Goal: Task Accomplishment & Management: Complete application form

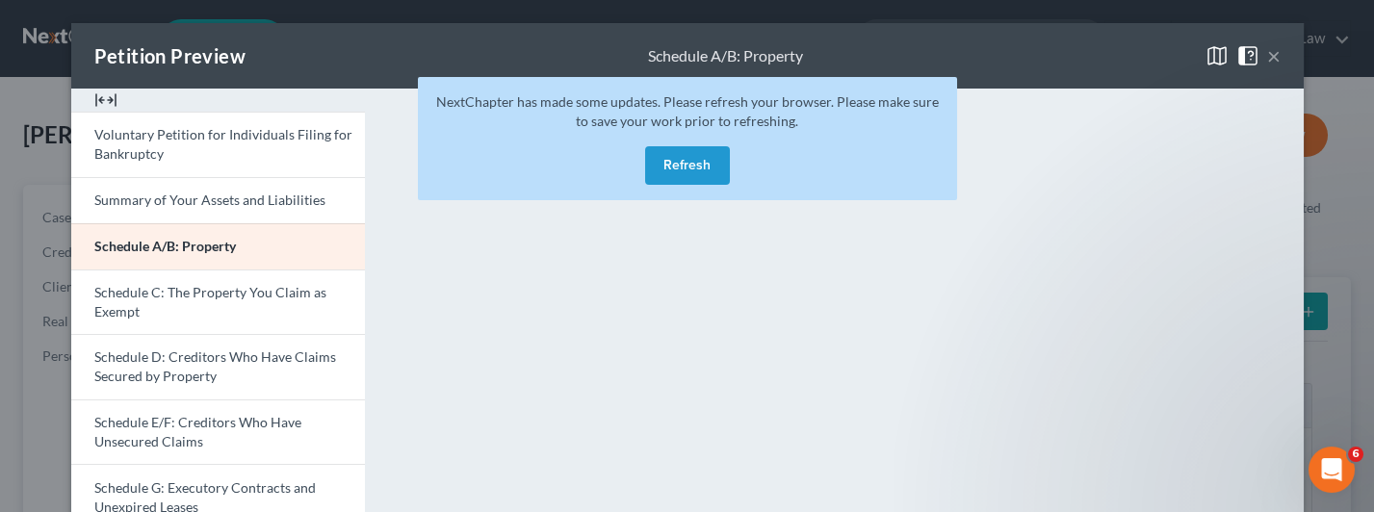
scroll to position [96, 0]
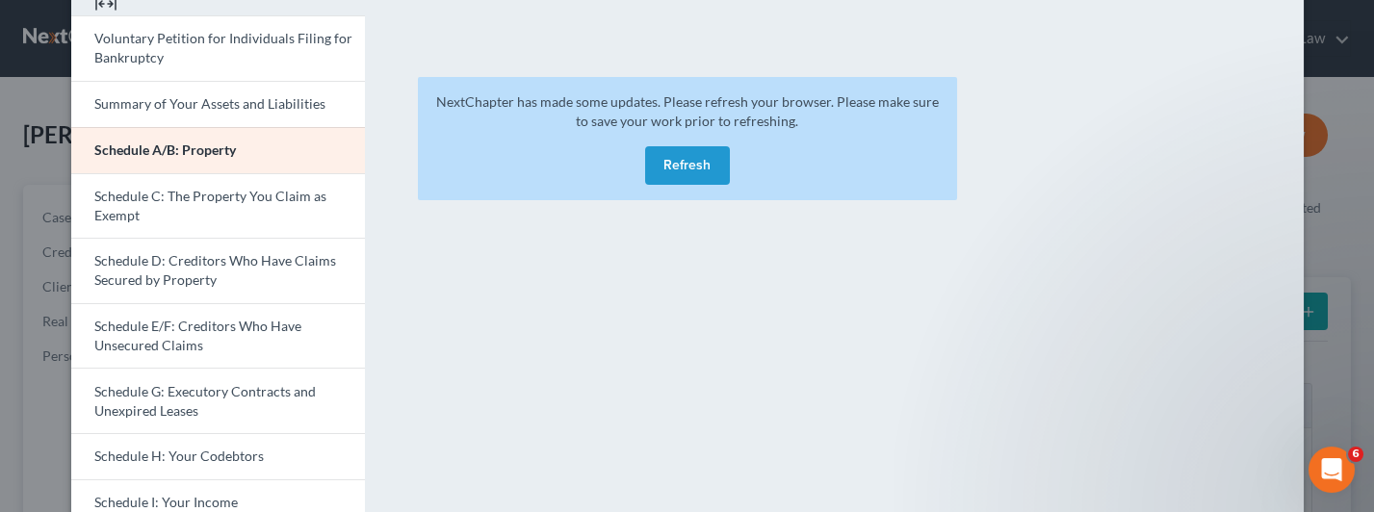
click at [659, 165] on button "Refresh" at bounding box center [687, 165] width 85 height 39
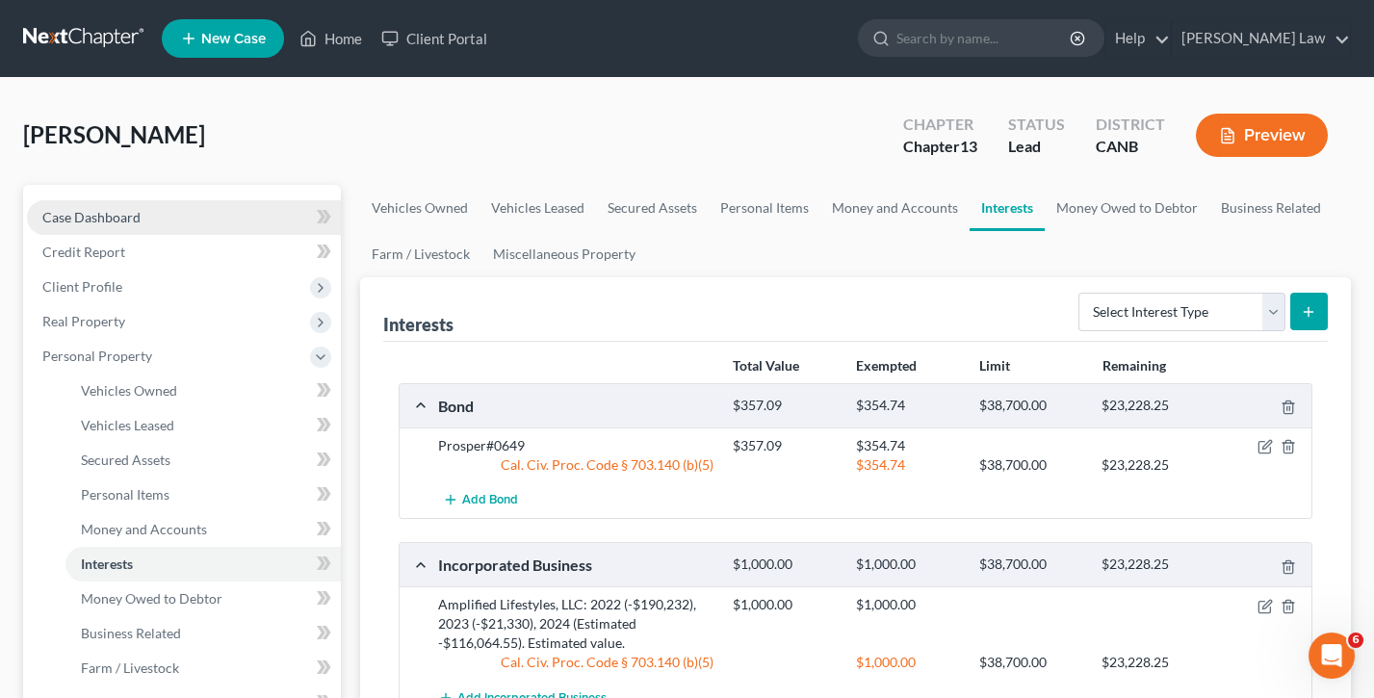
click at [148, 216] on link "Case Dashboard" at bounding box center [184, 217] width 314 height 35
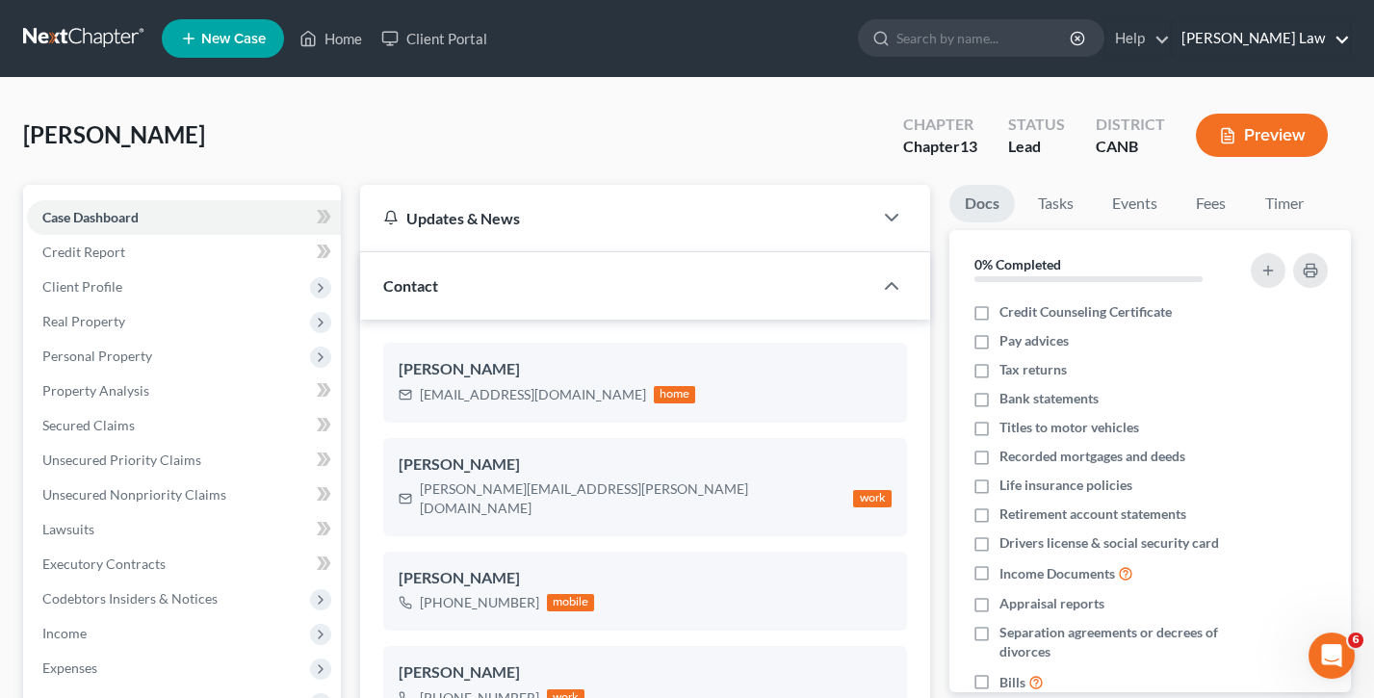
click at [1266, 39] on link "[PERSON_NAME] Law" at bounding box center [1261, 38] width 178 height 35
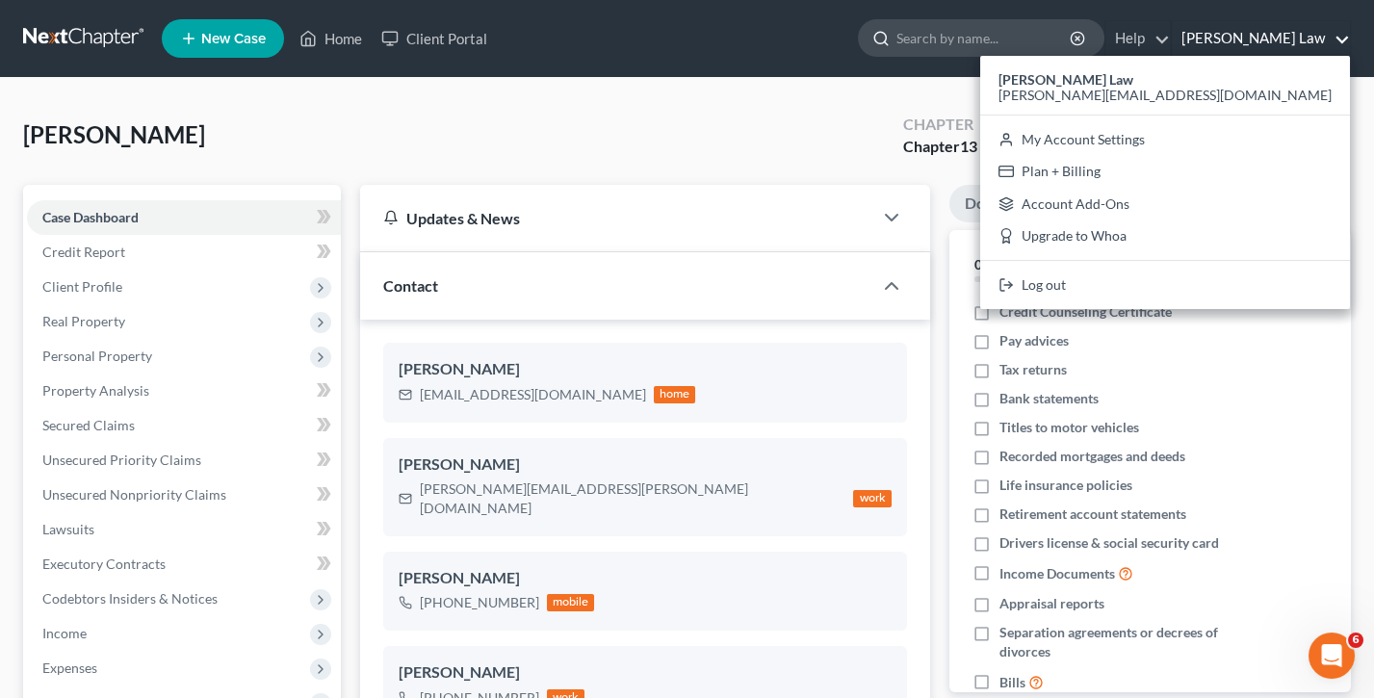
click at [986, 32] on input "search" at bounding box center [984, 38] width 176 height 36
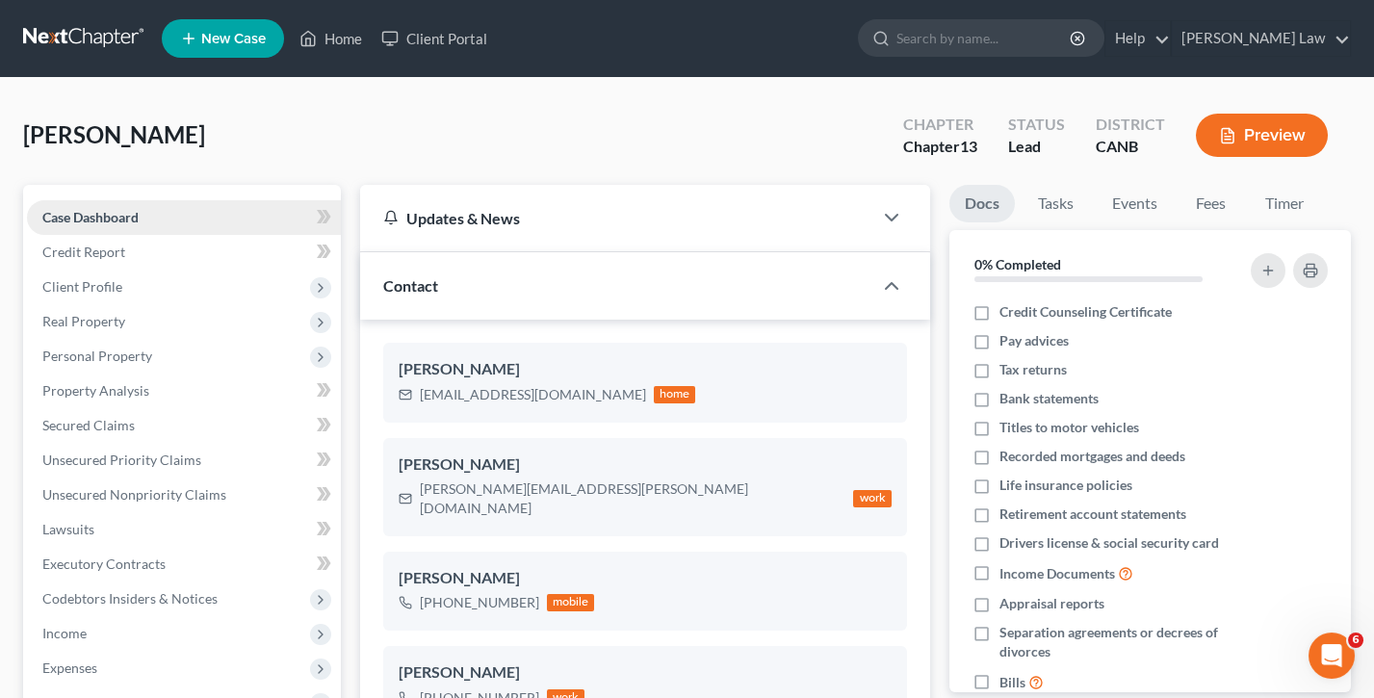
click at [134, 223] on link "Case Dashboard" at bounding box center [184, 217] width 314 height 35
click at [440, 44] on link "Client Portal" at bounding box center [434, 38] width 125 height 35
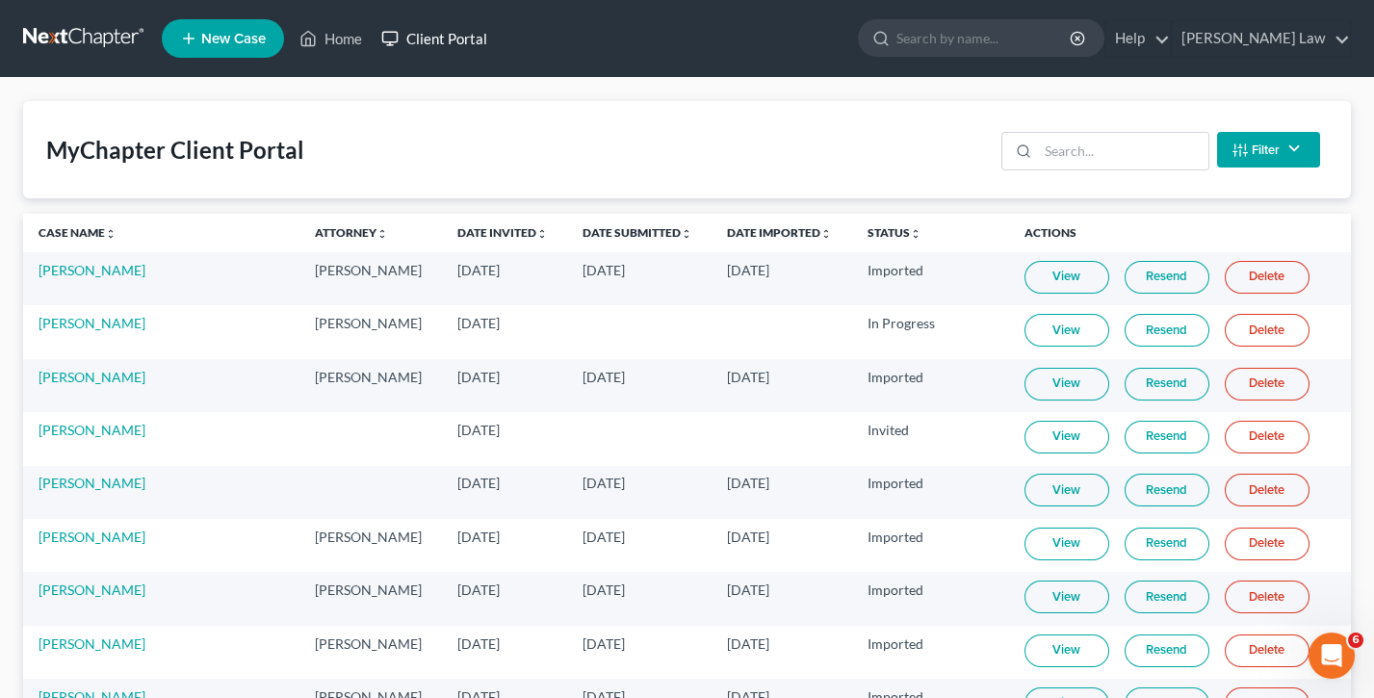
click at [449, 39] on link "Client Portal" at bounding box center [434, 38] width 125 height 35
click at [1129, 144] on input "search" at bounding box center [1123, 151] width 170 height 37
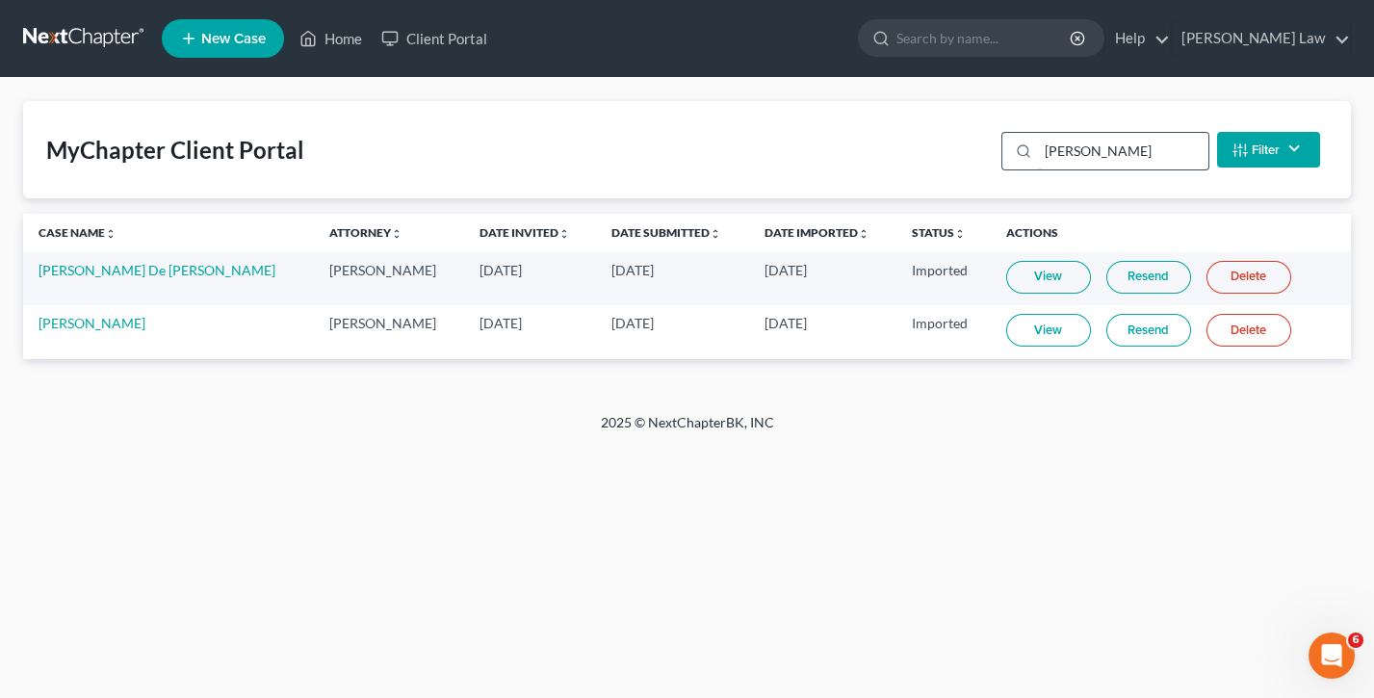
type input "[PERSON_NAME]"
click at [1006, 329] on link "View" at bounding box center [1048, 330] width 85 height 33
click at [55, 321] on link "[PERSON_NAME]" at bounding box center [92, 323] width 107 height 16
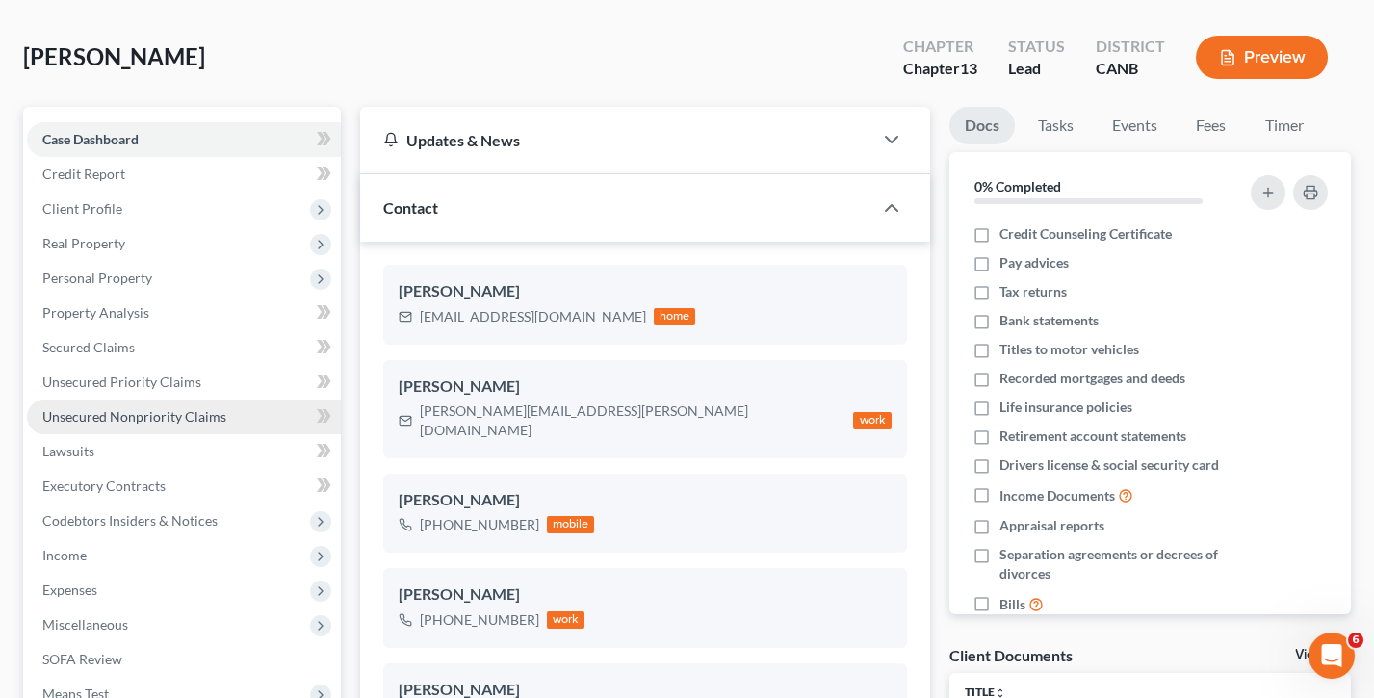
scroll to position [98, 0]
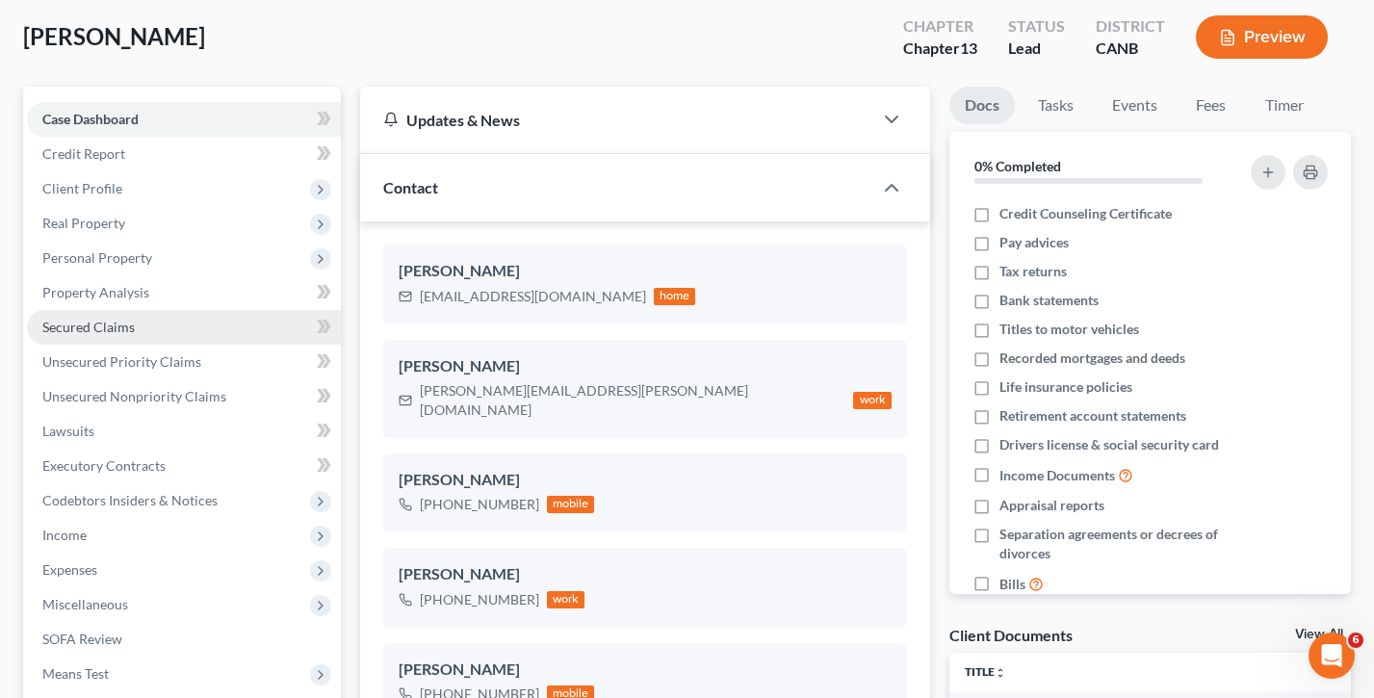
click at [161, 323] on link "Secured Claims" at bounding box center [184, 327] width 314 height 35
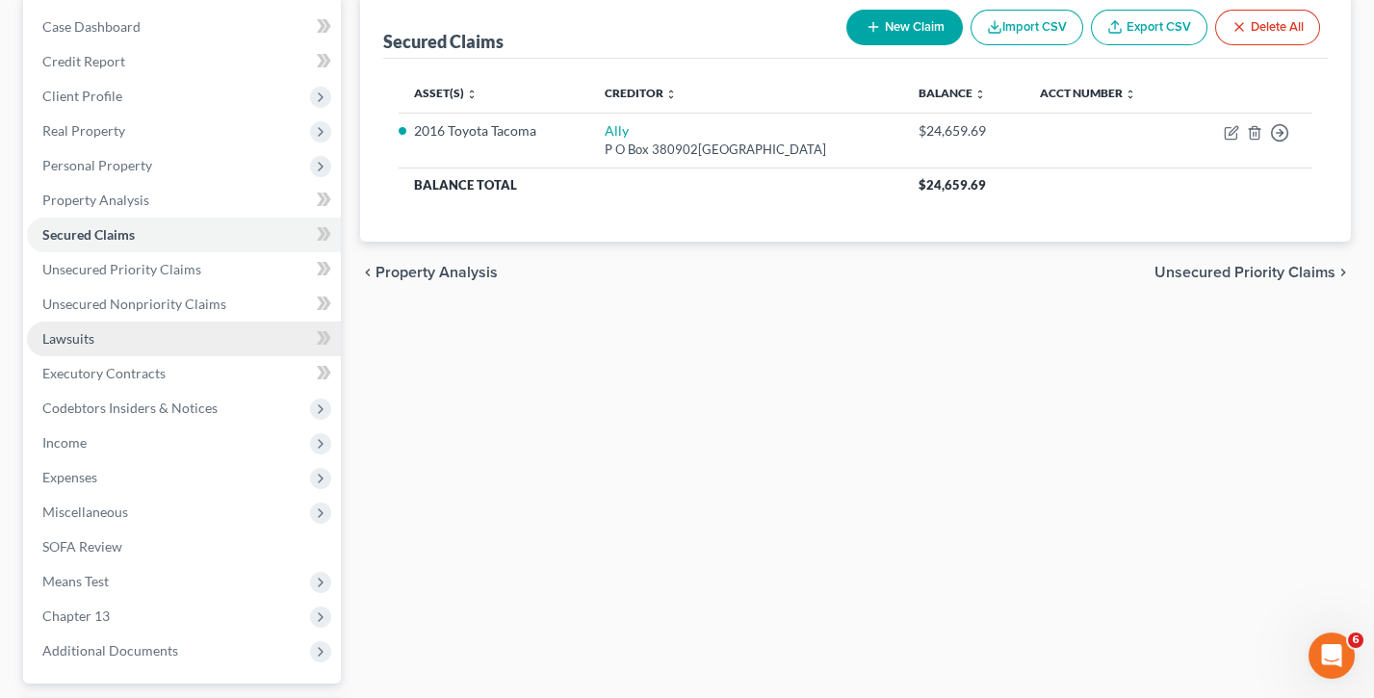
scroll to position [226, 0]
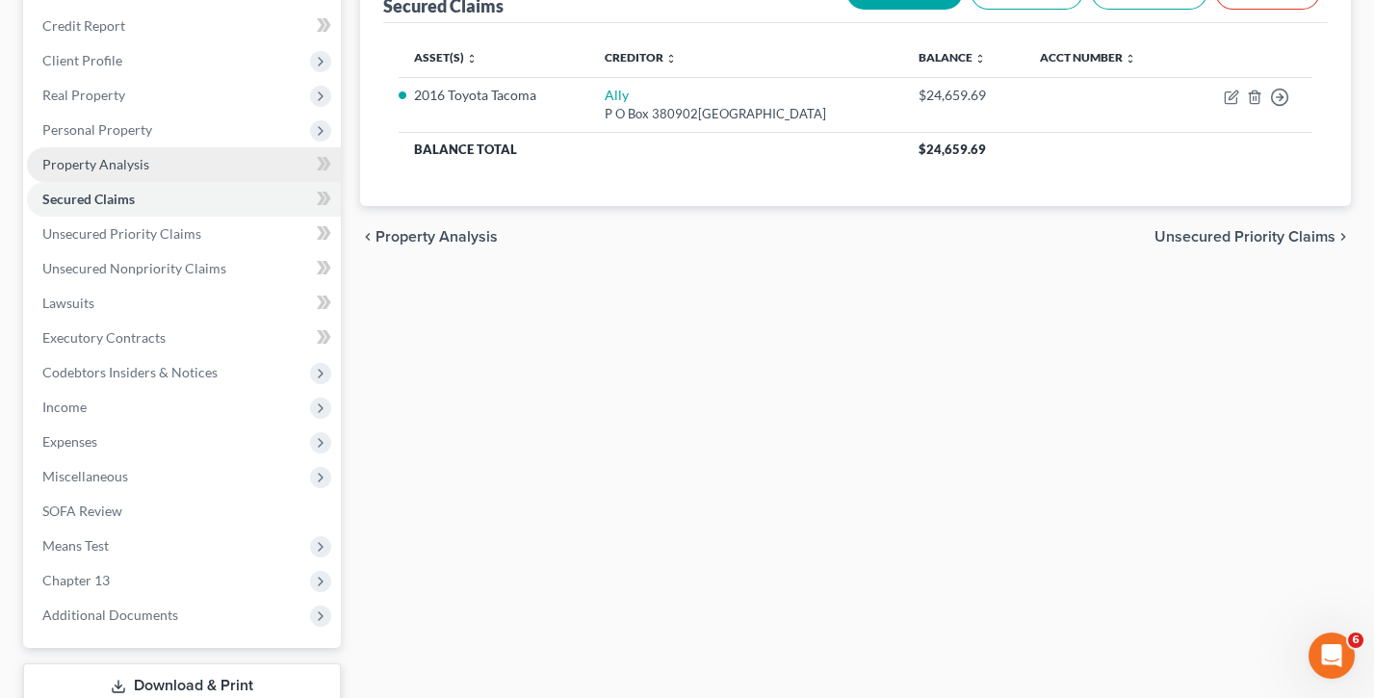
click at [123, 167] on link "Property Analysis" at bounding box center [184, 164] width 314 height 35
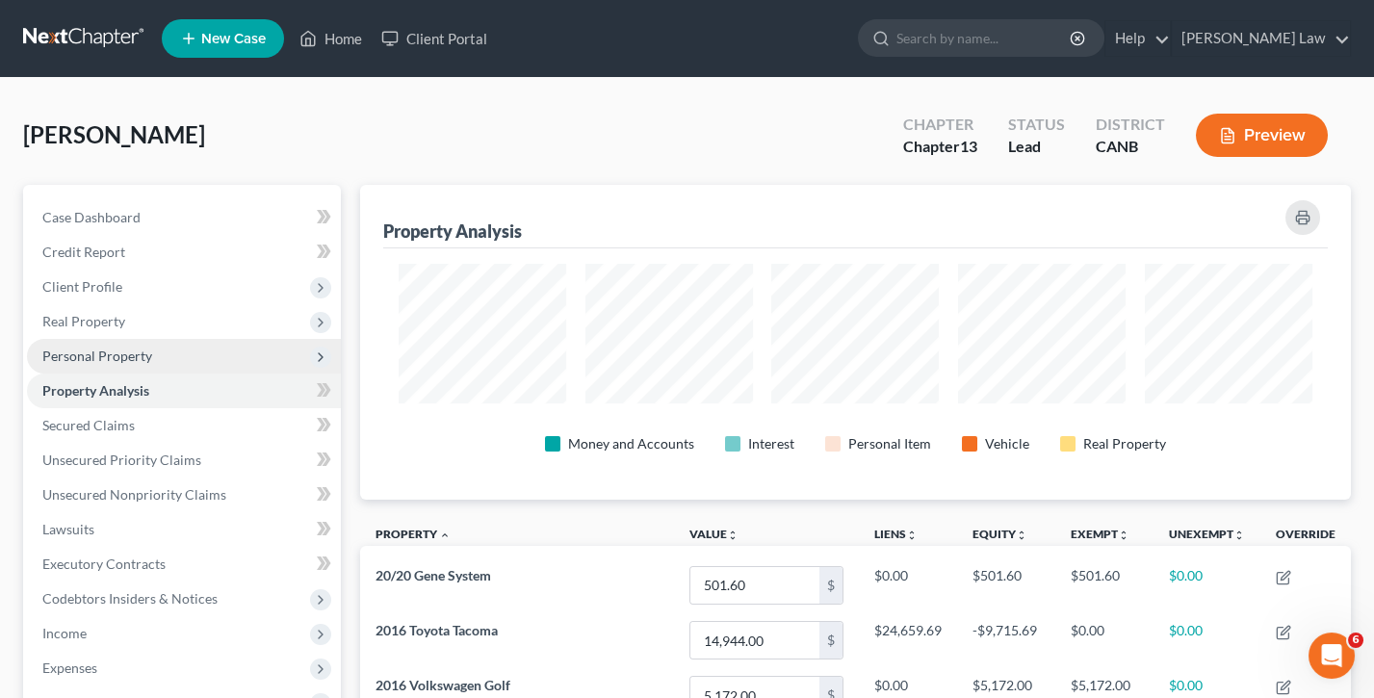
click at [138, 352] on span "Personal Property" at bounding box center [97, 356] width 110 height 16
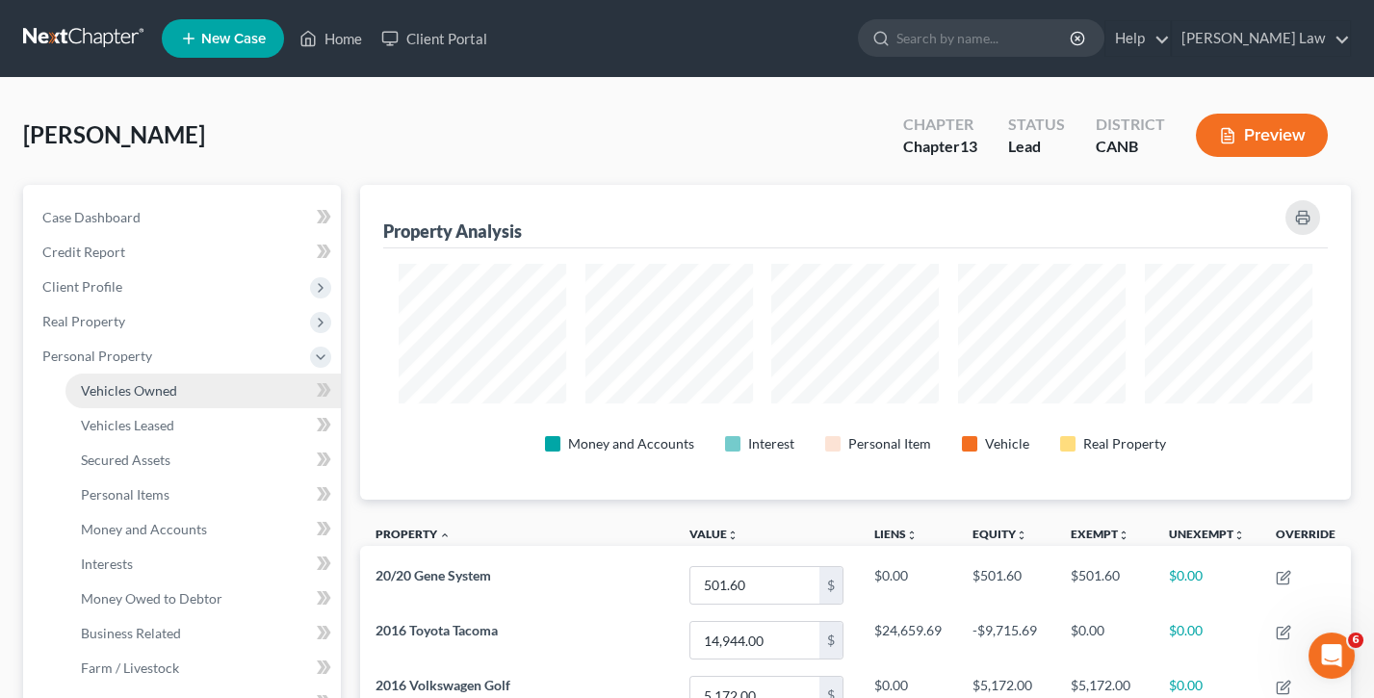
click at [135, 384] on span "Vehicles Owned" at bounding box center [129, 390] width 96 height 16
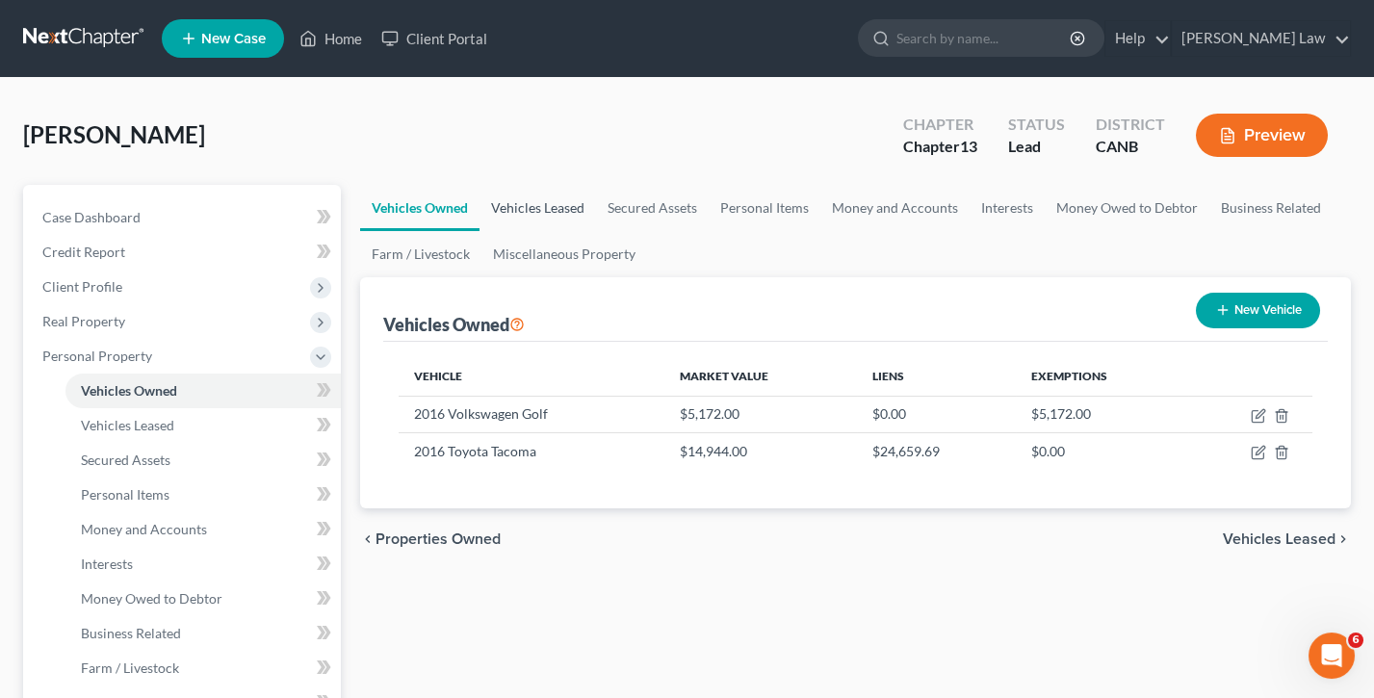
click at [533, 195] on link "Vehicles Leased" at bounding box center [537, 208] width 116 height 46
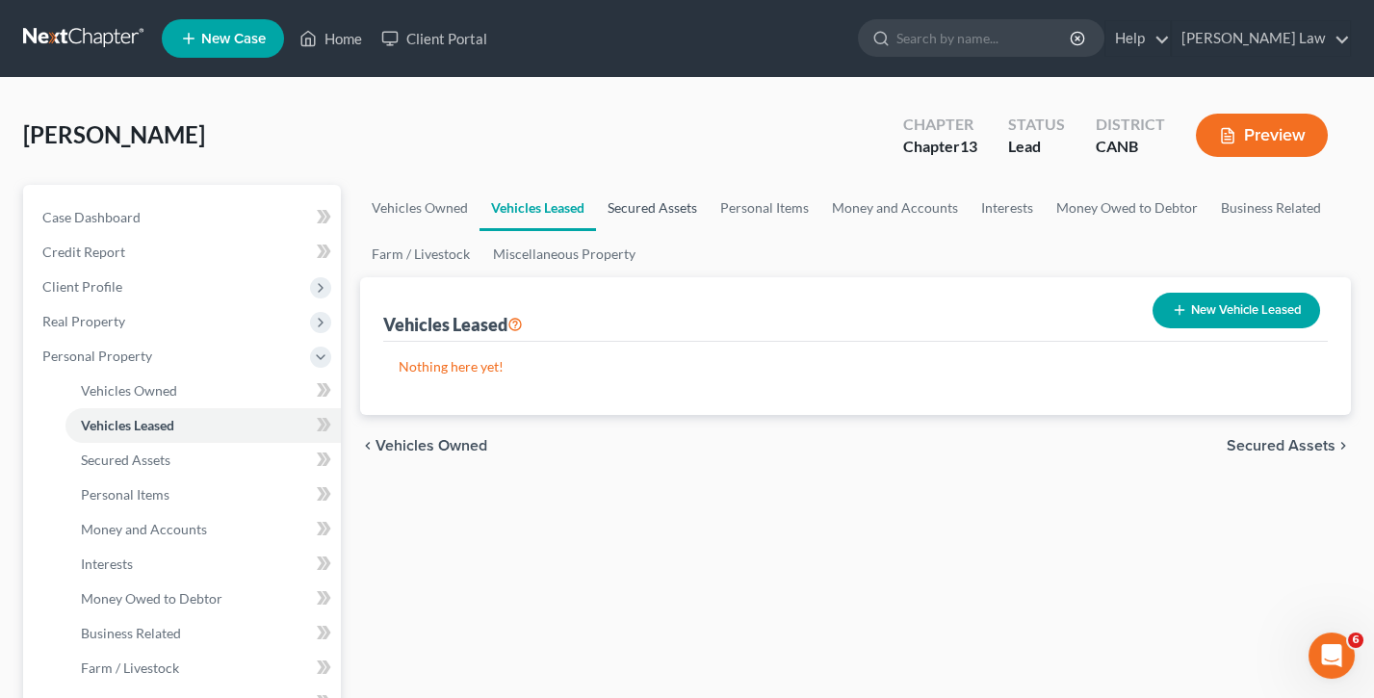
click at [637, 204] on link "Secured Assets" at bounding box center [652, 208] width 113 height 46
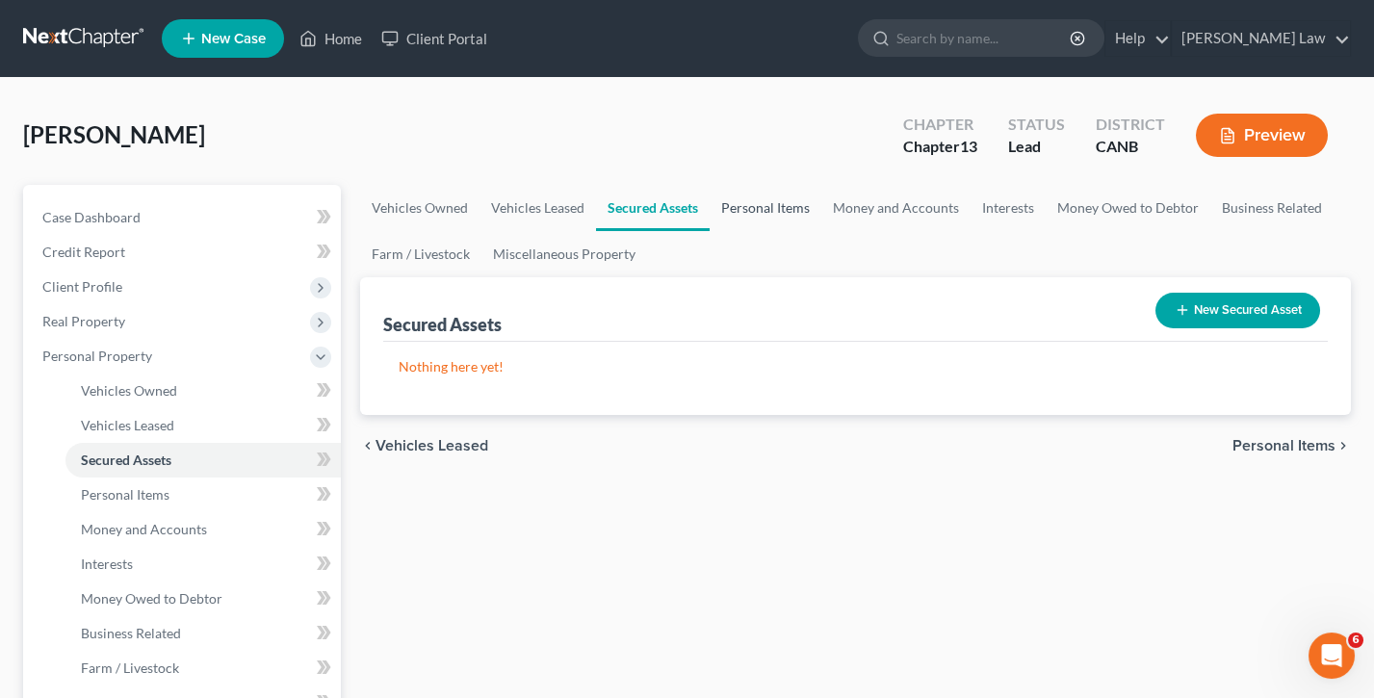
click at [754, 204] on link "Personal Items" at bounding box center [766, 208] width 112 height 46
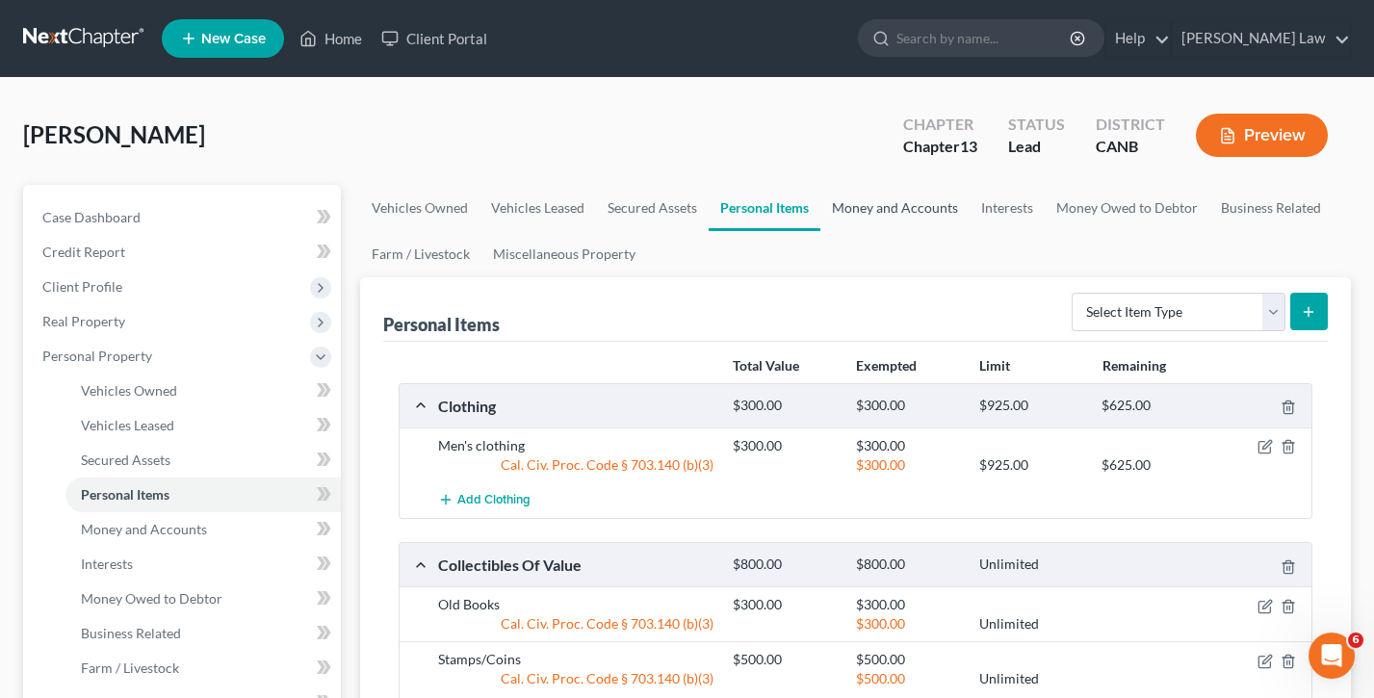
click at [909, 198] on link "Money and Accounts" at bounding box center [894, 208] width 149 height 46
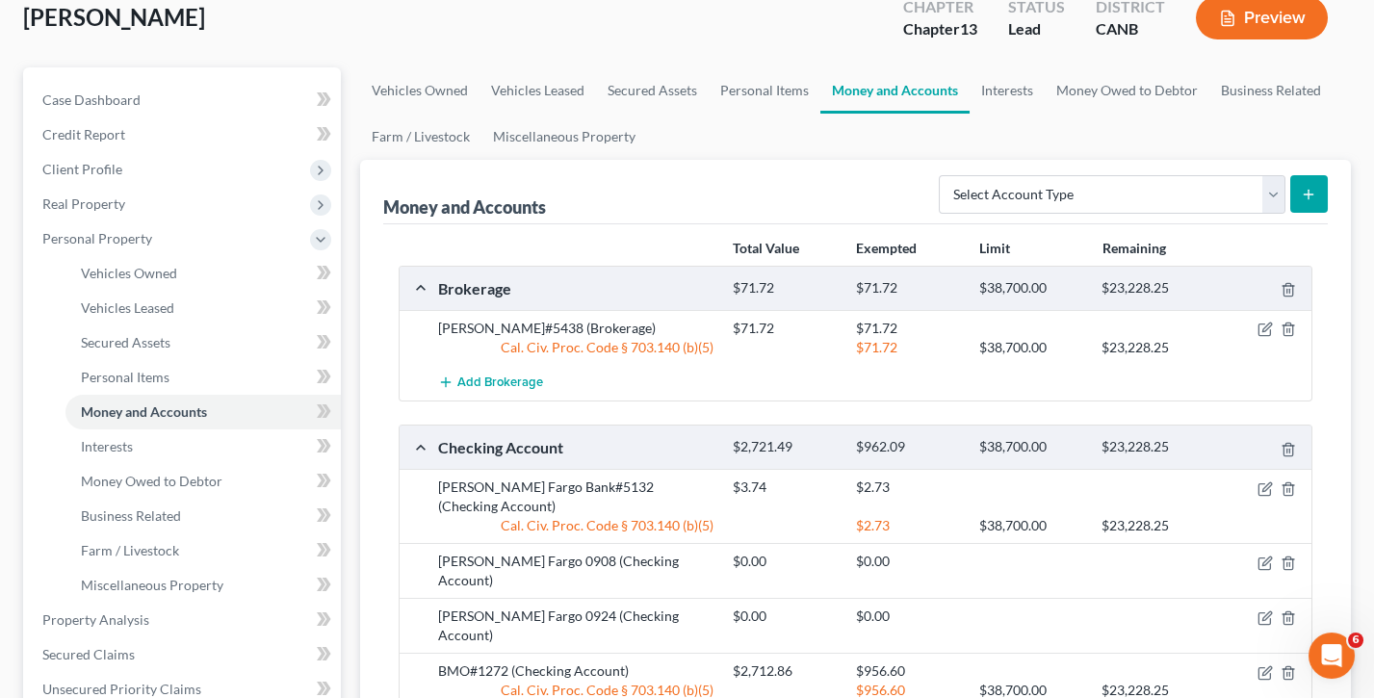
scroll to position [121, 0]
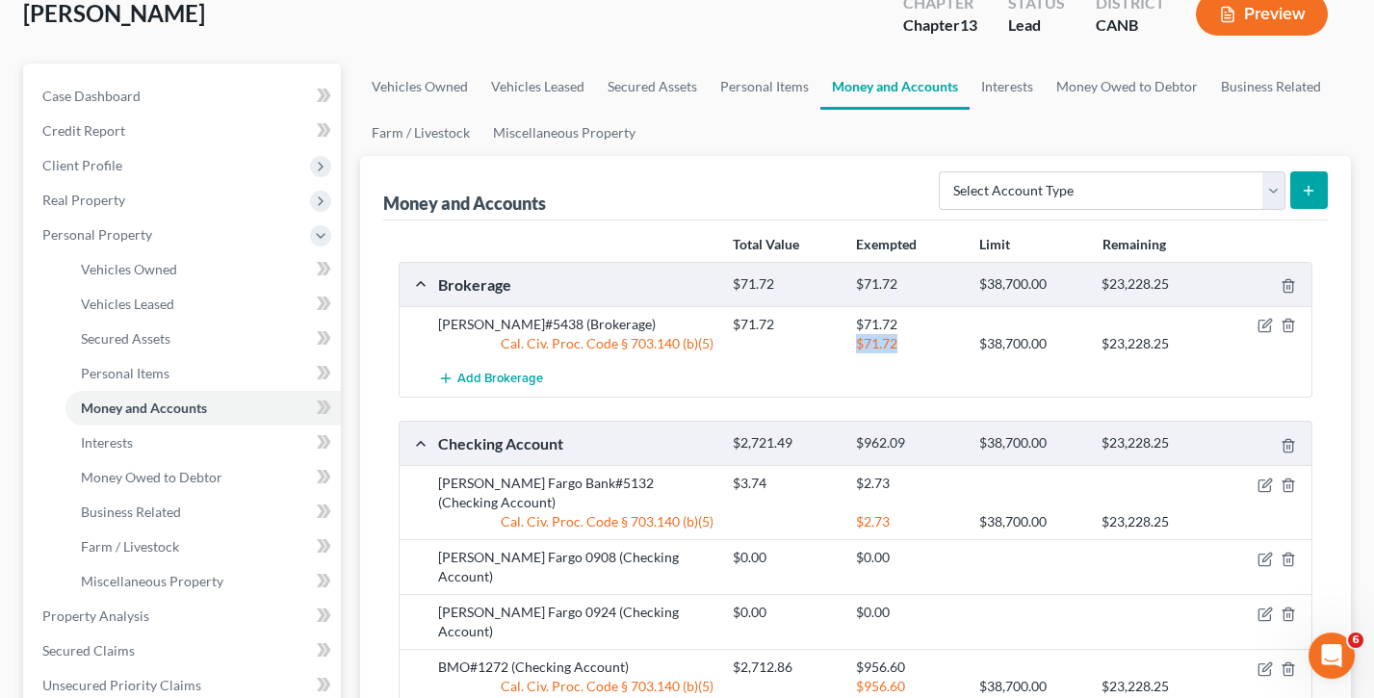
drag, startPoint x: 855, startPoint y: 338, endPoint x: 903, endPoint y: 337, distance: 48.1
click at [903, 337] on div "$71.72" at bounding box center [907, 343] width 123 height 19
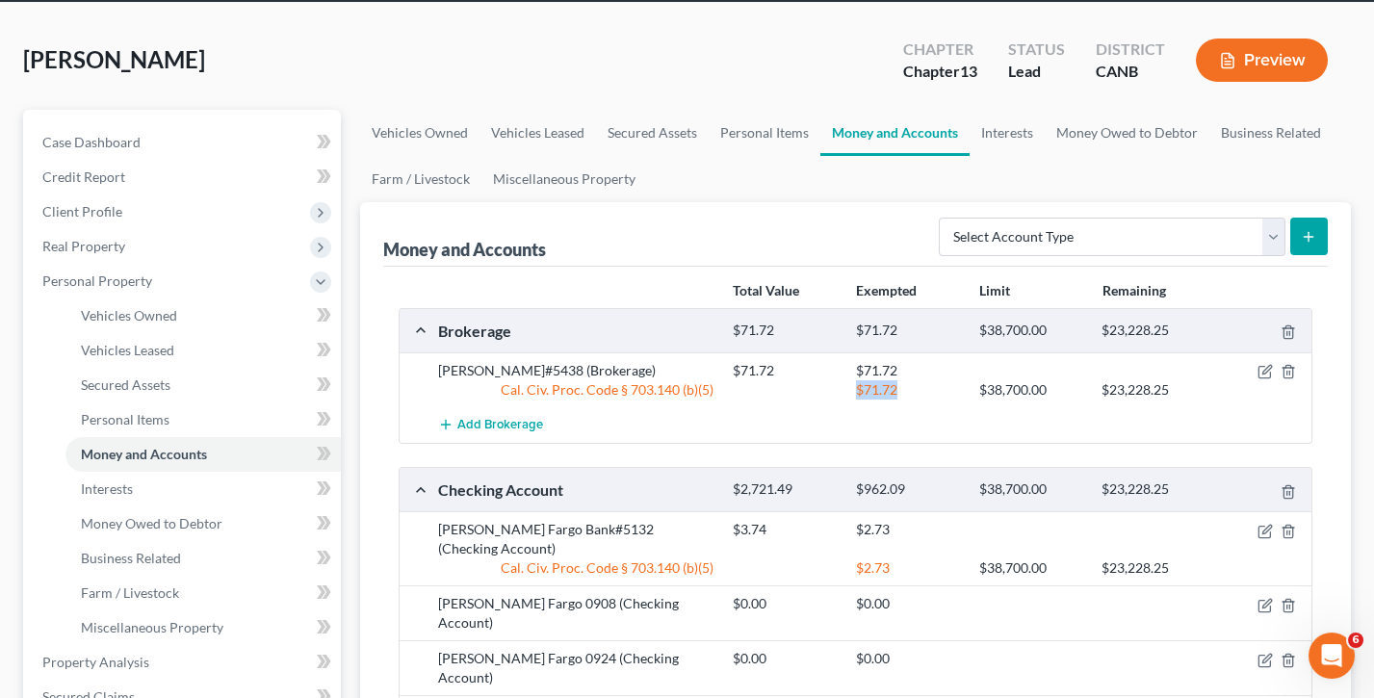
scroll to position [43, 0]
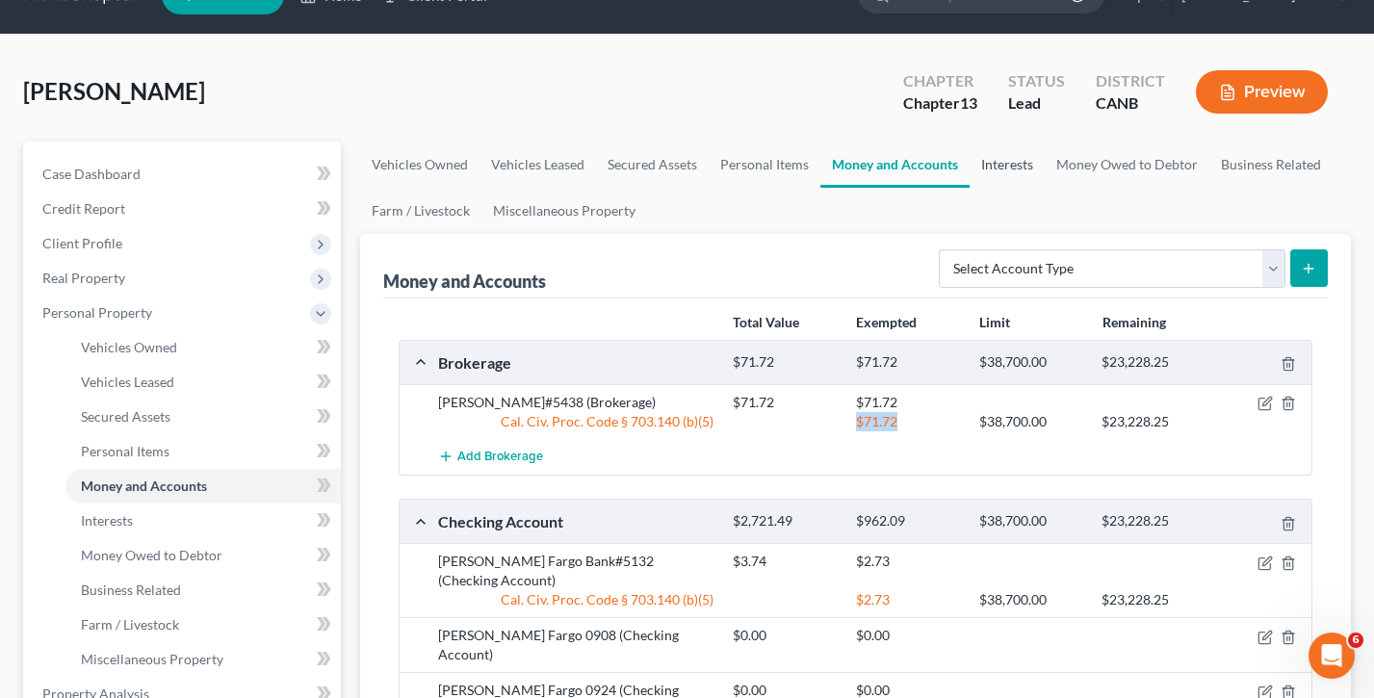
click at [1003, 157] on link "Interests" at bounding box center [1006, 165] width 75 height 46
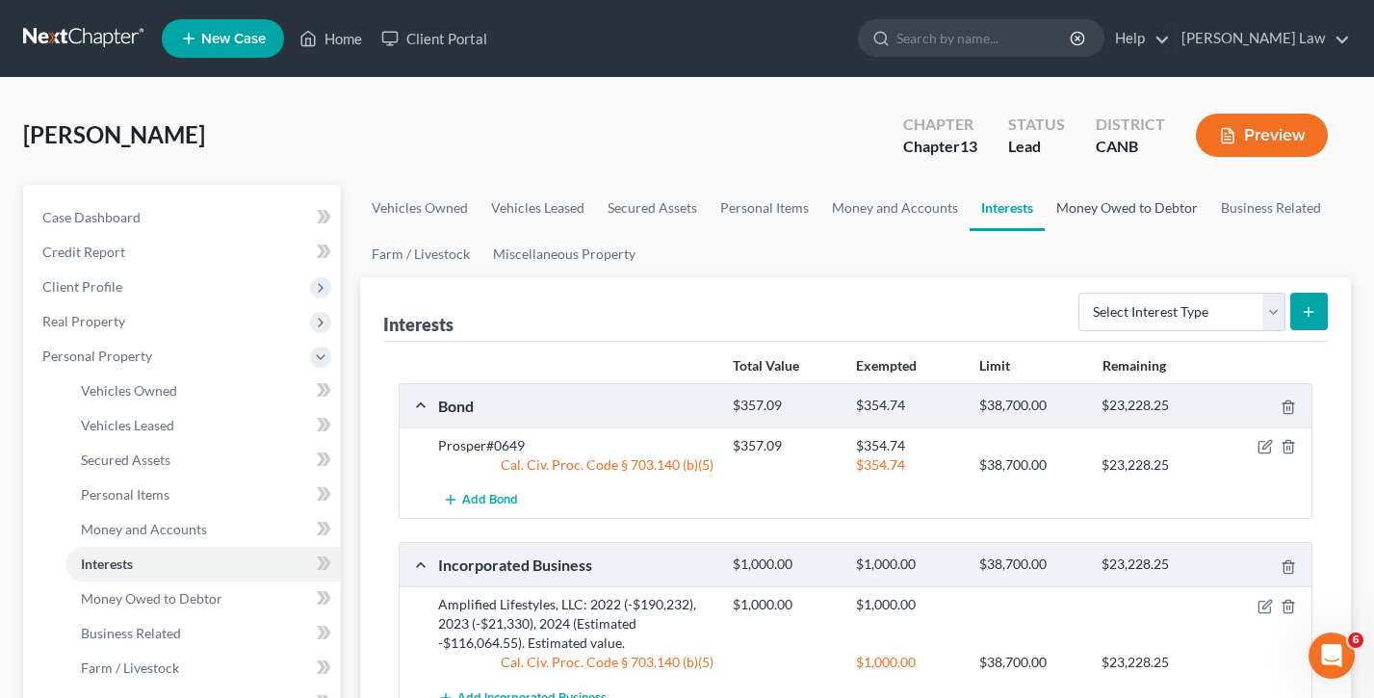
click at [1099, 217] on link "Money Owed to Debtor" at bounding box center [1127, 208] width 165 height 46
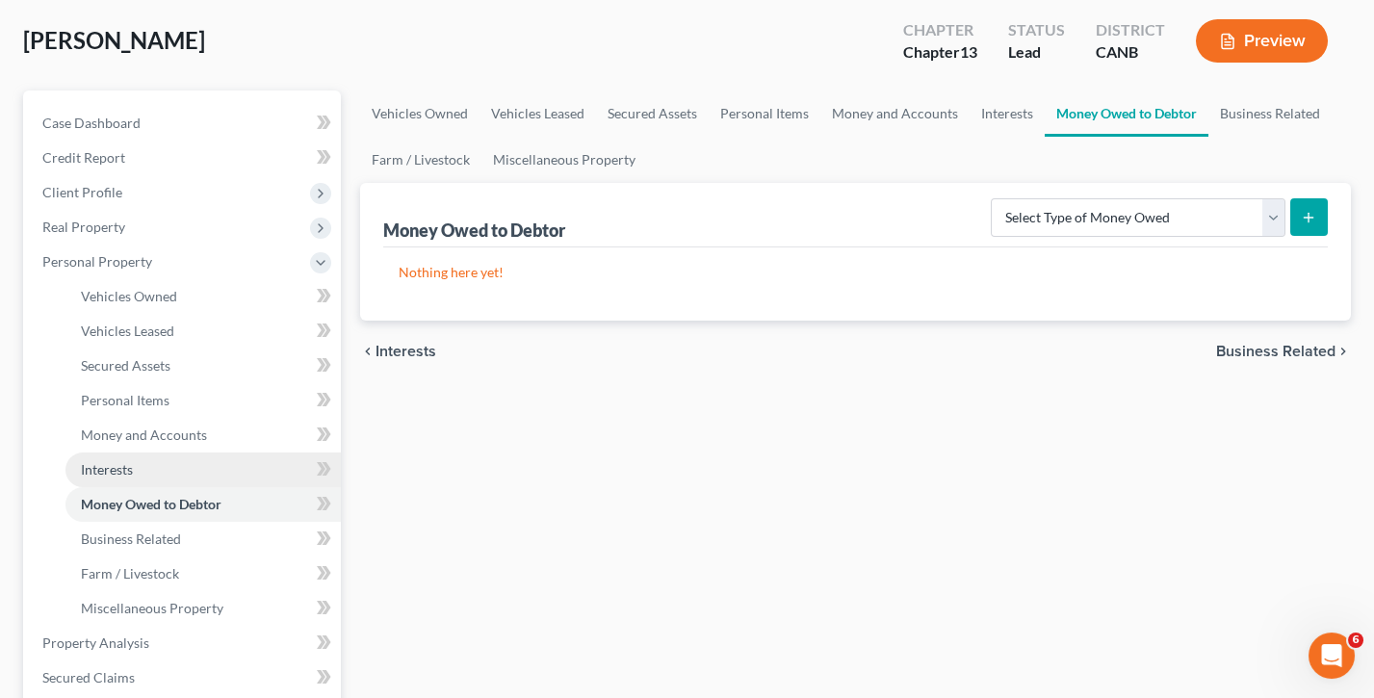
scroll to position [109, 0]
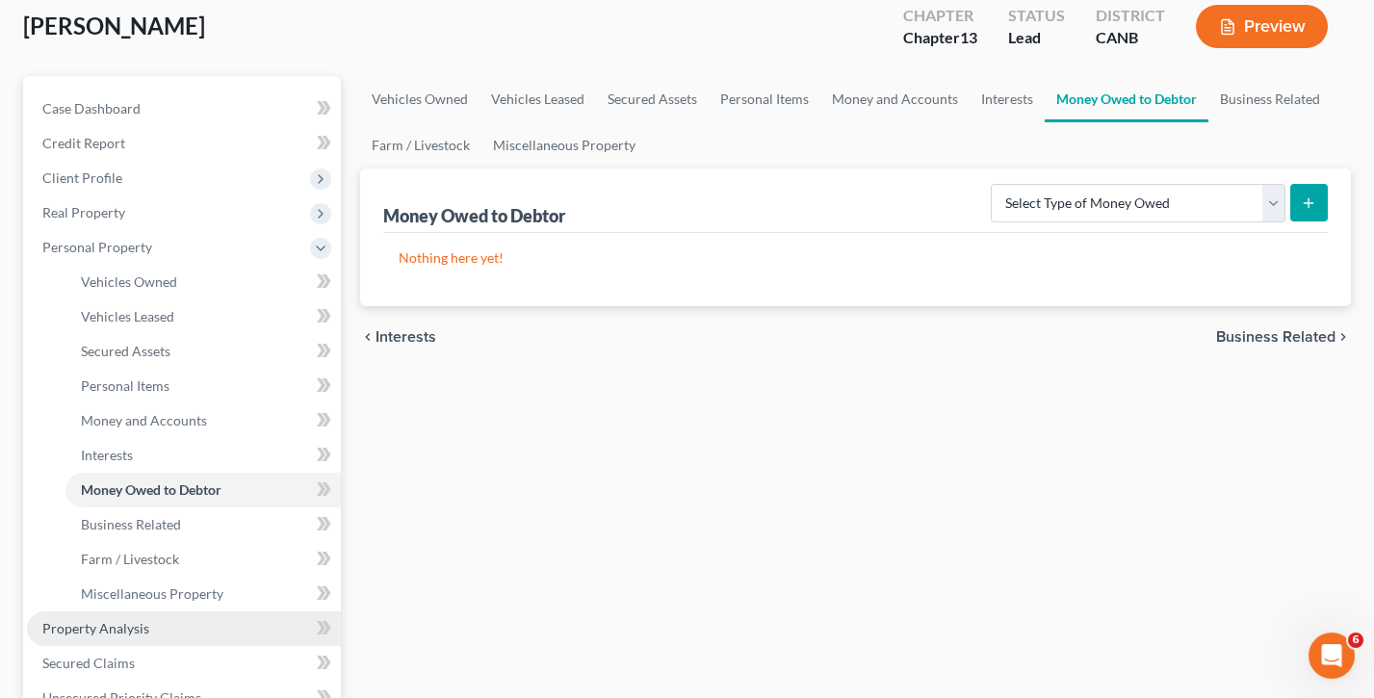
click at [109, 511] on span "Property Analysis" at bounding box center [95, 628] width 107 height 16
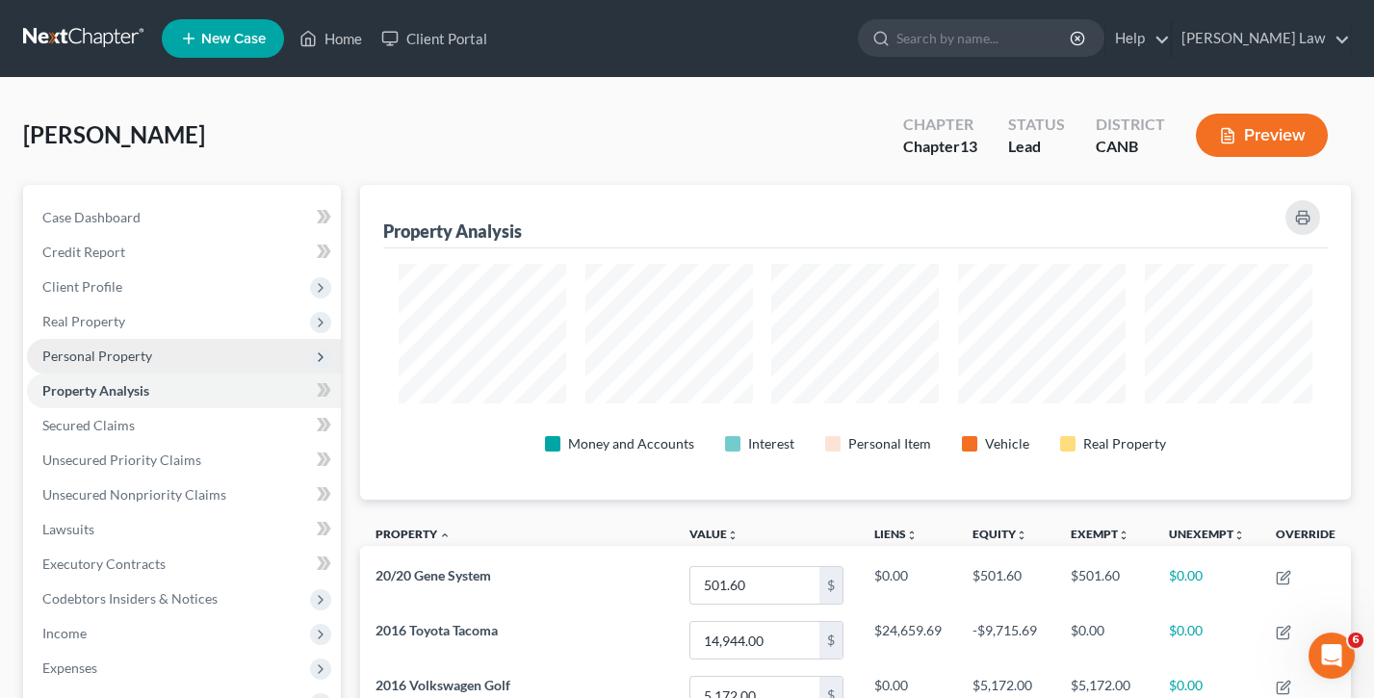
click at [186, 347] on span "Personal Property" at bounding box center [184, 356] width 314 height 35
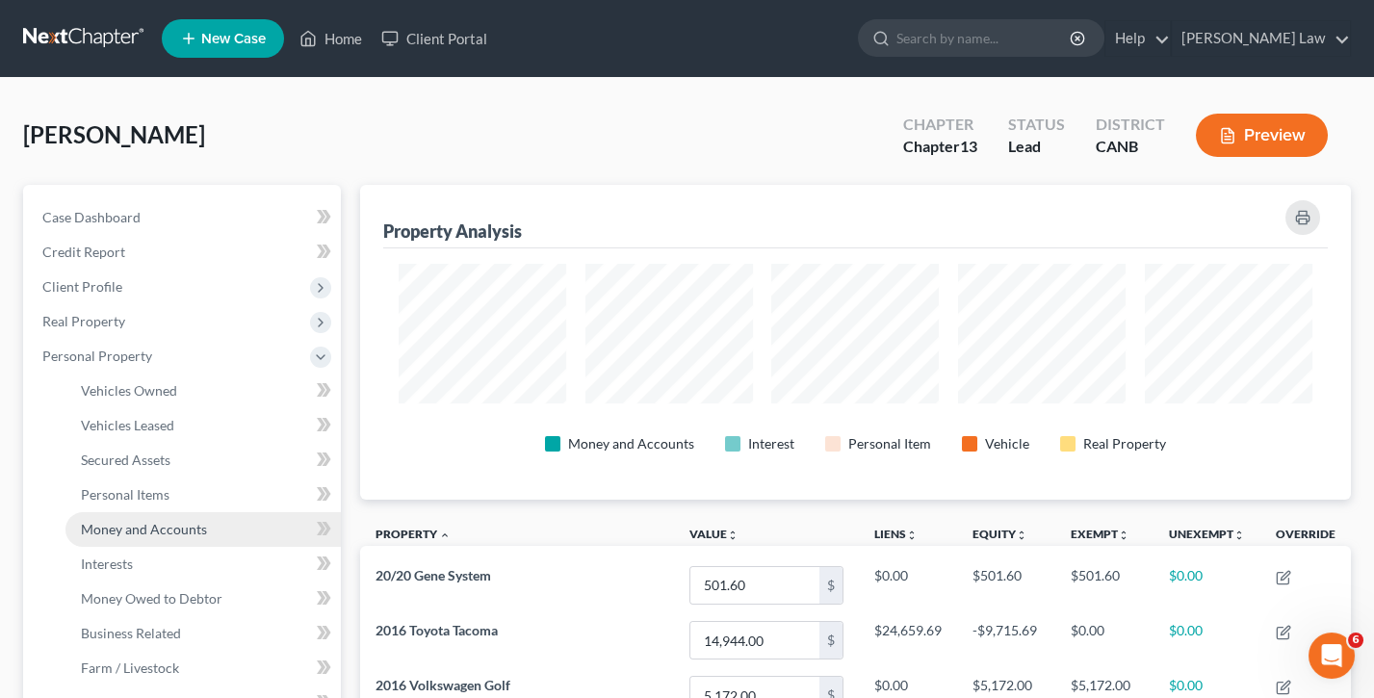
click at [154, 511] on span "Money and Accounts" at bounding box center [144, 529] width 126 height 16
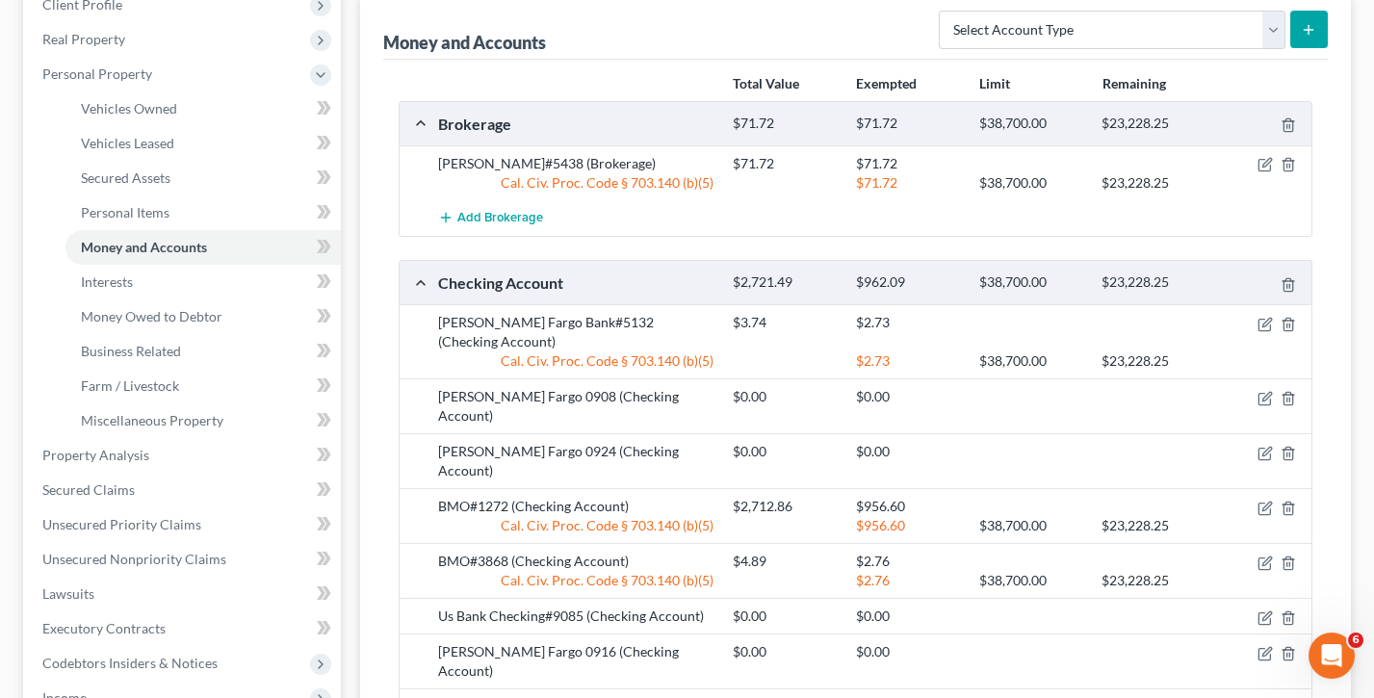
scroll to position [278, 0]
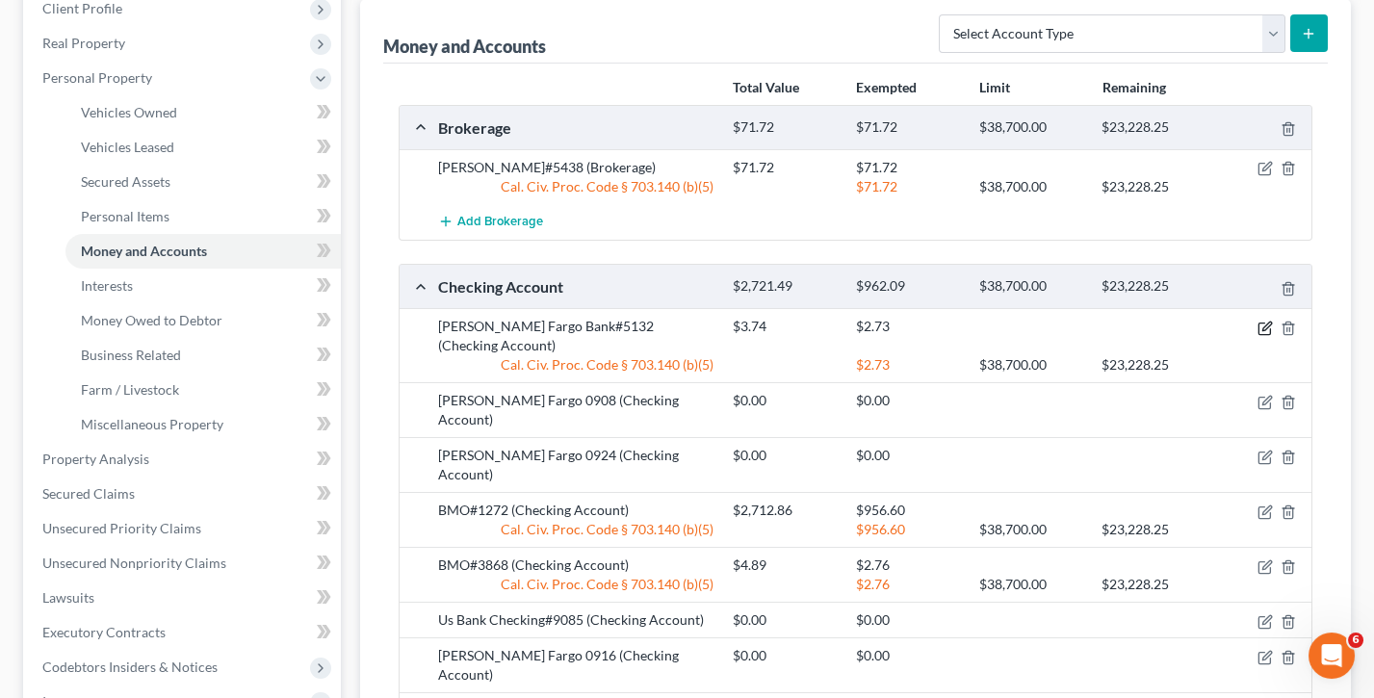
click at [1262, 325] on icon "button" at bounding box center [1264, 328] width 15 height 15
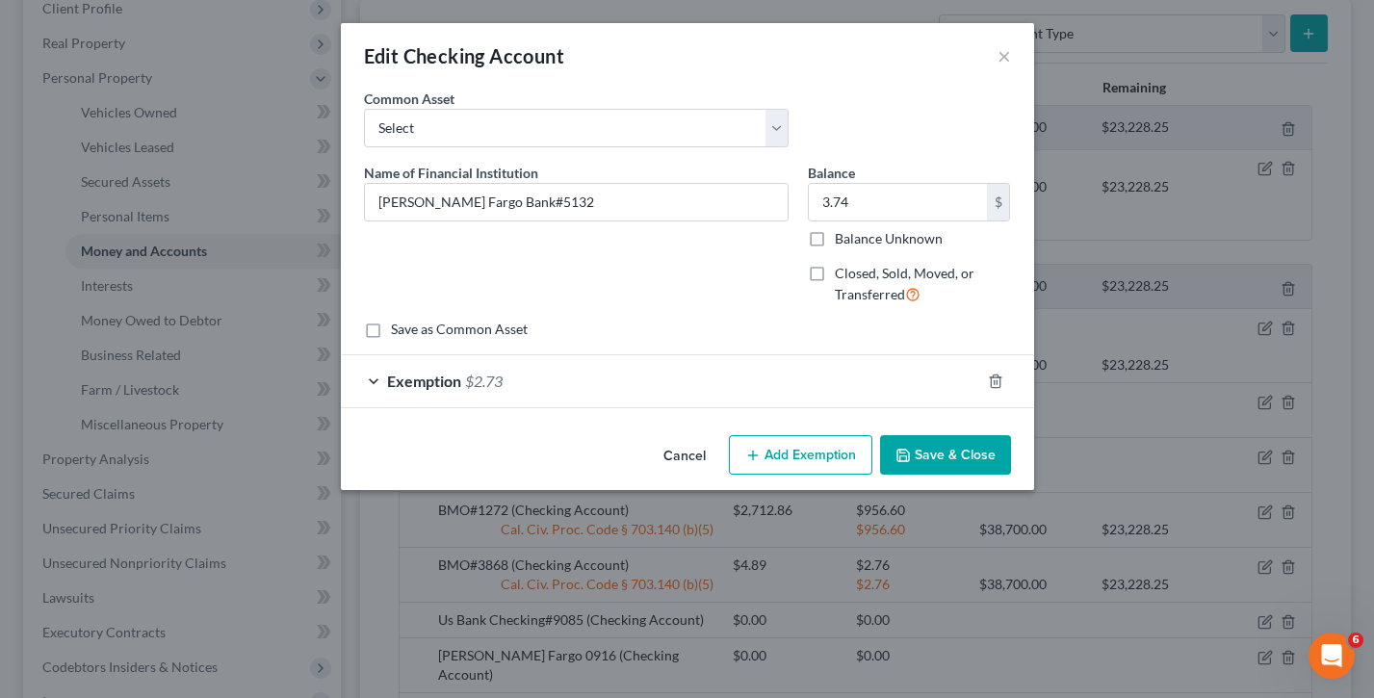
click at [371, 378] on div "Exemption $2.73" at bounding box center [660, 380] width 639 height 51
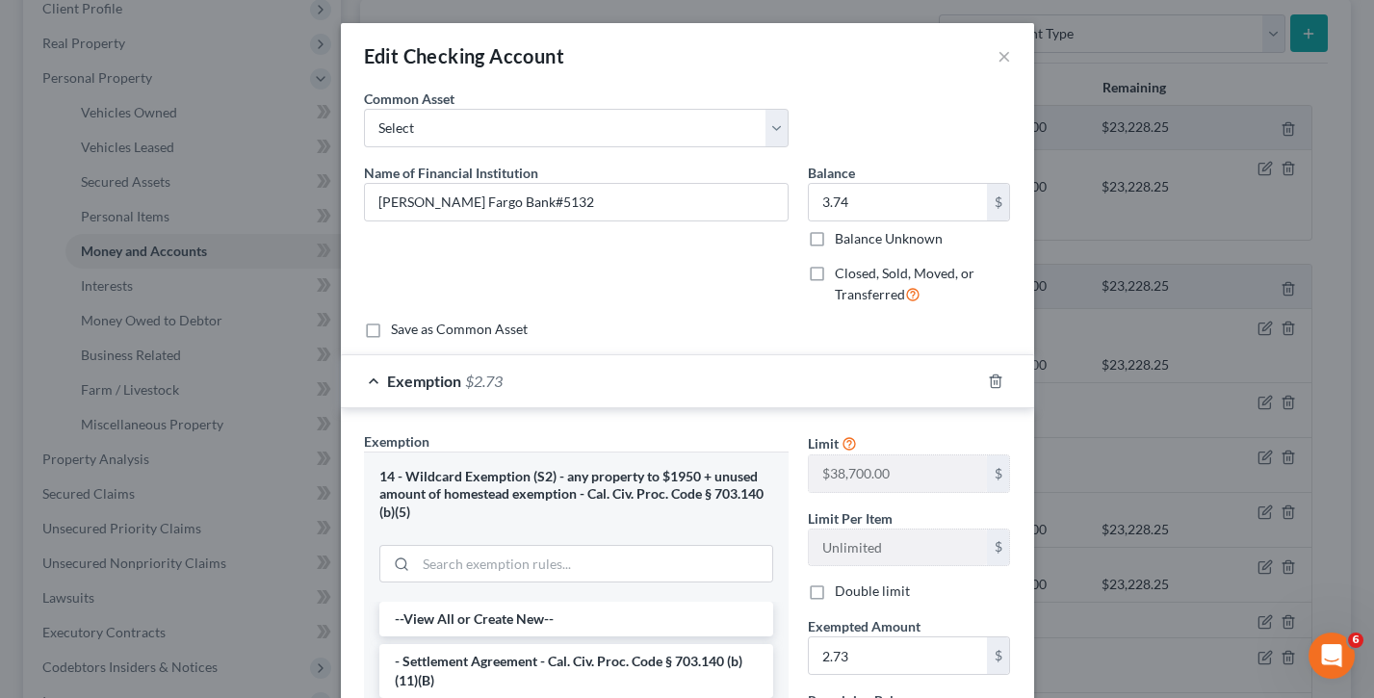
scroll to position [77, 0]
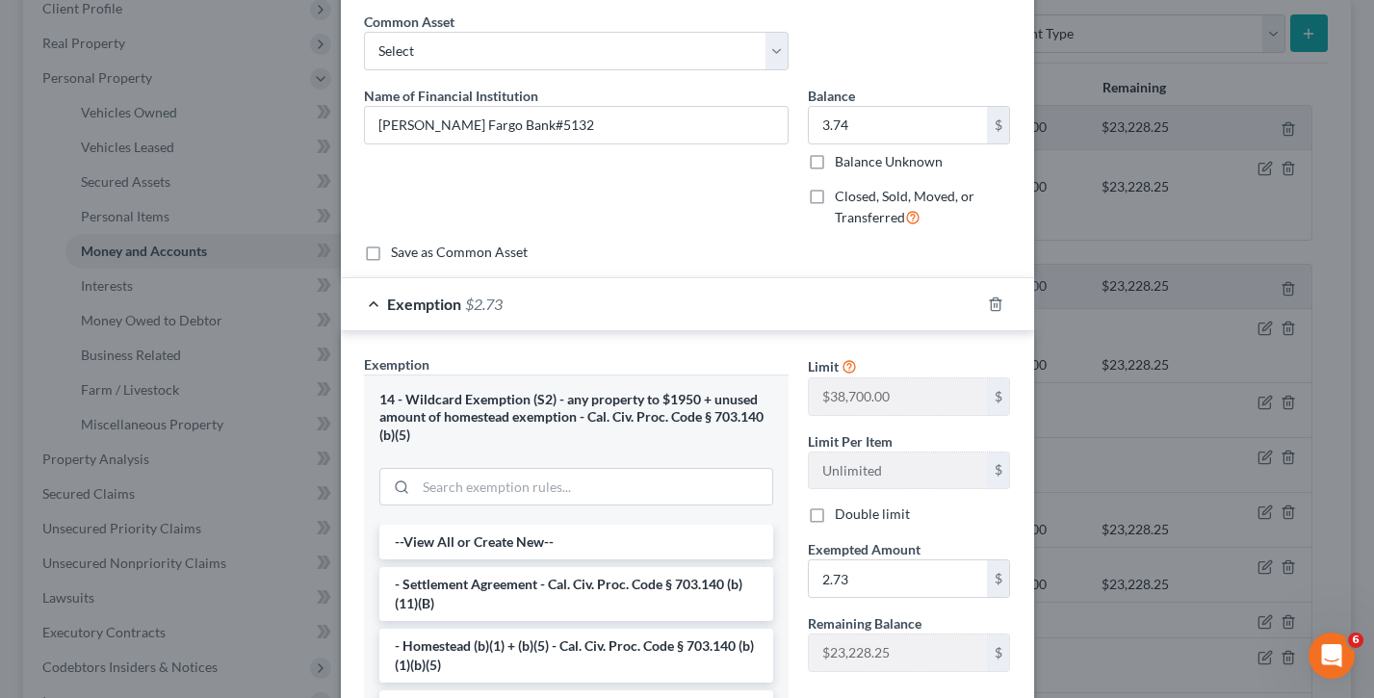
click at [855, 511] on span "Exempted Amount" at bounding box center [864, 549] width 113 height 16
click at [858, 511] on input "2.73" at bounding box center [898, 578] width 178 height 37
type input "2"
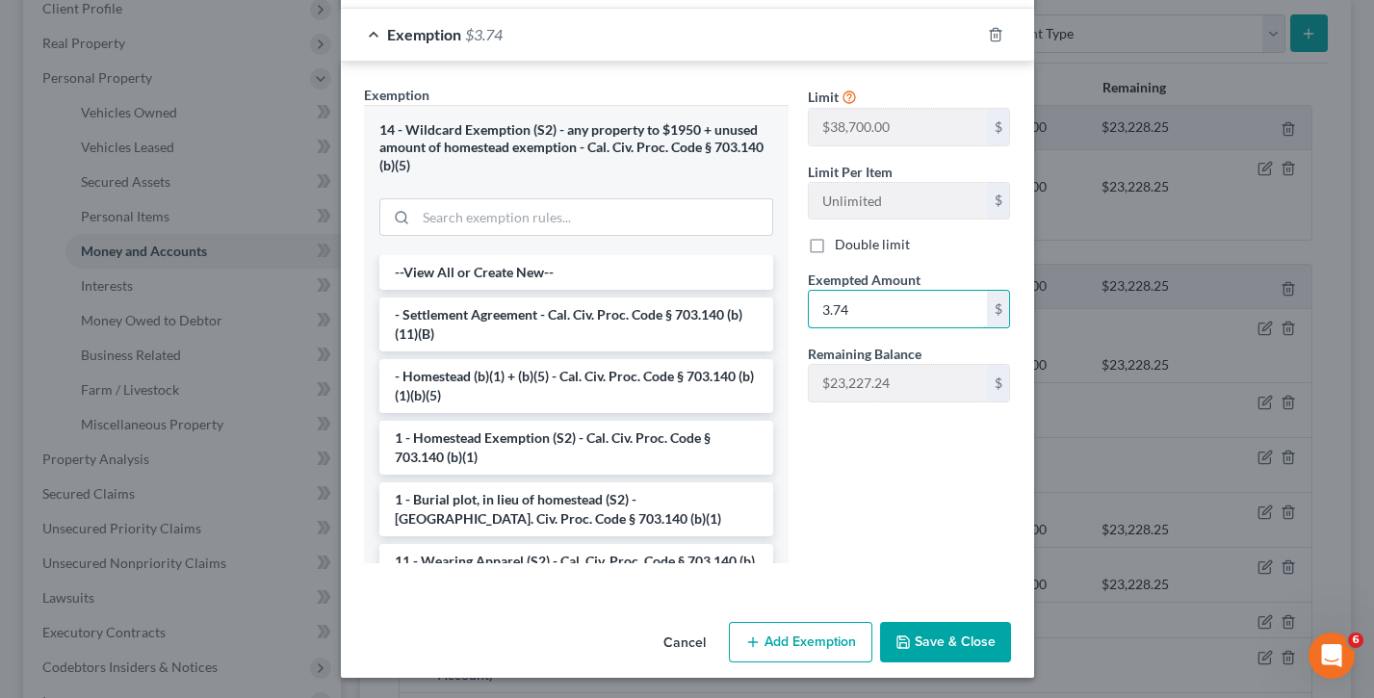
scroll to position [347, 0]
type input "3.74"
click at [965, 511] on button "Save & Close" at bounding box center [945, 642] width 131 height 40
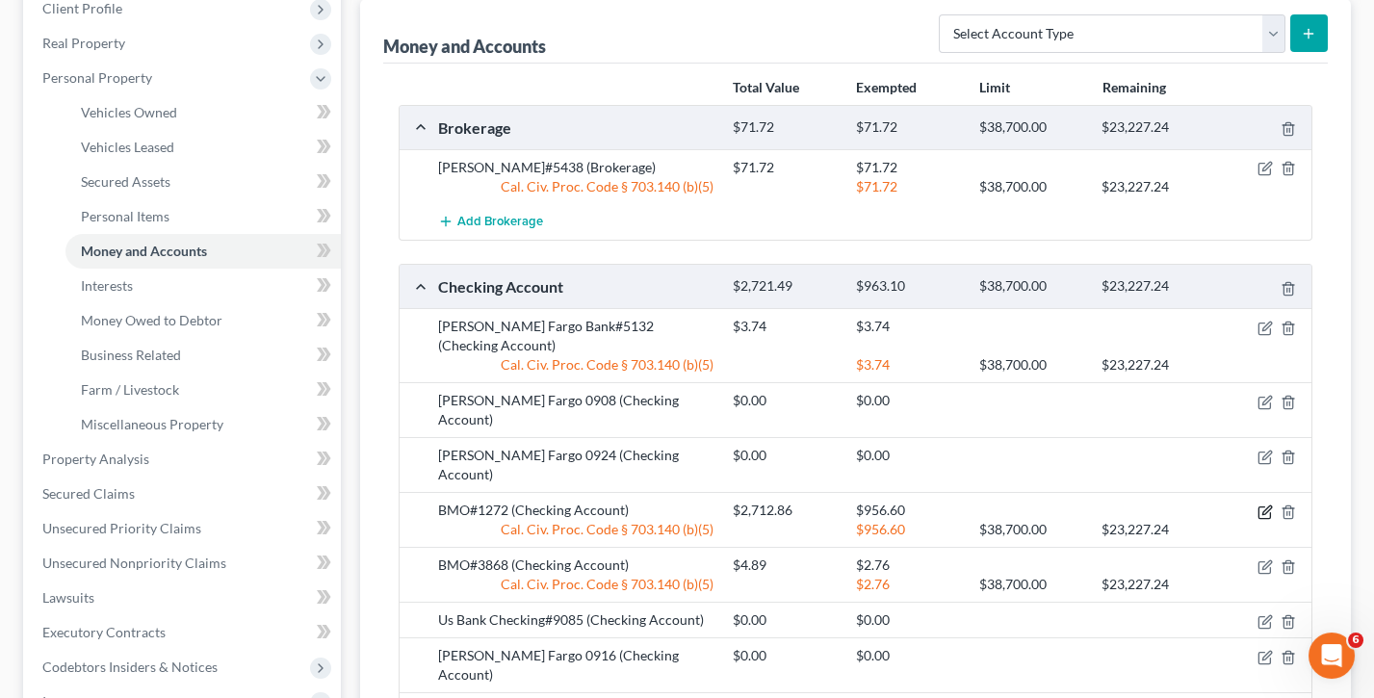
click at [1267, 505] on icon "button" at bounding box center [1266, 509] width 9 height 9
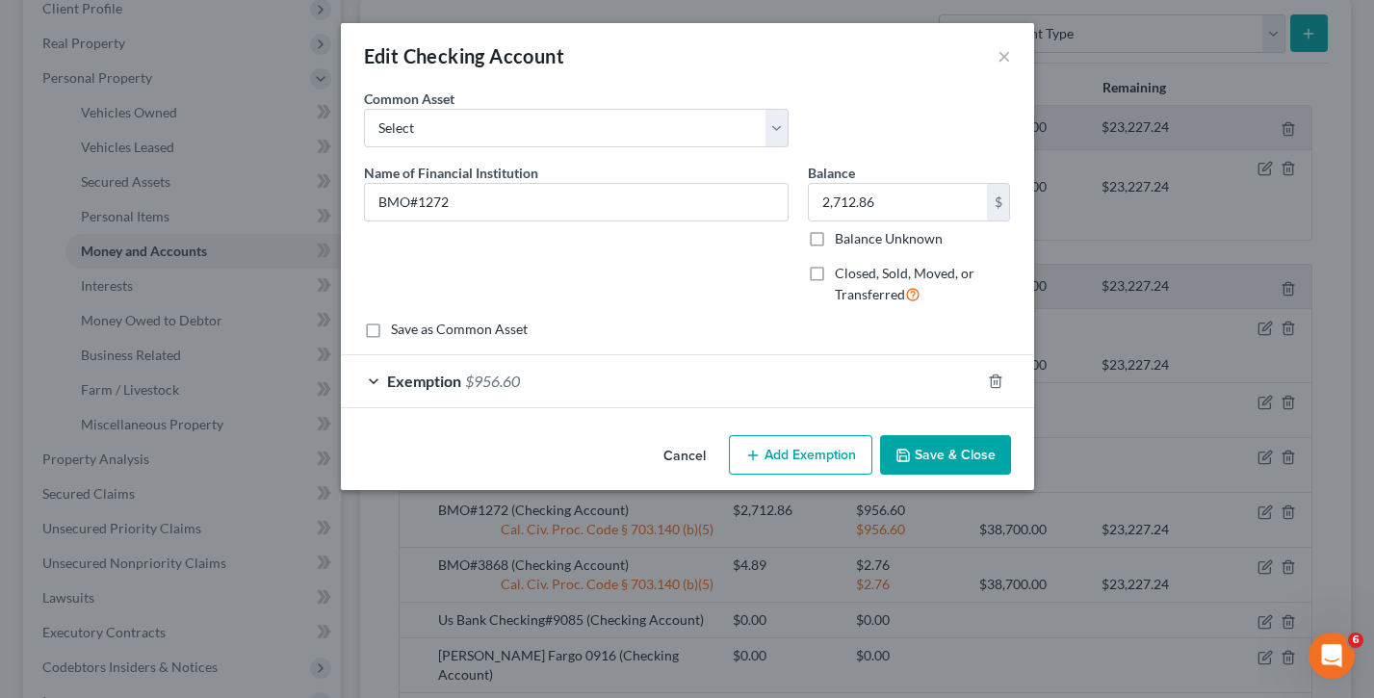
click at [373, 376] on div "Exemption $956.60" at bounding box center [660, 380] width 639 height 51
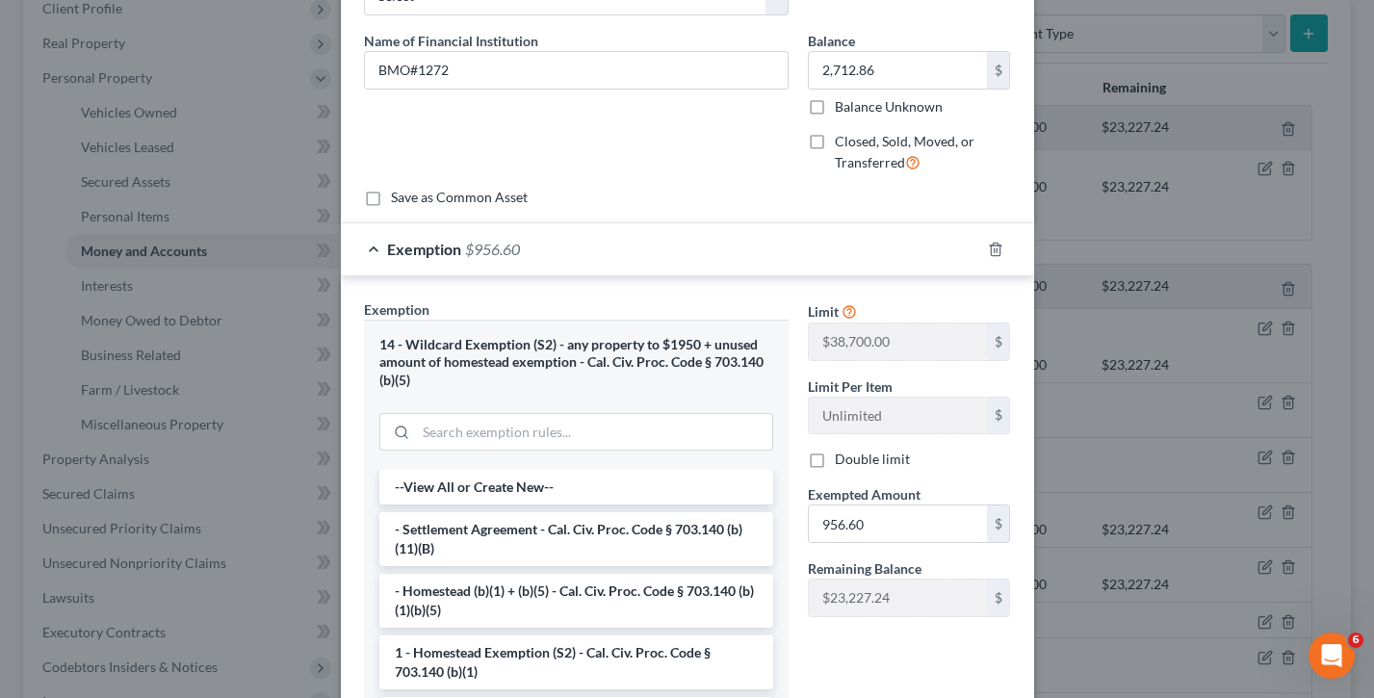
scroll to position [159, 0]
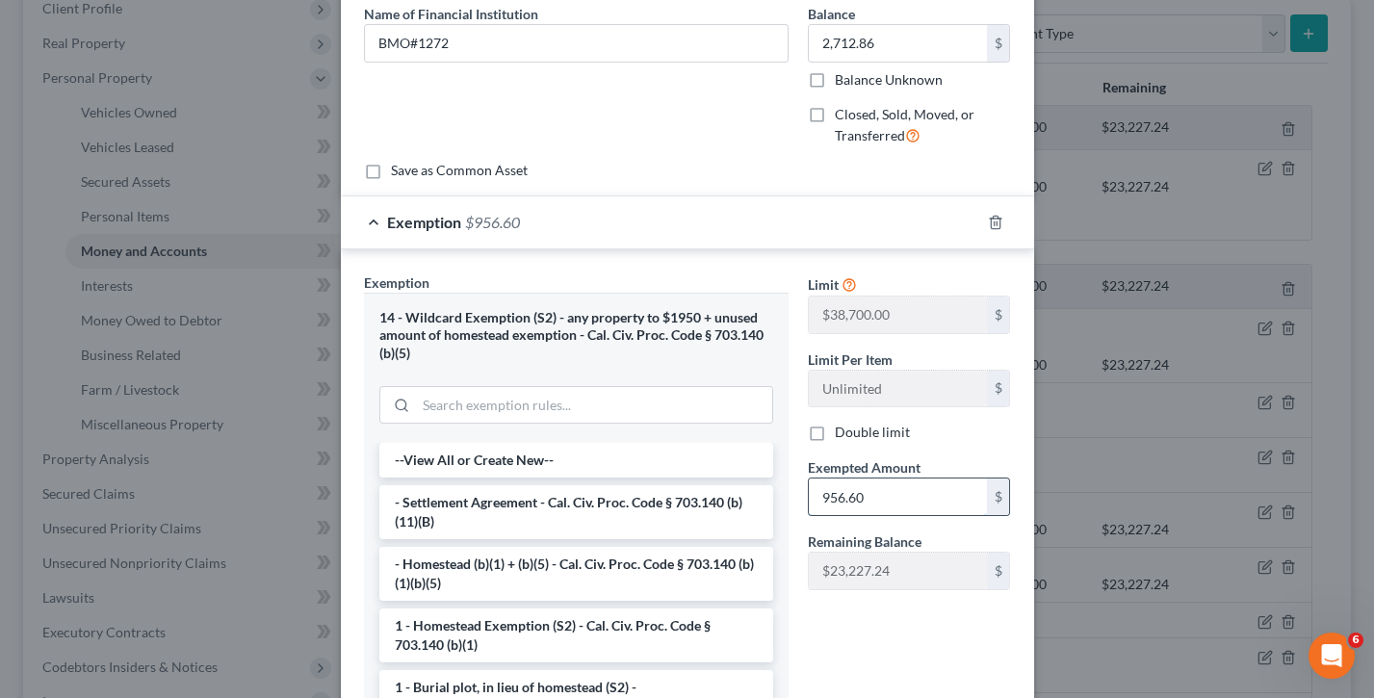
click at [885, 500] on input "956.60" at bounding box center [898, 496] width 178 height 37
type input "9"
type input "3"
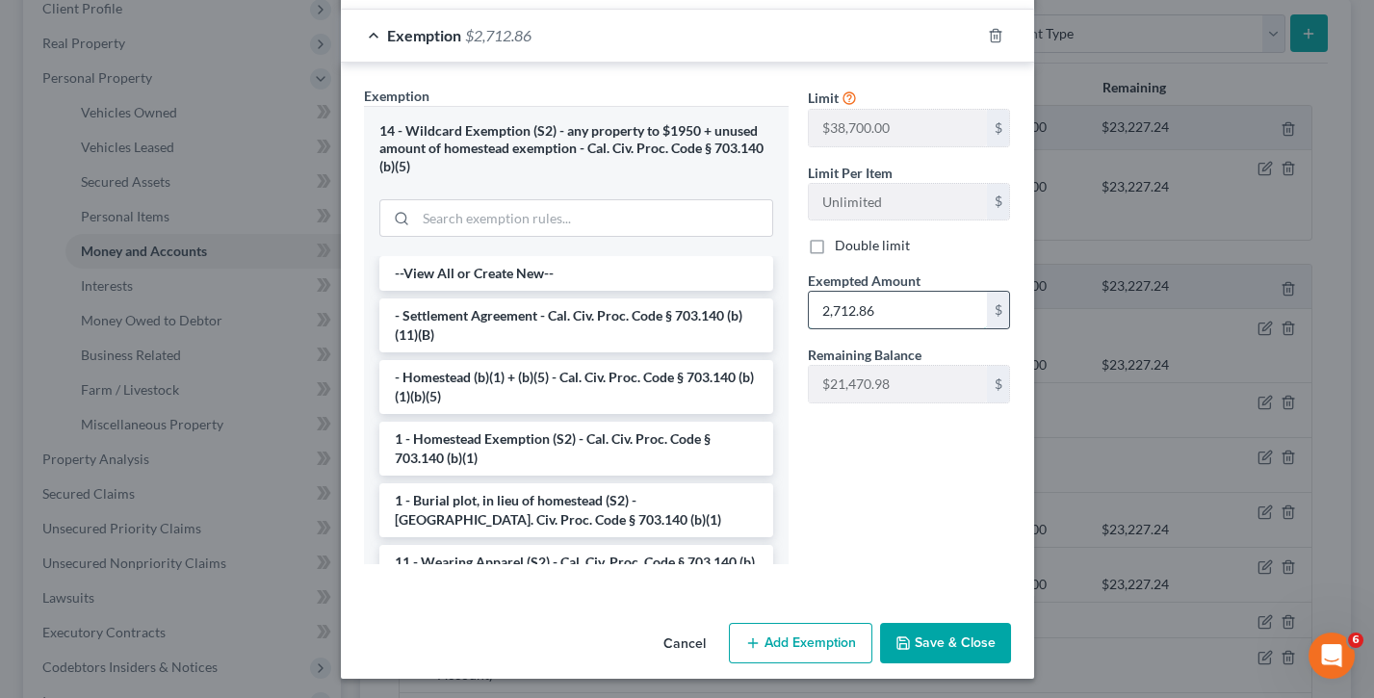
scroll to position [347, 0]
type input "2,712.86"
click at [932, 511] on button "Save & Close" at bounding box center [945, 642] width 131 height 40
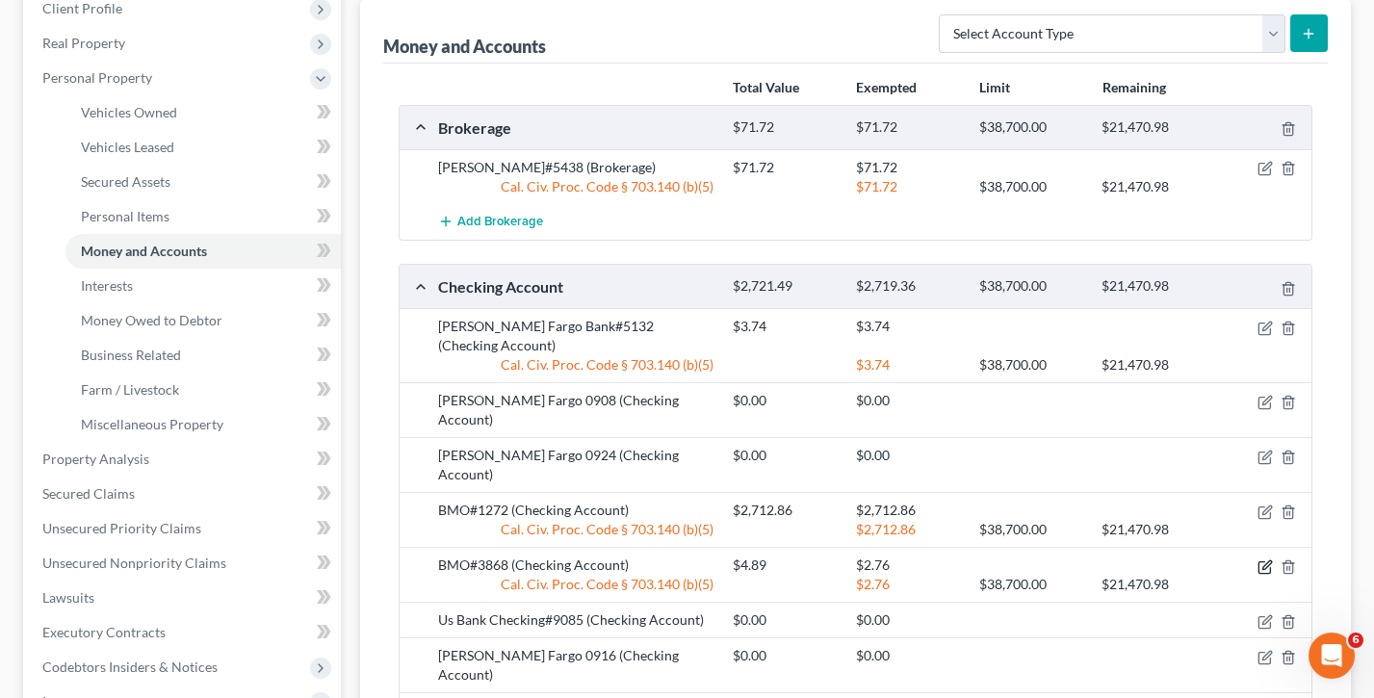
click at [1267, 511] on icon "button" at bounding box center [1264, 566] width 15 height 15
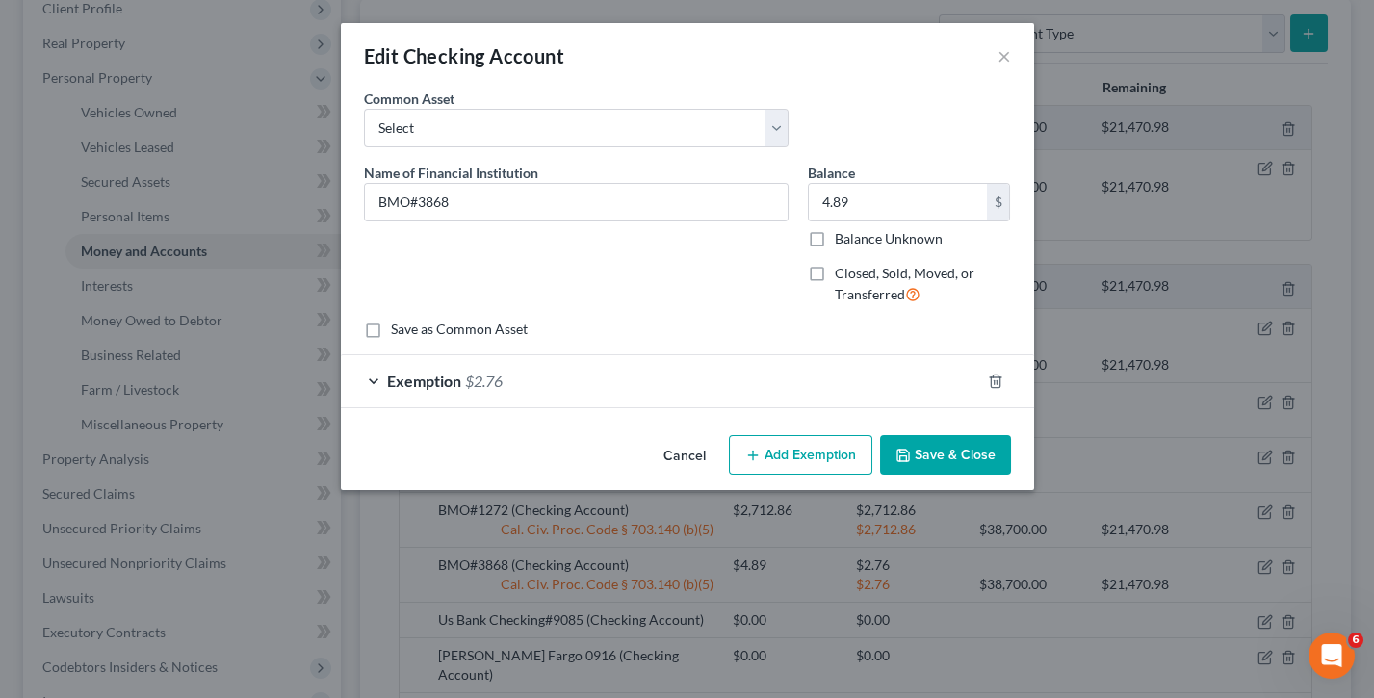
click at [377, 373] on div "Exemption $2.76" at bounding box center [660, 380] width 639 height 51
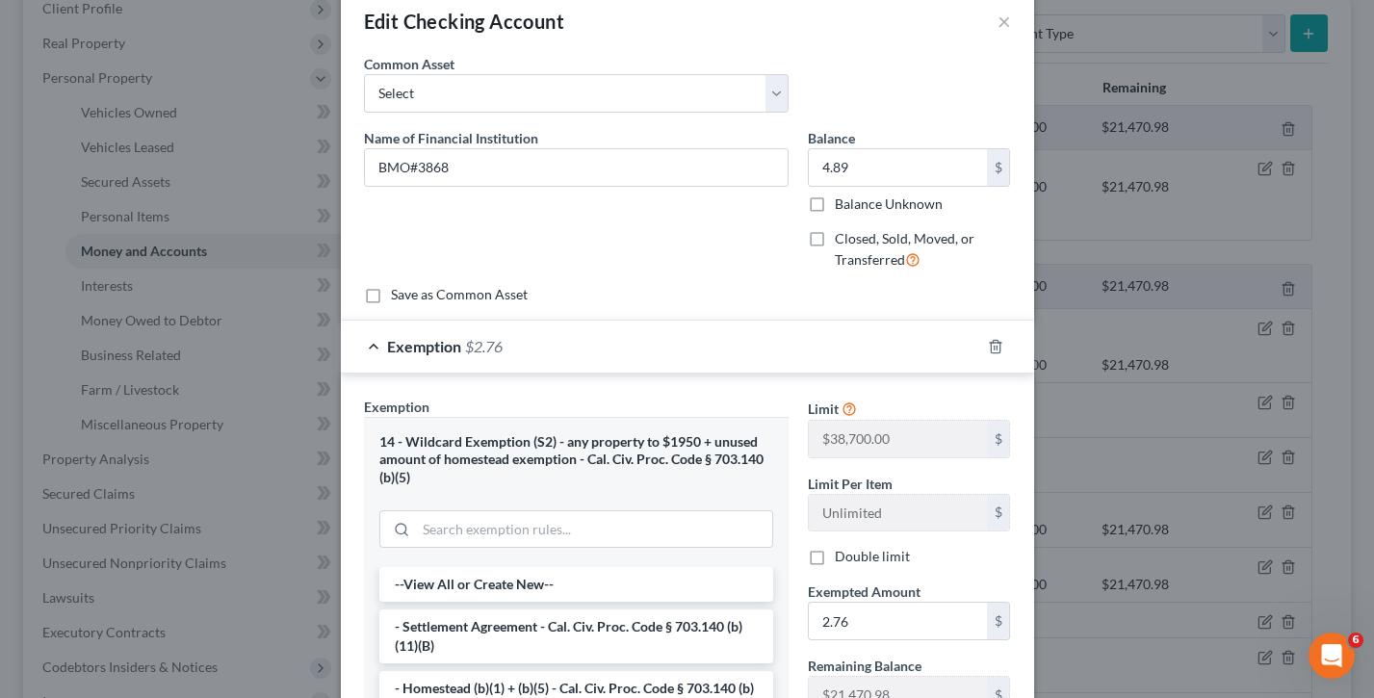
scroll to position [38, 0]
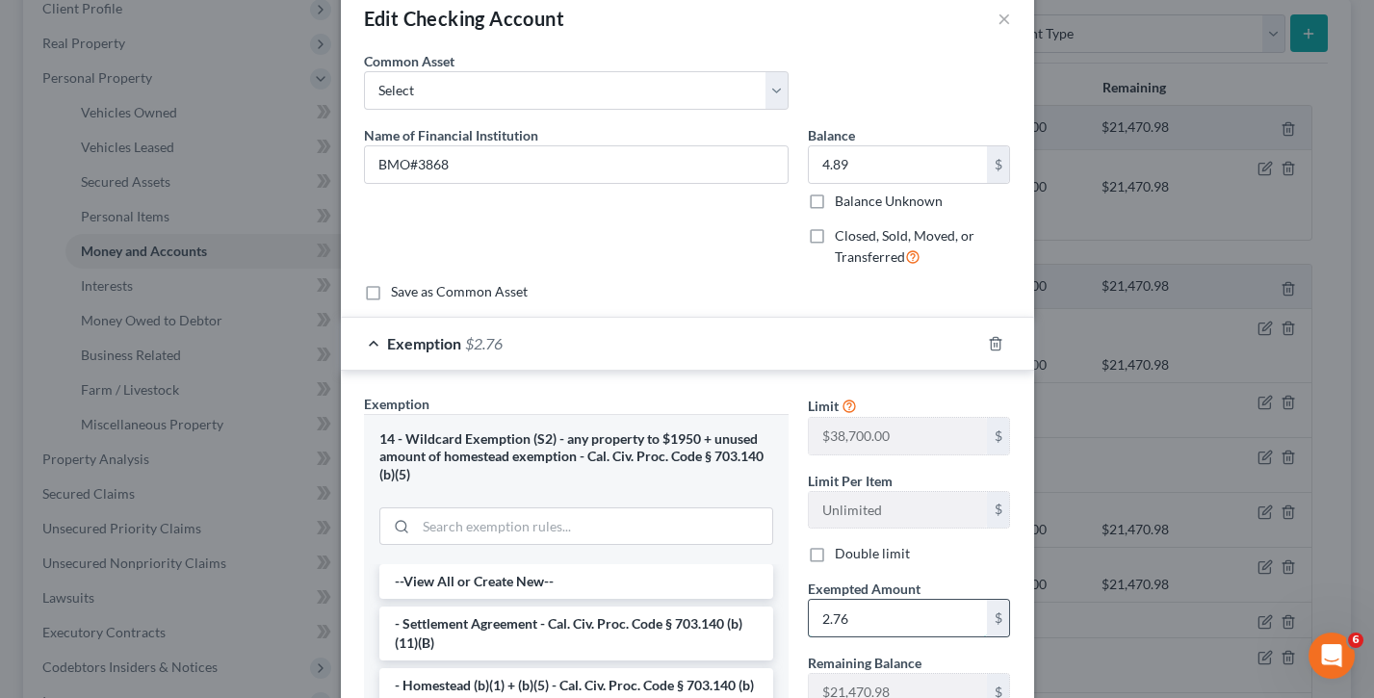
click at [853, 511] on input "2.76" at bounding box center [898, 618] width 178 height 37
type input "2"
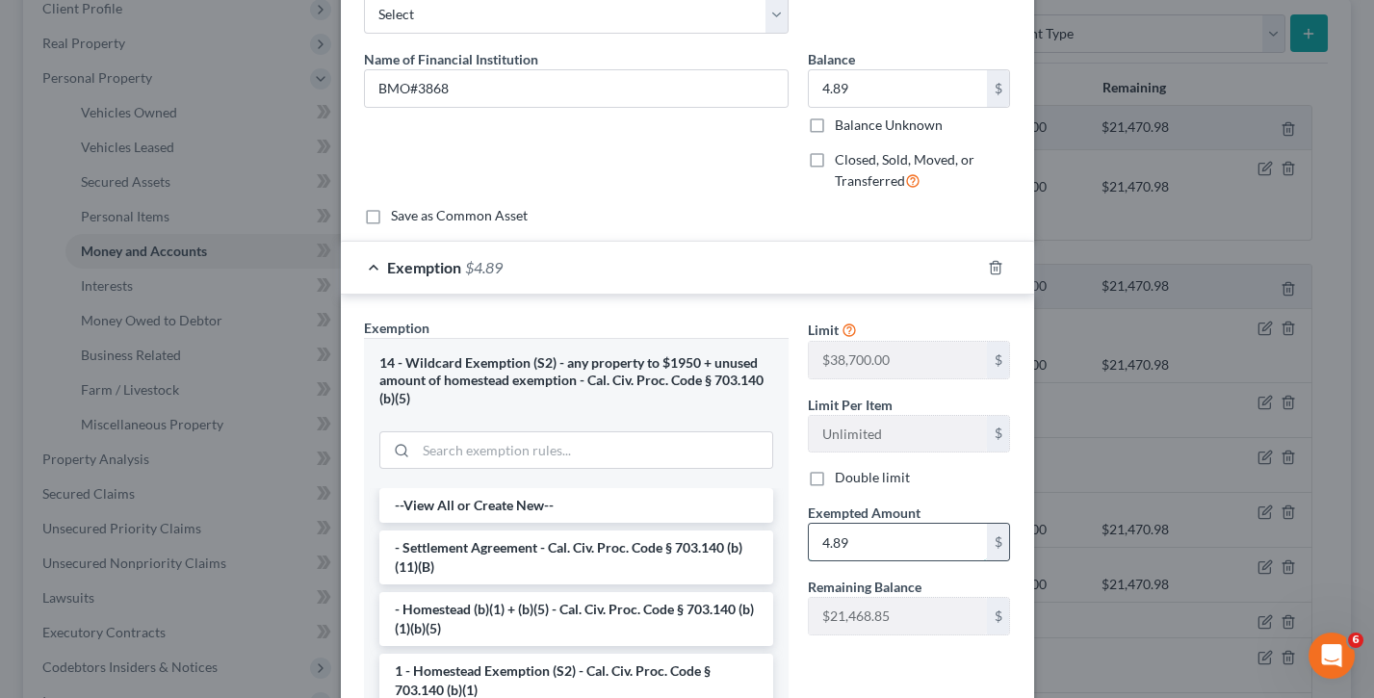
scroll to position [347, 0]
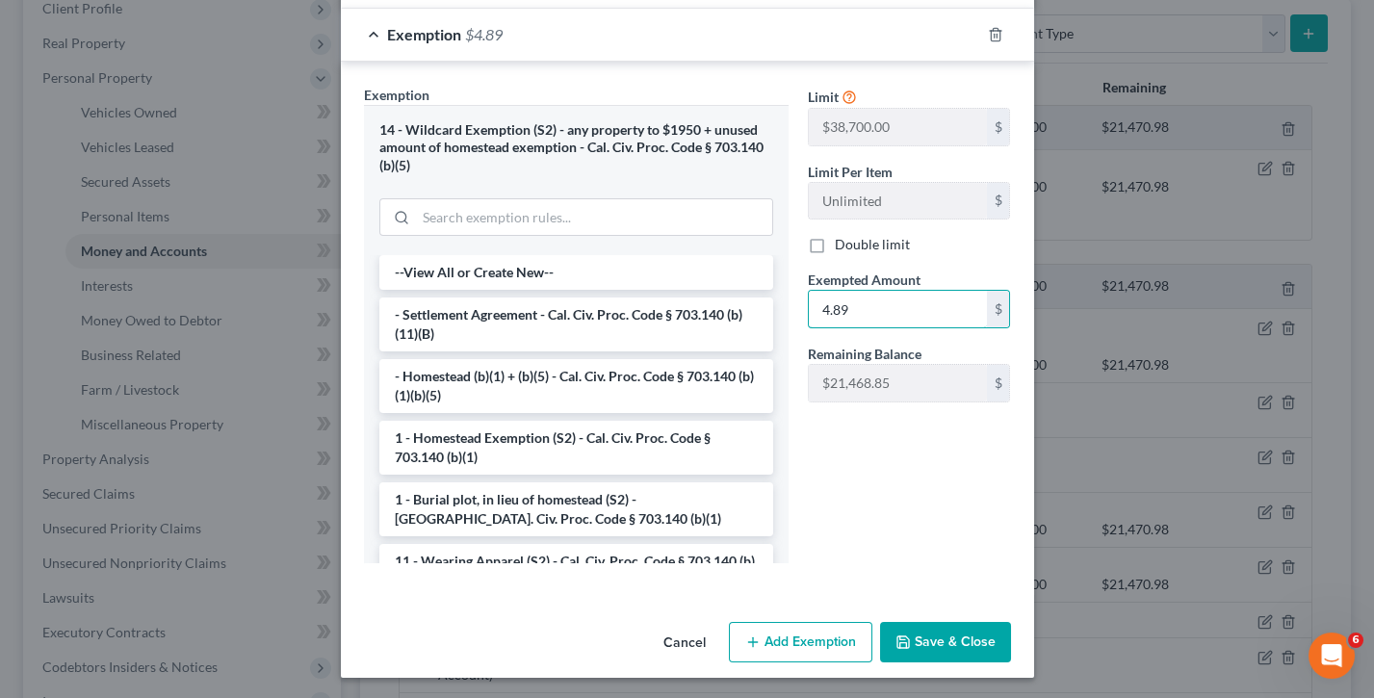
type input "4.89"
click at [965, 511] on button "Save & Close" at bounding box center [945, 642] width 131 height 40
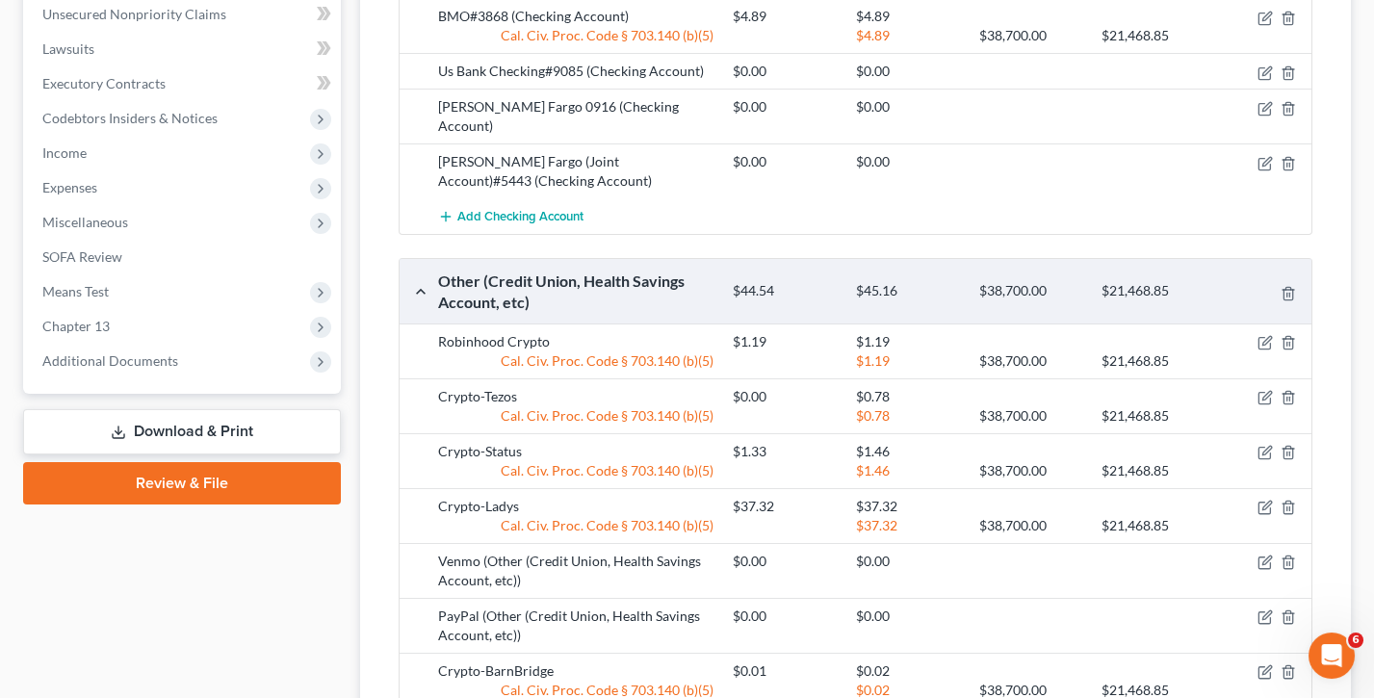
scroll to position [828, 0]
click at [1269, 389] on icon "button" at bounding box center [1264, 396] width 15 height 15
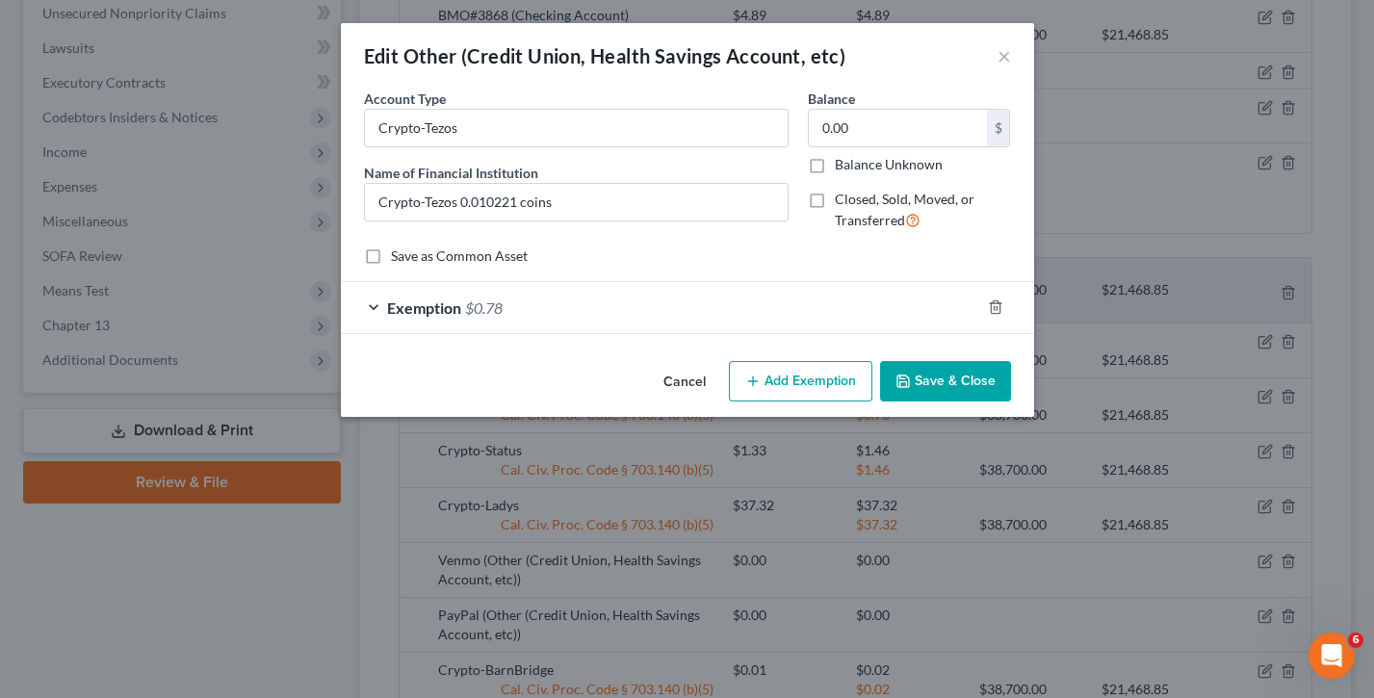
click at [376, 300] on div "Exemption $0.78" at bounding box center [660, 307] width 639 height 51
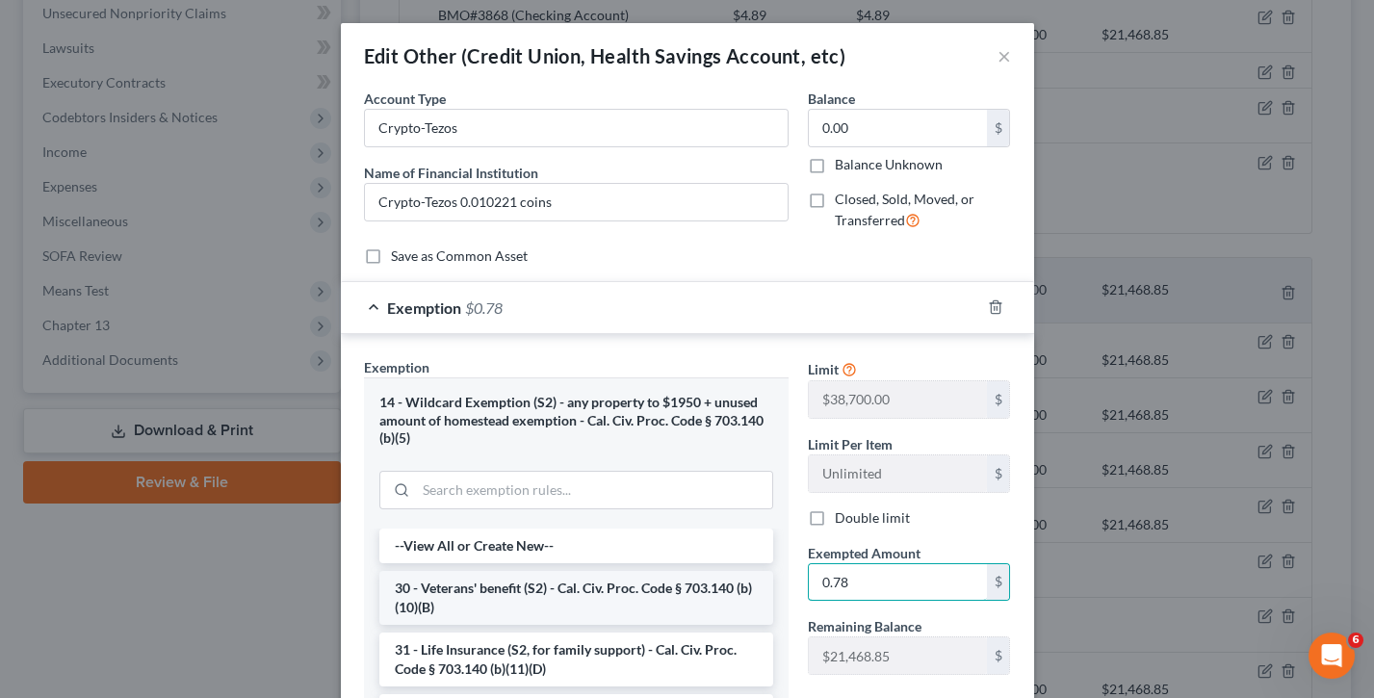
drag, startPoint x: 855, startPoint y: 580, endPoint x: 728, endPoint y: 579, distance: 127.1
click at [729, 511] on div "Exemption Set must be selected for CA. Exemption * 14 - Wildcard Exemption (S2)…" at bounding box center [687, 605] width 666 height 496
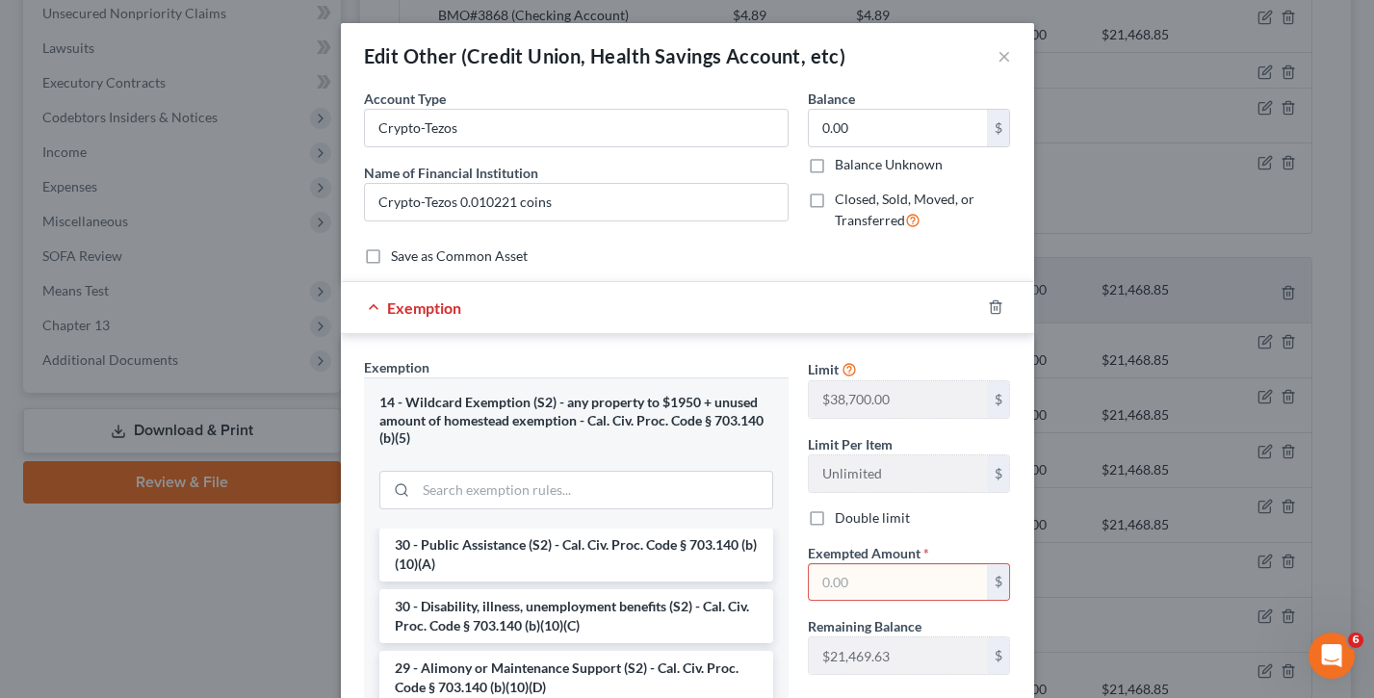
scroll to position [477, 0]
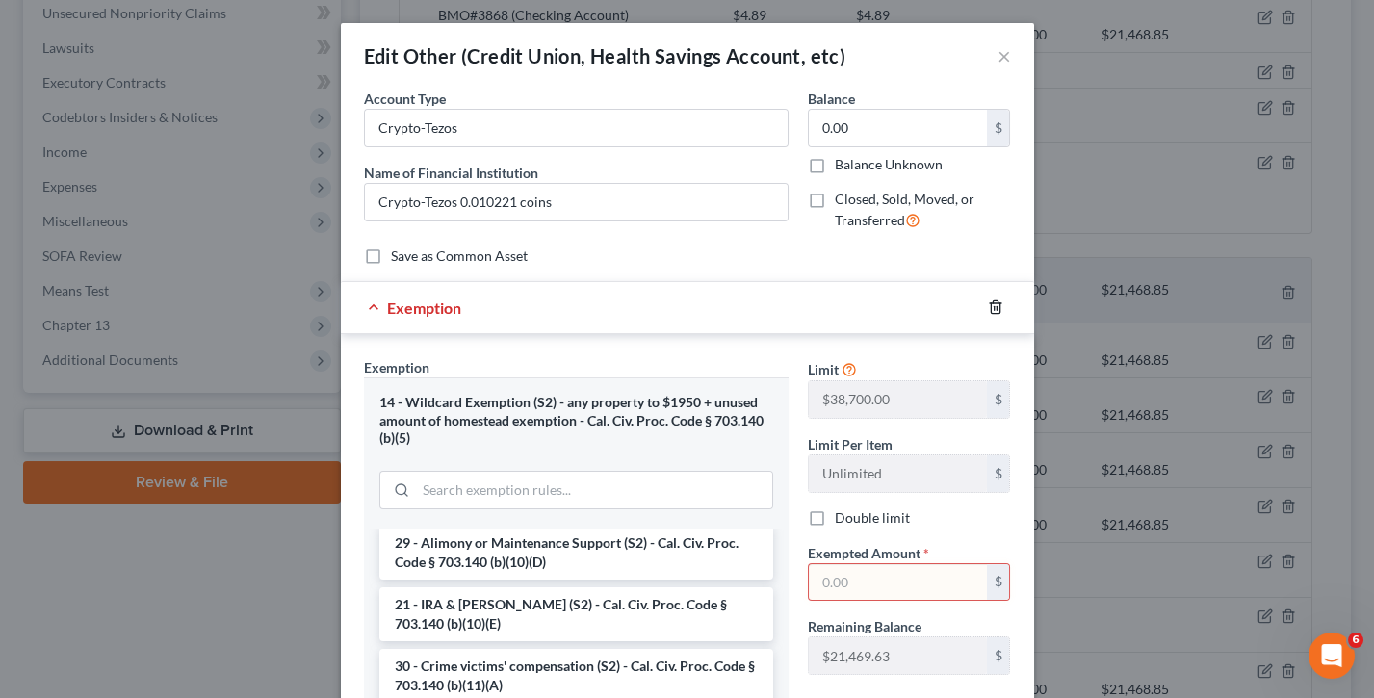
click at [992, 303] on icon "button" at bounding box center [995, 306] width 15 height 15
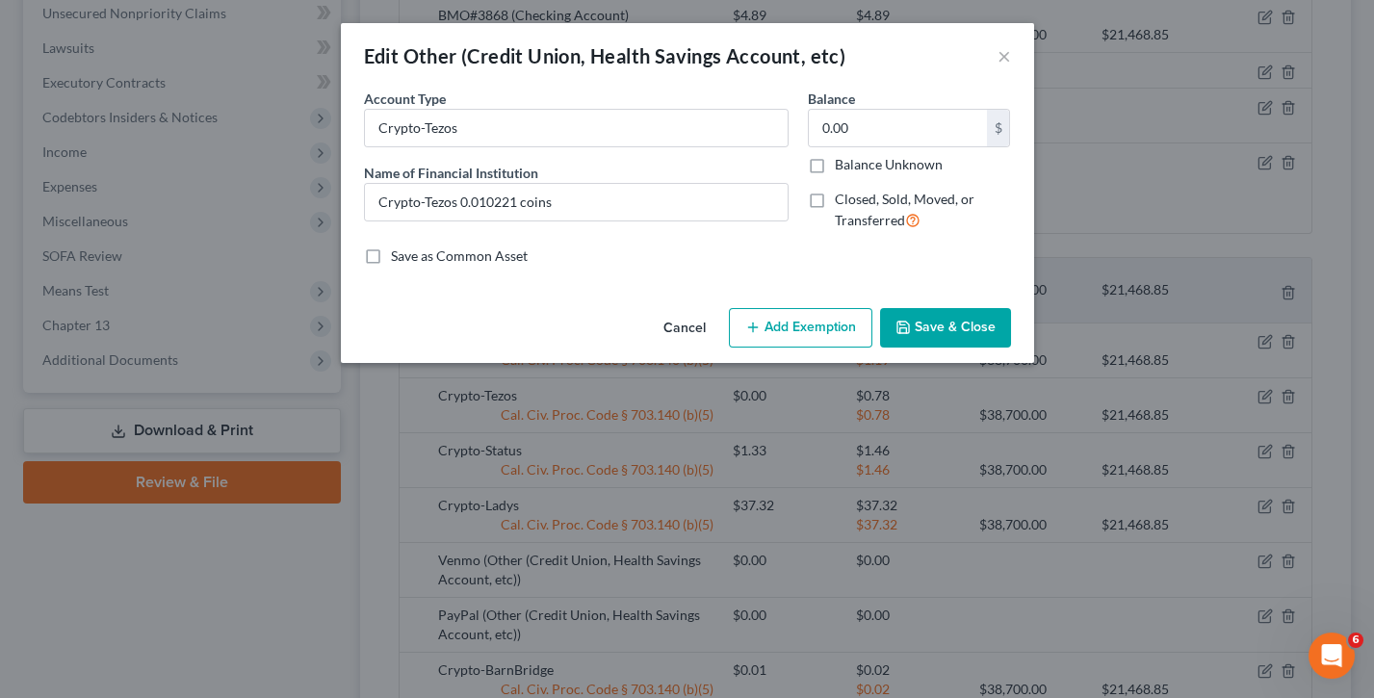
click at [975, 324] on button "Save & Close" at bounding box center [945, 328] width 131 height 40
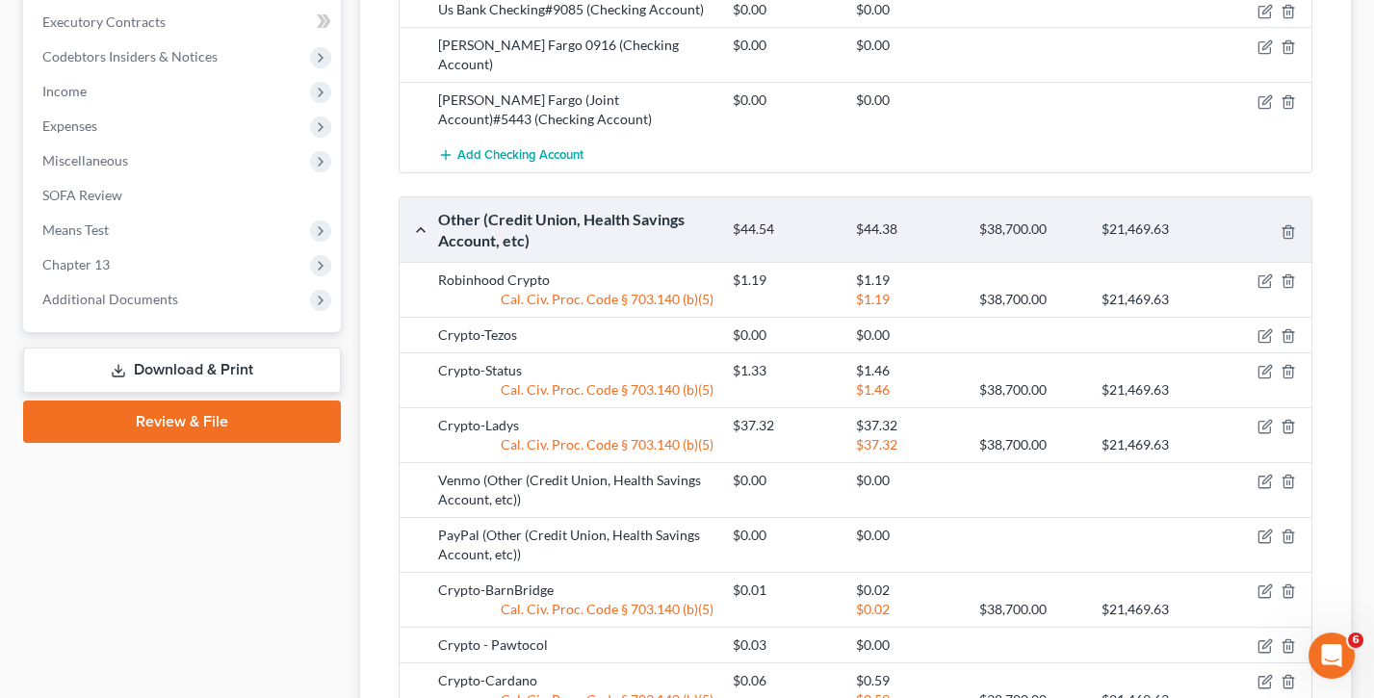
scroll to position [905, 0]
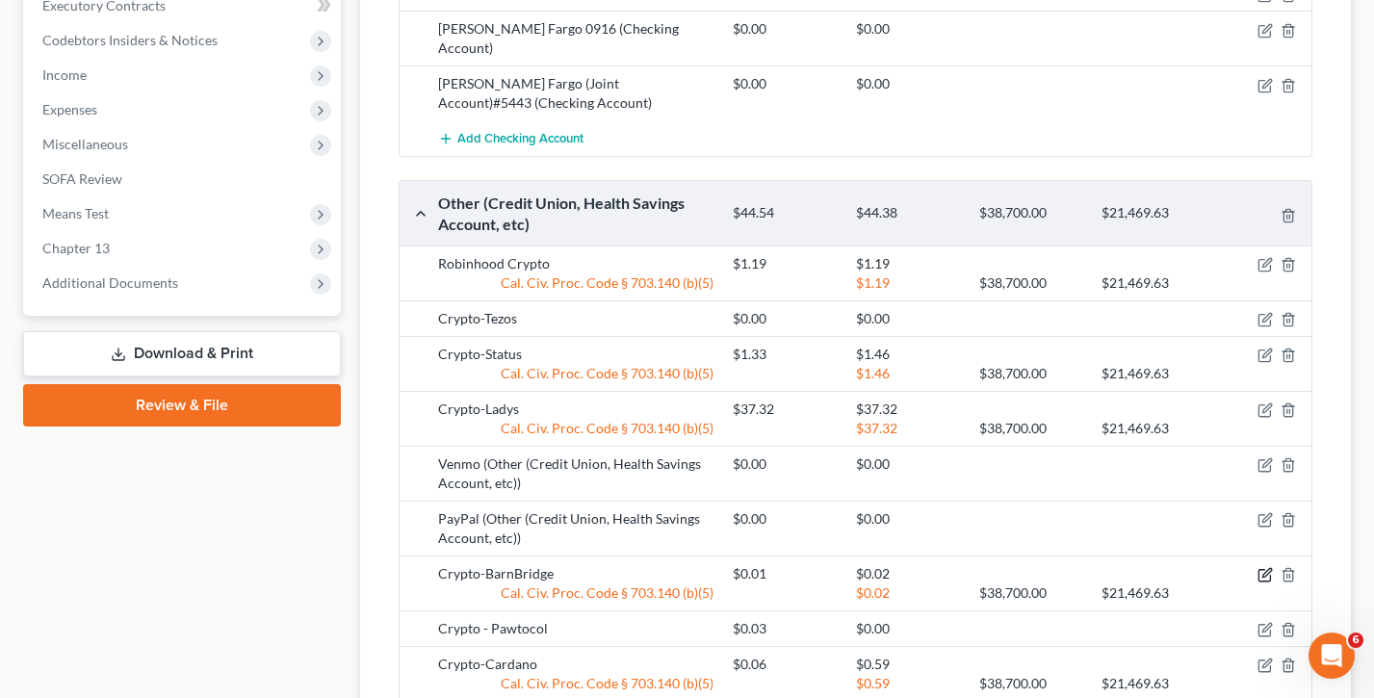
click at [1260, 511] on icon "button" at bounding box center [1264, 574] width 15 height 15
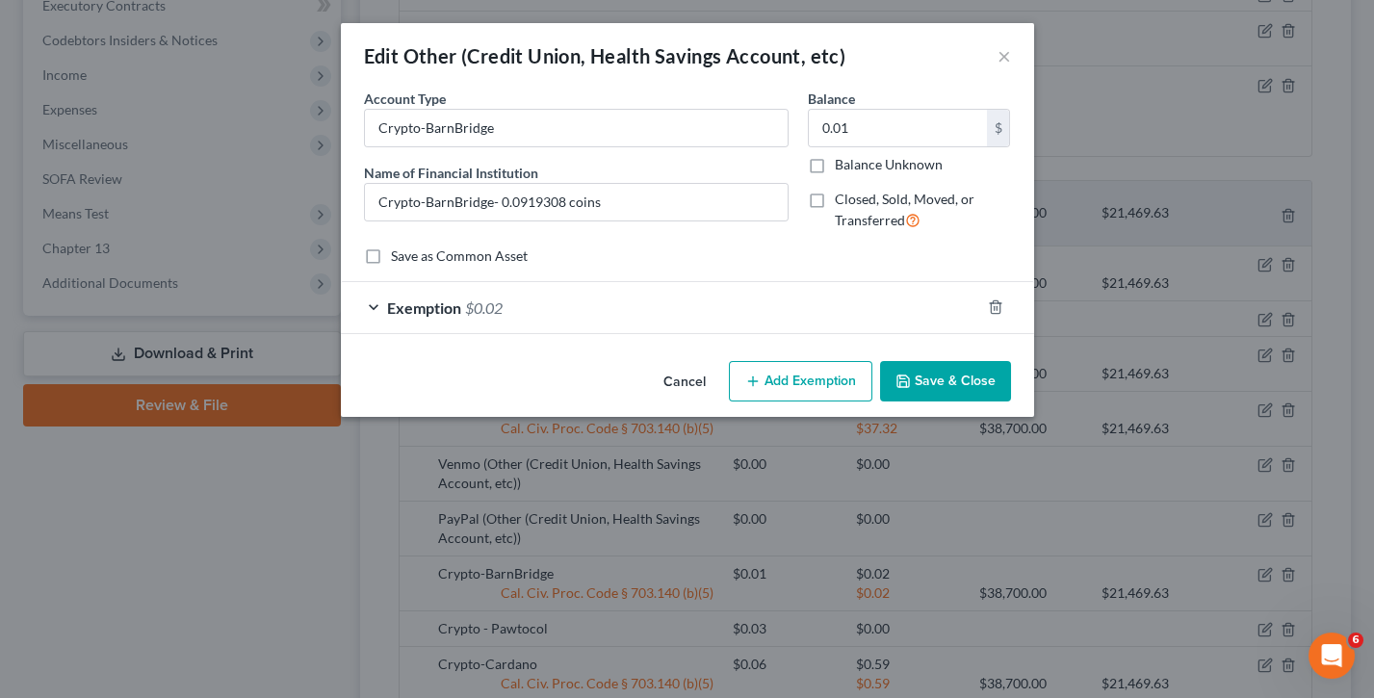
click at [443, 301] on span "Exemption" at bounding box center [424, 307] width 74 height 18
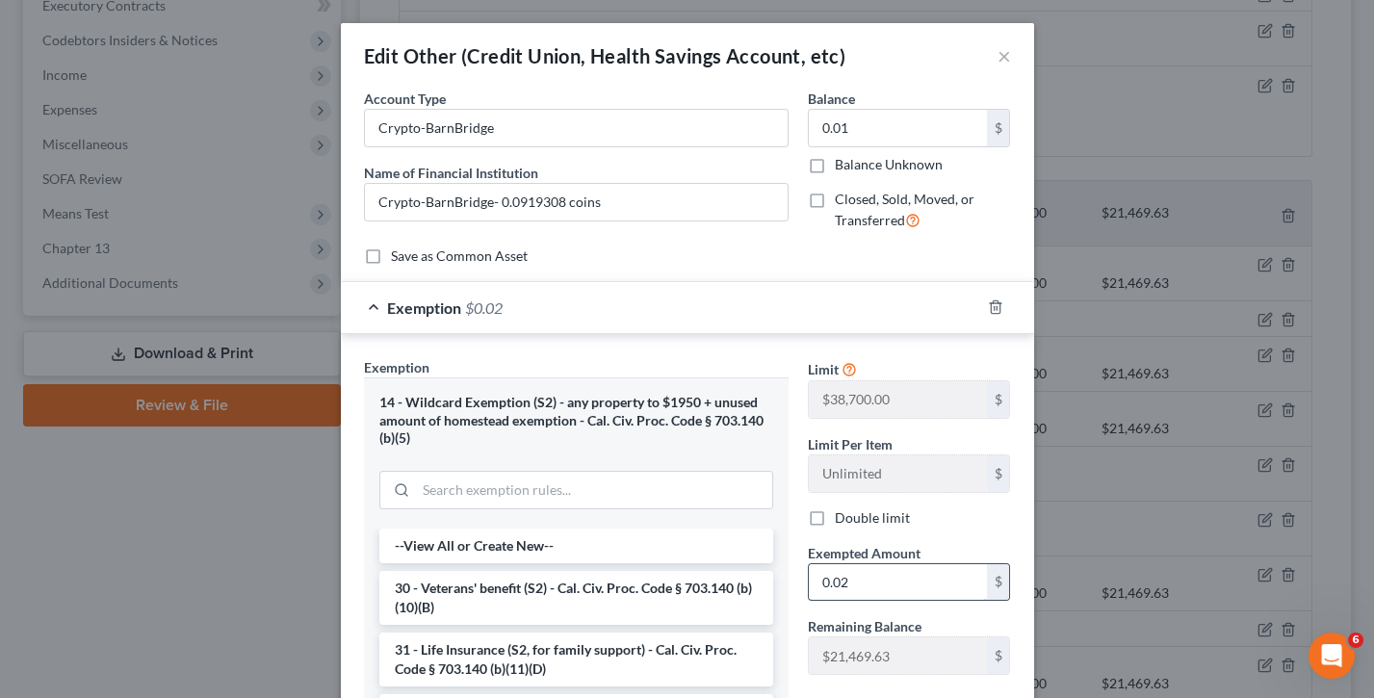
click at [878, 511] on input "0.02" at bounding box center [898, 582] width 178 height 37
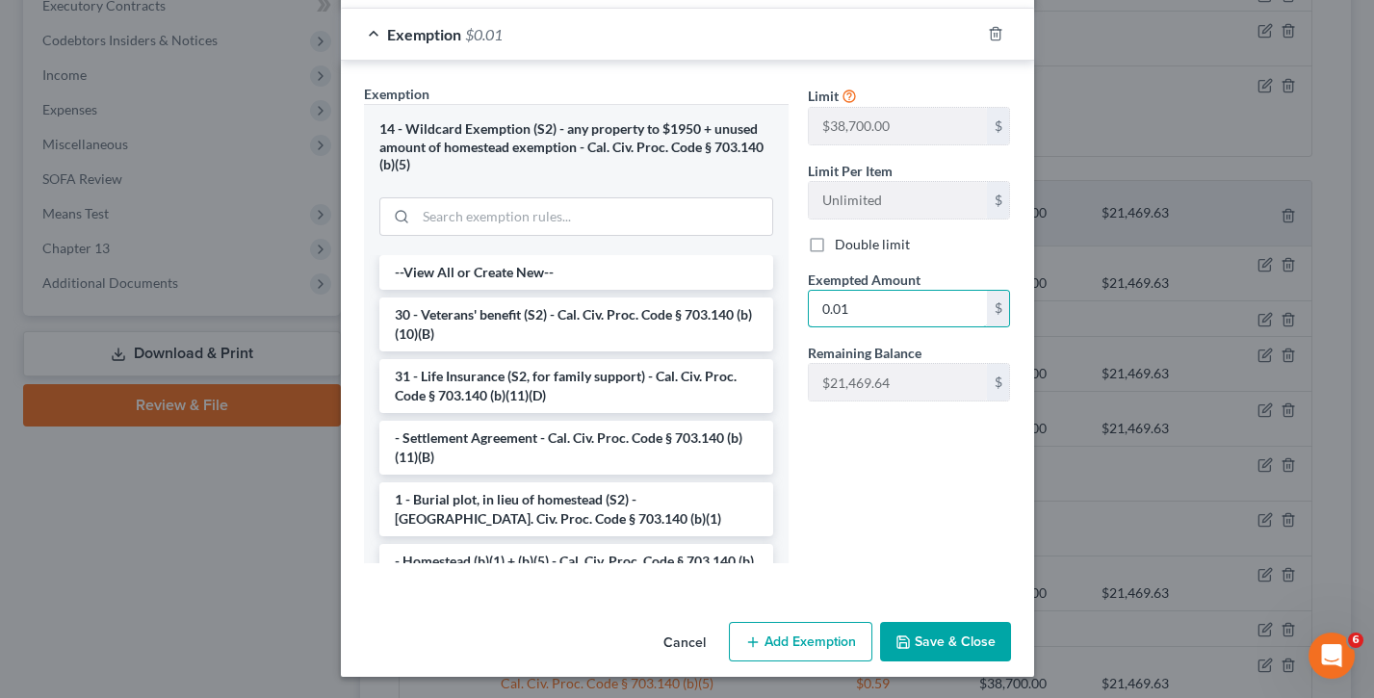
scroll to position [272, 0]
type input "0.01"
click at [950, 511] on button "Save & Close" at bounding box center [945, 643] width 131 height 40
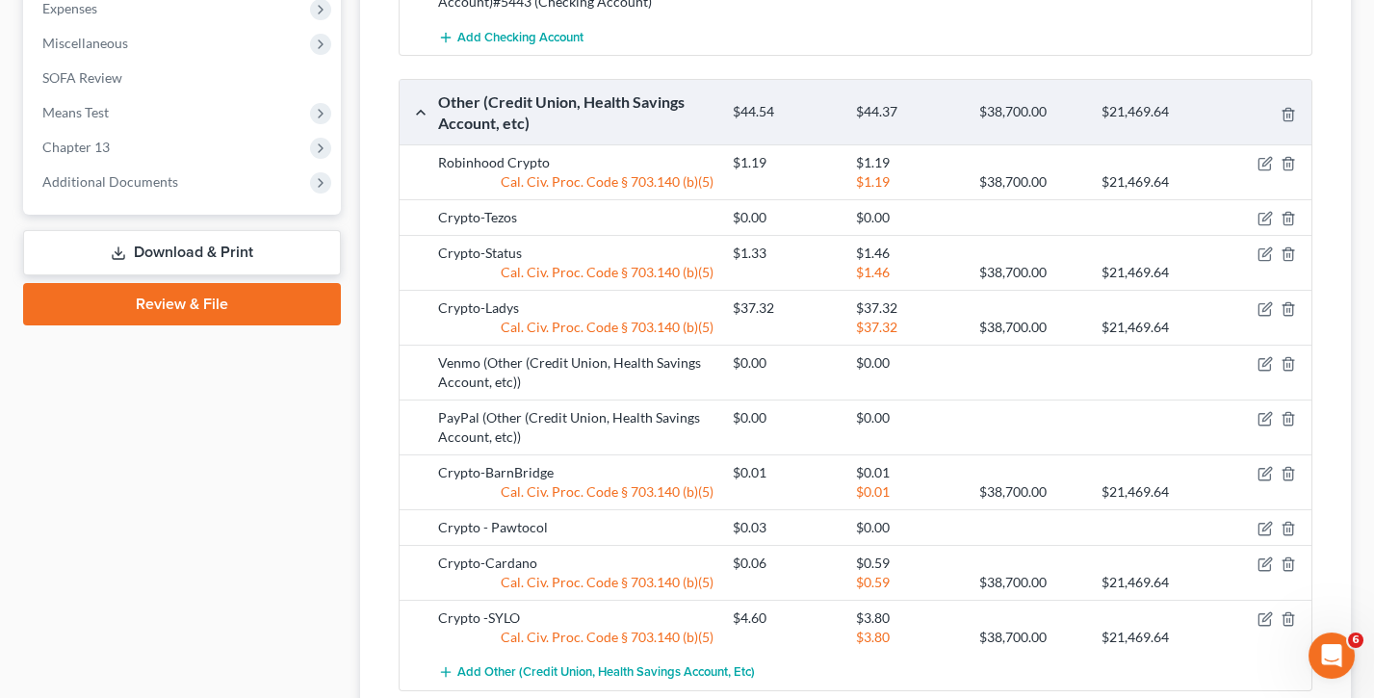
scroll to position [1027, 0]
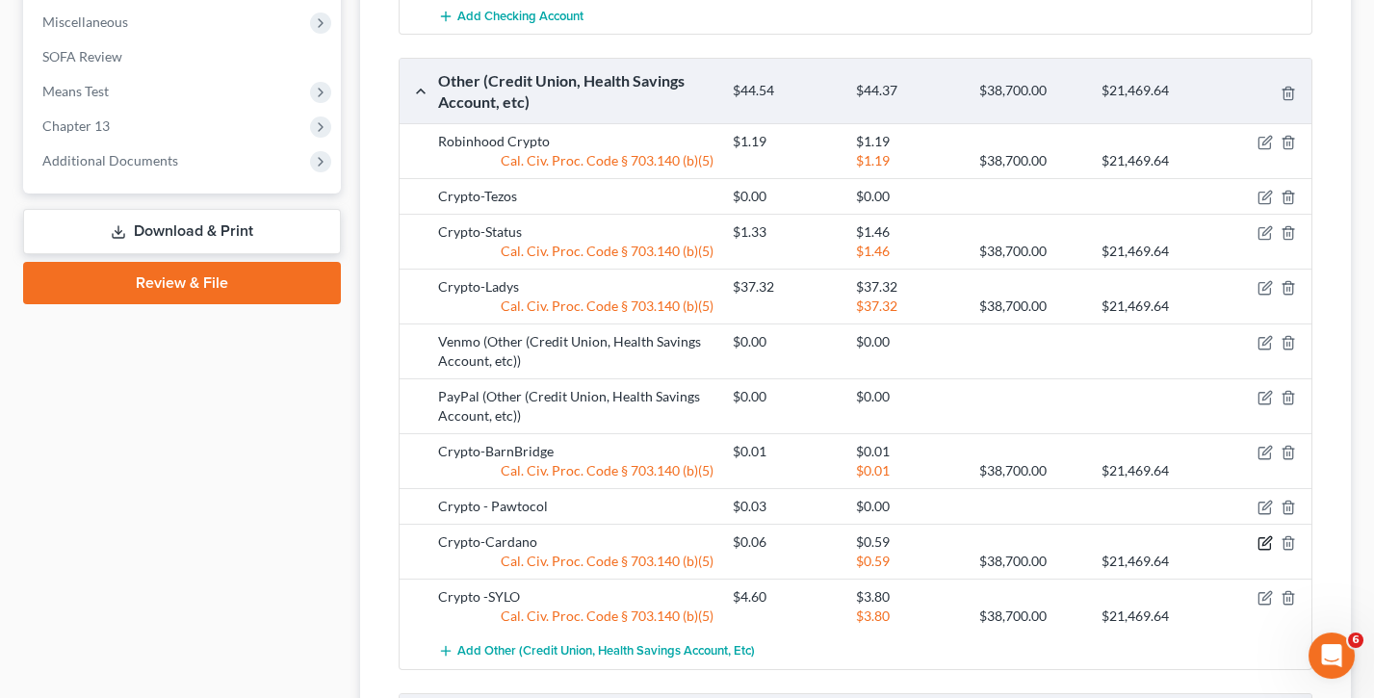
click at [1263, 511] on icon "button" at bounding box center [1264, 542] width 15 height 15
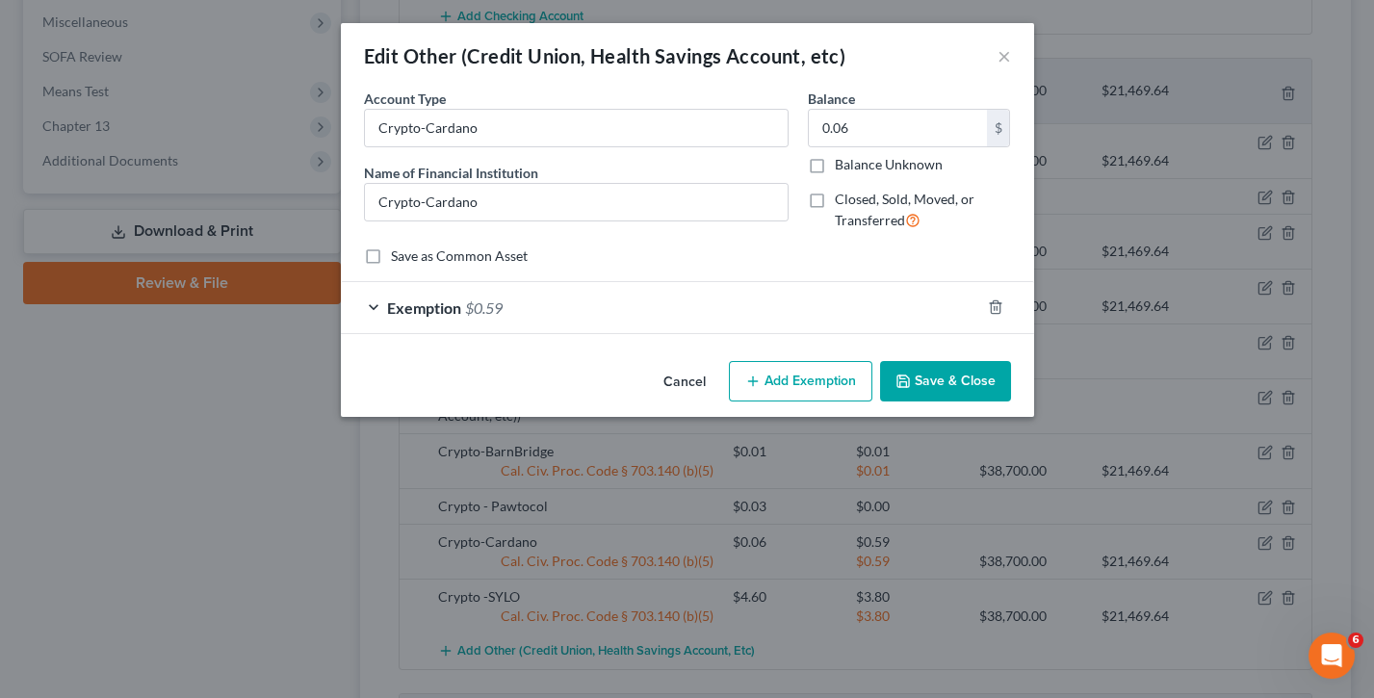
click at [471, 305] on span "$0.59" at bounding box center [484, 307] width 38 height 18
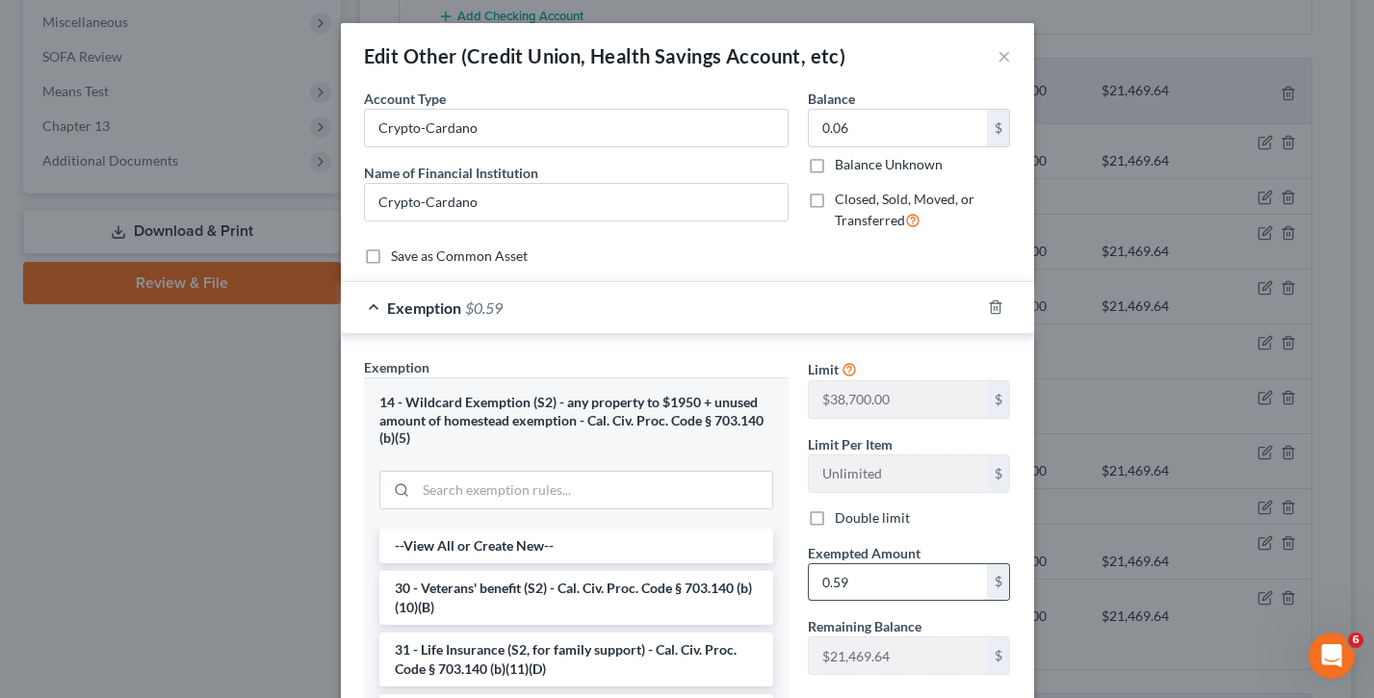
click at [882, 511] on input "0.59" at bounding box center [898, 582] width 178 height 37
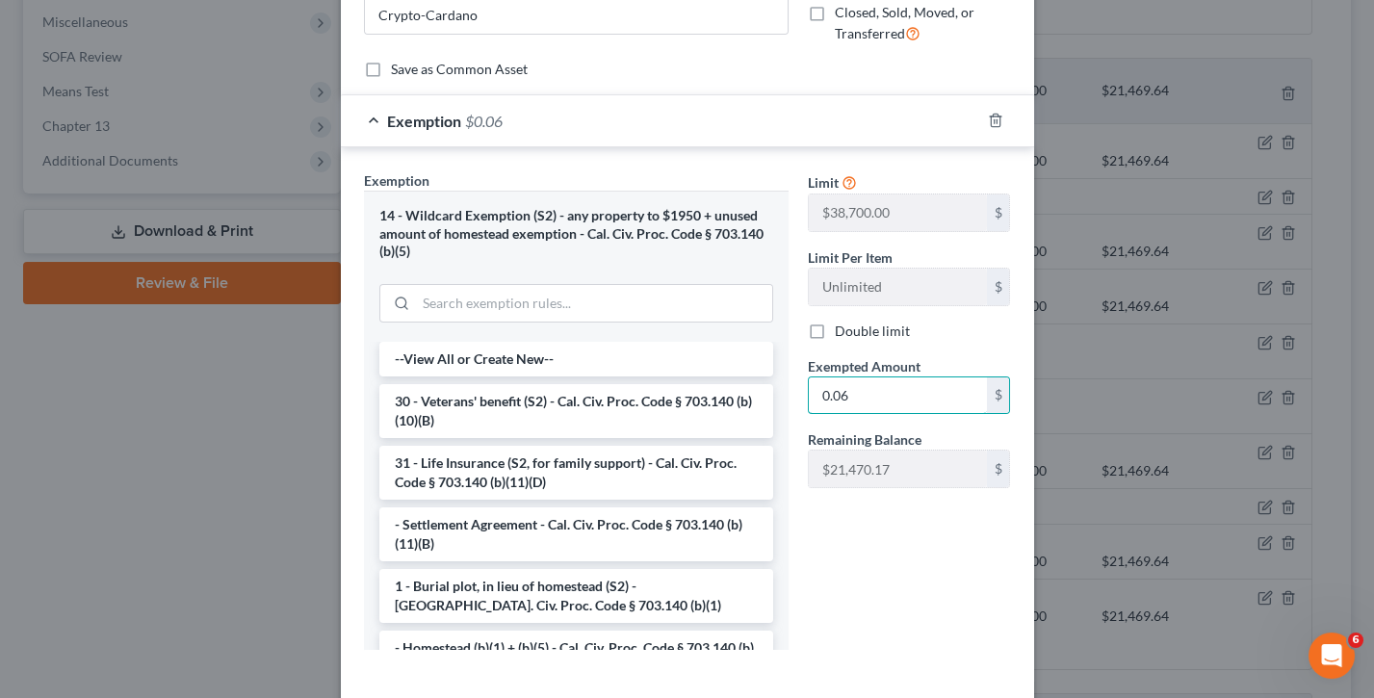
scroll to position [251, 0]
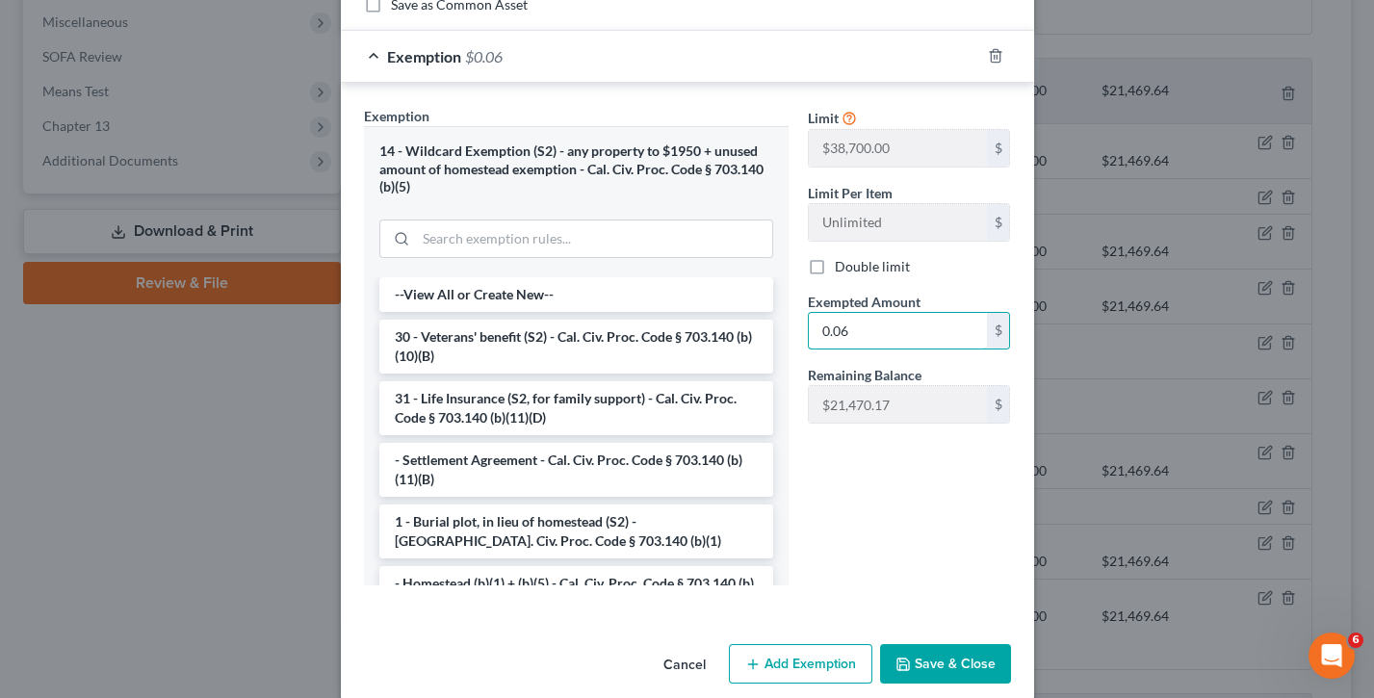
type input "0.06"
click at [949, 511] on button "Save & Close" at bounding box center [945, 664] width 131 height 40
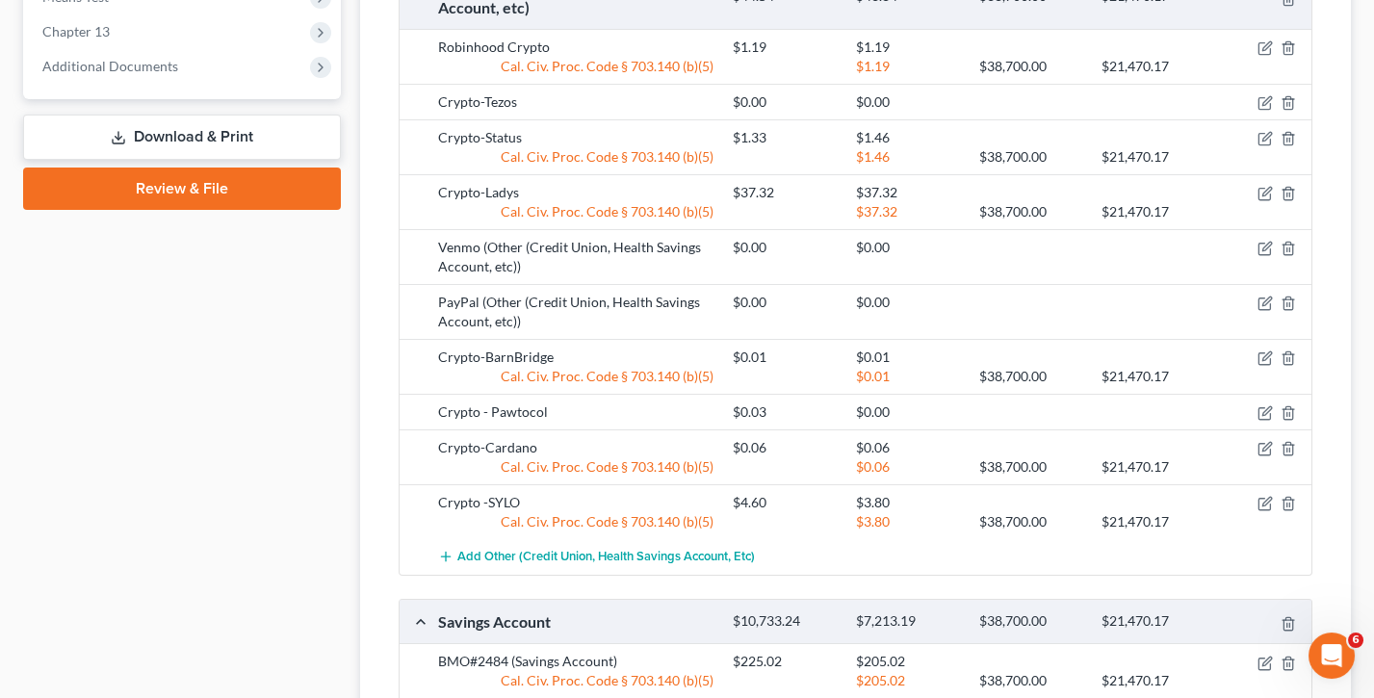
scroll to position [1123, 0]
click at [1264, 496] on icon "button" at bounding box center [1266, 500] width 9 height 9
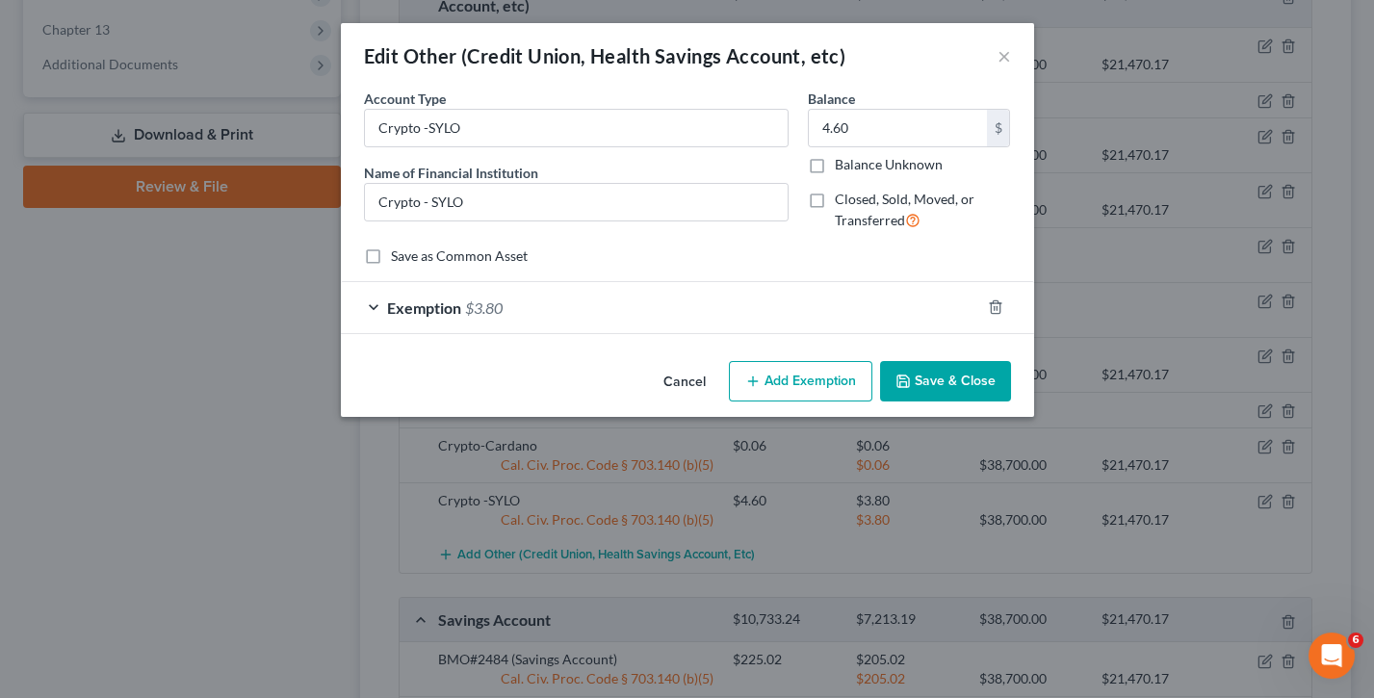
click at [504, 300] on div "Exemption $3.80" at bounding box center [660, 307] width 639 height 51
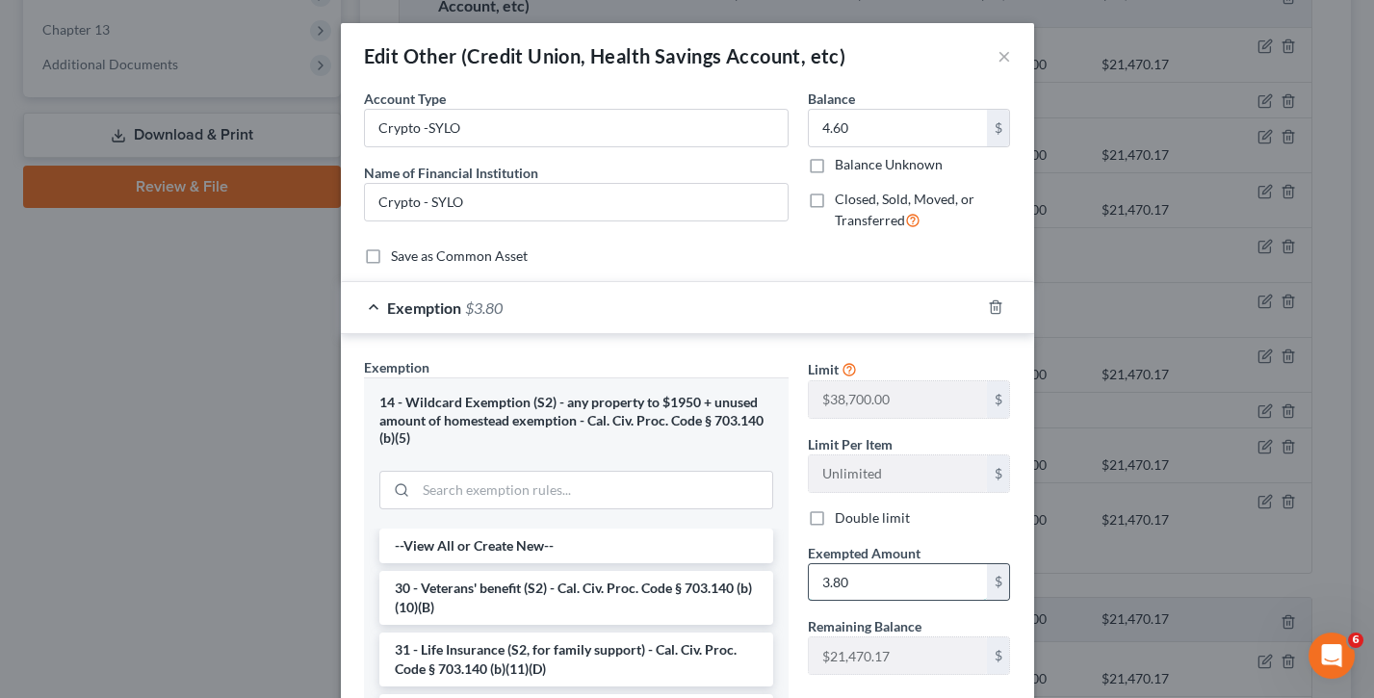
click at [866, 511] on input "3.80" at bounding box center [898, 582] width 178 height 37
type input "3"
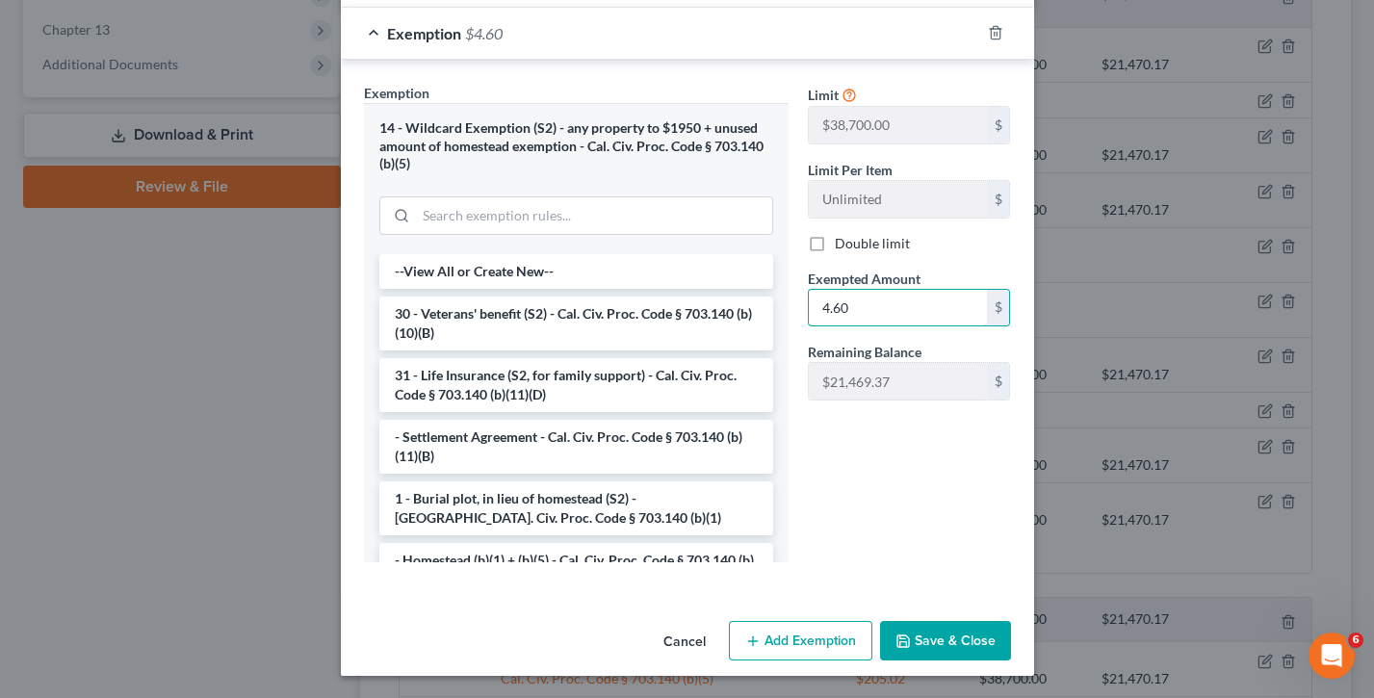
scroll to position [272, 0]
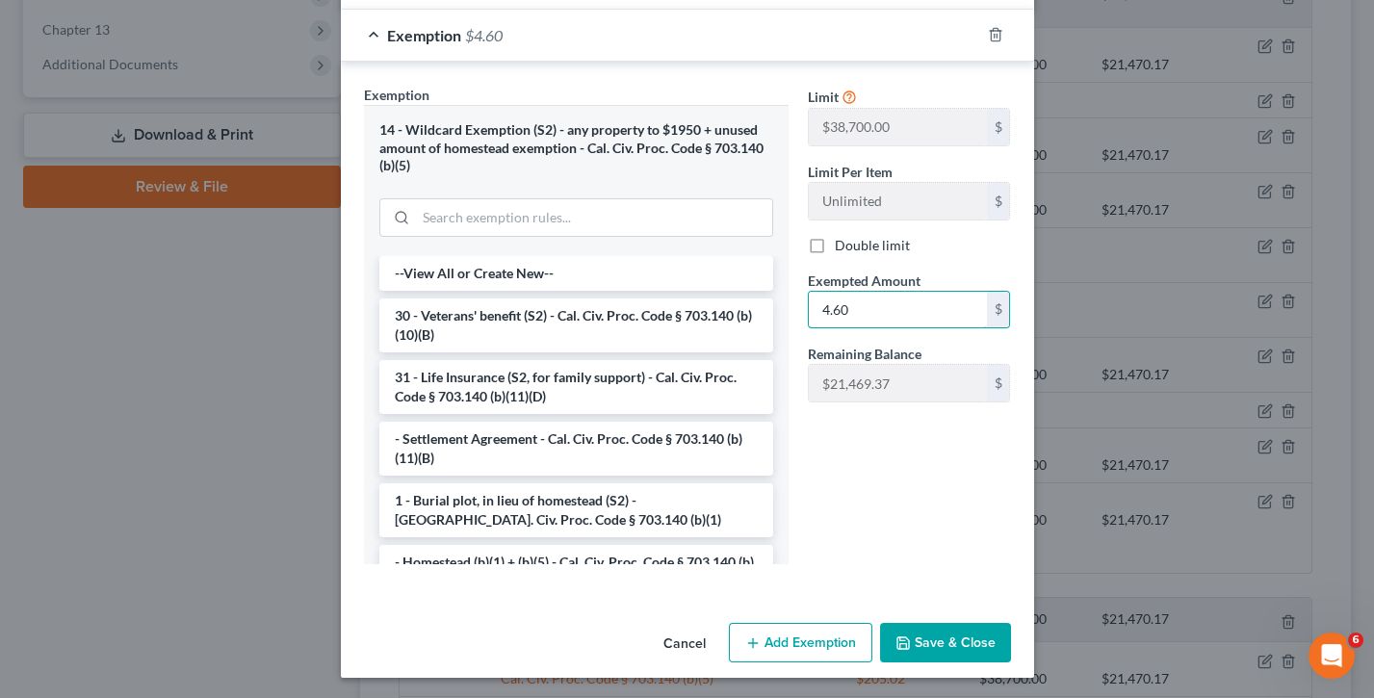
type input "4.60"
click at [946, 511] on button "Save & Close" at bounding box center [945, 643] width 131 height 40
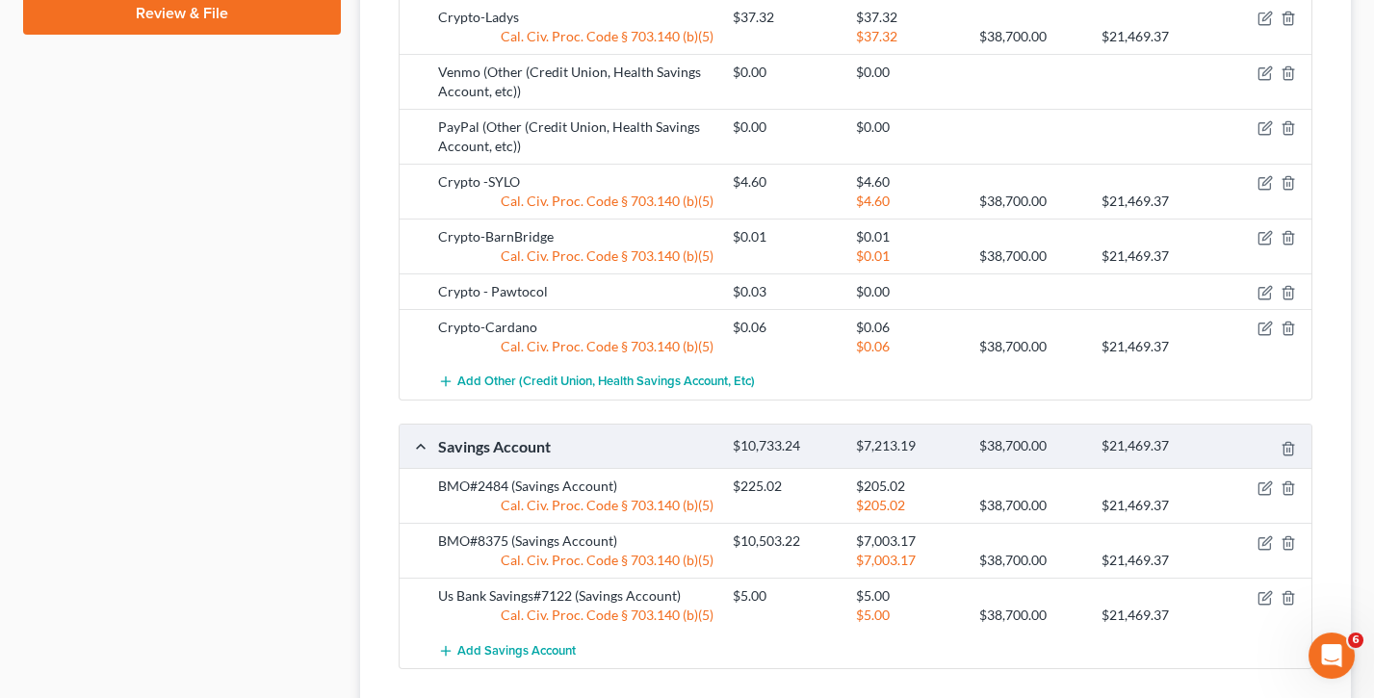
scroll to position [1309, 0]
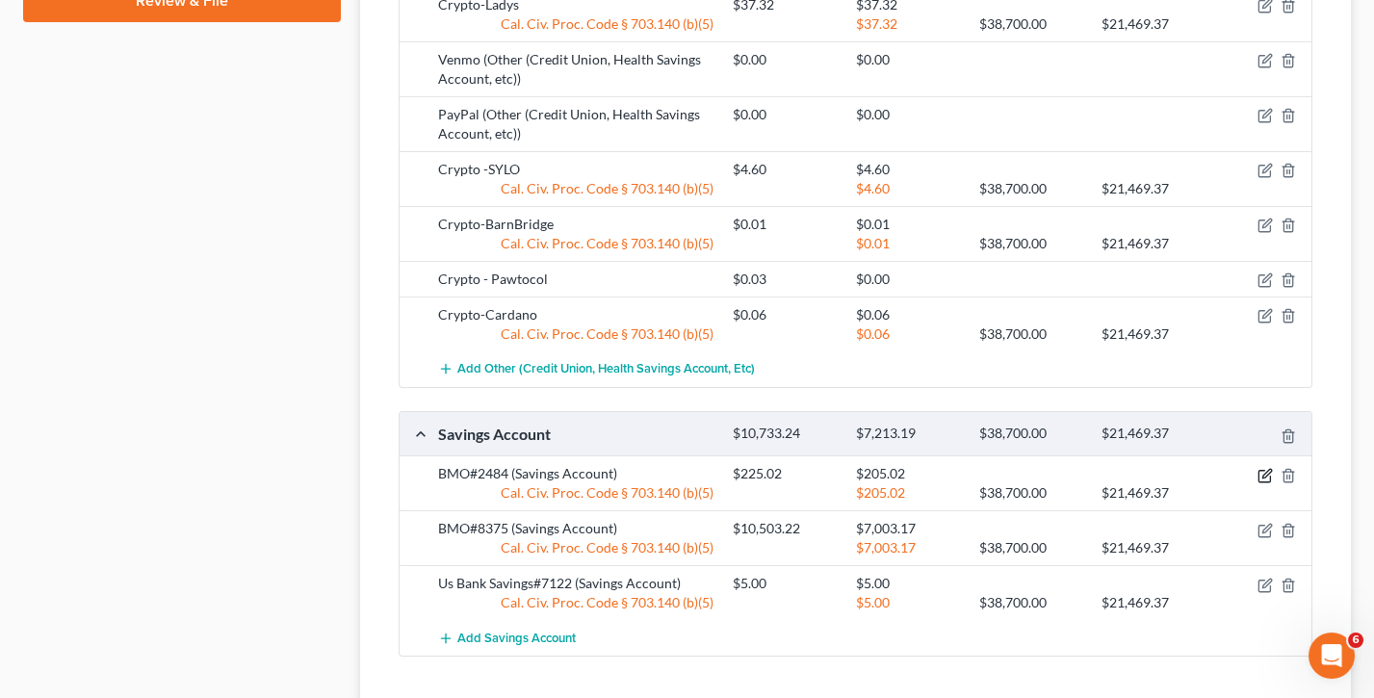
click at [1264, 470] on icon "button" at bounding box center [1264, 476] width 12 height 12
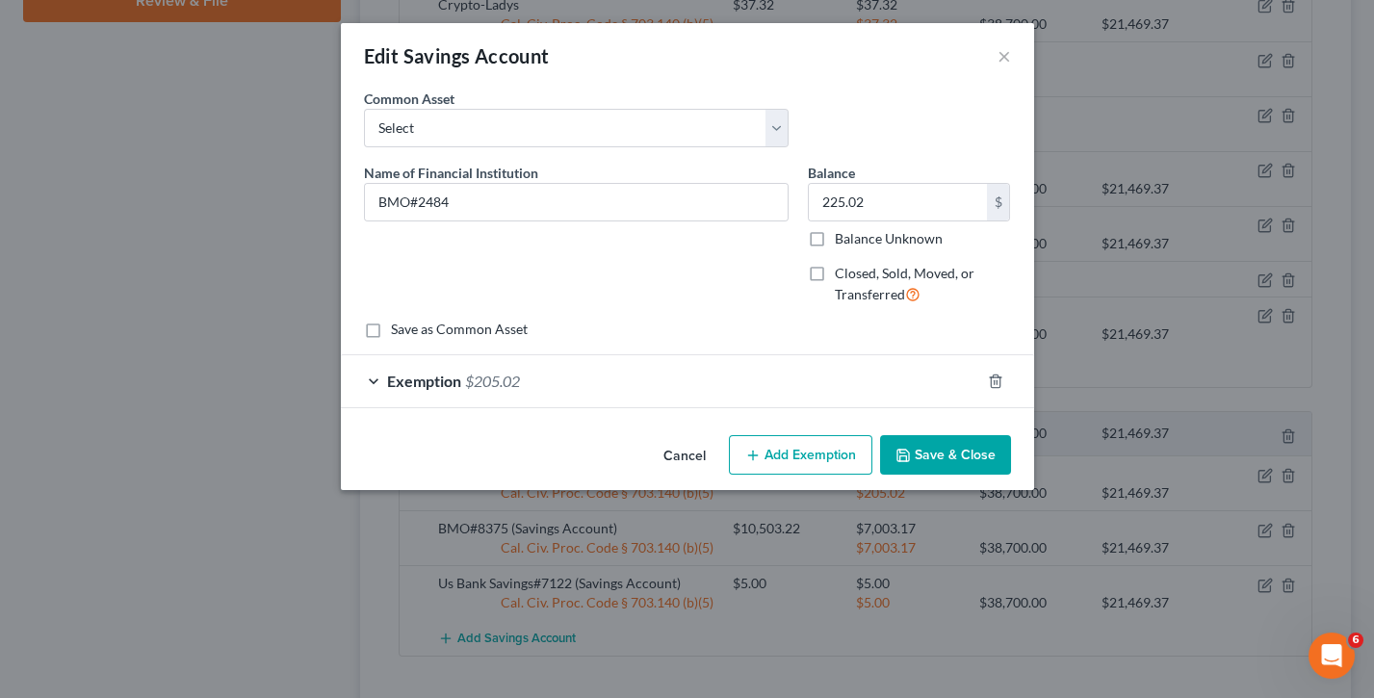
click at [518, 387] on span "$205.02" at bounding box center [492, 381] width 55 height 18
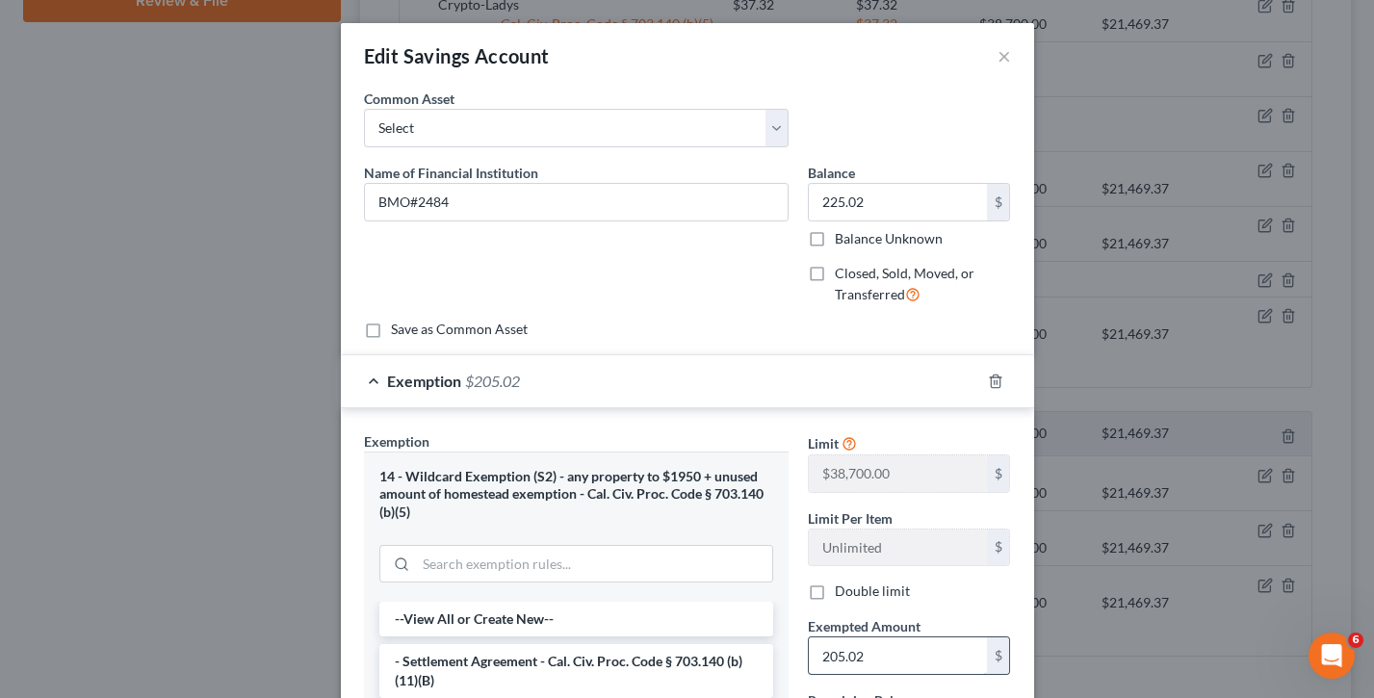
click at [915, 511] on input "205.02" at bounding box center [898, 655] width 178 height 37
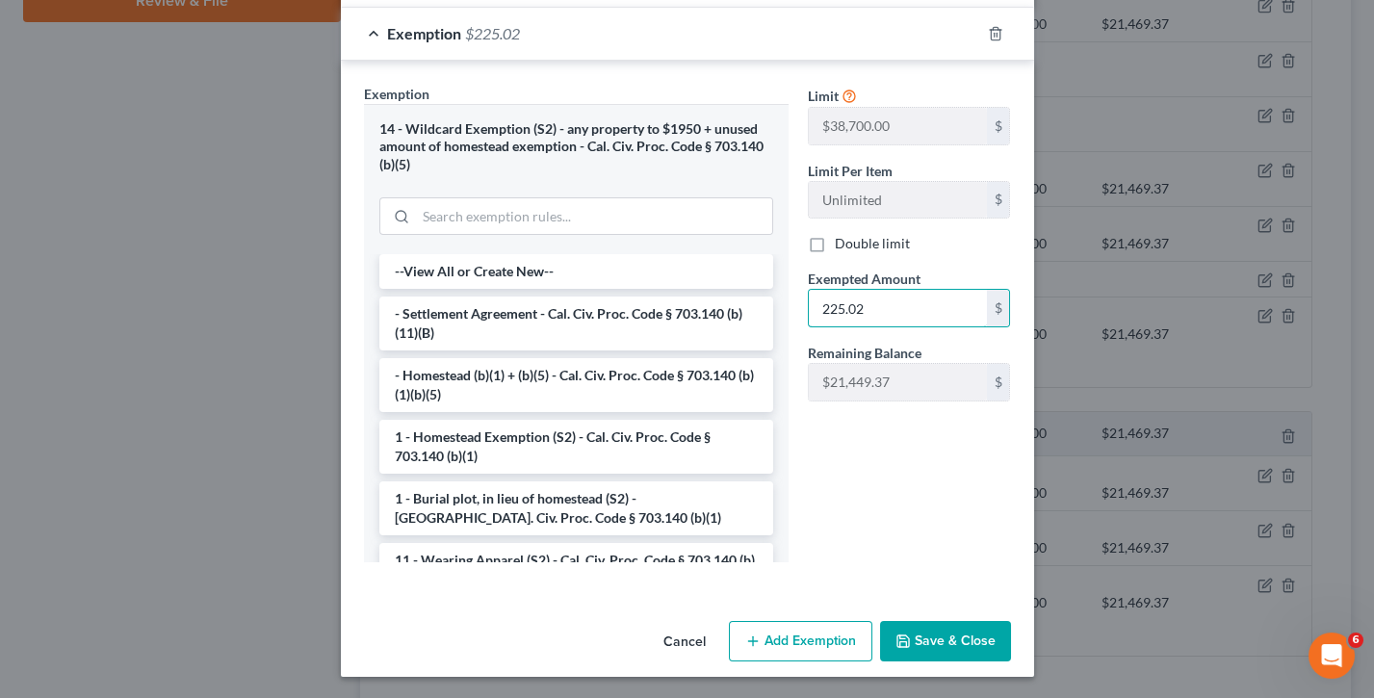
scroll to position [347, 0]
type input "225.02"
click at [954, 511] on button "Save & Close" at bounding box center [945, 642] width 131 height 40
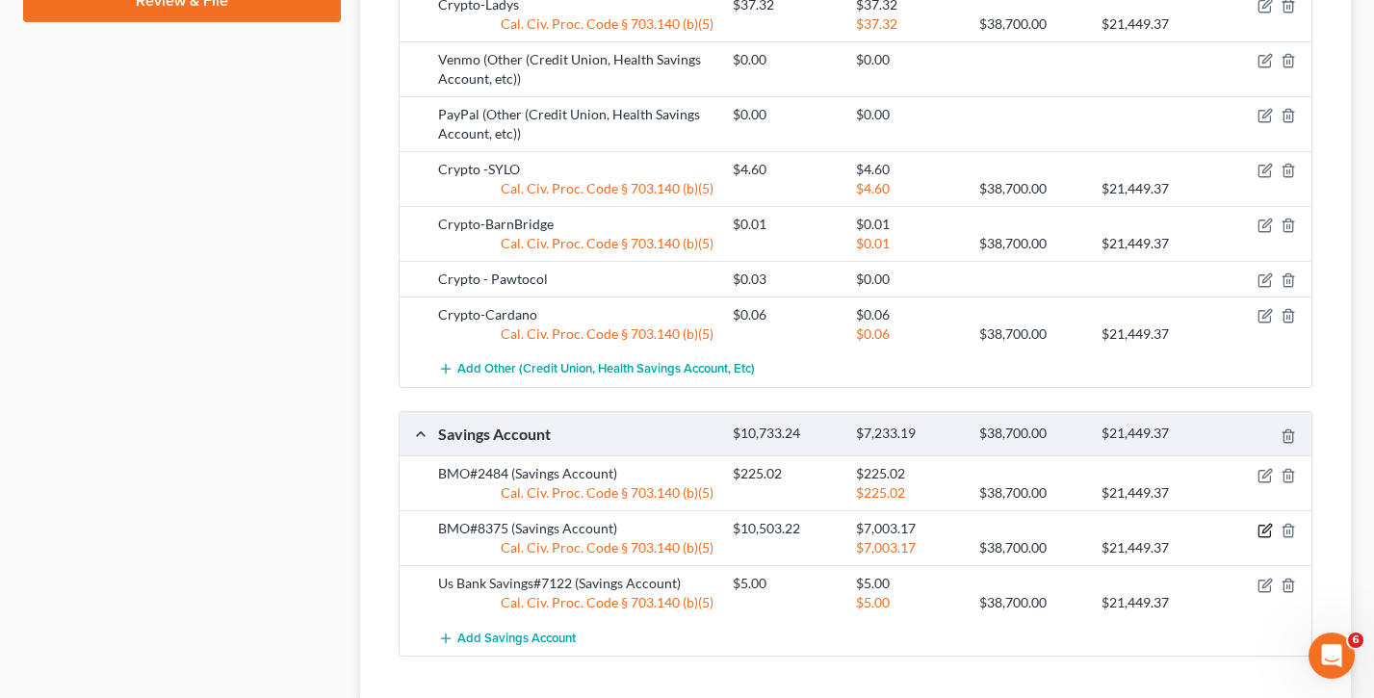
click at [1265, 511] on icon "button" at bounding box center [1266, 528] width 9 height 9
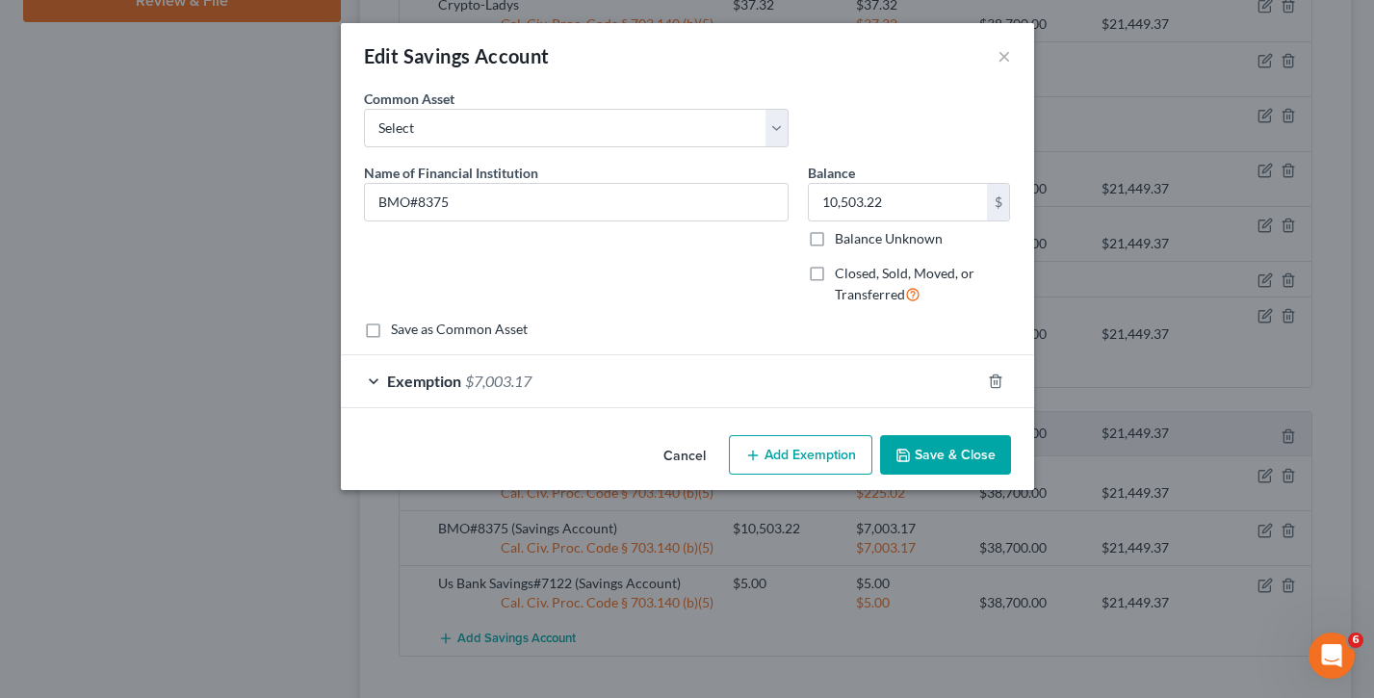
click at [547, 372] on div "Exemption $7,003.17" at bounding box center [660, 380] width 639 height 51
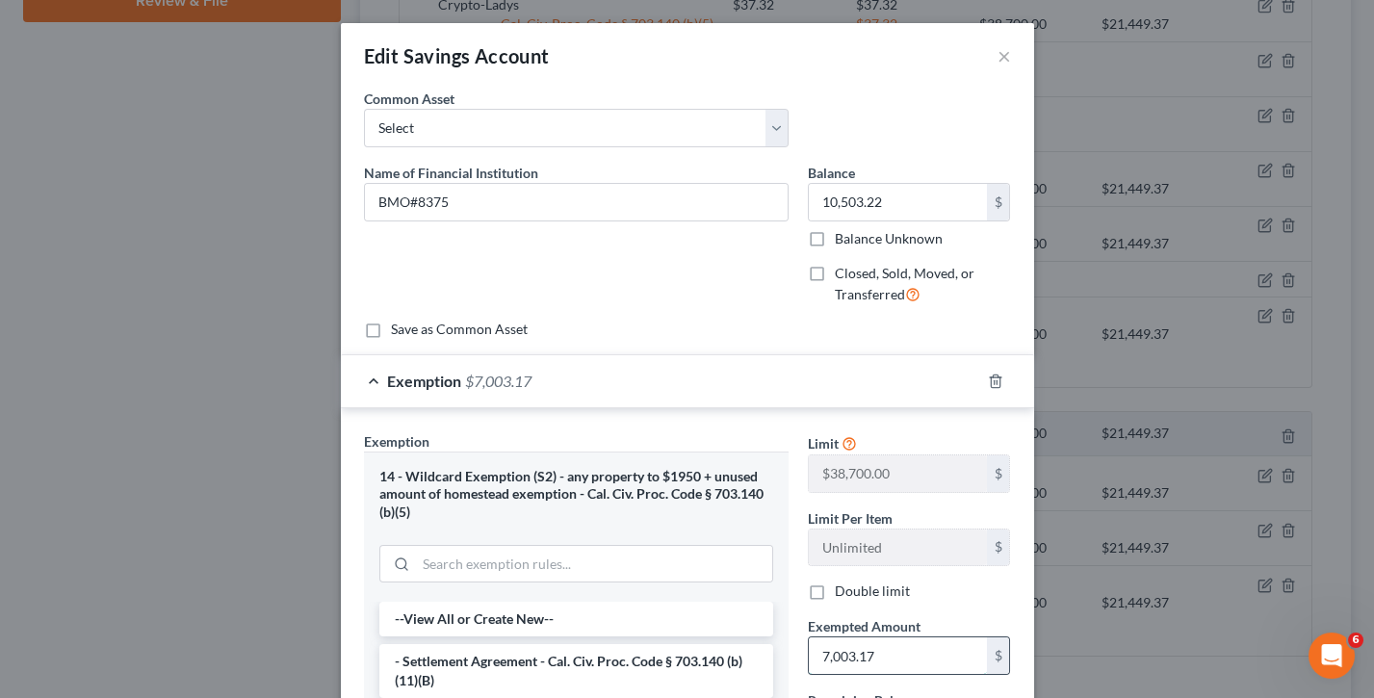
click at [882, 511] on input "7,003.17" at bounding box center [898, 655] width 178 height 37
type input "7"
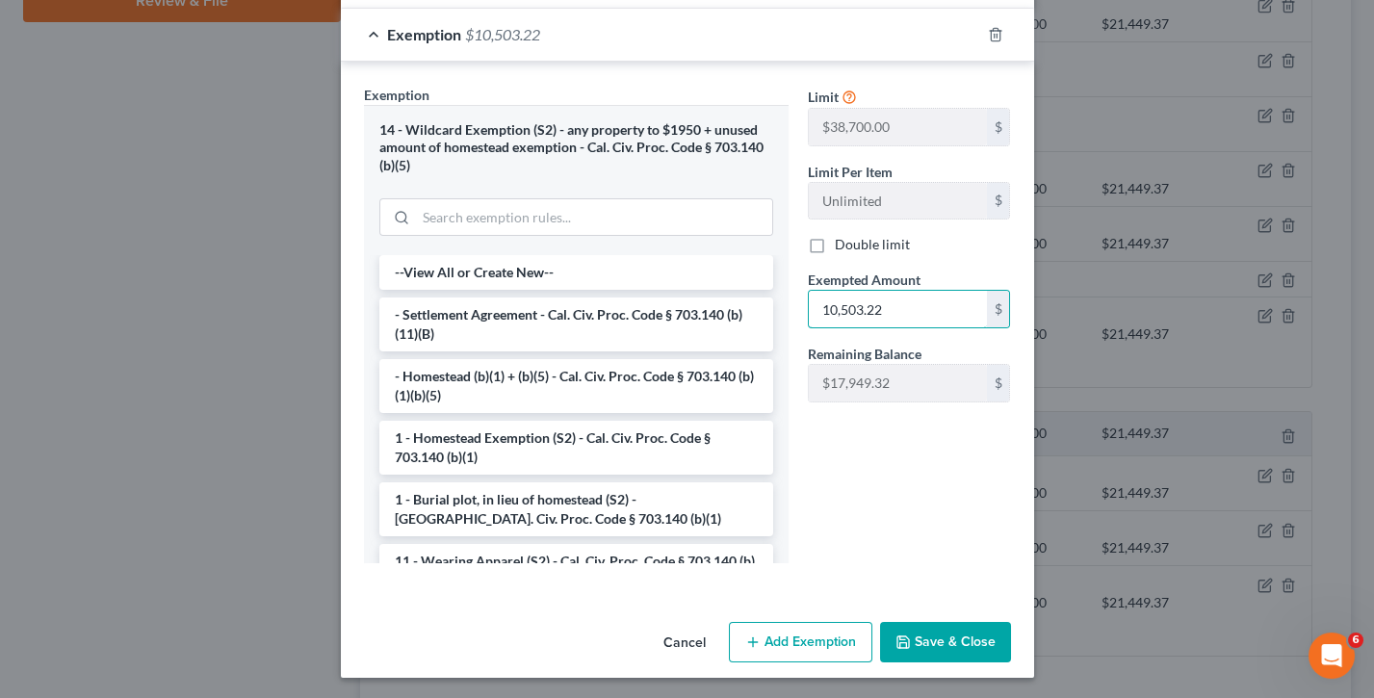
type input "10,503.22"
click at [953, 511] on button "Save & Close" at bounding box center [945, 642] width 131 height 40
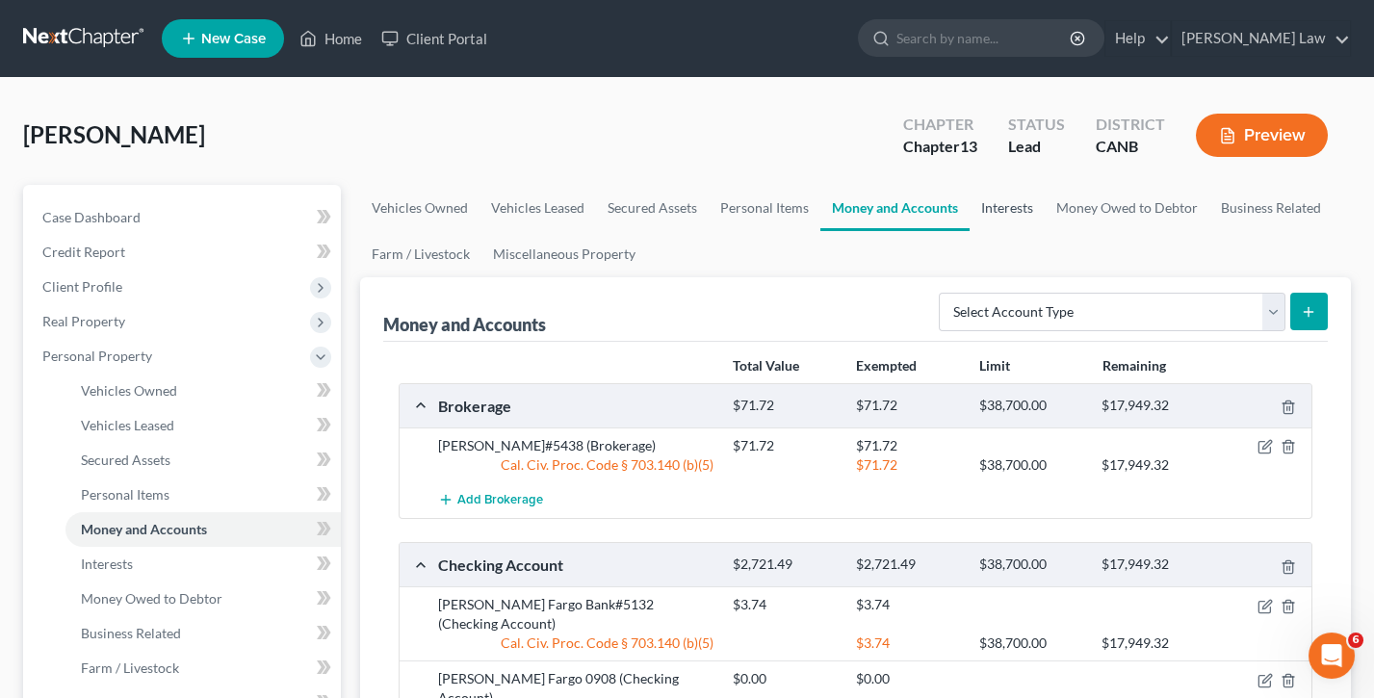
scroll to position [0, 0]
click at [1010, 206] on link "Interests" at bounding box center [1006, 208] width 75 height 46
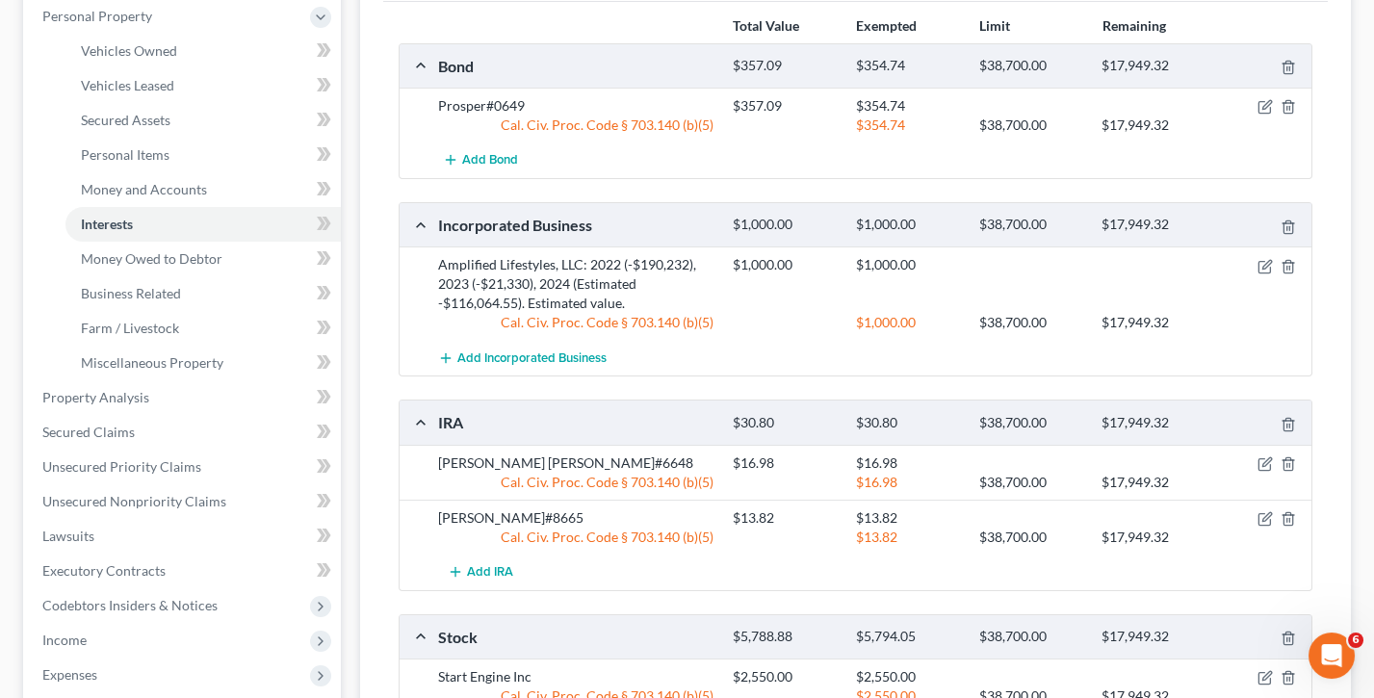
scroll to position [336, 0]
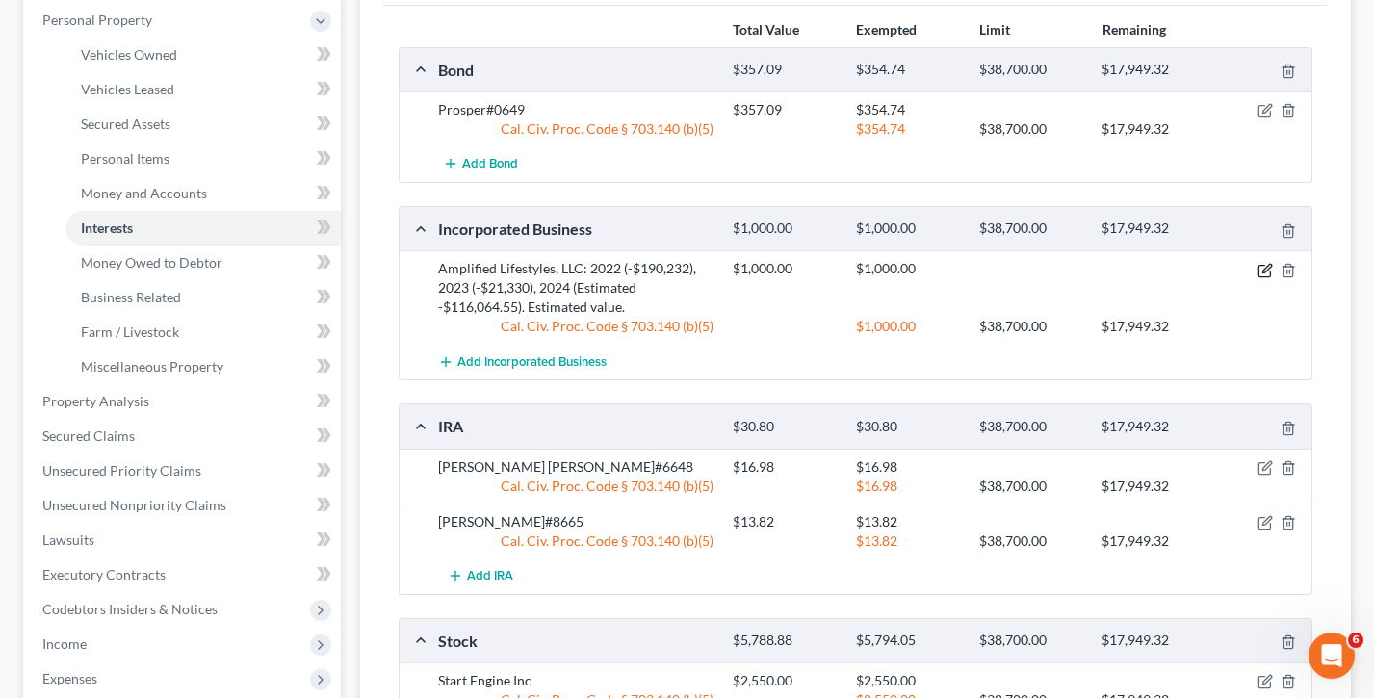
click at [1261, 269] on icon "button" at bounding box center [1264, 270] width 15 height 15
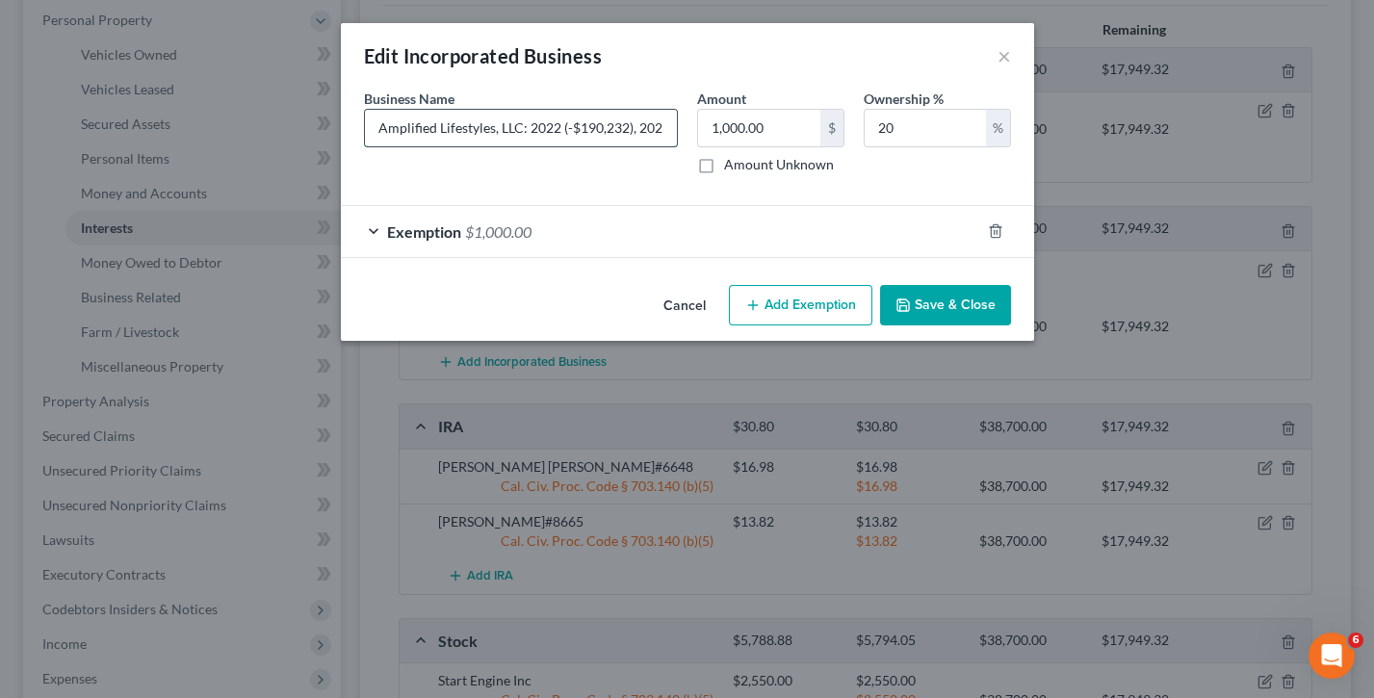
click at [653, 131] on input "Amplified Lifestyles, LLC: 2022 (-$190,232), 2023 (-$21,330), 2024 (Estimated -…" at bounding box center [521, 128] width 312 height 37
type input "Amplified Lifestyles, LLC: 2022 (-$190,232), 2023 (-$21,330), 2024 (Not yet fil…"
click at [943, 305] on button "Save & Close" at bounding box center [945, 305] width 131 height 40
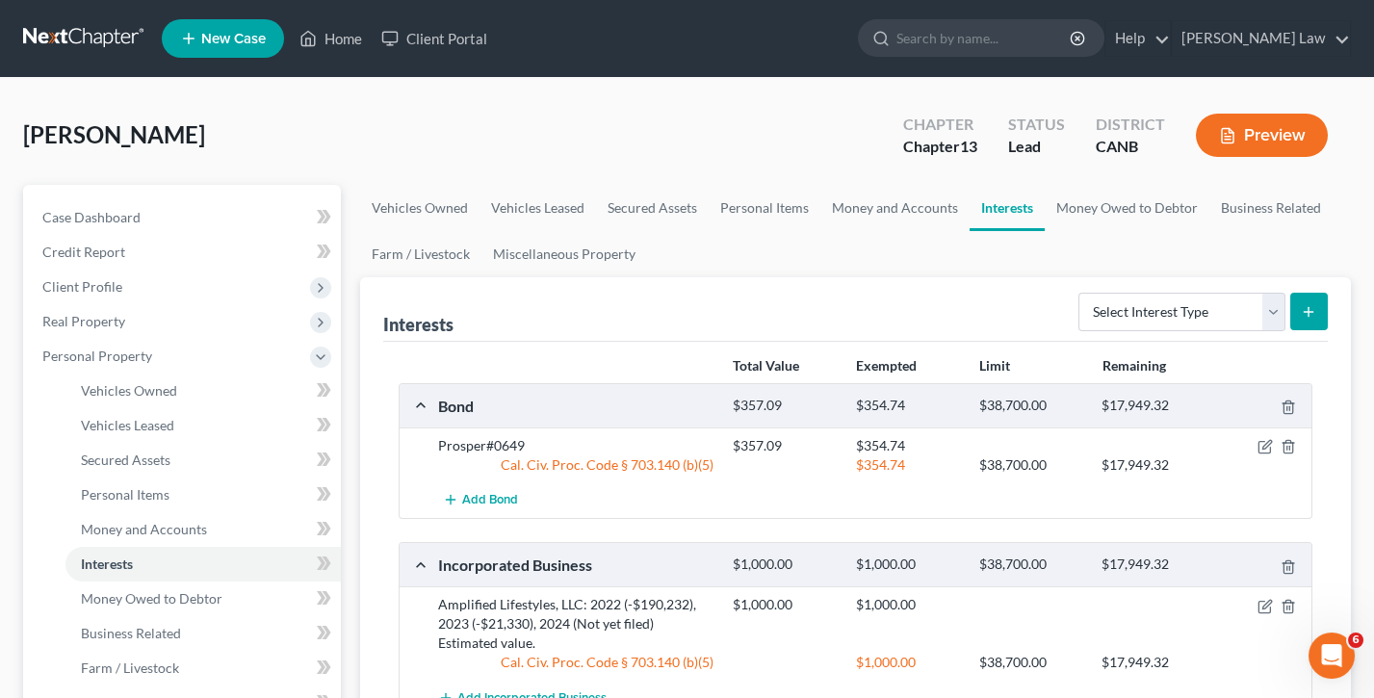
scroll to position [0, 0]
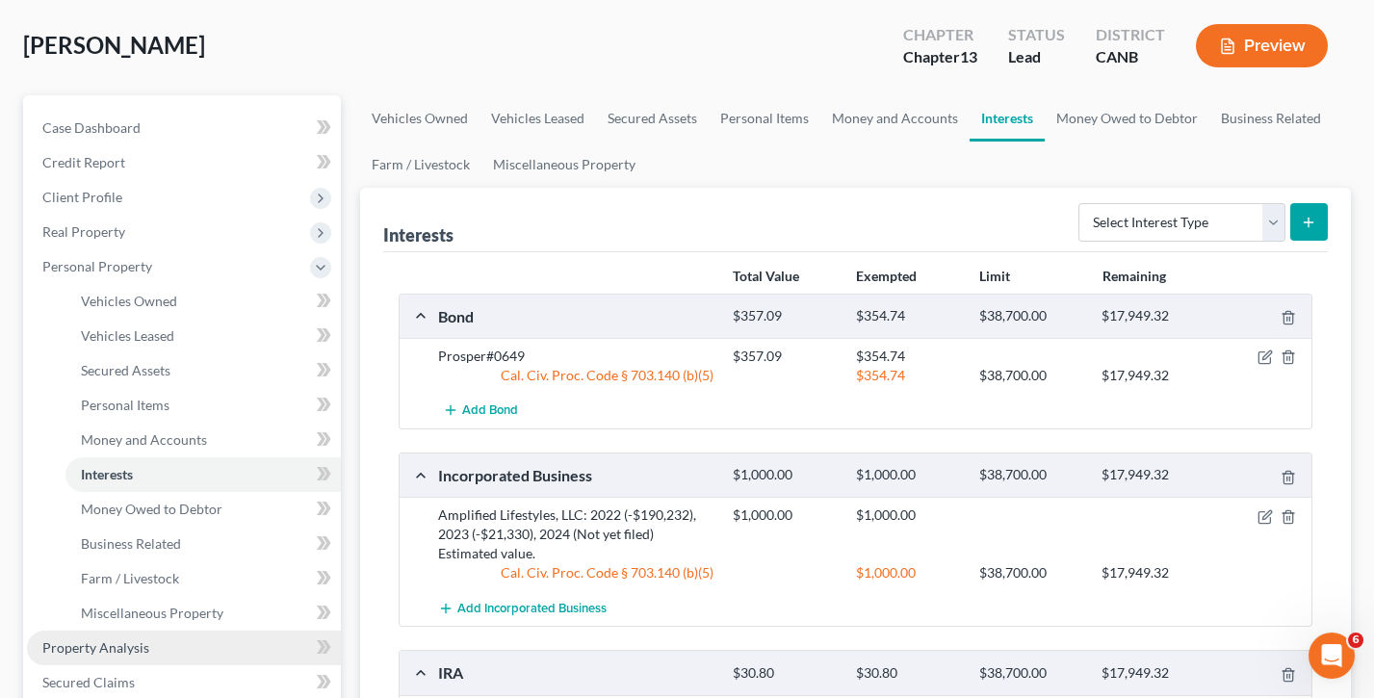
click at [181, 511] on link "Property Analysis" at bounding box center [184, 648] width 314 height 35
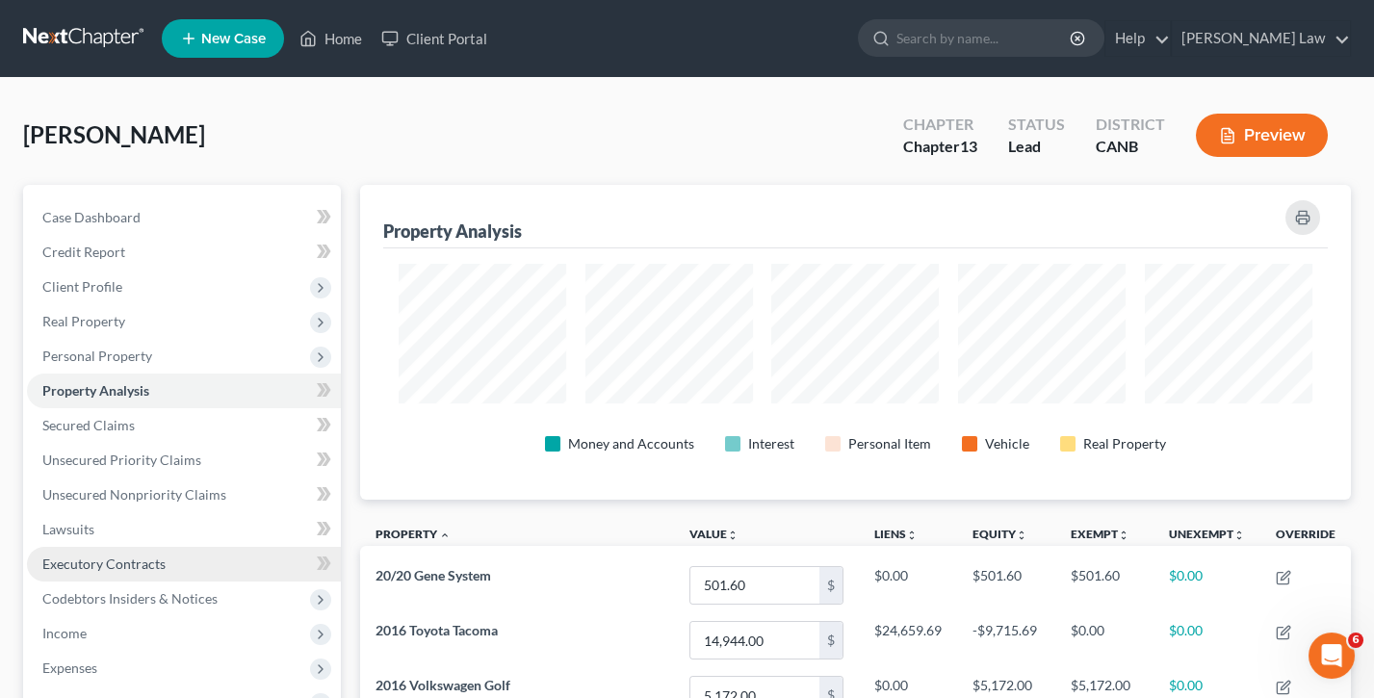
scroll to position [20, 0]
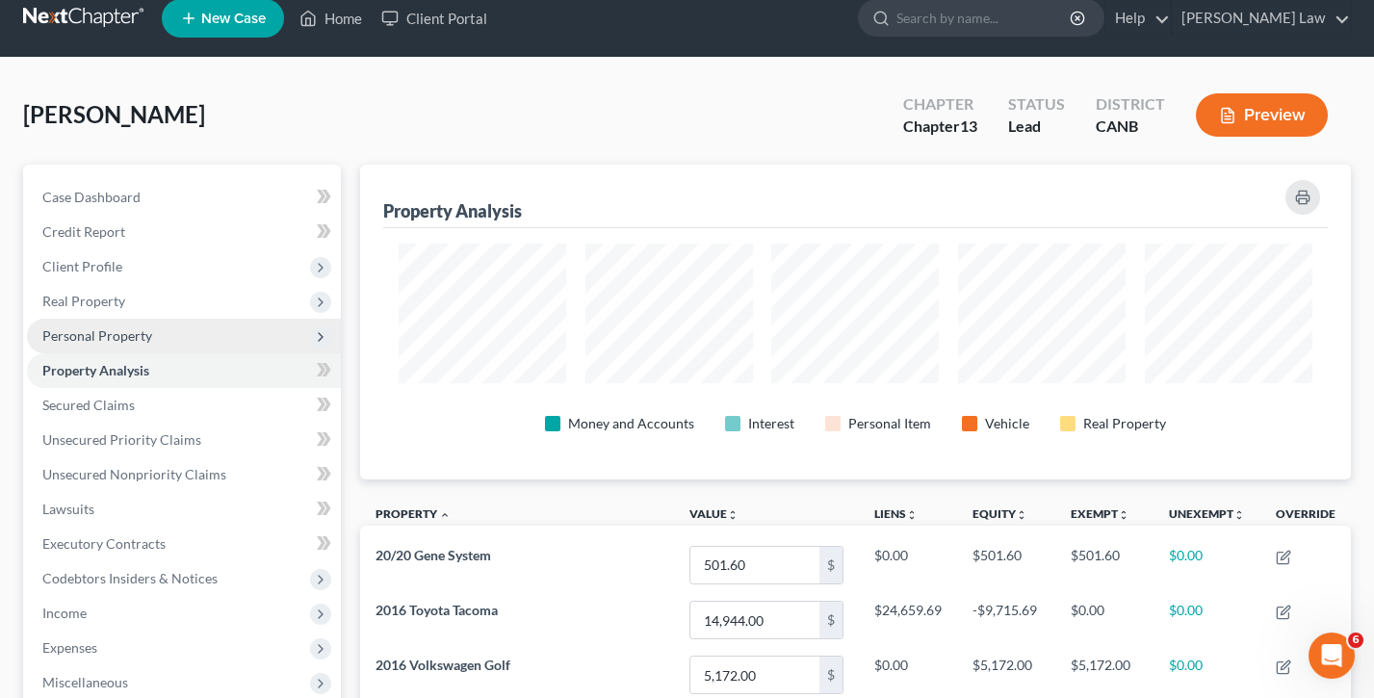
click at [115, 327] on span "Personal Property" at bounding box center [97, 335] width 110 height 16
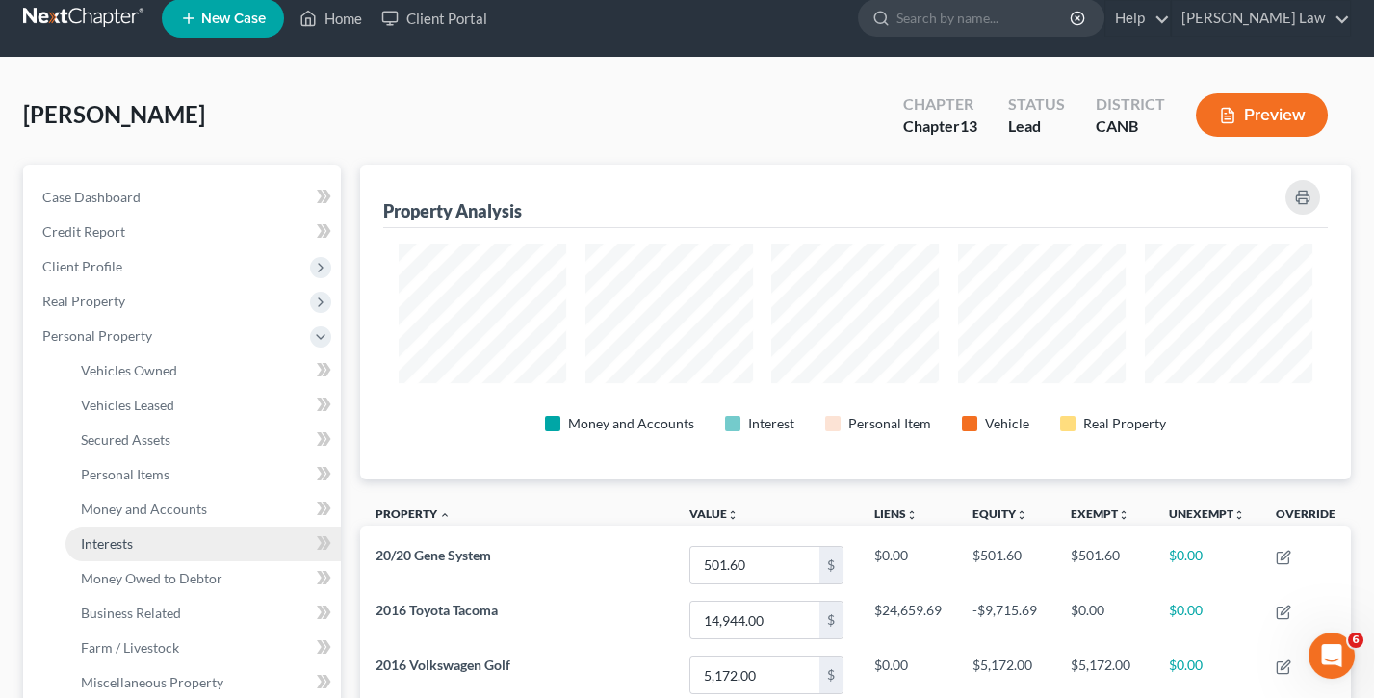
click at [138, 511] on link "Interests" at bounding box center [202, 544] width 275 height 35
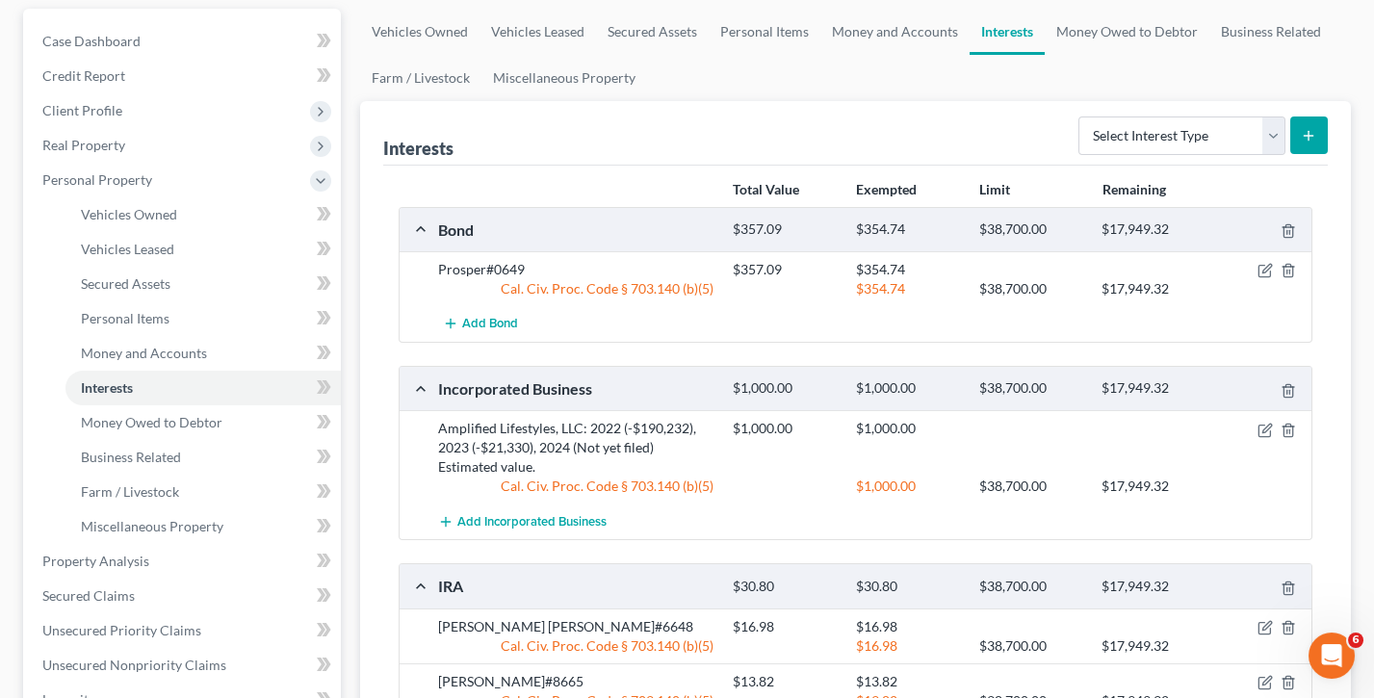
scroll to position [169, 0]
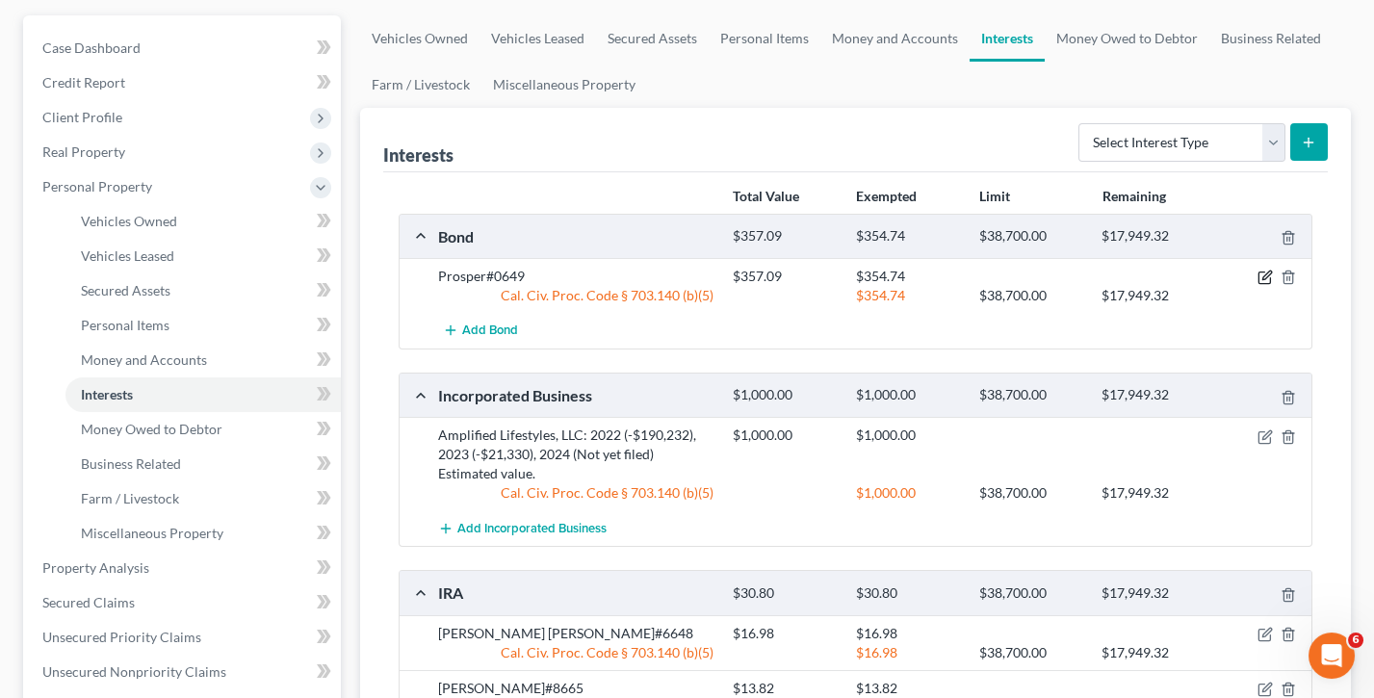
click at [1260, 274] on icon "button" at bounding box center [1264, 277] width 15 height 15
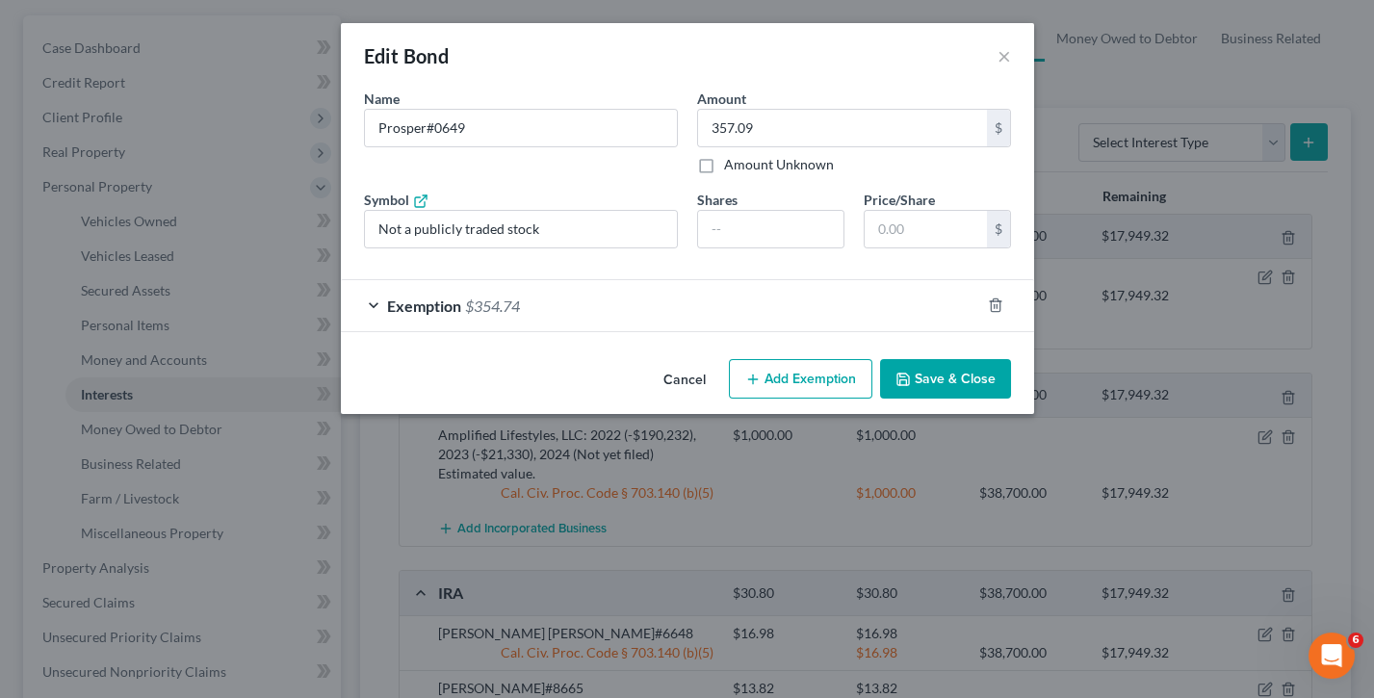
click at [488, 304] on span "$354.74" at bounding box center [492, 306] width 55 height 18
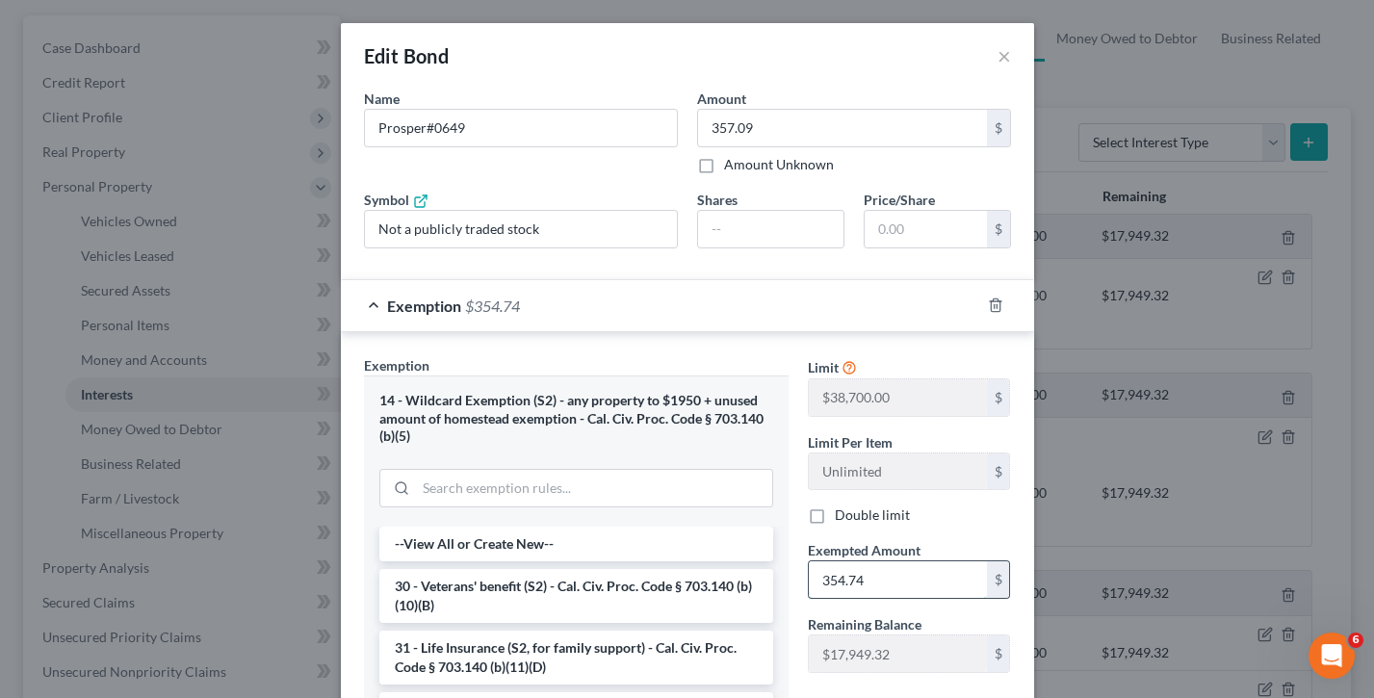
click at [898, 511] on input "354.74" at bounding box center [898, 579] width 178 height 37
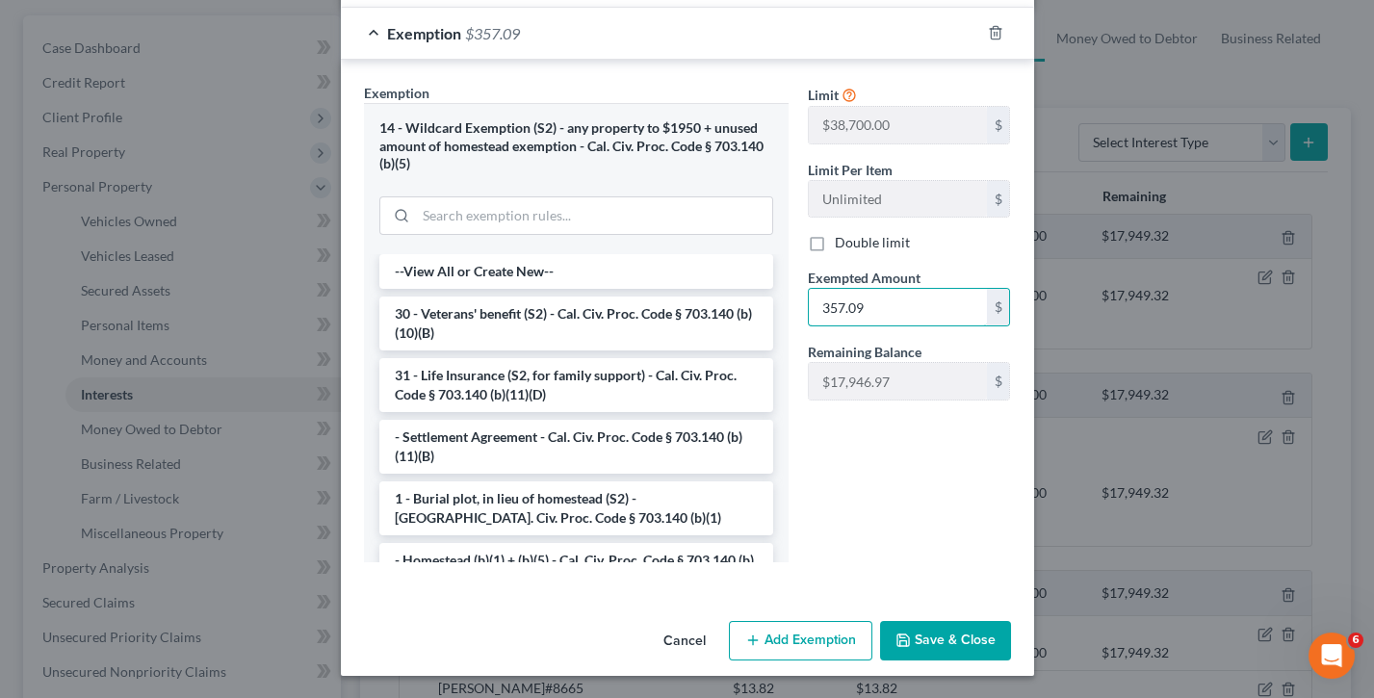
scroll to position [271, 0]
type input "357.09"
click at [980, 511] on button "Save & Close" at bounding box center [945, 642] width 131 height 40
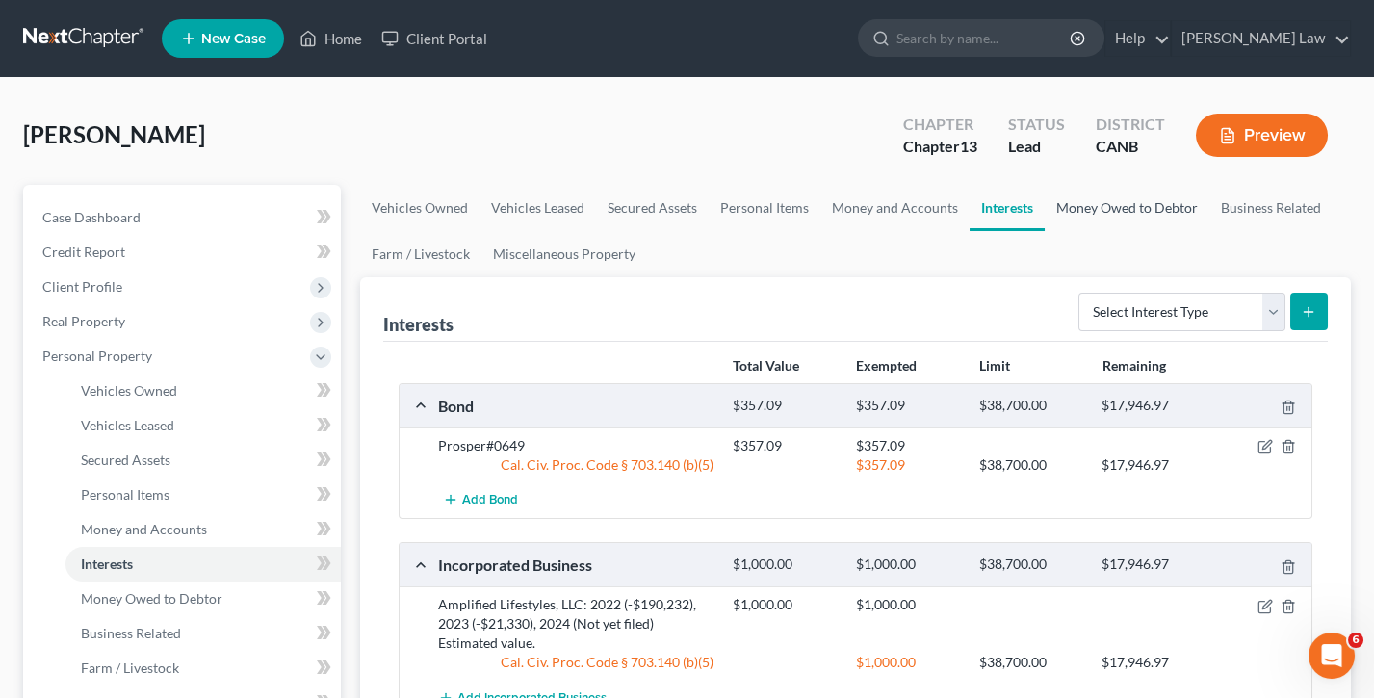
scroll to position [0, 0]
click at [891, 199] on link "Money and Accounts" at bounding box center [894, 208] width 149 height 46
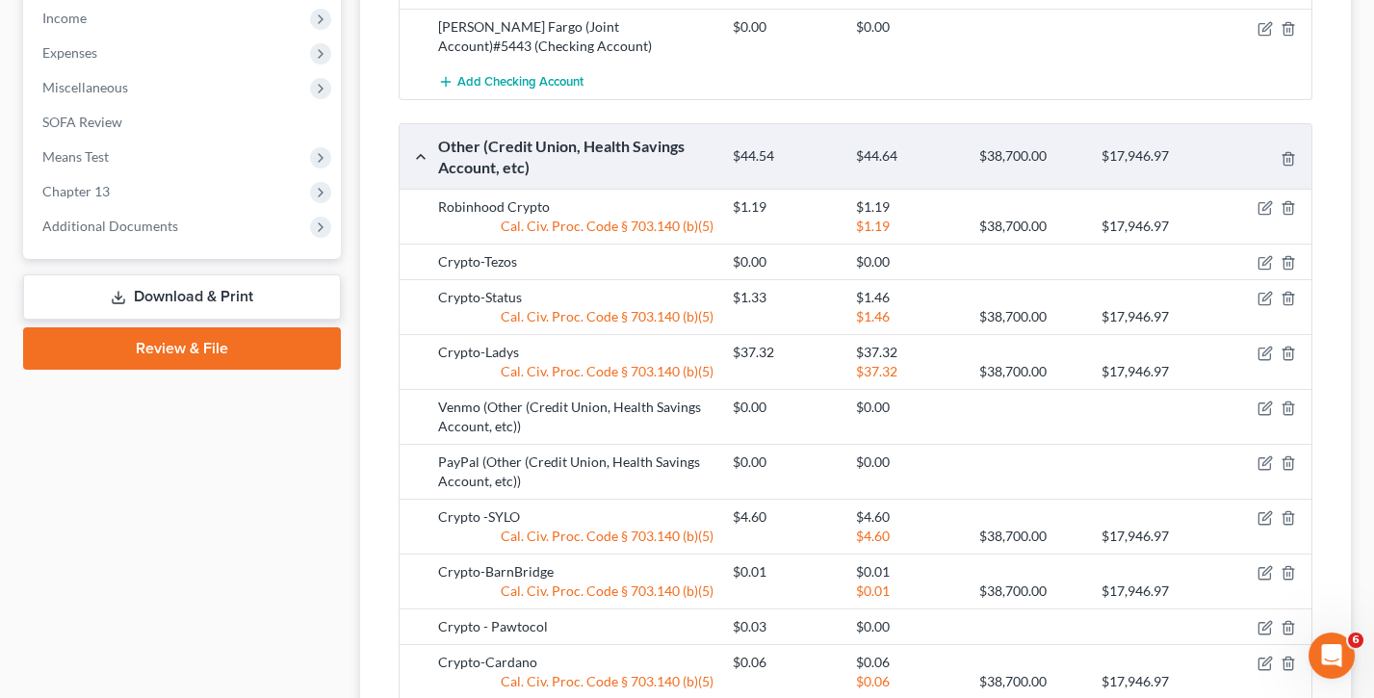
scroll to position [962, 0]
click at [1258, 511] on icon "button" at bounding box center [1264, 629] width 12 height 12
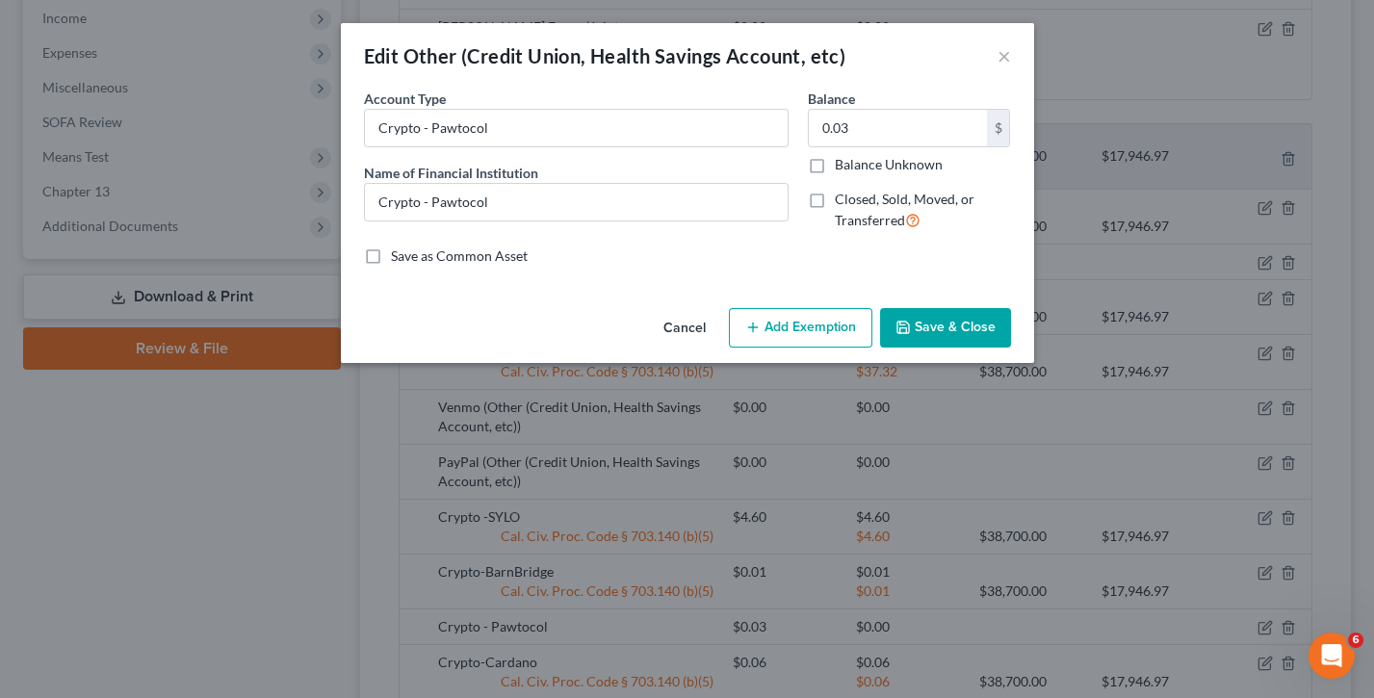
click at [782, 330] on button "Add Exemption" at bounding box center [800, 328] width 143 height 40
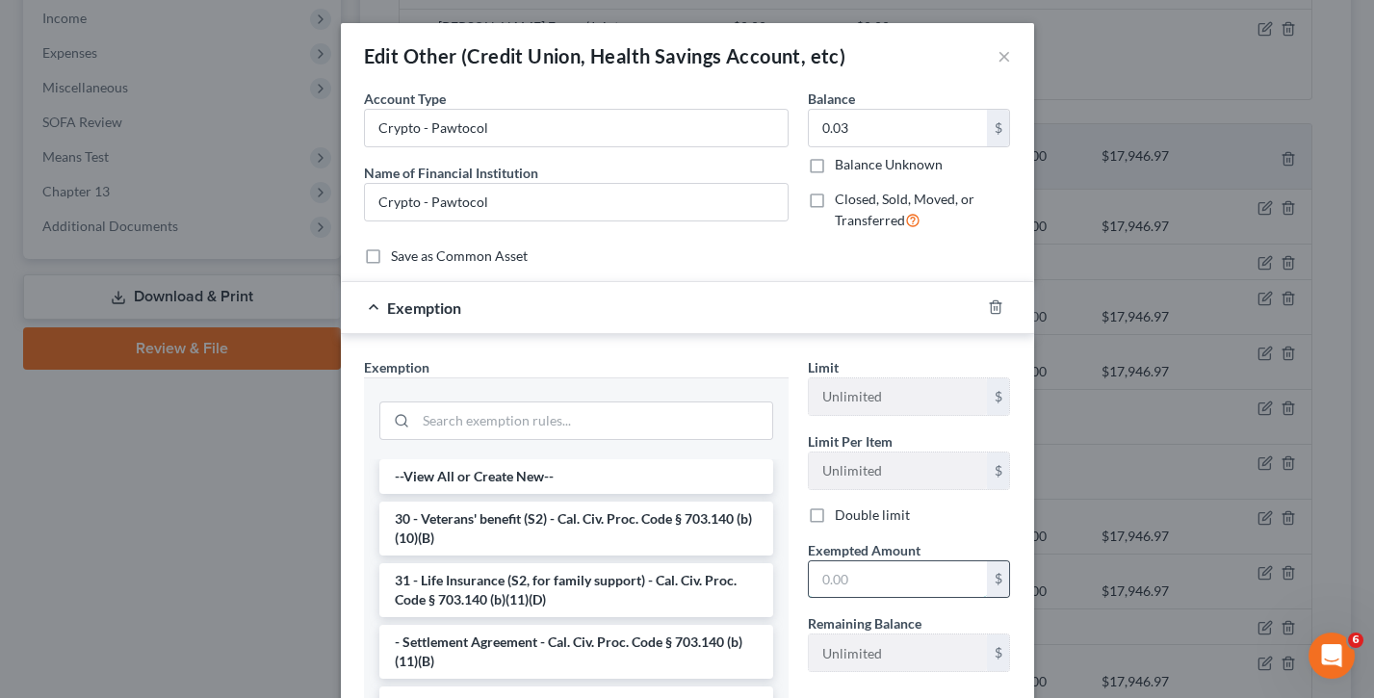
click at [867, 511] on input "text" at bounding box center [898, 579] width 178 height 37
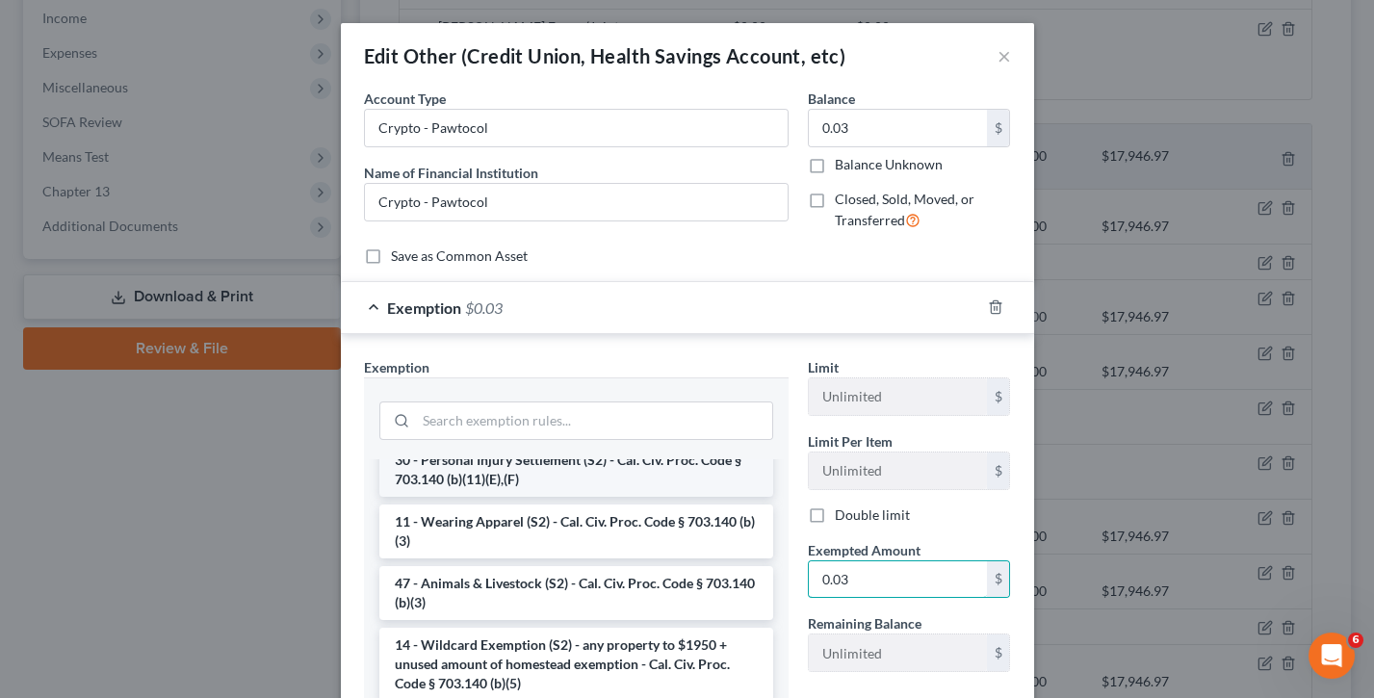
scroll to position [1008, 0]
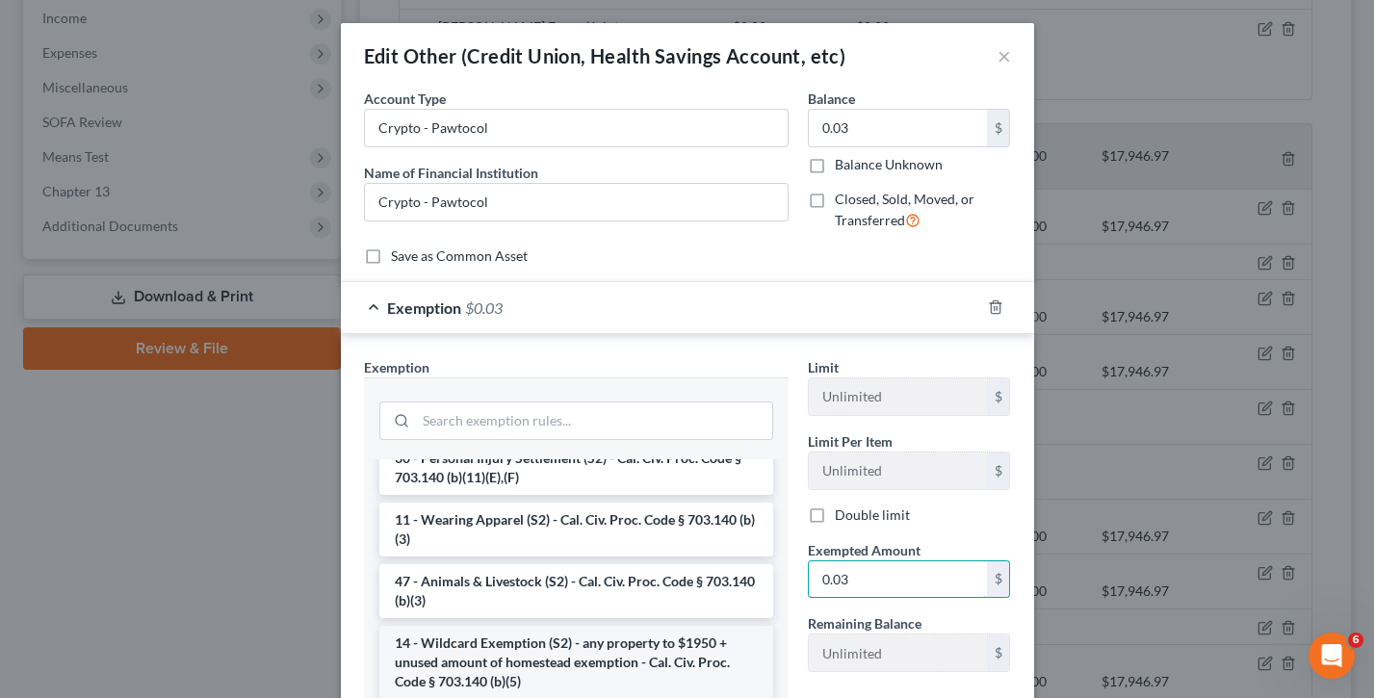
type input "0.03"
click at [609, 511] on li "14 - Wildcard Exemption (S2) - any property to $1950 + unused amount of homeste…" at bounding box center [576, 662] width 394 height 73
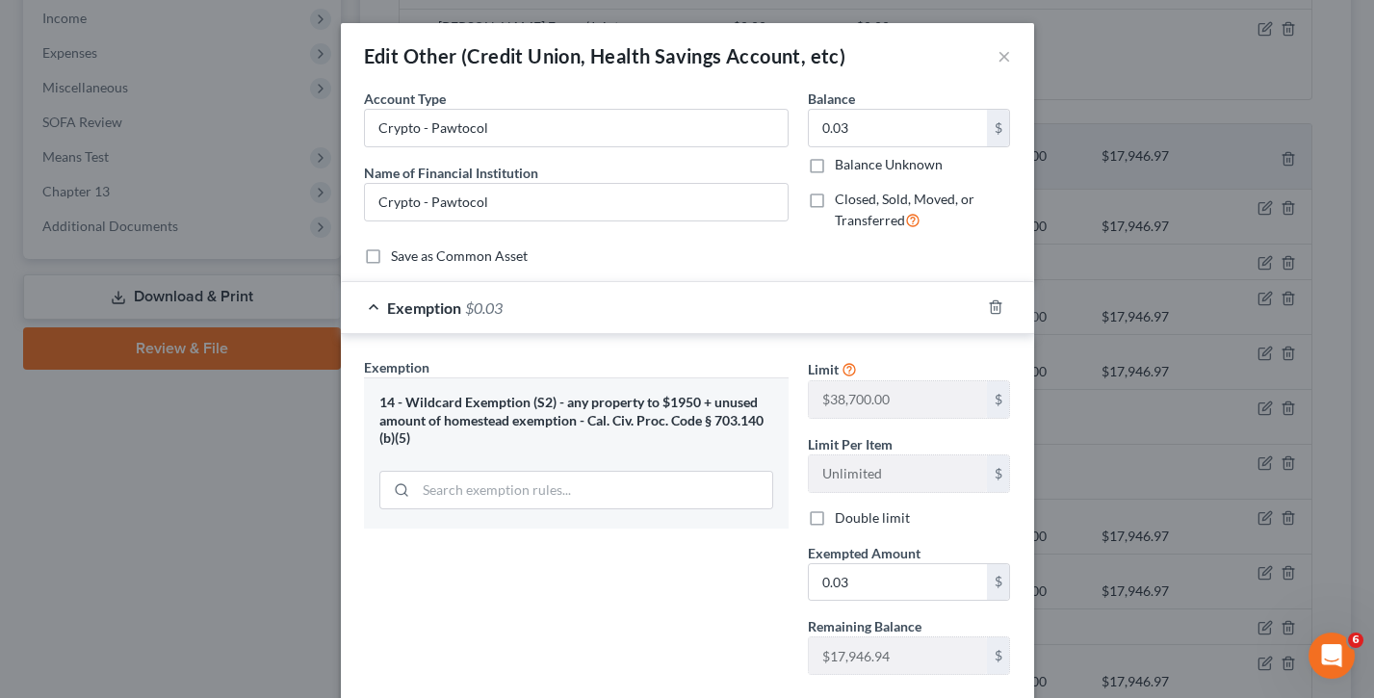
scroll to position [111, 0]
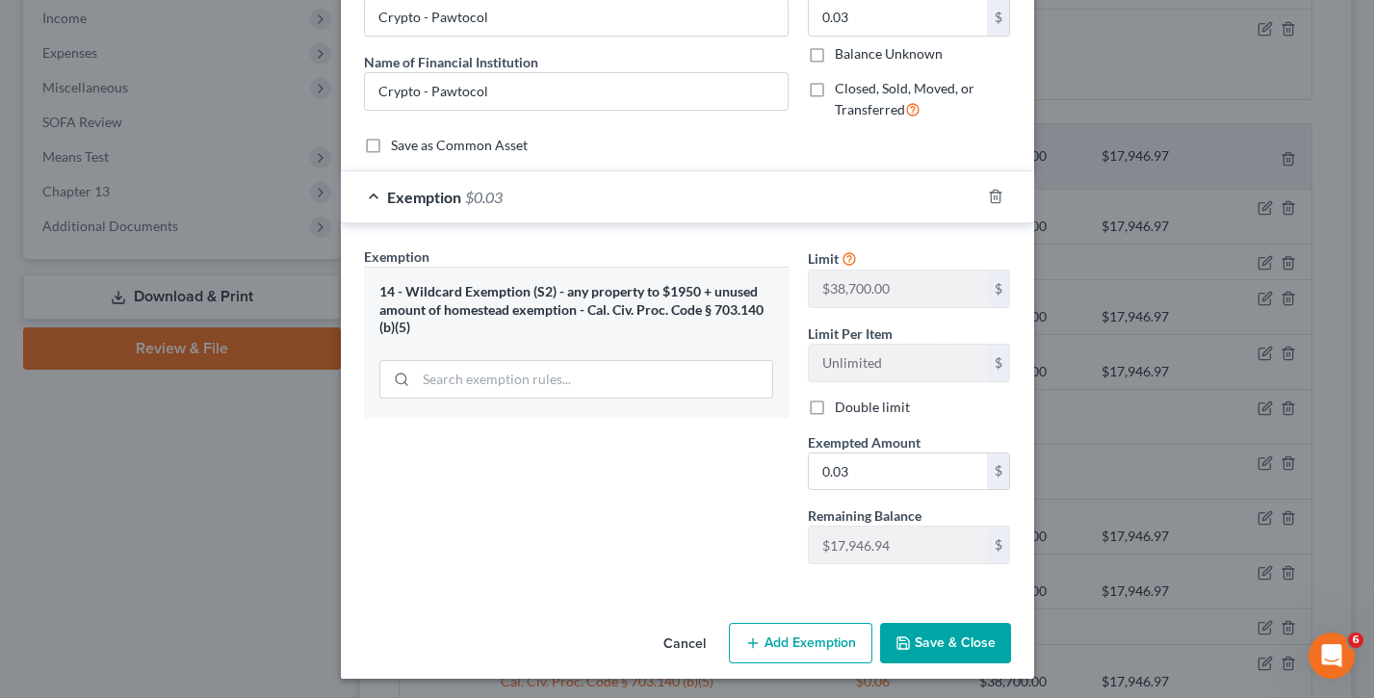
click at [971, 511] on button "Save & Close" at bounding box center [945, 643] width 131 height 40
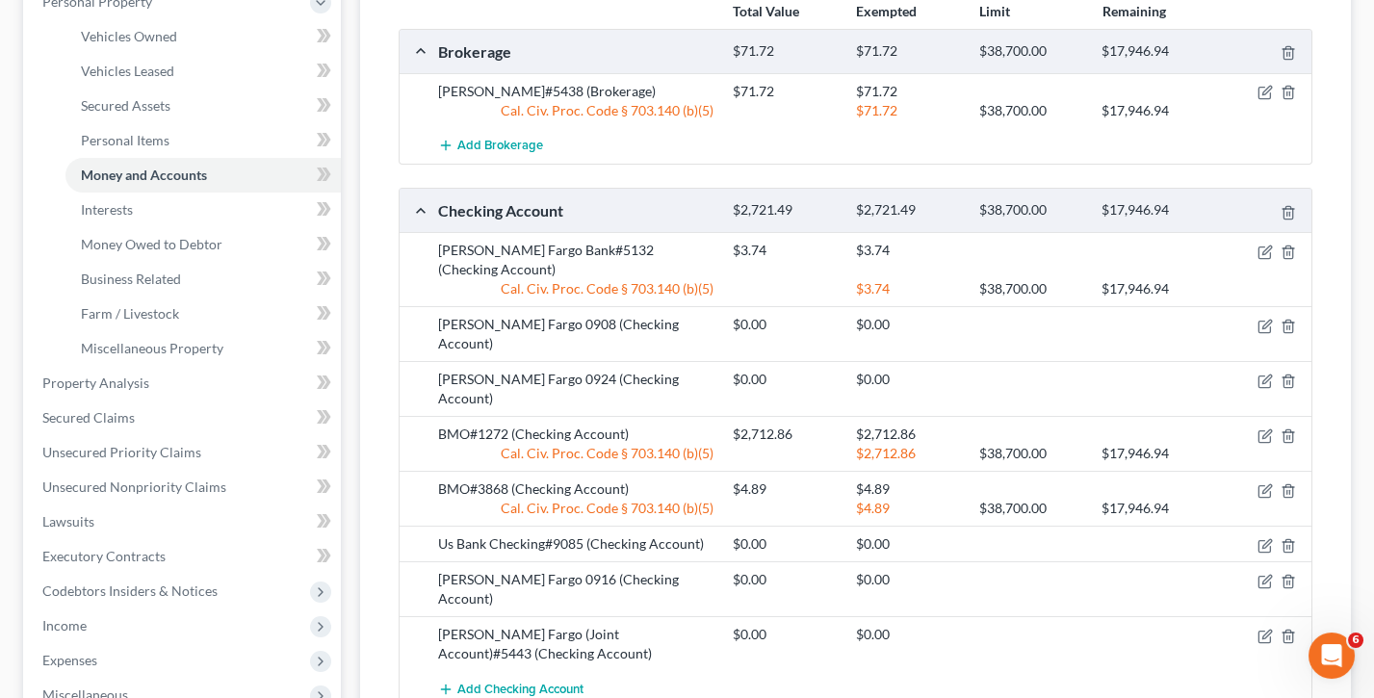
scroll to position [352, 0]
click at [202, 375] on link "Property Analysis" at bounding box center [184, 385] width 314 height 35
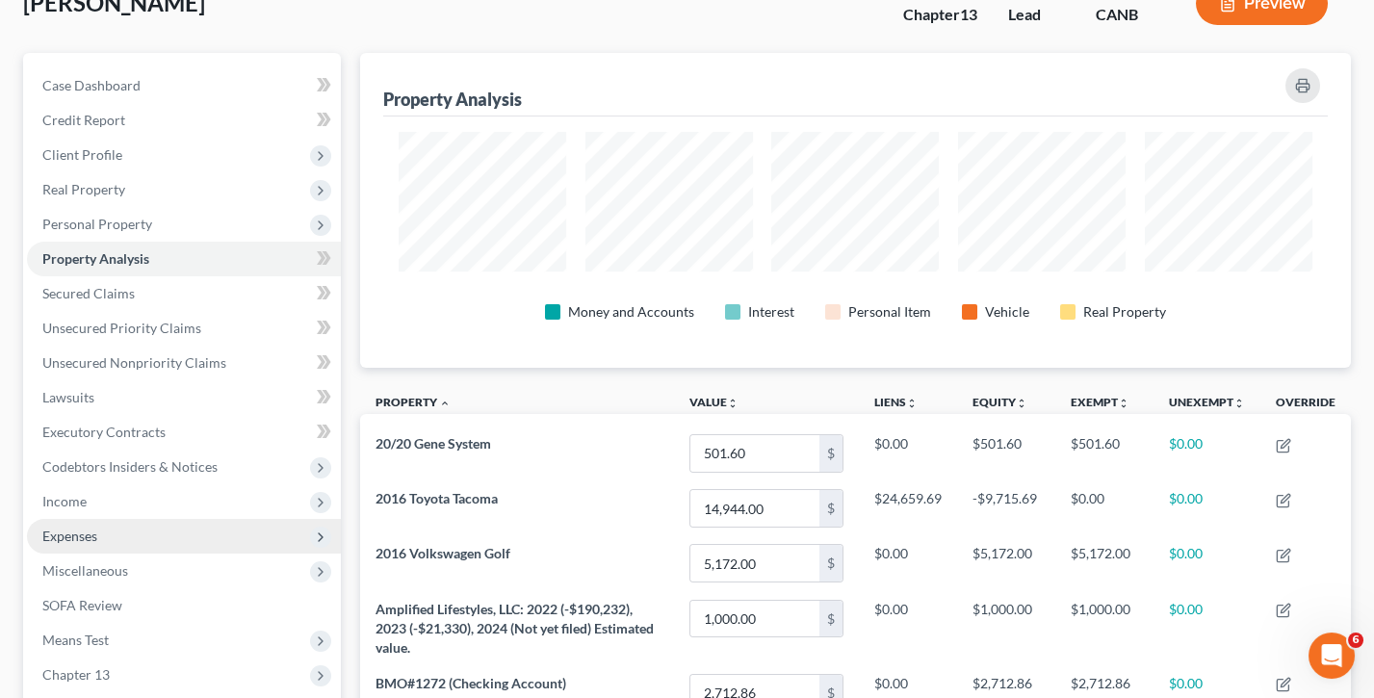
scroll to position [148, 0]
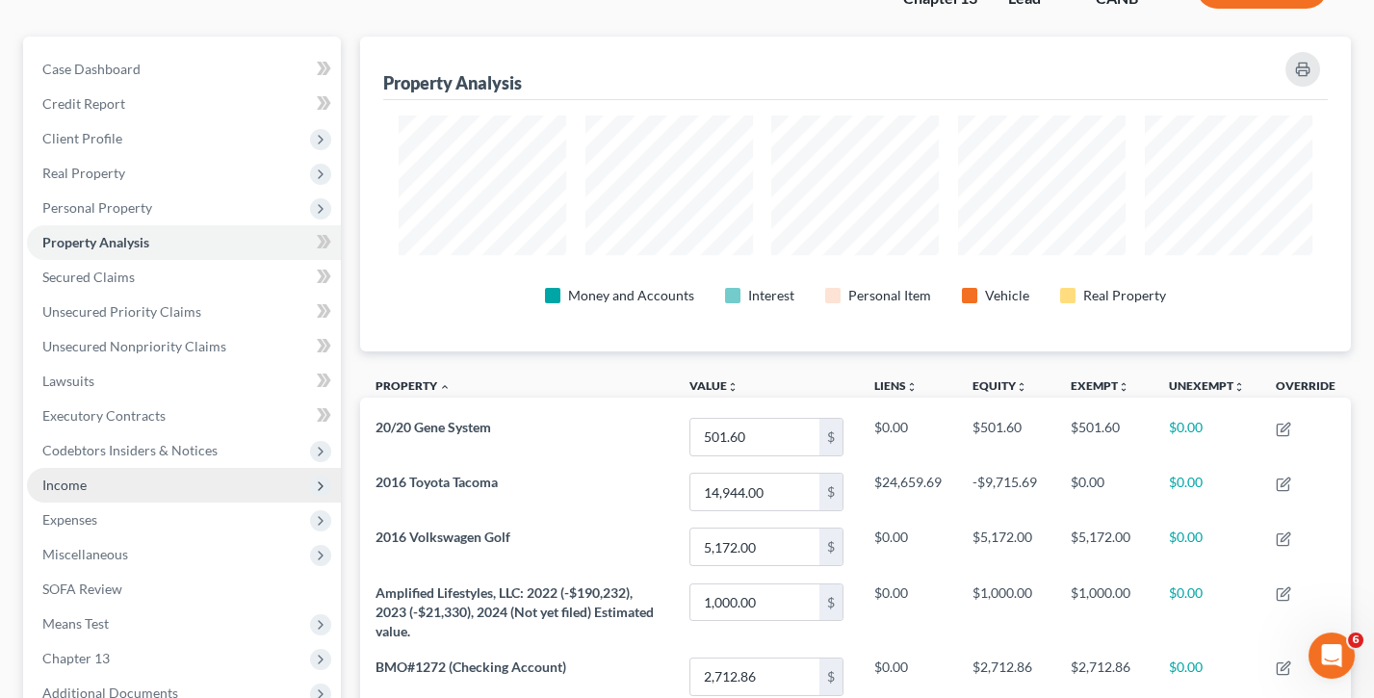
click at [169, 471] on span "Income" at bounding box center [184, 485] width 314 height 35
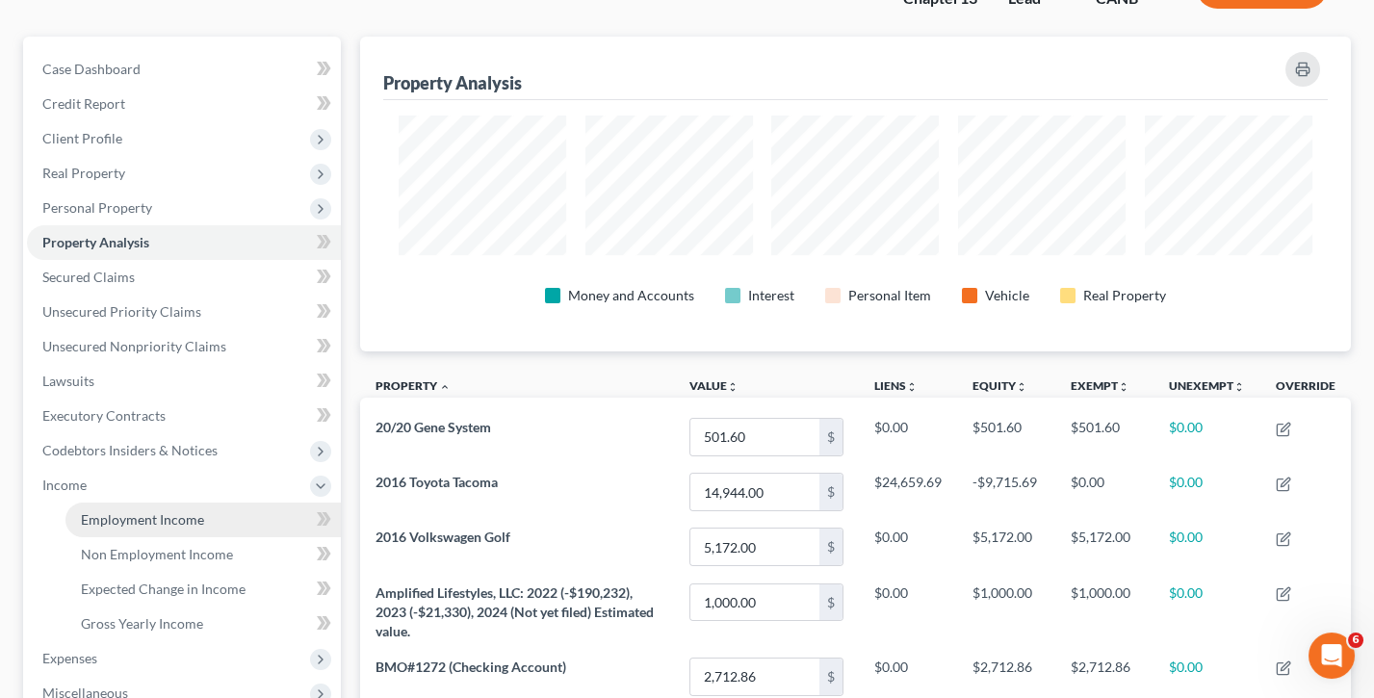
click at [170, 511] on span "Employment Income" at bounding box center [142, 519] width 123 height 16
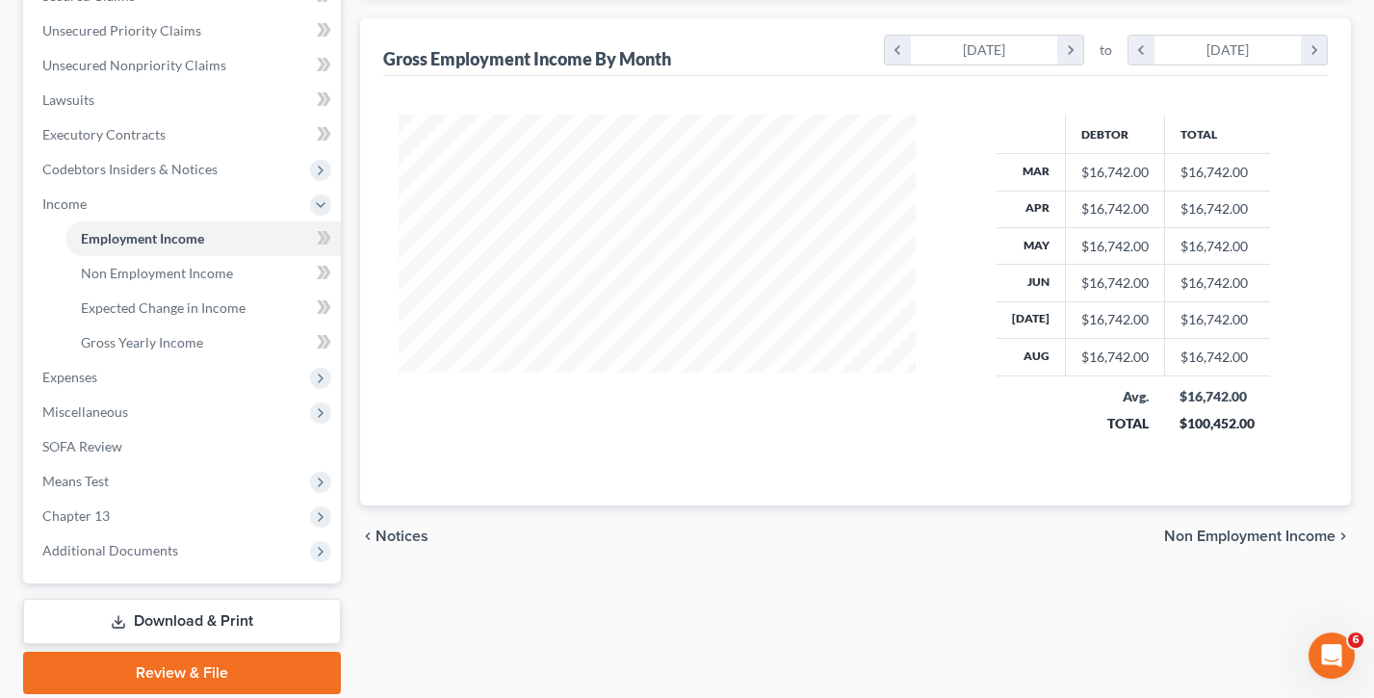
scroll to position [438, 0]
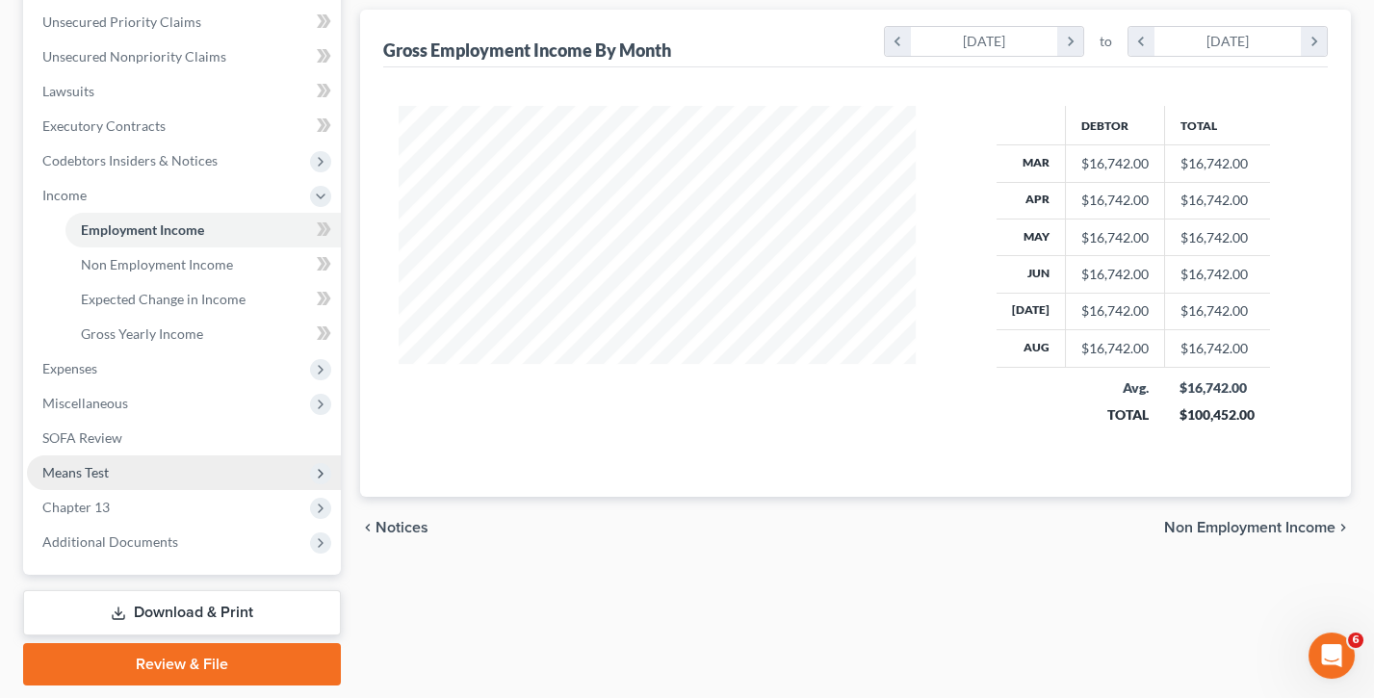
click at [243, 455] on span "Means Test" at bounding box center [184, 472] width 314 height 35
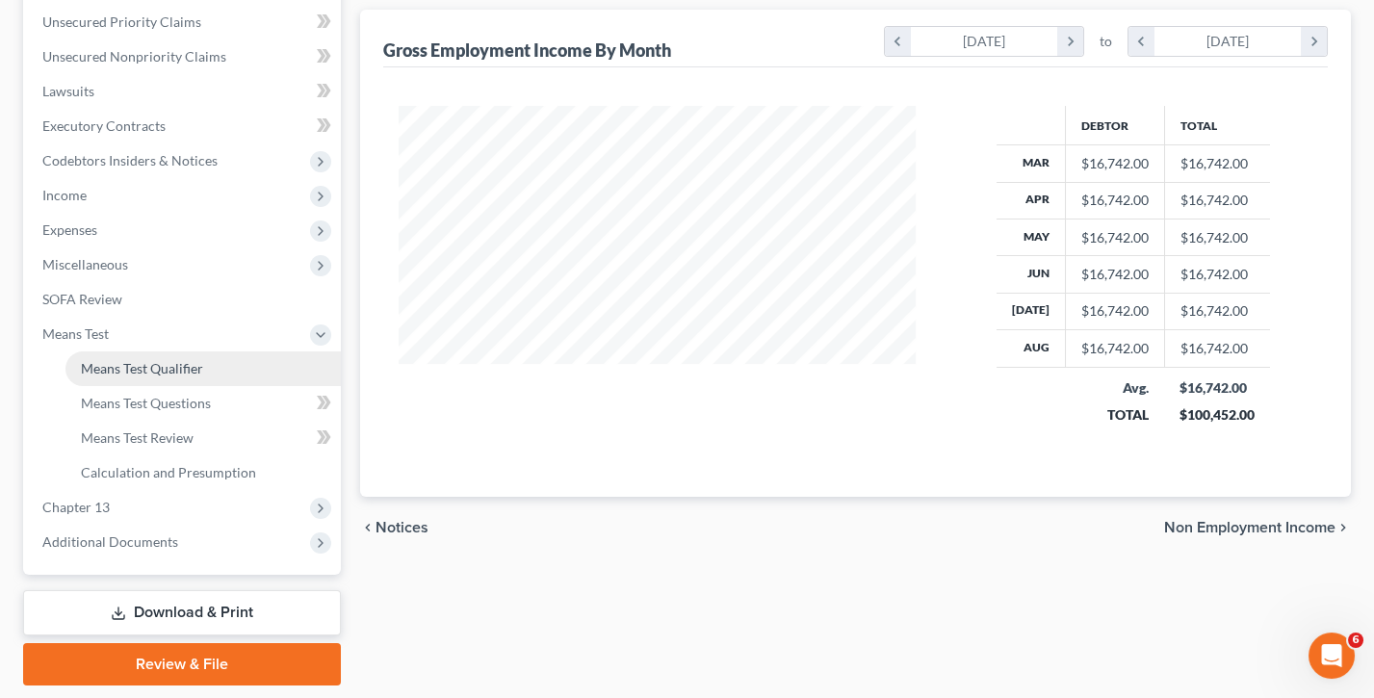
click at [249, 351] on link "Means Test Qualifier" at bounding box center [202, 368] width 275 height 35
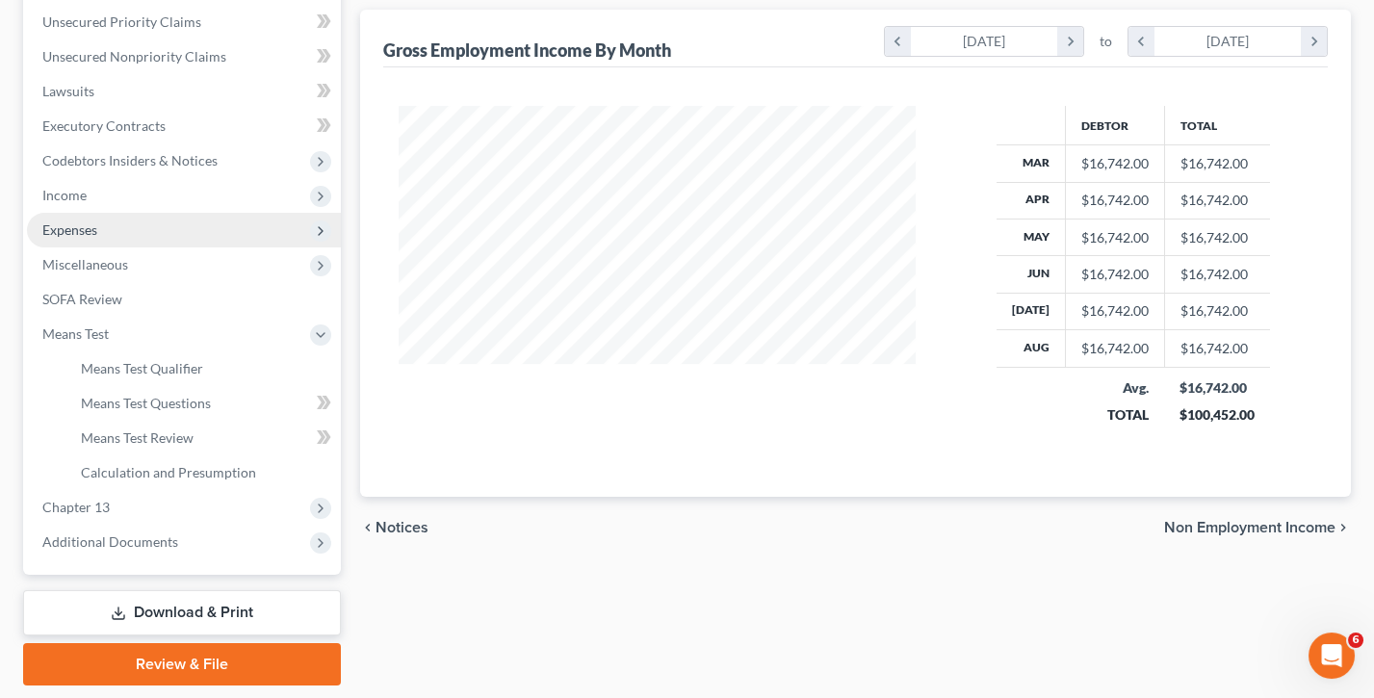
scroll to position [13, 0]
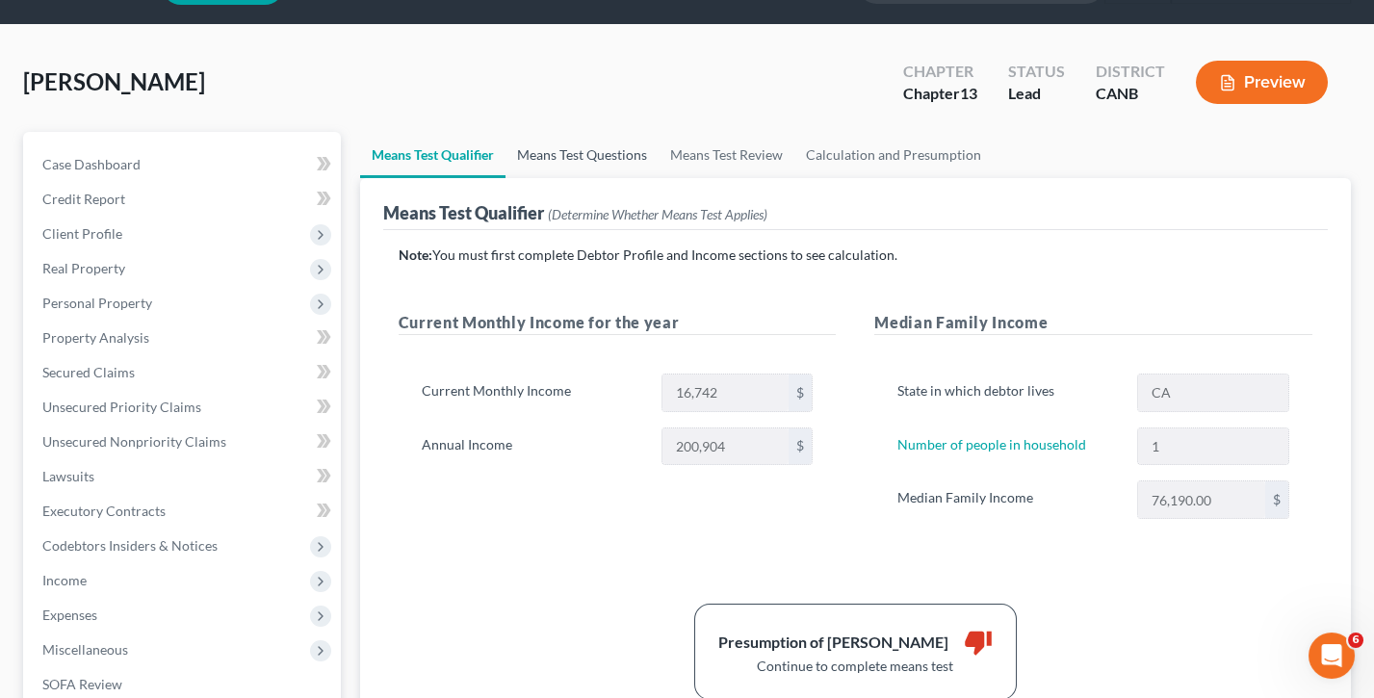
click at [619, 149] on link "Means Test Questions" at bounding box center [581, 155] width 153 height 46
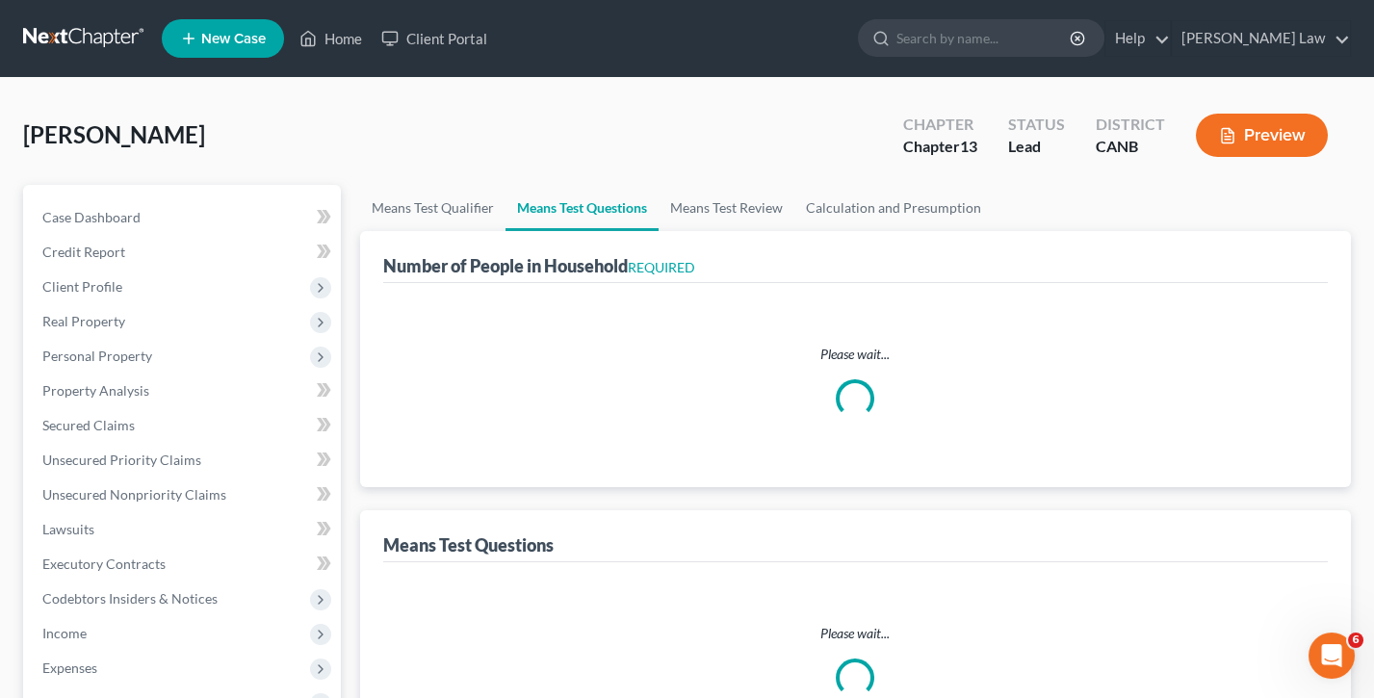
select select "1"
select select "60"
select select "1"
select select "0"
select select "2"
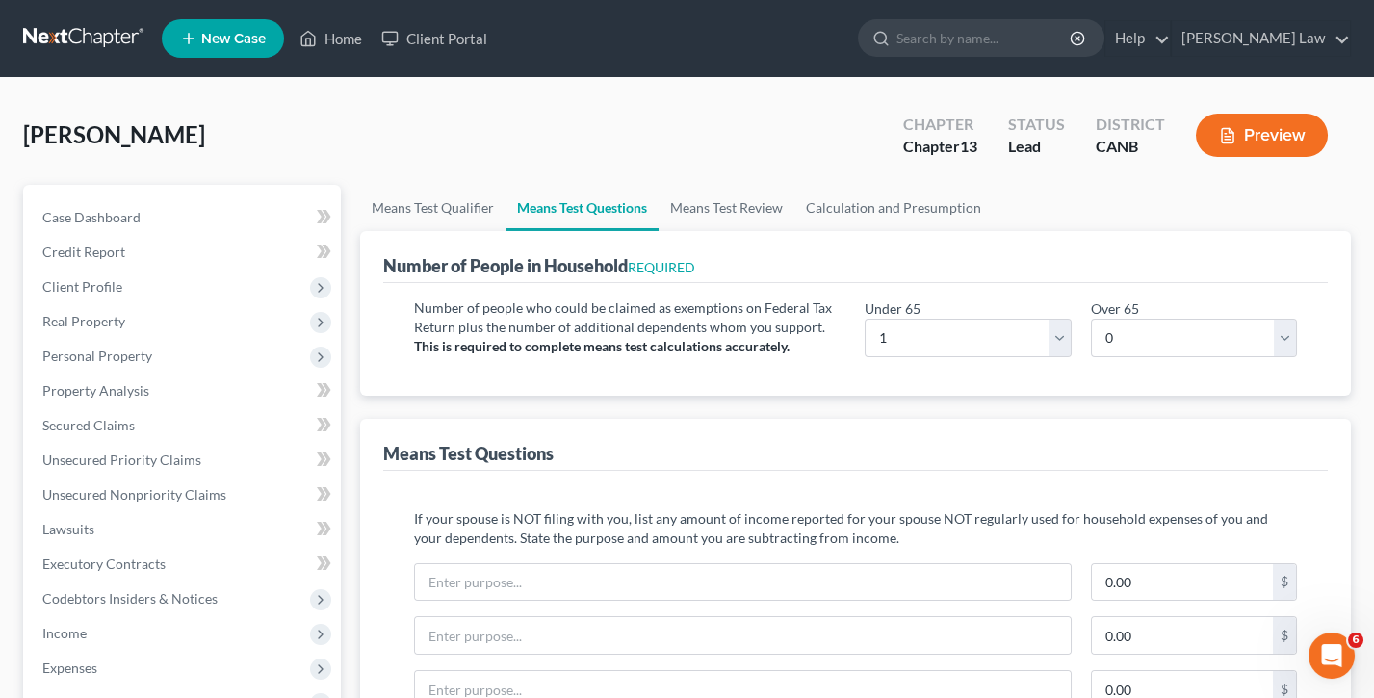
click at [1270, 133] on button "Preview" at bounding box center [1262, 135] width 132 height 43
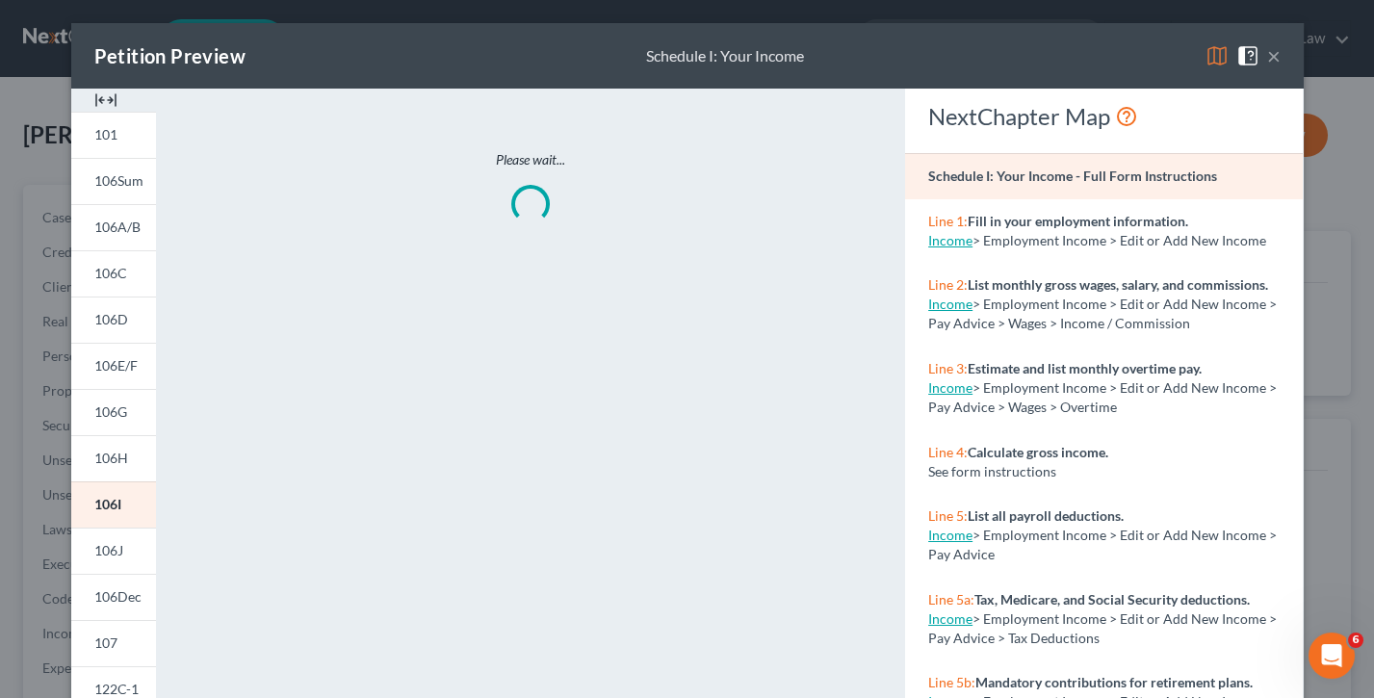
click at [1217, 51] on img at bounding box center [1216, 55] width 23 height 23
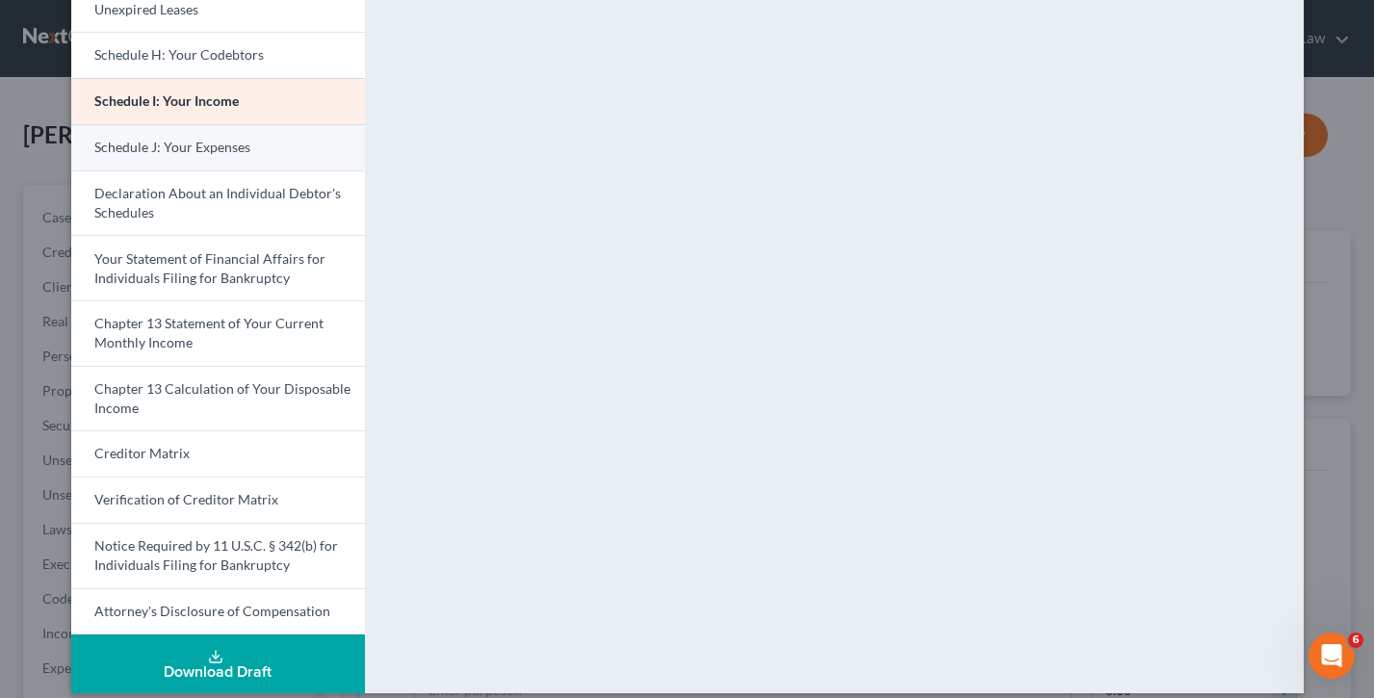
click at [295, 140] on link "Schedule J: Your Expenses" at bounding box center [218, 147] width 294 height 46
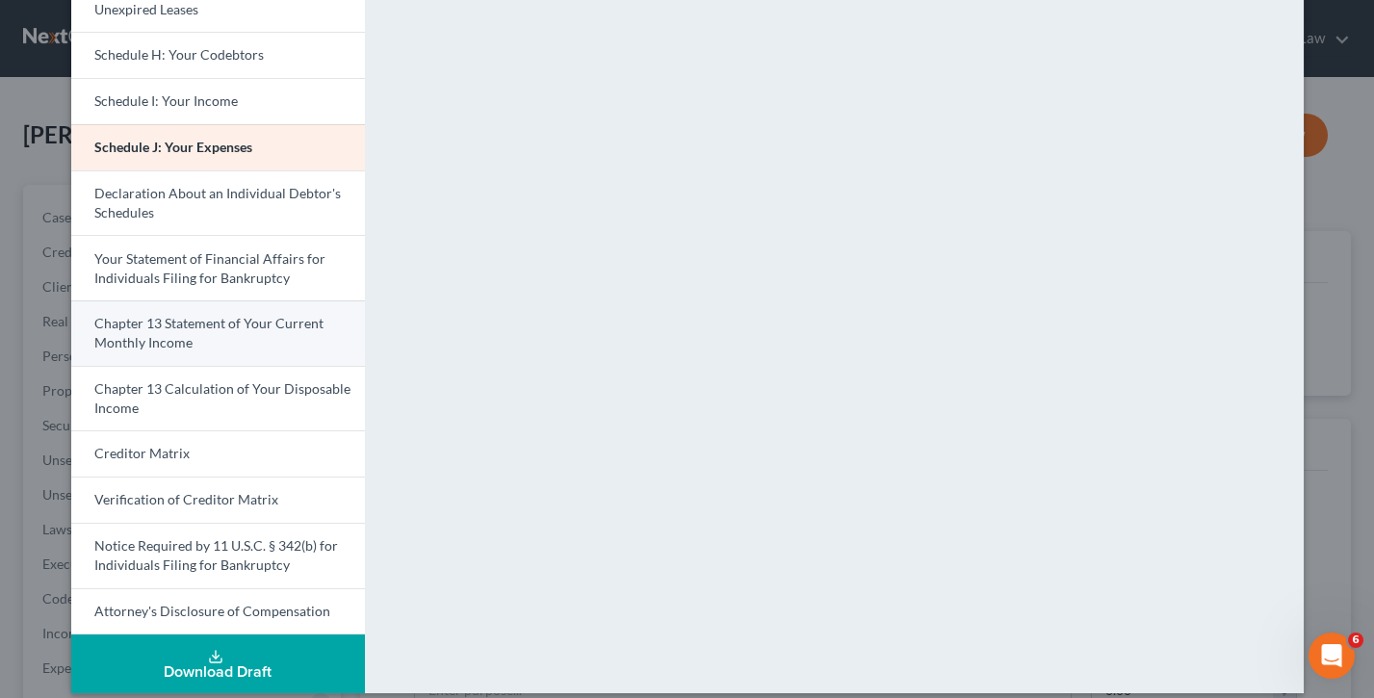
click at [281, 315] on span "Chapter 13 Statement of Your Current Monthly Income" at bounding box center [208, 333] width 229 height 36
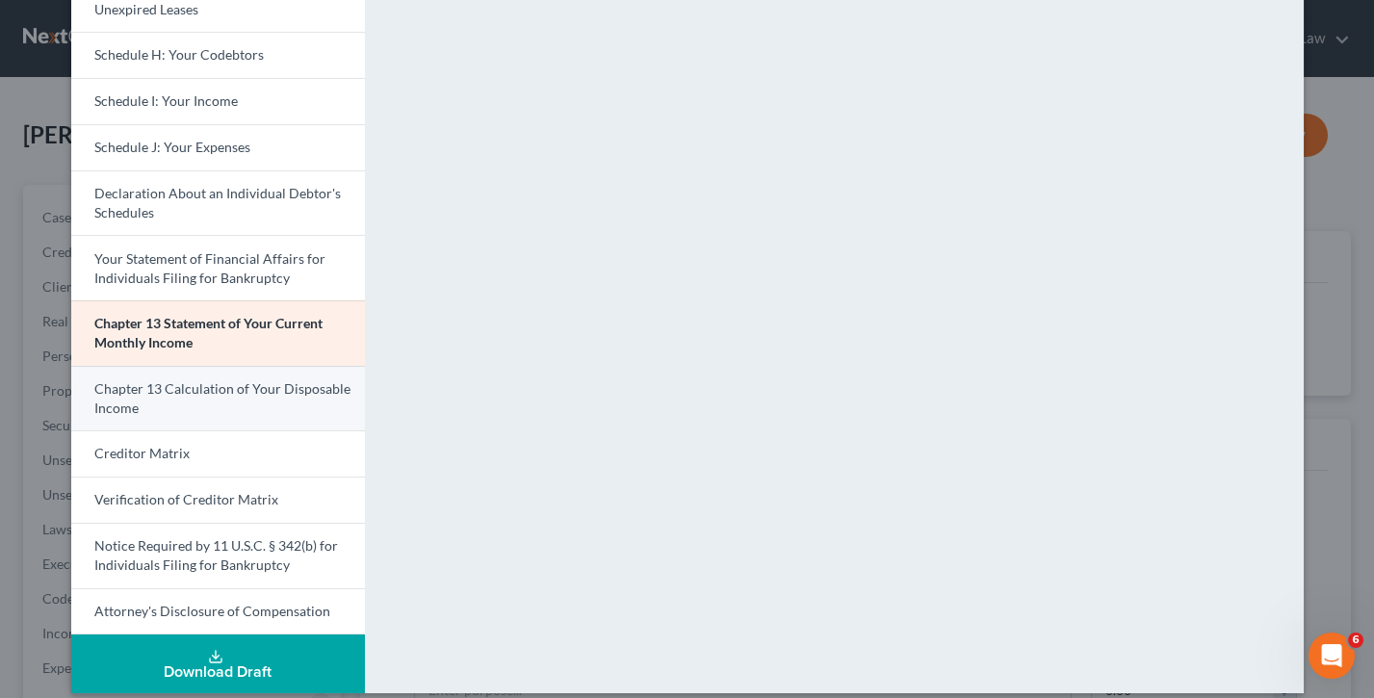
click at [292, 380] on span "Chapter 13 Calculation of Your Disposable Income" at bounding box center [222, 398] width 256 height 36
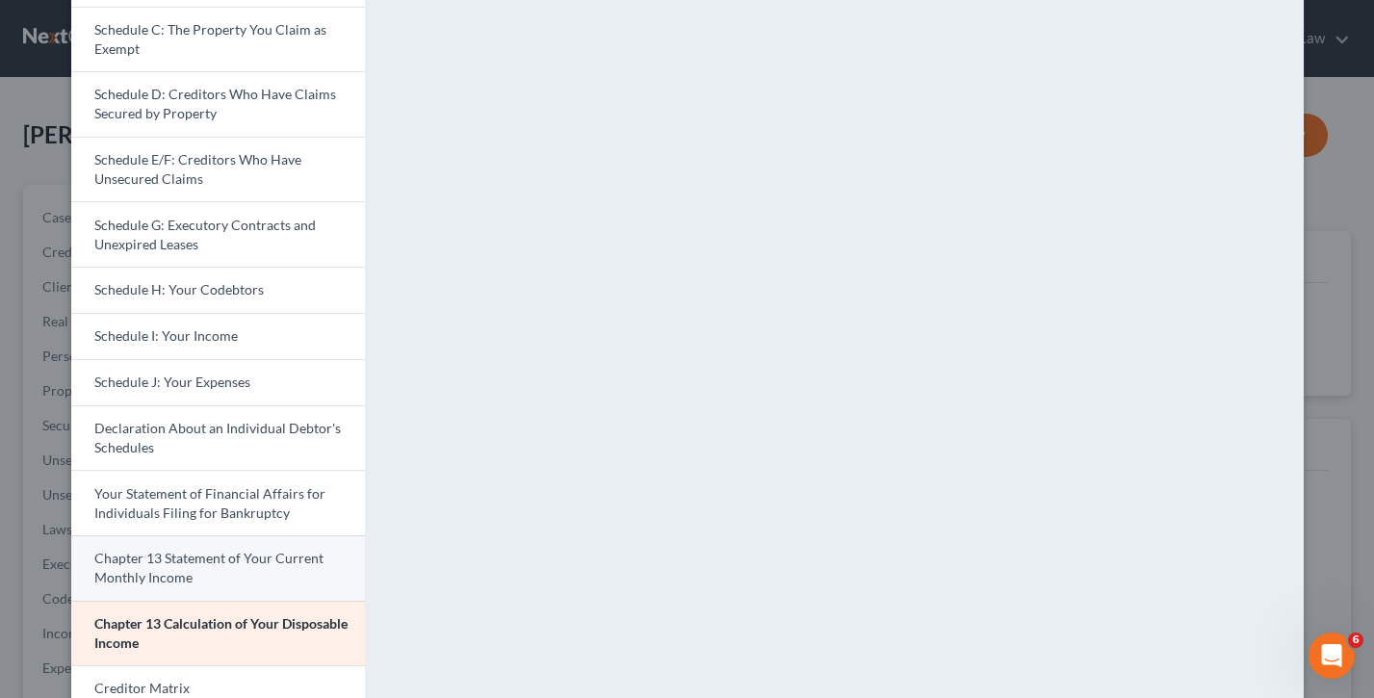
scroll to position [236, 0]
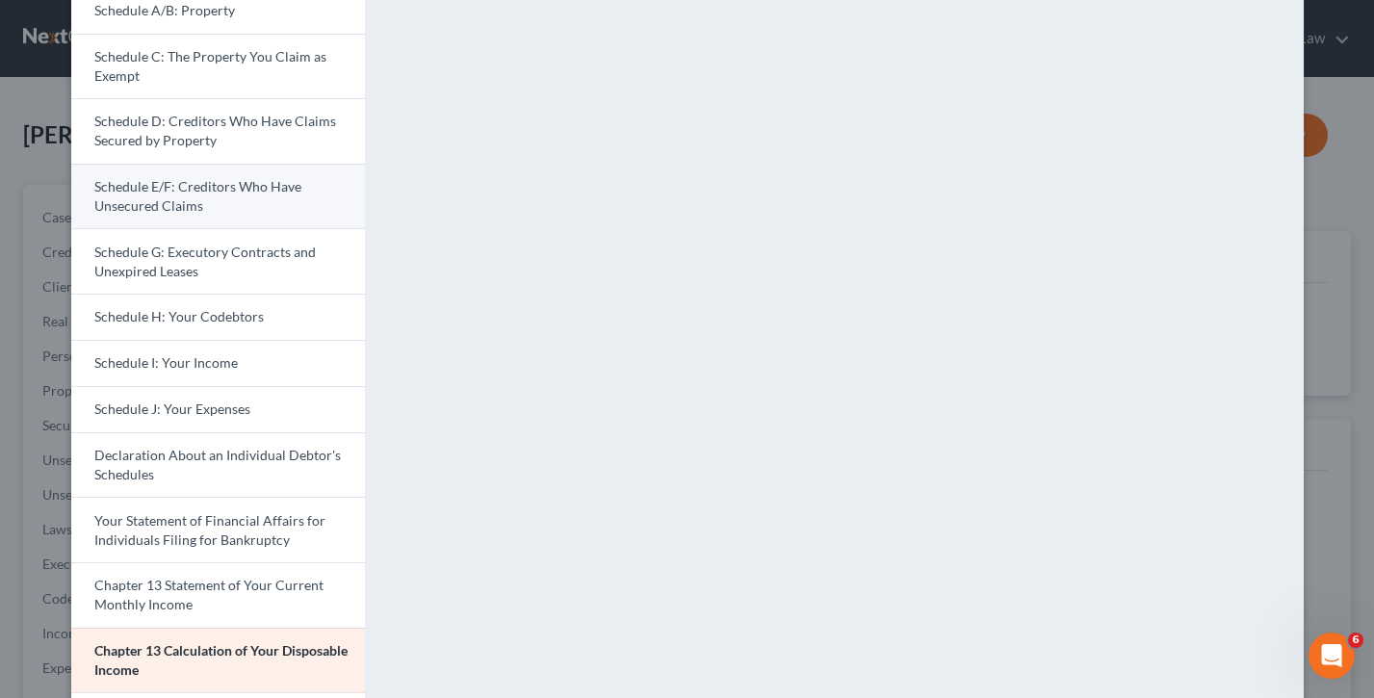
click at [222, 169] on link "Schedule E/F: Creditors Who Have Unsecured Claims" at bounding box center [218, 196] width 294 height 65
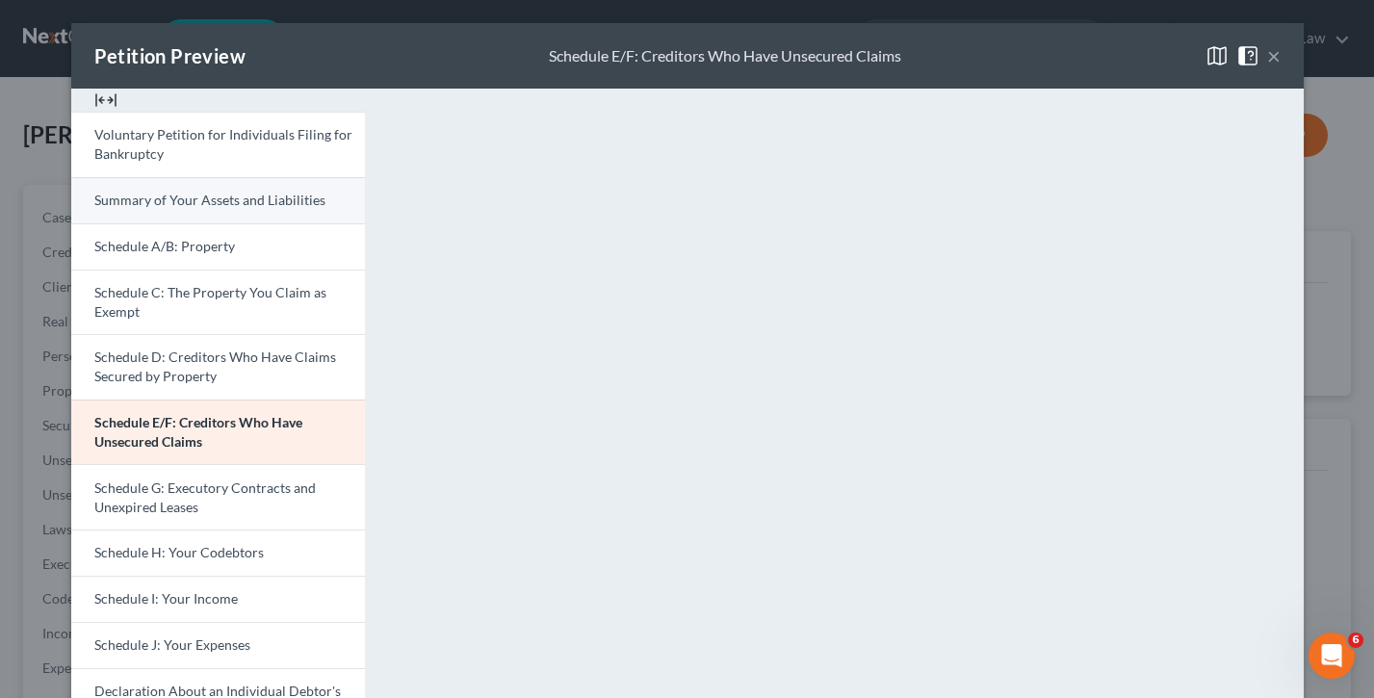
scroll to position [0, 0]
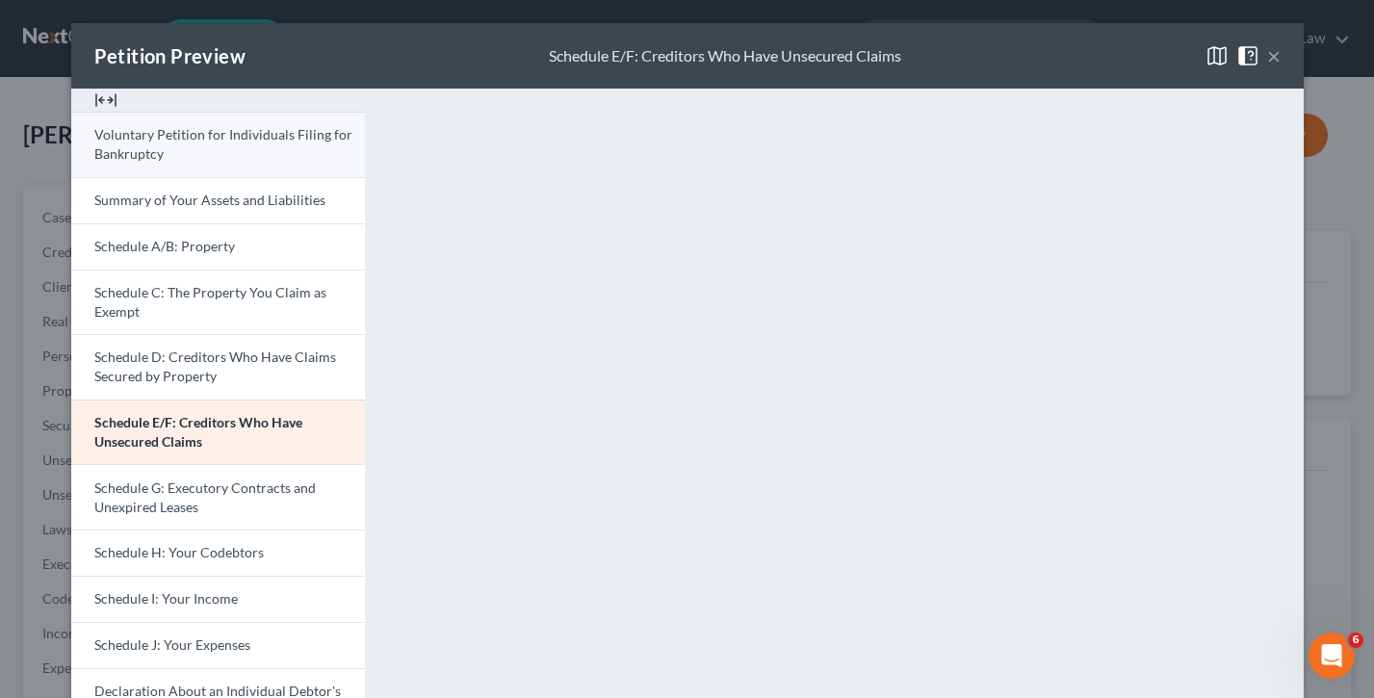
click at [219, 142] on link "Voluntary Petition for Individuals Filing for Bankruptcy" at bounding box center [218, 144] width 294 height 65
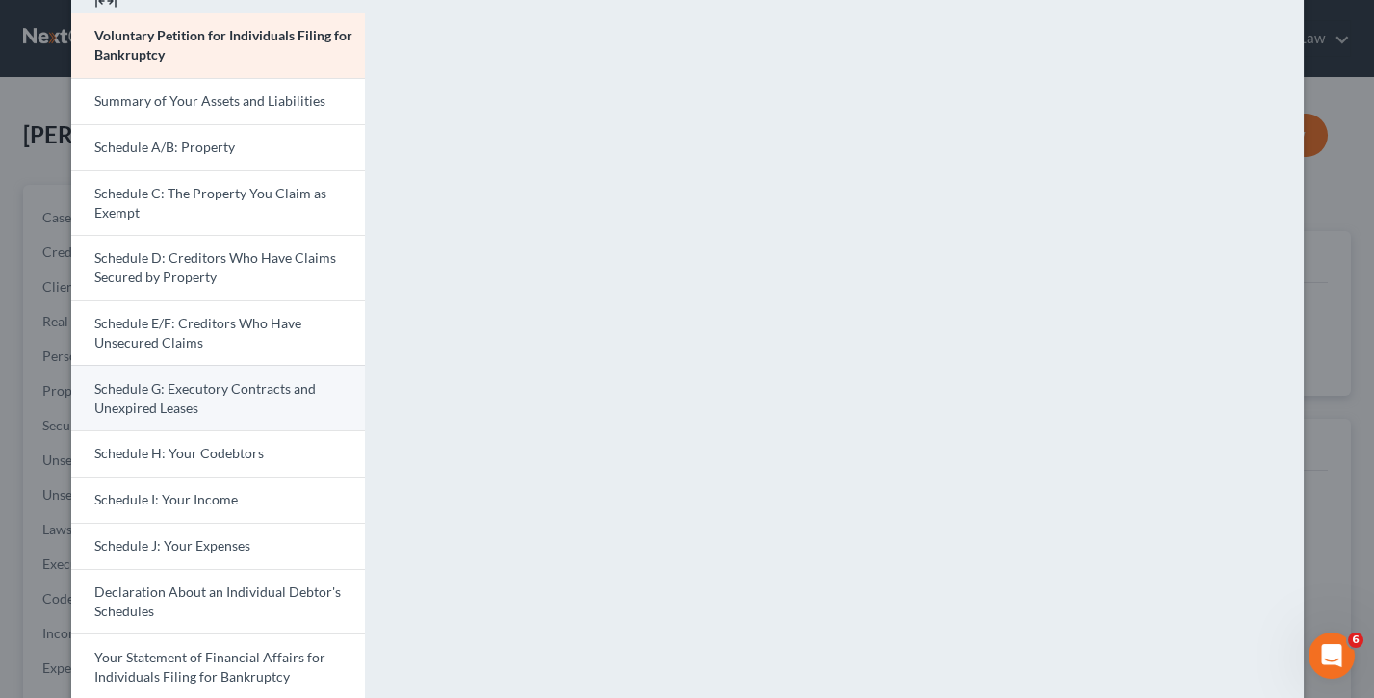
scroll to position [110, 0]
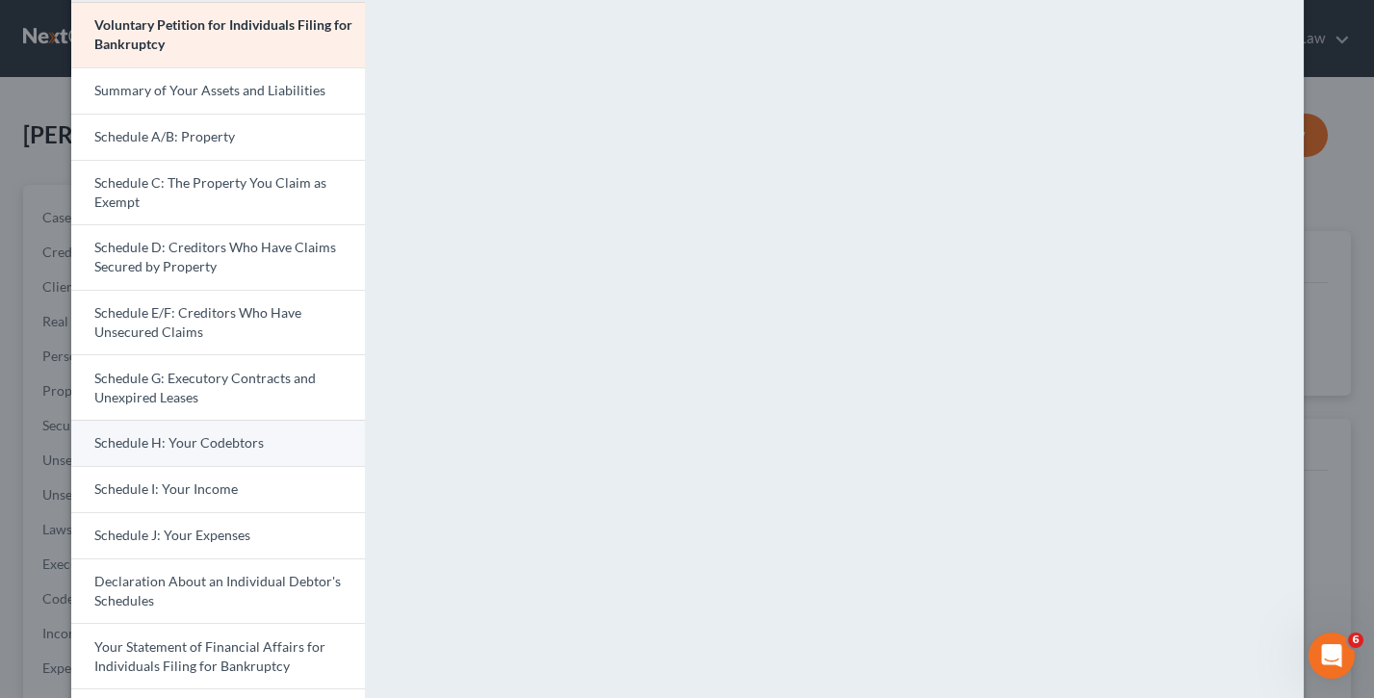
click at [250, 436] on span "Schedule H: Your Codebtors" at bounding box center [178, 442] width 169 height 16
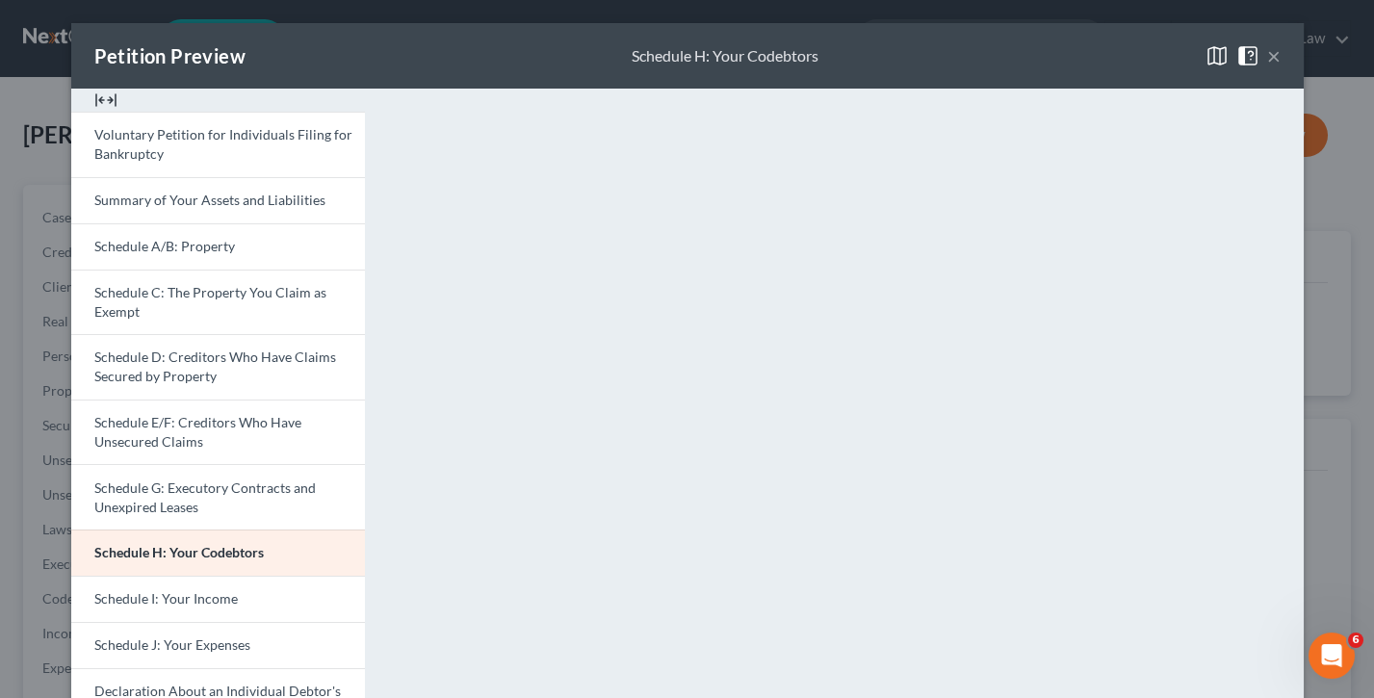
scroll to position [0, 0]
click at [1272, 58] on button "×" at bounding box center [1273, 55] width 13 height 23
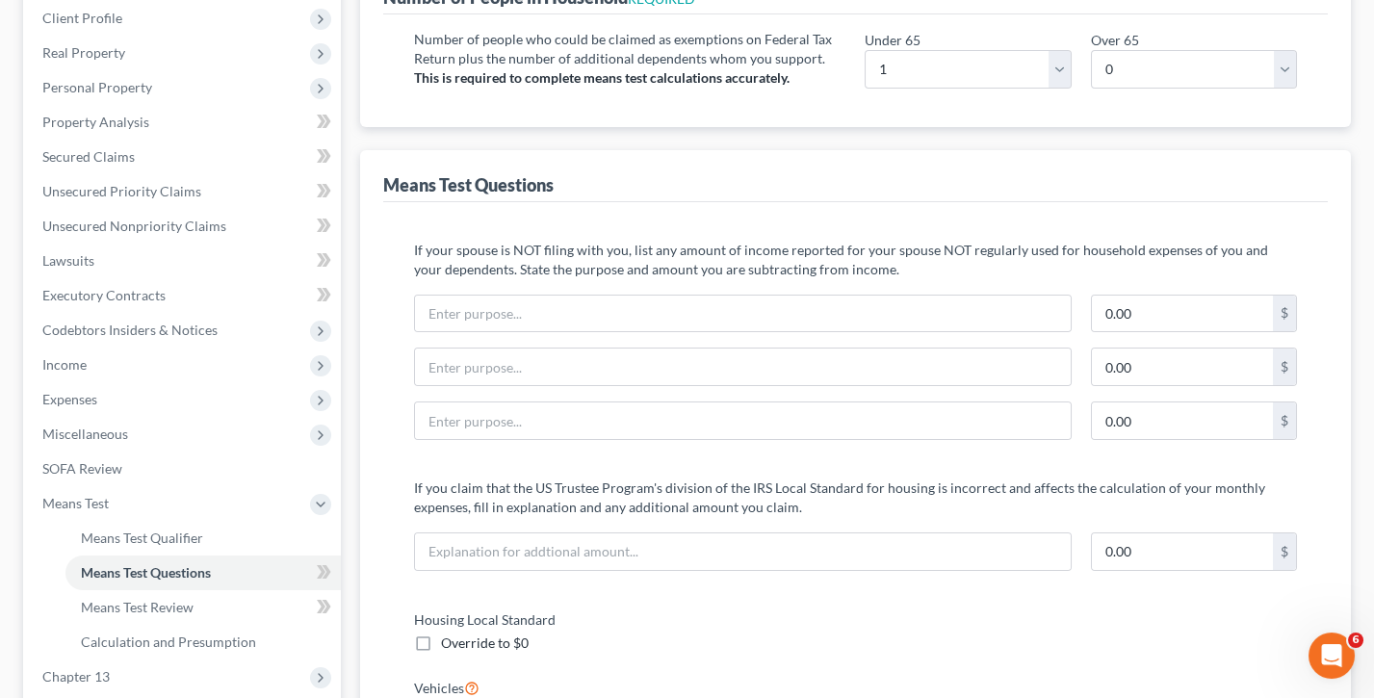
scroll to position [284, 0]
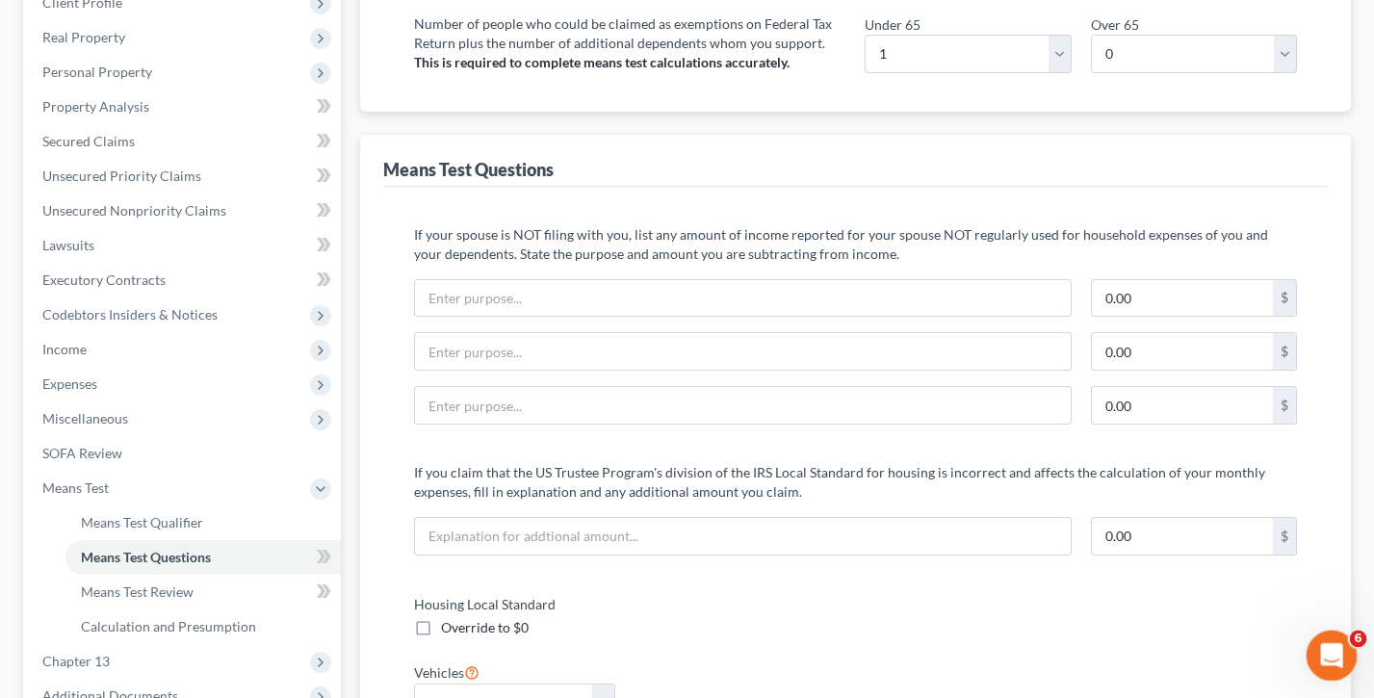
click at [1318, 511] on div "Open Intercom Messenger" at bounding box center [1329, 653] width 64 height 64
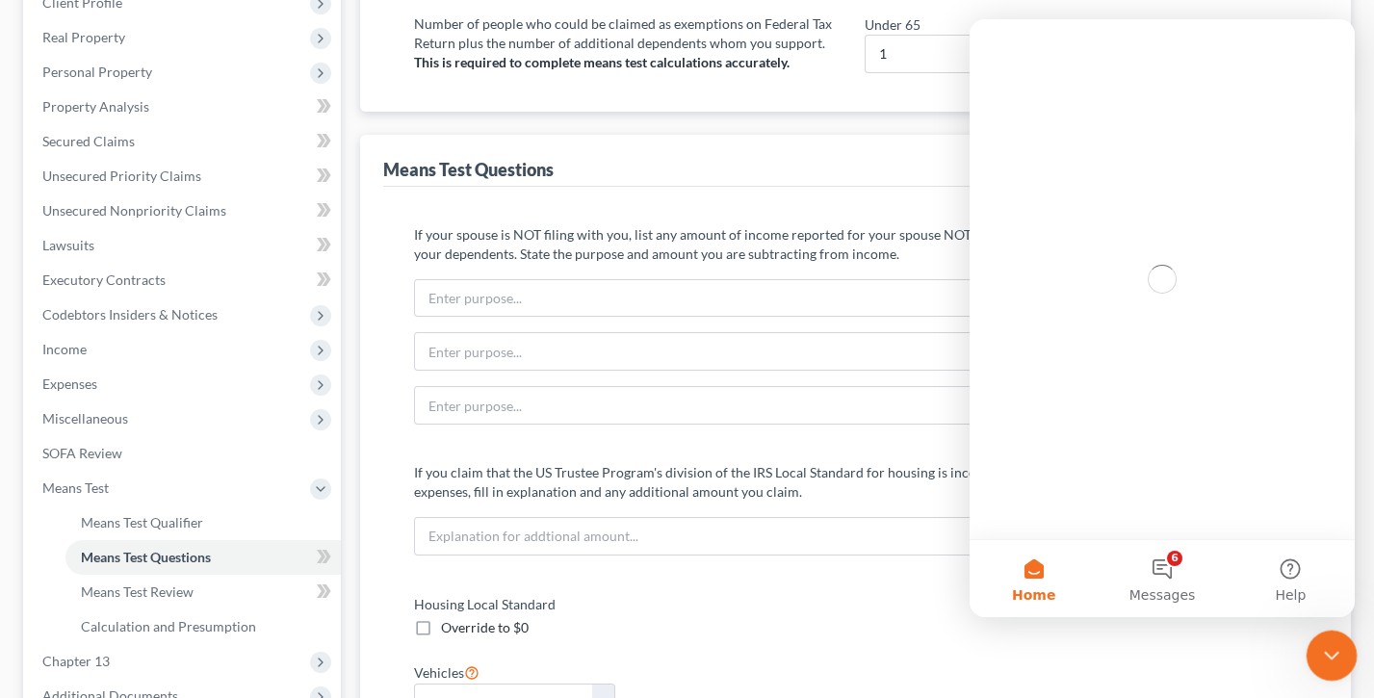
scroll to position [0, 0]
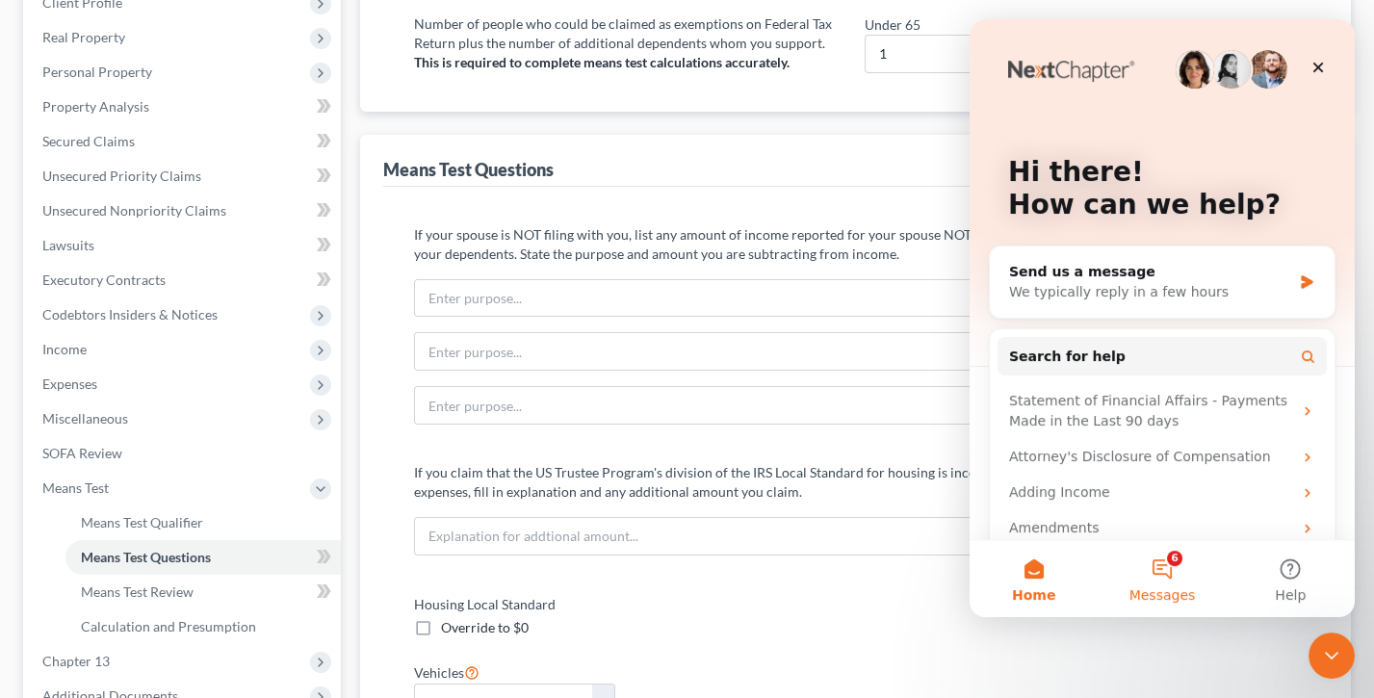
click at [1158, 511] on span "Messages" at bounding box center [1162, 594] width 66 height 13
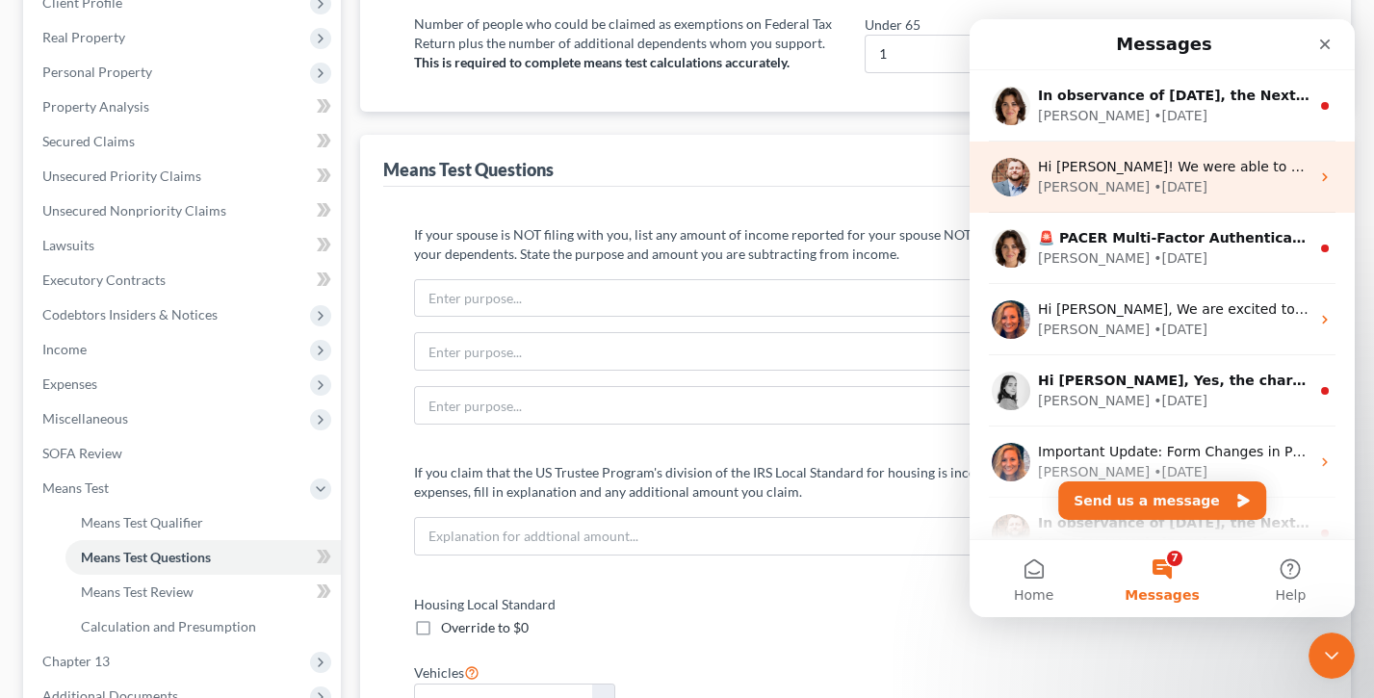
click at [1149, 181] on div "[PERSON_NAME] • [DATE]" at bounding box center [1173, 187] width 271 height 20
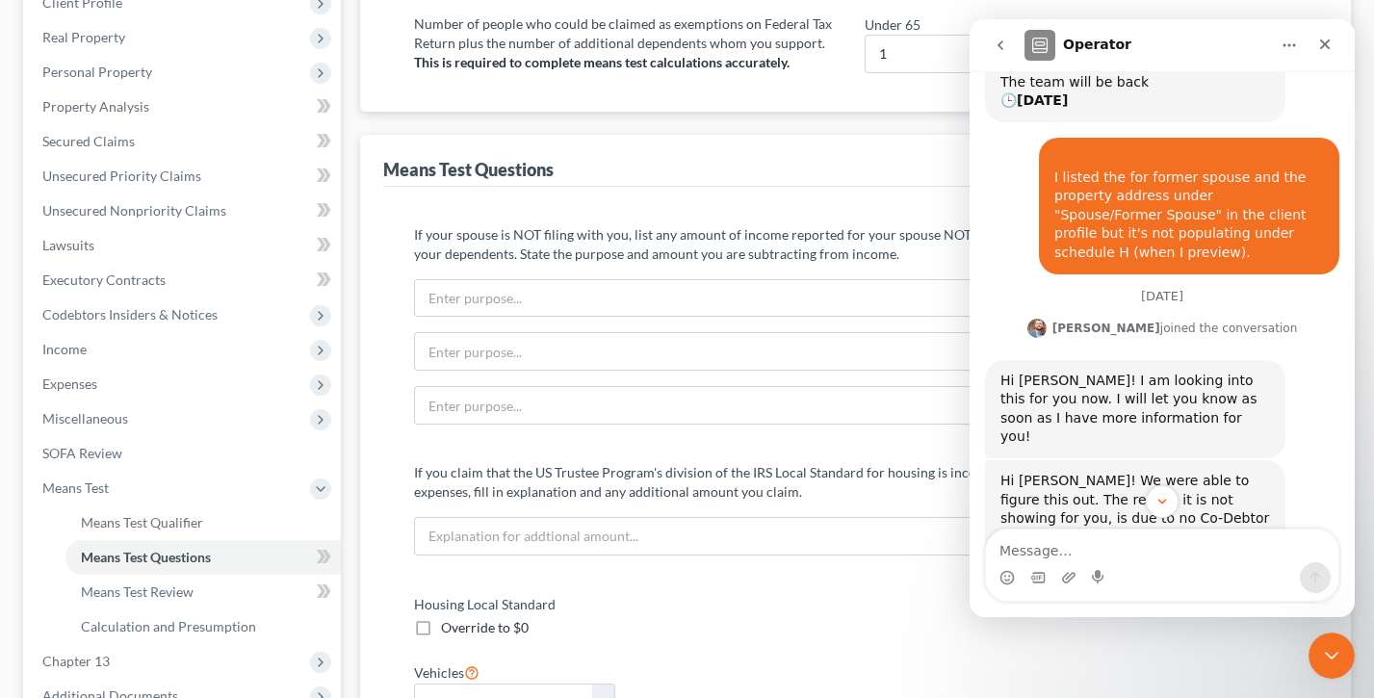
scroll to position [661, 0]
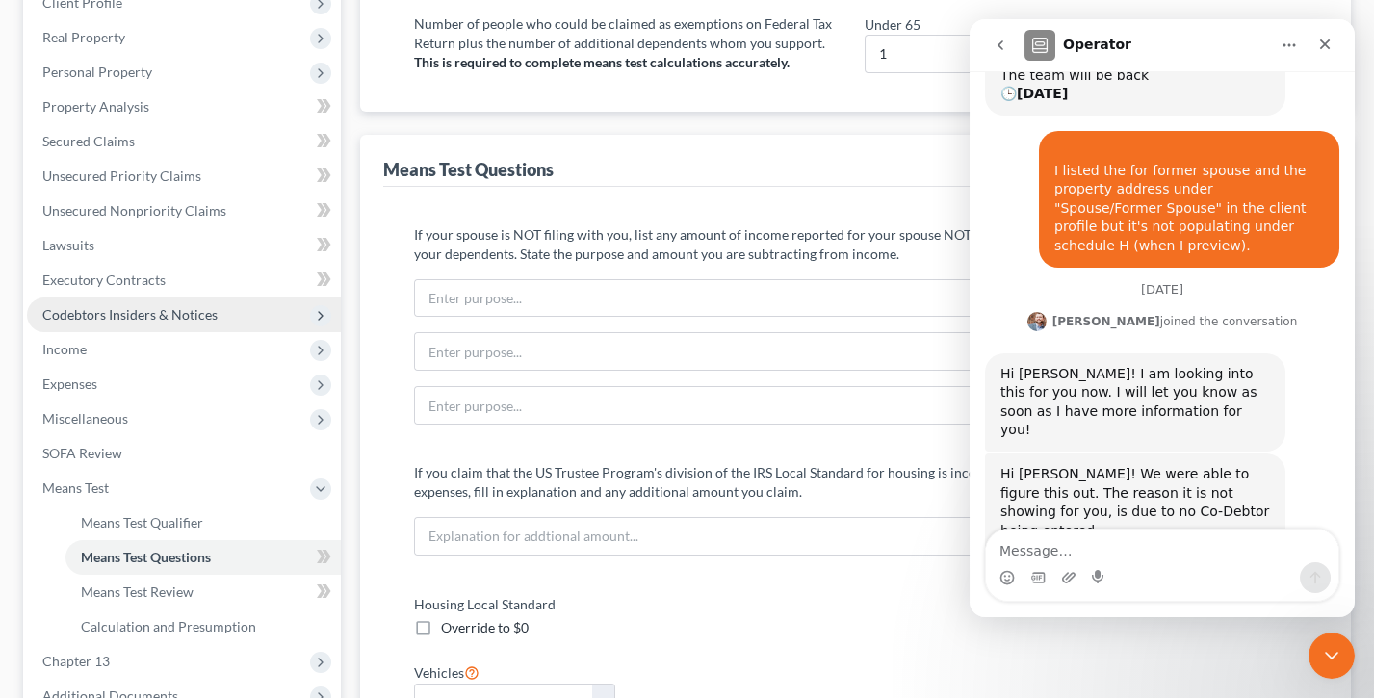
click at [142, 306] on span "Codebtors Insiders & Notices" at bounding box center [129, 314] width 175 height 16
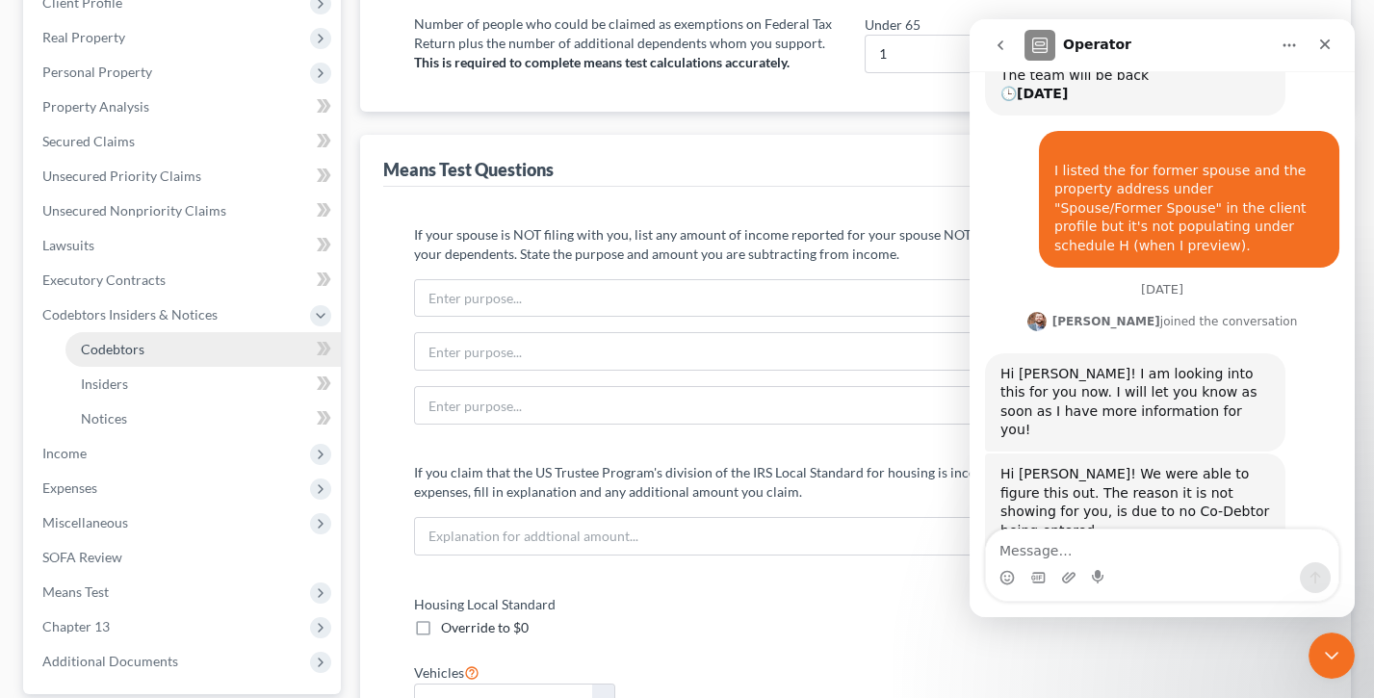
click at [134, 341] on span "Codebtors" at bounding box center [113, 349] width 64 height 16
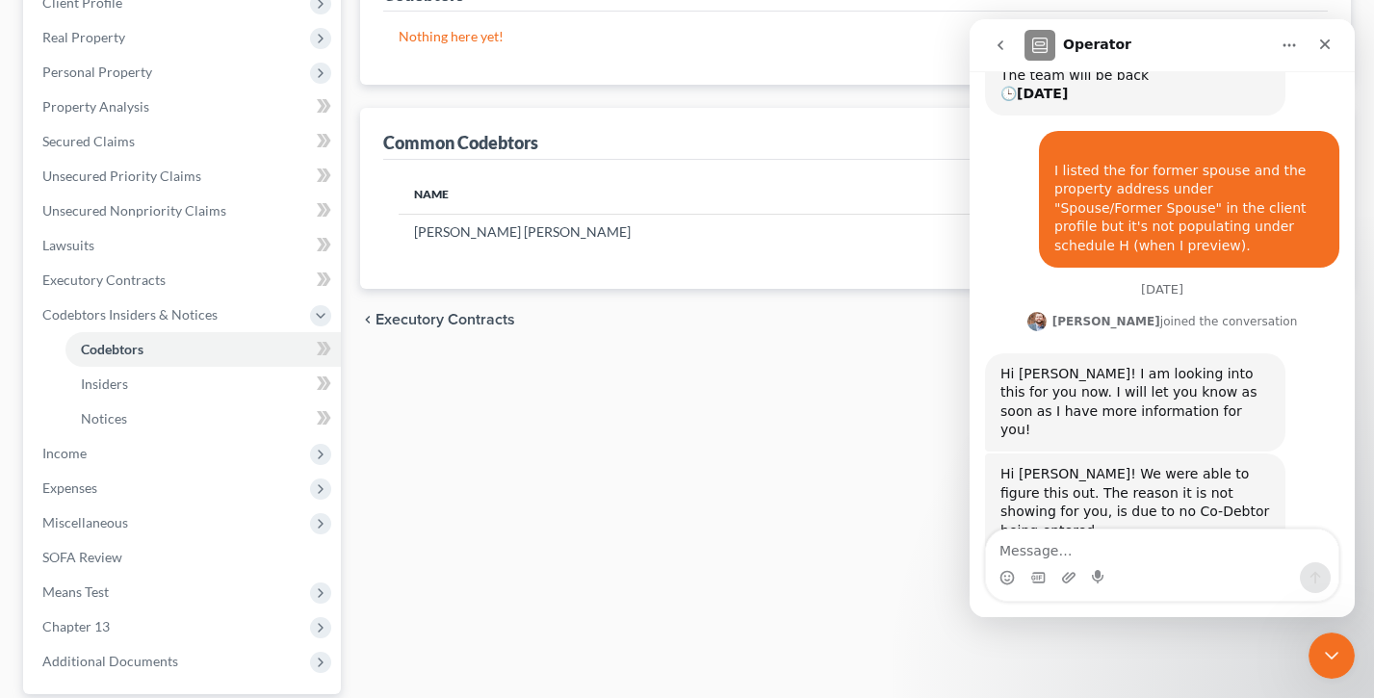
click at [632, 183] on th "Name" at bounding box center [744, 194] width 691 height 39
click at [1326, 44] on icon "Close" at bounding box center [1324, 44] width 15 height 15
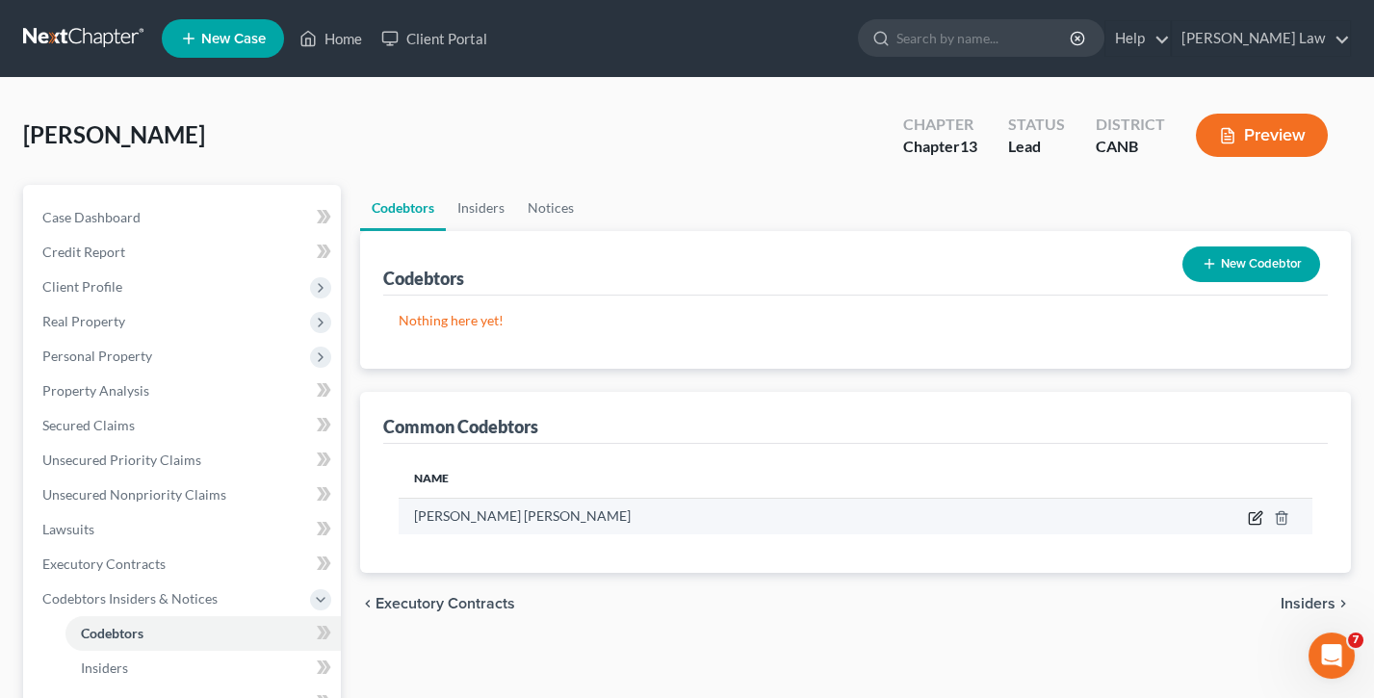
click at [1254, 511] on icon "button" at bounding box center [1257, 515] width 9 height 9
select select "13"
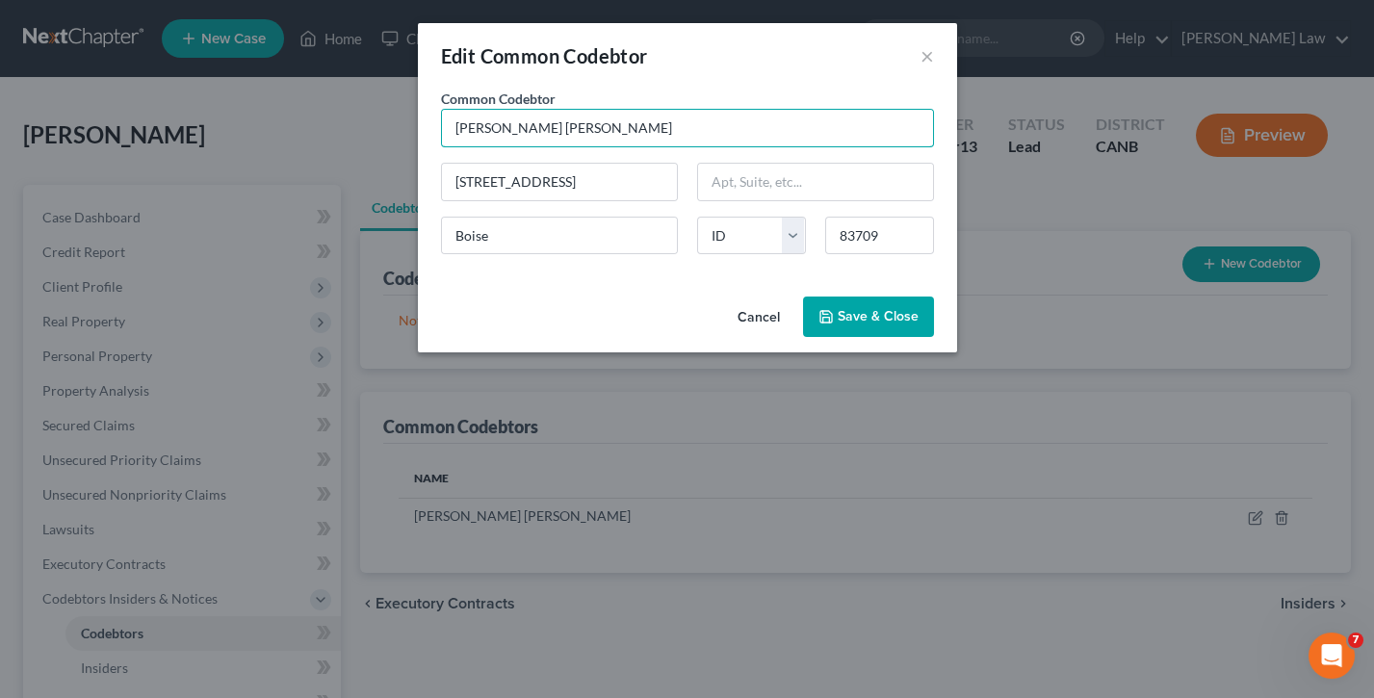
drag, startPoint x: 622, startPoint y: 126, endPoint x: 313, endPoint y: 136, distance: 309.2
click at [870, 320] on span "Save & Close" at bounding box center [878, 316] width 81 height 16
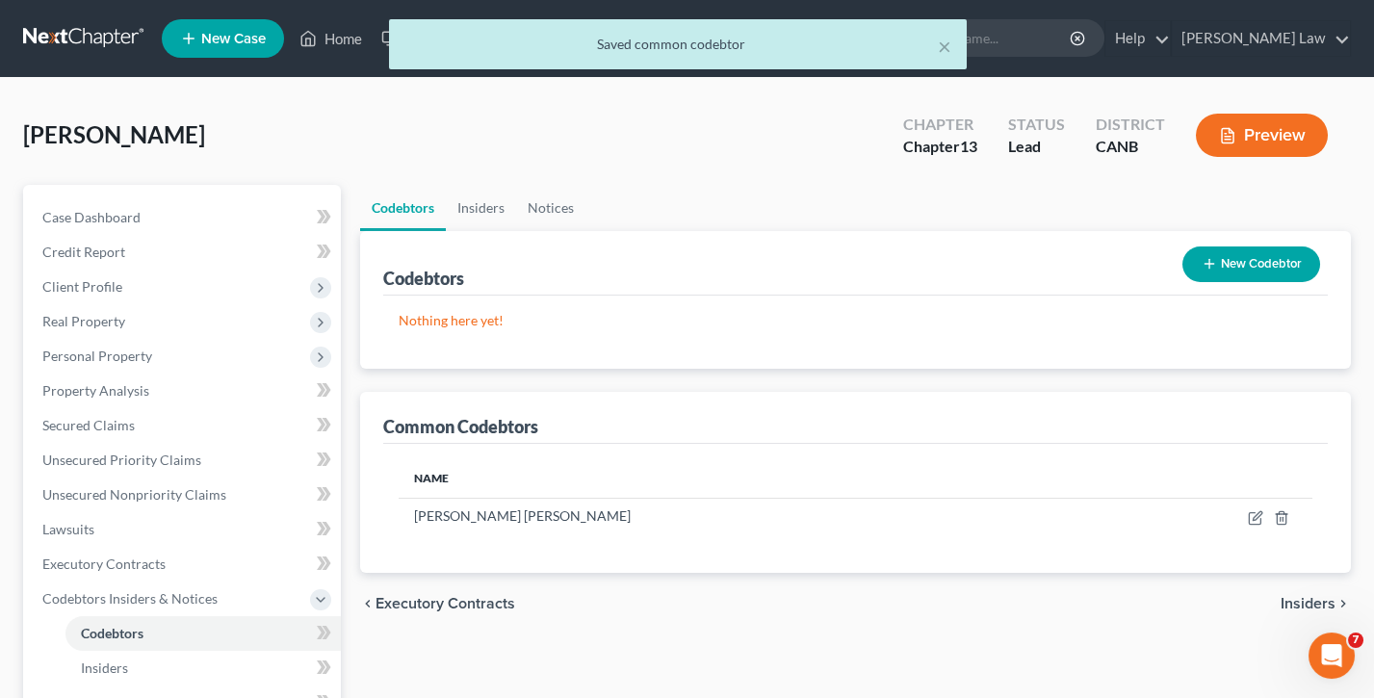
click at [1239, 267] on button "New Codebtor" at bounding box center [1251, 264] width 138 height 36
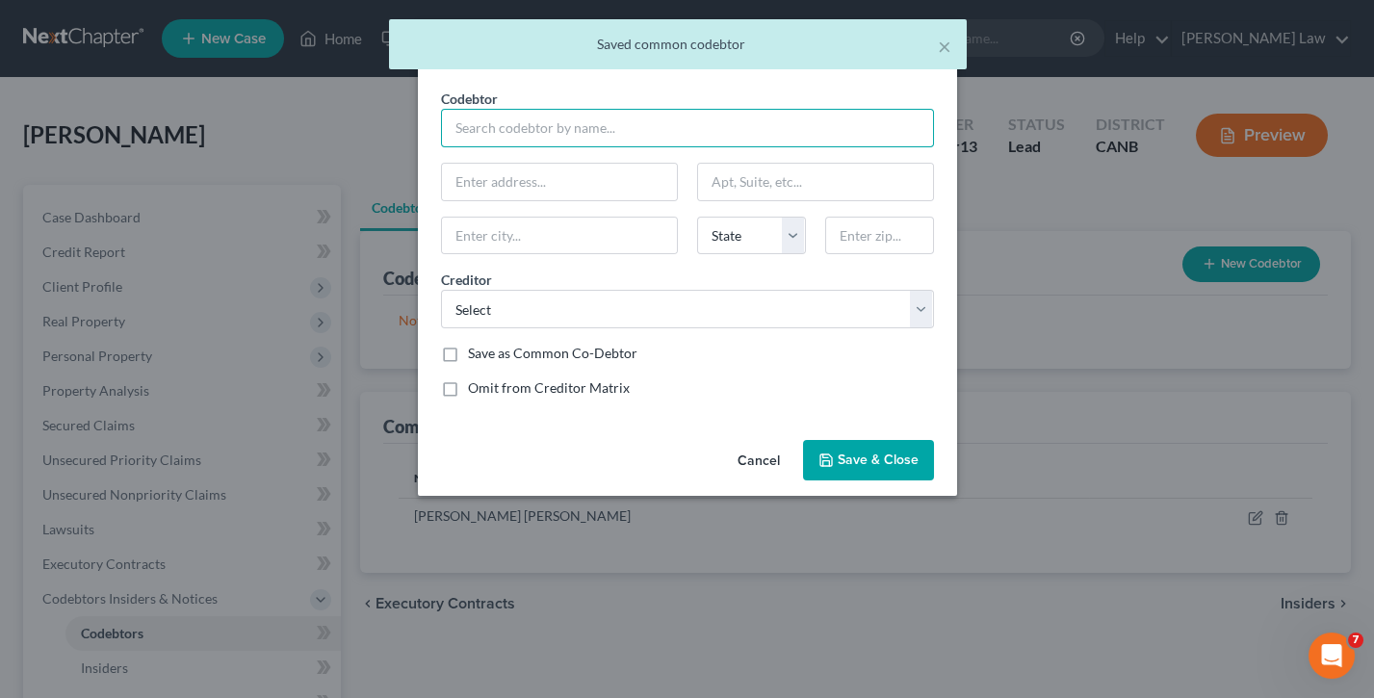
click at [553, 128] on input "text" at bounding box center [687, 128] width 493 height 39
paste input "[PERSON_NAME] [PERSON_NAME]"
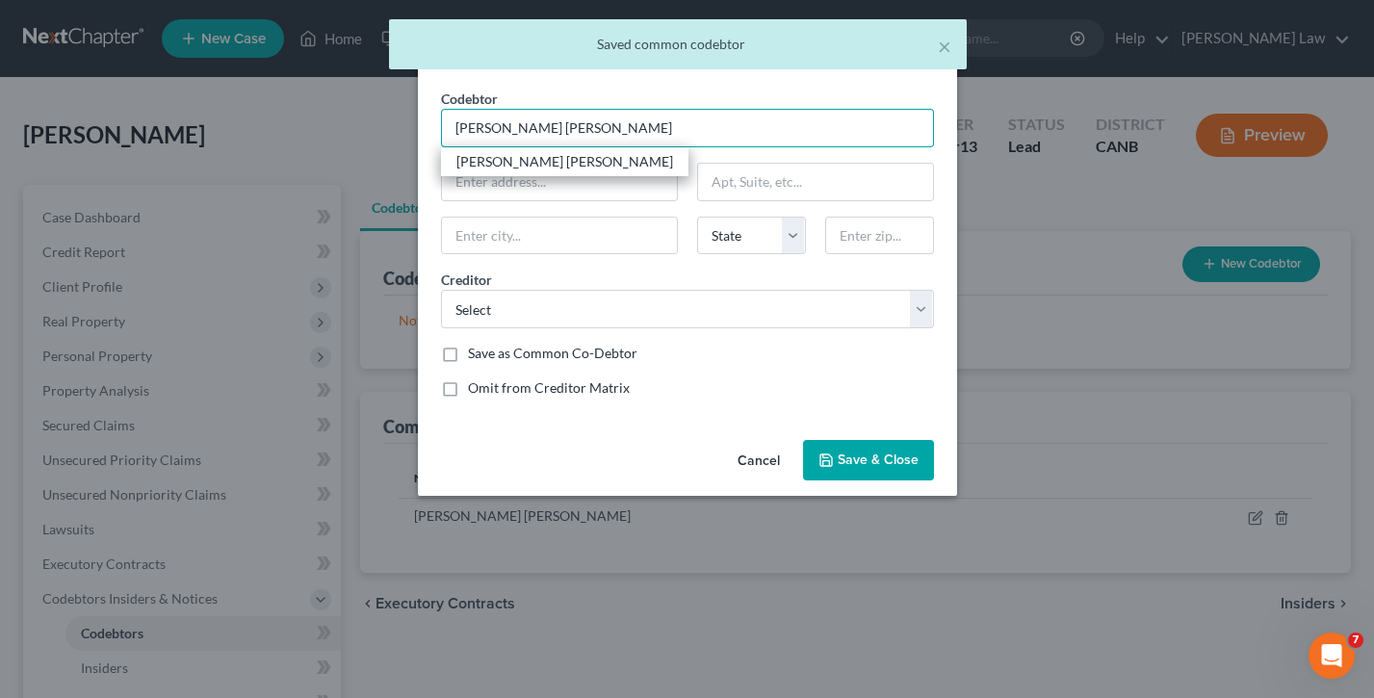
type input "[PERSON_NAME] [PERSON_NAME]"
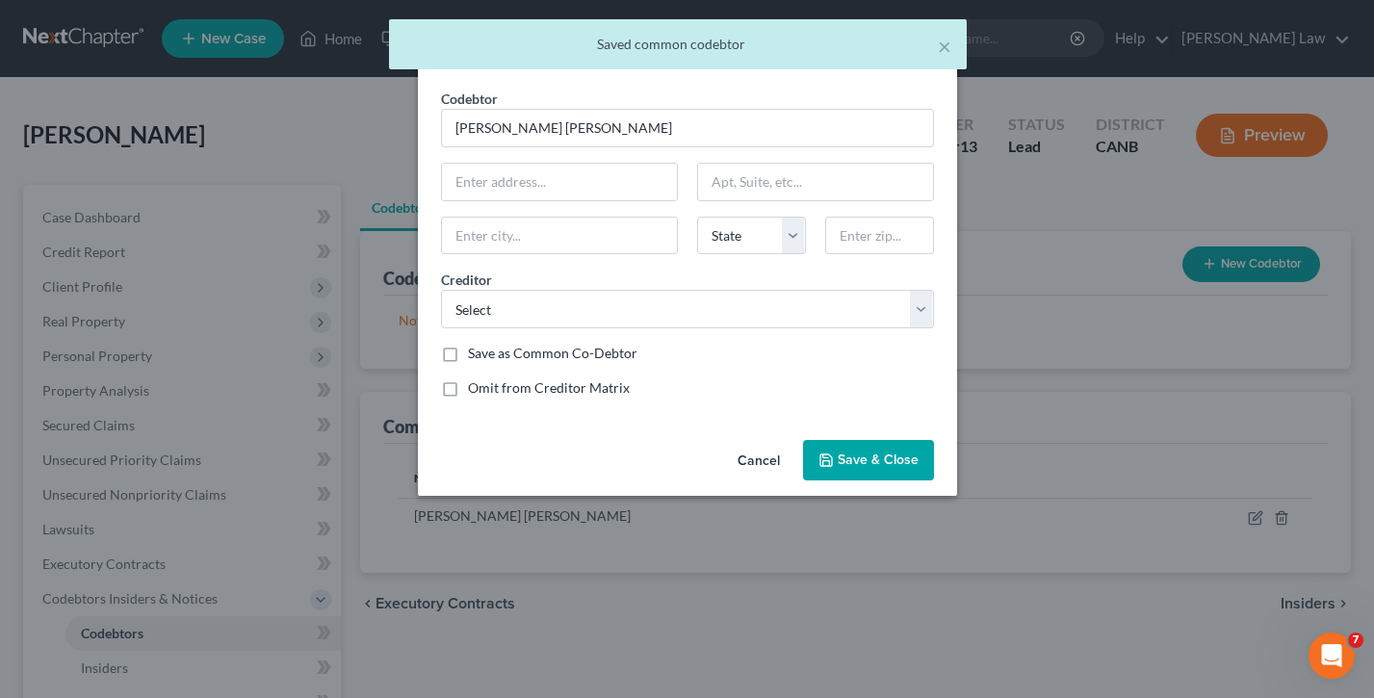
click at [874, 468] on button "Save & Close" at bounding box center [868, 460] width 131 height 40
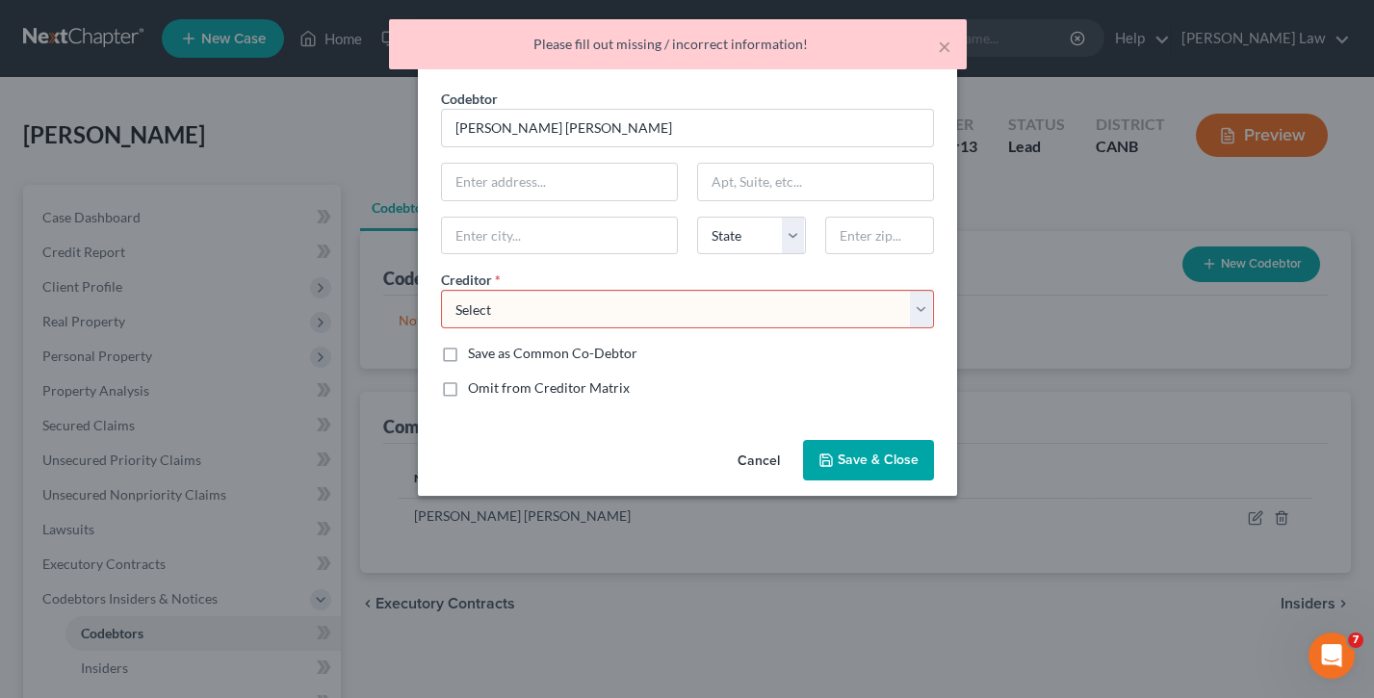
click at [872, 460] on span "Save & Close" at bounding box center [878, 460] width 81 height 16
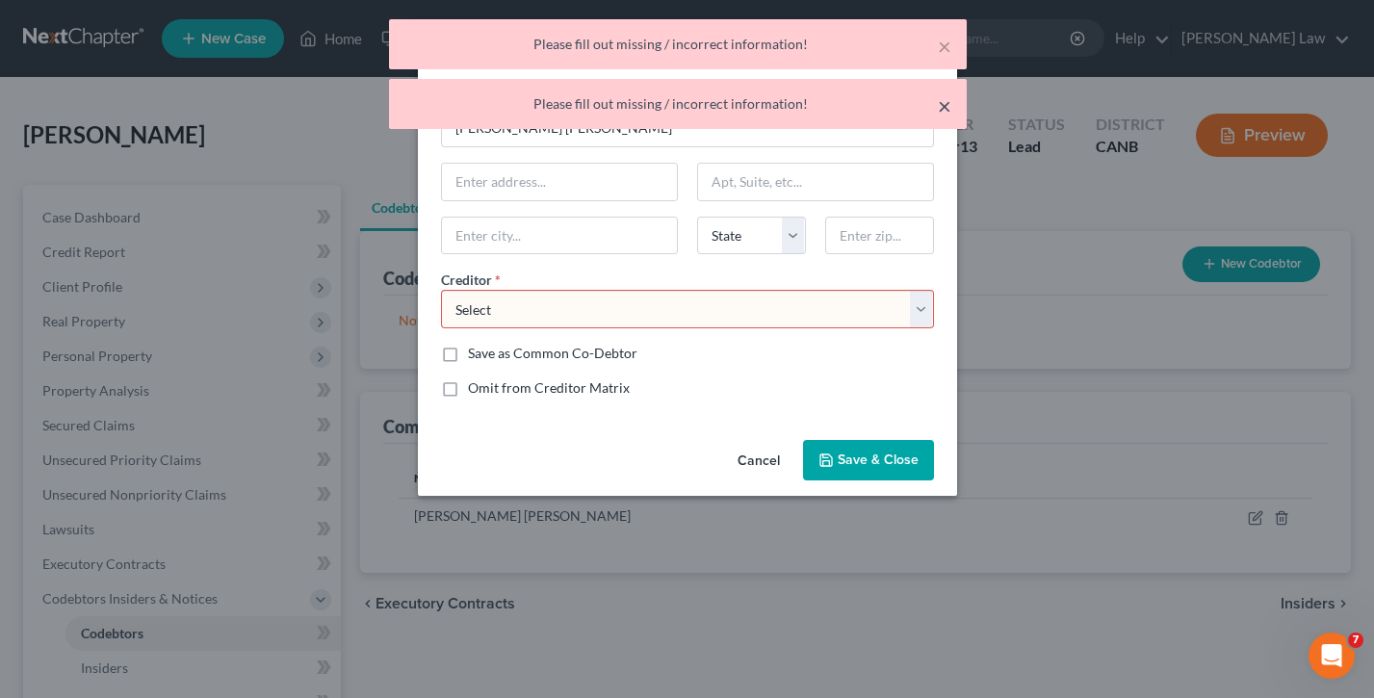
click at [938, 102] on button "×" at bounding box center [944, 105] width 13 height 23
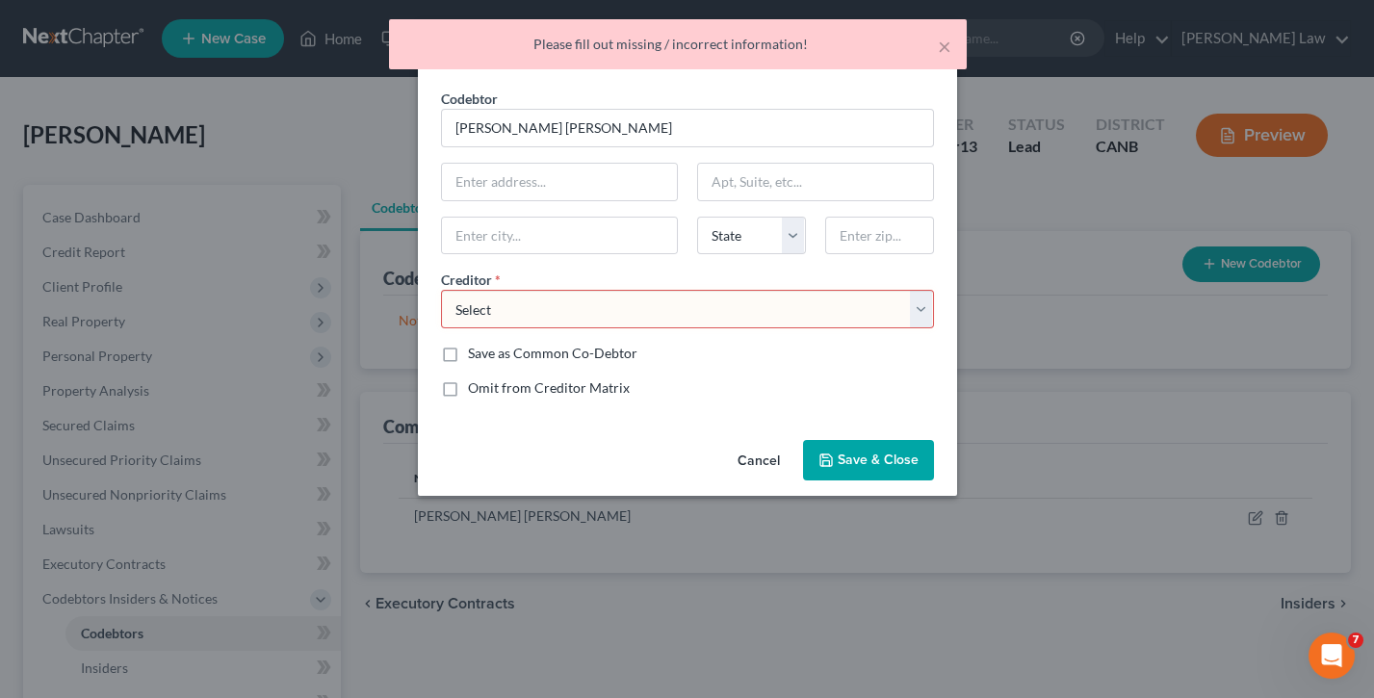
click at [954, 42] on div "× Please fill out missing / incorrect information!" at bounding box center [678, 44] width 578 height 50
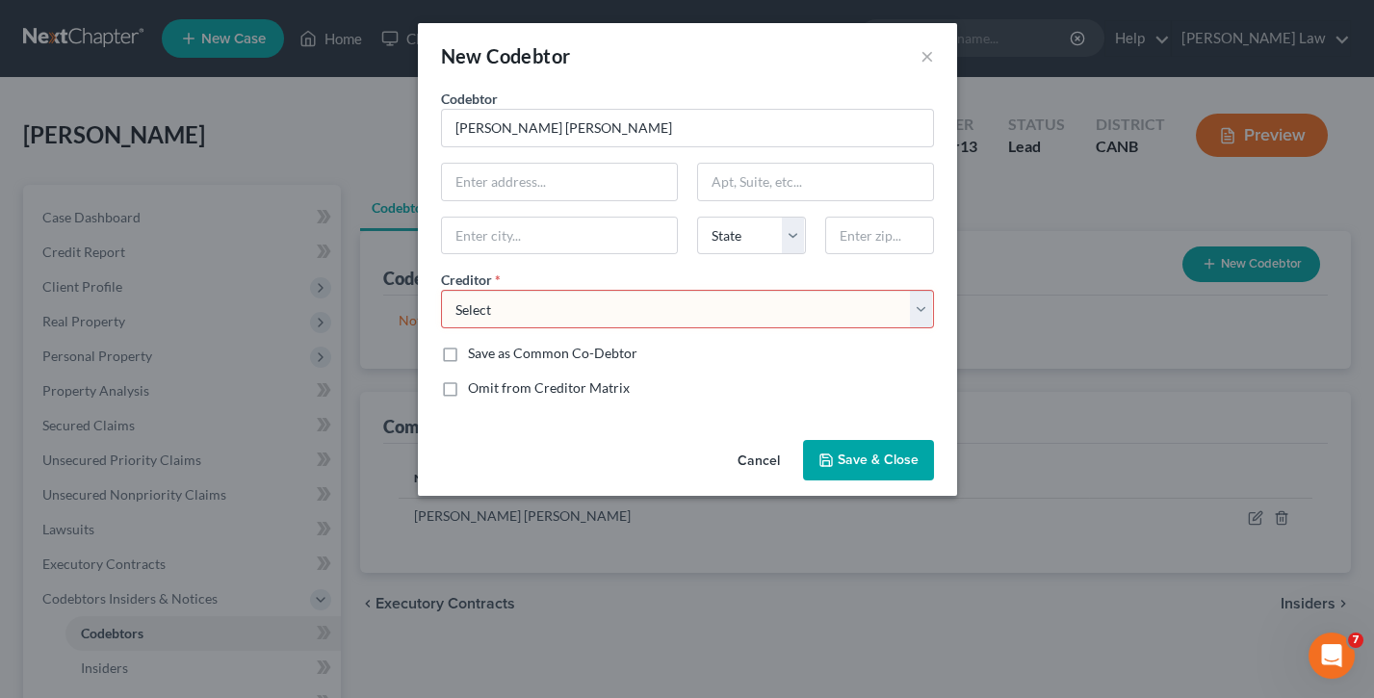
click at [468, 352] on label "Save as Common Co-Debtor" at bounding box center [552, 353] width 169 height 19
click at [476, 352] on input "Save as Common Co-Debtor" at bounding box center [482, 350] width 13 height 13
checkbox input "true"
click at [857, 455] on span "Save & Close" at bounding box center [878, 460] width 81 height 16
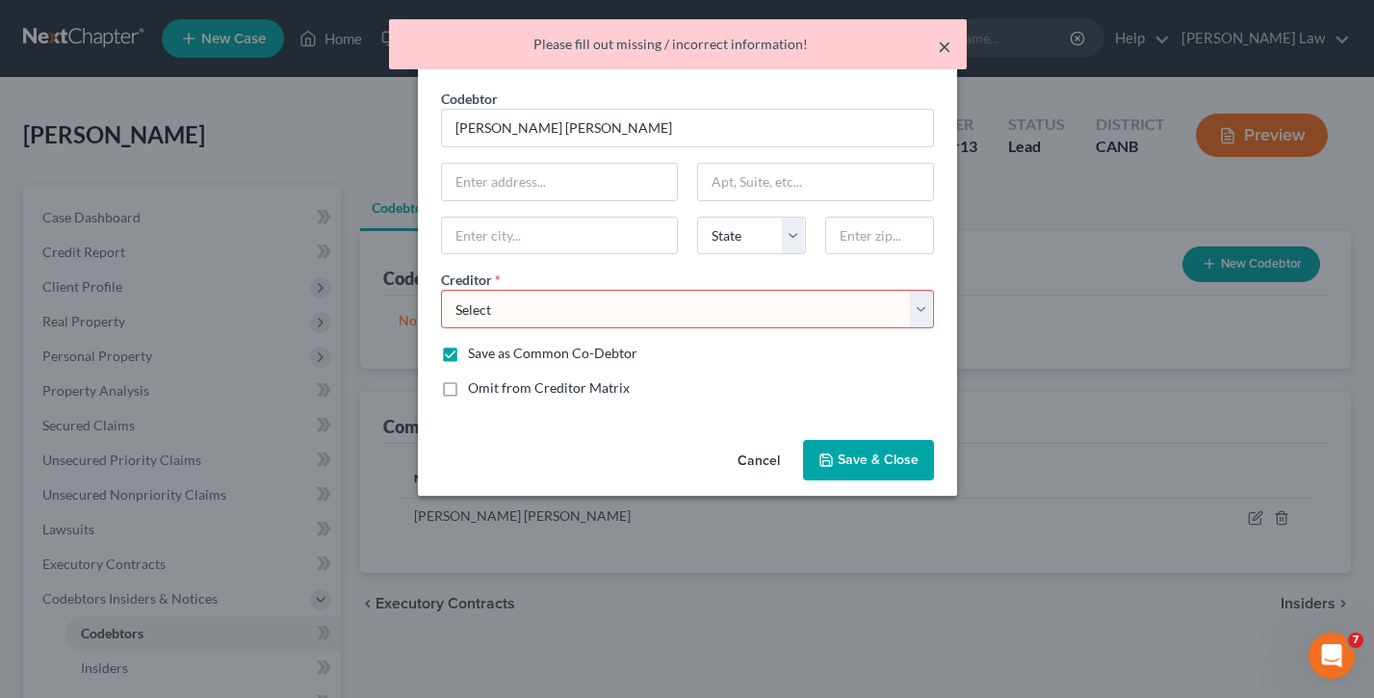
click at [948, 42] on button "×" at bounding box center [944, 46] width 13 height 23
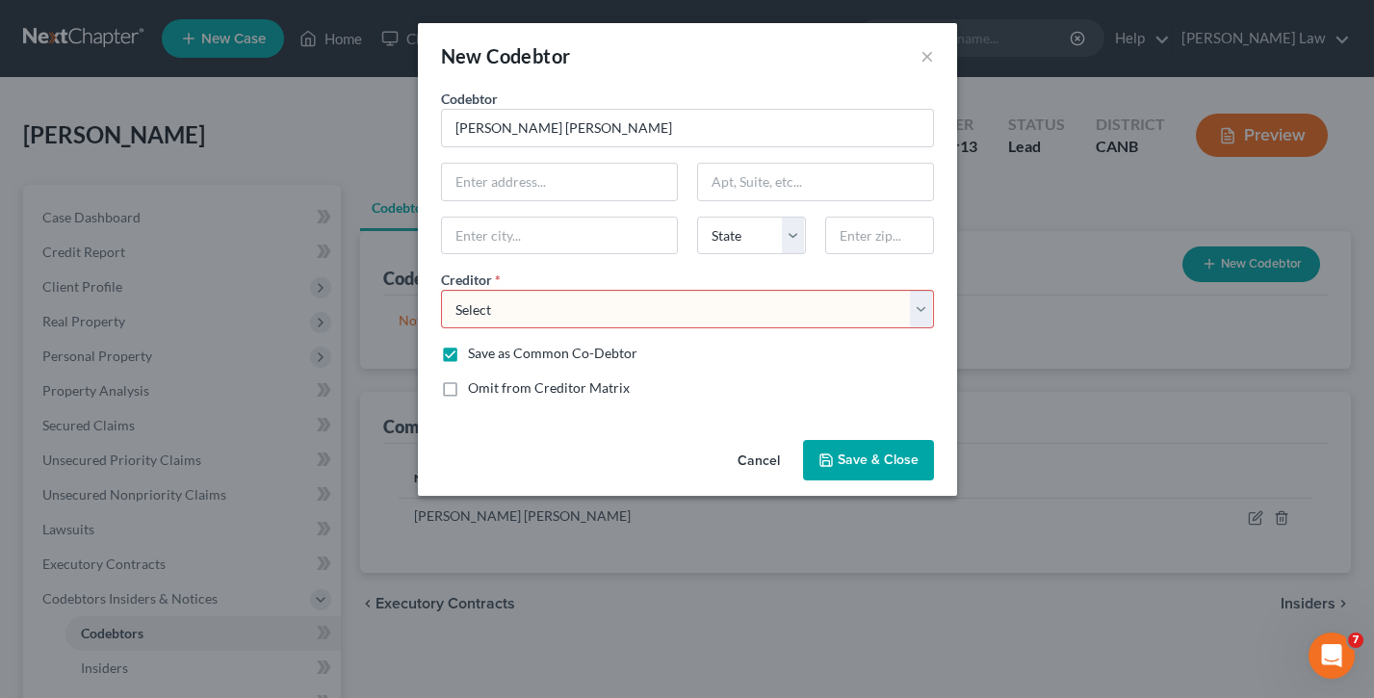
click at [189, 230] on div "New Codebtor × Codebtor * [PERSON_NAME] Cook Codebtor * [PERSON_NAME] Cook Stat…" at bounding box center [687, 349] width 1374 height 698
click at [923, 58] on button "×" at bounding box center [926, 55] width 13 height 23
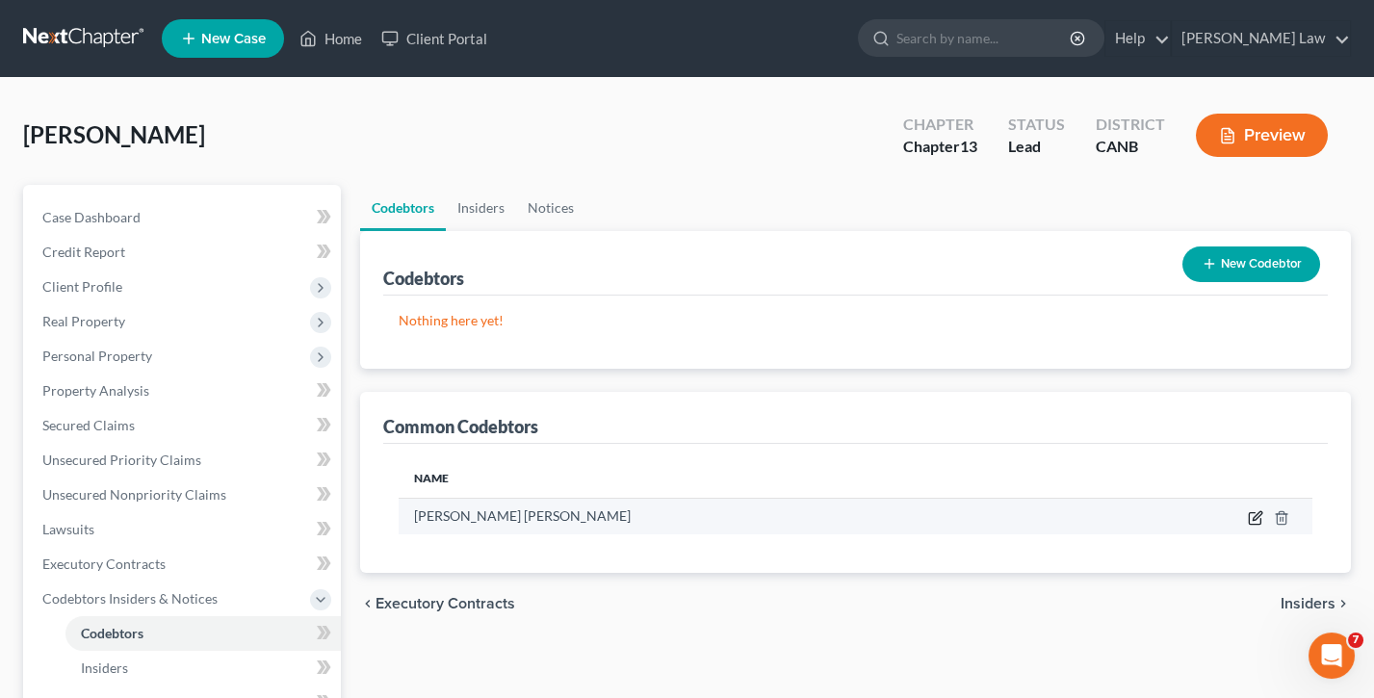
click at [1251, 511] on icon "button" at bounding box center [1255, 517] width 15 height 15
select select "13"
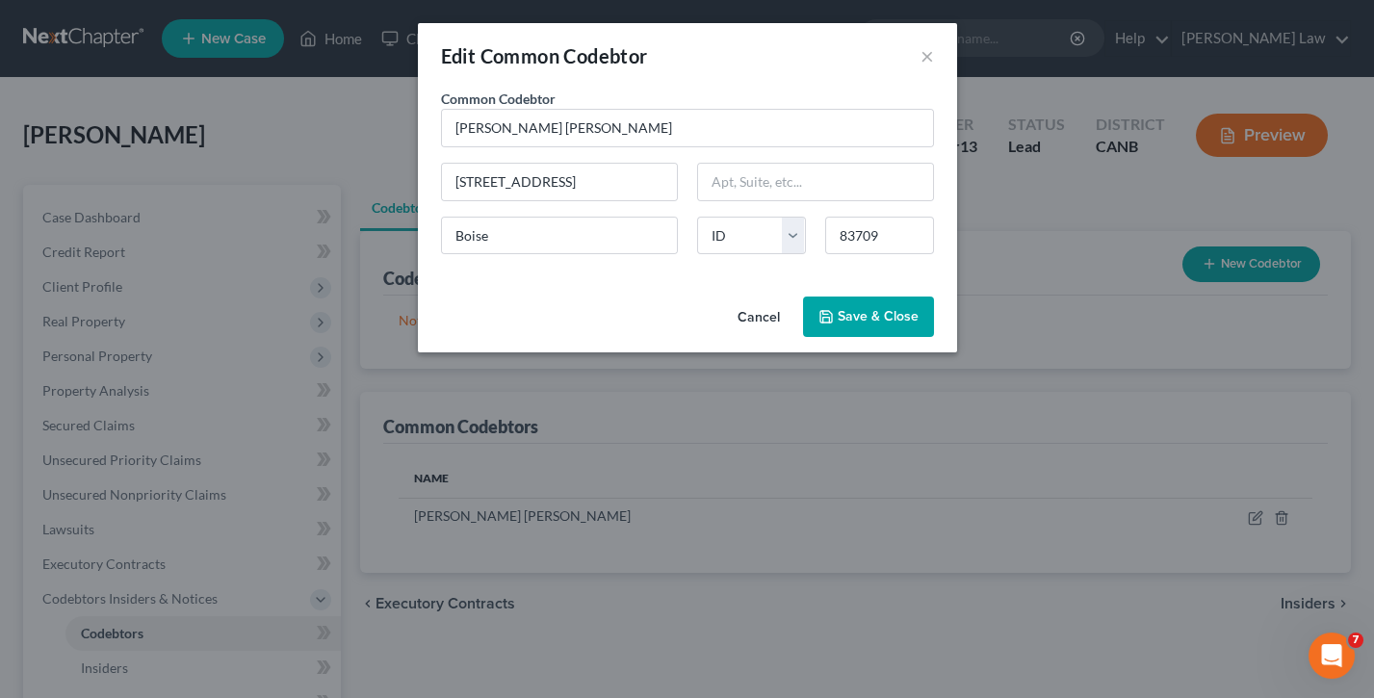
click at [865, 315] on span "Save & Close" at bounding box center [878, 316] width 81 height 16
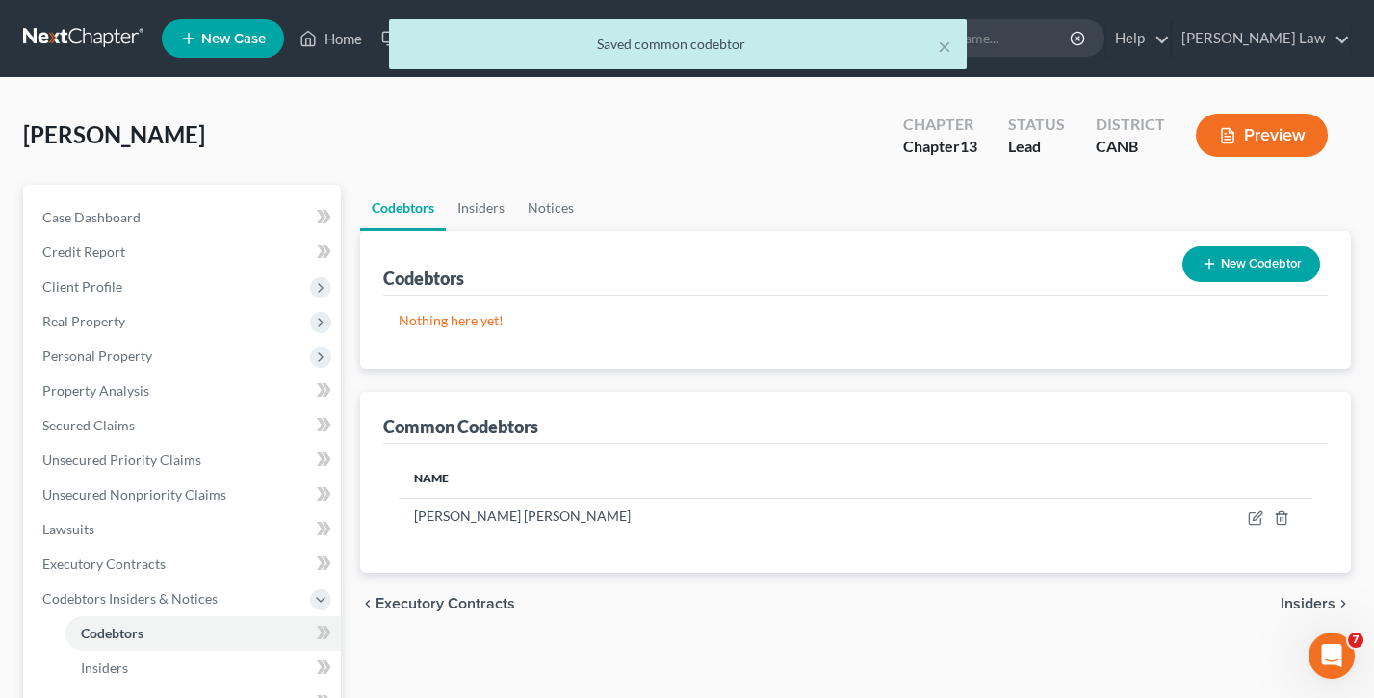
click at [1255, 268] on button "New Codebtor" at bounding box center [1251, 264] width 138 height 36
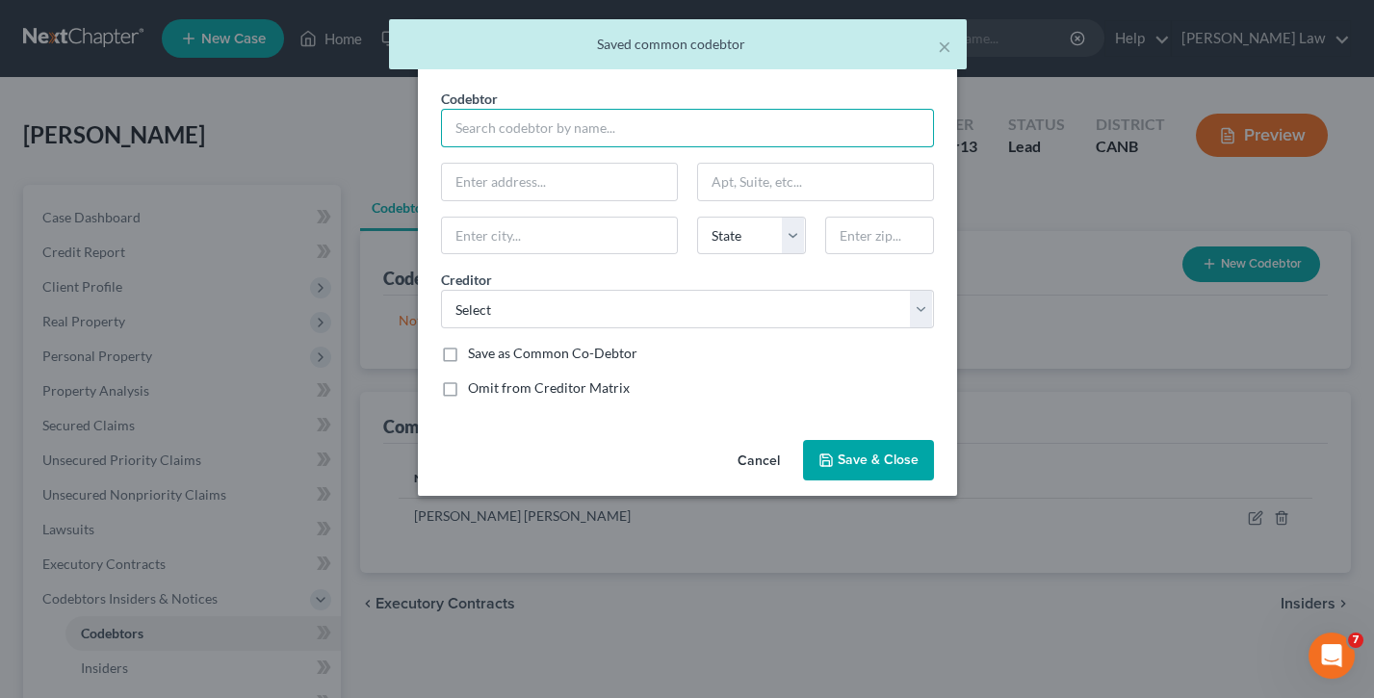
click at [676, 134] on input "text" at bounding box center [687, 128] width 493 height 39
paste input "[PERSON_NAME] [PERSON_NAME]"
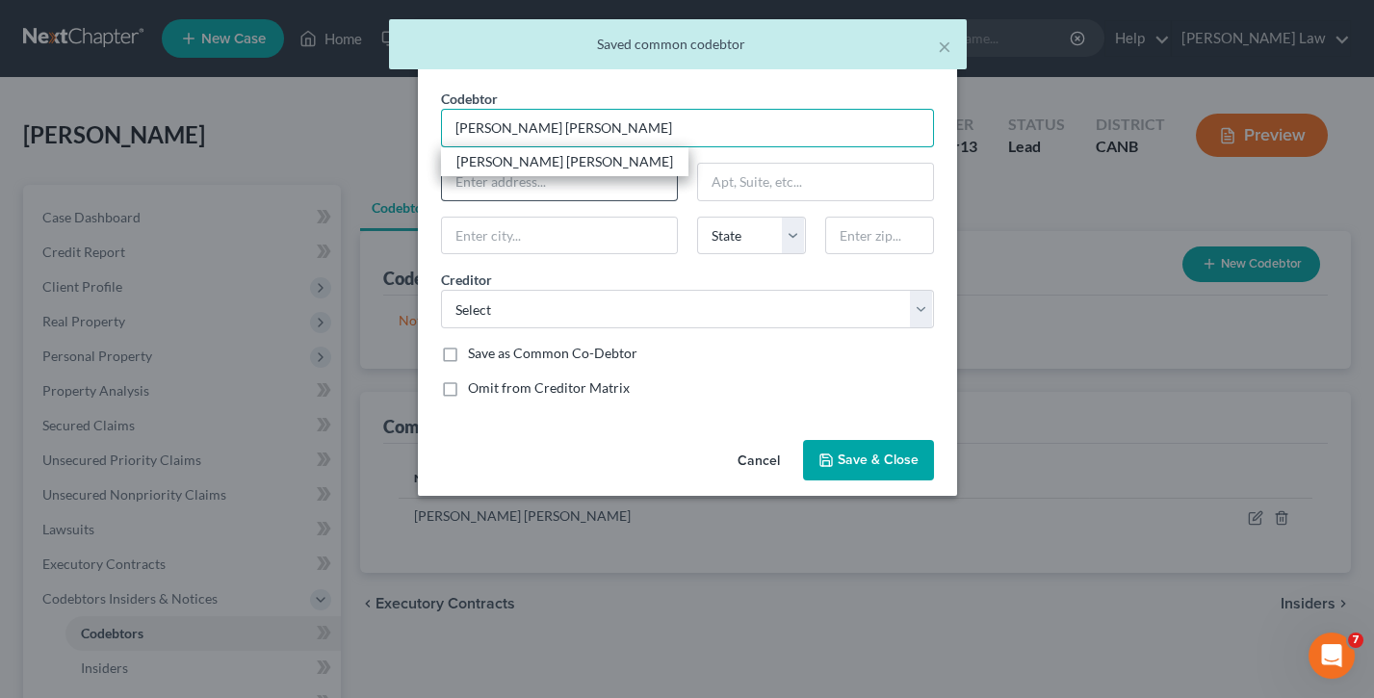
type input "[PERSON_NAME] [PERSON_NAME]"
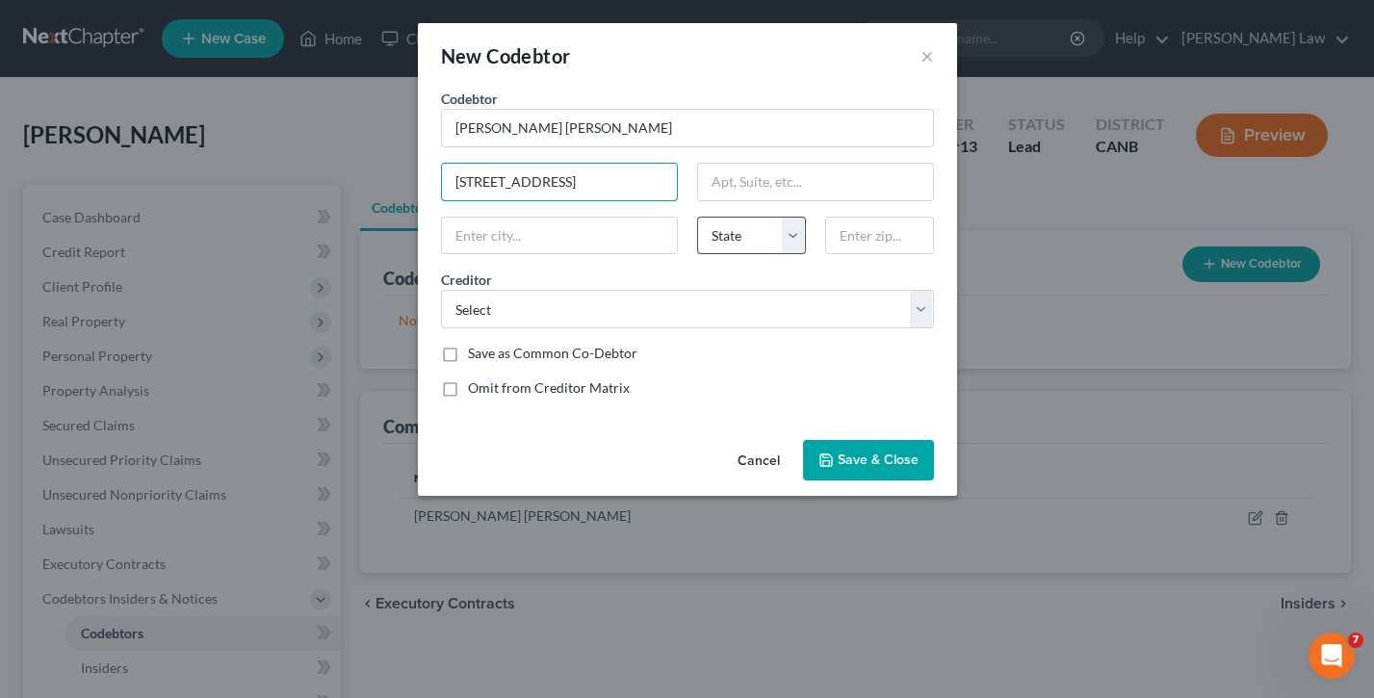
type input "[STREET_ADDRESS]"
type input "Boise"
select select "13"
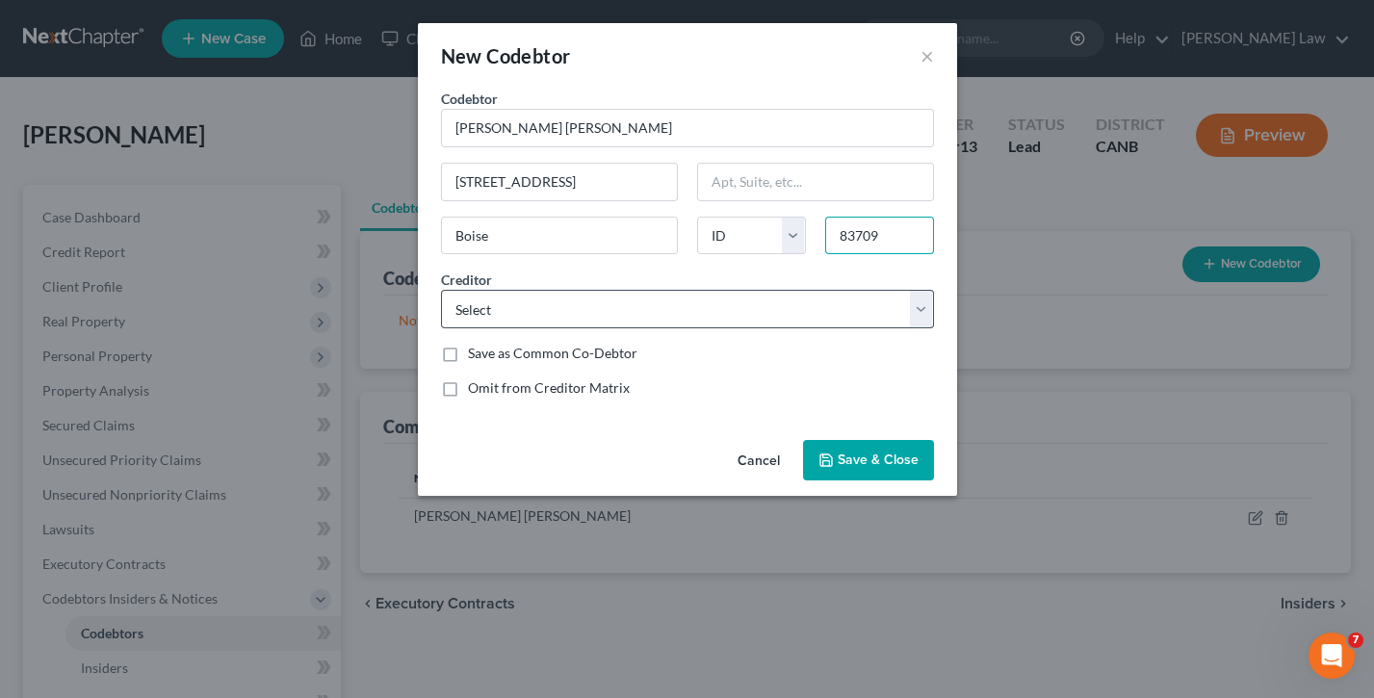
type input "83709"
click at [468, 355] on label "Save as Common Co-Debtor" at bounding box center [552, 353] width 169 height 19
click at [476, 355] on input "Save as Common Co-Debtor" at bounding box center [482, 350] width 13 height 13
checkbox input "true"
click at [854, 460] on span "Save & Close" at bounding box center [878, 460] width 81 height 16
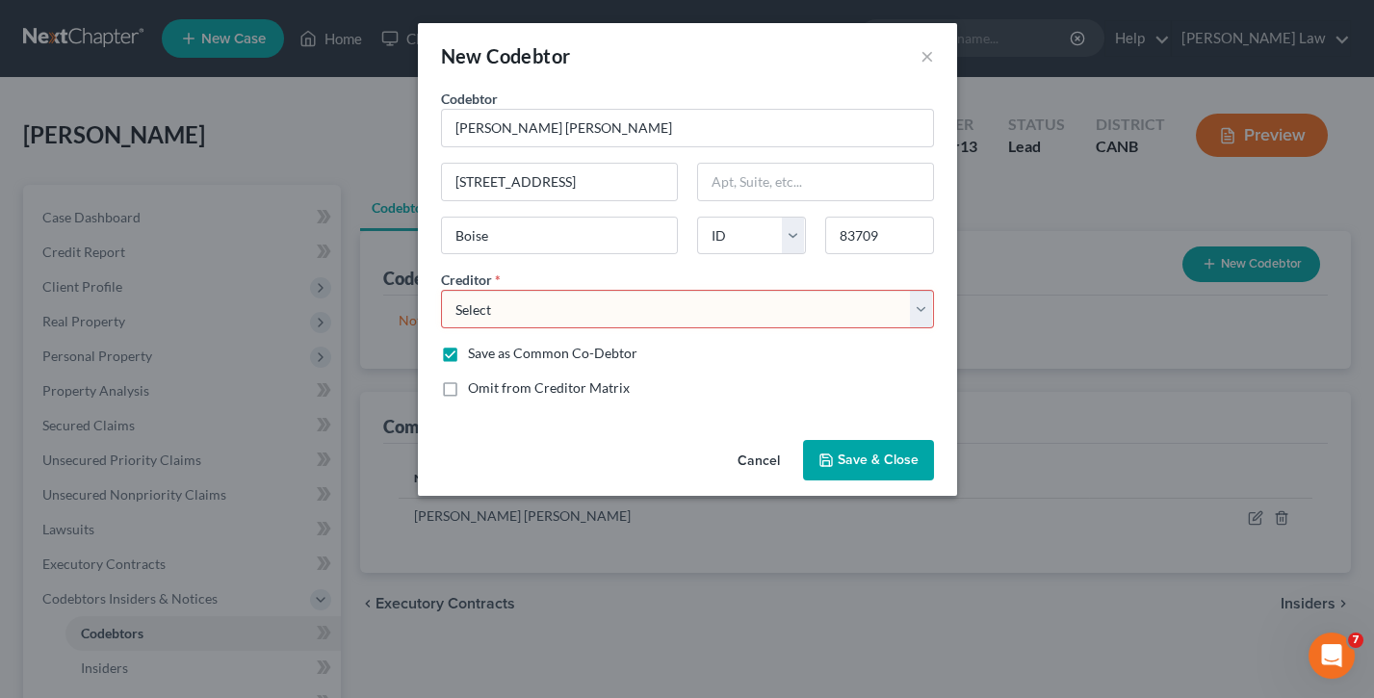
select select "22"
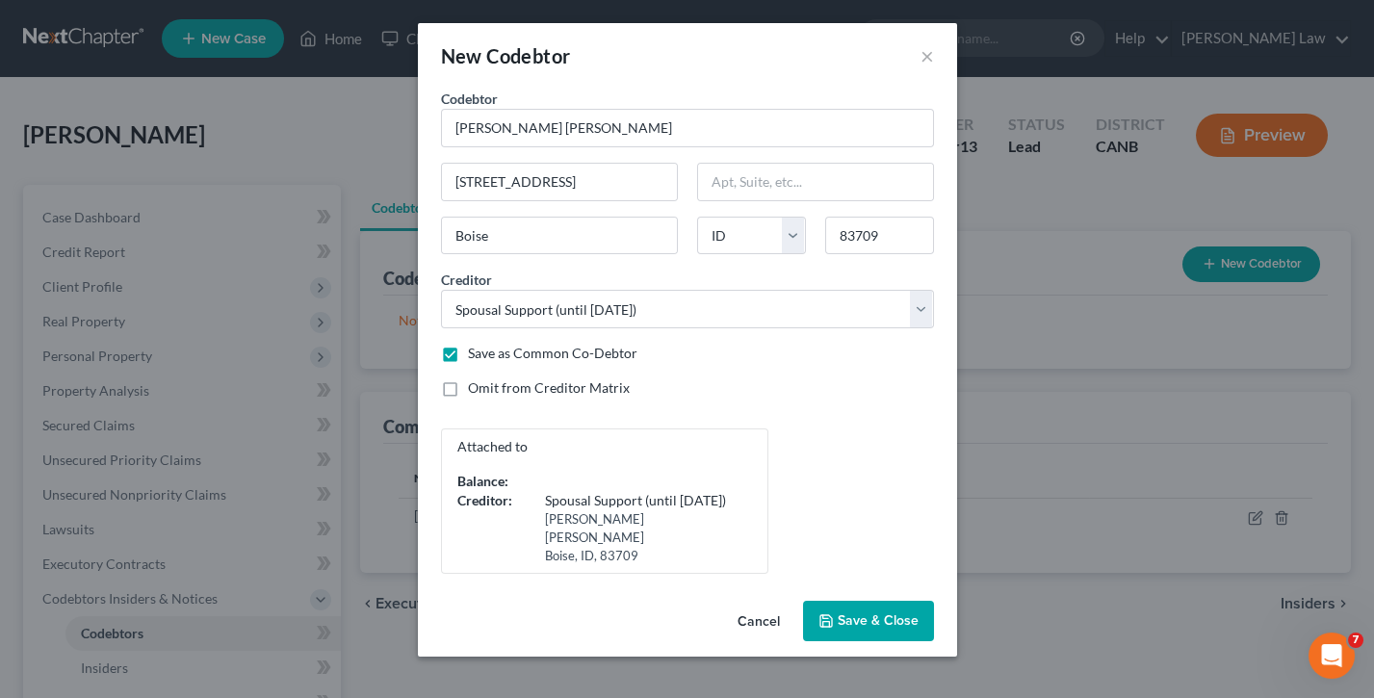
click at [865, 511] on span "Save & Close" at bounding box center [878, 620] width 81 height 16
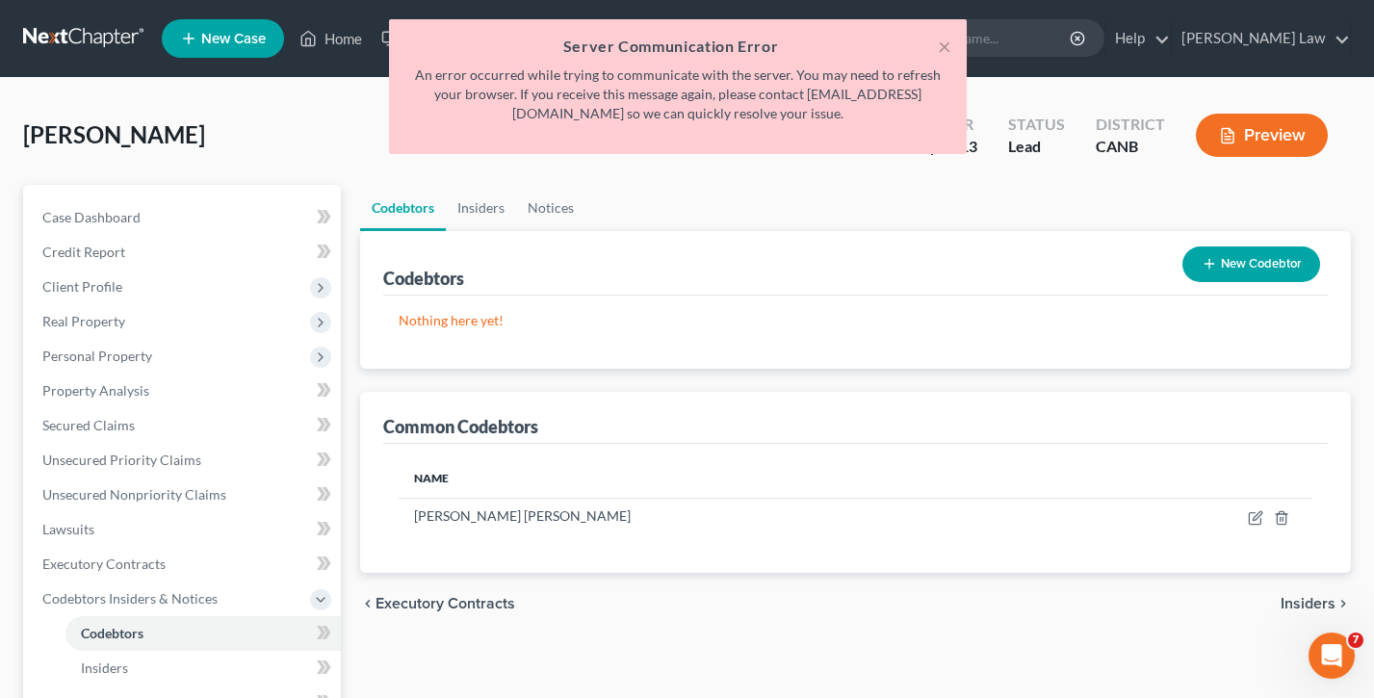
click at [1241, 143] on div "× Server Communication Error An error occurred while trying to communicate with…" at bounding box center [677, 91] width 1374 height 144
click at [947, 45] on button "×" at bounding box center [944, 46] width 13 height 23
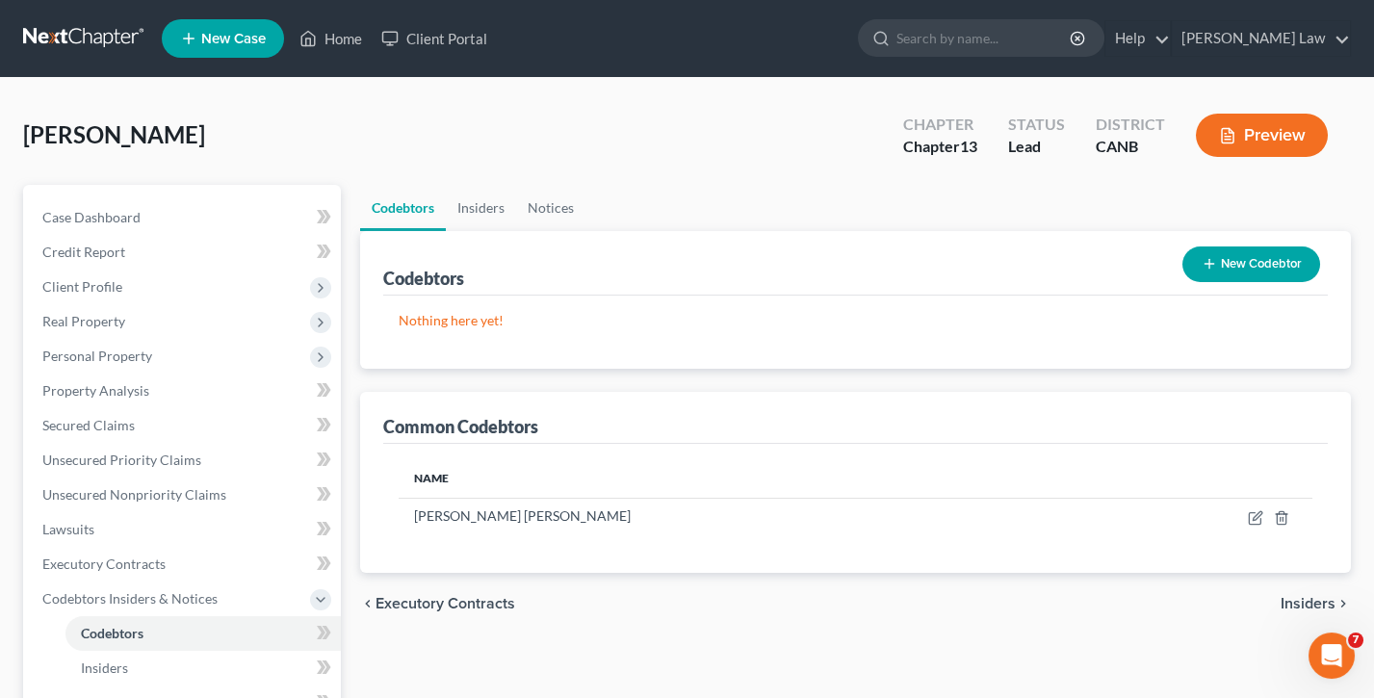
click at [1262, 138] on button "Preview" at bounding box center [1262, 135] width 132 height 43
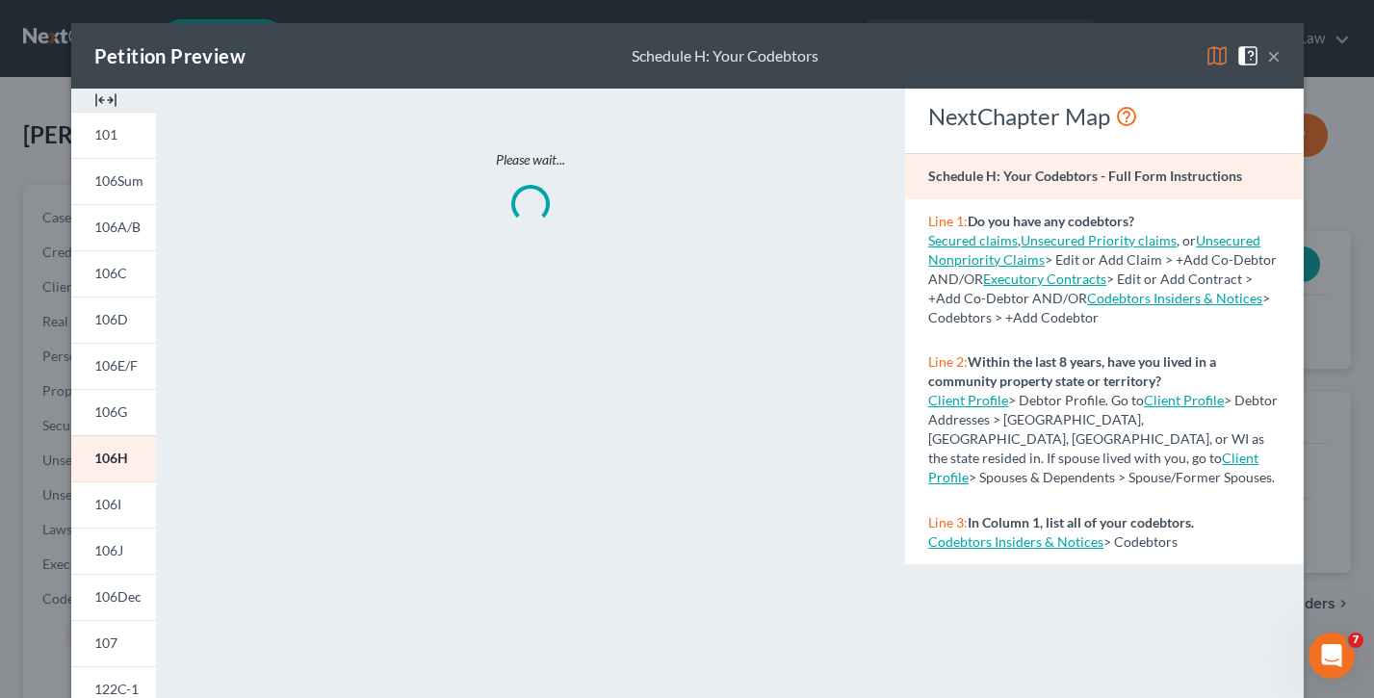
click at [1274, 54] on button "×" at bounding box center [1273, 55] width 13 height 23
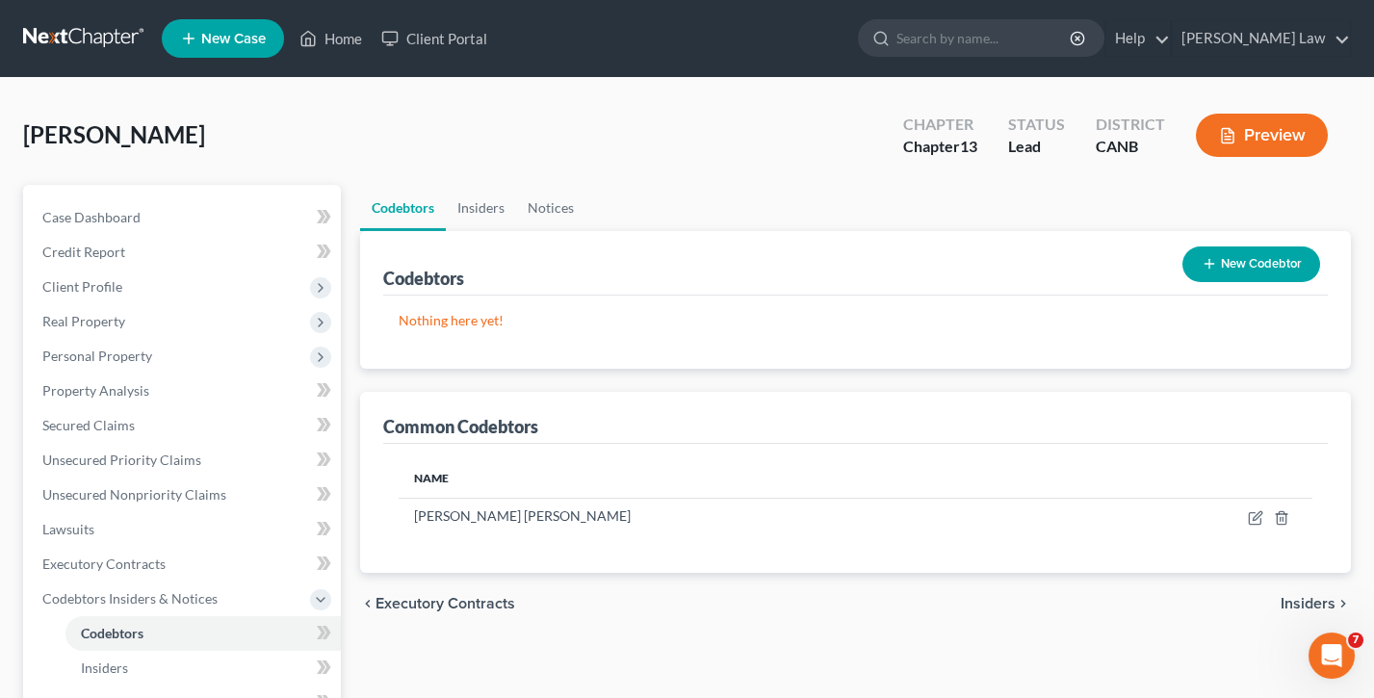
click at [1222, 261] on button "New Codebtor" at bounding box center [1251, 264] width 138 height 36
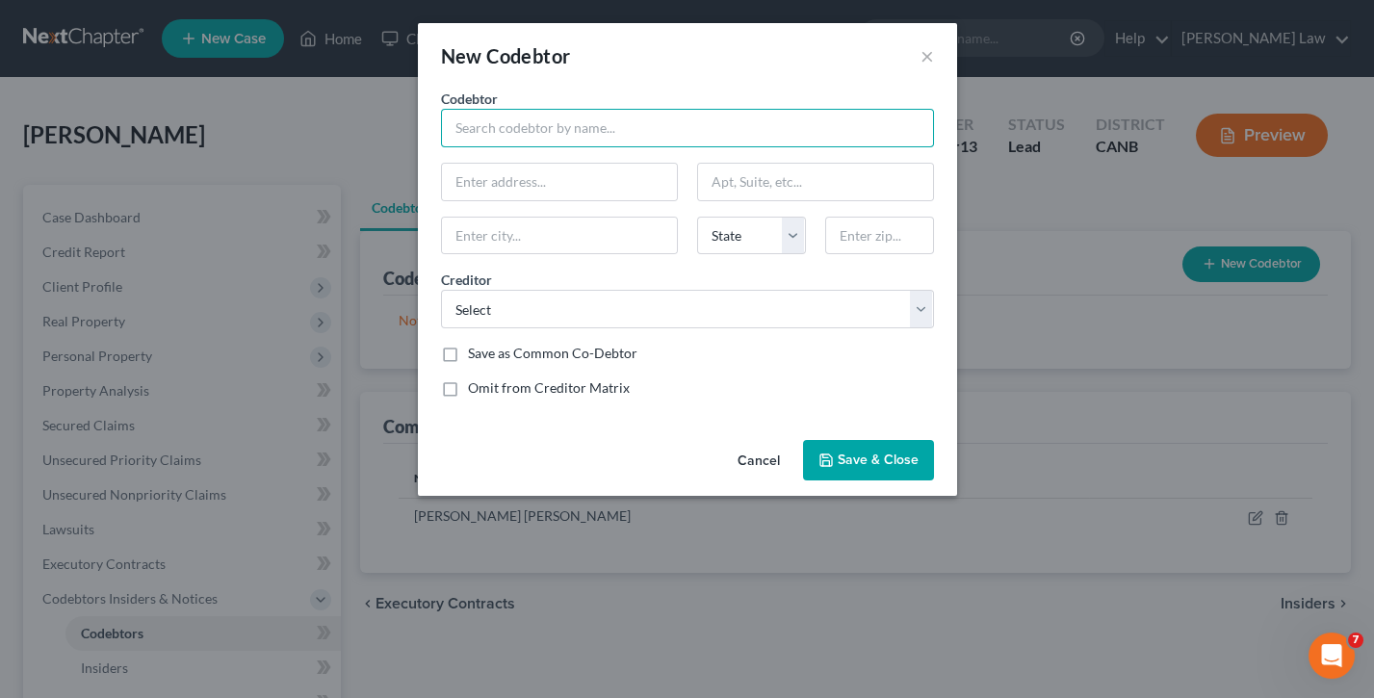
click at [514, 136] on input "text" at bounding box center [687, 128] width 493 height 39
paste input "[PERSON_NAME] [PERSON_NAME]"
type input "[PERSON_NAME] [PERSON_NAME]"
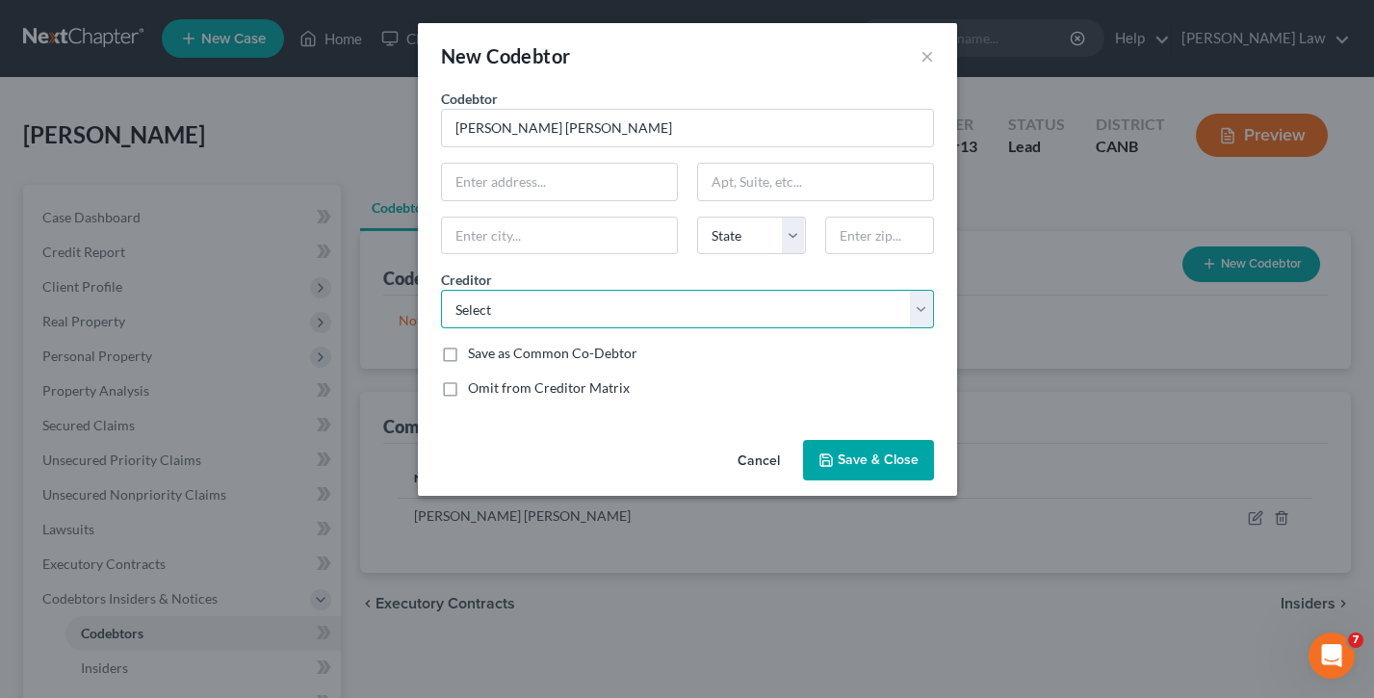
select select "22"
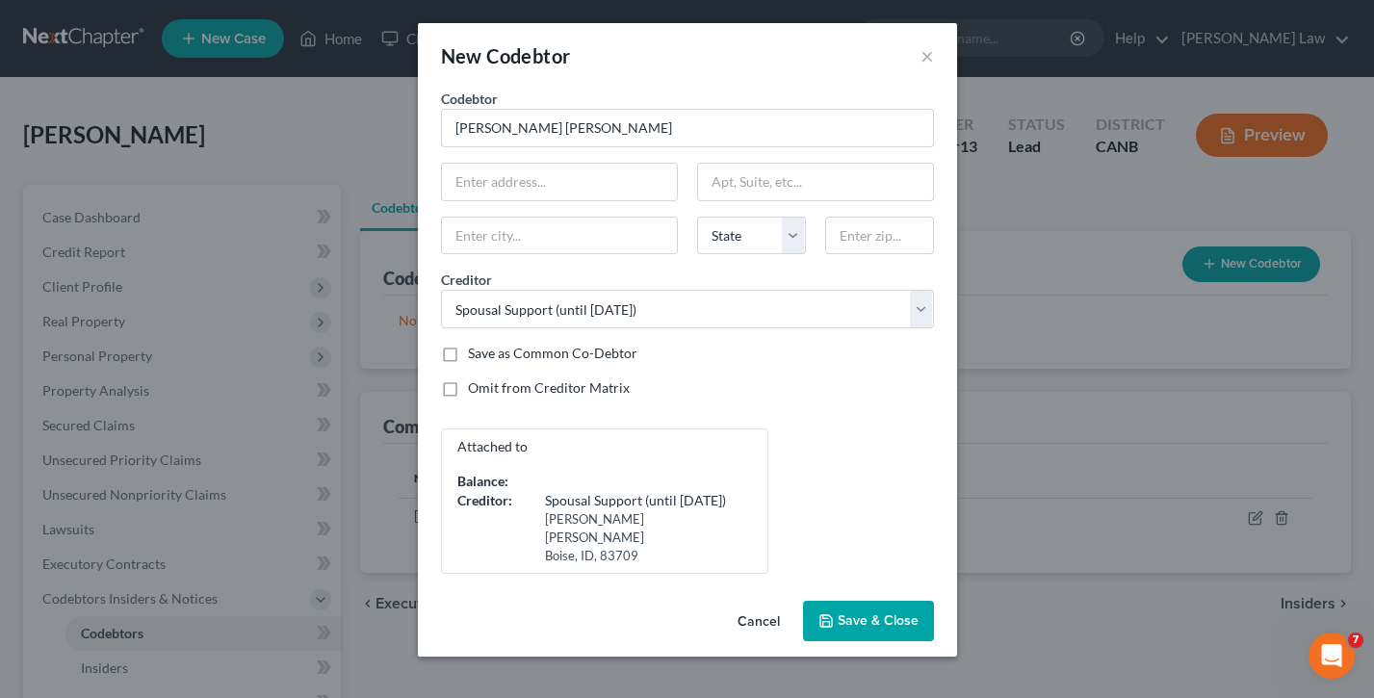
click at [468, 351] on label "Save as Common Co-Debtor" at bounding box center [552, 353] width 169 height 19
click at [476, 351] on input "Save as Common Co-Debtor" at bounding box center [482, 350] width 13 height 13
click at [468, 352] on label "Save as Common Co-Debtor" at bounding box center [552, 353] width 169 height 19
click at [476, 352] on input "Save as Common Co-Debtor" at bounding box center [482, 350] width 13 height 13
click at [468, 347] on label "Save as Common Co-Debtor" at bounding box center [552, 353] width 169 height 19
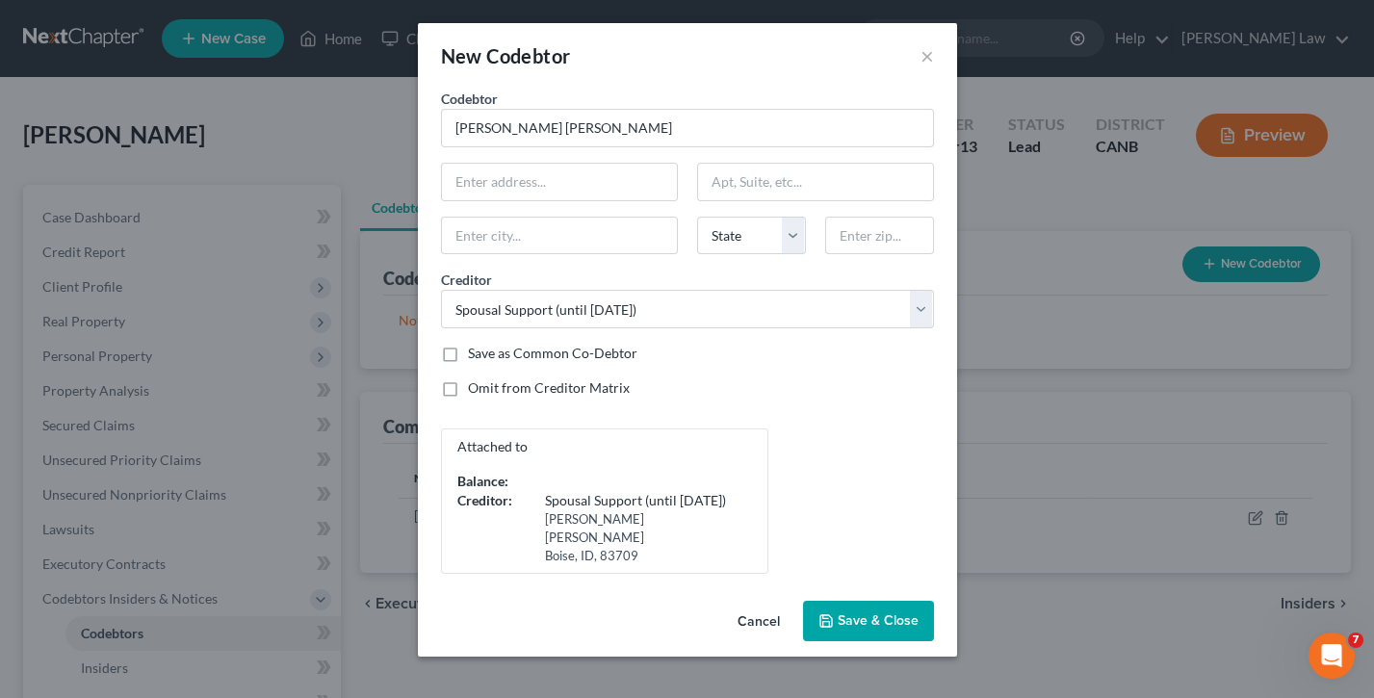
click at [476, 347] on input "Save as Common Co-Debtor" at bounding box center [482, 350] width 13 height 13
checkbox input "true"
type input "[STREET_ADDRESS]"
type input "Boise"
select select "13"
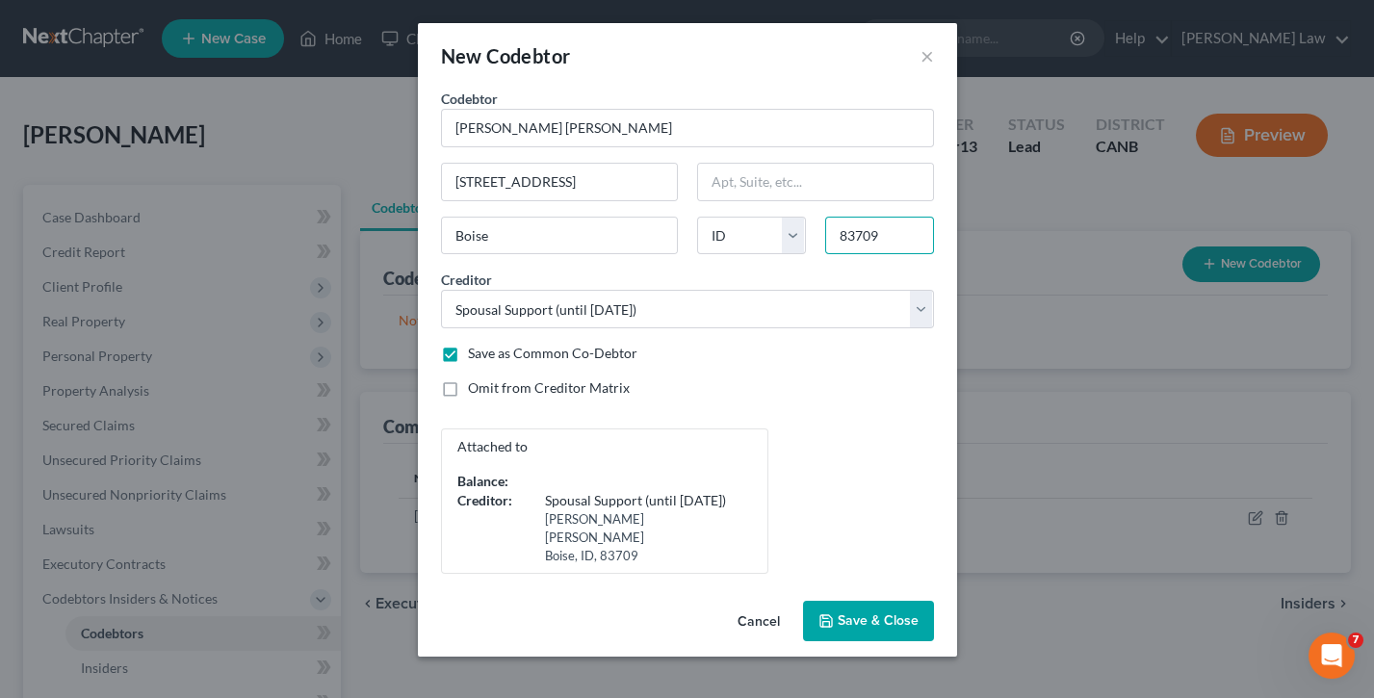
type input "83709"
click at [876, 511] on span "Save & Close" at bounding box center [878, 620] width 81 height 16
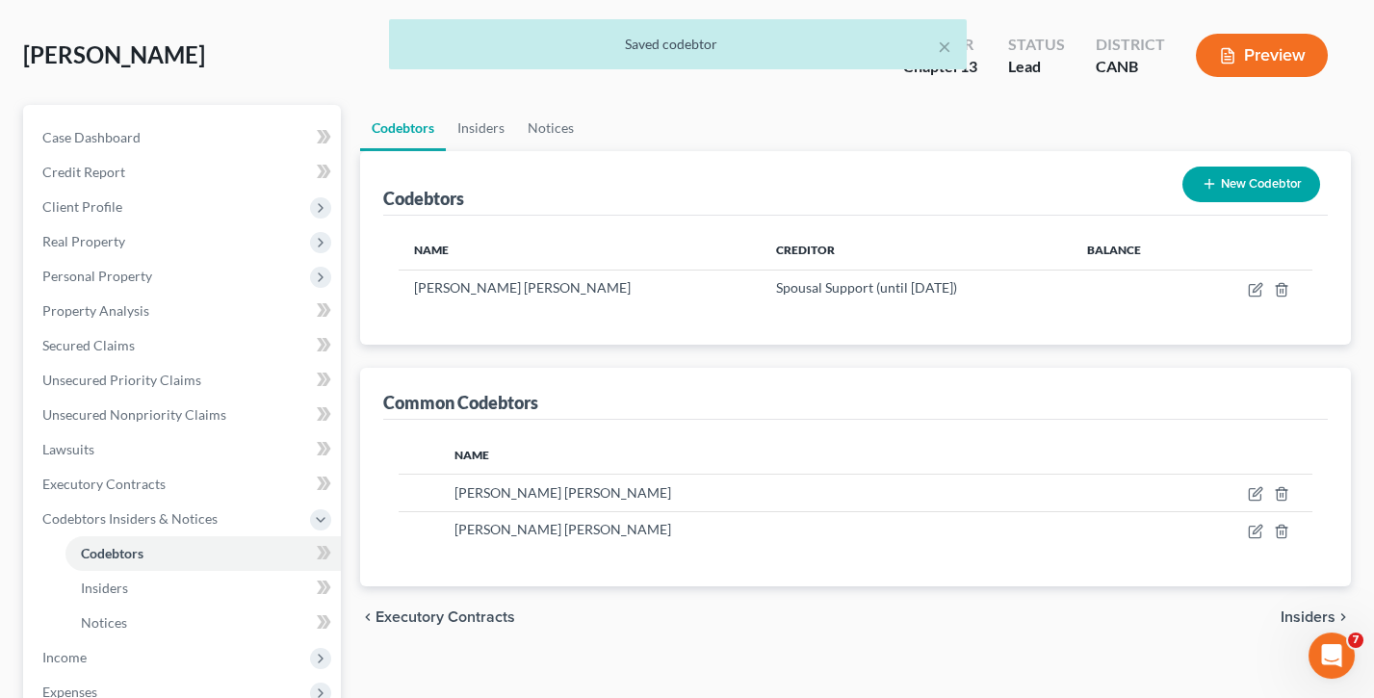
scroll to position [85, 0]
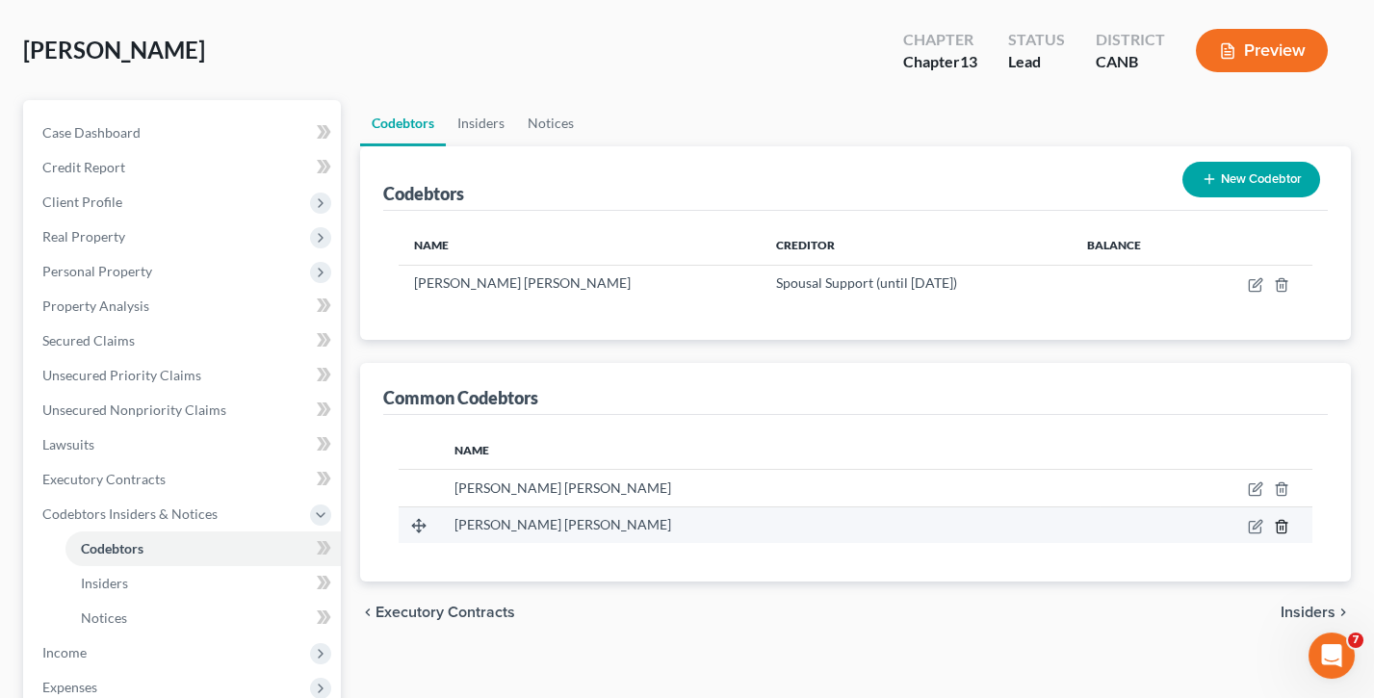
click at [1284, 511] on polyline "button" at bounding box center [1282, 523] width 12 height 0
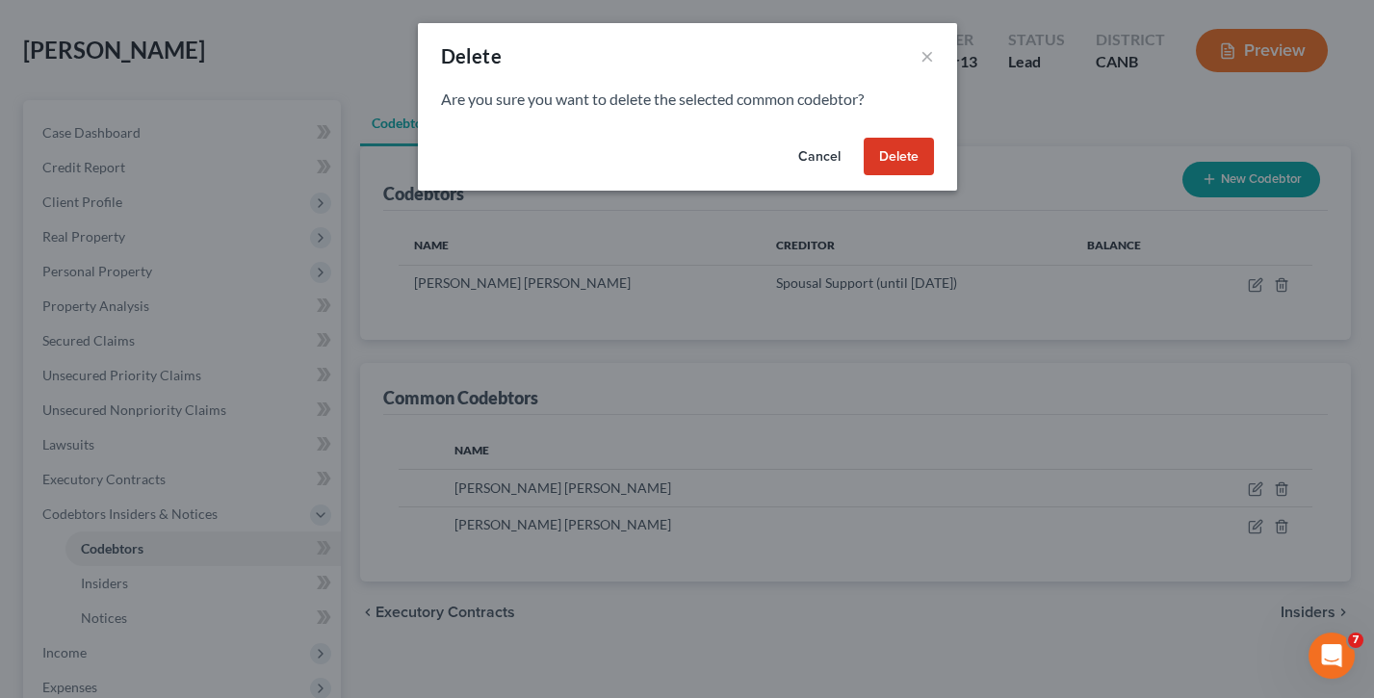
click at [900, 146] on button "Delete" at bounding box center [899, 157] width 70 height 39
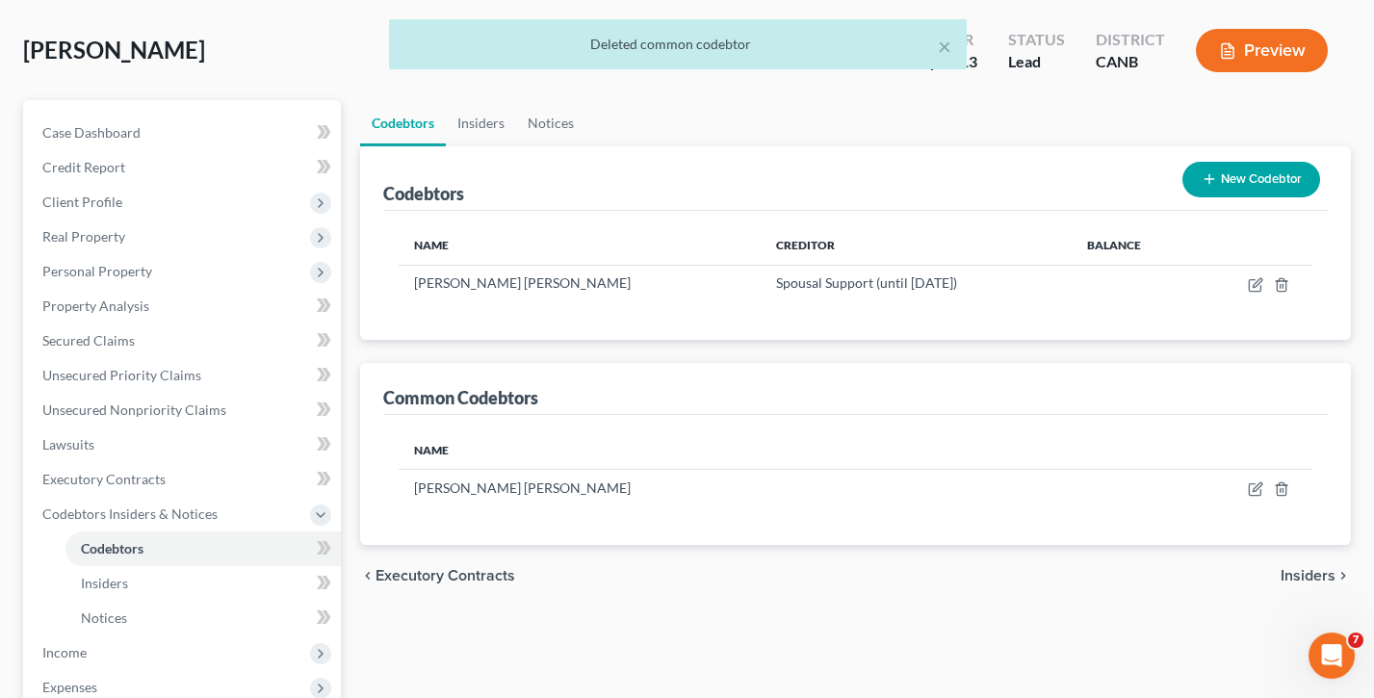
click at [1278, 56] on div "× Deleted common codebtor" at bounding box center [677, 49] width 1374 height 60
click at [1254, 47] on div "× Deleted common codebtor" at bounding box center [677, 49] width 1374 height 60
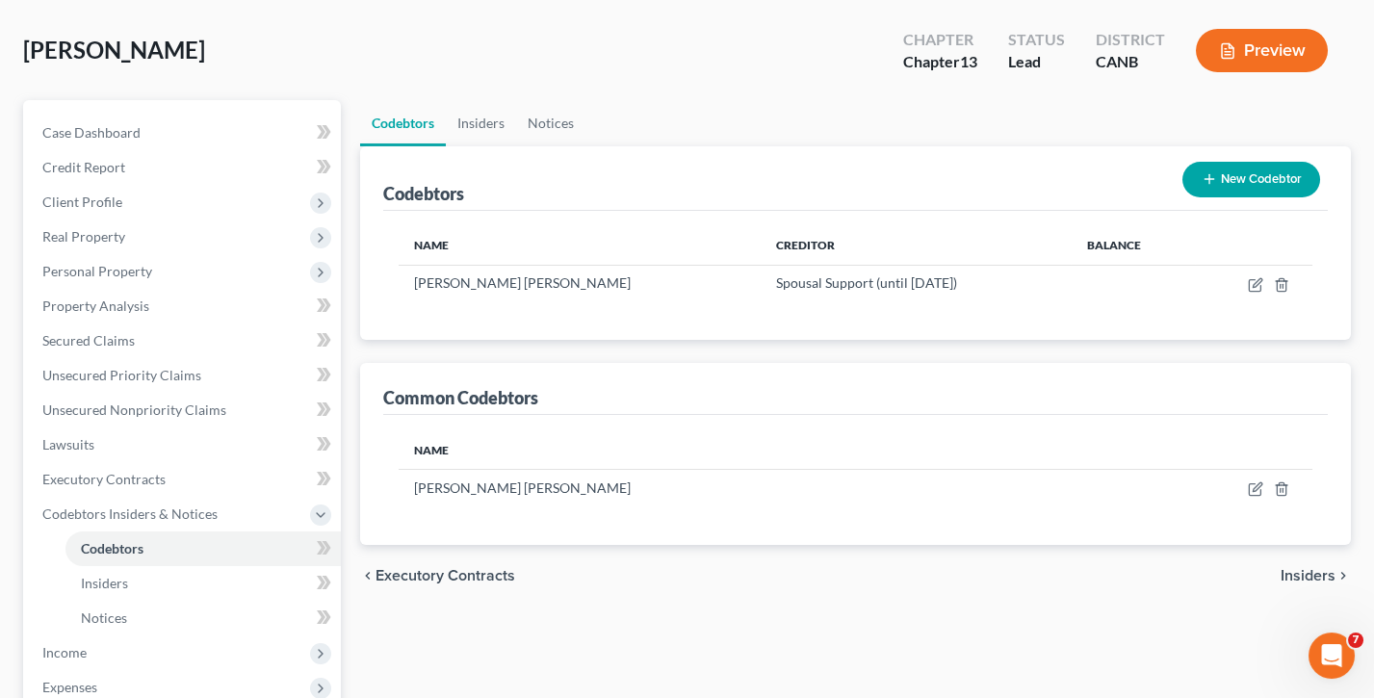
click at [1245, 54] on button "Preview" at bounding box center [1262, 50] width 132 height 43
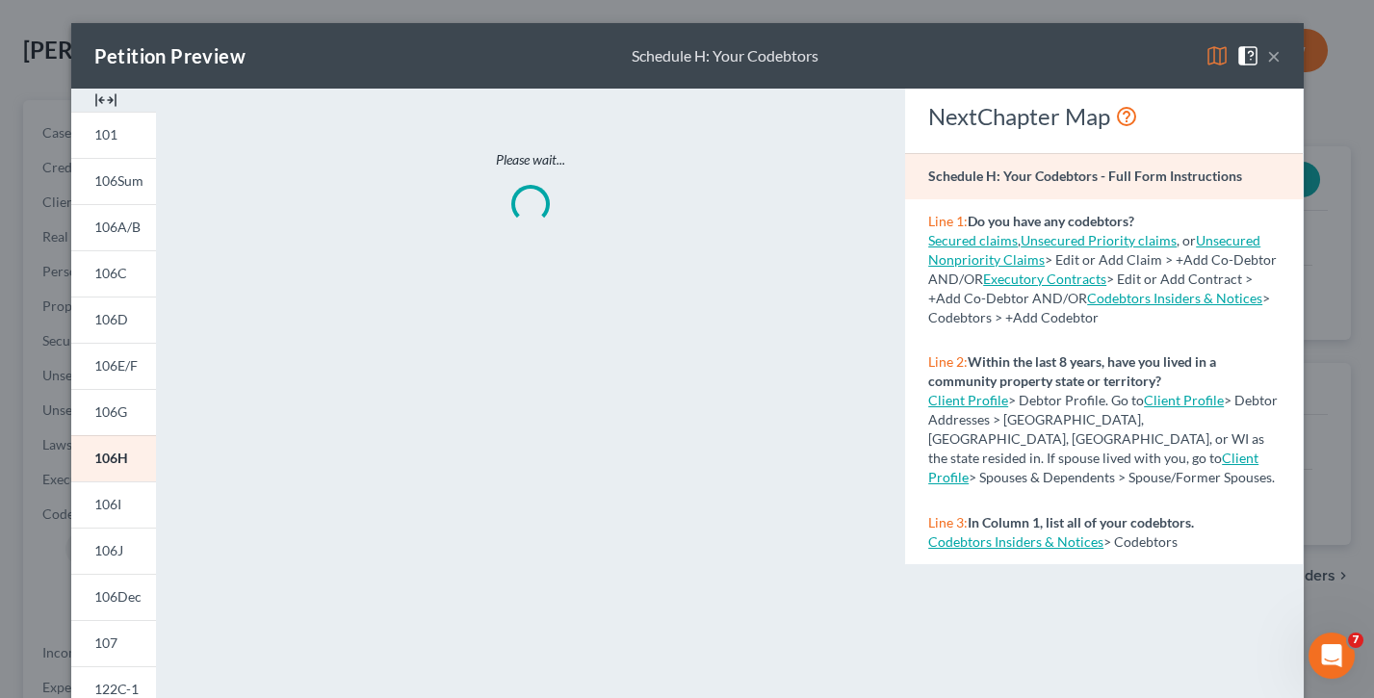
click at [1217, 57] on img at bounding box center [1216, 55] width 23 height 23
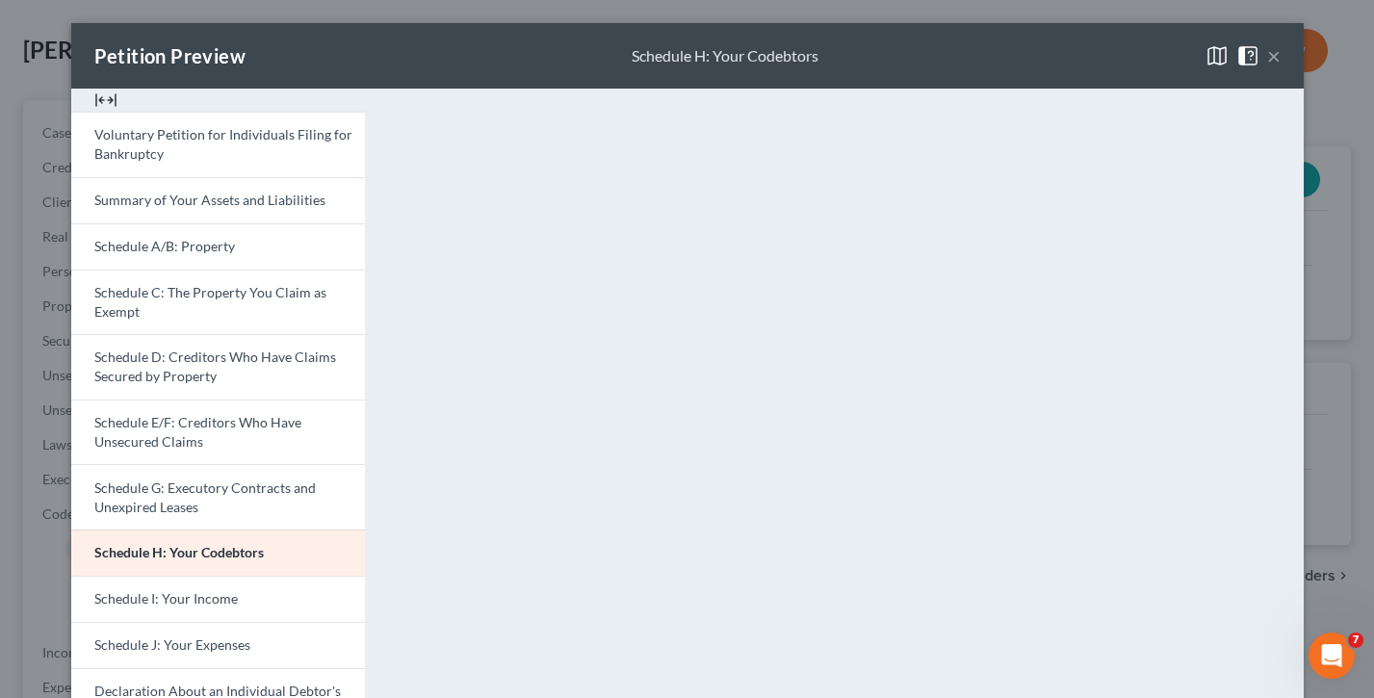
scroll to position [0, 0]
click at [1278, 56] on button "×" at bounding box center [1273, 55] width 13 height 23
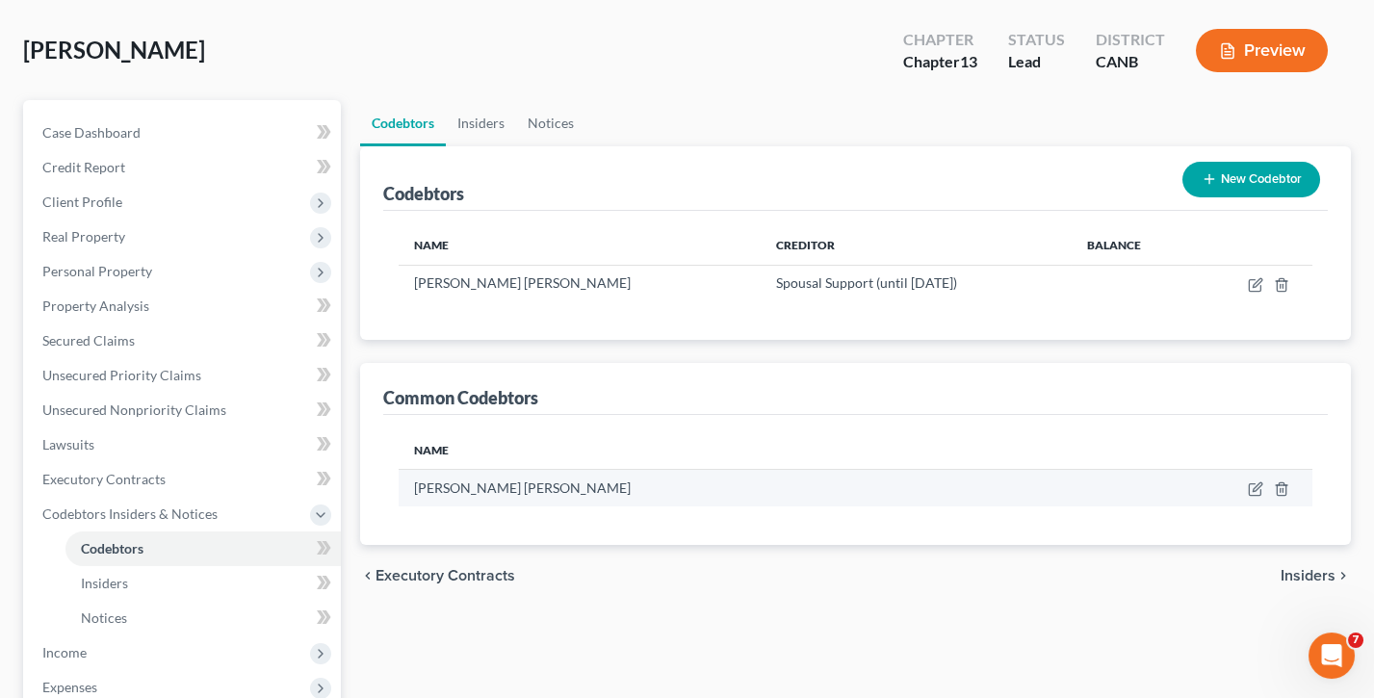
click at [1285, 494] on td at bounding box center [1200, 488] width 223 height 37
click at [1275, 486] on icon "button" at bounding box center [1281, 488] width 15 height 15
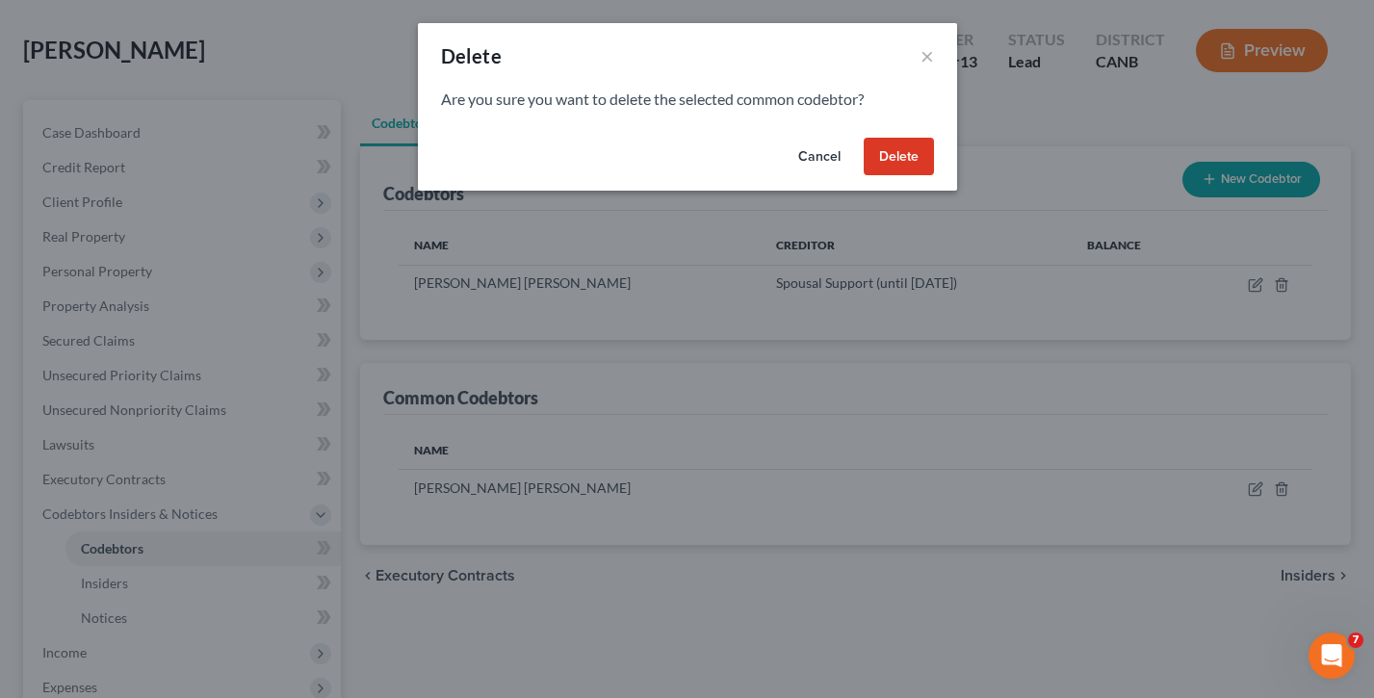
click at [891, 142] on button "Delete" at bounding box center [899, 157] width 70 height 39
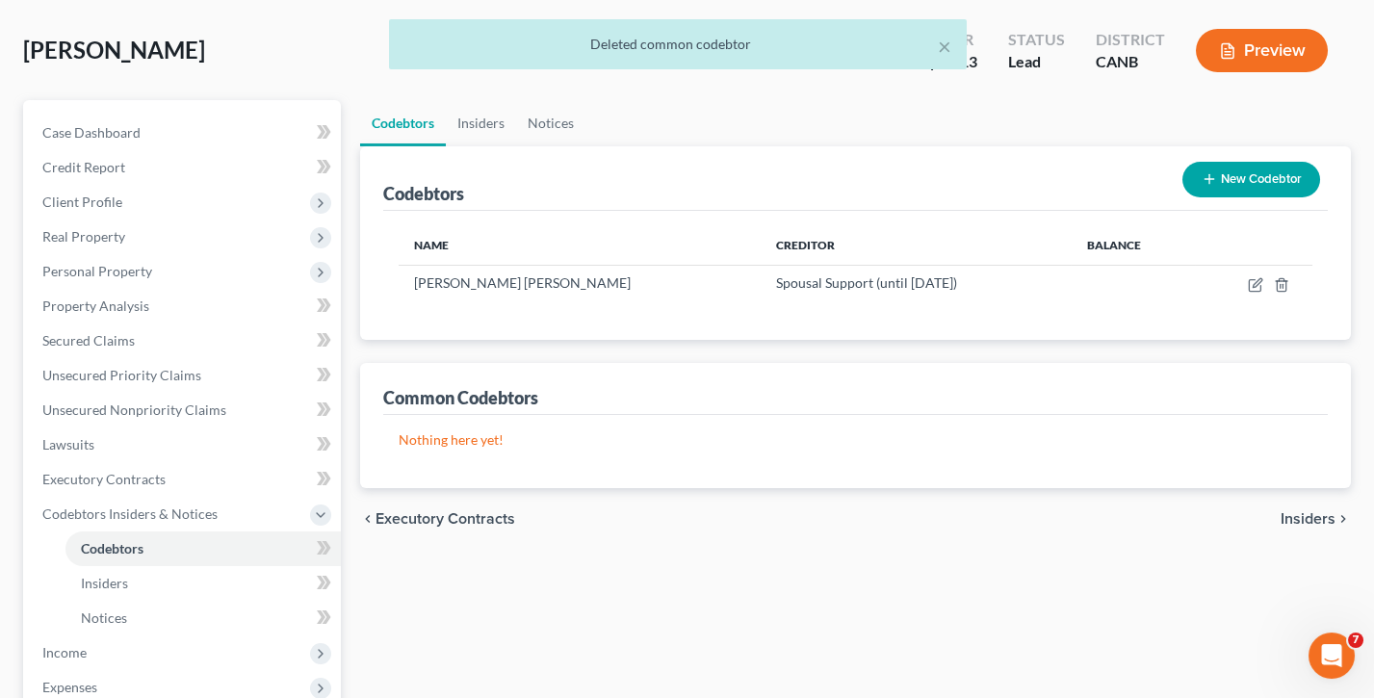
click at [1271, 60] on div "× Deleted common codebtor" at bounding box center [677, 49] width 1374 height 60
click at [1264, 45] on div "× Deleted common codebtor" at bounding box center [677, 49] width 1374 height 60
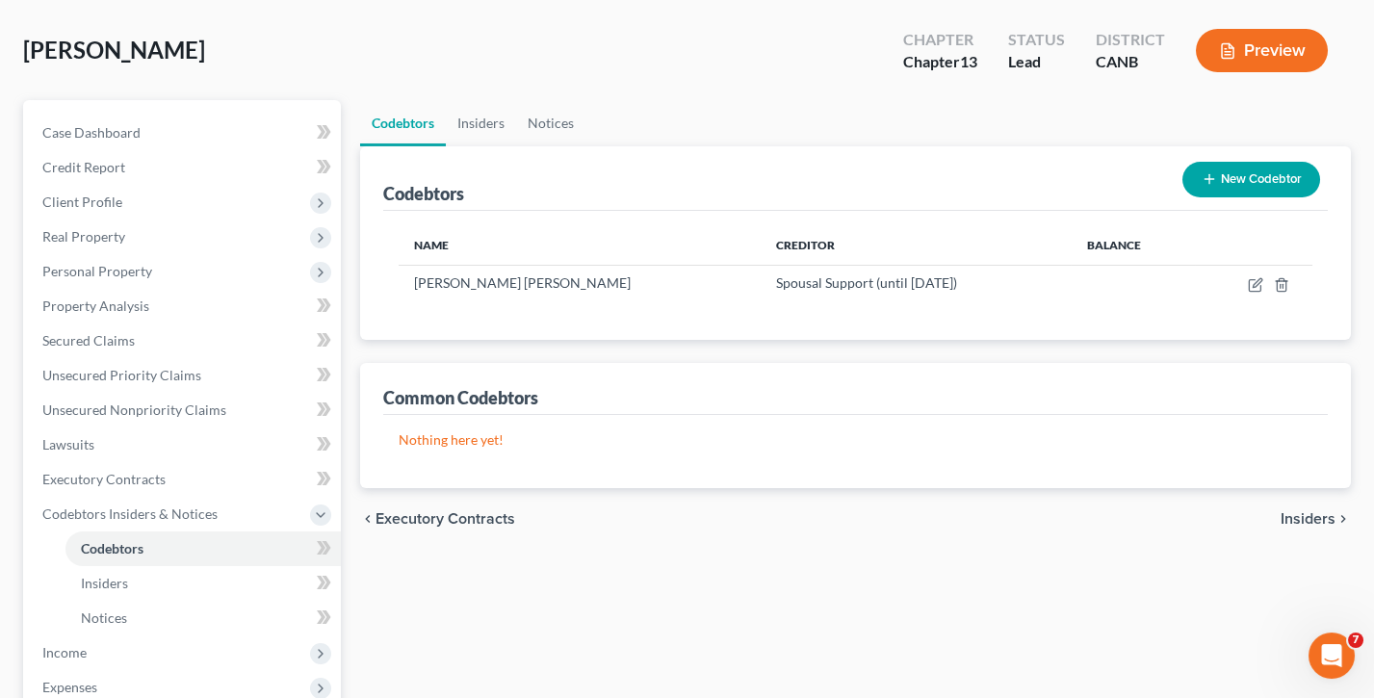
click at [1283, 46] on button "Preview" at bounding box center [1262, 50] width 132 height 43
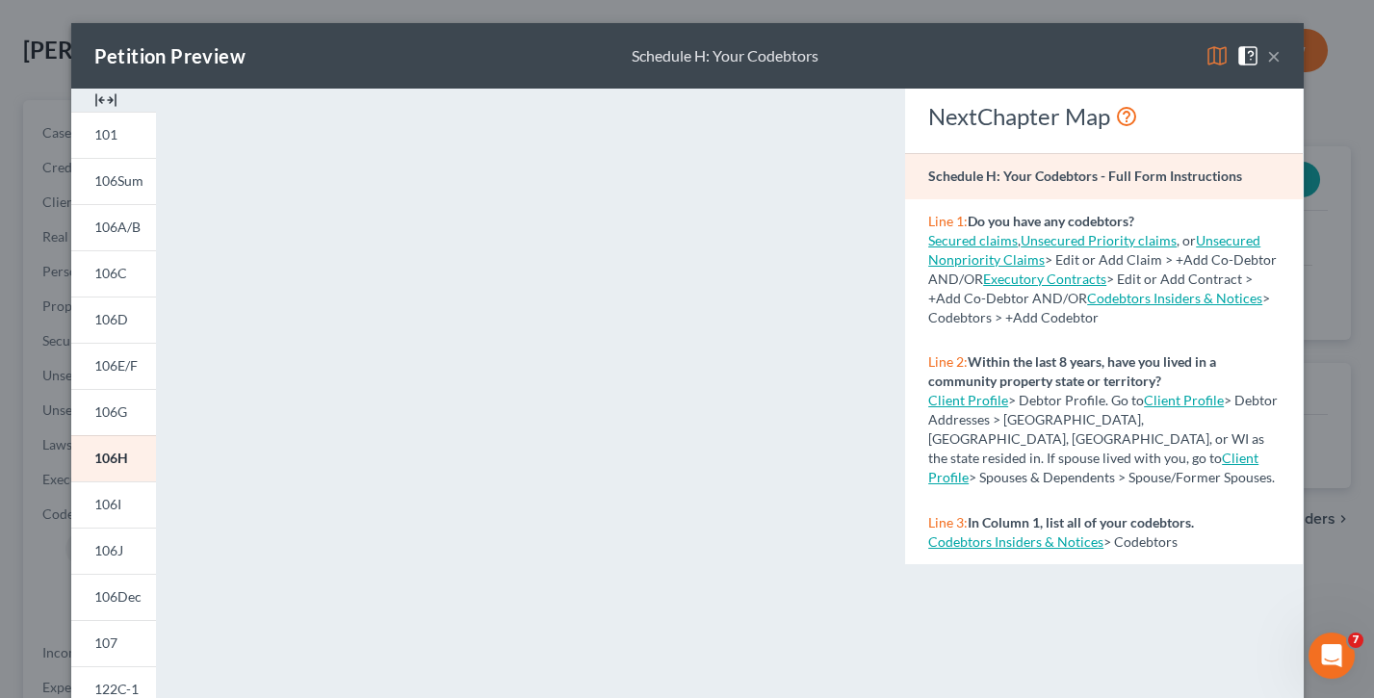
click at [1213, 60] on img at bounding box center [1216, 55] width 23 height 23
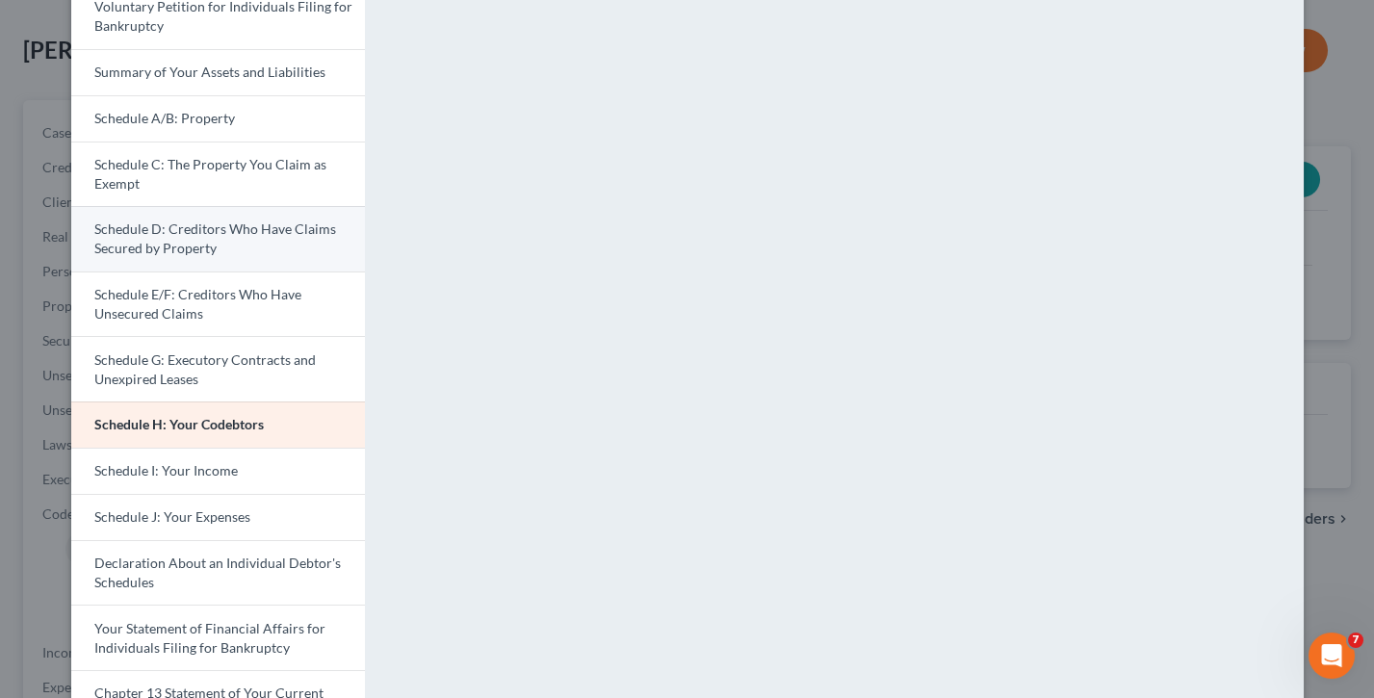
scroll to position [132, 0]
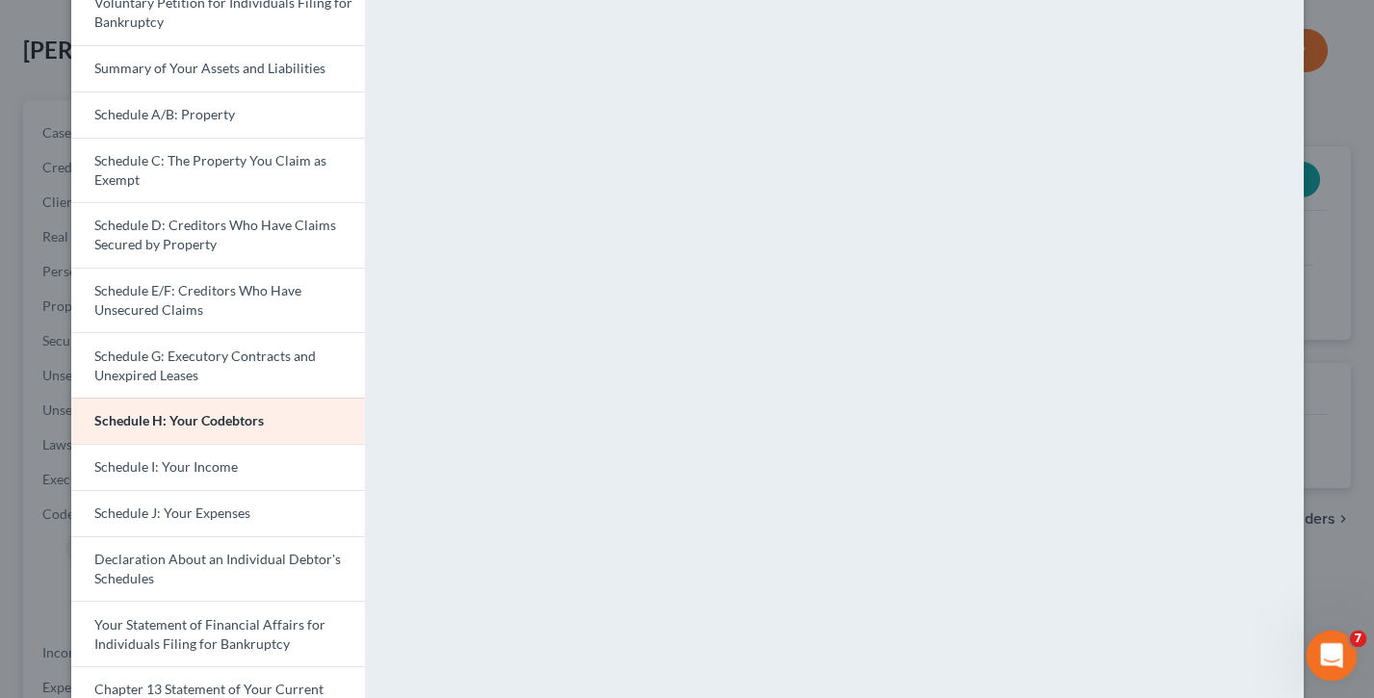
click at [1325, 511] on icon "Open Intercom Messenger" at bounding box center [1329, 653] width 32 height 32
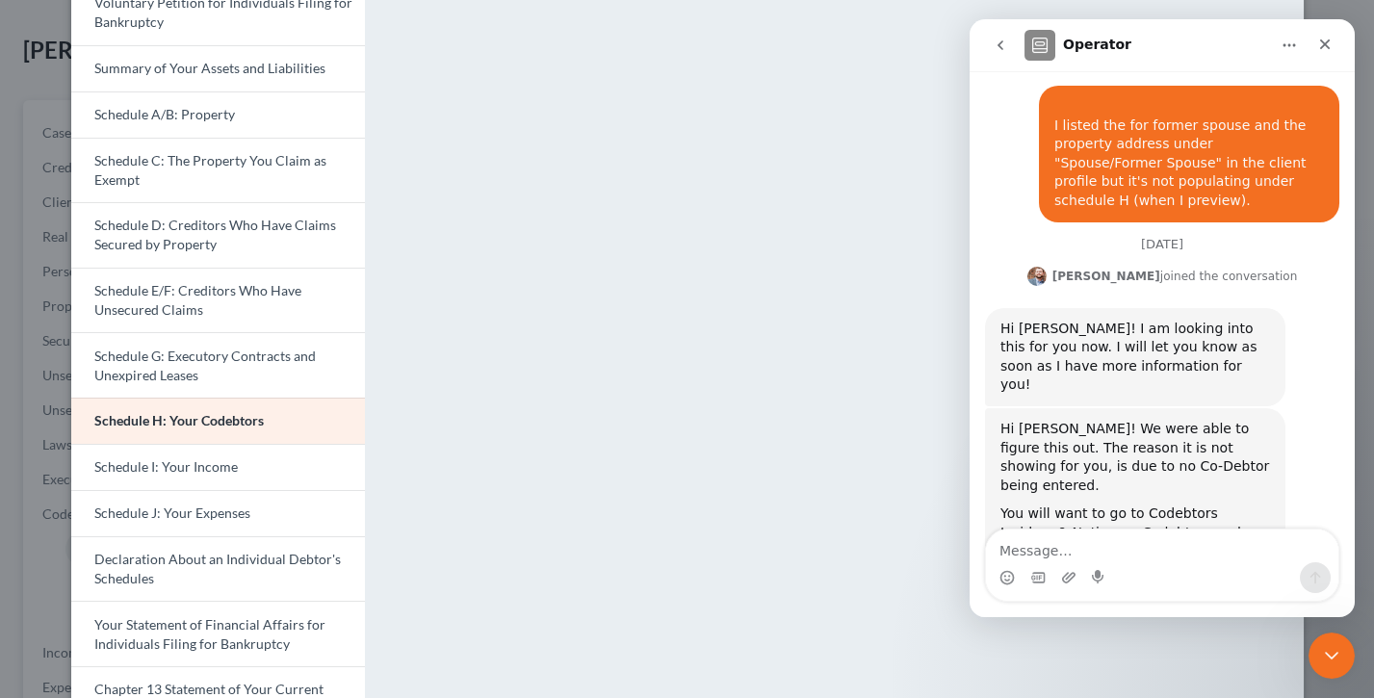
scroll to position [706, 0]
drag, startPoint x: 1122, startPoint y: 430, endPoint x: 1159, endPoint y: 475, distance: 58.1
click at [1159, 511] on div "You currently have them entered as a Common Codebtor, but not as a Codebtor wit…" at bounding box center [1135, 638] width 270 height 94
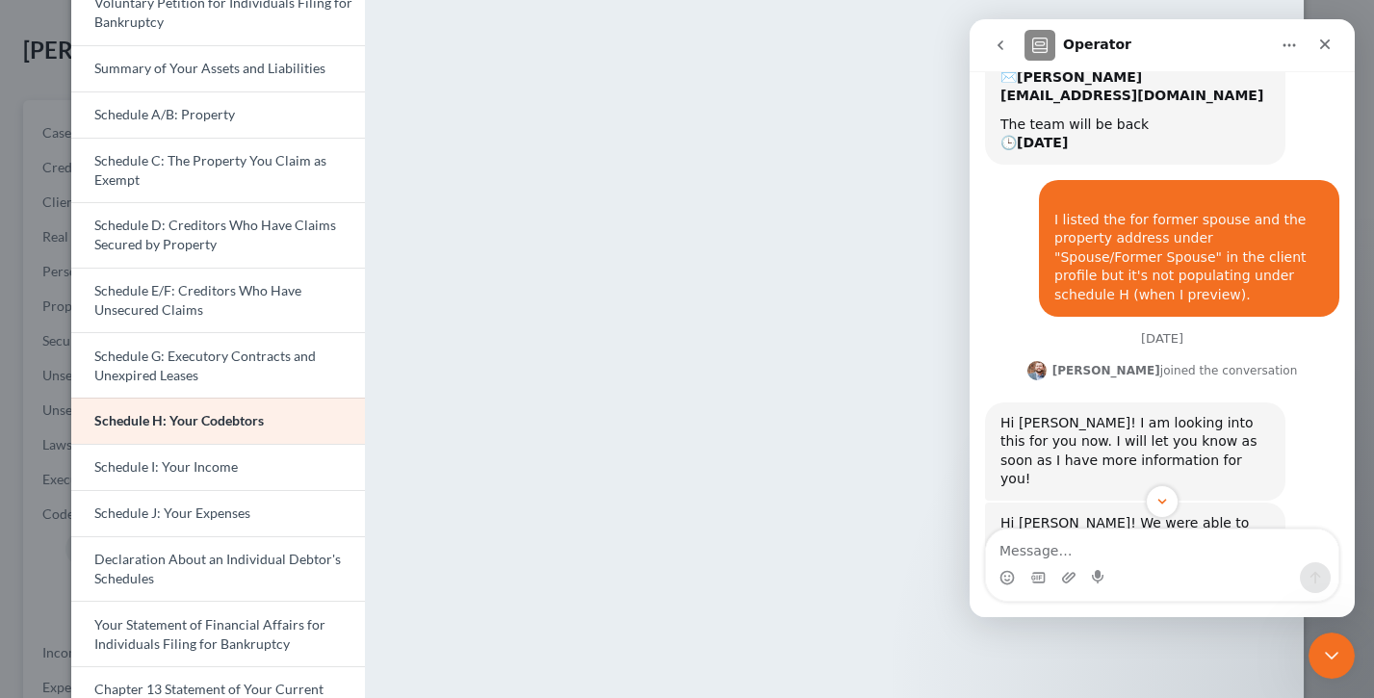
scroll to position [607, 0]
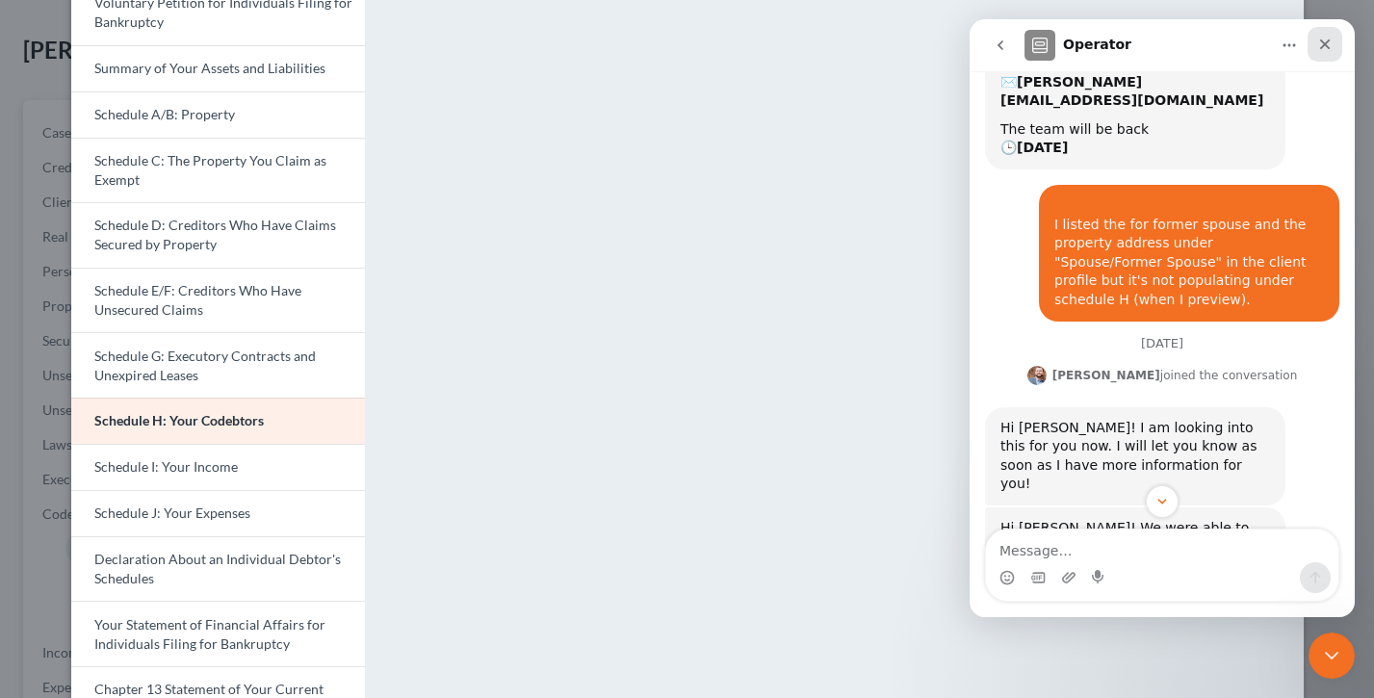
click at [1331, 35] on div "Close" at bounding box center [1324, 44] width 35 height 35
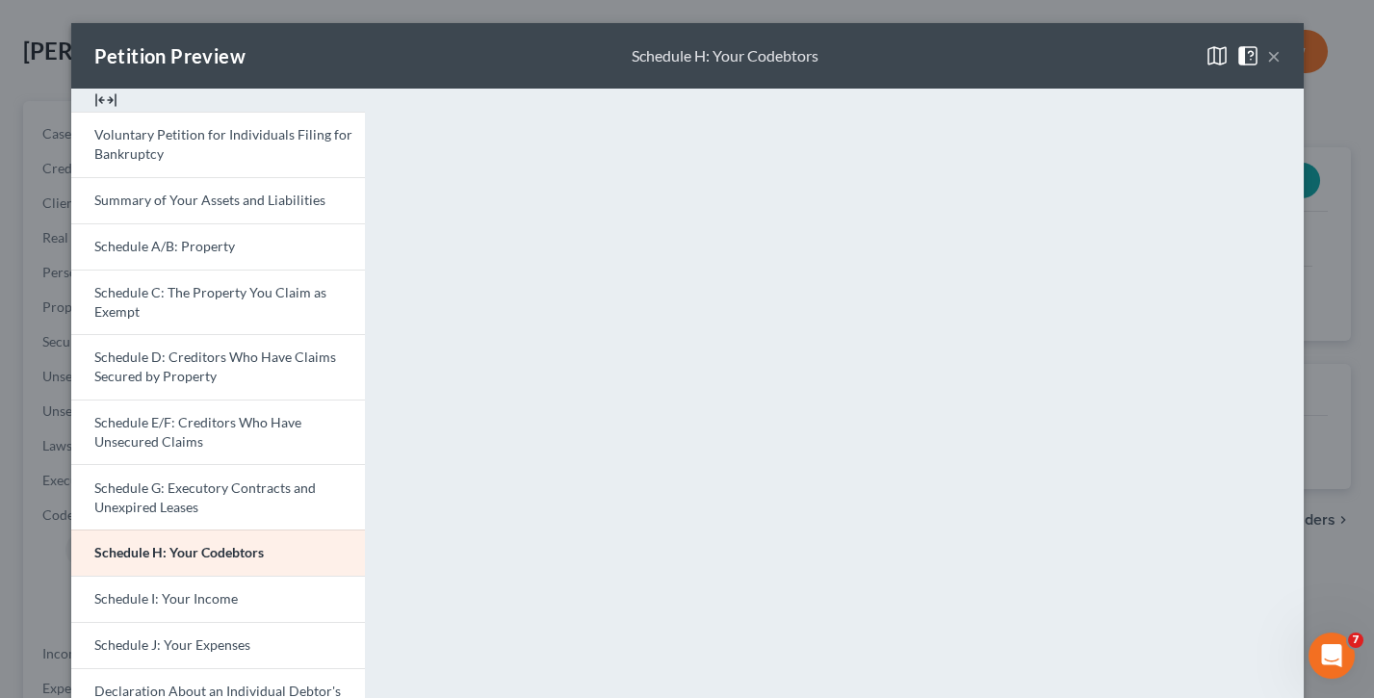
scroll to position [0, 0]
click at [1273, 57] on button "×" at bounding box center [1273, 55] width 13 height 23
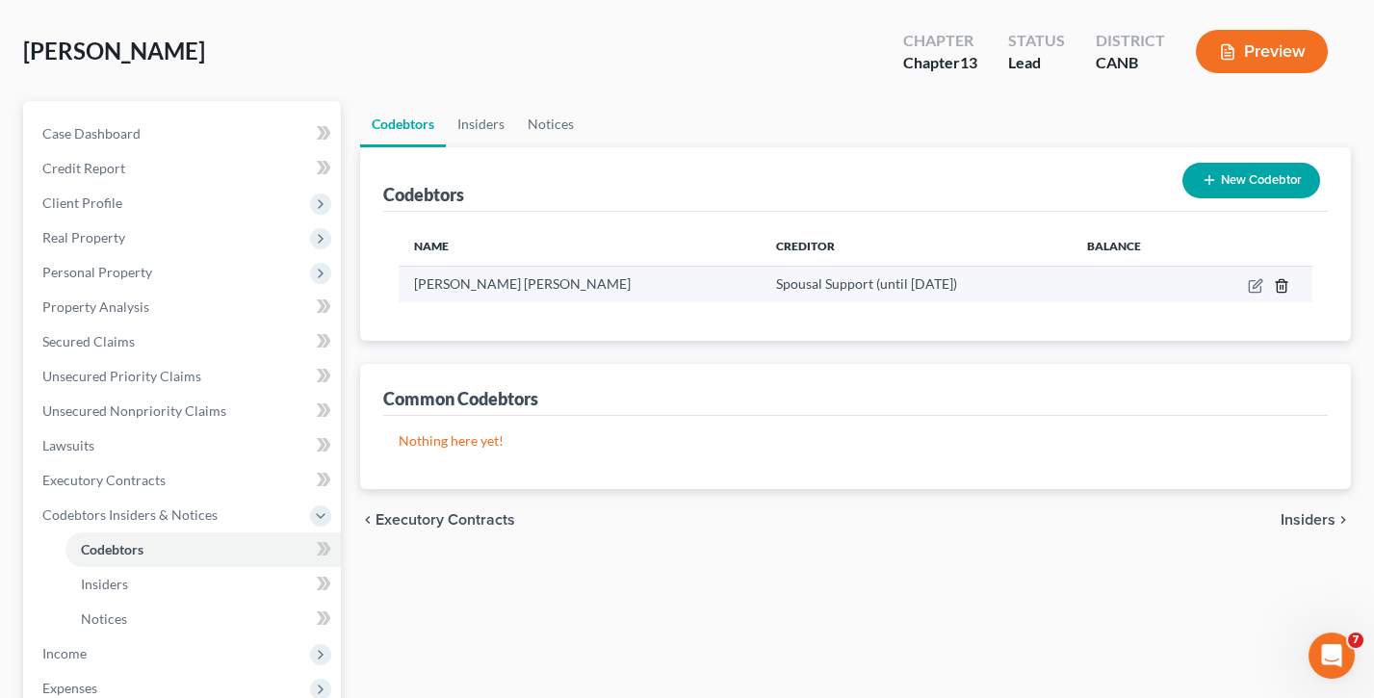
click at [1283, 281] on icon "button" at bounding box center [1281, 285] width 15 height 15
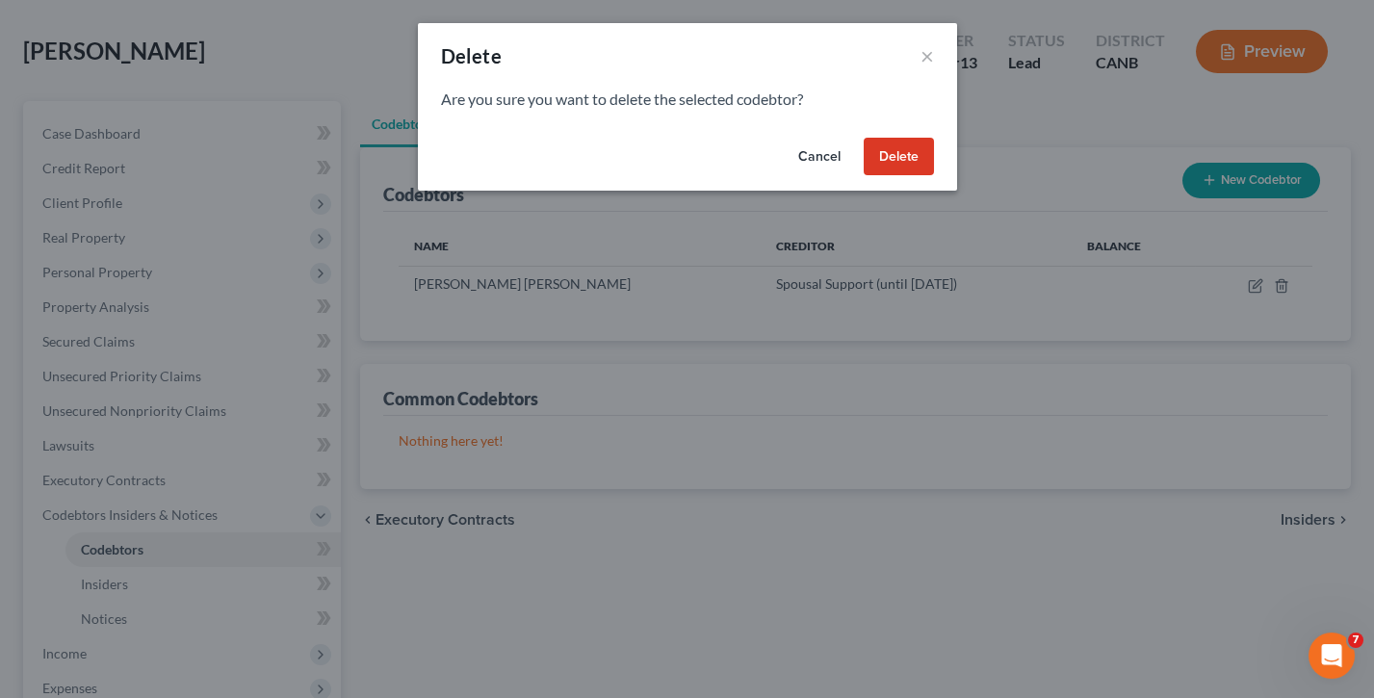
click at [884, 153] on button "Delete" at bounding box center [899, 157] width 70 height 39
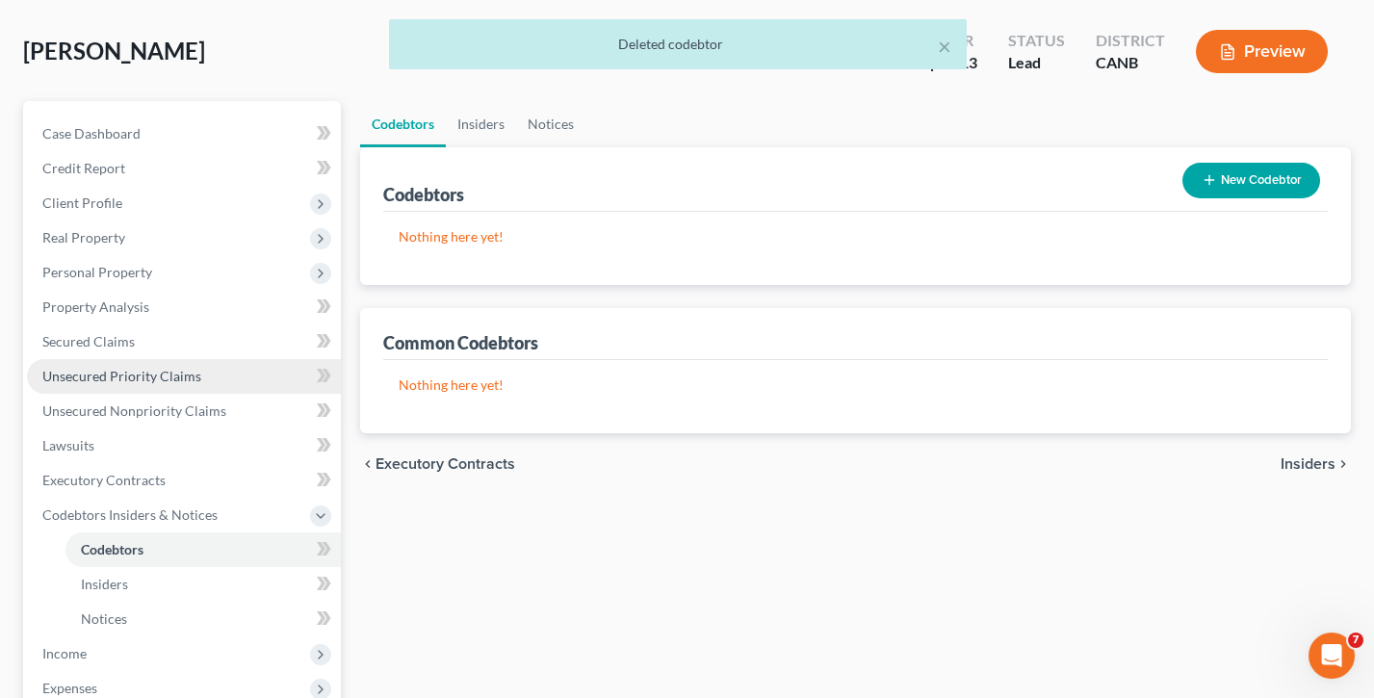
click at [204, 363] on link "Unsecured Priority Claims" at bounding box center [184, 376] width 314 height 35
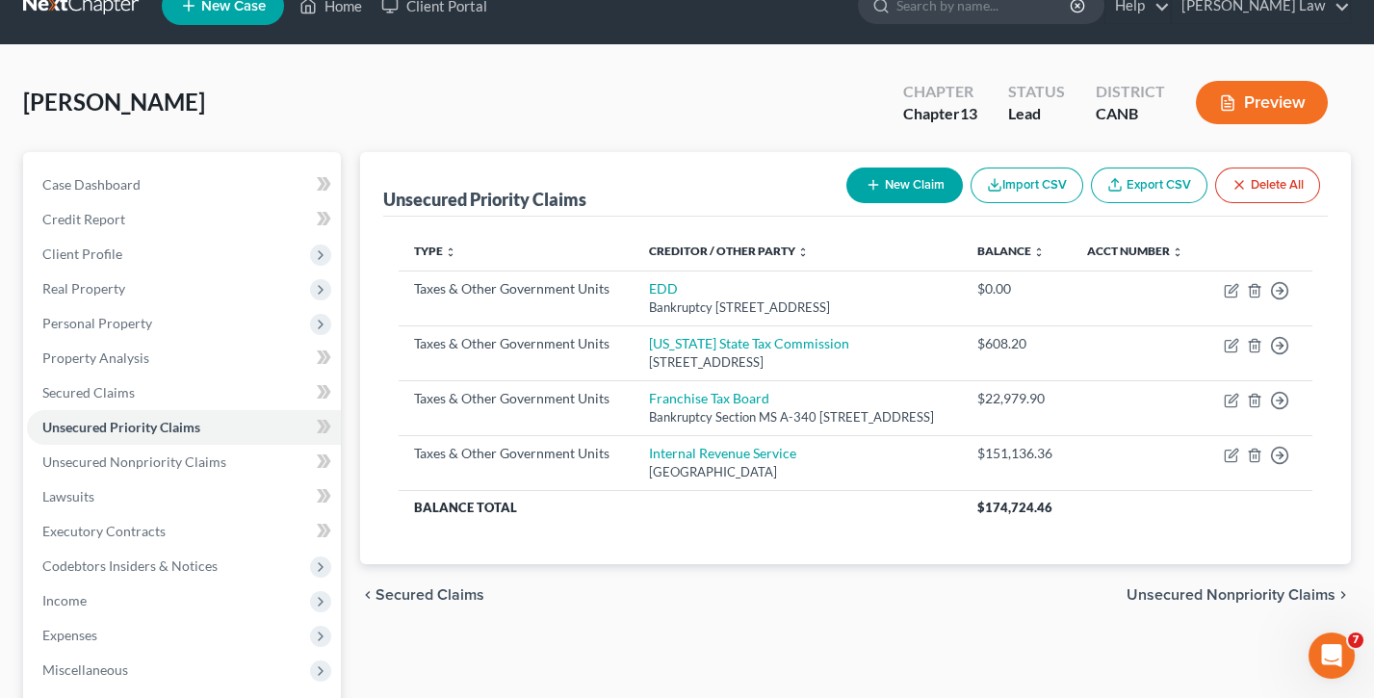
scroll to position [39, 0]
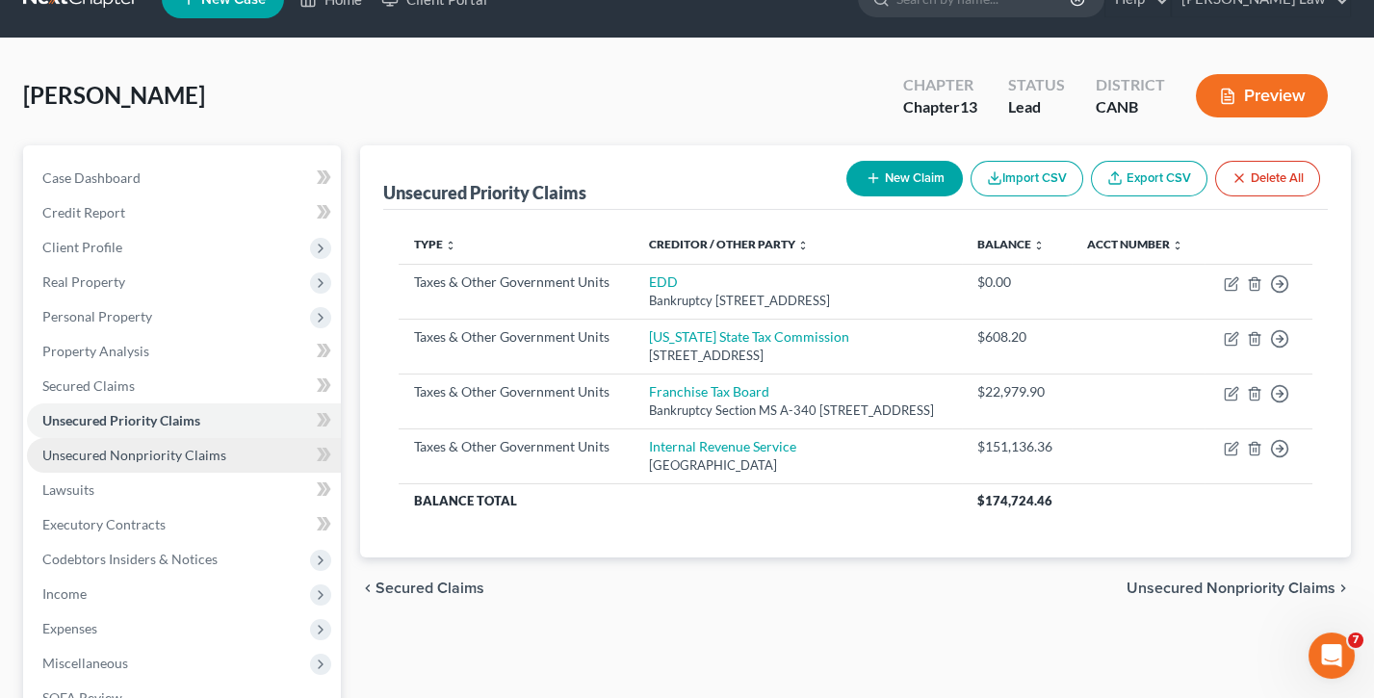
click at [158, 452] on span "Unsecured Nonpriority Claims" at bounding box center [134, 455] width 184 height 16
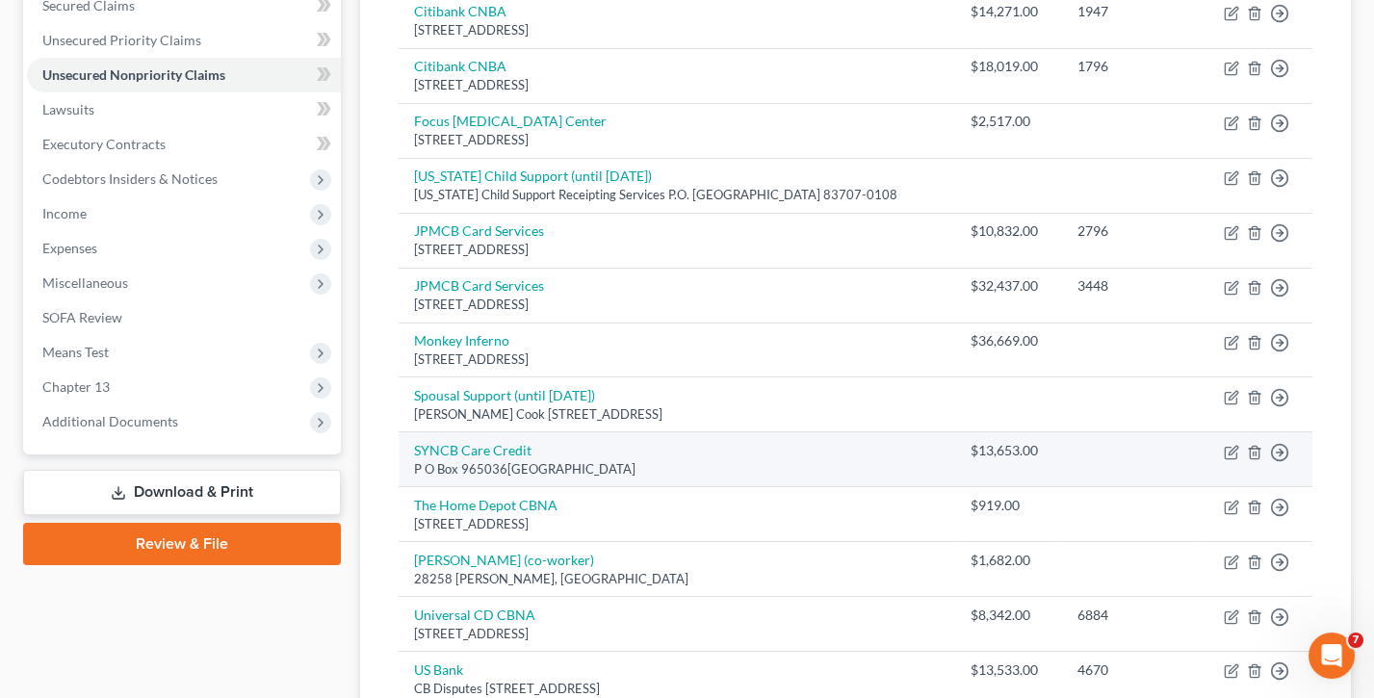
scroll to position [428, 0]
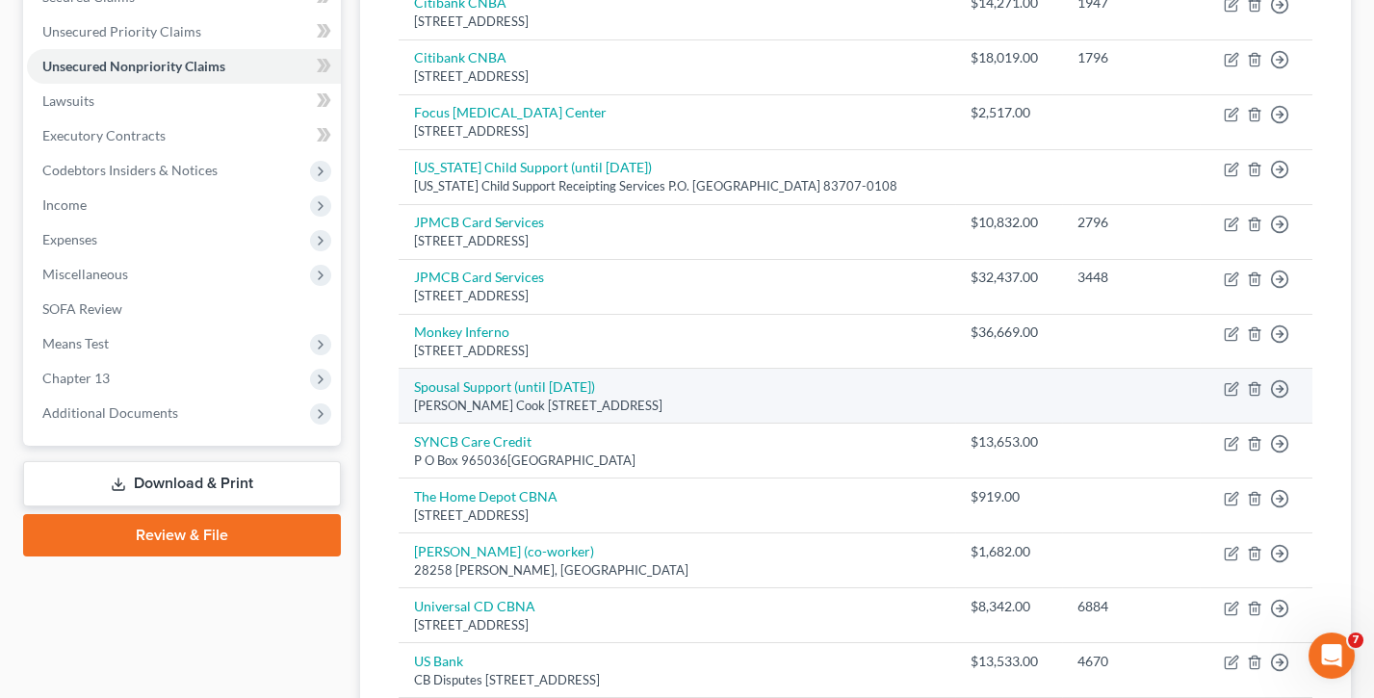
click at [760, 381] on td "Spousal Support (until [DATE]) [PERSON_NAME] Cook [STREET_ADDRESS]" at bounding box center [677, 396] width 557 height 55
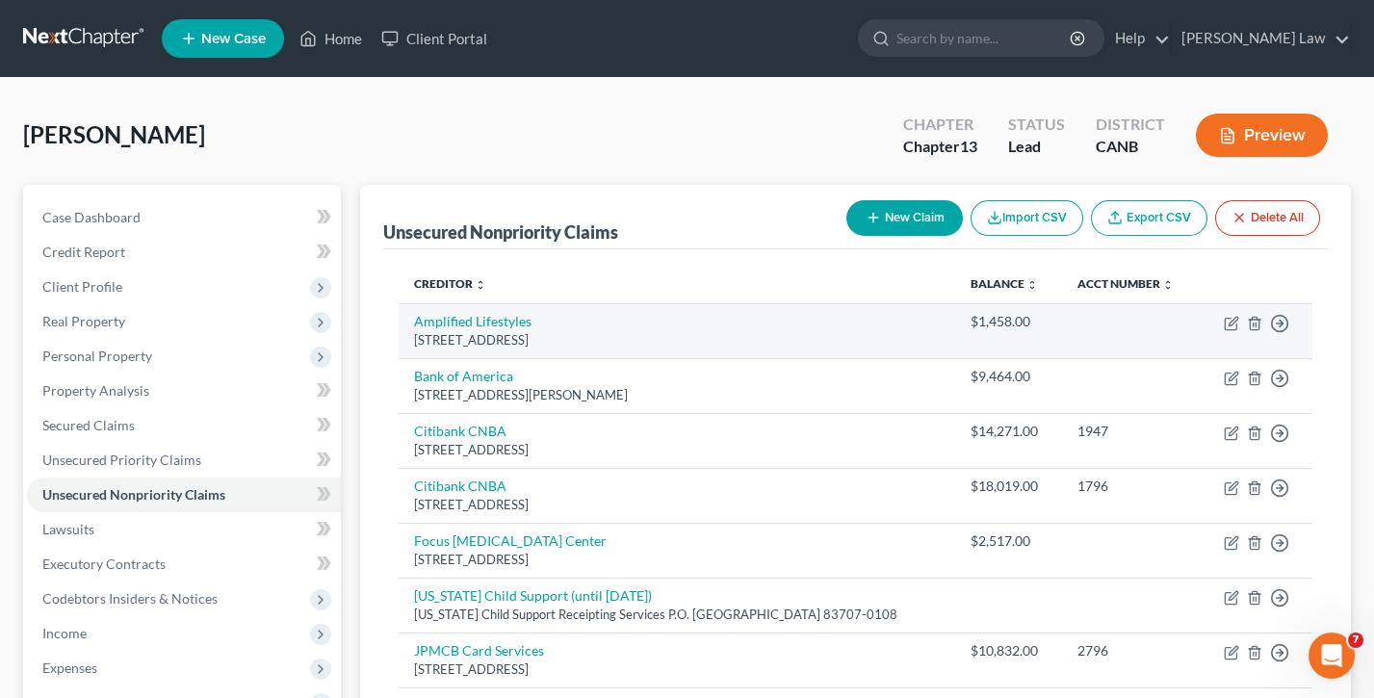
scroll to position [0, 0]
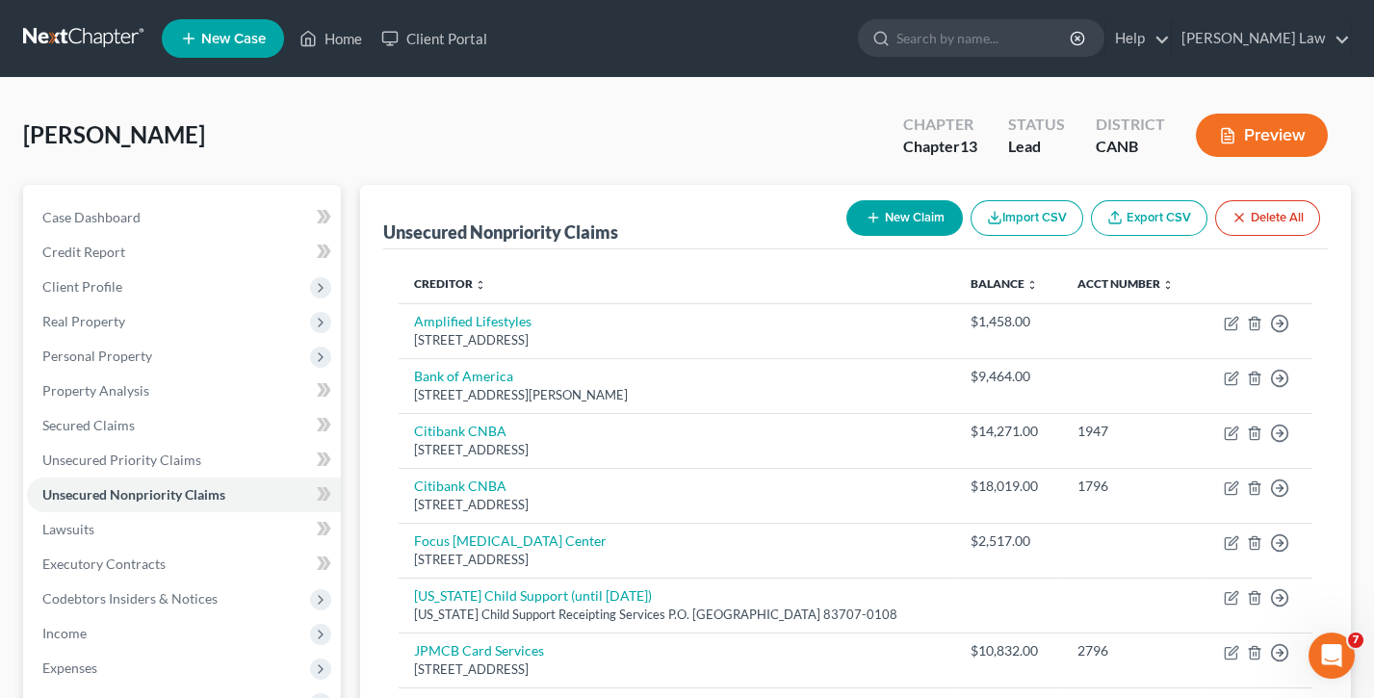
click at [1254, 140] on button "Preview" at bounding box center [1262, 135] width 132 height 43
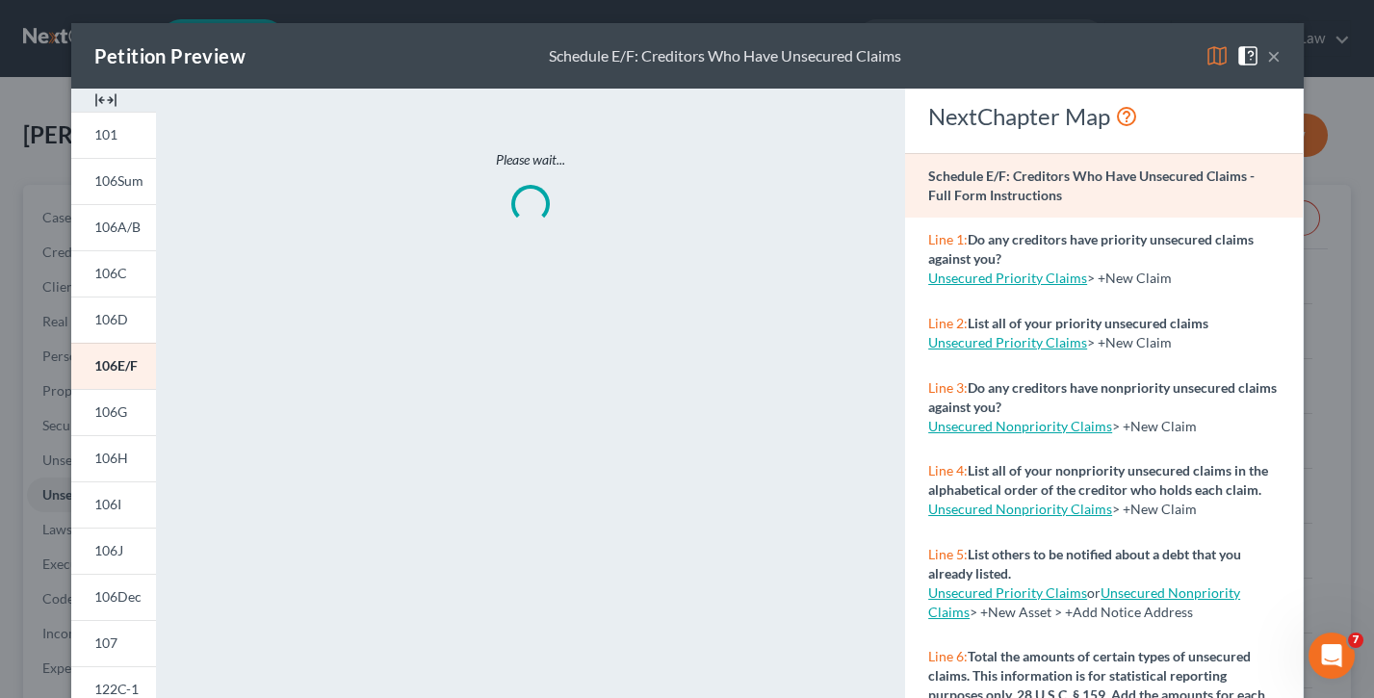
click at [1217, 55] on img at bounding box center [1216, 55] width 23 height 23
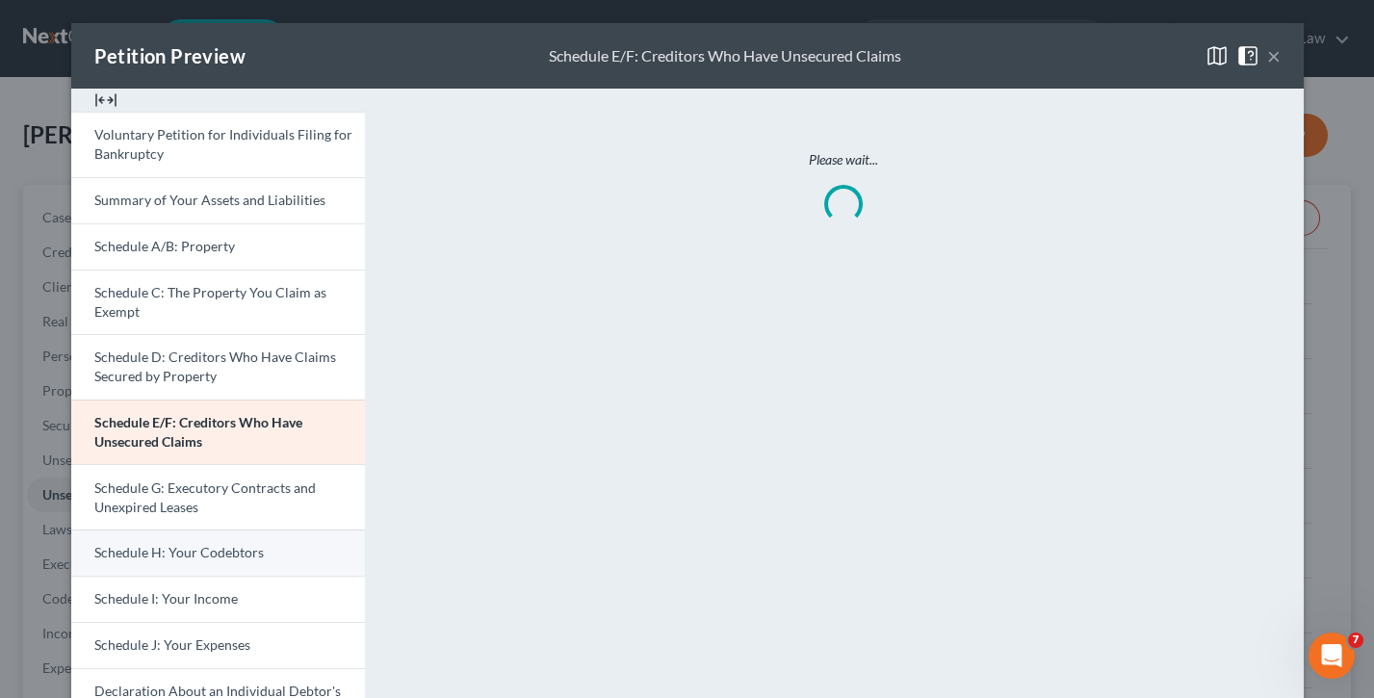
click at [208, 511] on span "Schedule H: Your Codebtors" at bounding box center [178, 552] width 169 height 16
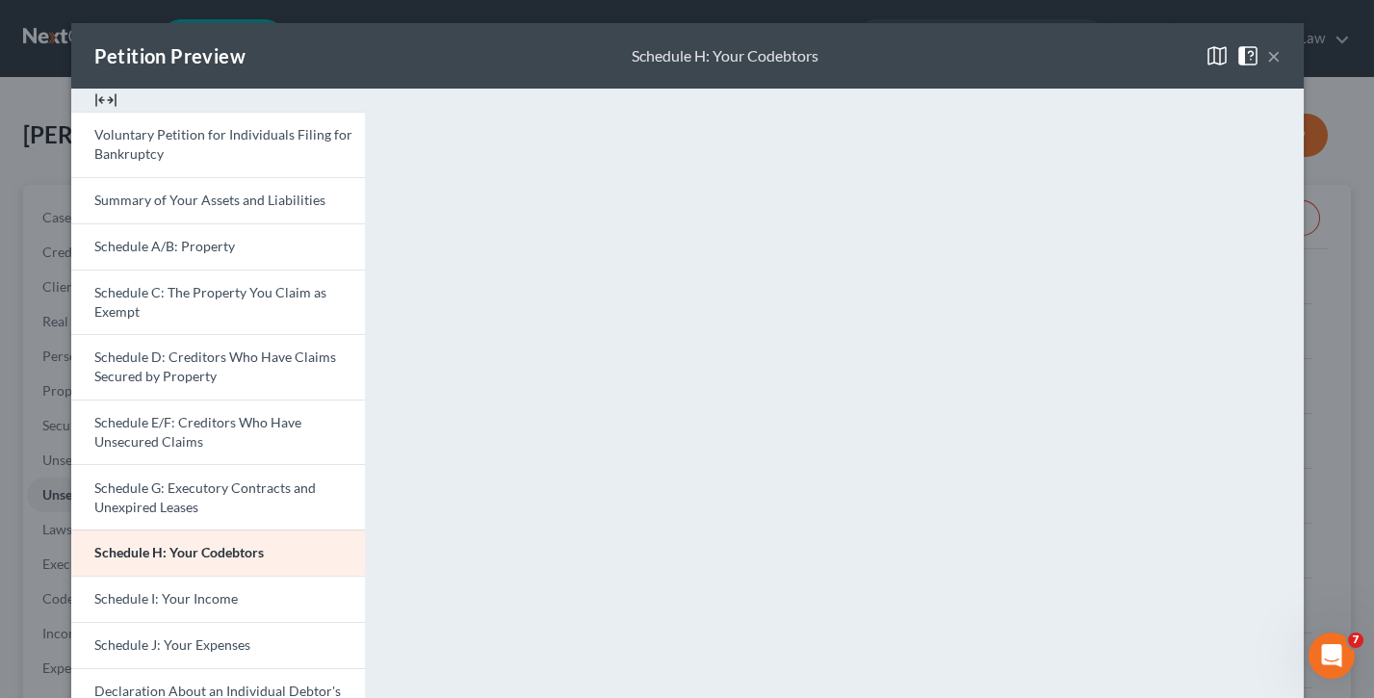
click at [1278, 53] on button "×" at bounding box center [1273, 55] width 13 height 23
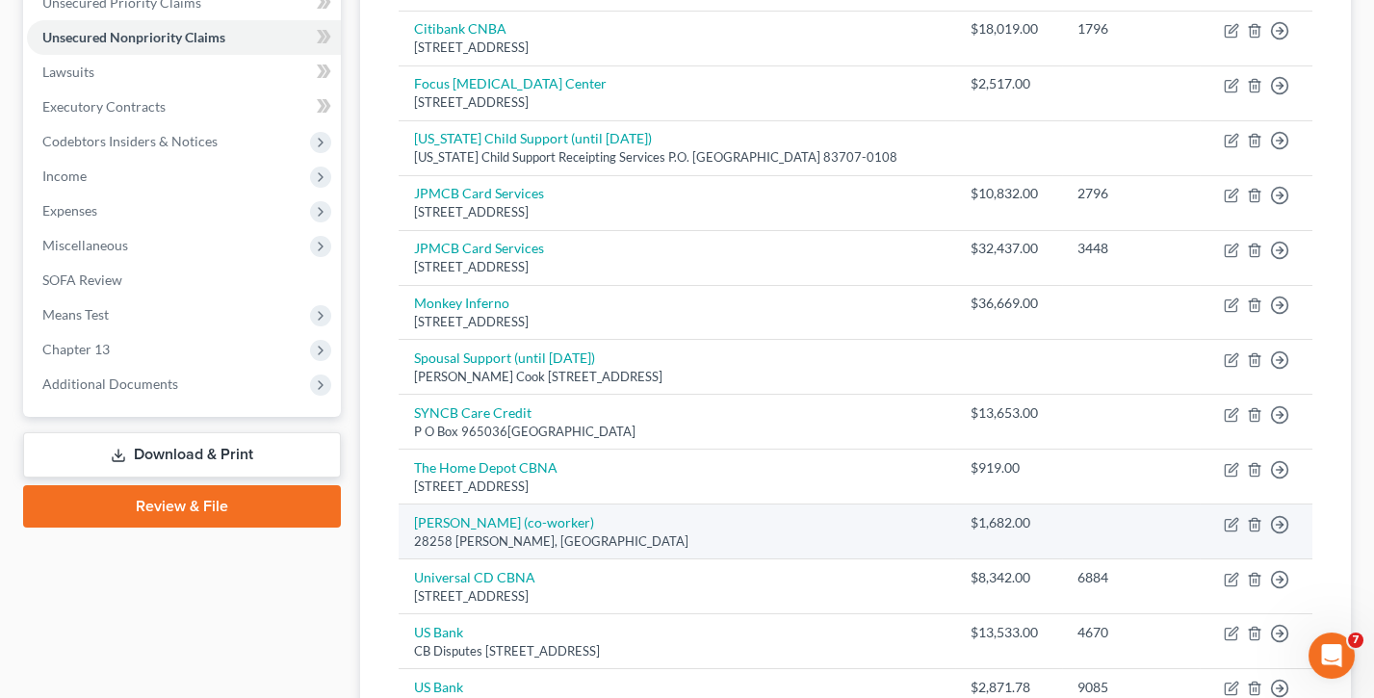
scroll to position [442, 0]
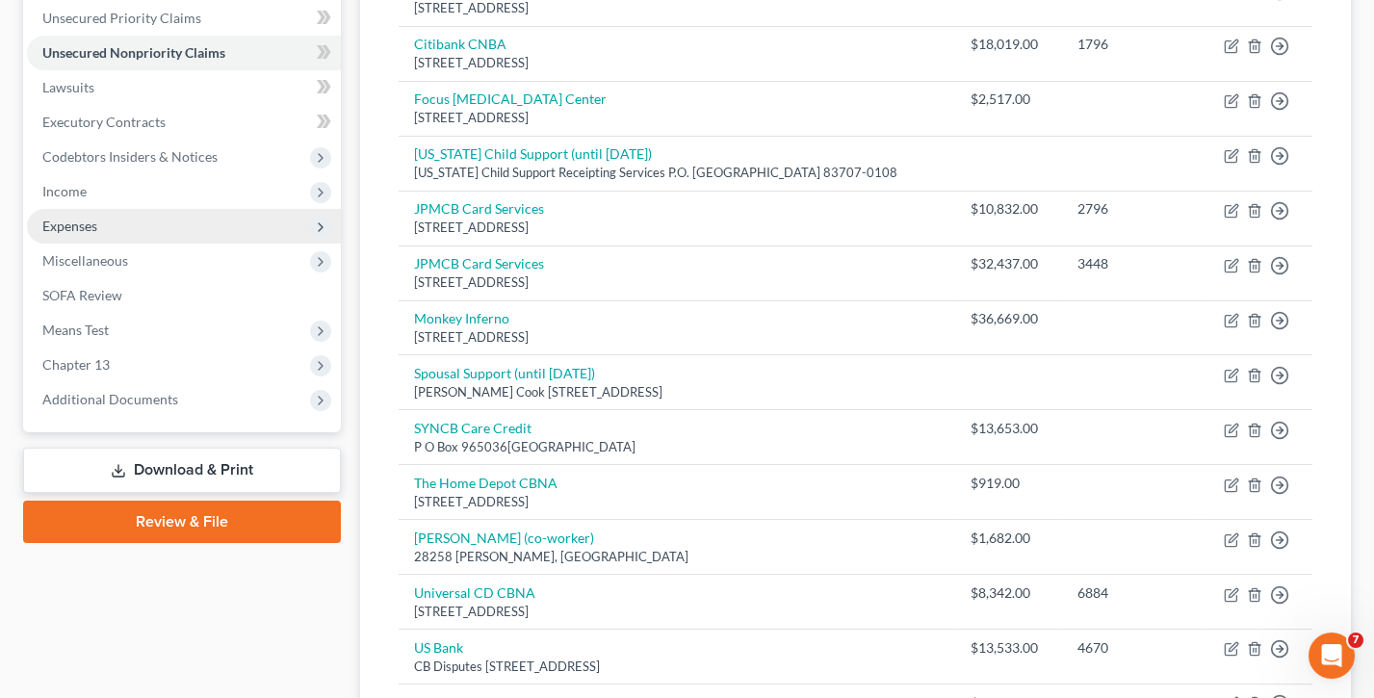
click at [197, 209] on span "Expenses" at bounding box center [184, 226] width 314 height 35
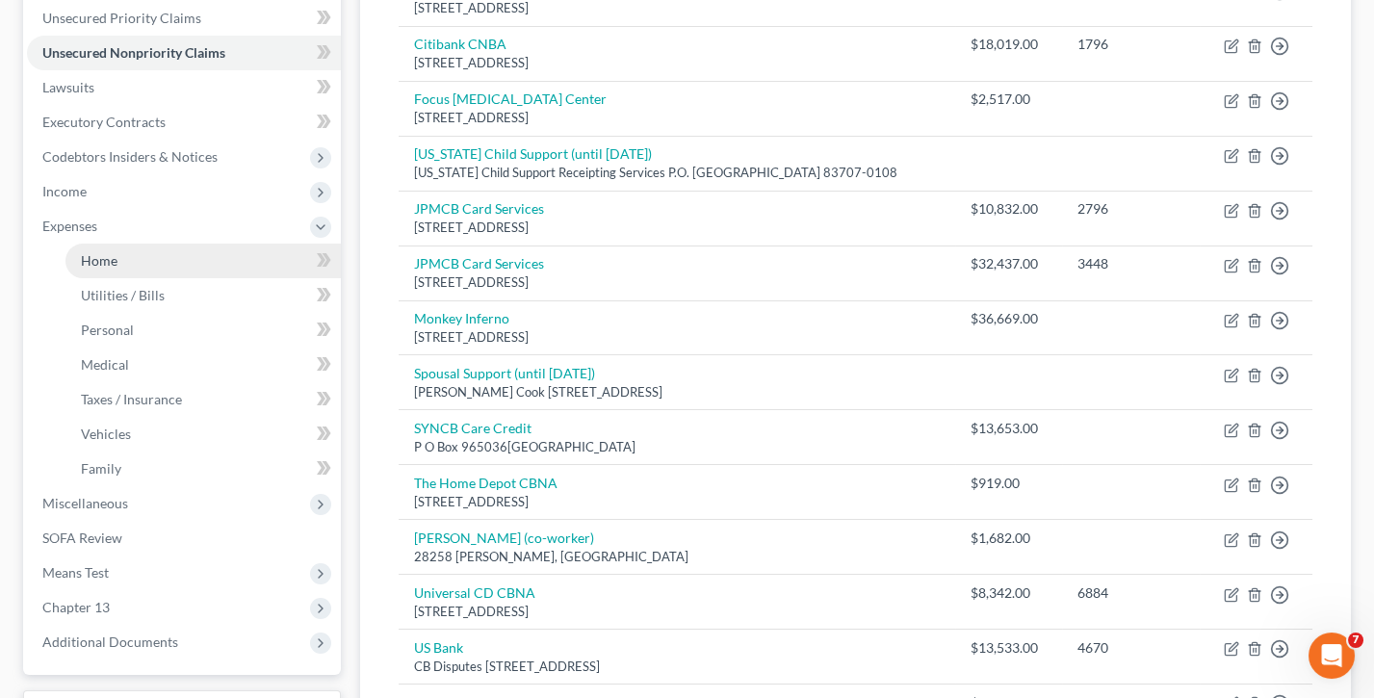
click at [150, 249] on link "Home" at bounding box center [202, 261] width 275 height 35
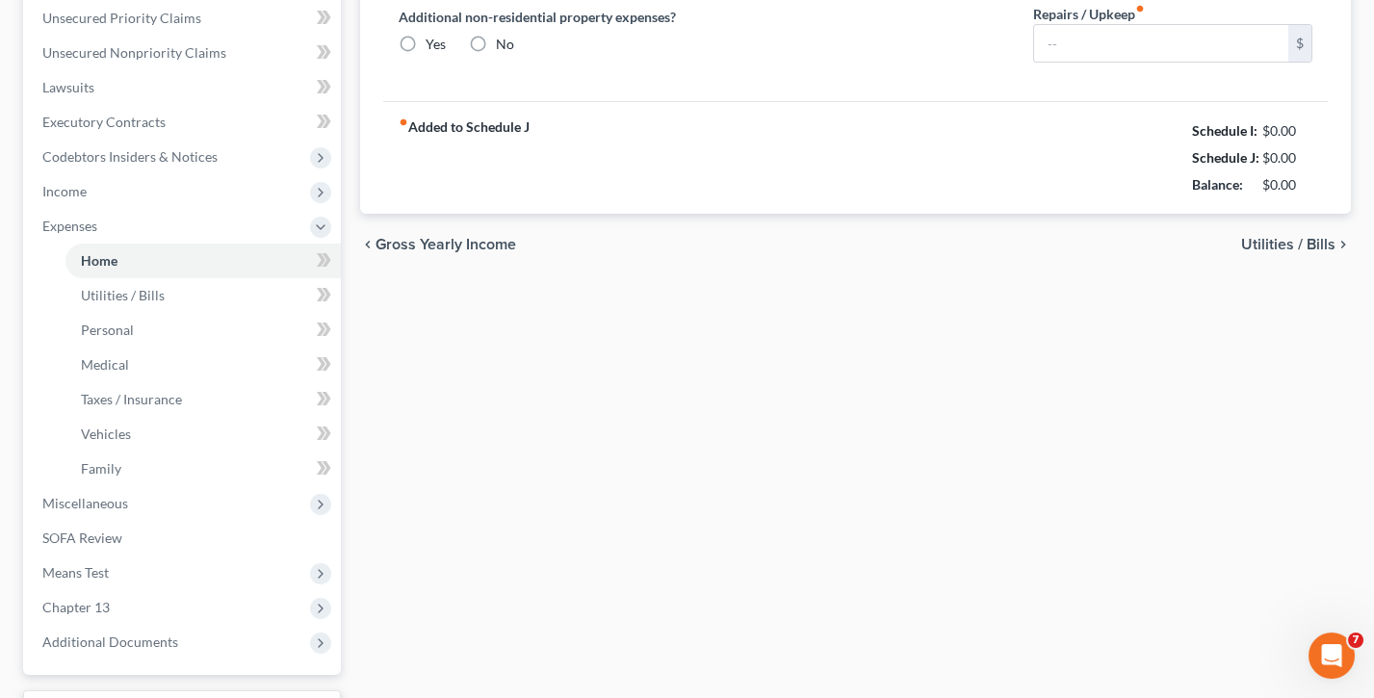
type input "0.00"
radio input "true"
type input "32.75"
type input "0.00"
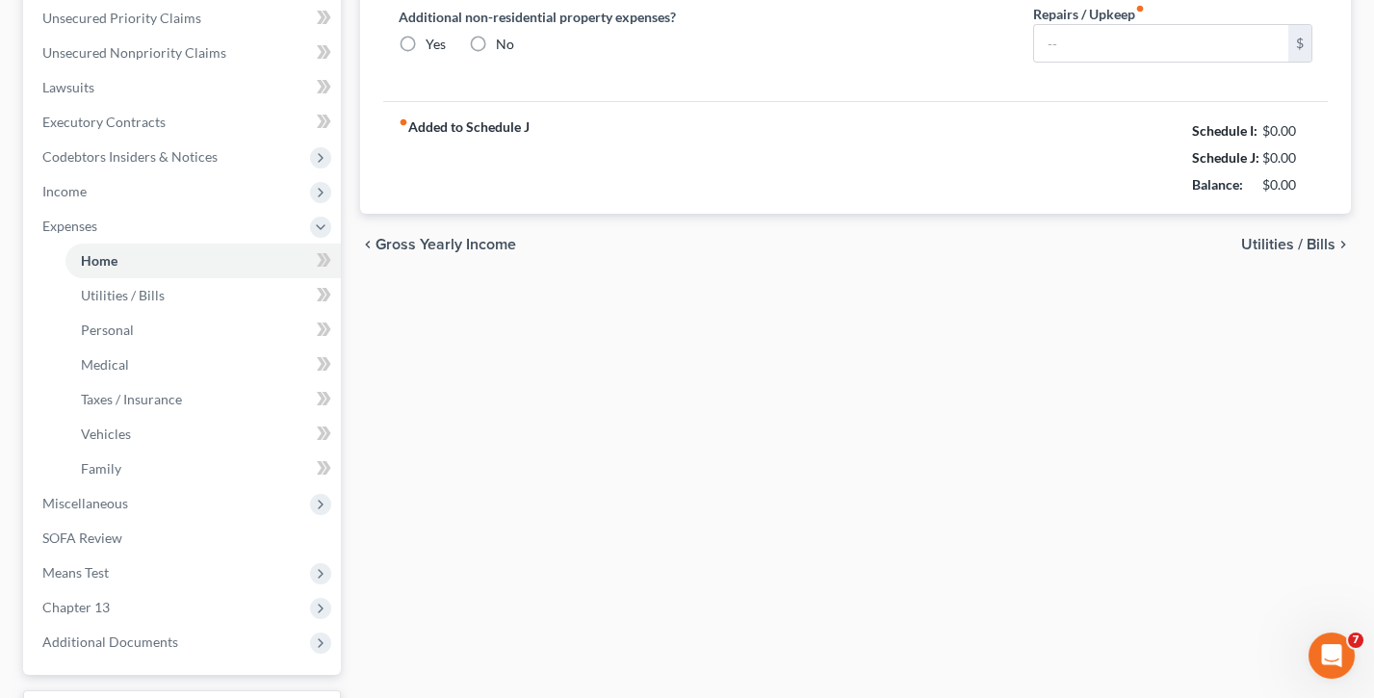
type input "0.00"
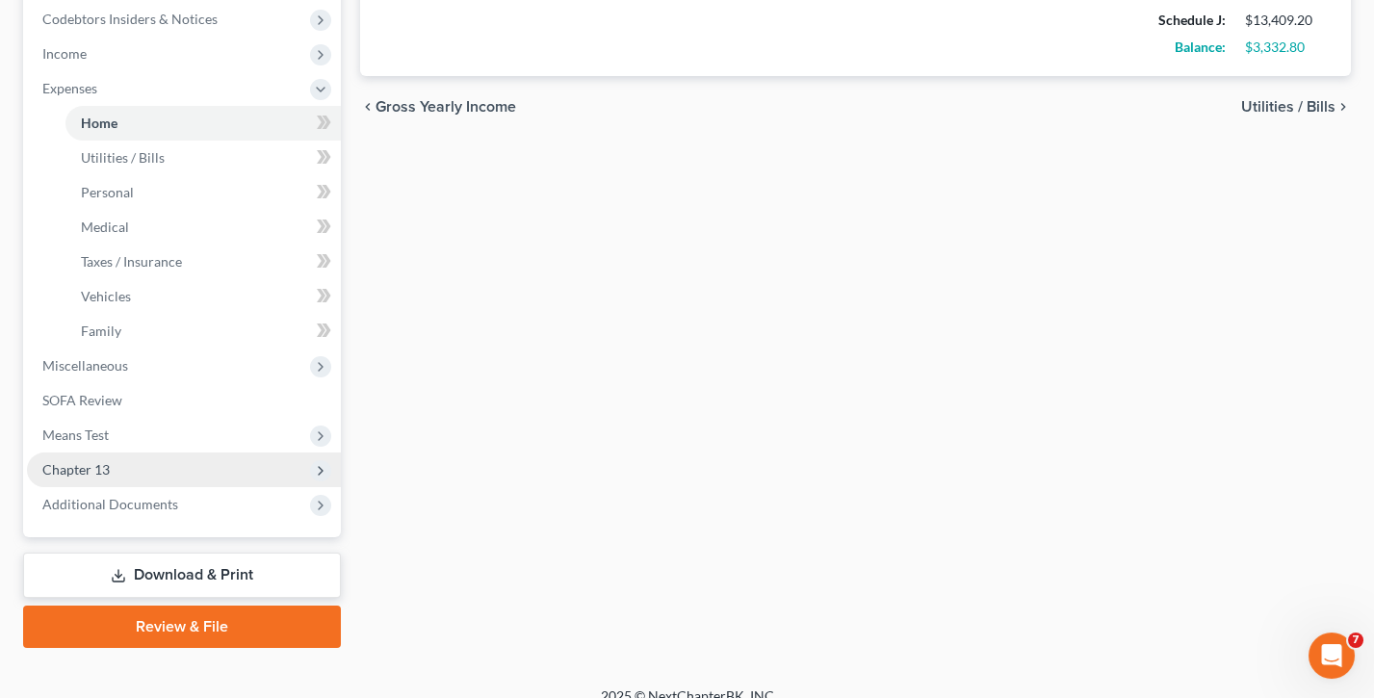
scroll to position [578, 0]
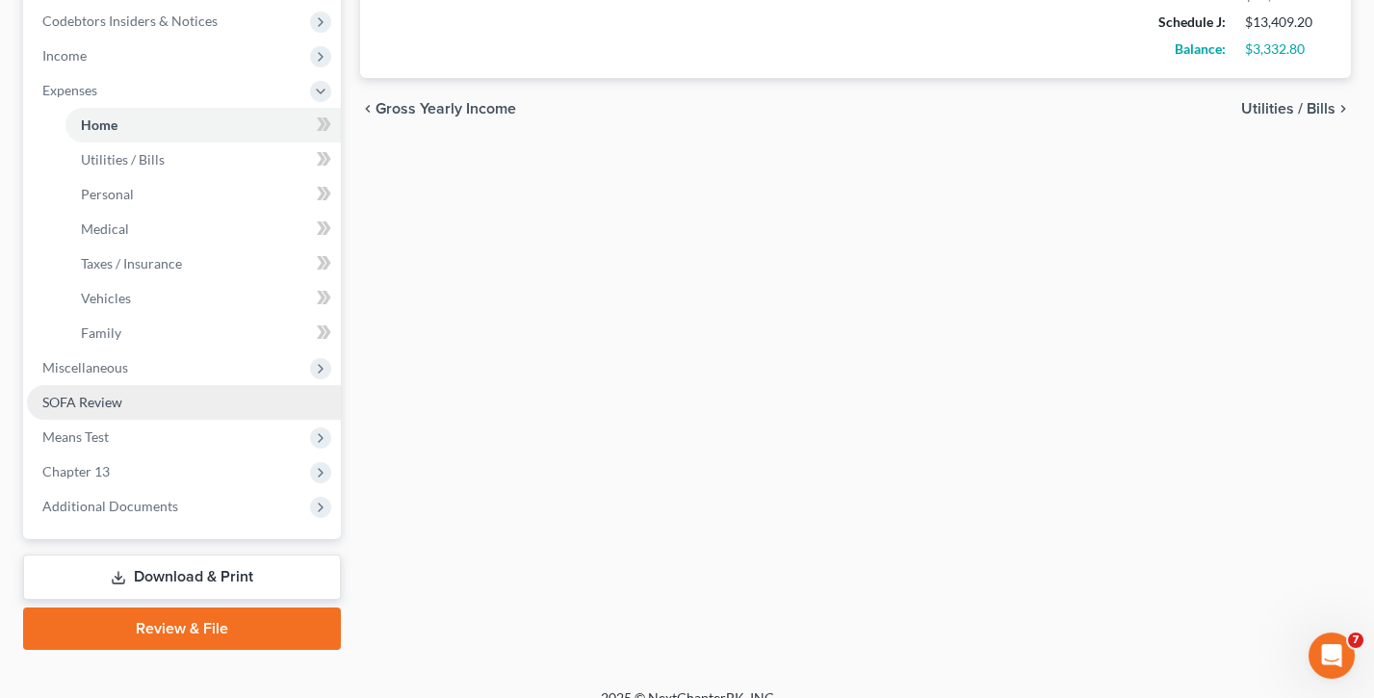
click at [191, 385] on link "SOFA Review" at bounding box center [184, 402] width 314 height 35
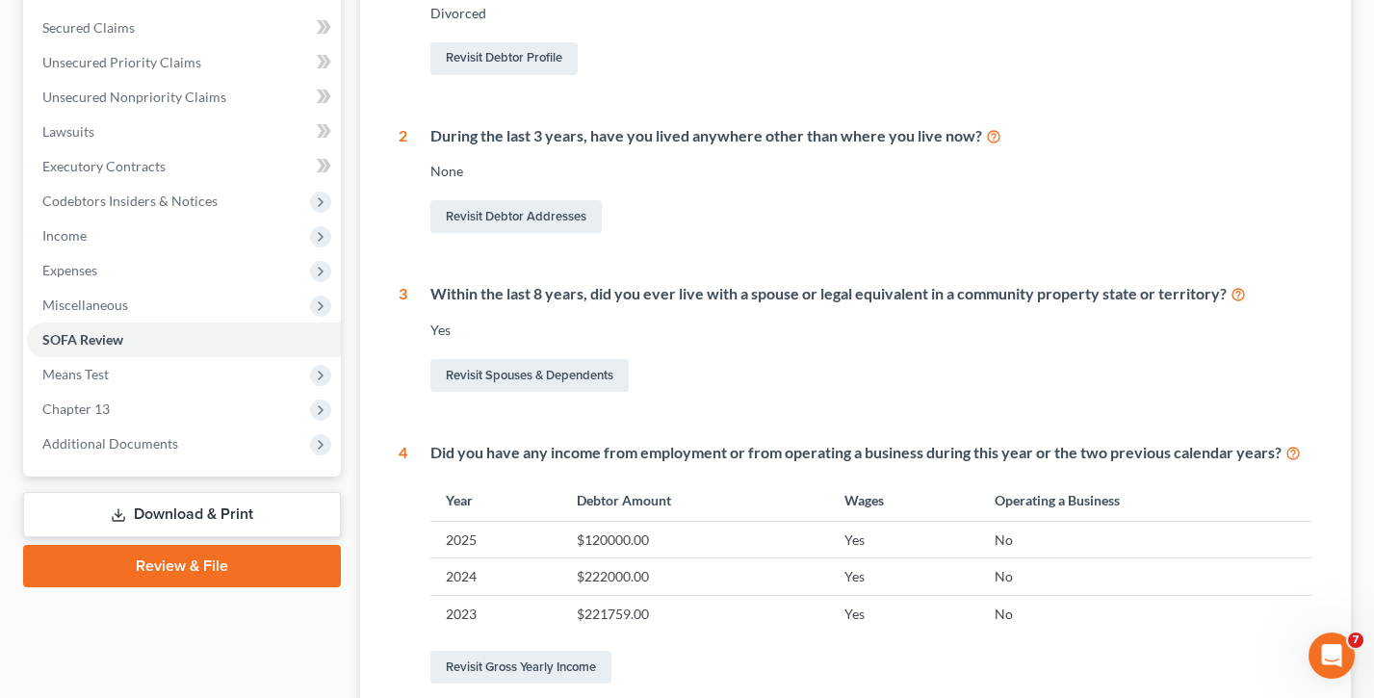
scroll to position [401, 0]
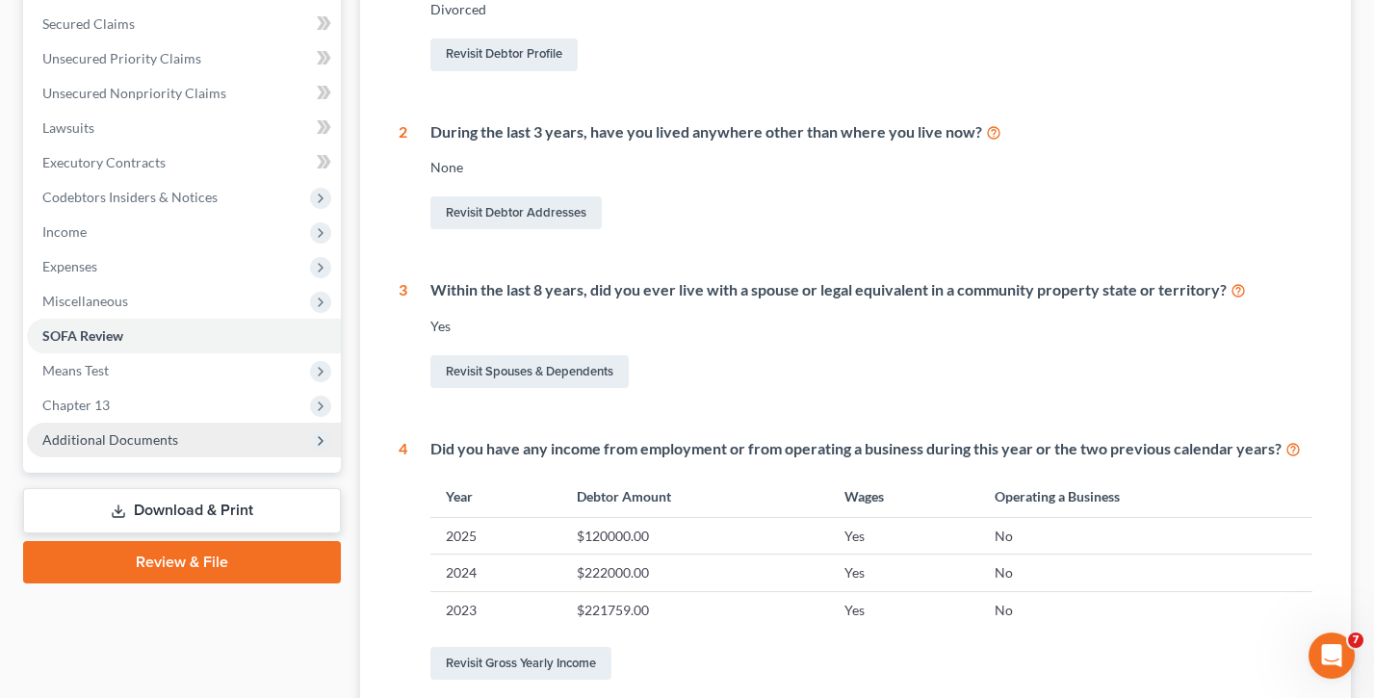
click at [217, 423] on span "Additional Documents" at bounding box center [184, 440] width 314 height 35
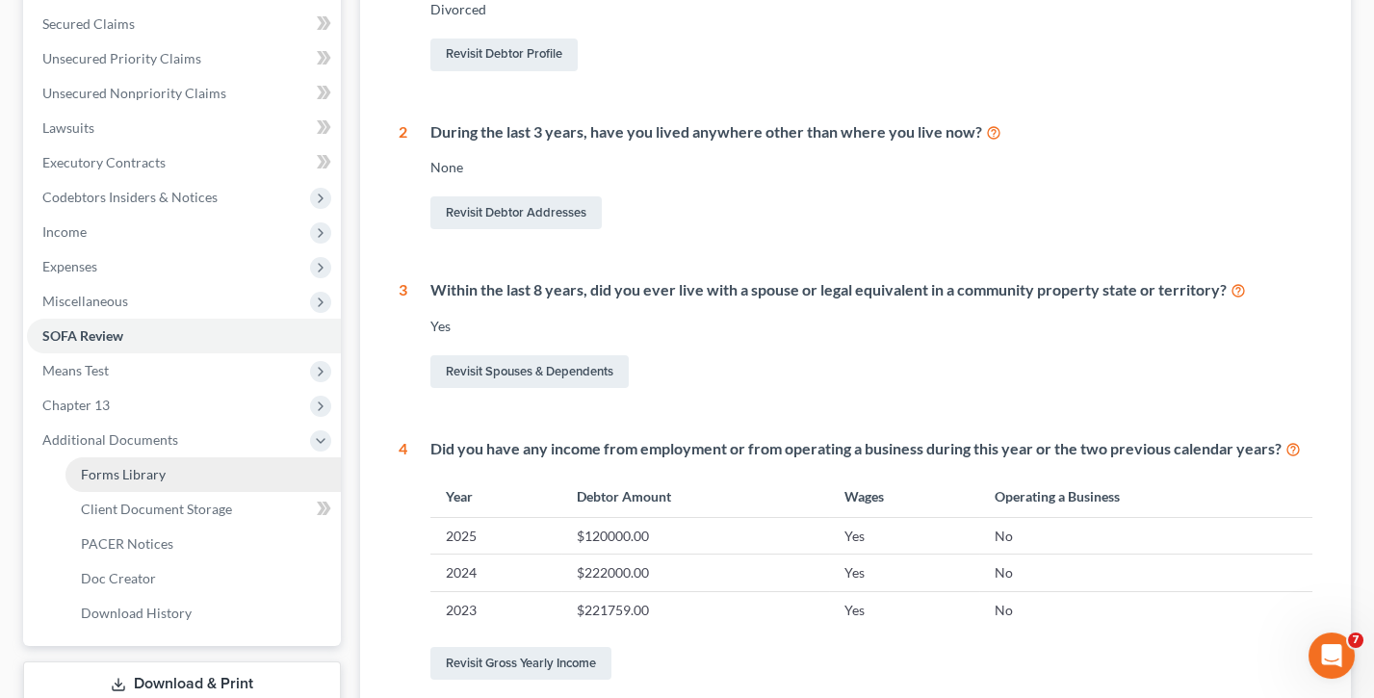
click at [212, 457] on link "Forms Library" at bounding box center [202, 474] width 275 height 35
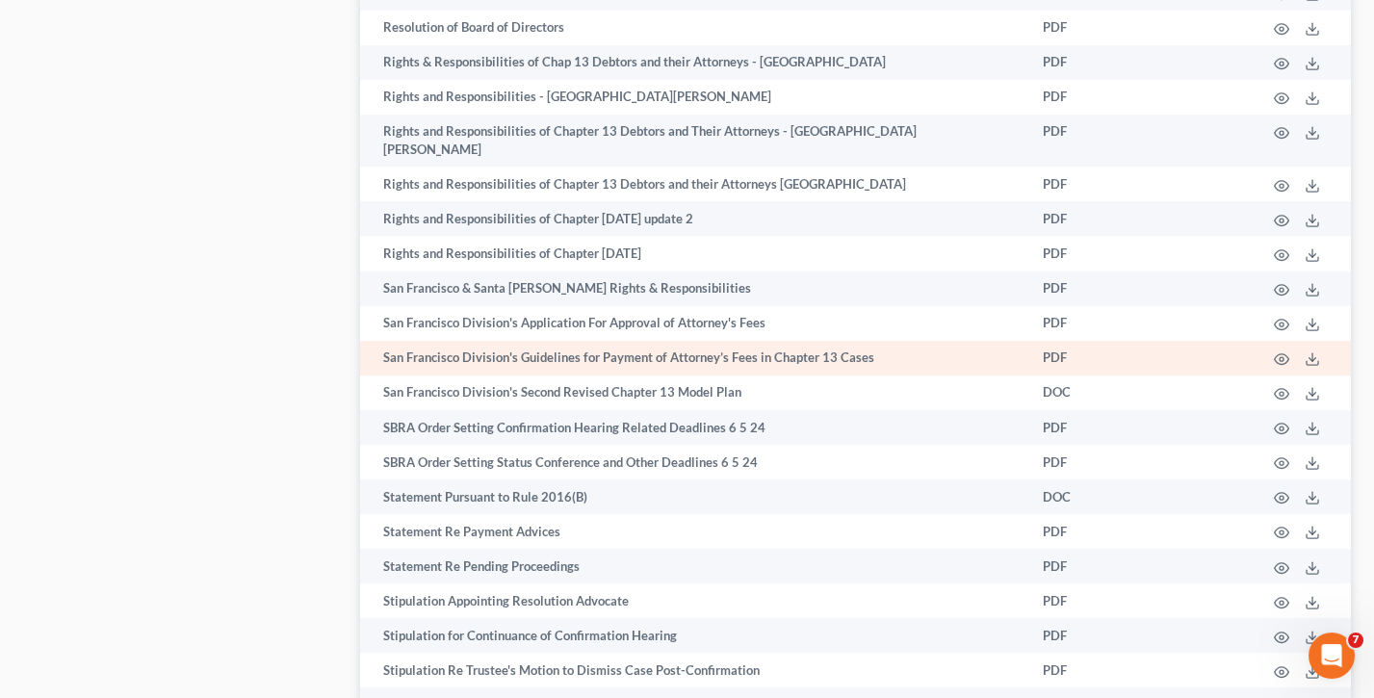
scroll to position [4653, 0]
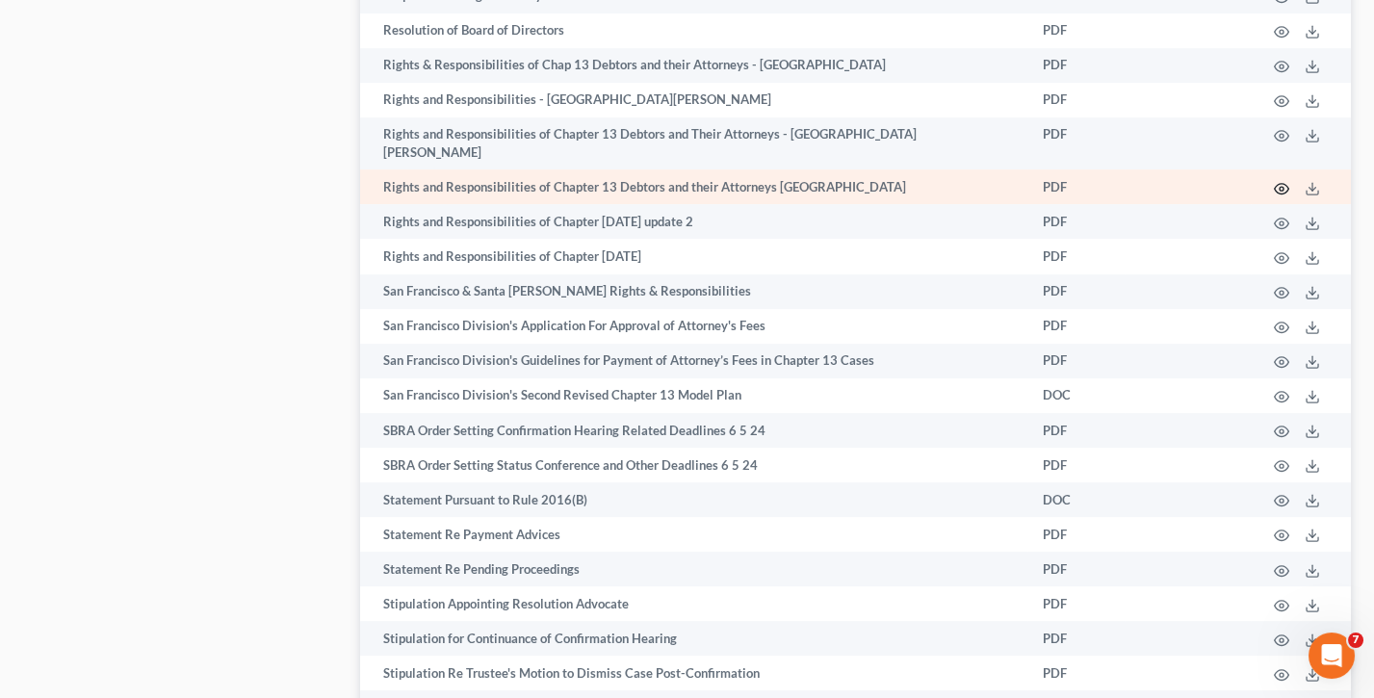
click at [1282, 187] on circle "button" at bounding box center [1281, 189] width 4 height 4
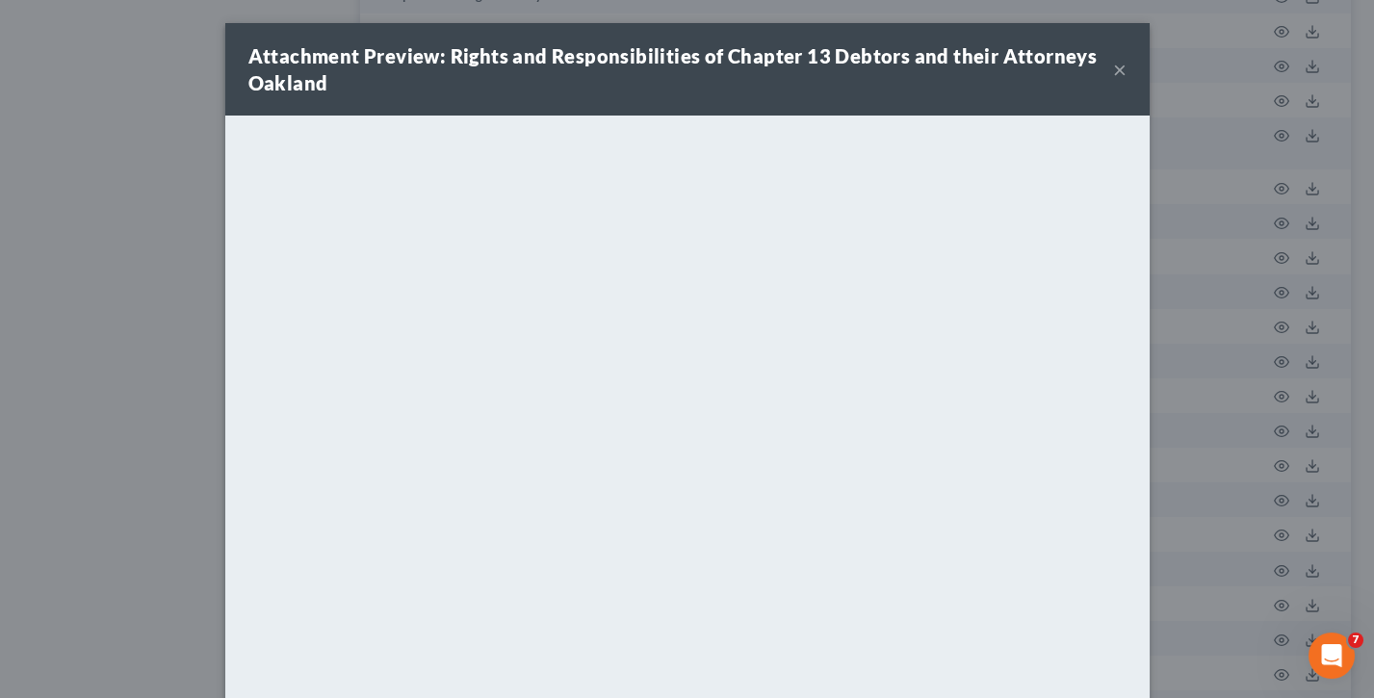
click at [1119, 76] on button "×" at bounding box center [1119, 69] width 13 height 23
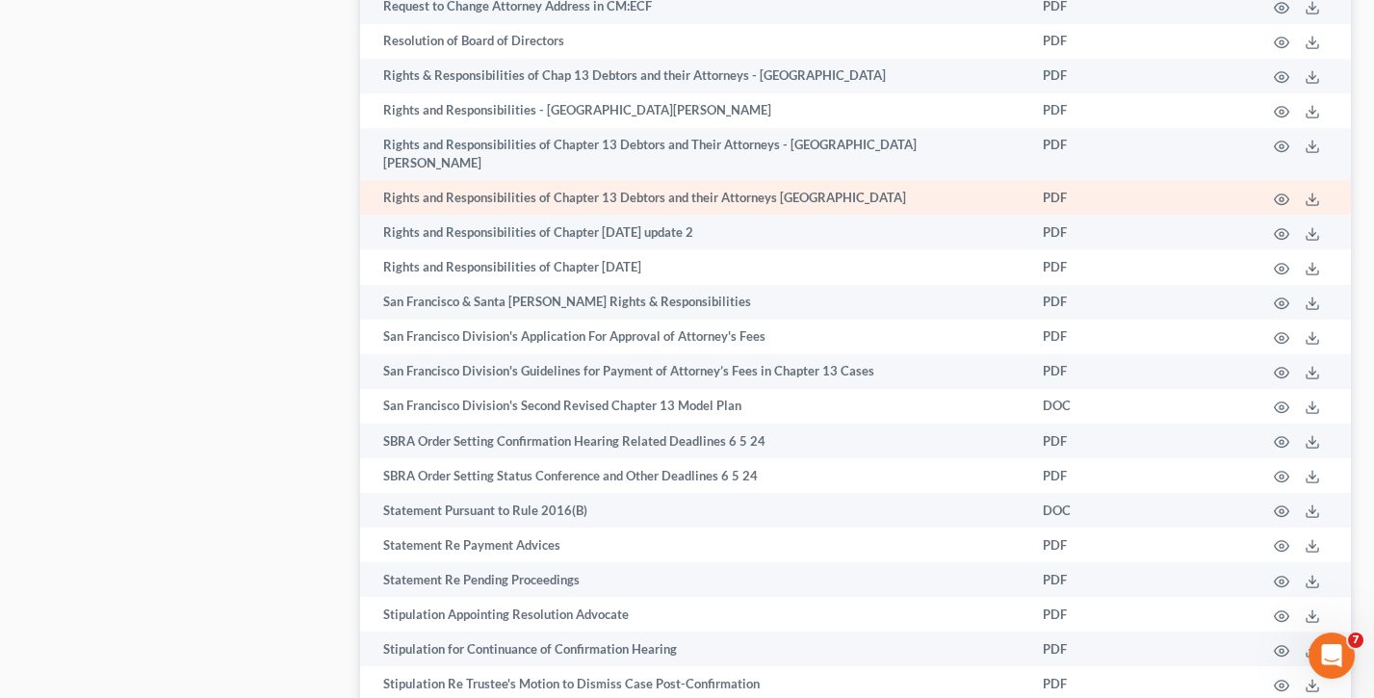
scroll to position [4636, 0]
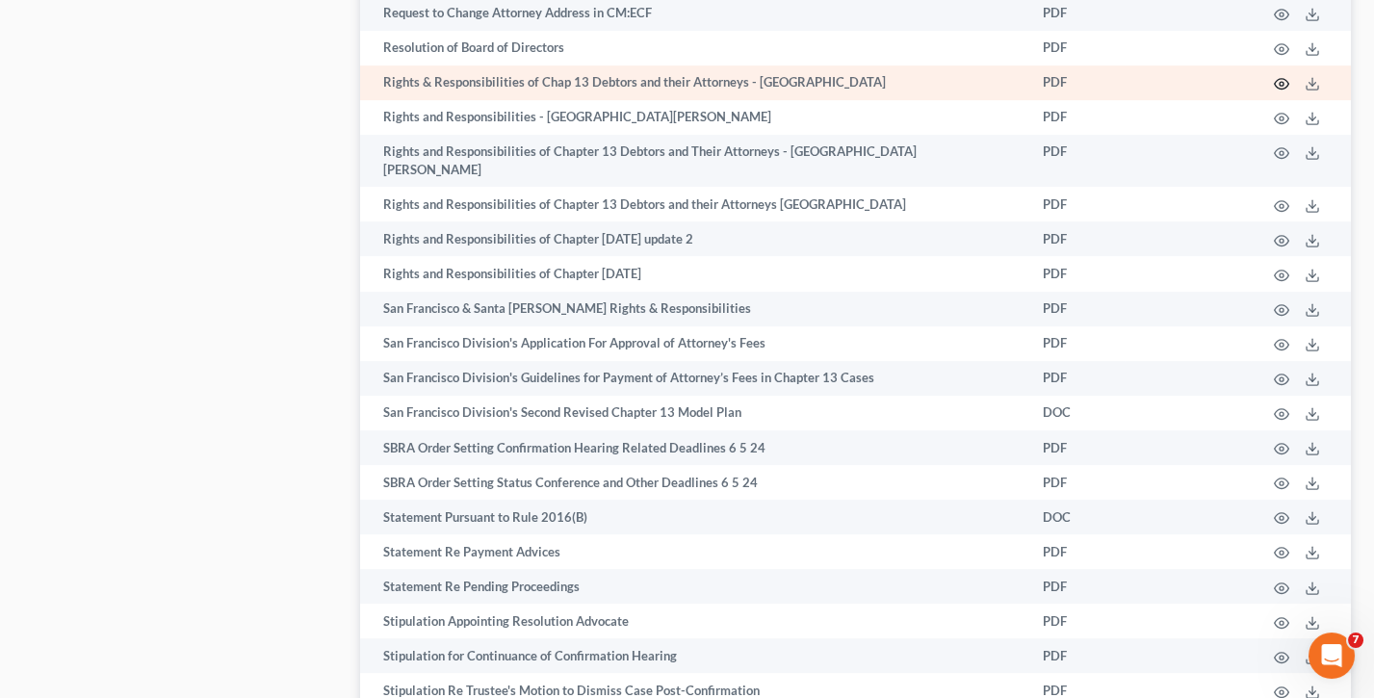
click at [1278, 76] on icon "button" at bounding box center [1281, 83] width 15 height 15
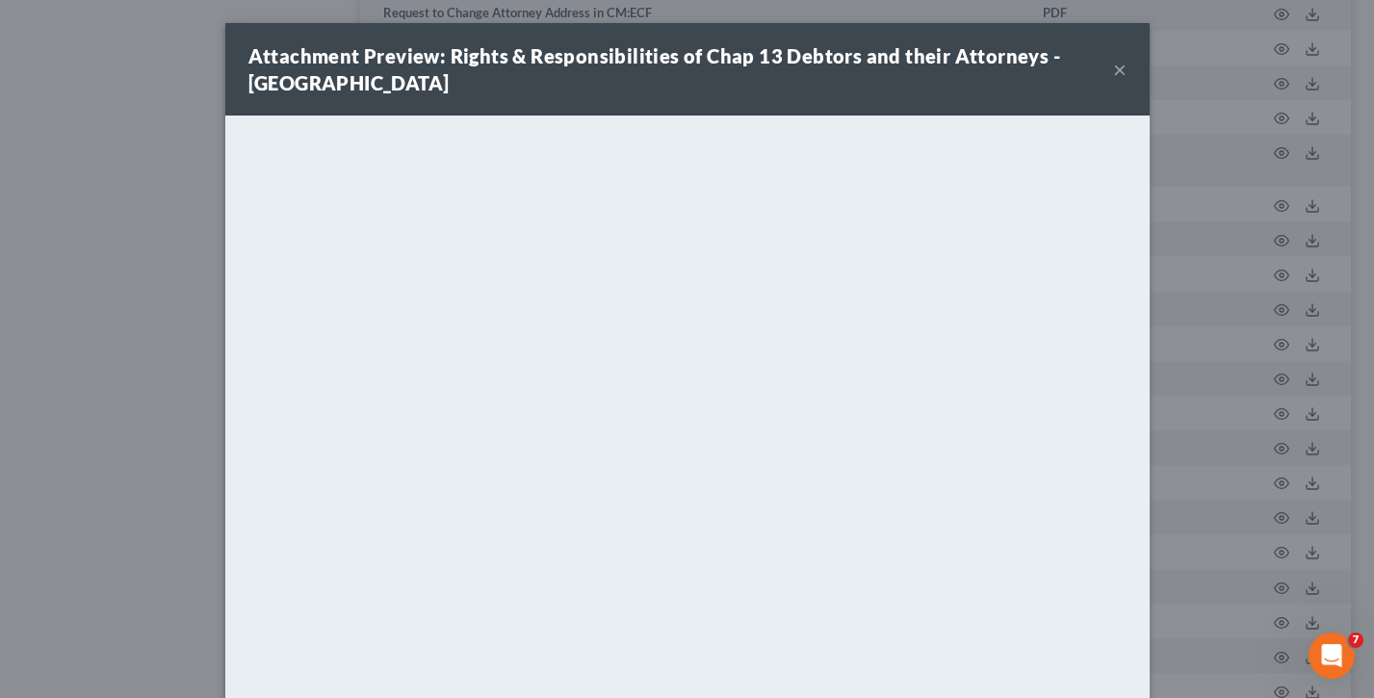
click at [1125, 69] on div "Attachment Preview: Rights & Responsibilities of Chap 13 Debtors and their Atto…" at bounding box center [687, 69] width 924 height 92
click at [1119, 66] on button "×" at bounding box center [1119, 69] width 13 height 23
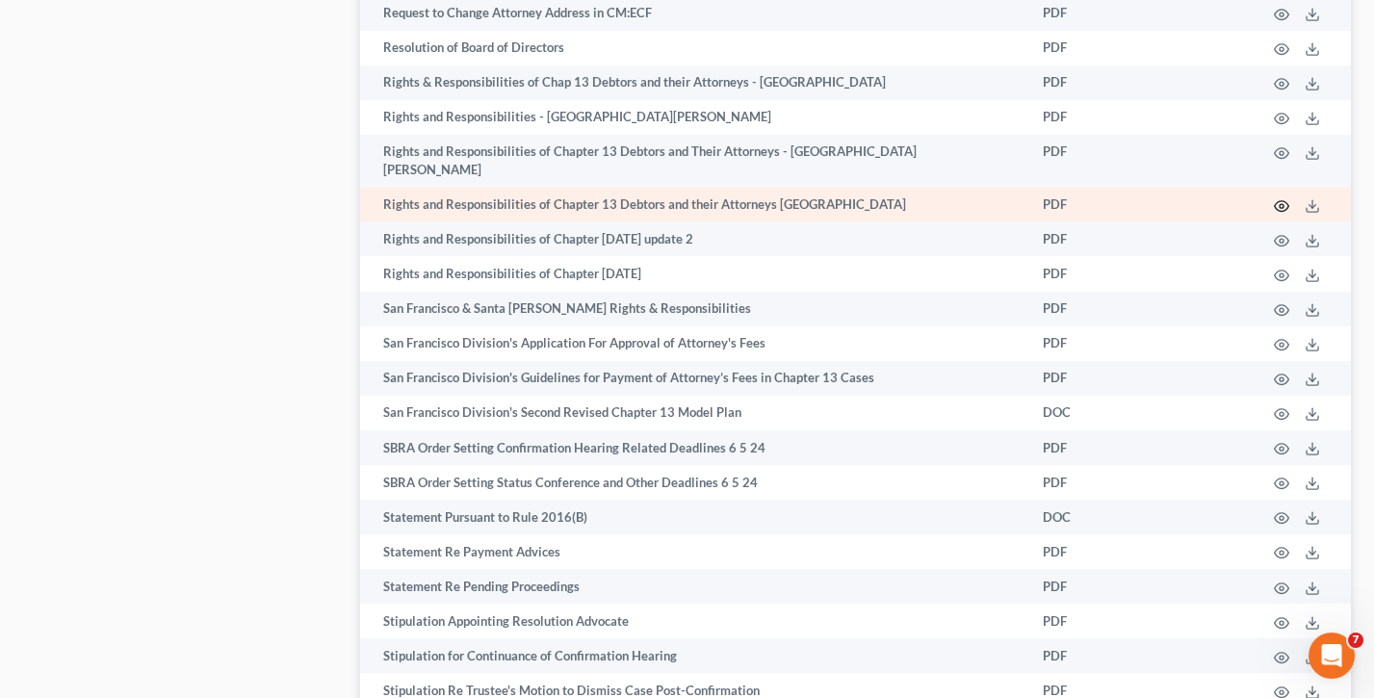
click at [1275, 198] on icon "button" at bounding box center [1281, 205] width 15 height 15
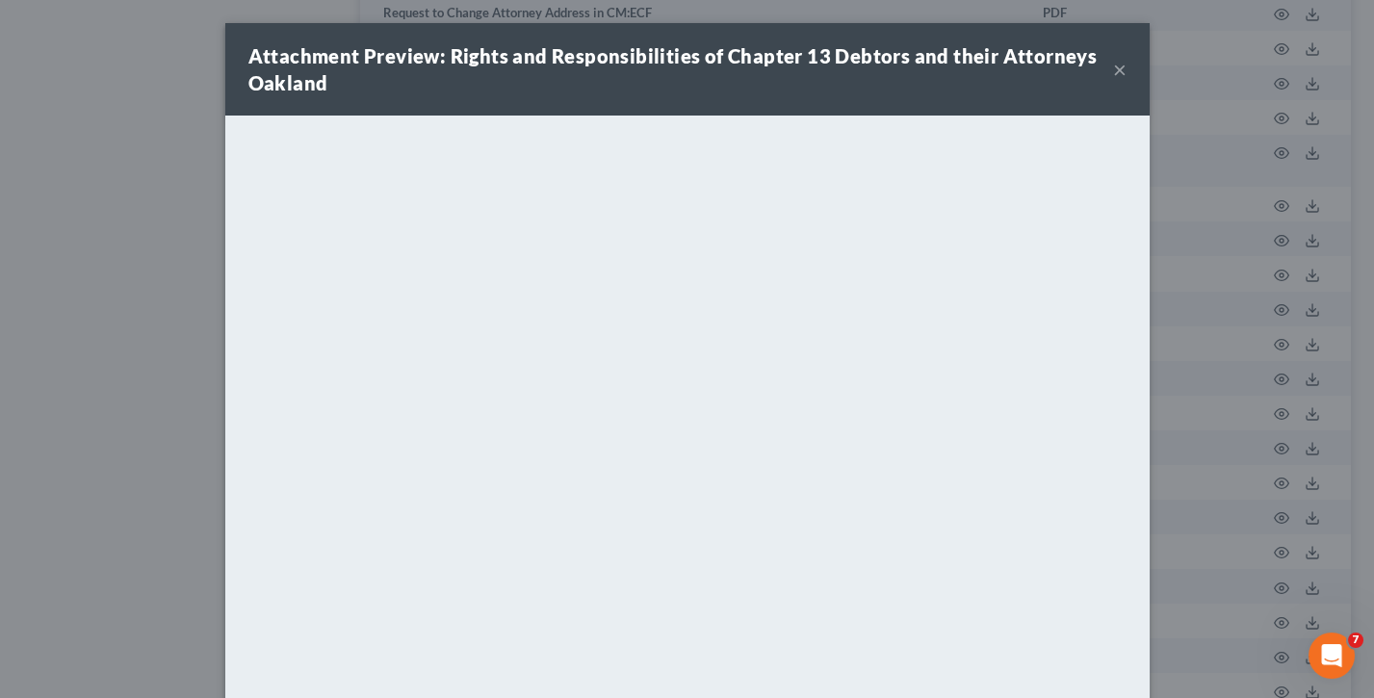
click at [1117, 70] on button "×" at bounding box center [1119, 69] width 13 height 23
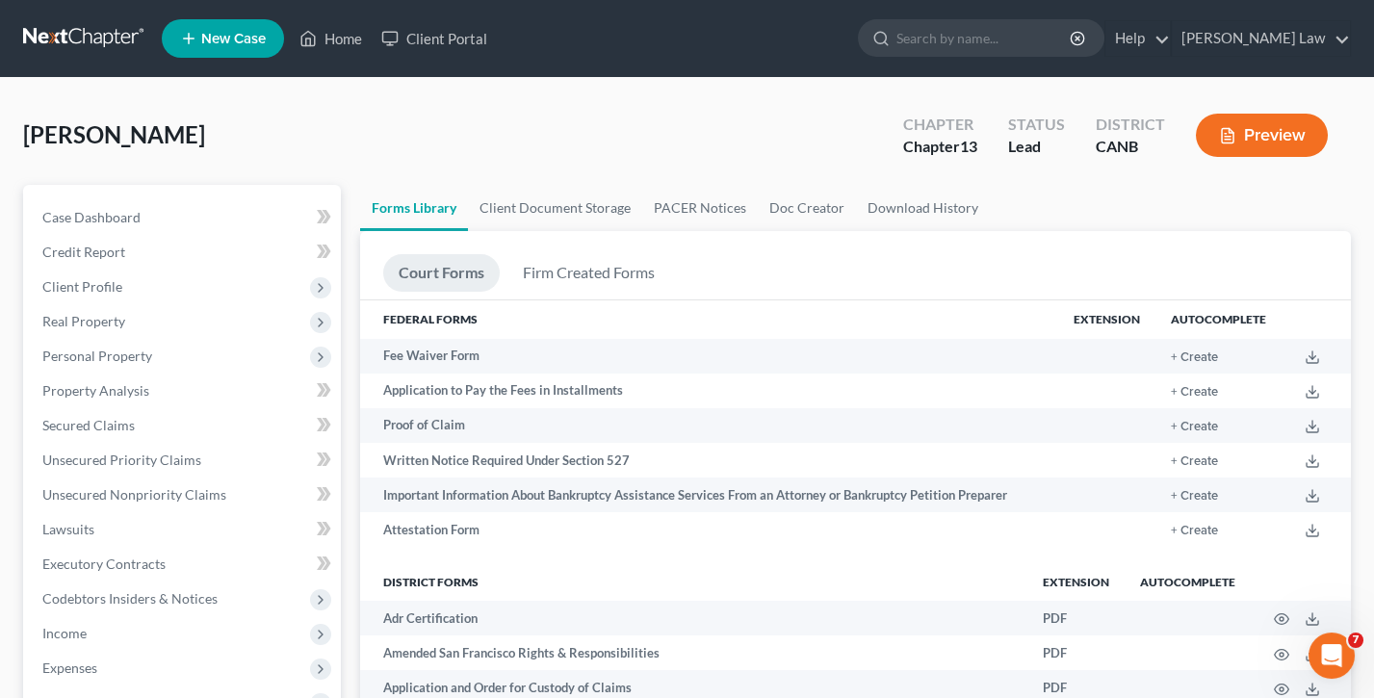
scroll to position [0, 0]
click at [153, 221] on link "Case Dashboard" at bounding box center [184, 217] width 314 height 35
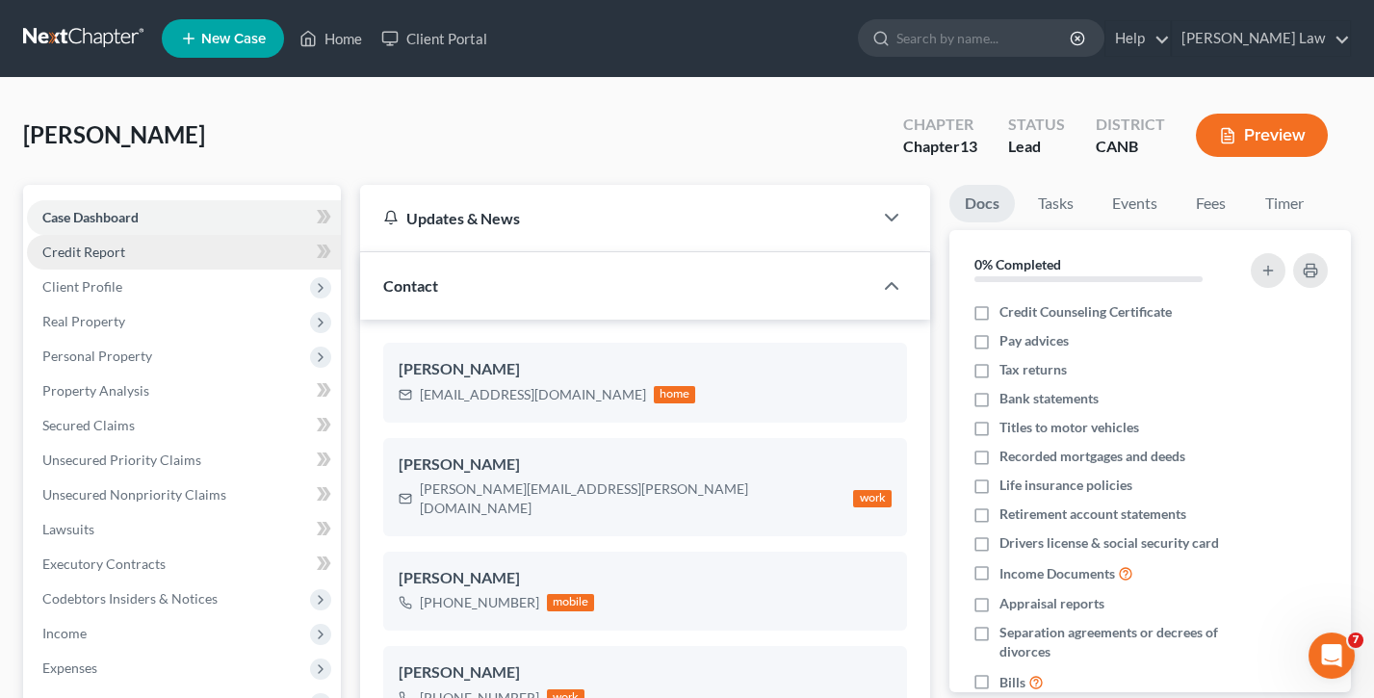
click at [143, 254] on link "Credit Report" at bounding box center [184, 252] width 314 height 35
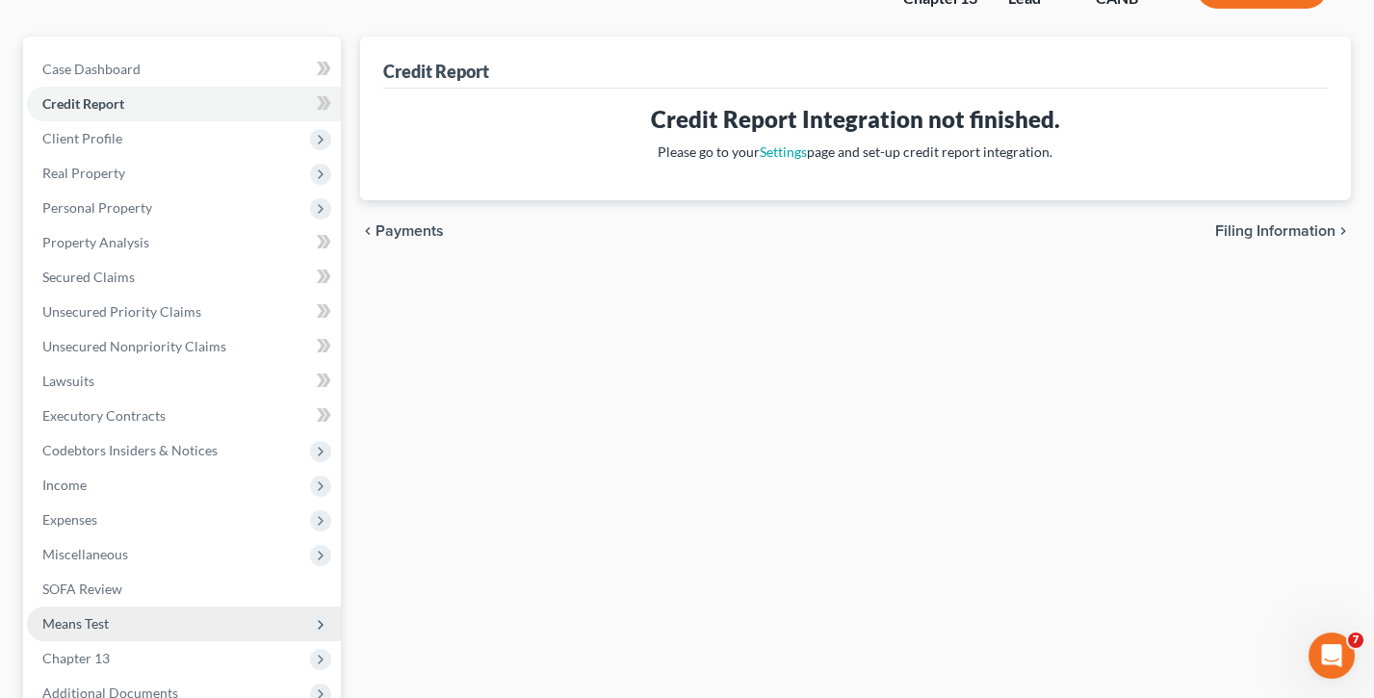
scroll to position [159, 0]
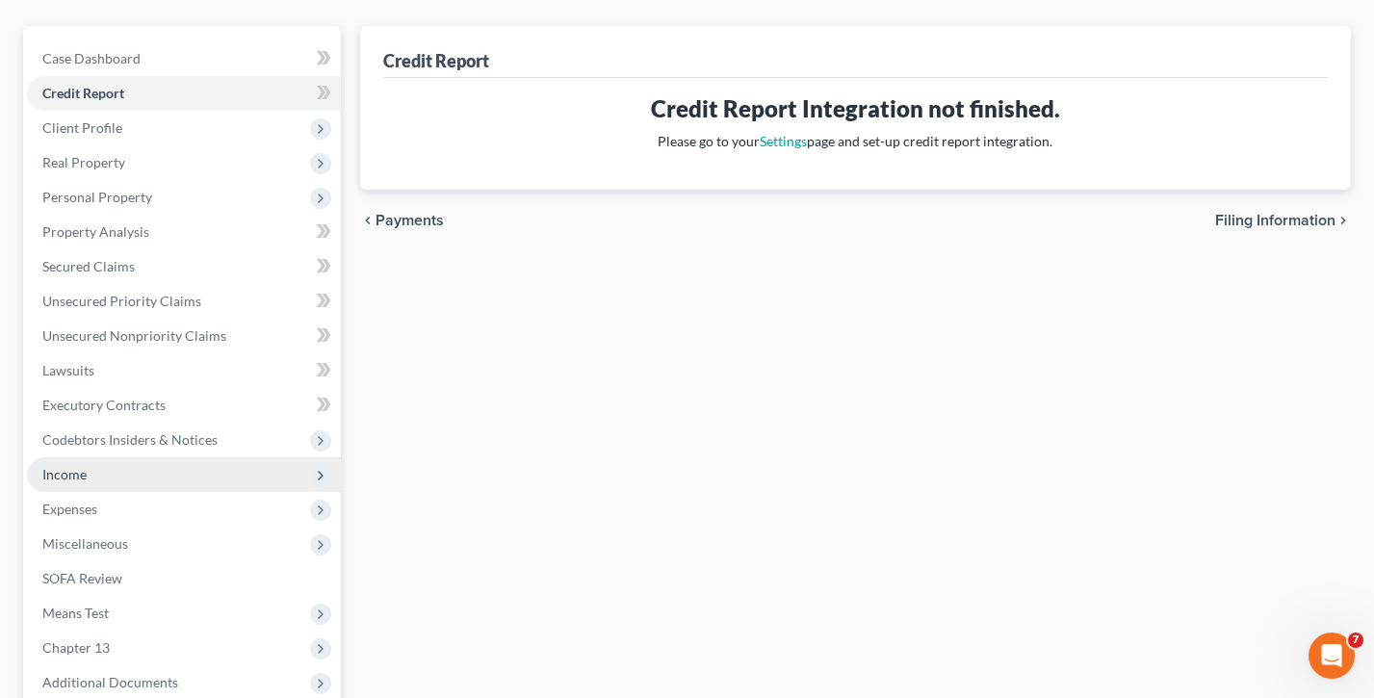
click at [147, 474] on span "Income" at bounding box center [184, 474] width 314 height 35
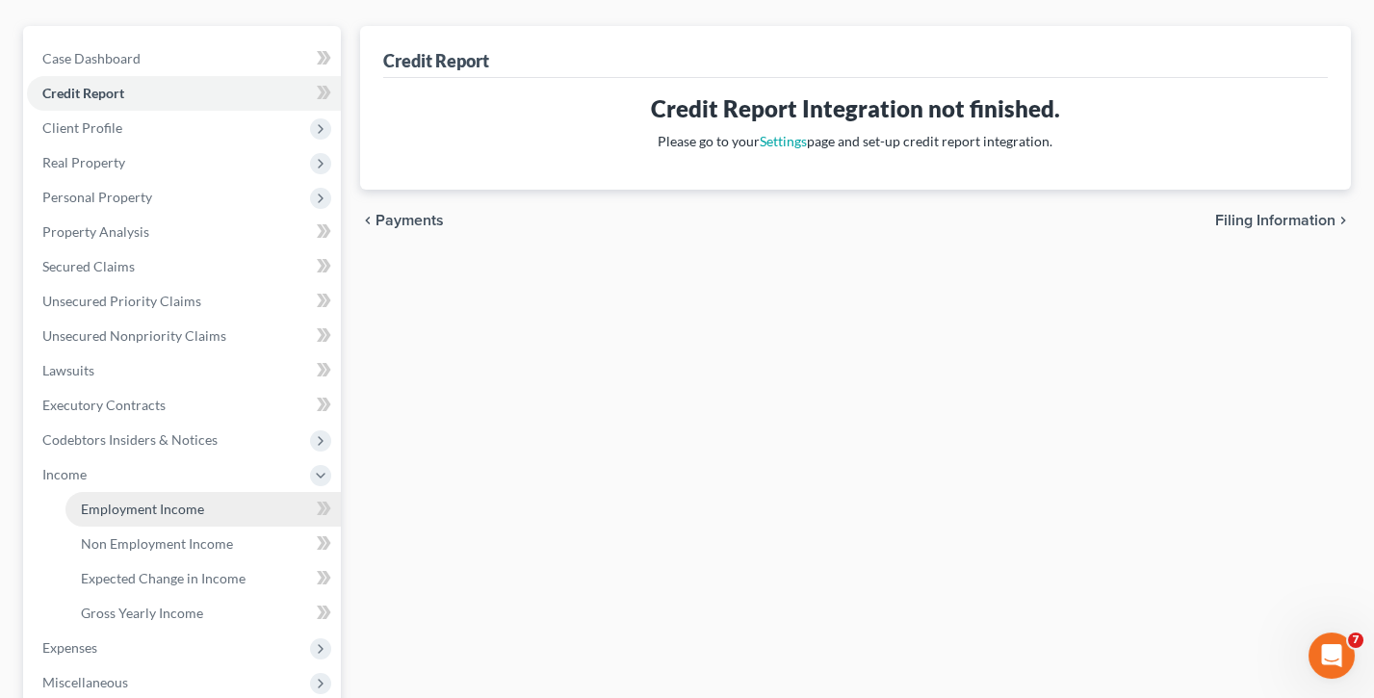
click at [146, 501] on span "Employment Income" at bounding box center [142, 509] width 123 height 16
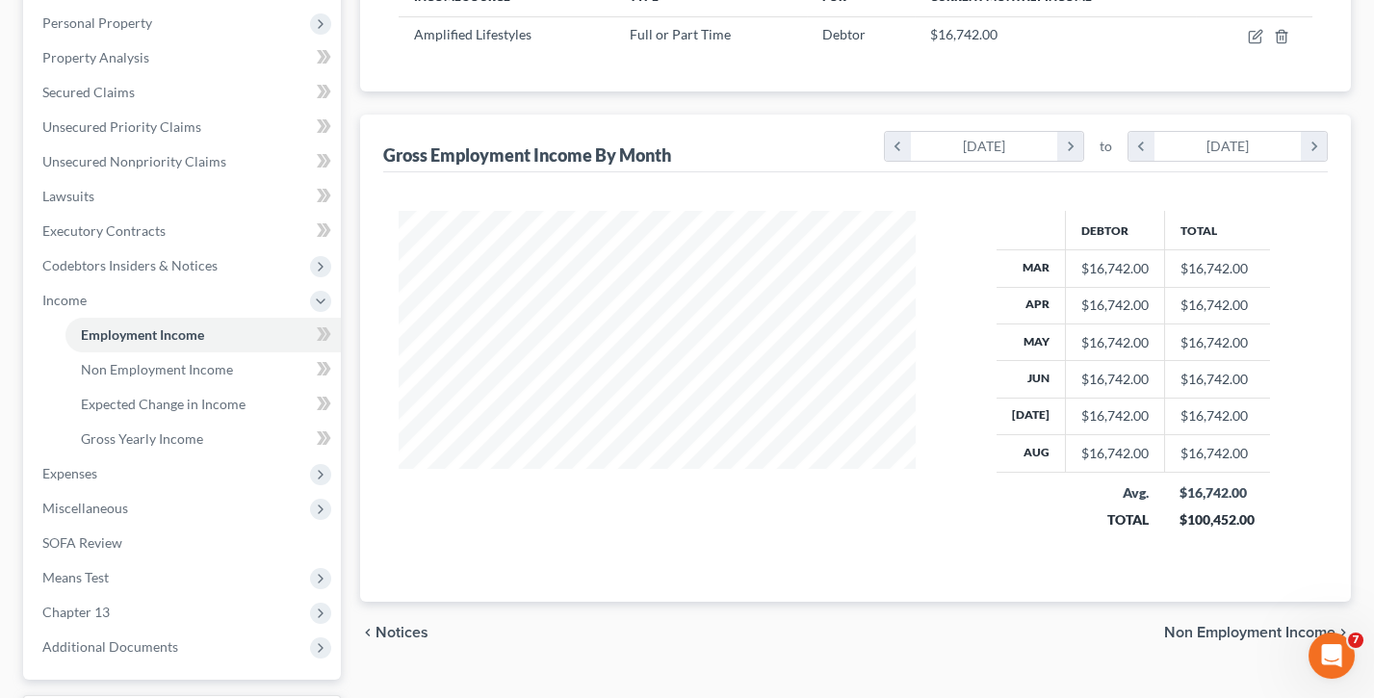
scroll to position [338, 0]
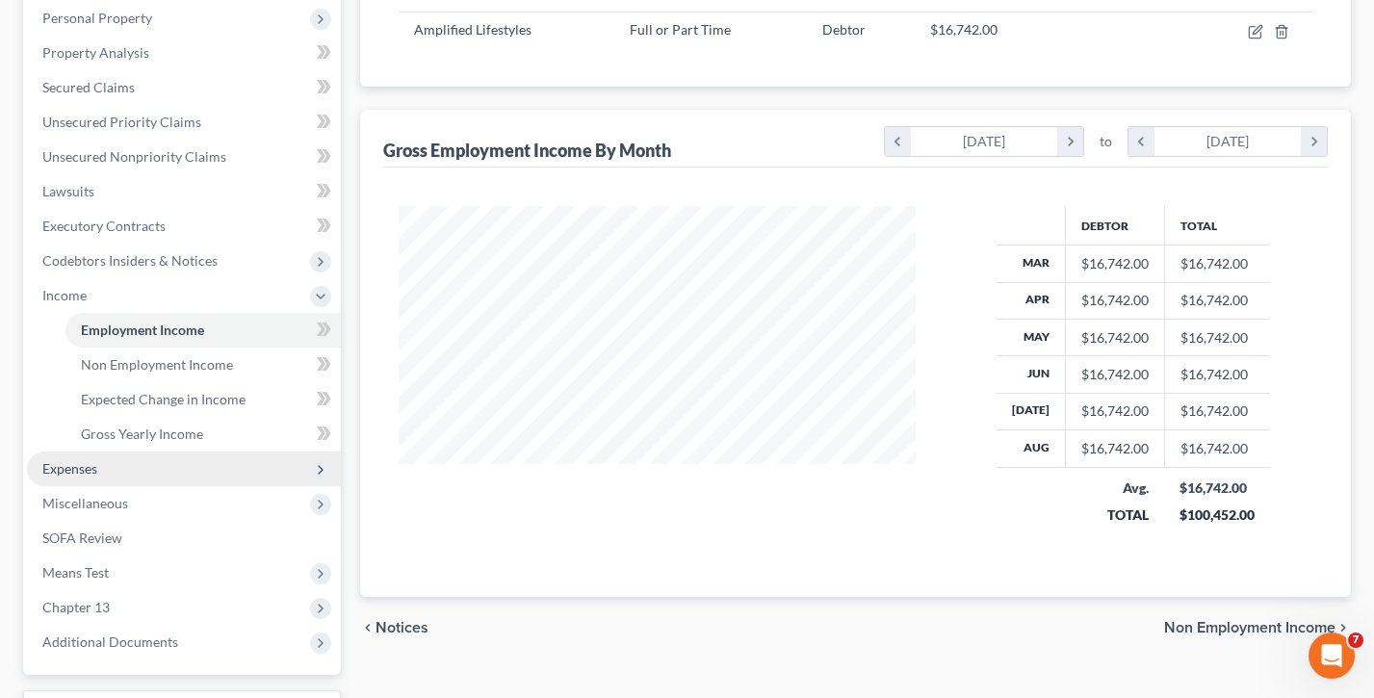
click at [147, 456] on span "Expenses" at bounding box center [184, 469] width 314 height 35
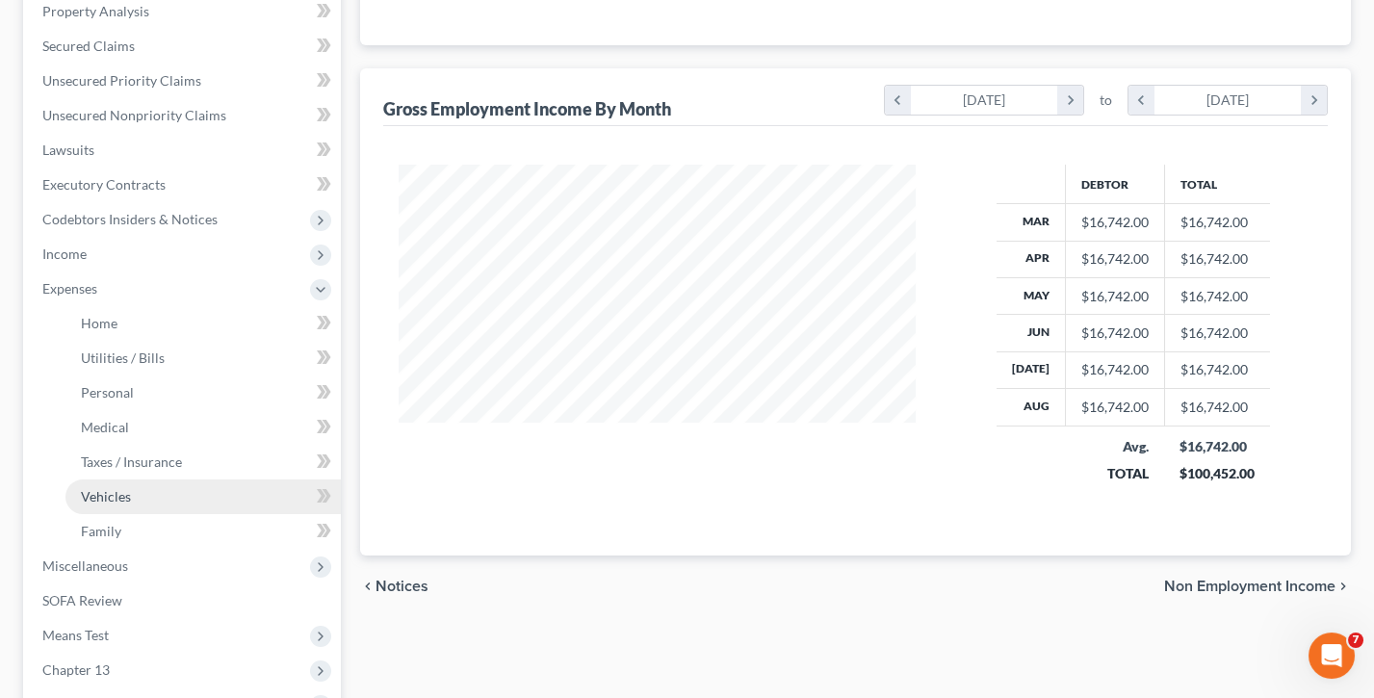
scroll to position [395, 0]
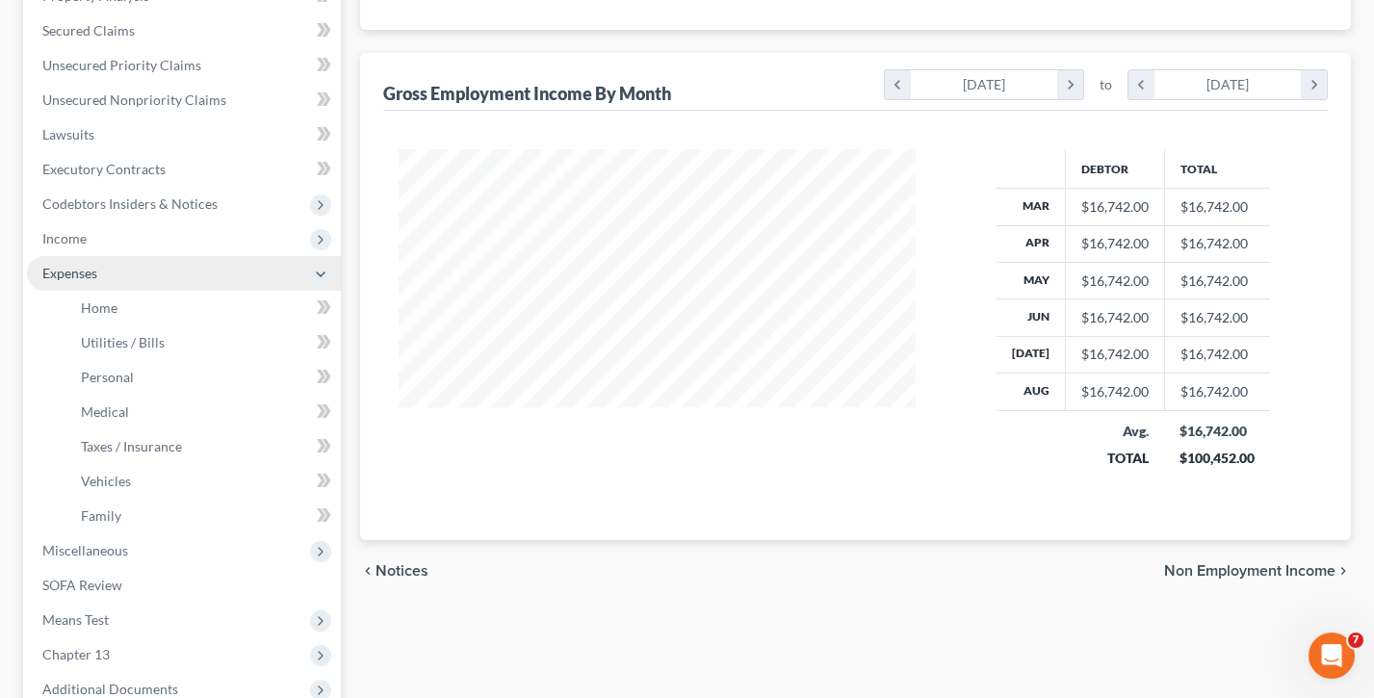
click at [155, 265] on span "Expenses" at bounding box center [184, 273] width 314 height 35
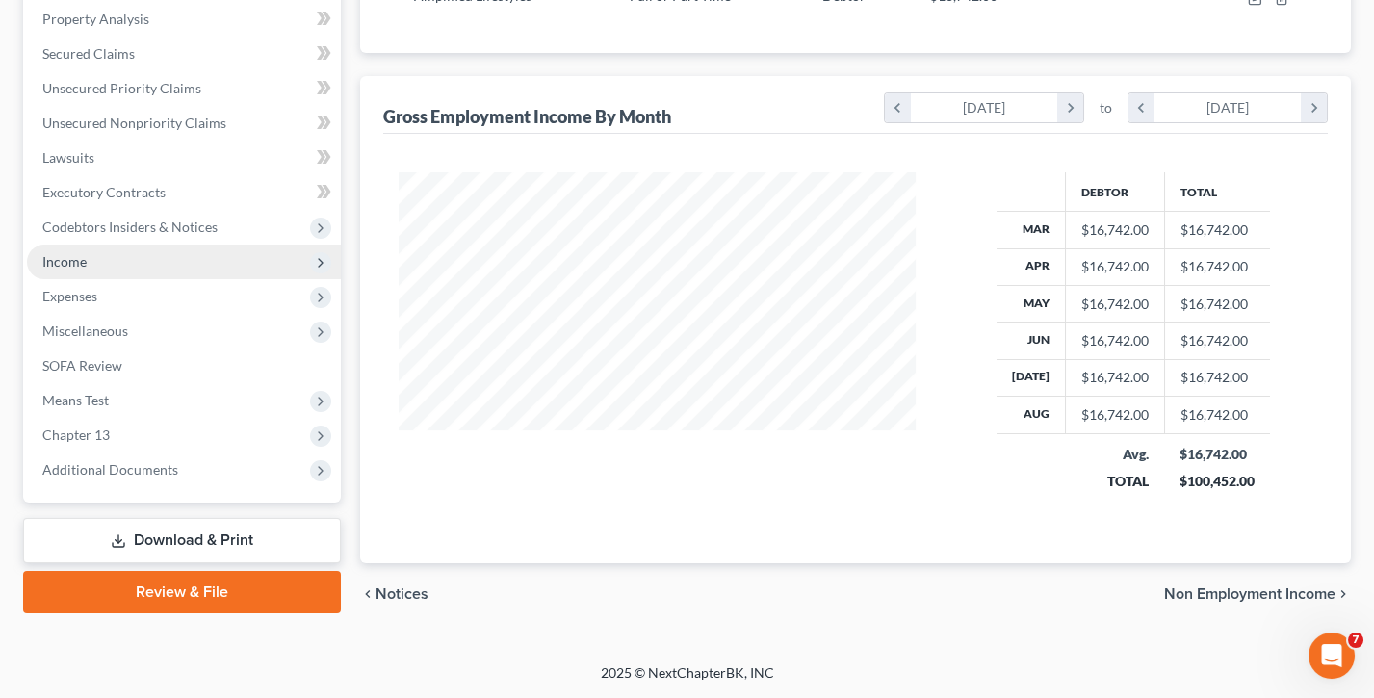
scroll to position [360, 0]
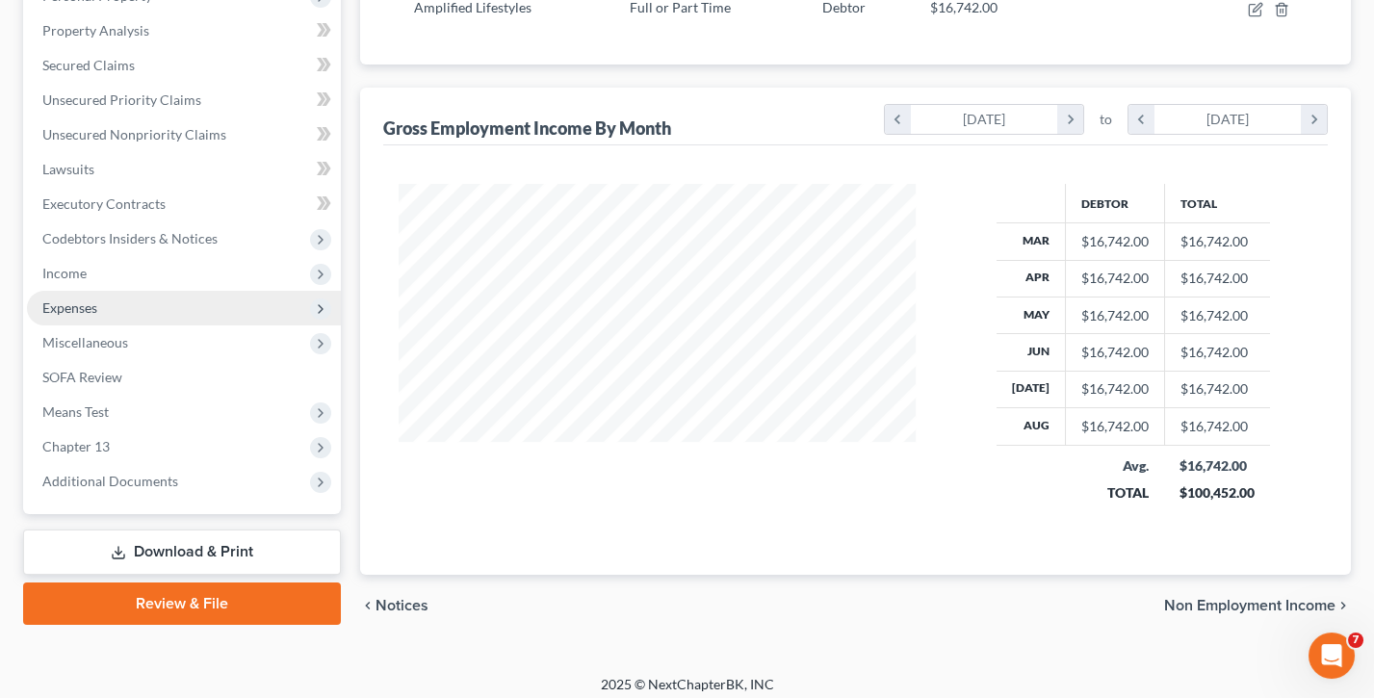
click at [90, 299] on span "Expenses" at bounding box center [69, 307] width 55 height 16
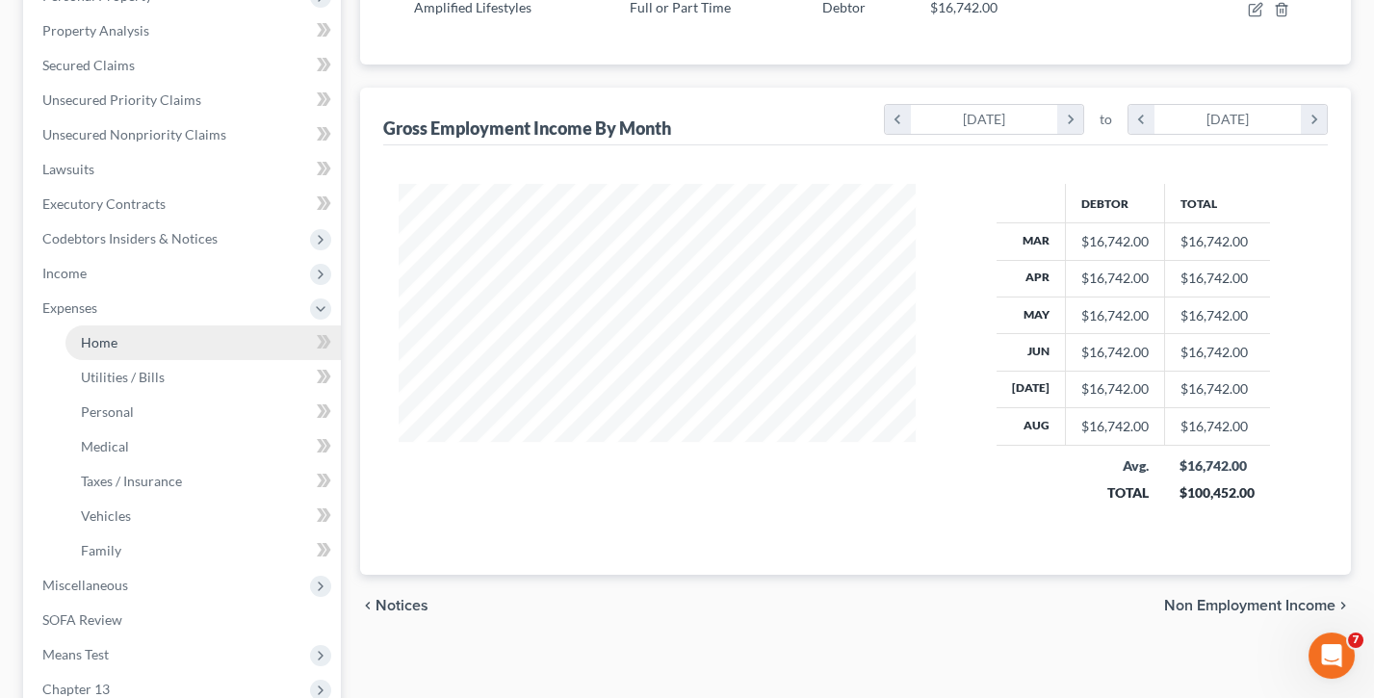
click at [96, 334] on span "Home" at bounding box center [99, 342] width 37 height 16
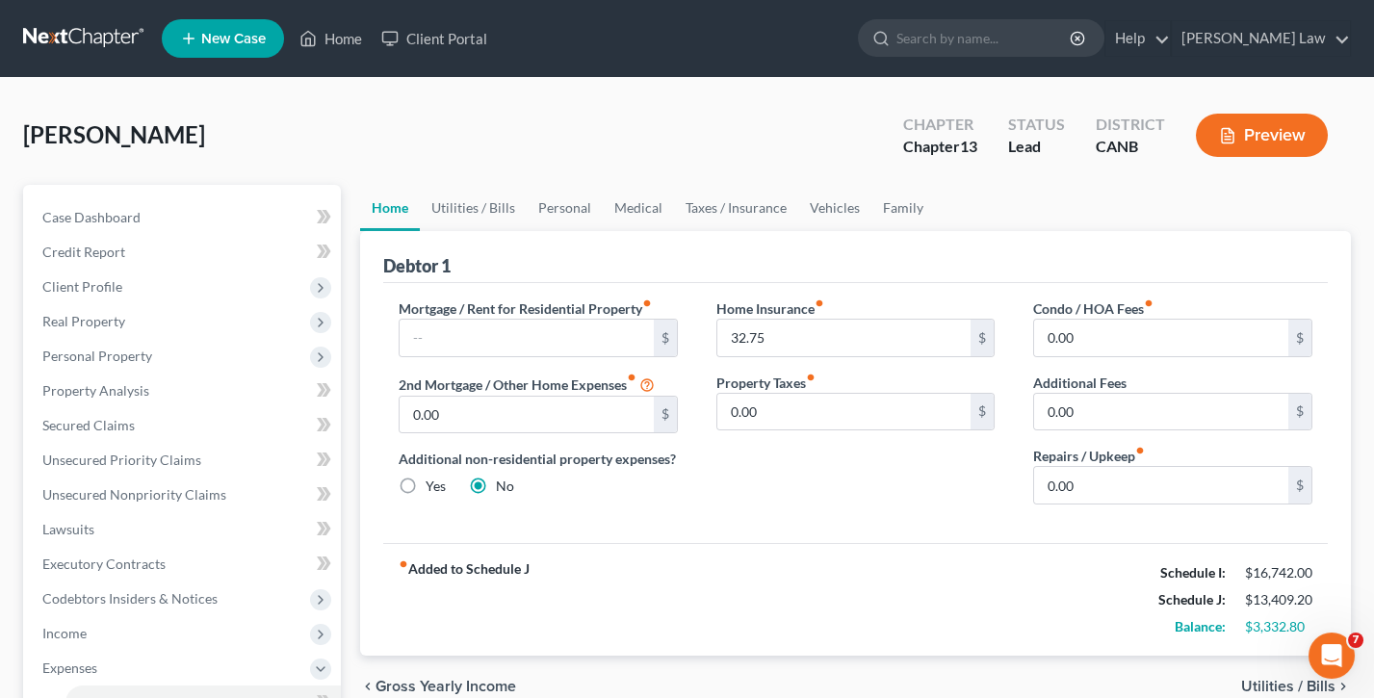
click at [1270, 137] on button "Preview" at bounding box center [1262, 135] width 132 height 43
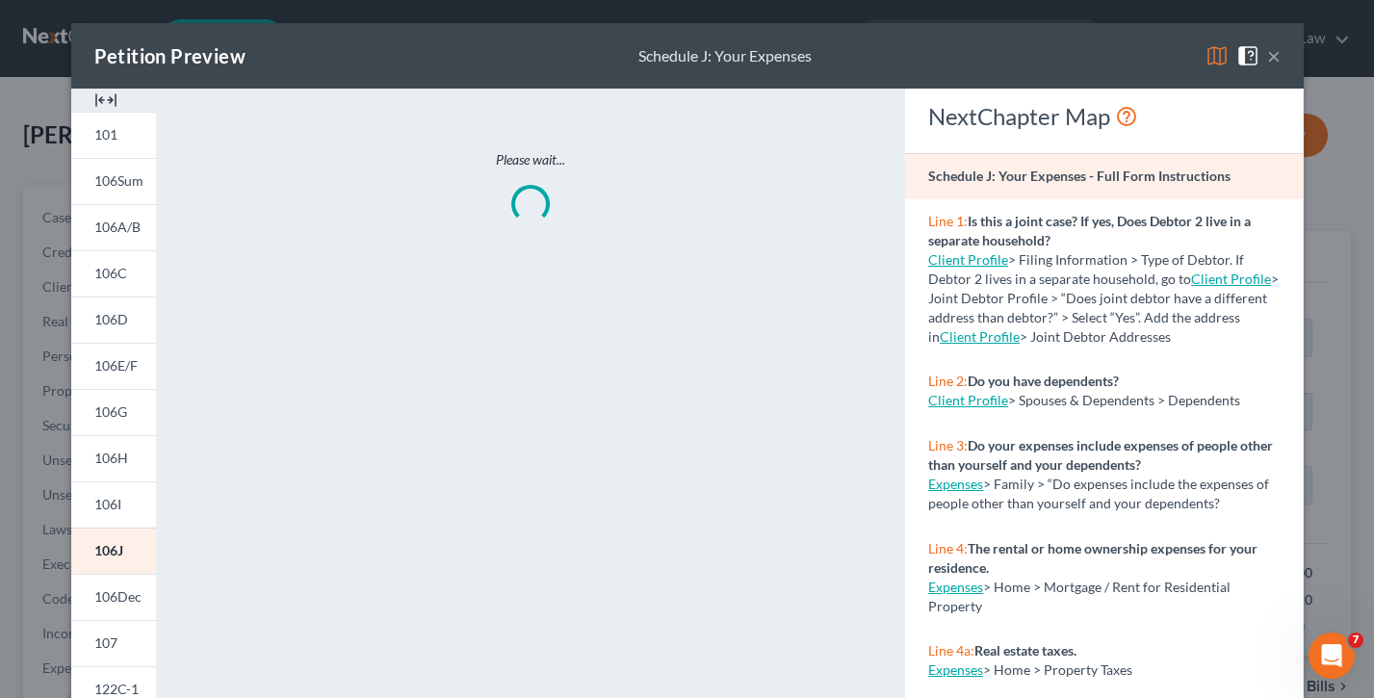
click at [1221, 52] on img at bounding box center [1216, 55] width 23 height 23
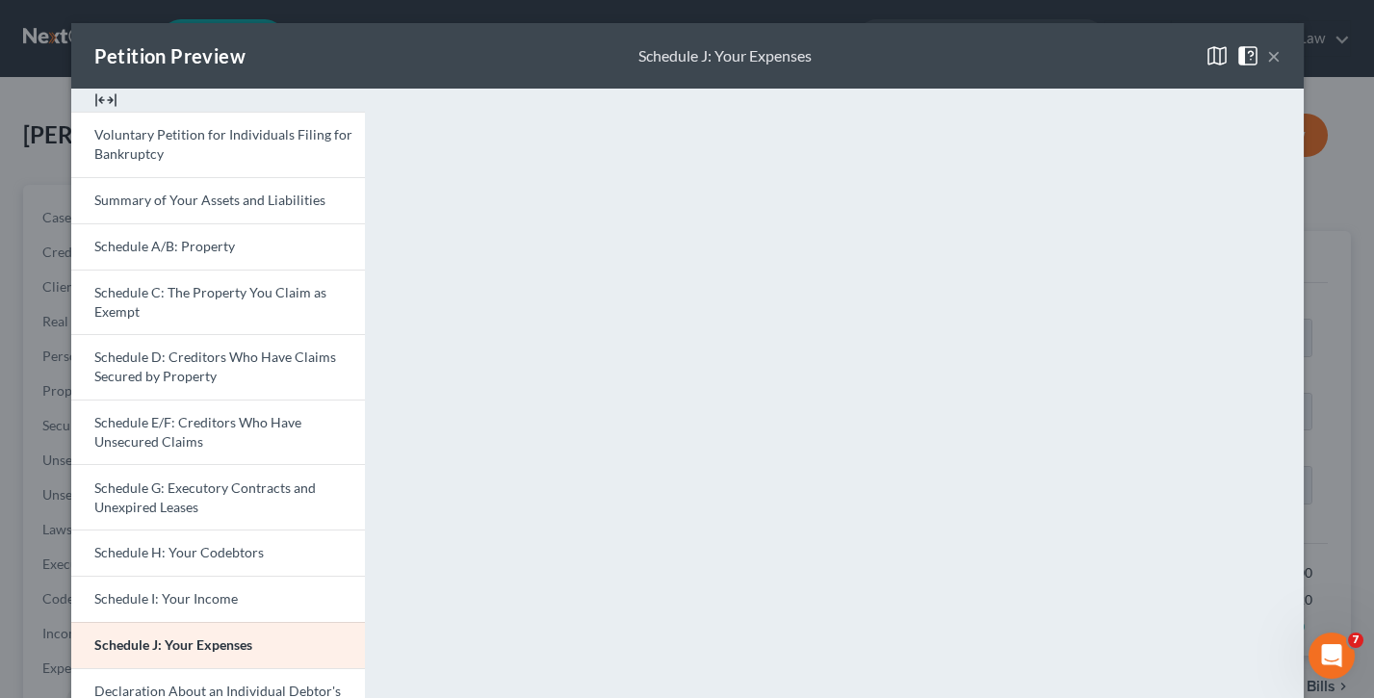
click at [1278, 58] on button "×" at bounding box center [1273, 55] width 13 height 23
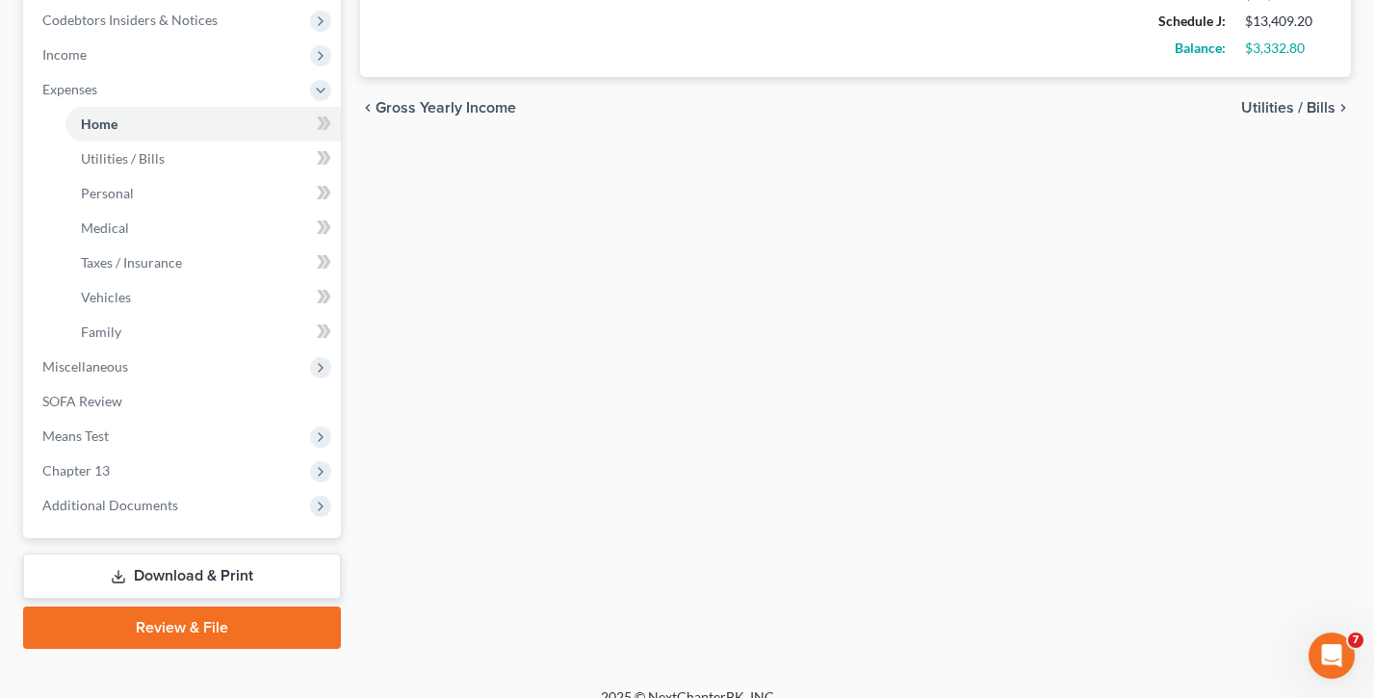
scroll to position [578, 0]
click at [195, 511] on link "Review & File" at bounding box center [182, 628] width 318 height 42
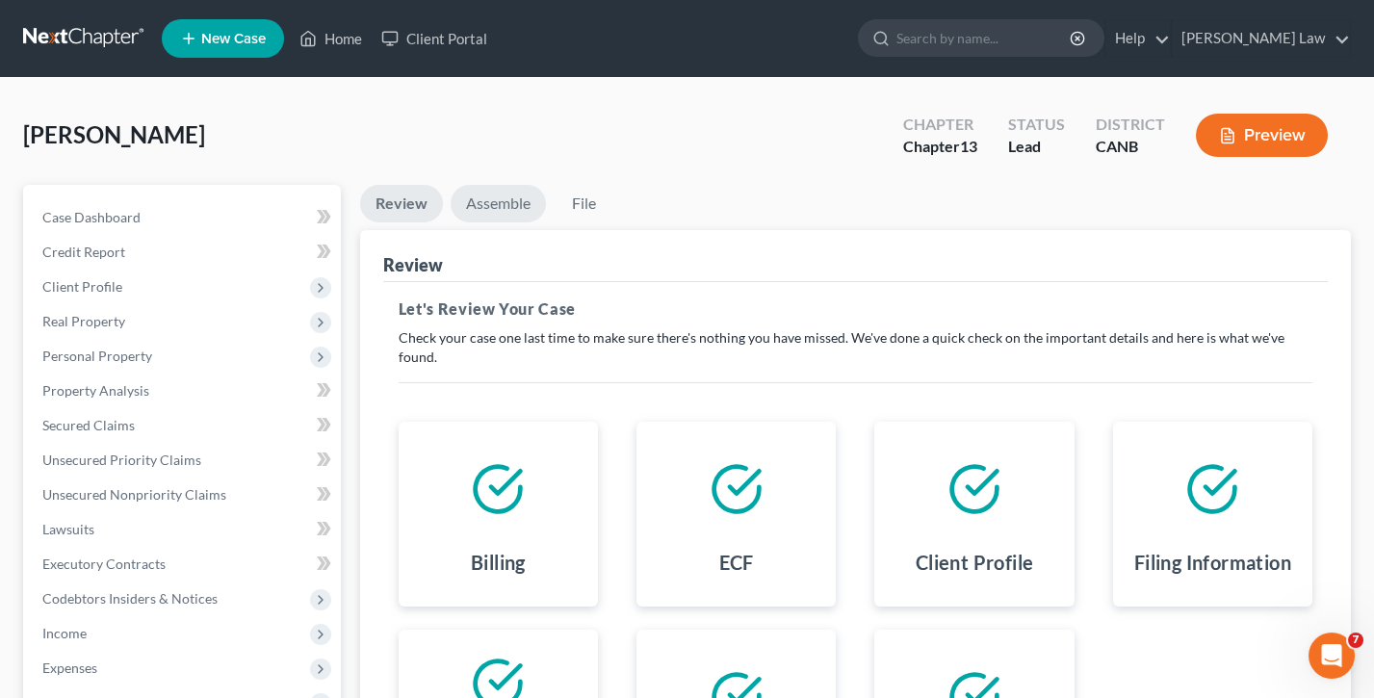
click at [500, 204] on link "Assemble" at bounding box center [498, 204] width 95 height 38
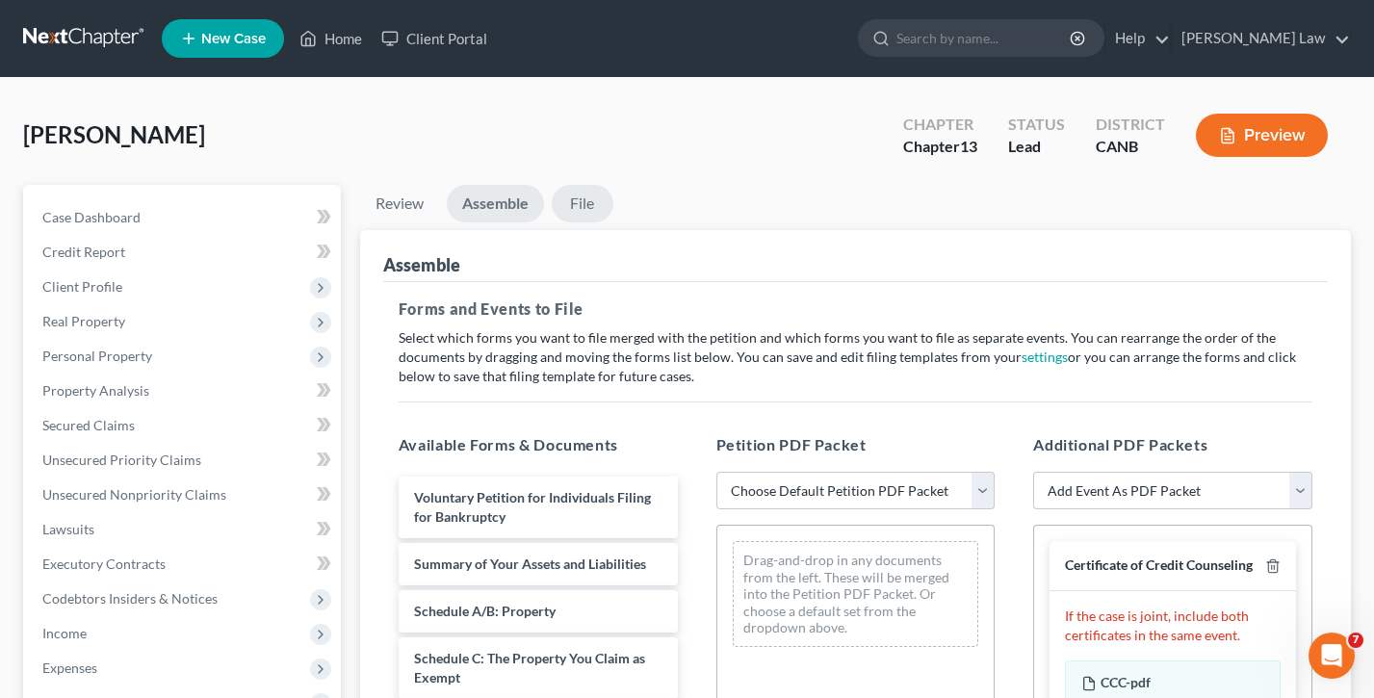
click at [593, 199] on link "File" at bounding box center [583, 204] width 62 height 38
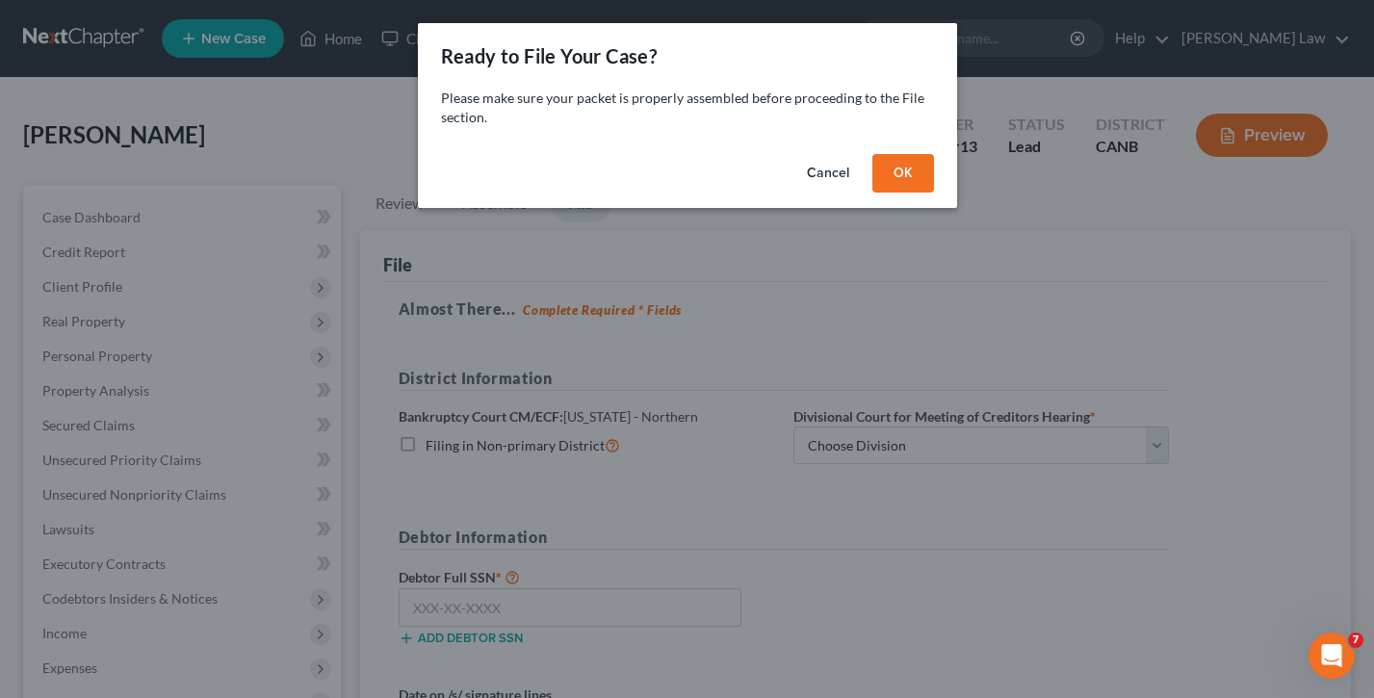
click at [903, 180] on button "OK" at bounding box center [903, 173] width 62 height 39
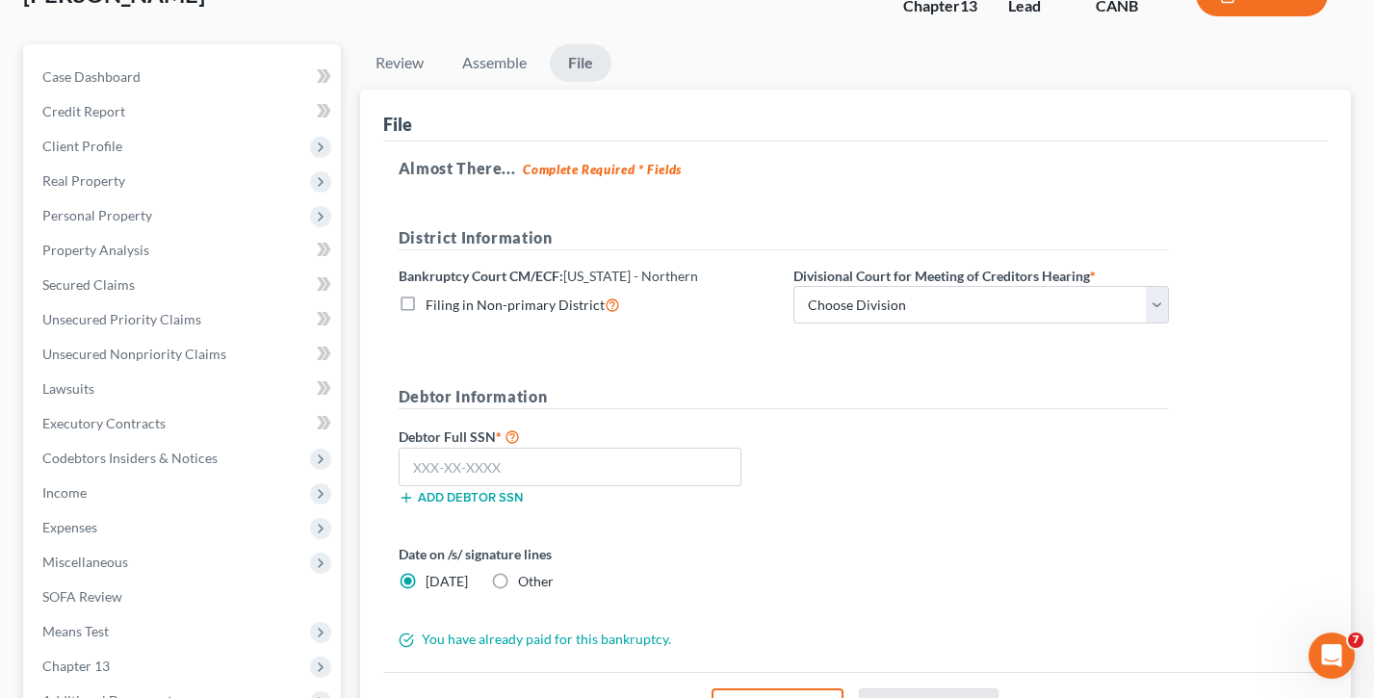
scroll to position [160, 0]
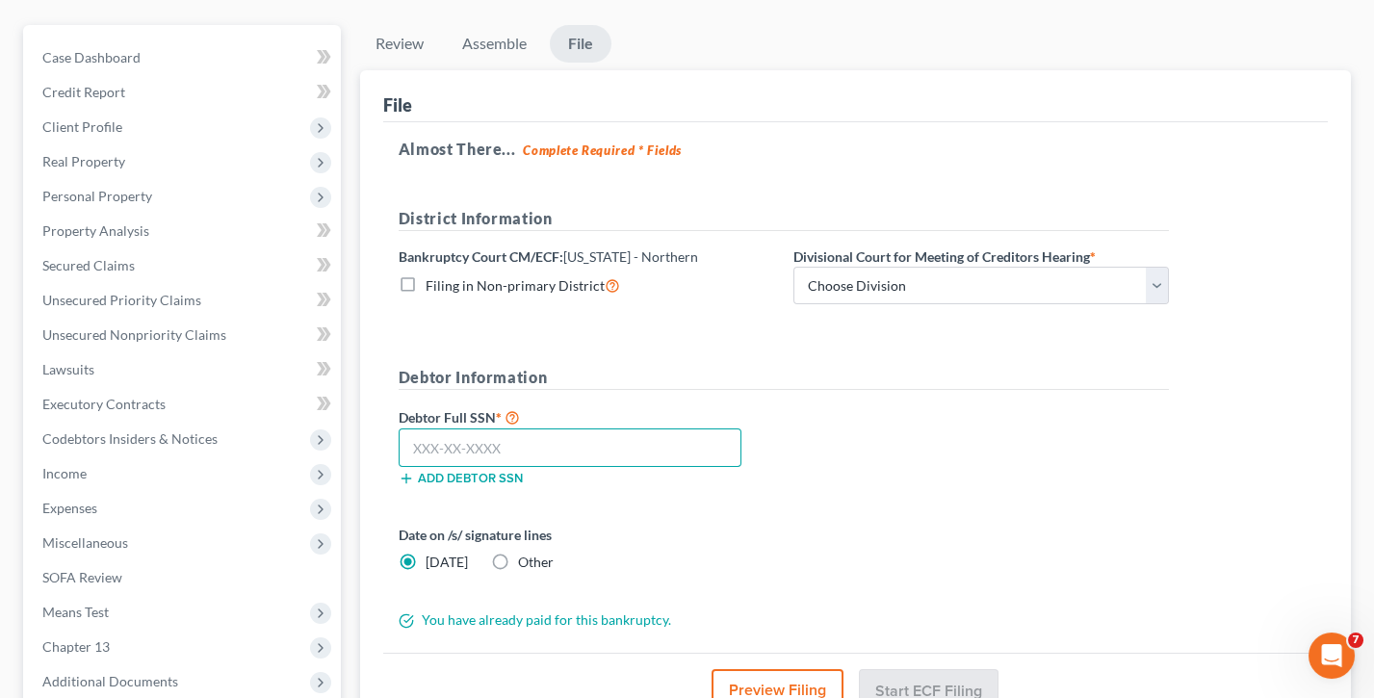
click at [678, 442] on input "text" at bounding box center [570, 447] width 343 height 39
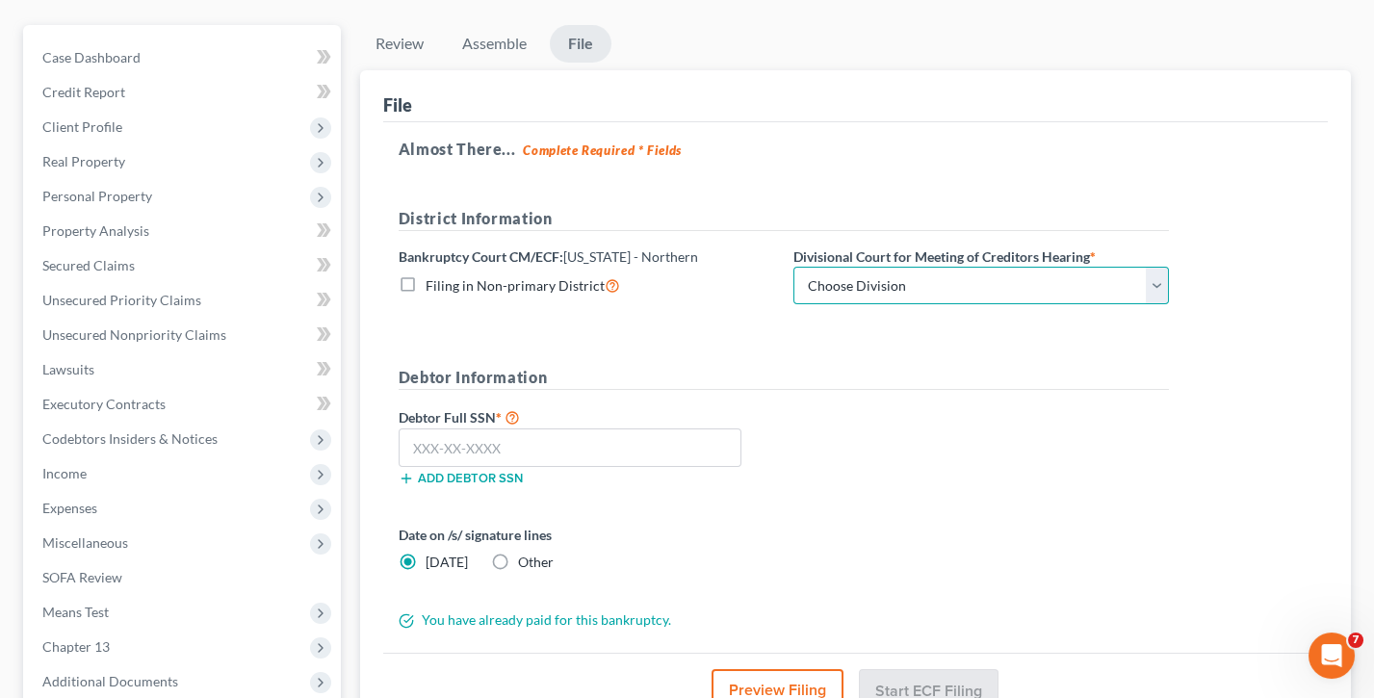
select select "0"
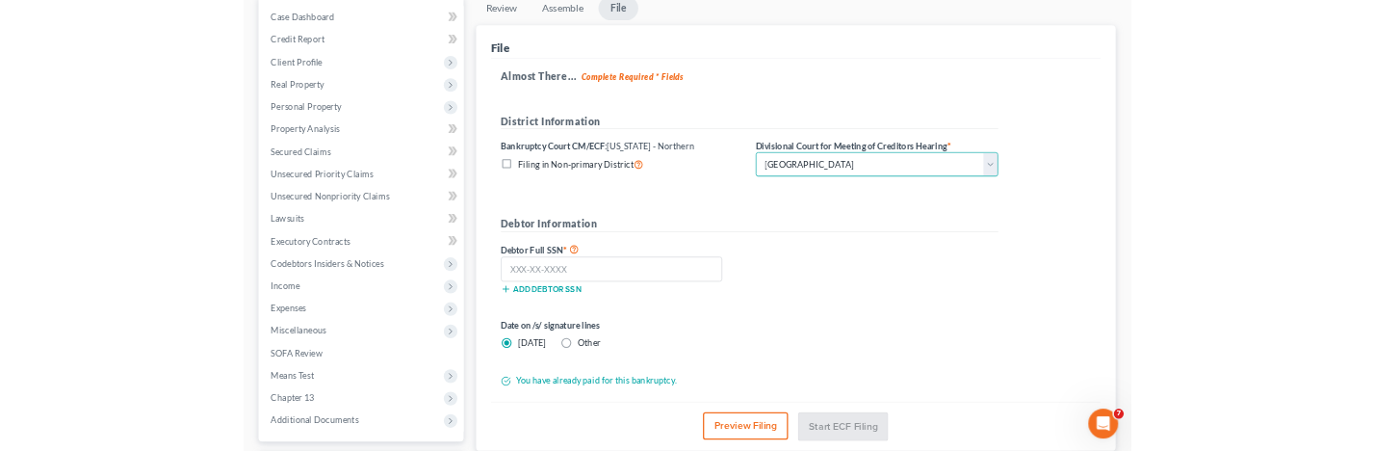
scroll to position [202, 0]
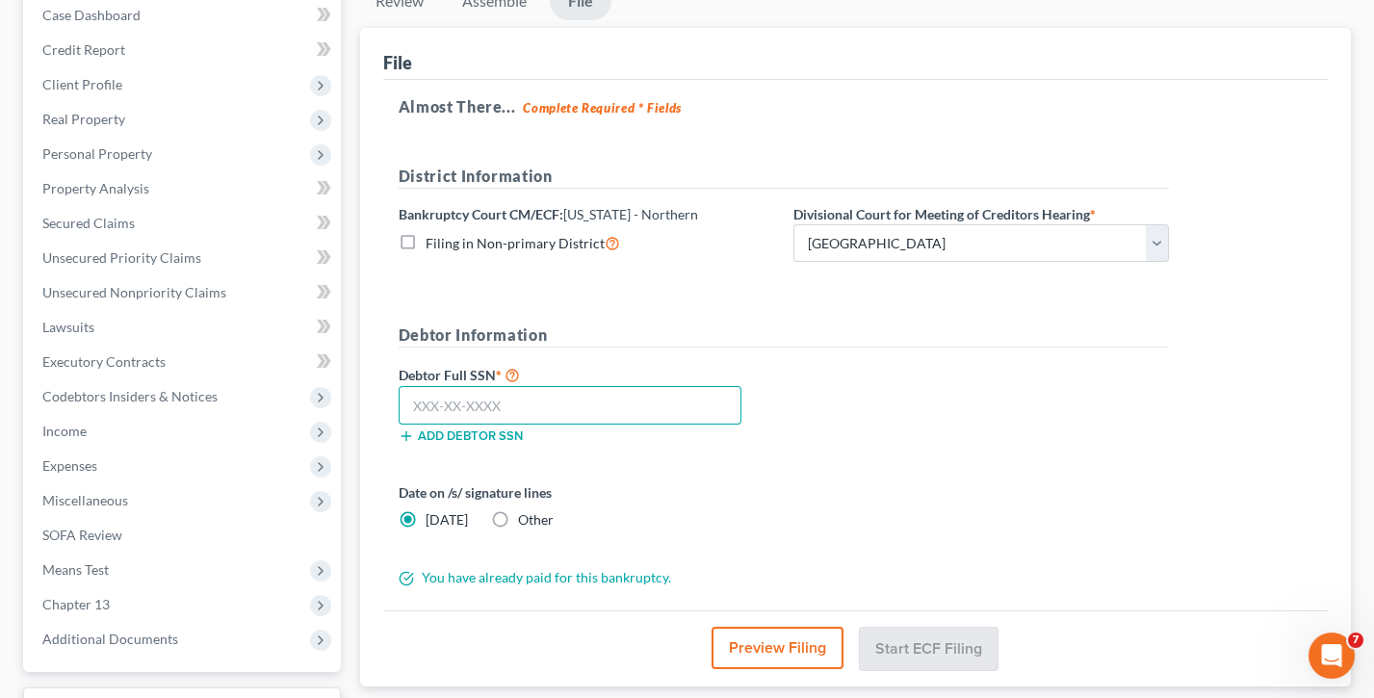
click at [452, 400] on input "text" at bounding box center [570, 405] width 343 height 39
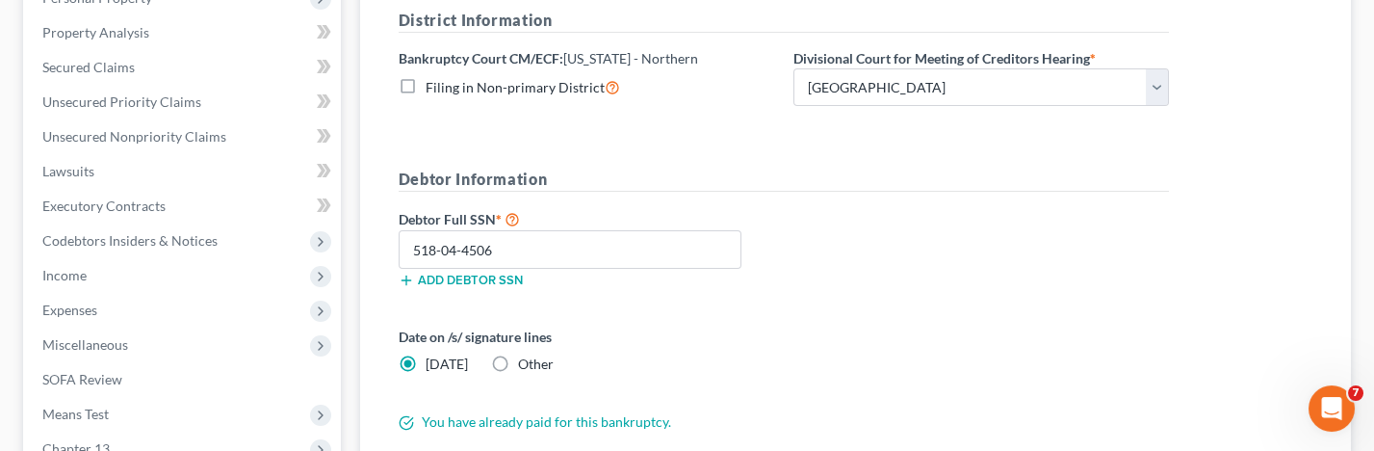
scroll to position [377, 0]
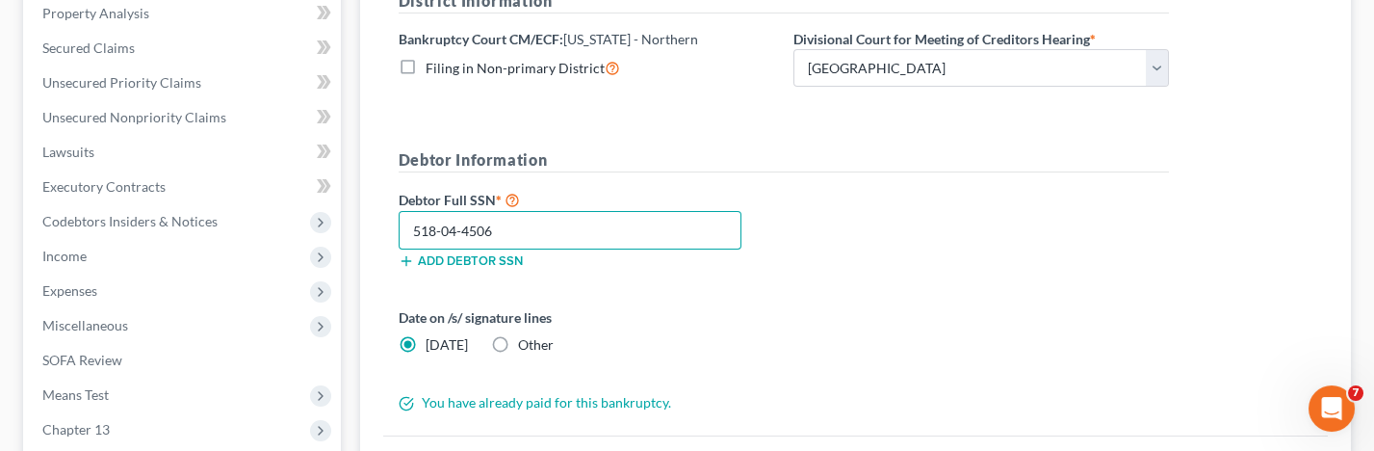
type input "518-04-4506"
click at [518, 336] on label "Other" at bounding box center [536, 344] width 36 height 19
click at [526, 336] on input "Other" at bounding box center [532, 341] width 13 height 13
radio input "true"
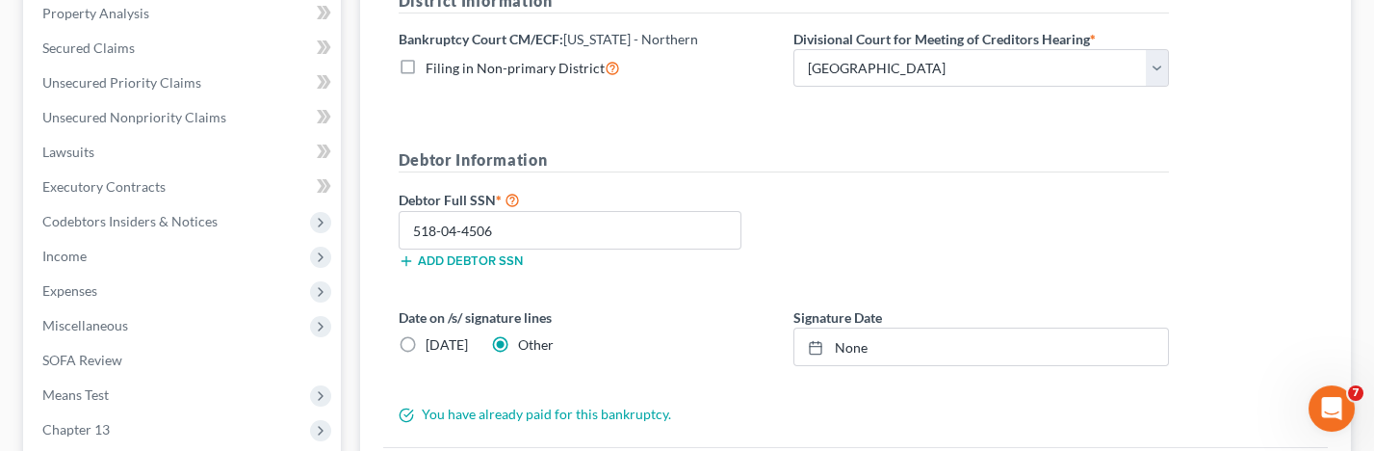
click at [426, 342] on label "[DATE]" at bounding box center [447, 344] width 42 height 19
click at [433, 342] on input "[DATE]" at bounding box center [439, 341] width 13 height 13
radio input "true"
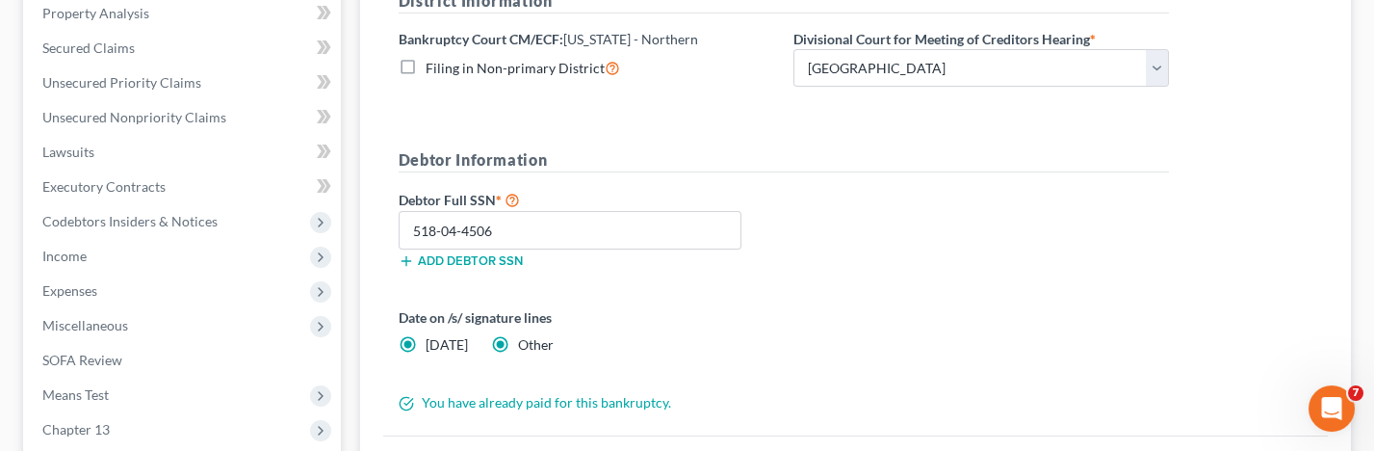
radio input "false"
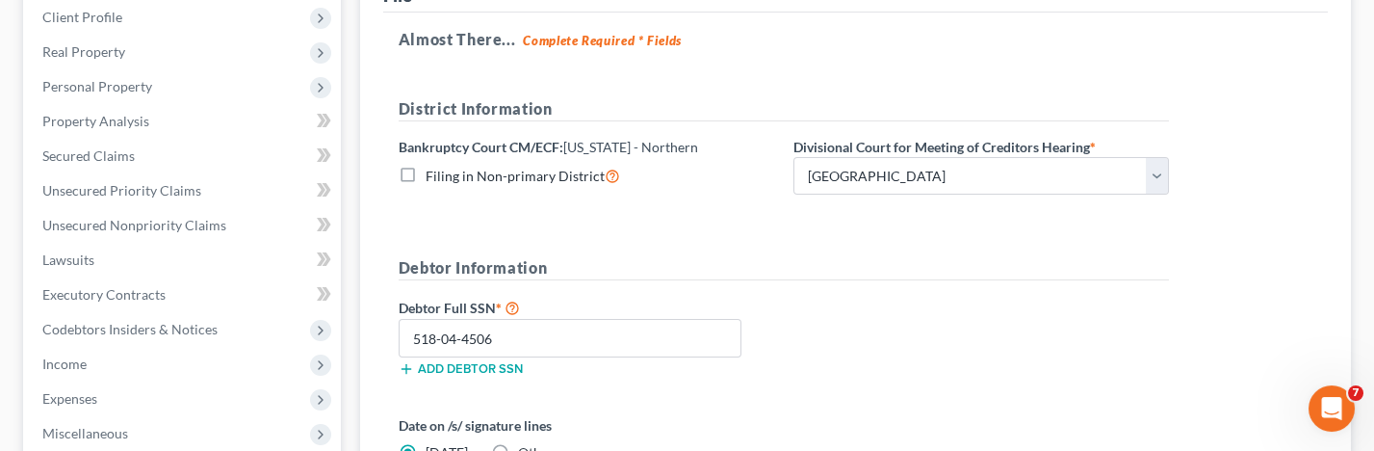
scroll to position [246, 0]
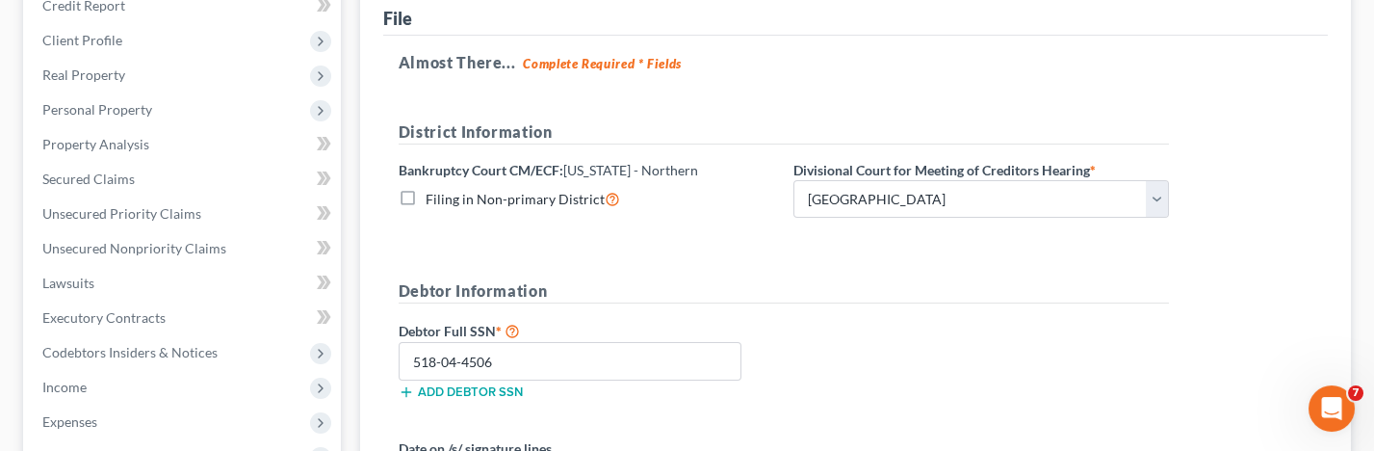
click at [426, 200] on label "Filing in Non-primary District" at bounding box center [523, 199] width 194 height 22
click at [433, 200] on input "Filing in Non-primary District" at bounding box center [439, 194] width 13 height 13
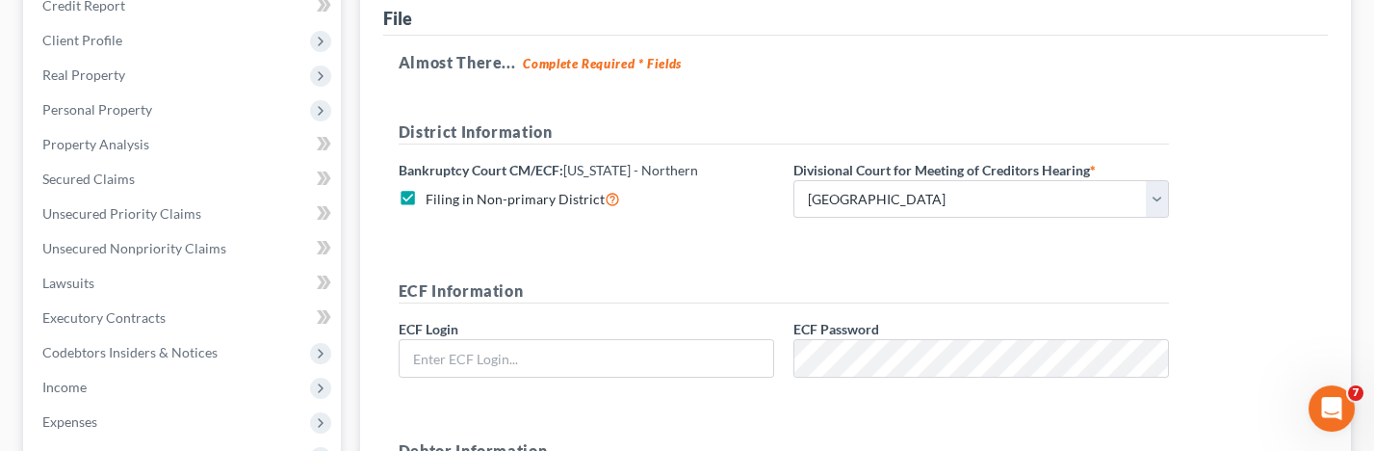
click at [426, 194] on label "Filing in Non-primary District" at bounding box center [523, 199] width 194 height 22
click at [433, 194] on input "Filing in Non-primary District" at bounding box center [439, 194] width 13 height 13
checkbox input "false"
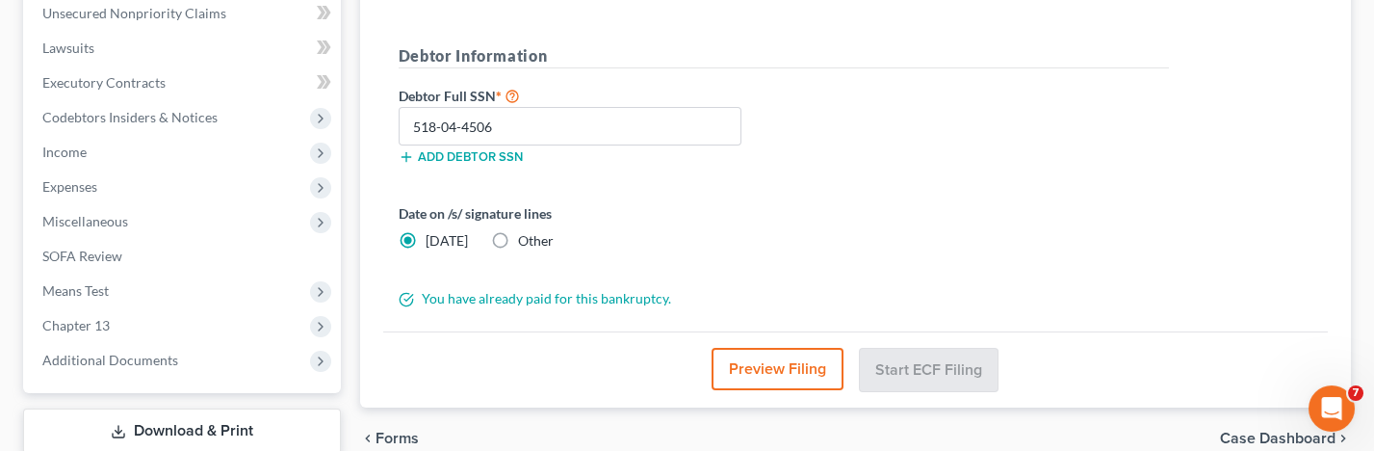
scroll to position [492, 0]
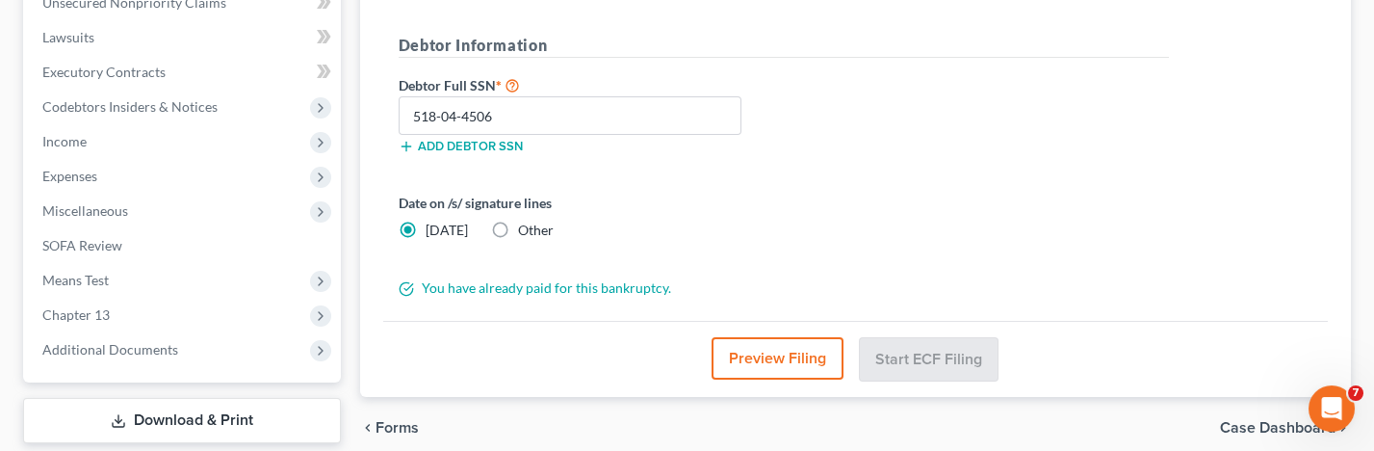
click at [788, 342] on button "Preview Filing" at bounding box center [777, 358] width 132 height 42
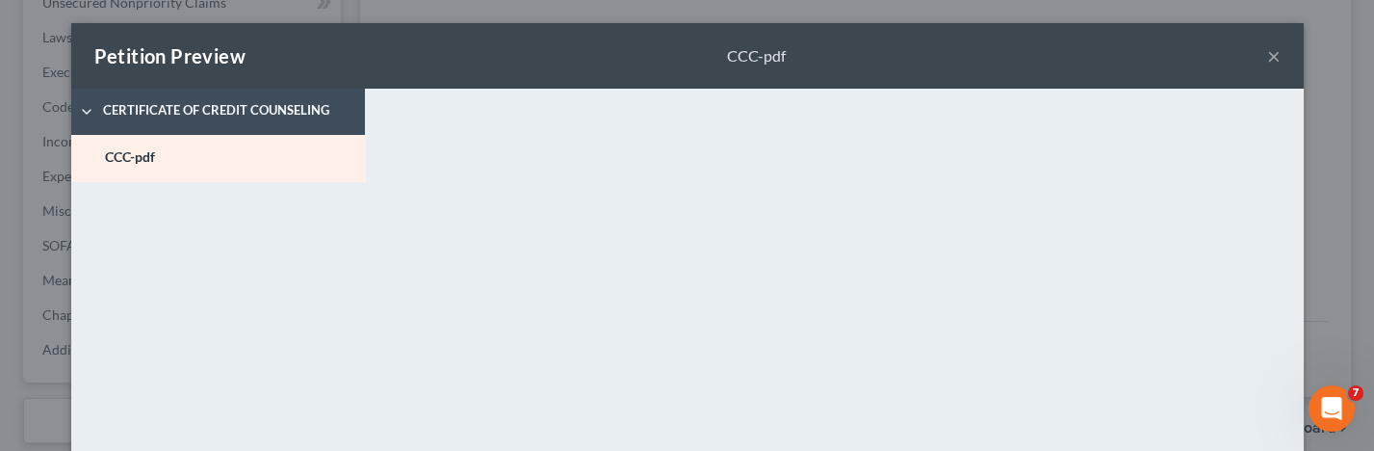
click at [1275, 47] on button "×" at bounding box center [1273, 55] width 13 height 23
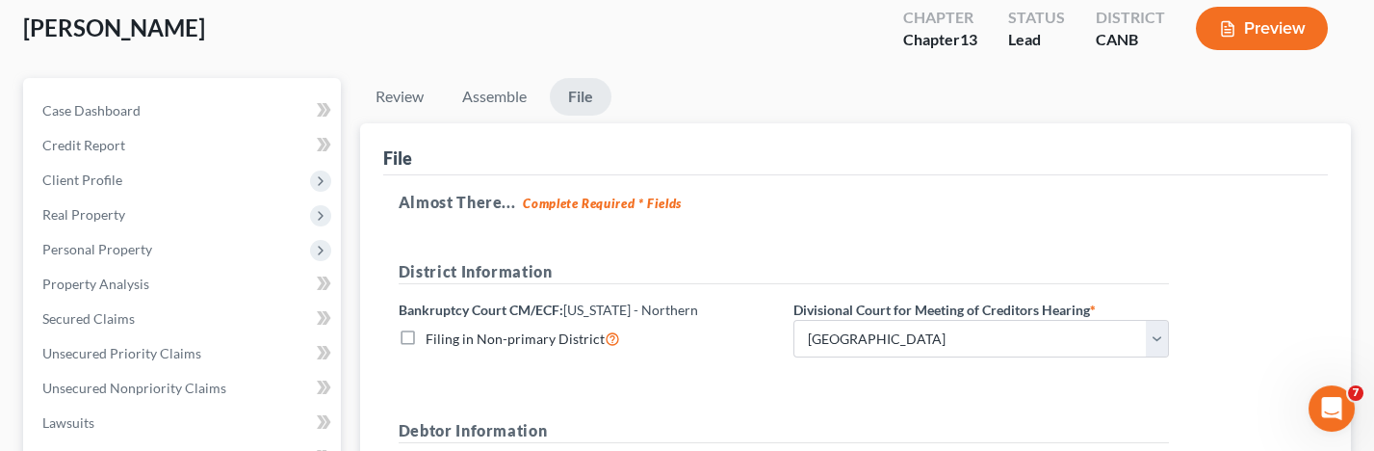
scroll to position [90, 0]
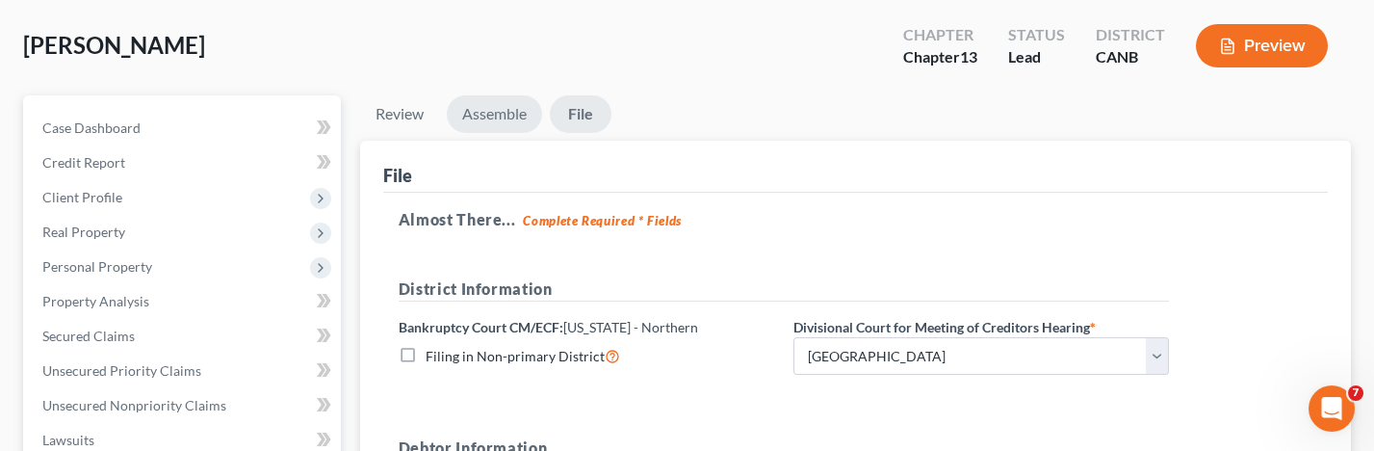
click at [489, 106] on link "Assemble" at bounding box center [494, 114] width 95 height 38
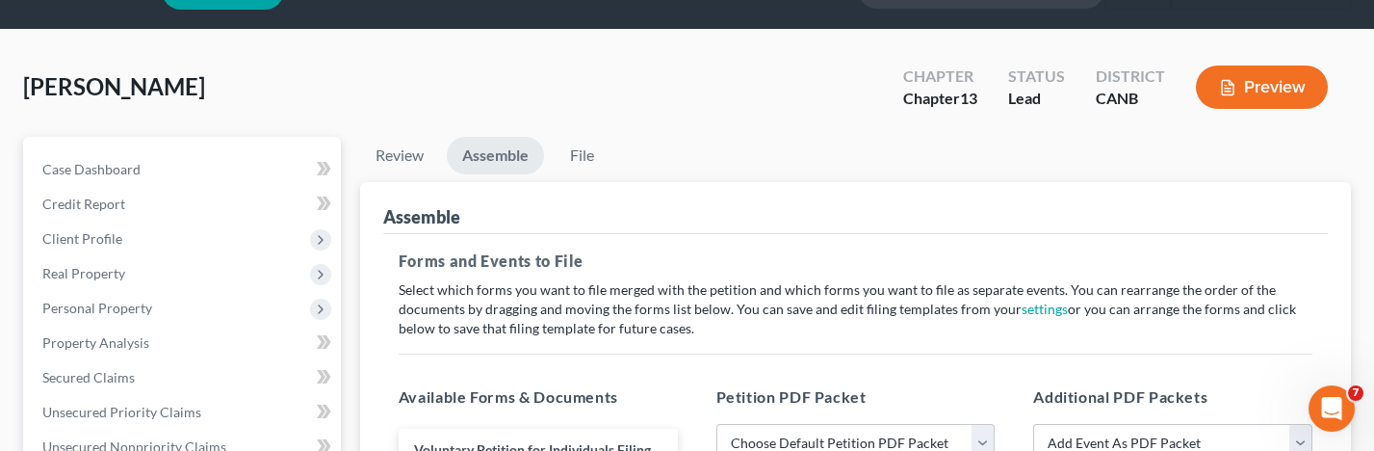
scroll to position [0, 0]
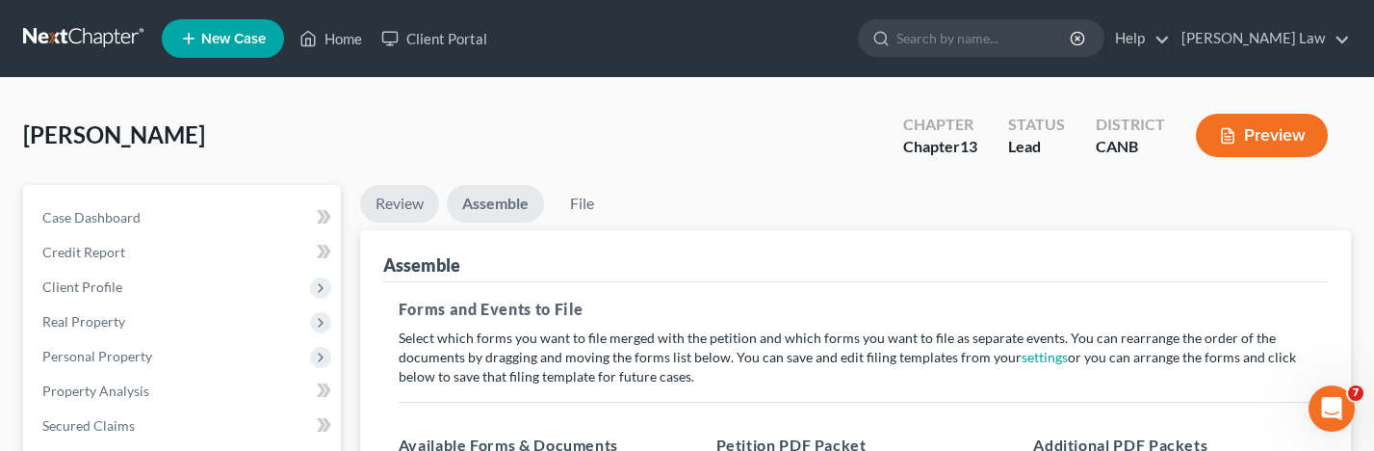
click at [394, 211] on link "Review" at bounding box center [399, 204] width 79 height 38
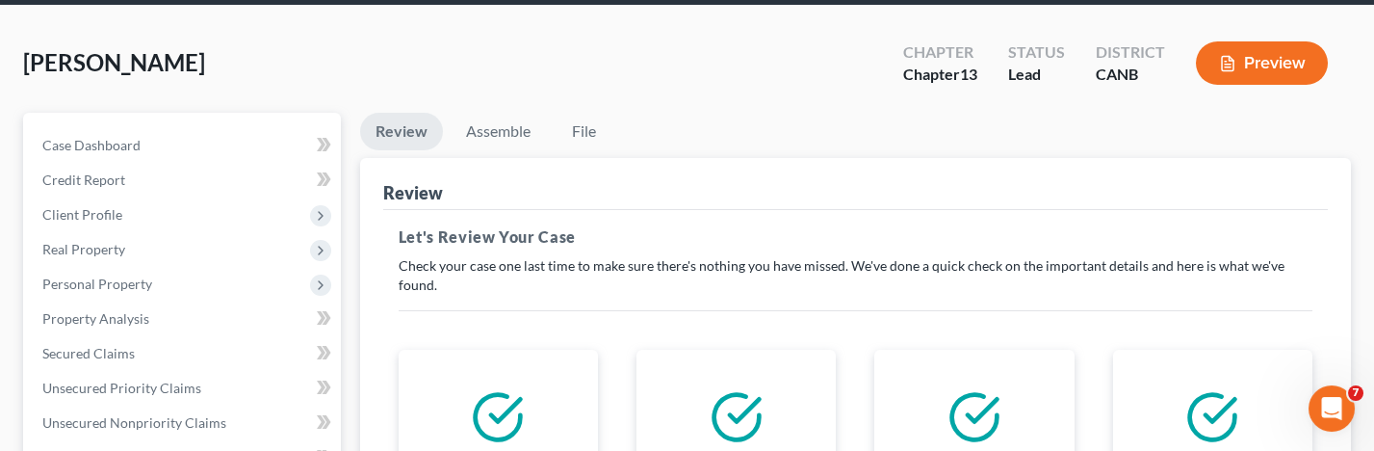
scroll to position [51, 0]
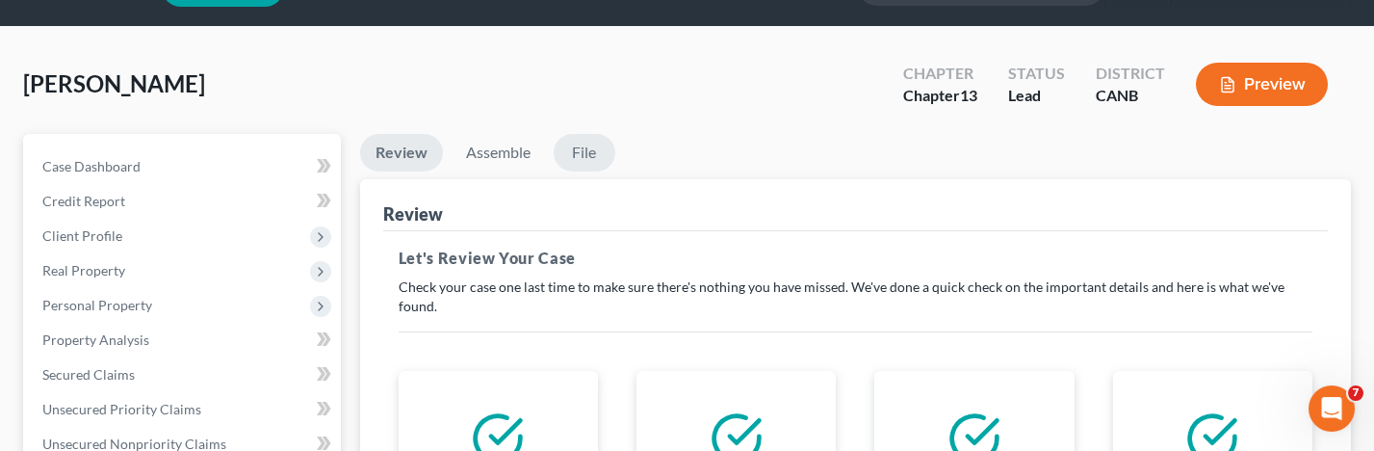
click at [574, 150] on link "File" at bounding box center [585, 153] width 62 height 38
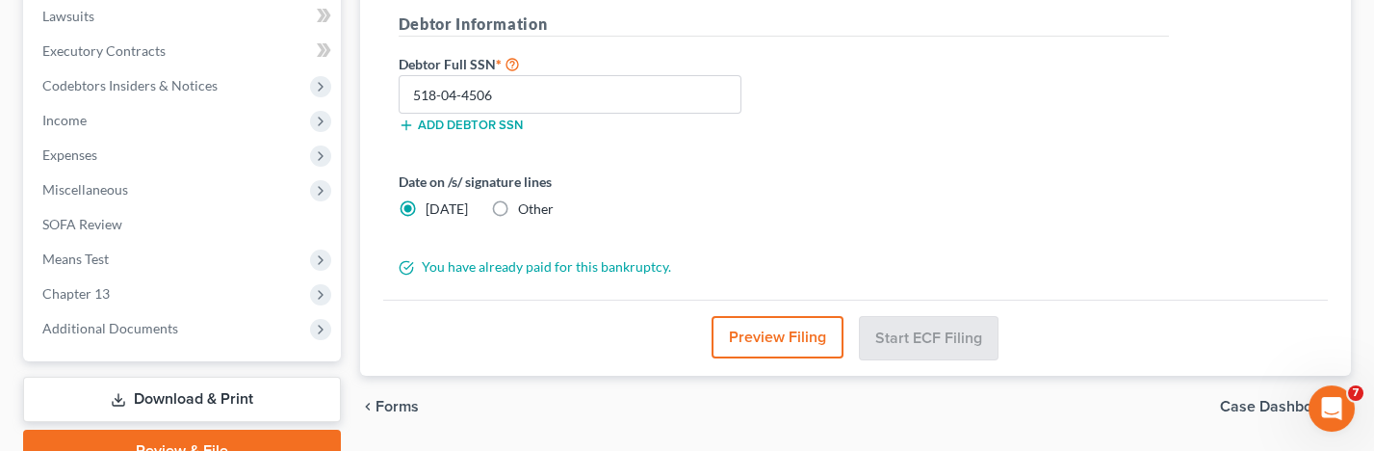
scroll to position [519, 0]
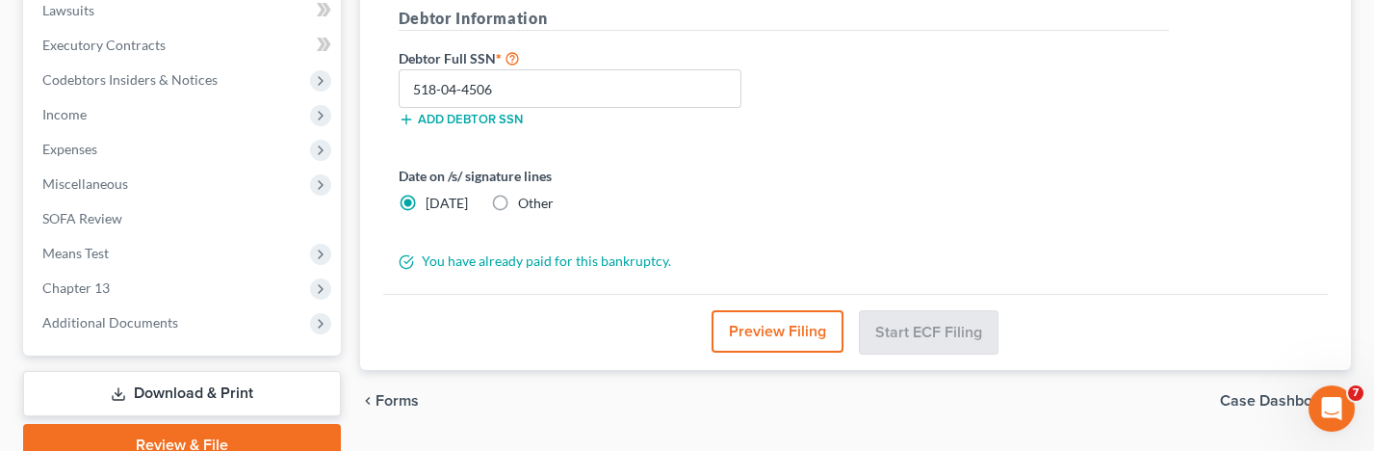
click at [245, 371] on link "Download & Print" at bounding box center [182, 393] width 318 height 45
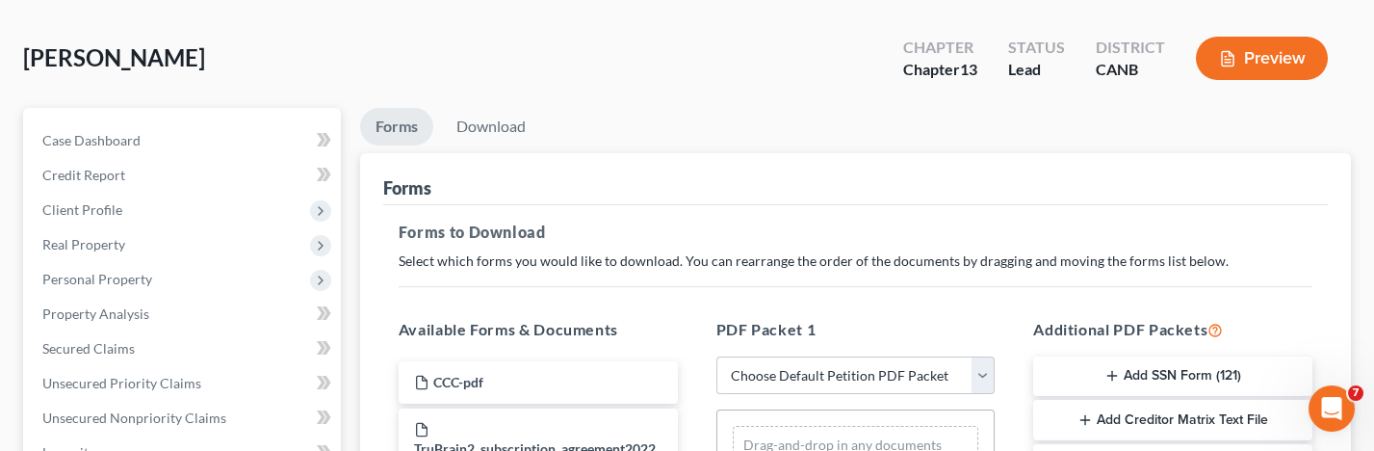
scroll to position [77, 0]
click at [492, 130] on link "Download" at bounding box center [491, 127] width 100 height 38
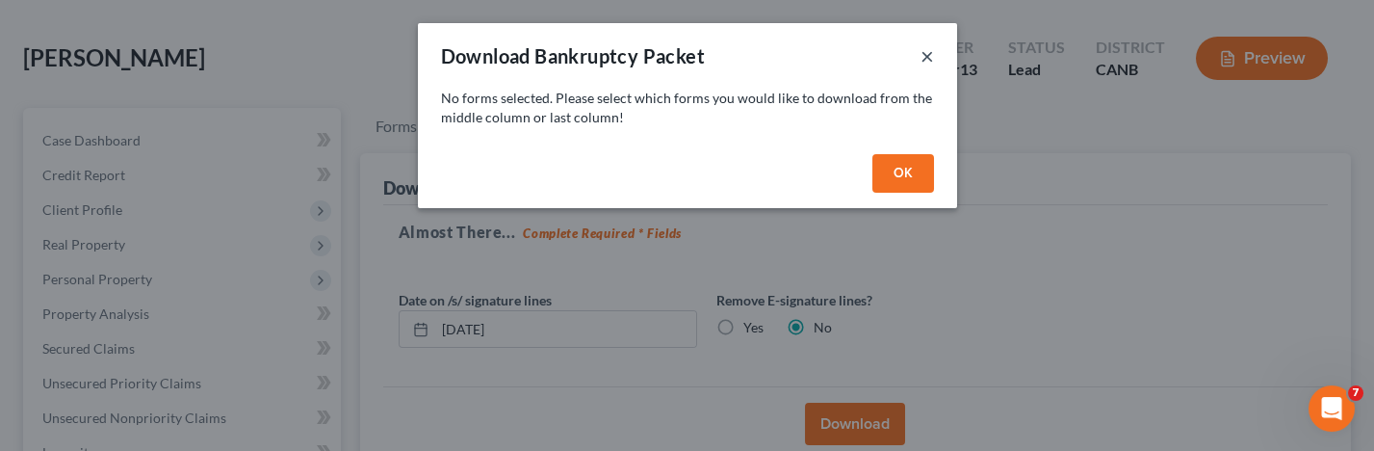
click at [926, 51] on button "×" at bounding box center [926, 55] width 13 height 23
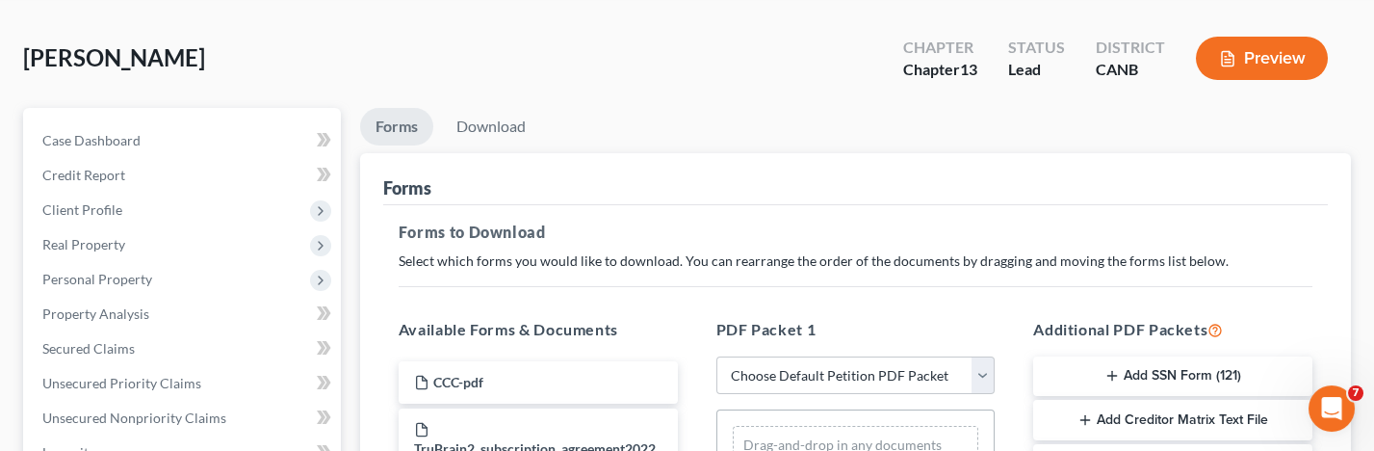
click at [493, 145] on li "Download" at bounding box center [491, 130] width 100 height 45
click at [488, 142] on li "Download" at bounding box center [491, 130] width 100 height 45
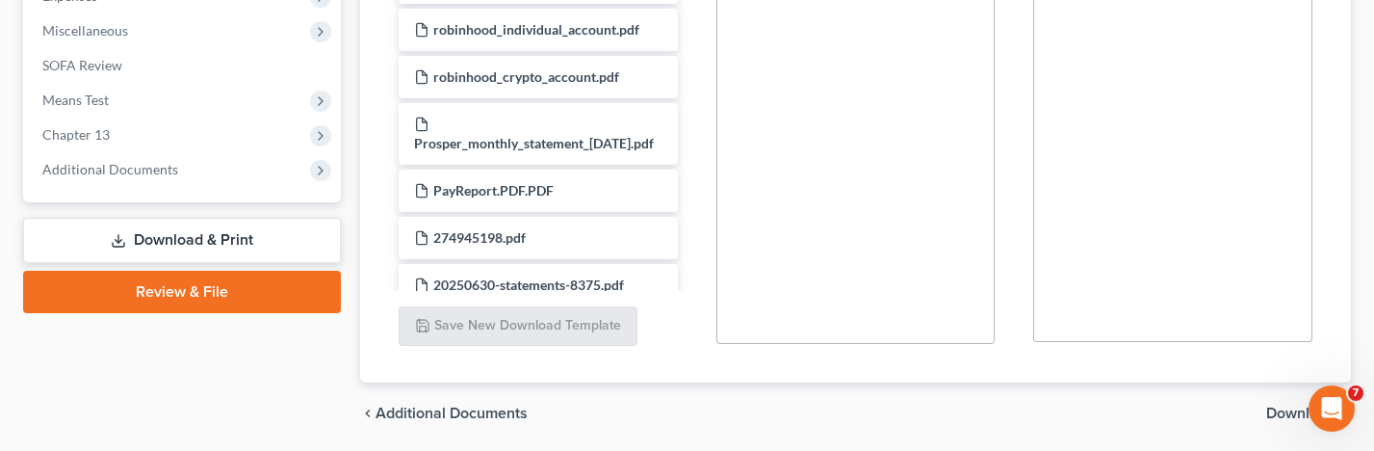
scroll to position [323, 0]
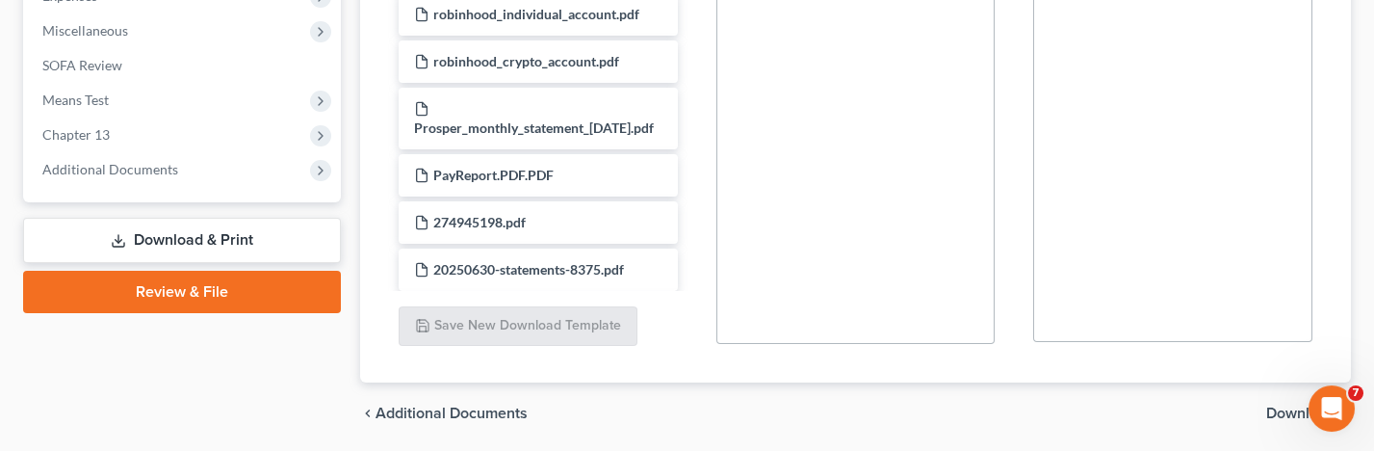
click at [226, 271] on link "Review & File" at bounding box center [182, 292] width 318 height 42
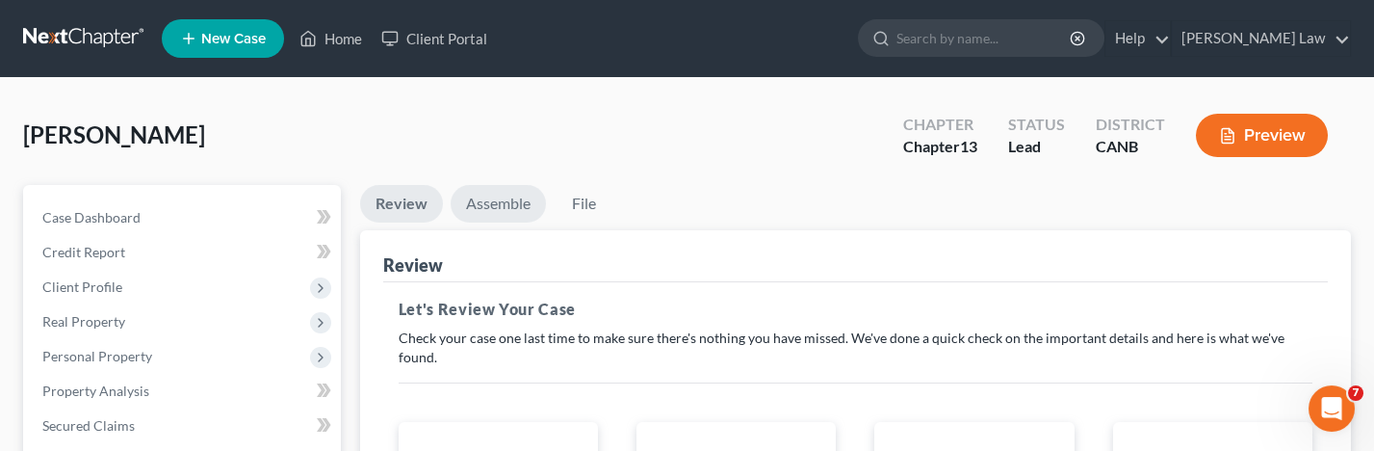
click at [511, 205] on link "Assemble" at bounding box center [498, 204] width 95 height 38
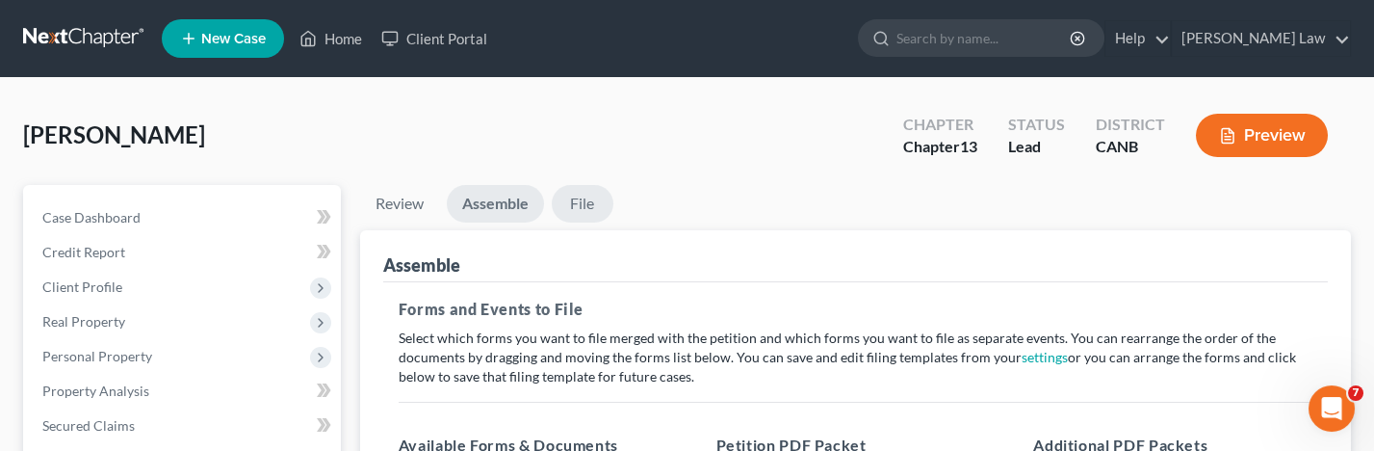
click at [592, 204] on link "File" at bounding box center [583, 204] width 62 height 38
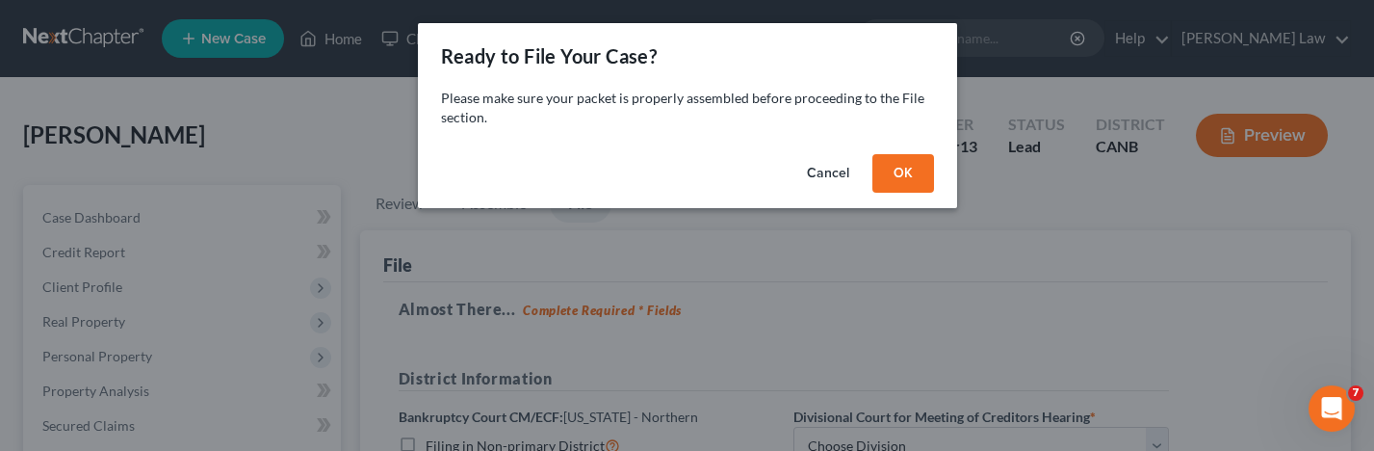
click at [924, 171] on button "OK" at bounding box center [903, 173] width 62 height 39
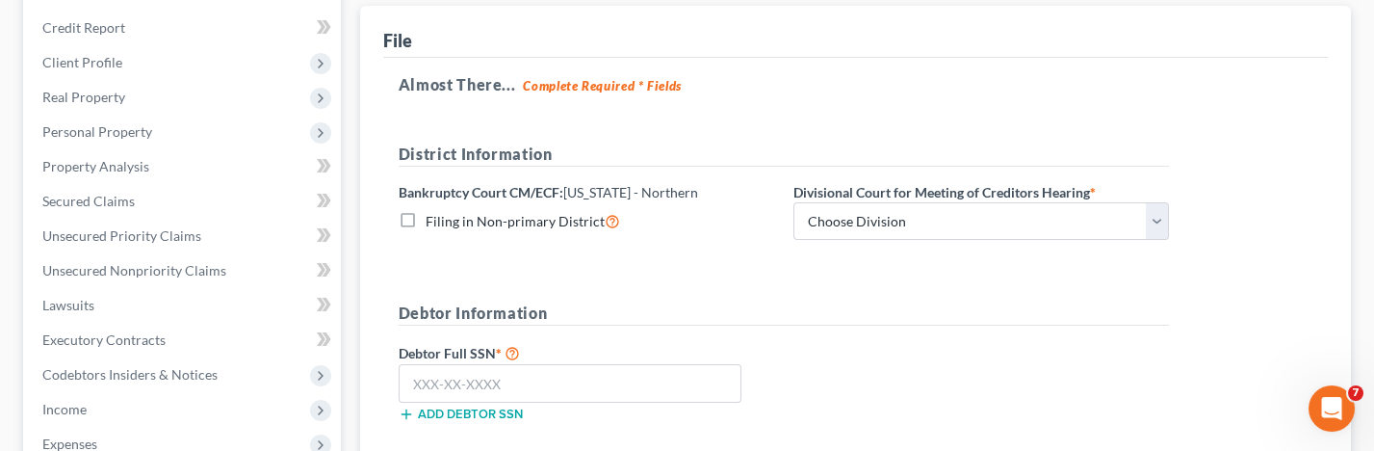
scroll to position [267, 0]
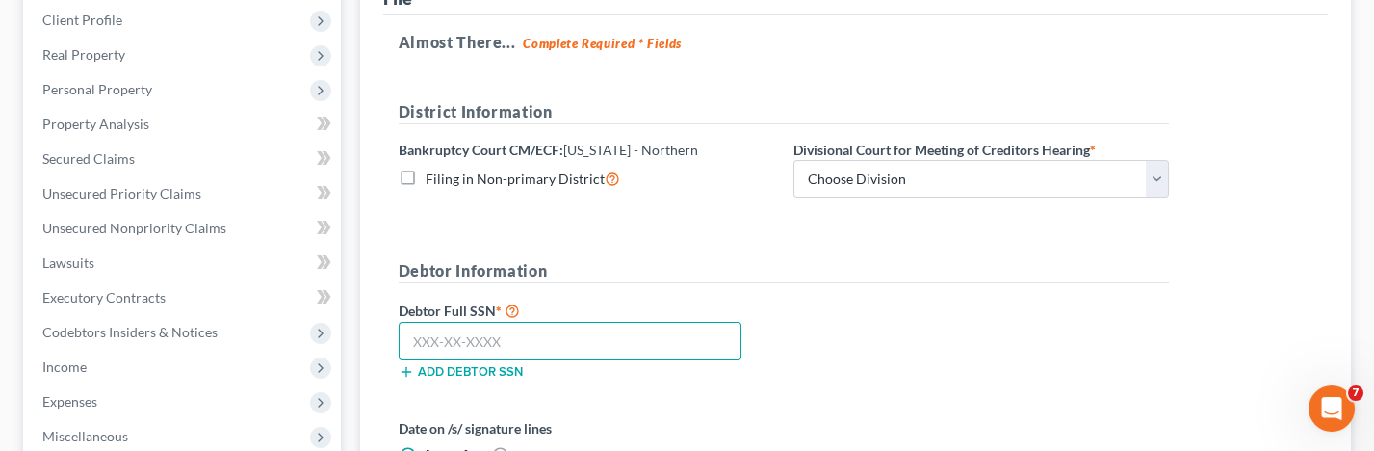
click at [622, 340] on input "text" at bounding box center [570, 341] width 343 height 39
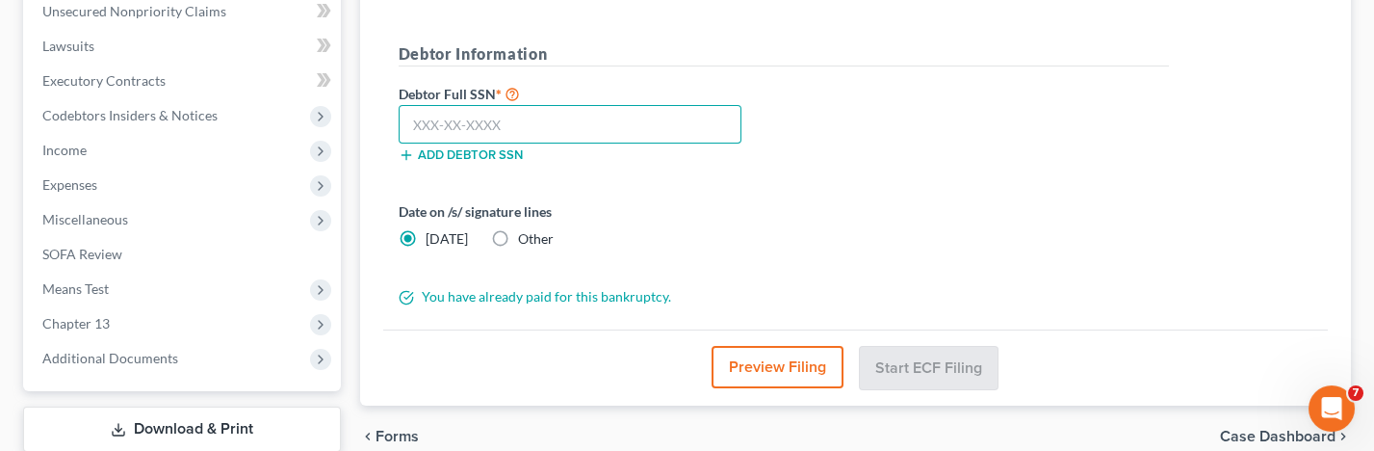
scroll to position [449, 0]
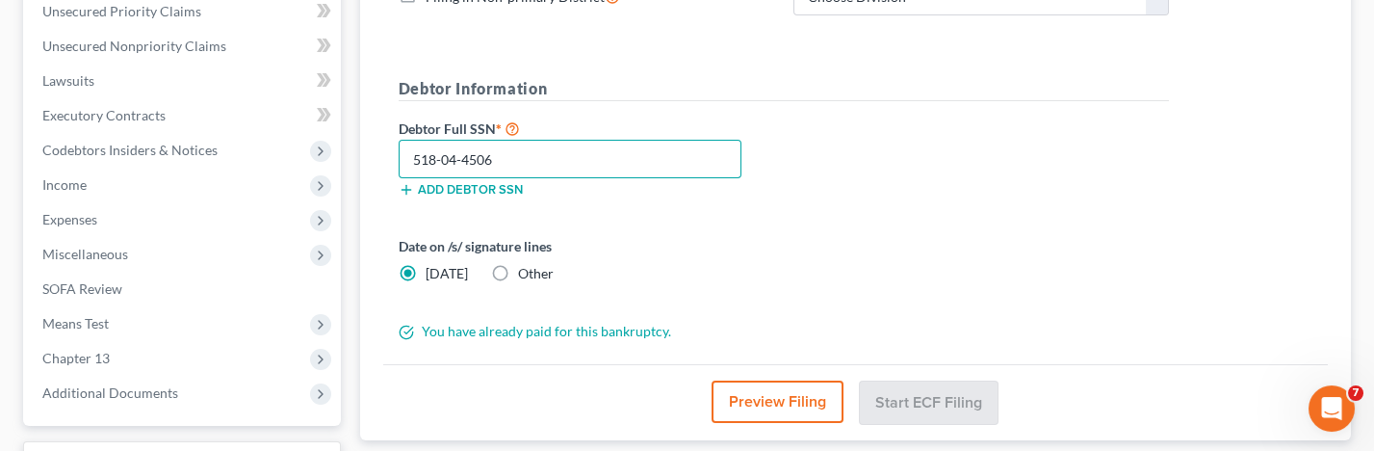
drag, startPoint x: 452, startPoint y: 153, endPoint x: 353, endPoint y: 153, distance: 98.2
click at [353, 153] on div "Review Assemble File Review This court does not allow electronic filing for cas…" at bounding box center [855, 136] width 1010 height 800
type input "518-04-4506"
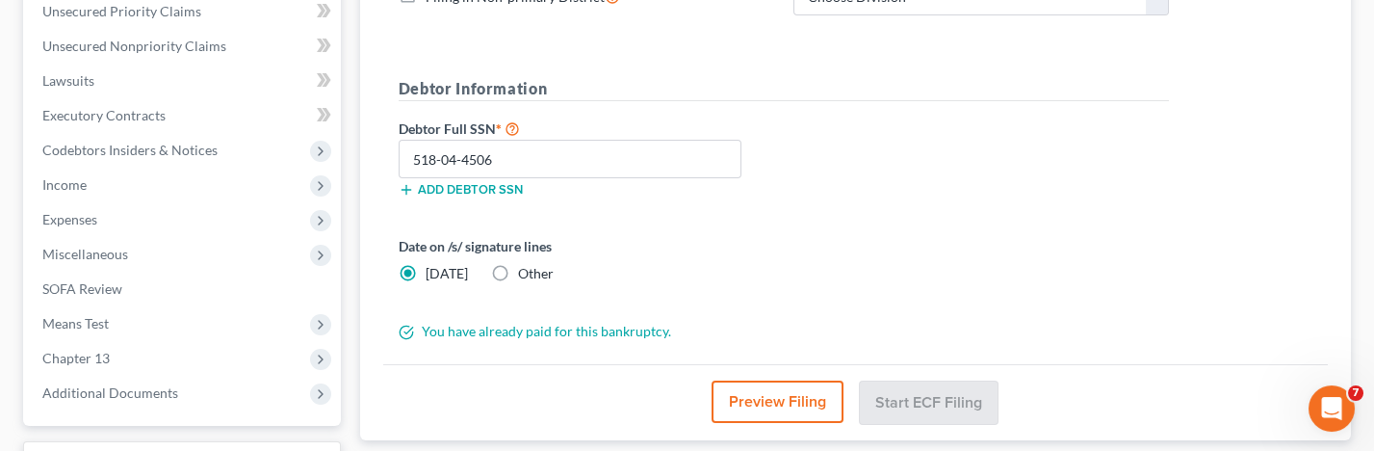
click at [622, 223] on form "District Information Bankruptcy Court CM/ECF: [US_STATE] - Northern Filing in N…" at bounding box center [784, 130] width 770 height 424
click at [569, 323] on div "You have already paid for this bankruptcy." at bounding box center [783, 331] width 789 height 19
click at [424, 326] on div "You have already paid for this bankruptcy." at bounding box center [783, 331] width 789 height 19
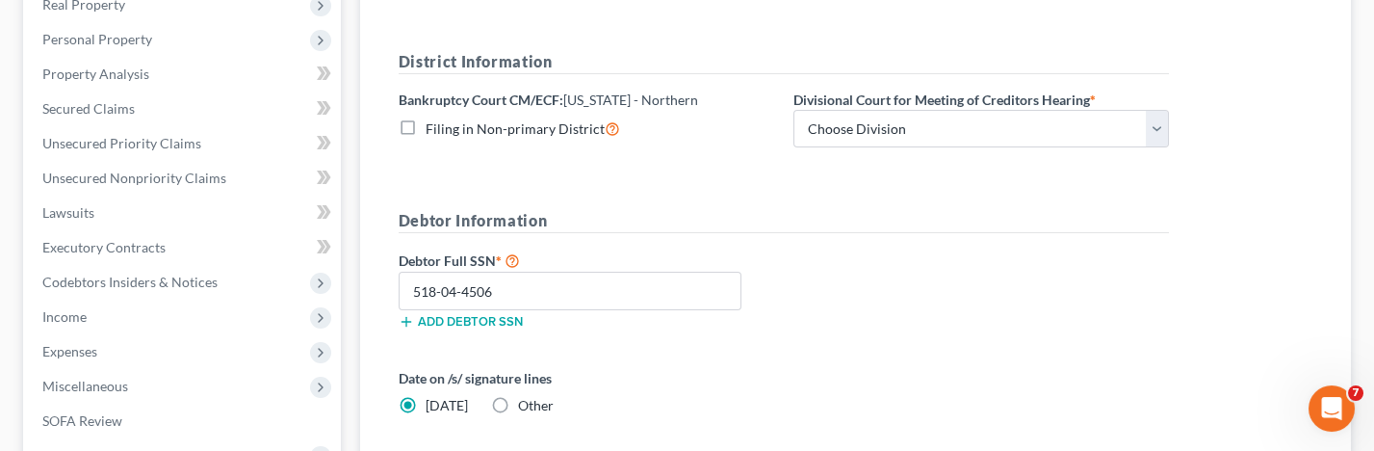
scroll to position [306, 0]
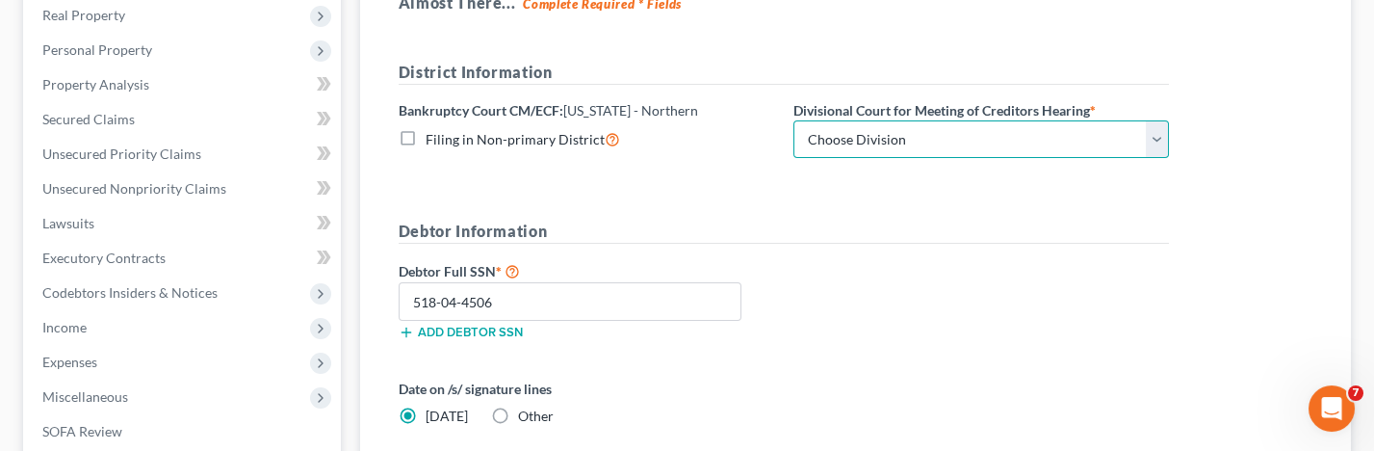
select select "0"
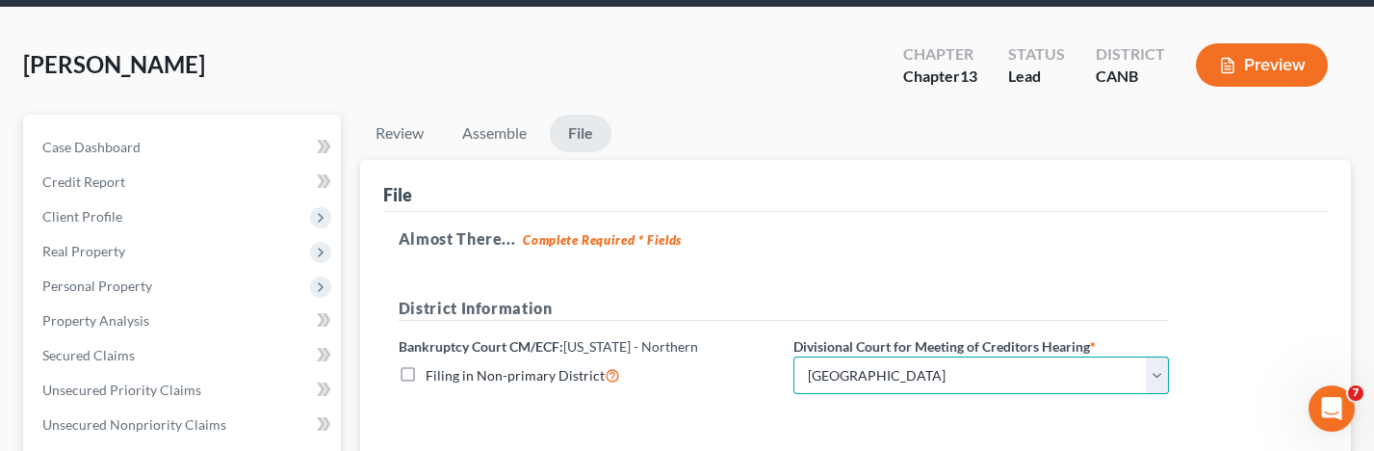
scroll to position [72, 0]
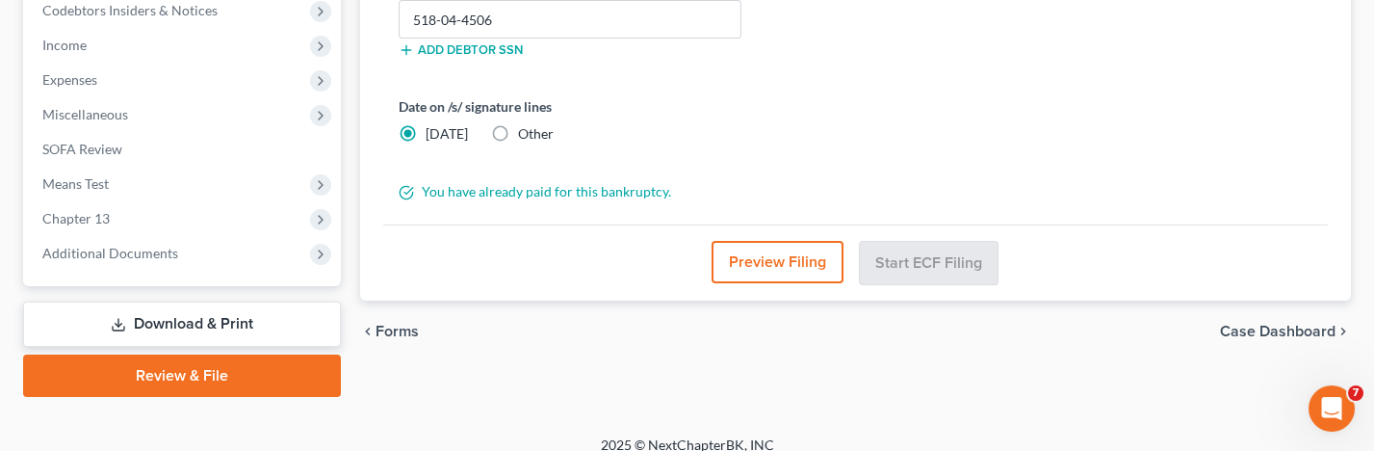
click at [263, 301] on link "Download & Print" at bounding box center [182, 323] width 318 height 45
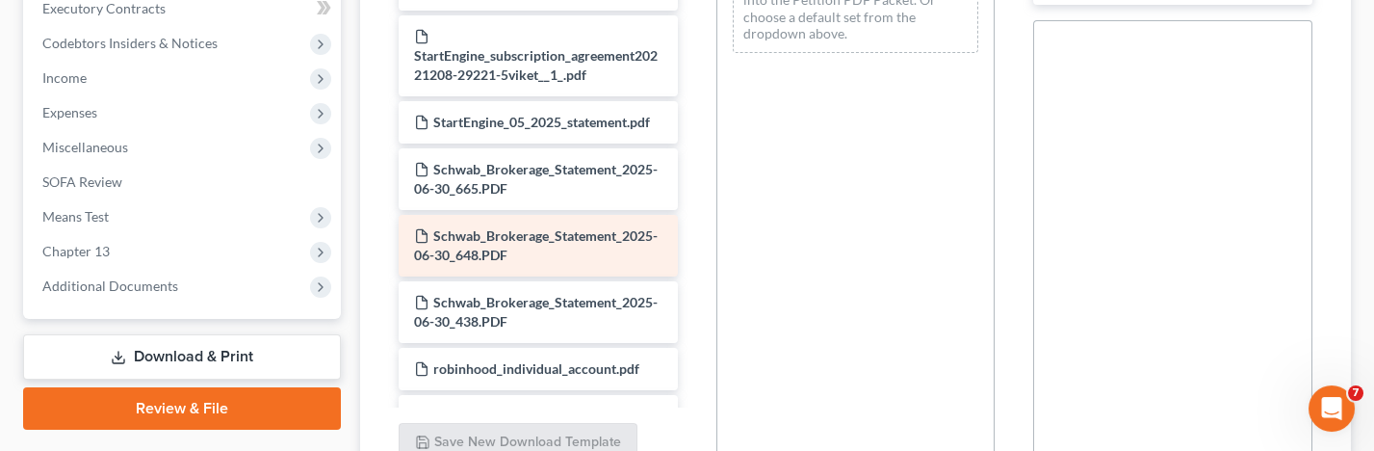
scroll to position [566, 0]
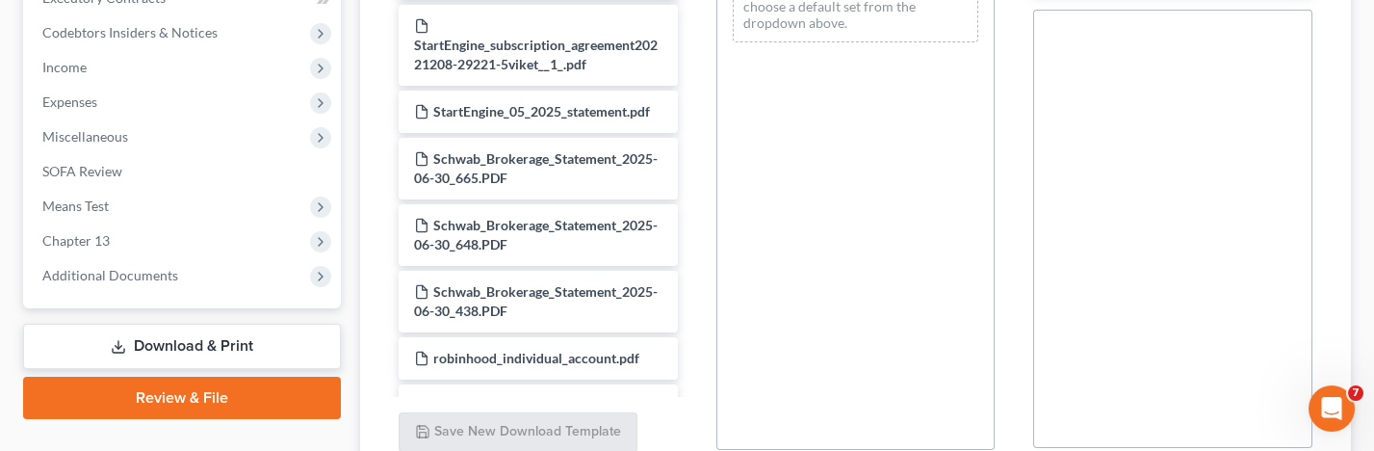
click at [236, 328] on link "Download & Print" at bounding box center [182, 345] width 318 height 45
click at [241, 333] on link "Download & Print" at bounding box center [182, 345] width 318 height 45
click at [220, 324] on link "Download & Print" at bounding box center [182, 345] width 318 height 45
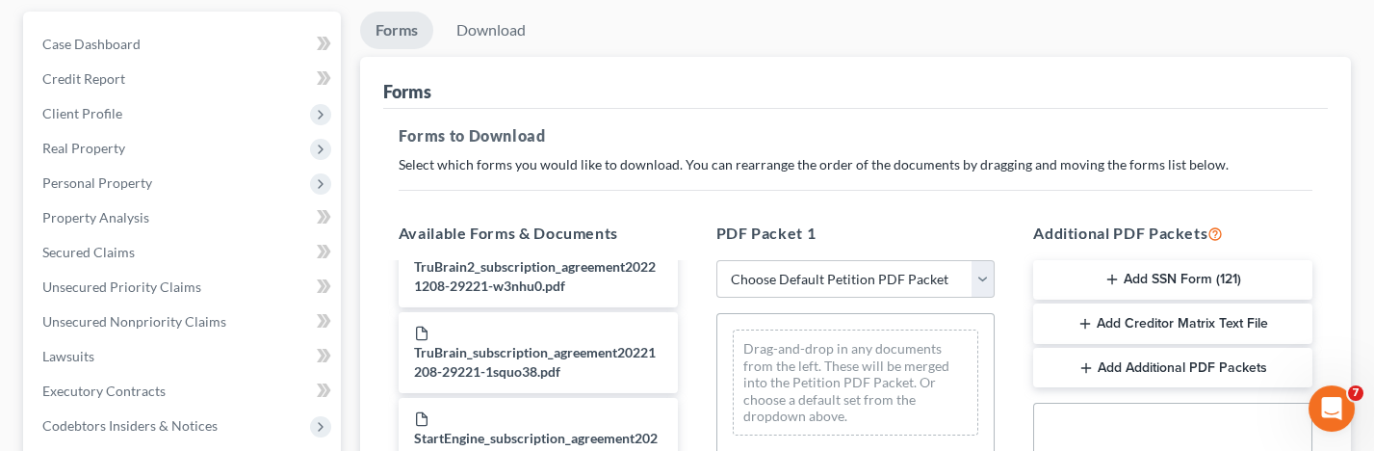
scroll to position [144, 0]
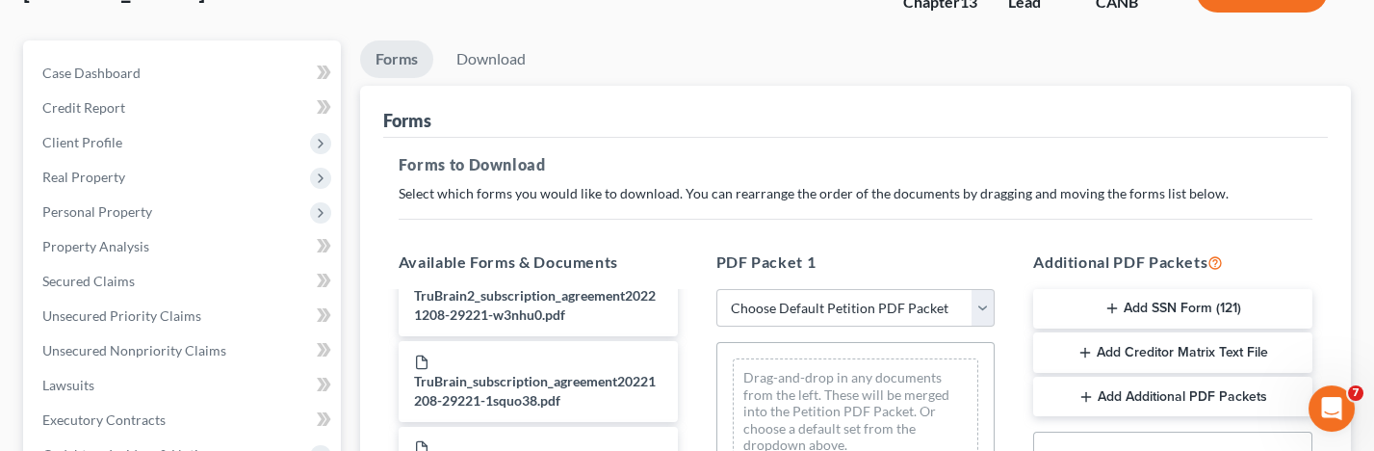
click at [1148, 300] on button "Add SSN Form (121)" at bounding box center [1172, 309] width 279 height 40
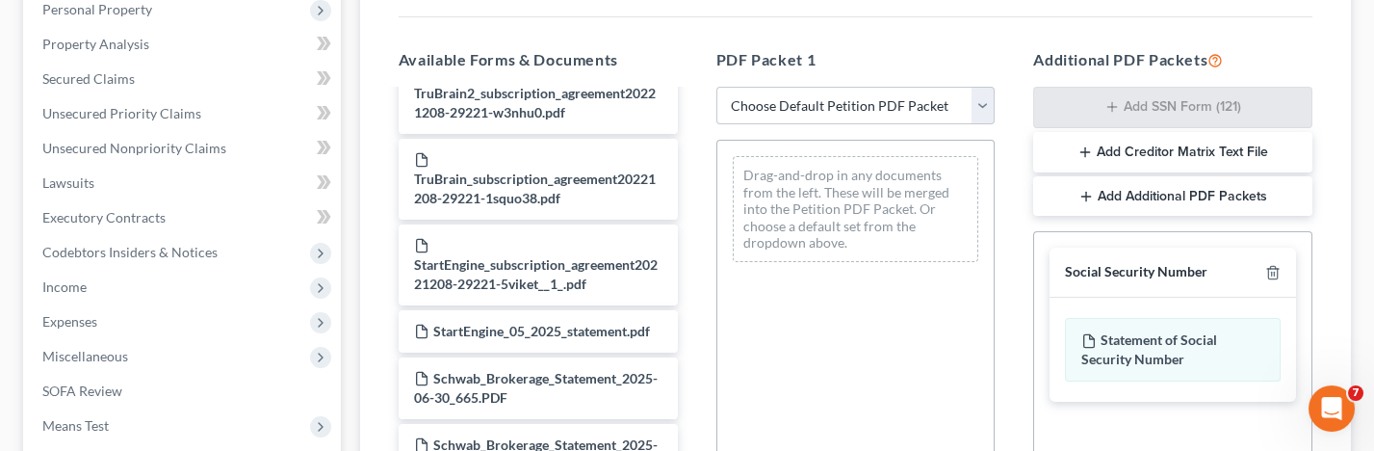
scroll to position [363, 0]
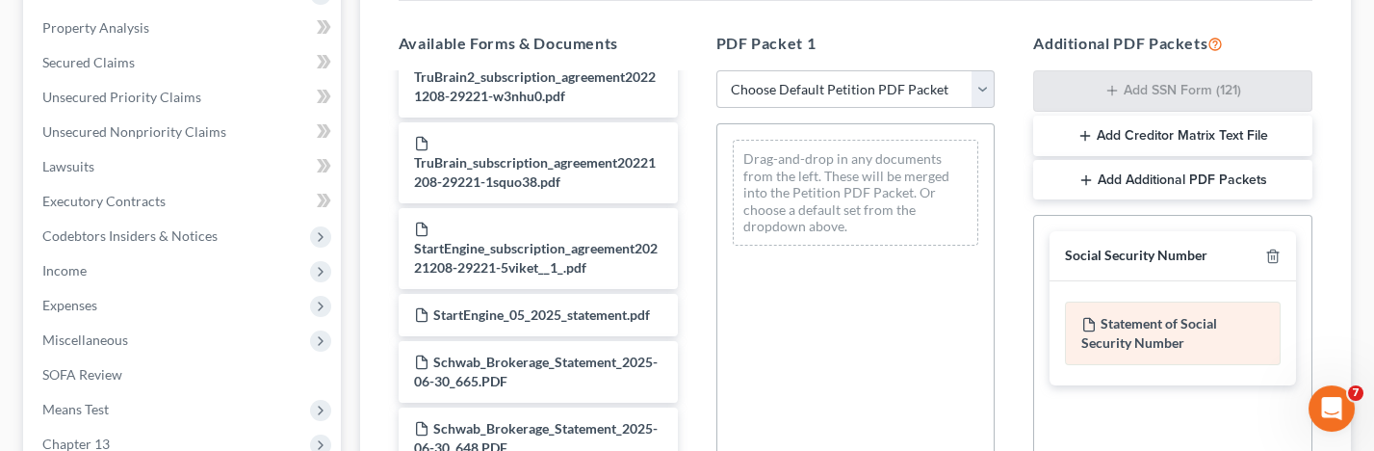
click at [1119, 328] on div "Statement of Social Security Number" at bounding box center [1173, 333] width 216 height 64
click at [1085, 317] on icon at bounding box center [1088, 324] width 15 height 15
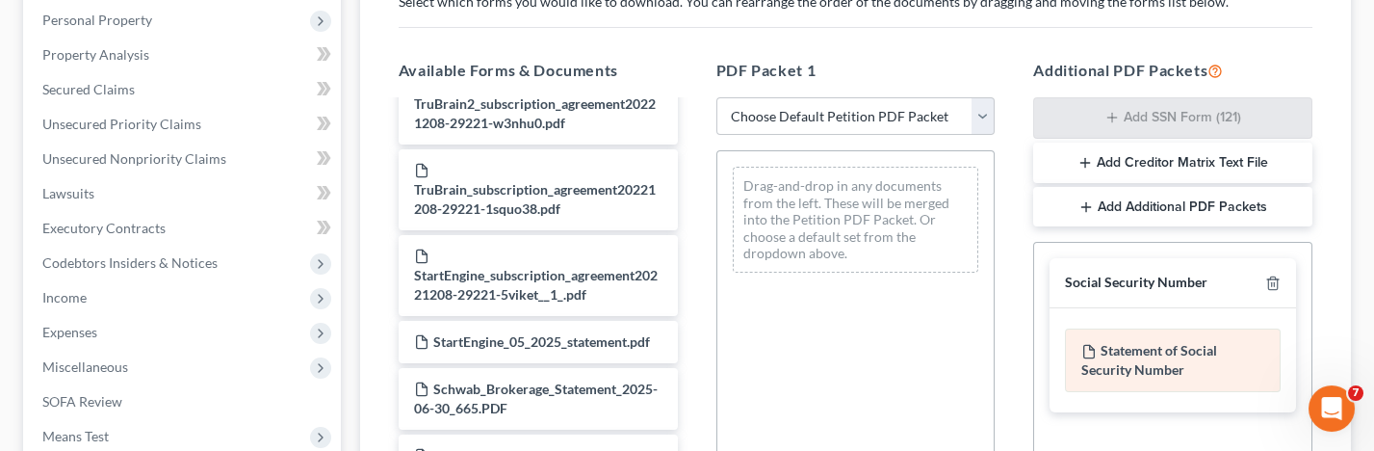
scroll to position [349, 0]
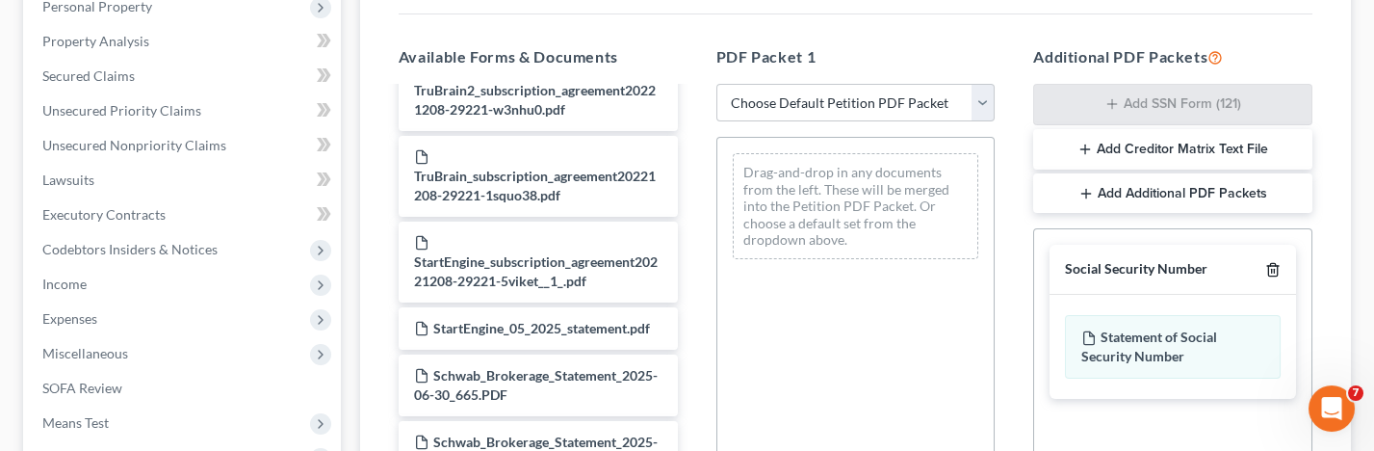
click at [1271, 264] on icon "button" at bounding box center [1272, 270] width 9 height 13
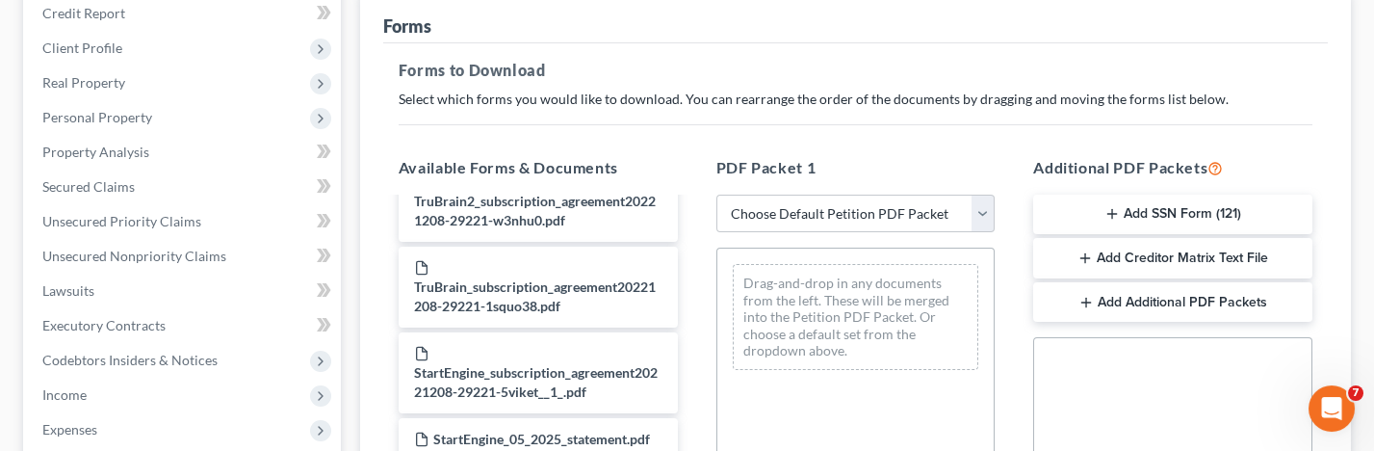
scroll to position [147, 0]
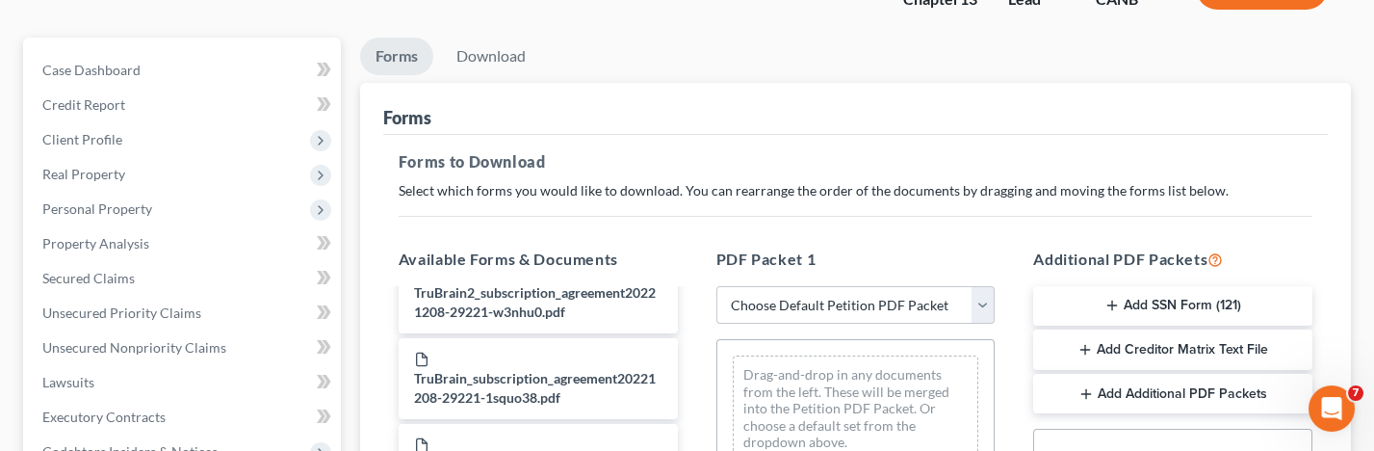
click at [1130, 302] on button "Add SSN Form (121)" at bounding box center [1172, 306] width 279 height 40
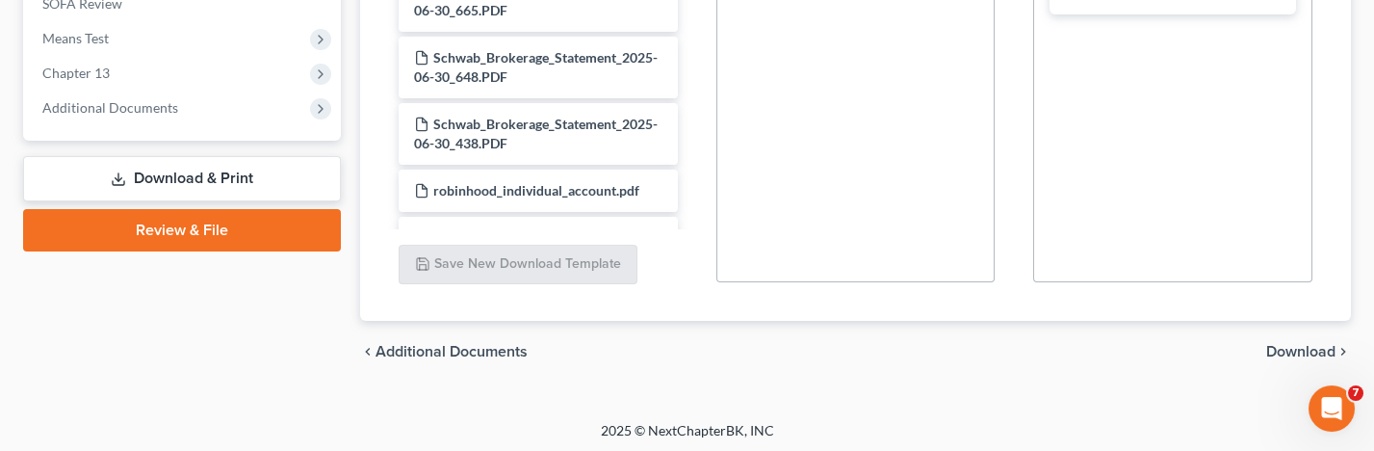
scroll to position [733, 0]
click at [1299, 346] on span "Download" at bounding box center [1300, 352] width 69 height 15
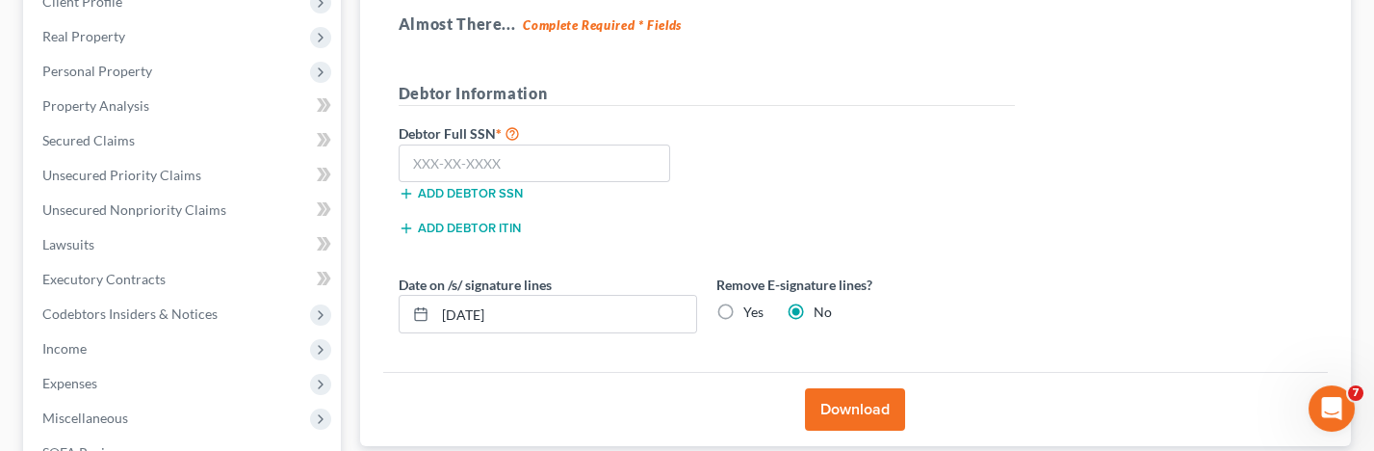
scroll to position [282, 0]
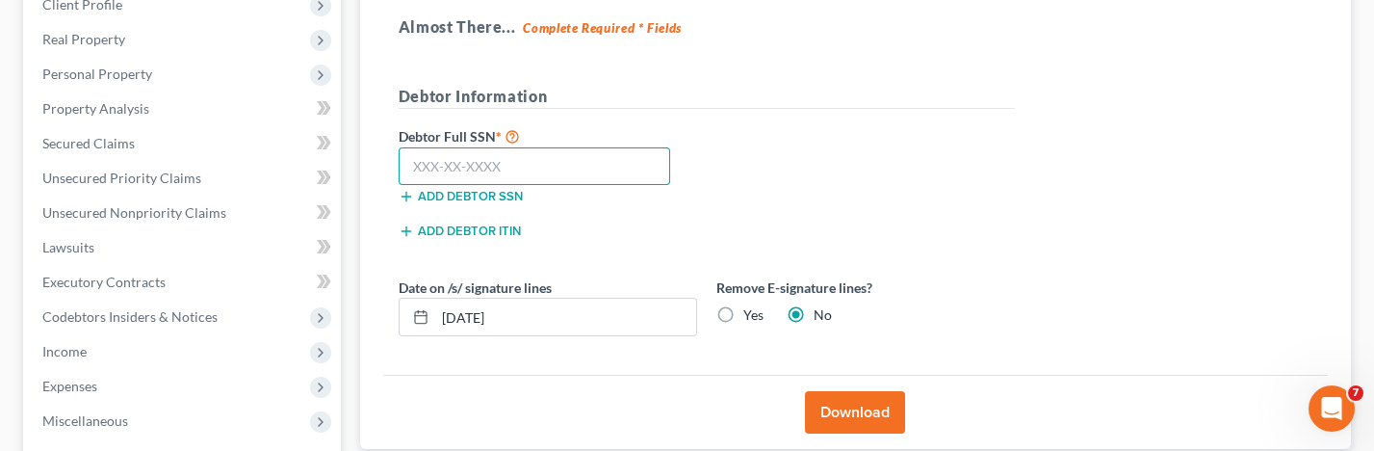
click at [552, 147] on input "text" at bounding box center [535, 166] width 272 height 39
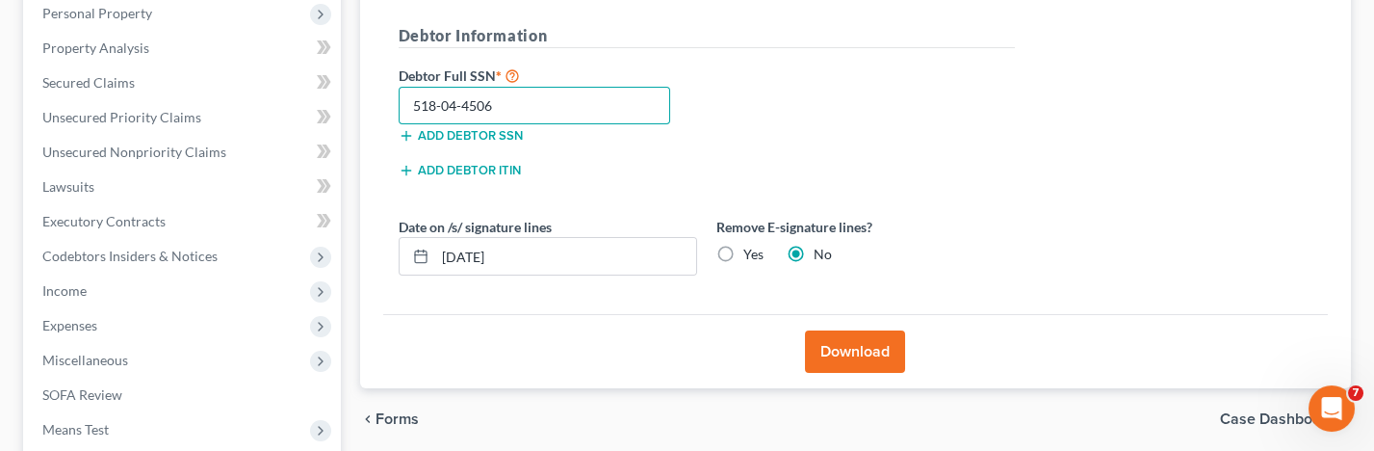
scroll to position [333, 0]
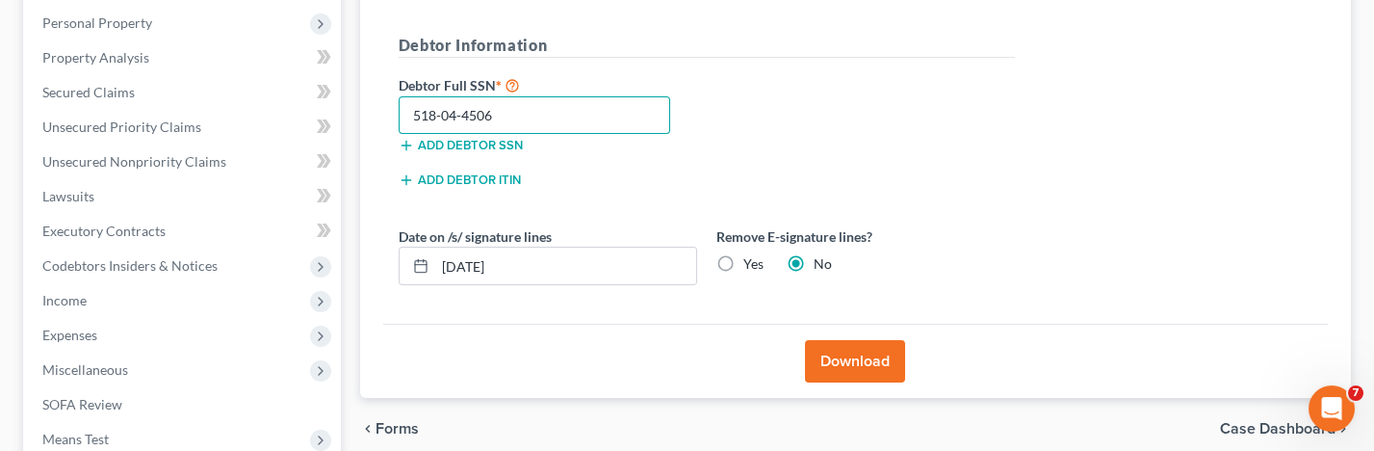
type input "518-04-4506"
click at [743, 255] on label "Yes" at bounding box center [753, 263] width 20 height 19
click at [751, 255] on input "Yes" at bounding box center [757, 260] width 13 height 13
radio input "true"
radio input "false"
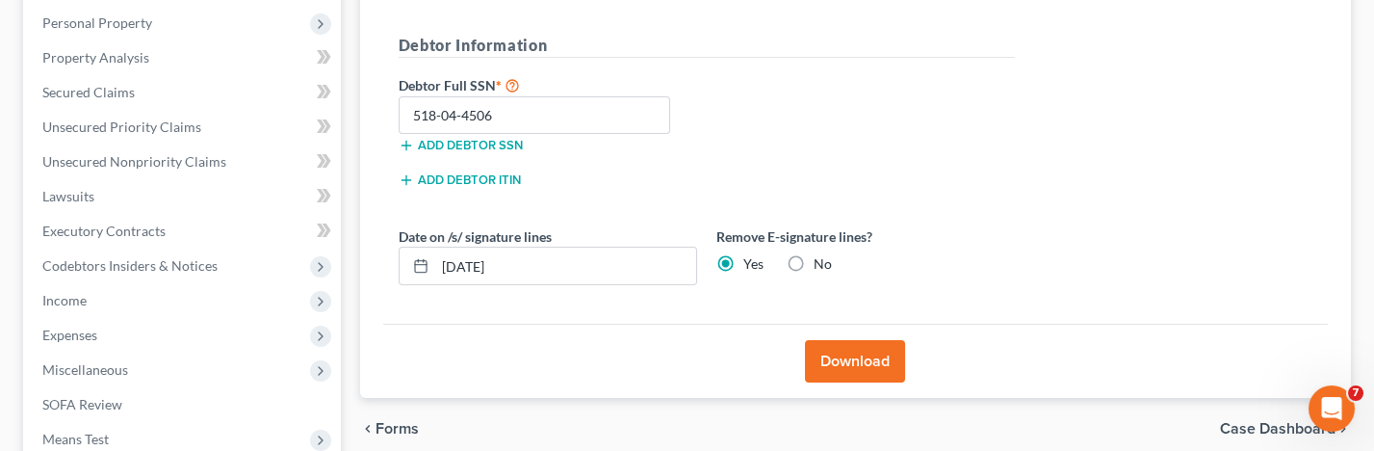
click at [870, 356] on button "Download" at bounding box center [855, 361] width 100 height 42
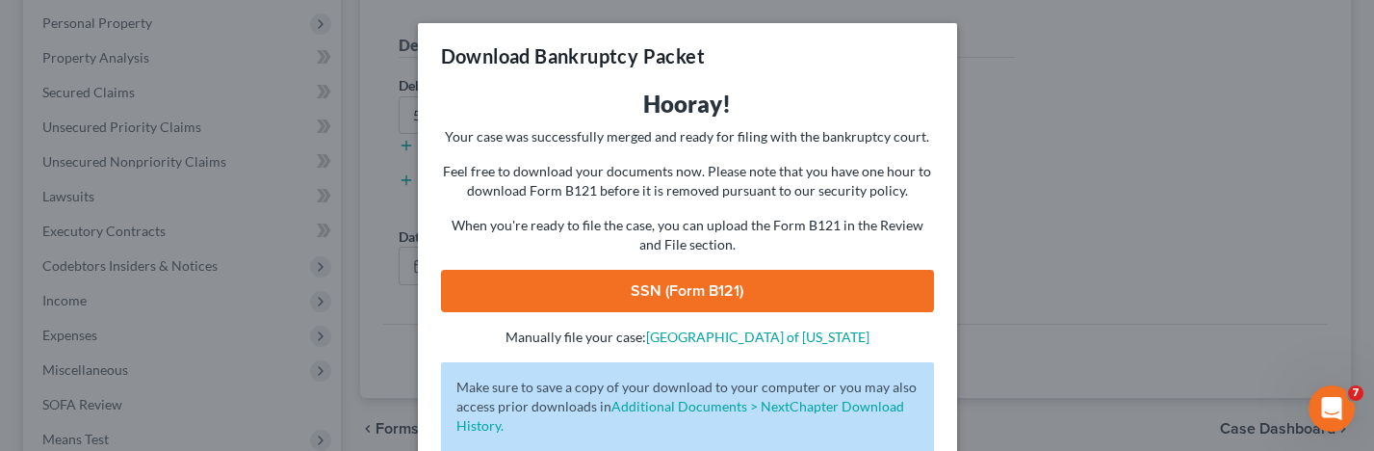
click at [807, 296] on link "SSN (Form B121)" at bounding box center [687, 291] width 493 height 42
click at [1069, 210] on div "Download Bankruptcy Packet Hooray! Your case was successfully merged and ready …" at bounding box center [687, 225] width 1374 height 451
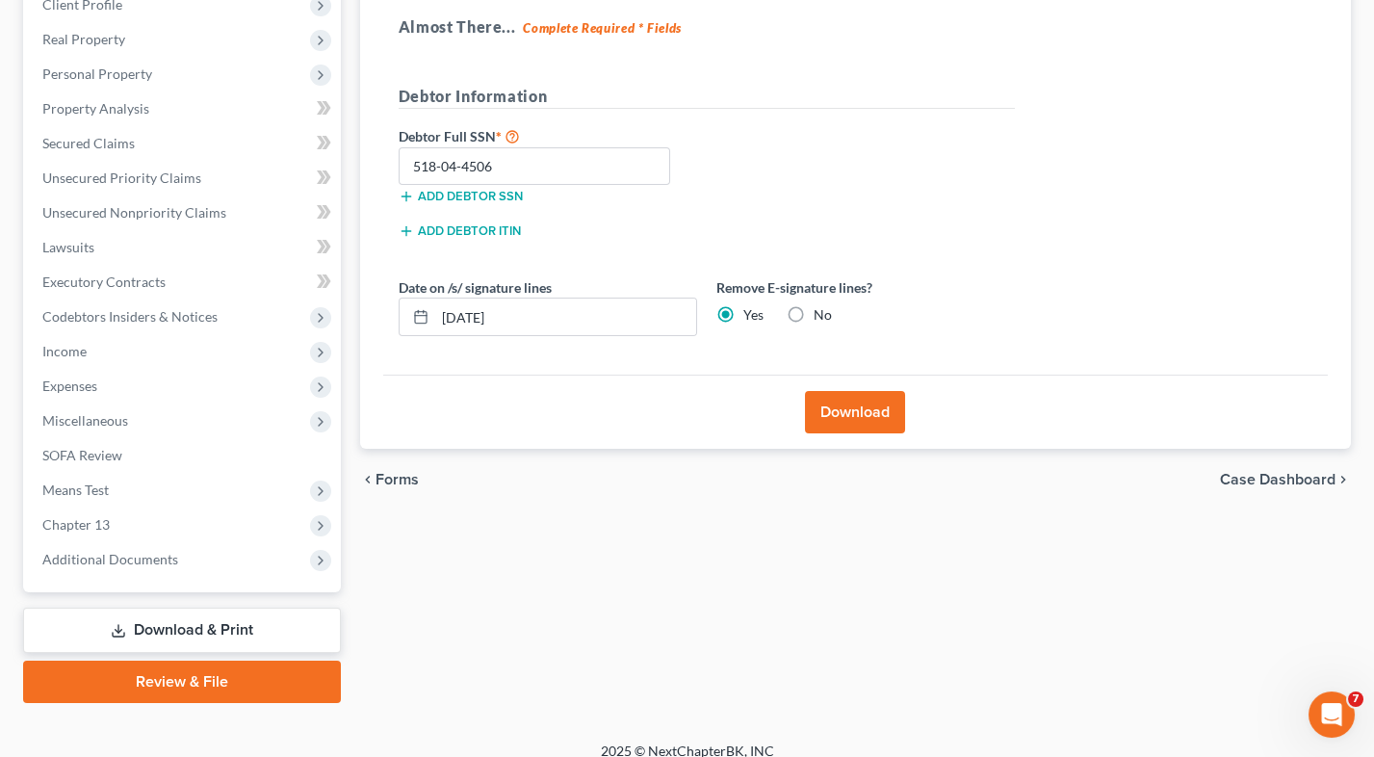
scroll to position [282, 0]
click at [222, 511] on link "Download & Print" at bounding box center [182, 629] width 318 height 45
click at [200, 511] on link "Download & Print" at bounding box center [182, 629] width 318 height 45
click at [203, 511] on link "Download & Print" at bounding box center [182, 629] width 318 height 45
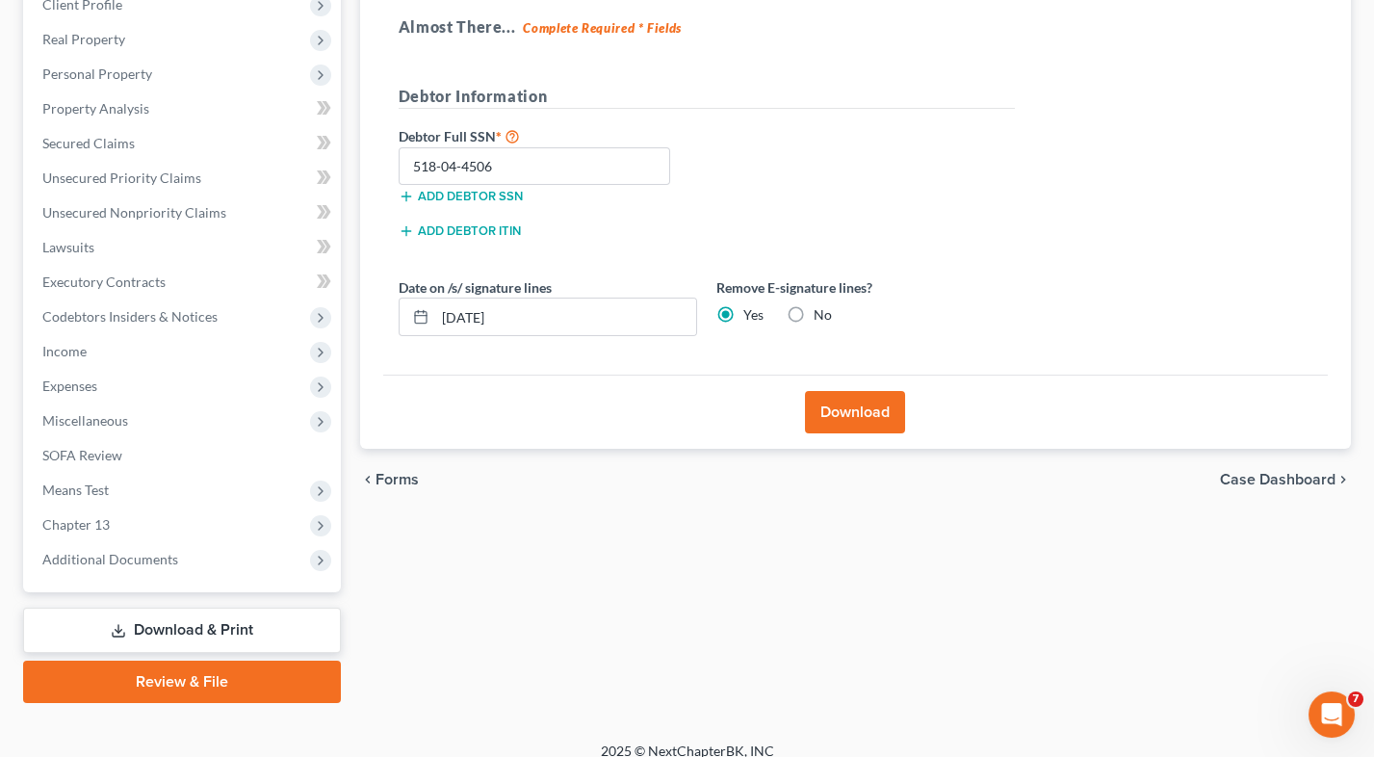
click at [220, 511] on link "Download & Print" at bounding box center [182, 629] width 318 height 45
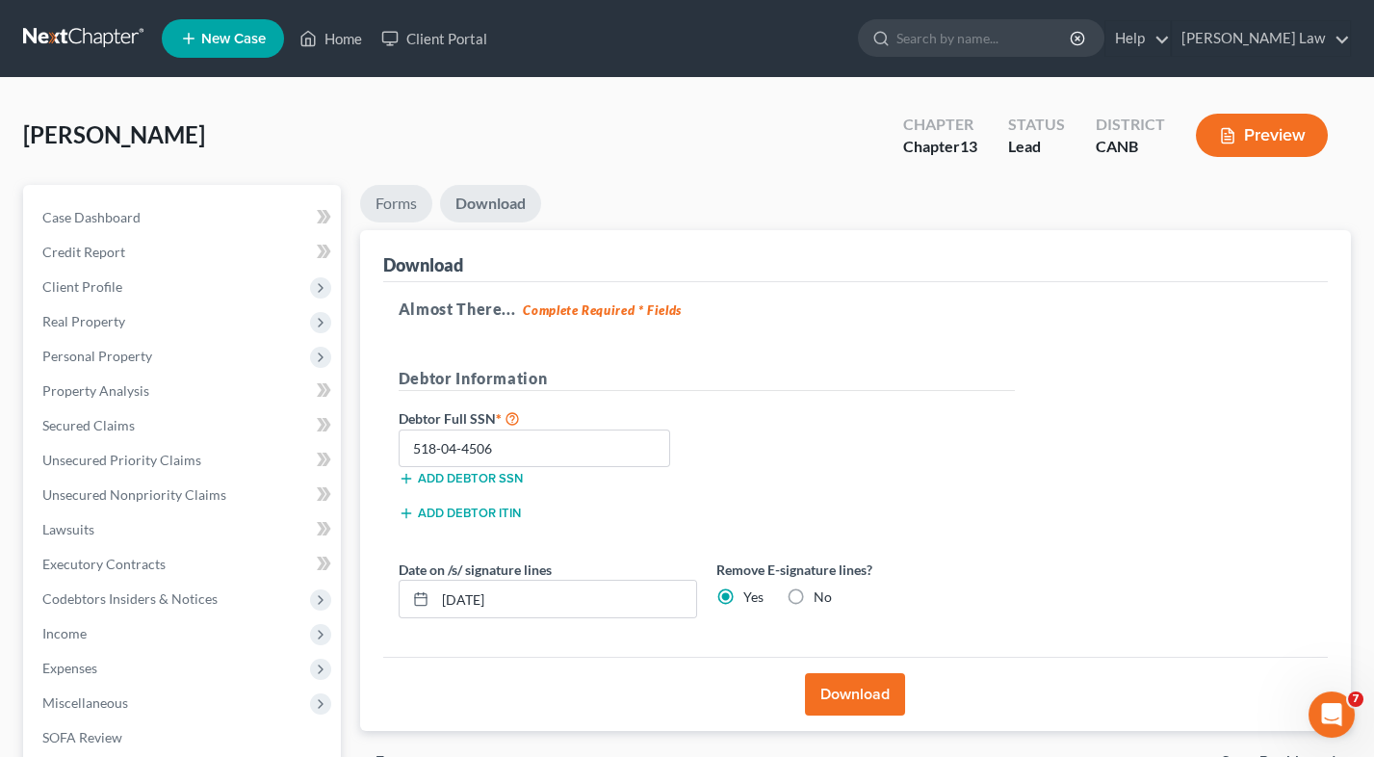
scroll to position [0, 0]
click at [386, 198] on link "Forms" at bounding box center [396, 204] width 72 height 38
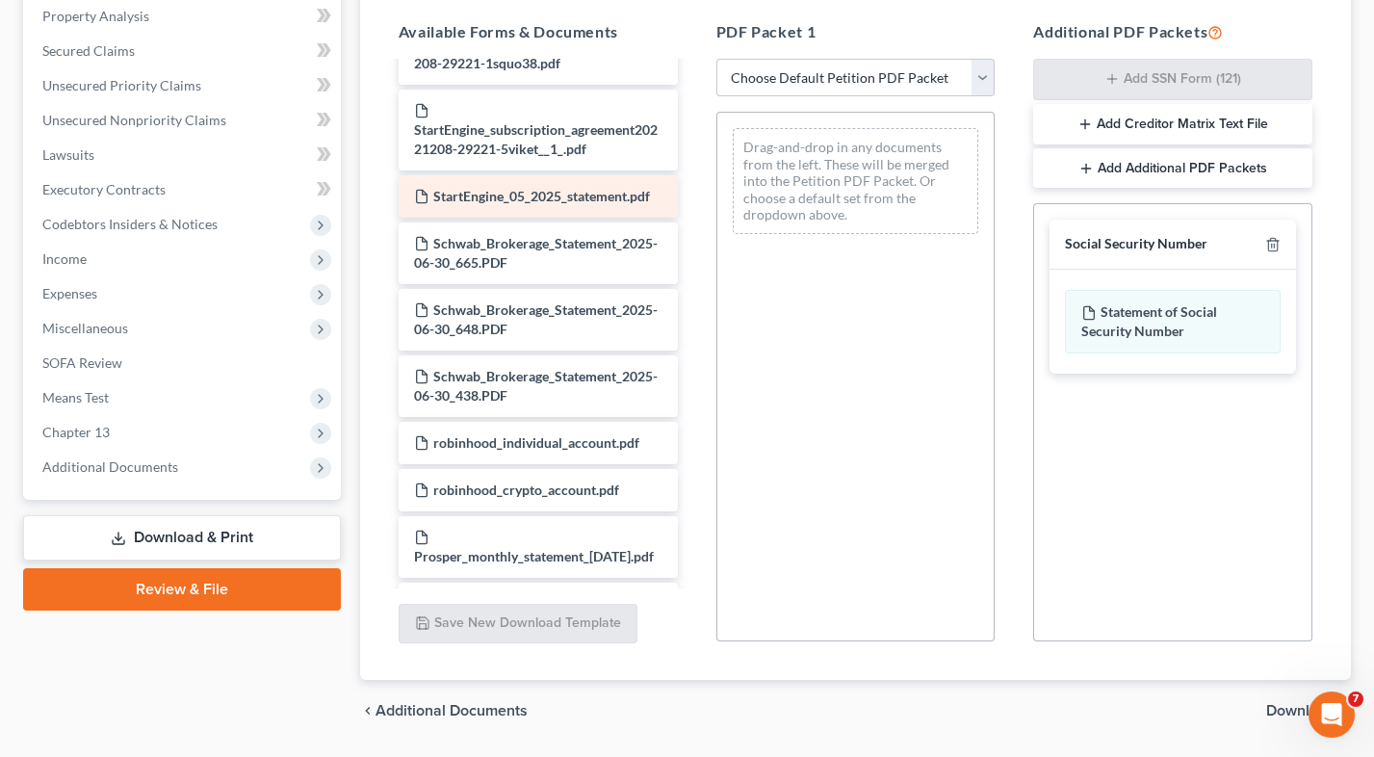
scroll to position [193, 0]
click at [1276, 238] on icon "button" at bounding box center [1272, 244] width 15 height 15
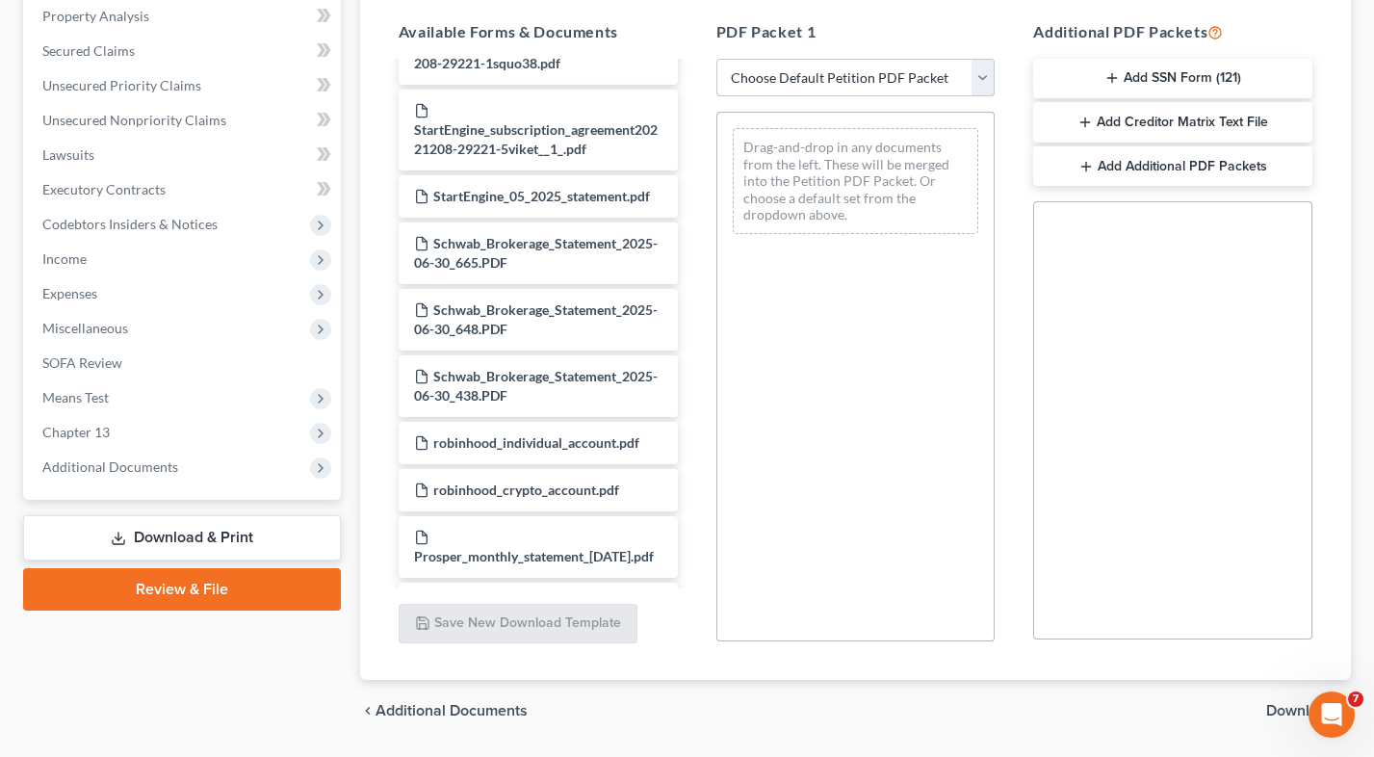
select select "0"
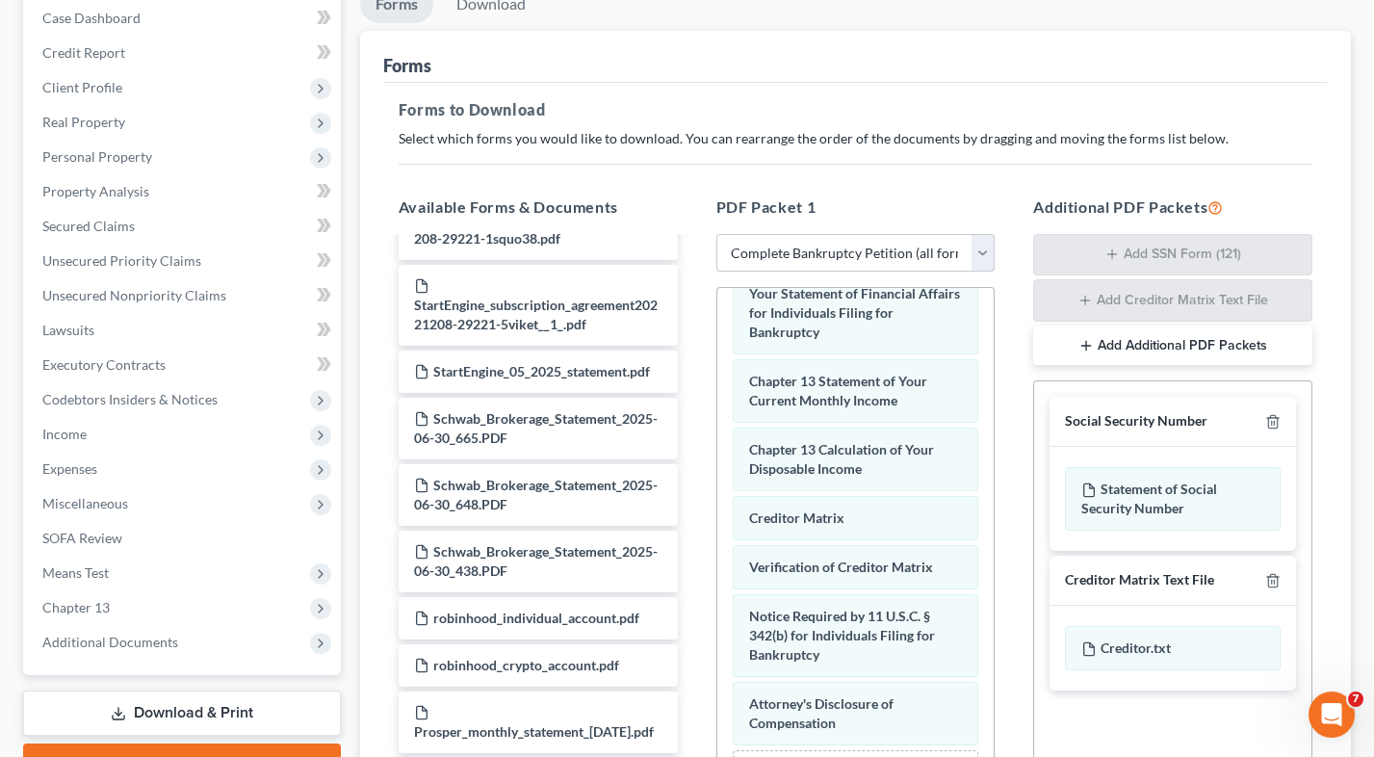
scroll to position [705, 0]
select select
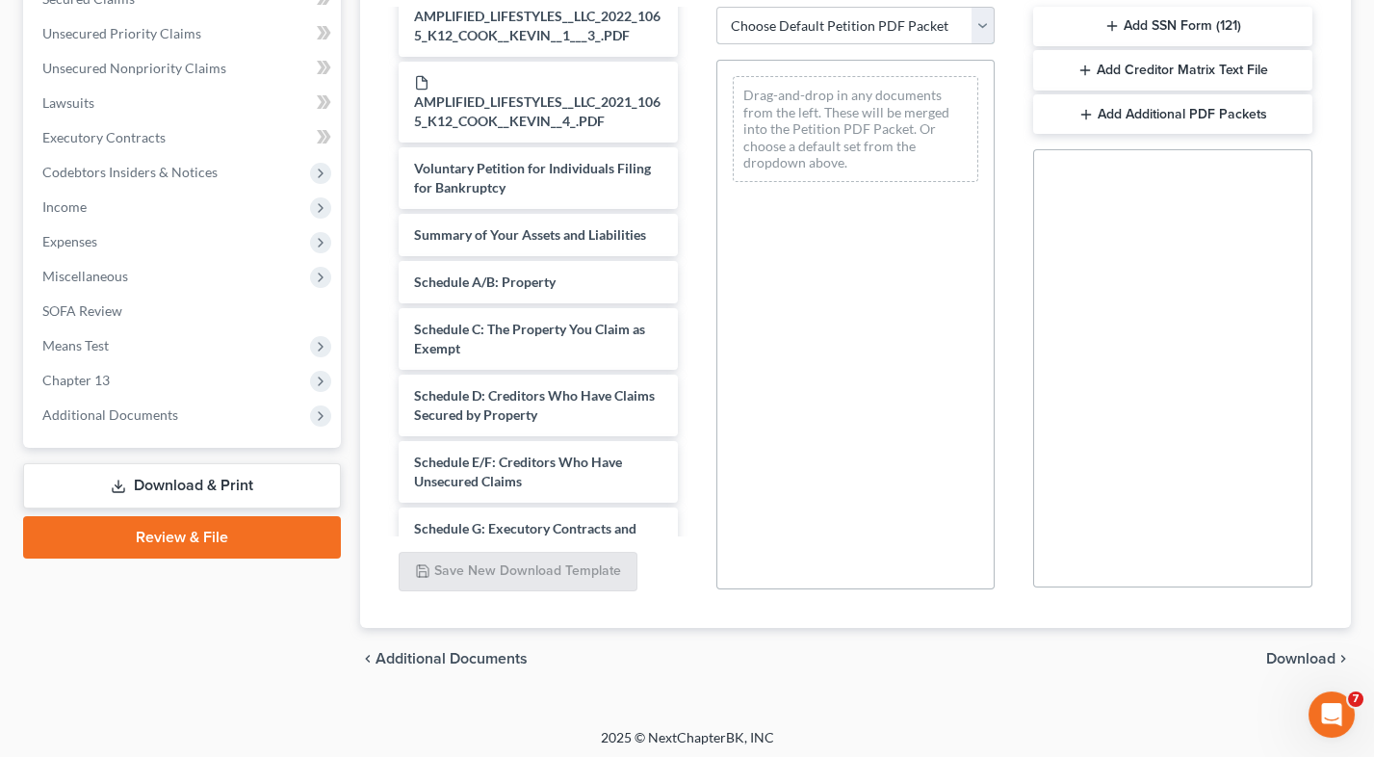
scroll to position [6461, 0]
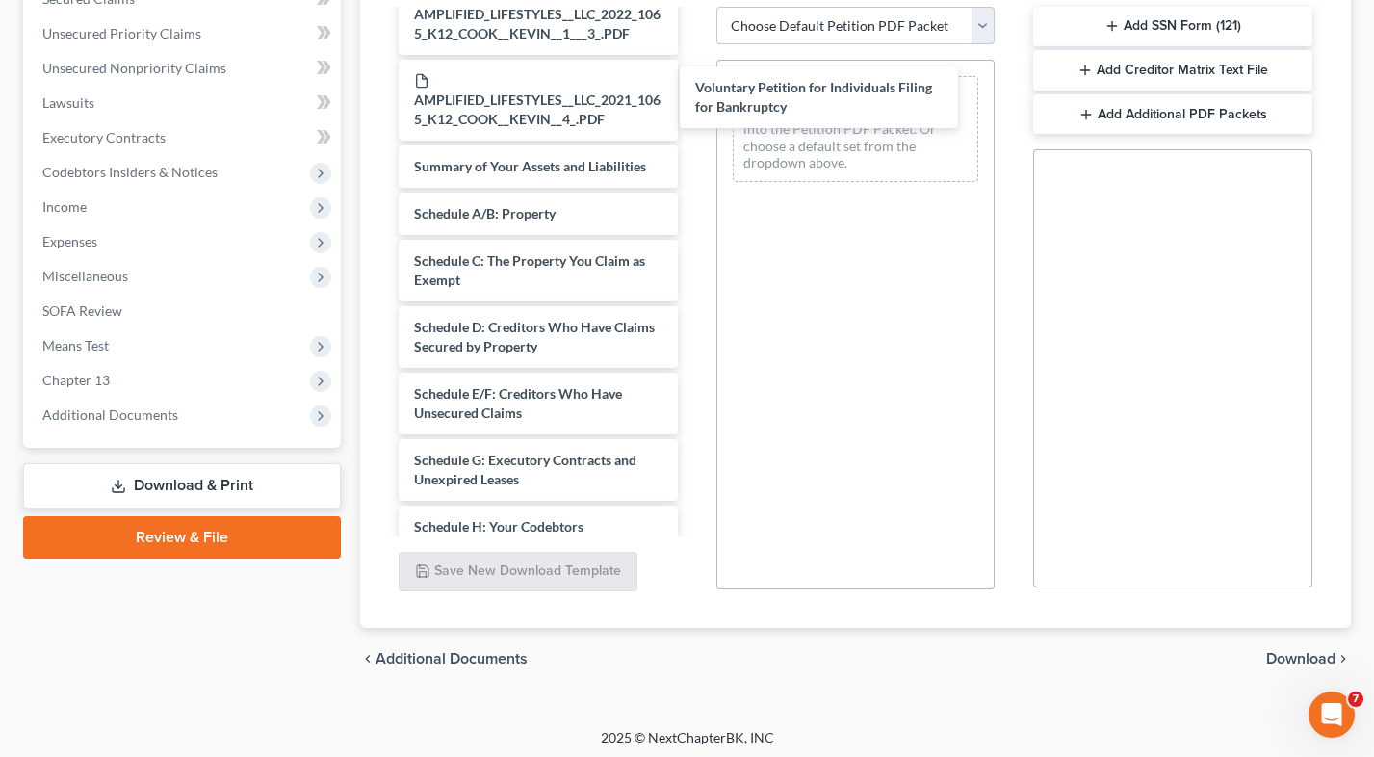
drag, startPoint x: 564, startPoint y: 91, endPoint x: 841, endPoint y: 96, distance: 277.3
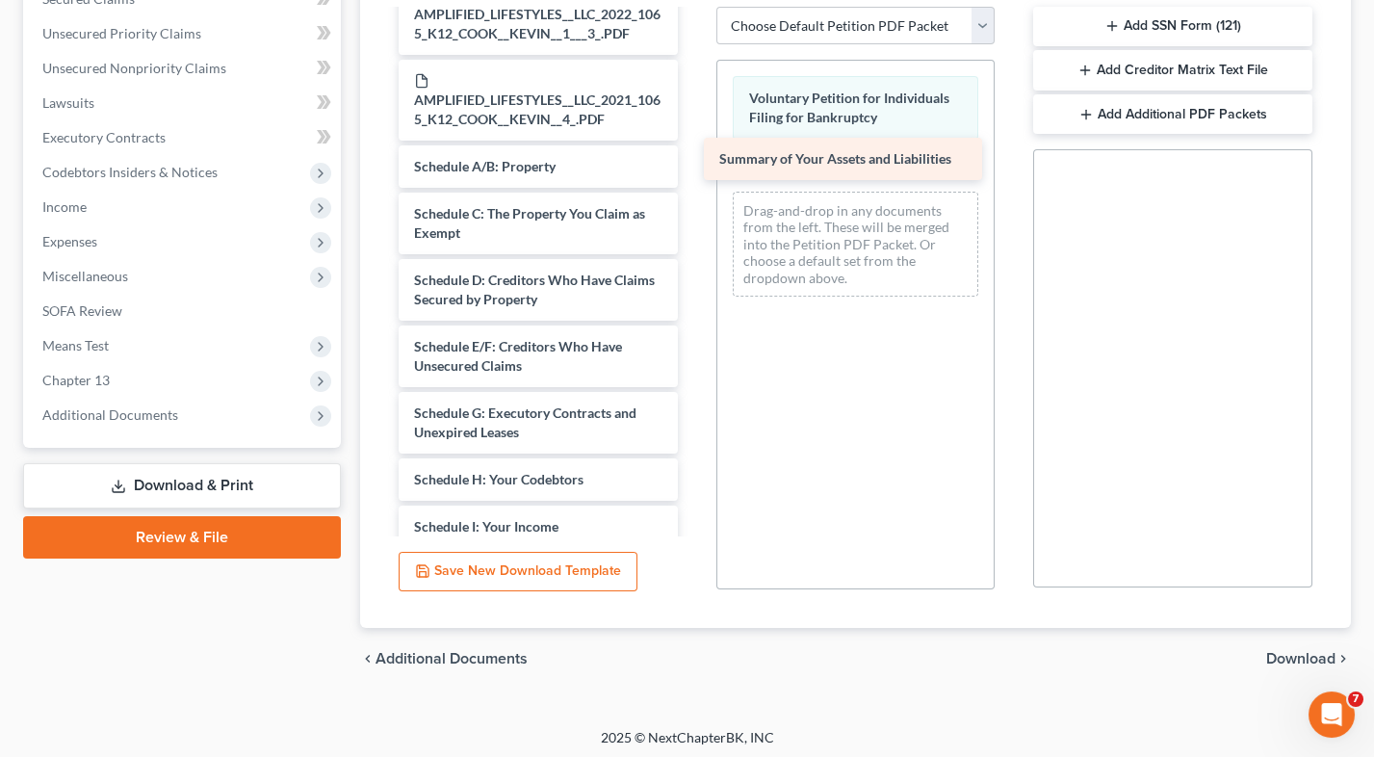
drag, startPoint x: 572, startPoint y: 93, endPoint x: 873, endPoint y: 168, distance: 310.3
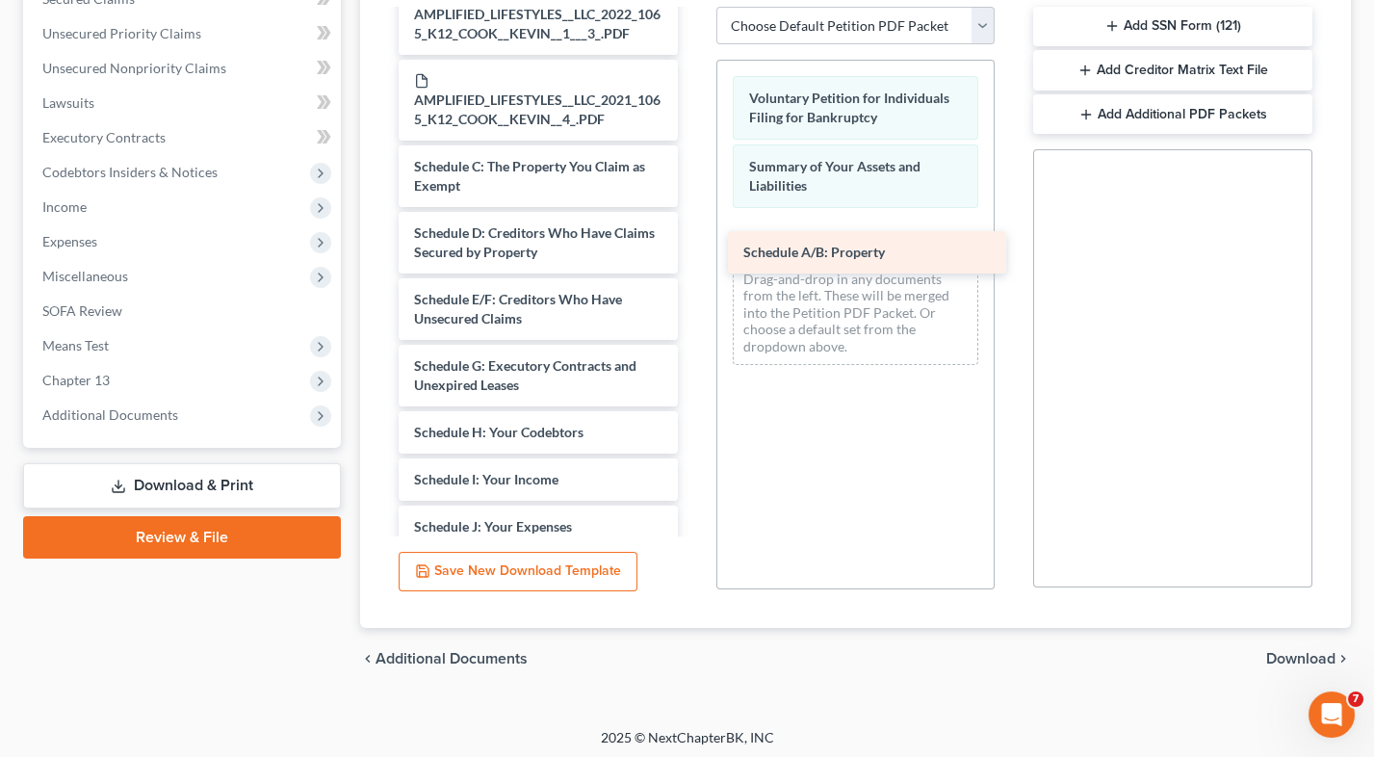
drag, startPoint x: 573, startPoint y: 83, endPoint x: 877, endPoint y: 233, distance: 339.3
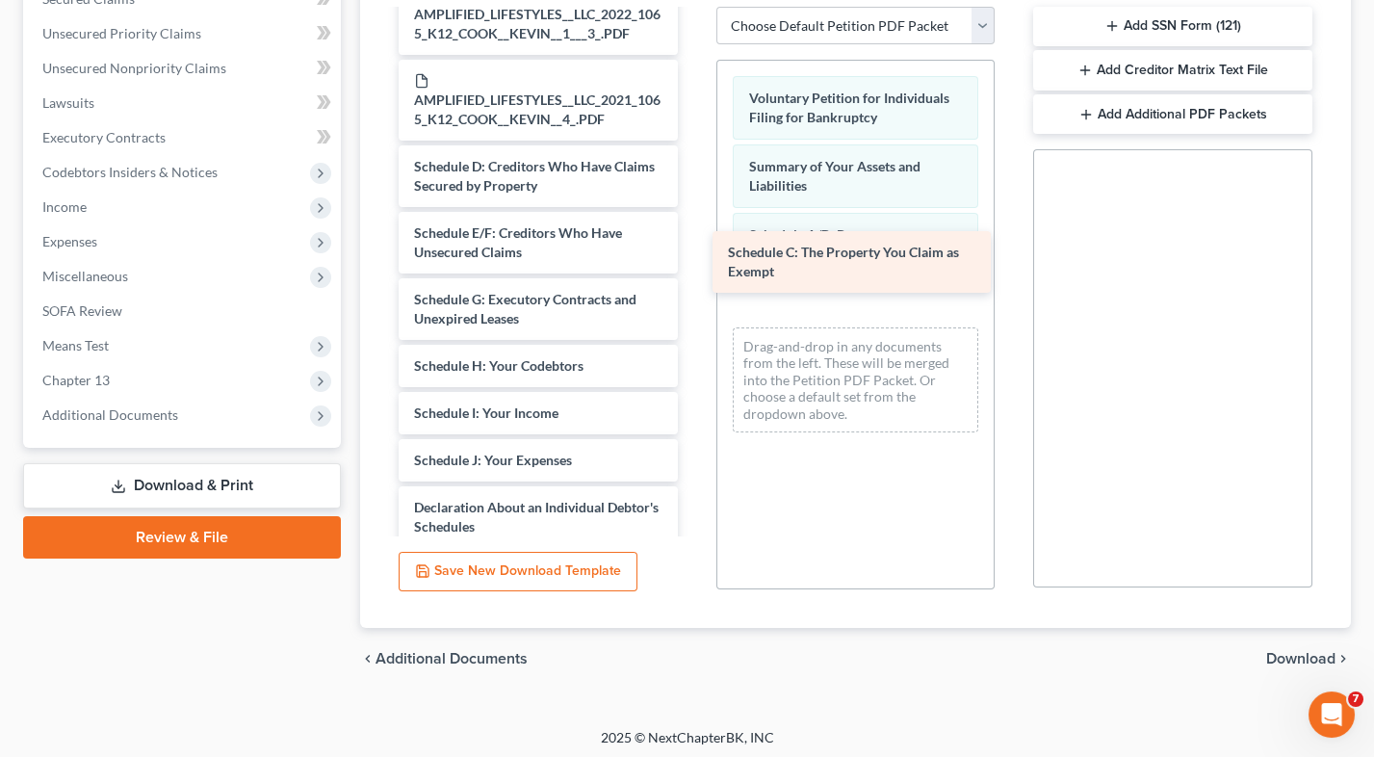
drag, startPoint x: 564, startPoint y: 106, endPoint x: 877, endPoint y: 276, distance: 356.3
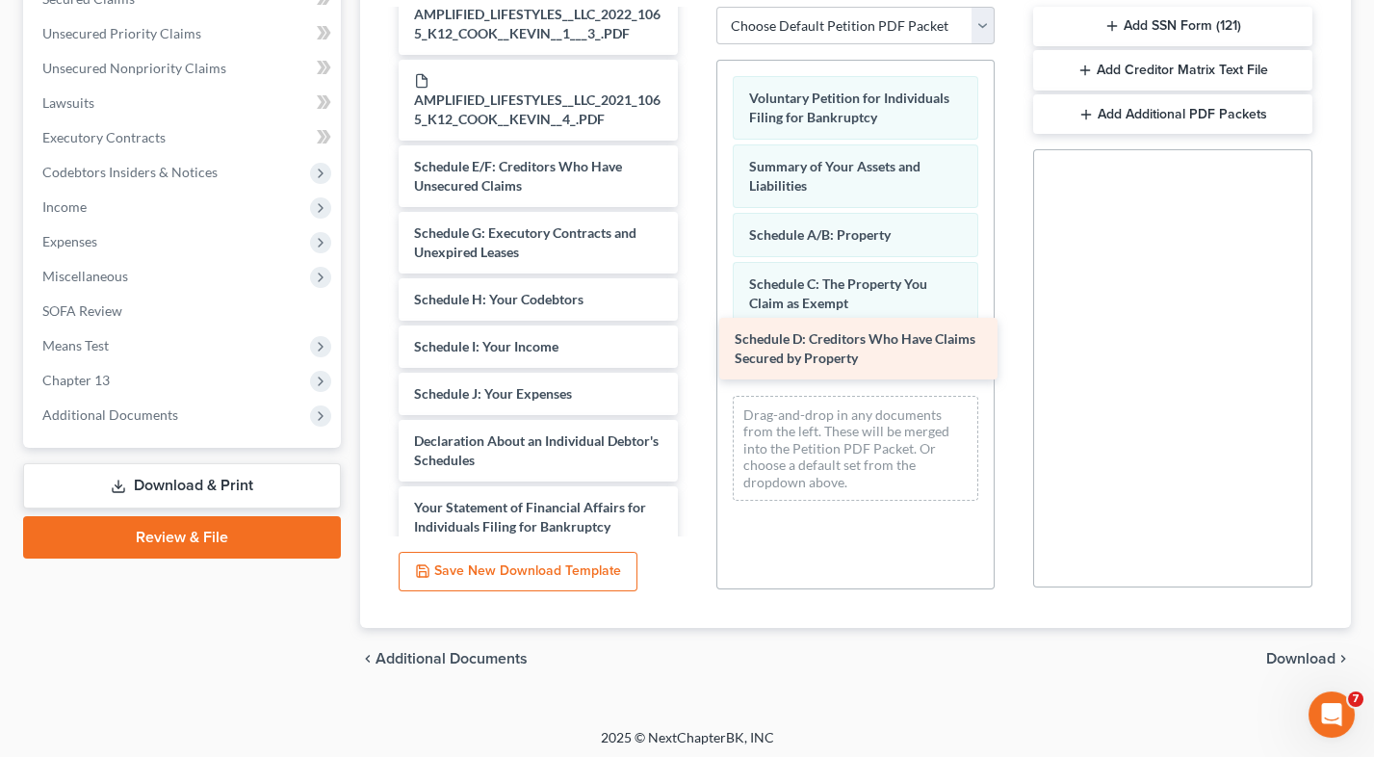
drag, startPoint x: 520, startPoint y: 96, endPoint x: 840, endPoint y: 353, distance: 410.9
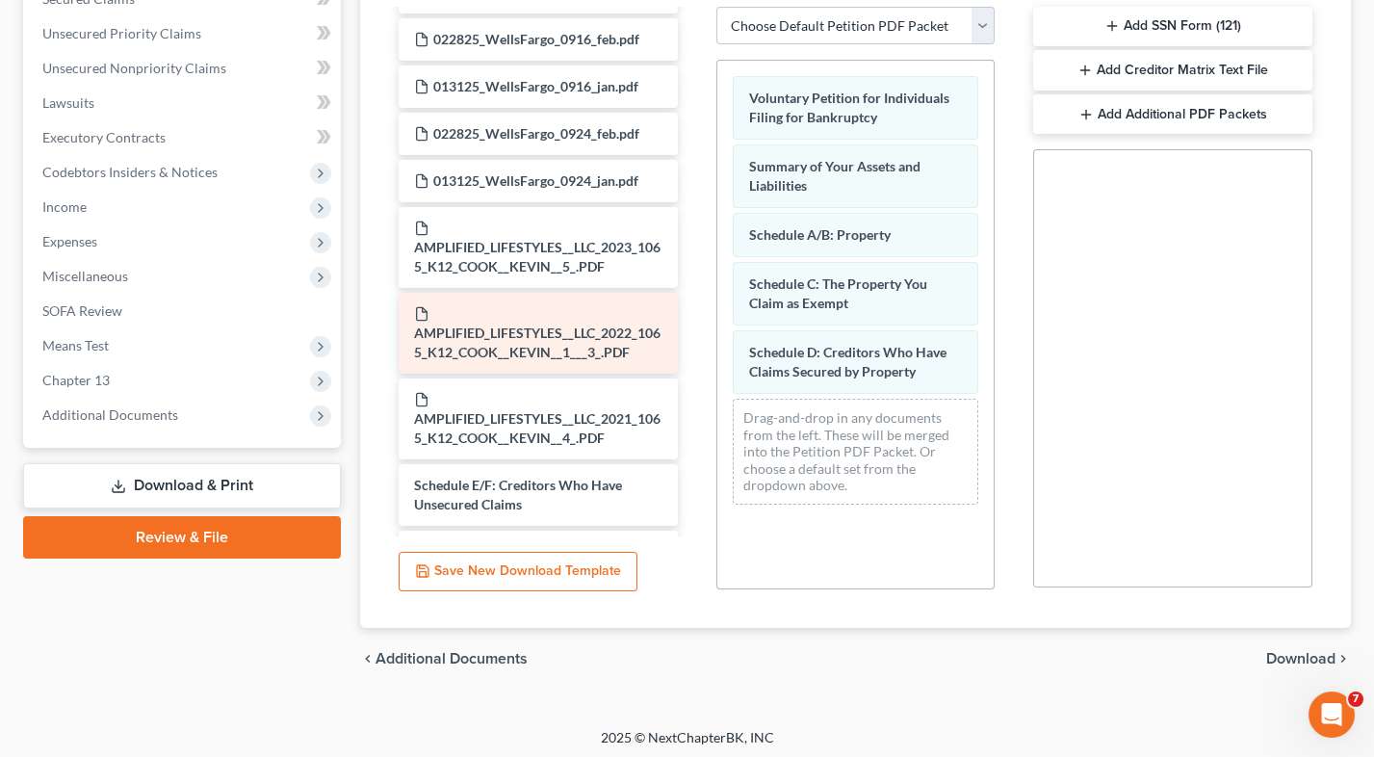
scroll to position [6133, 0]
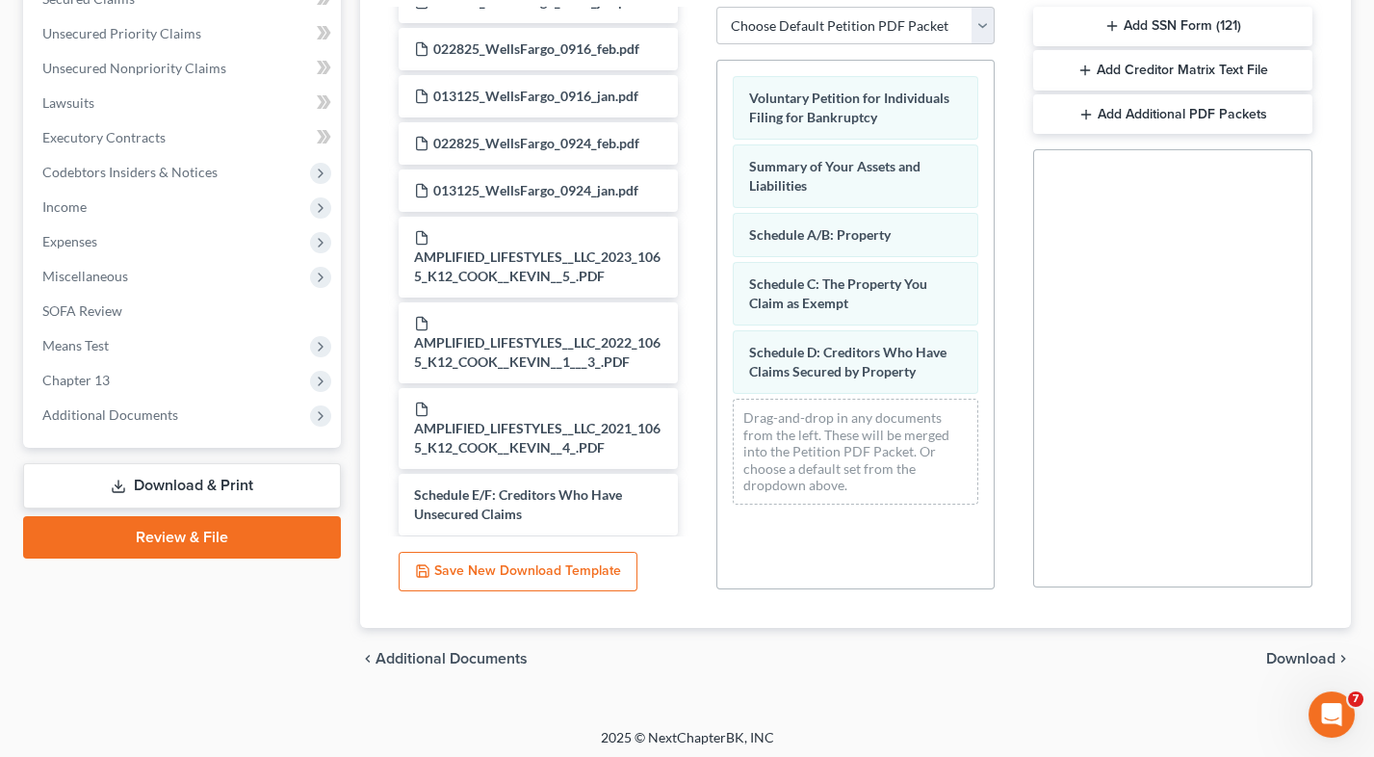
click at [981, 406] on div "Voluntary Petition for Individuals Filing for Bankruptcy Summary of Your Assets…" at bounding box center [855, 290] width 277 height 459
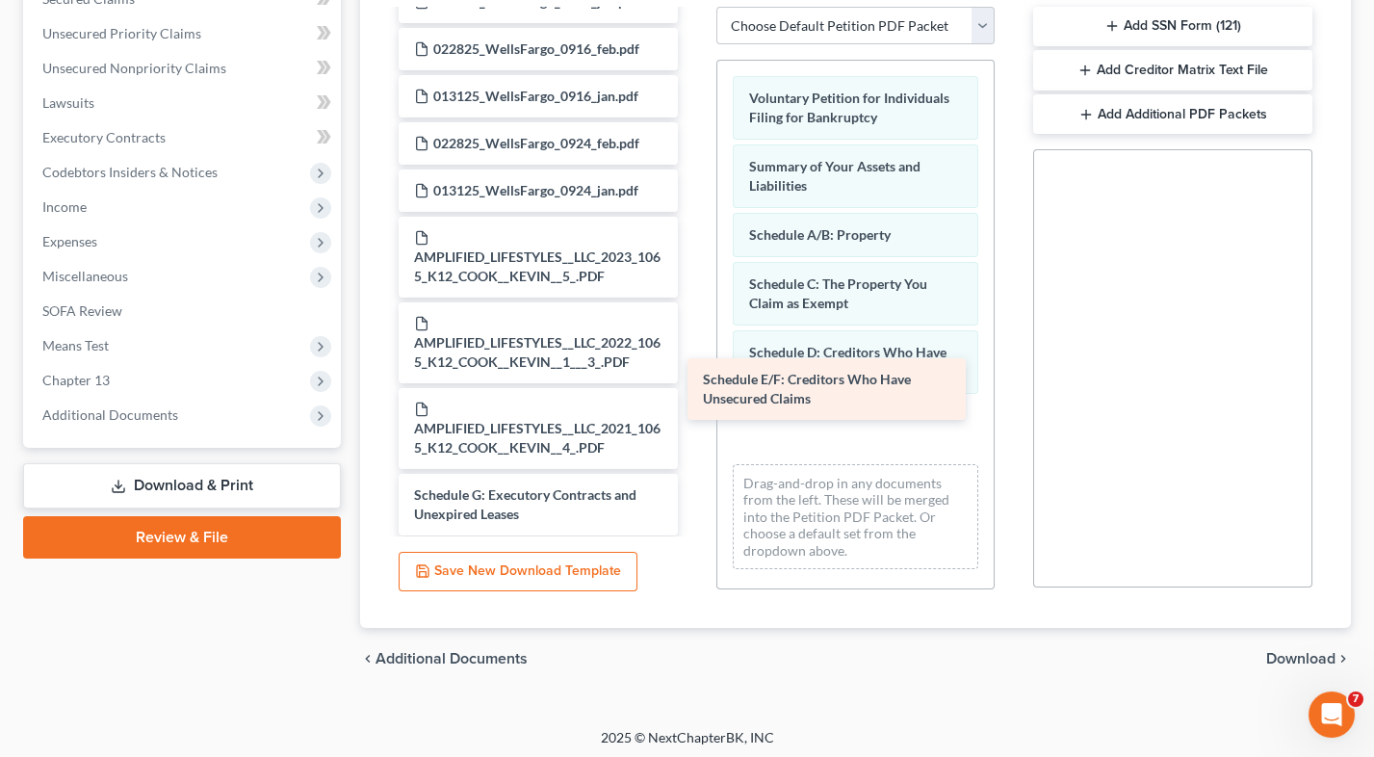
drag, startPoint x: 632, startPoint y: 415, endPoint x: 920, endPoint y: 384, distance: 290.5
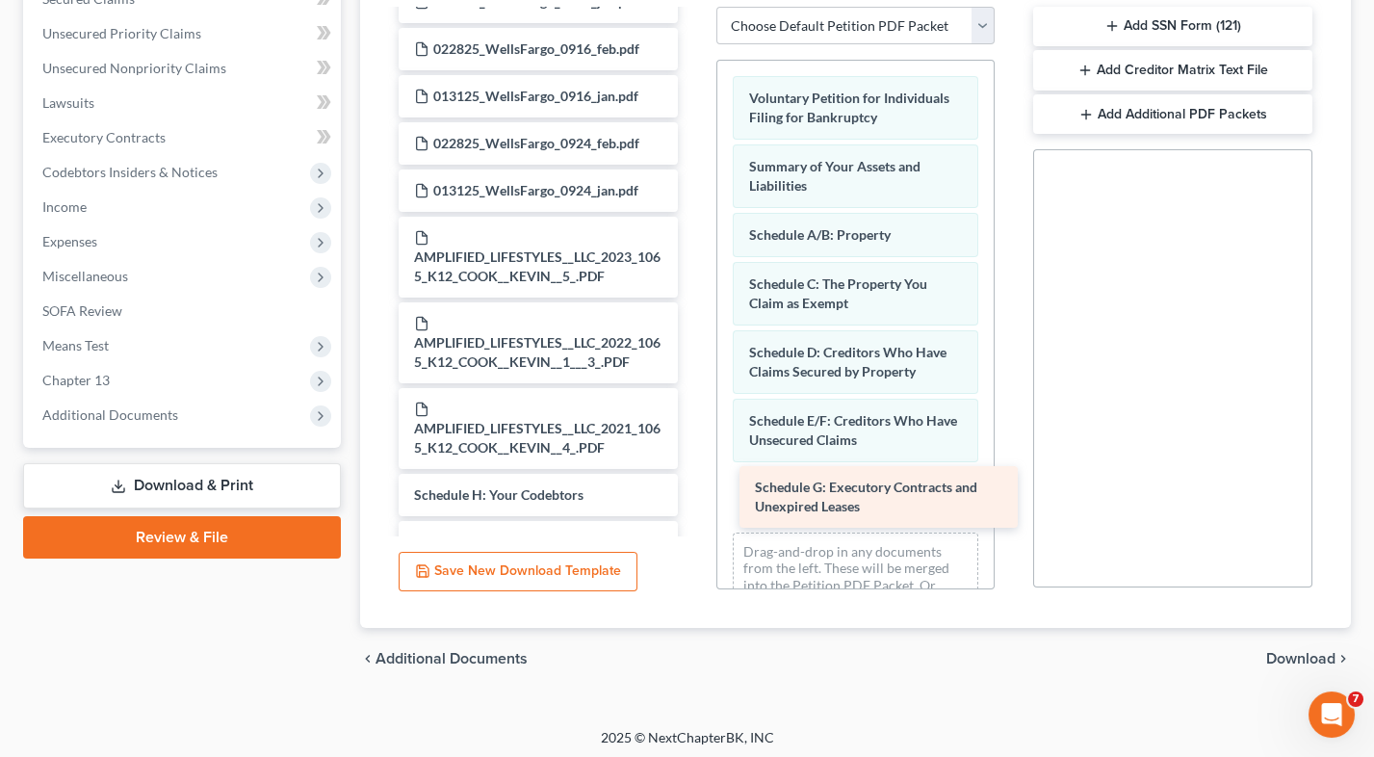
drag, startPoint x: 526, startPoint y: 429, endPoint x: 853, endPoint y: 506, distance: 336.3
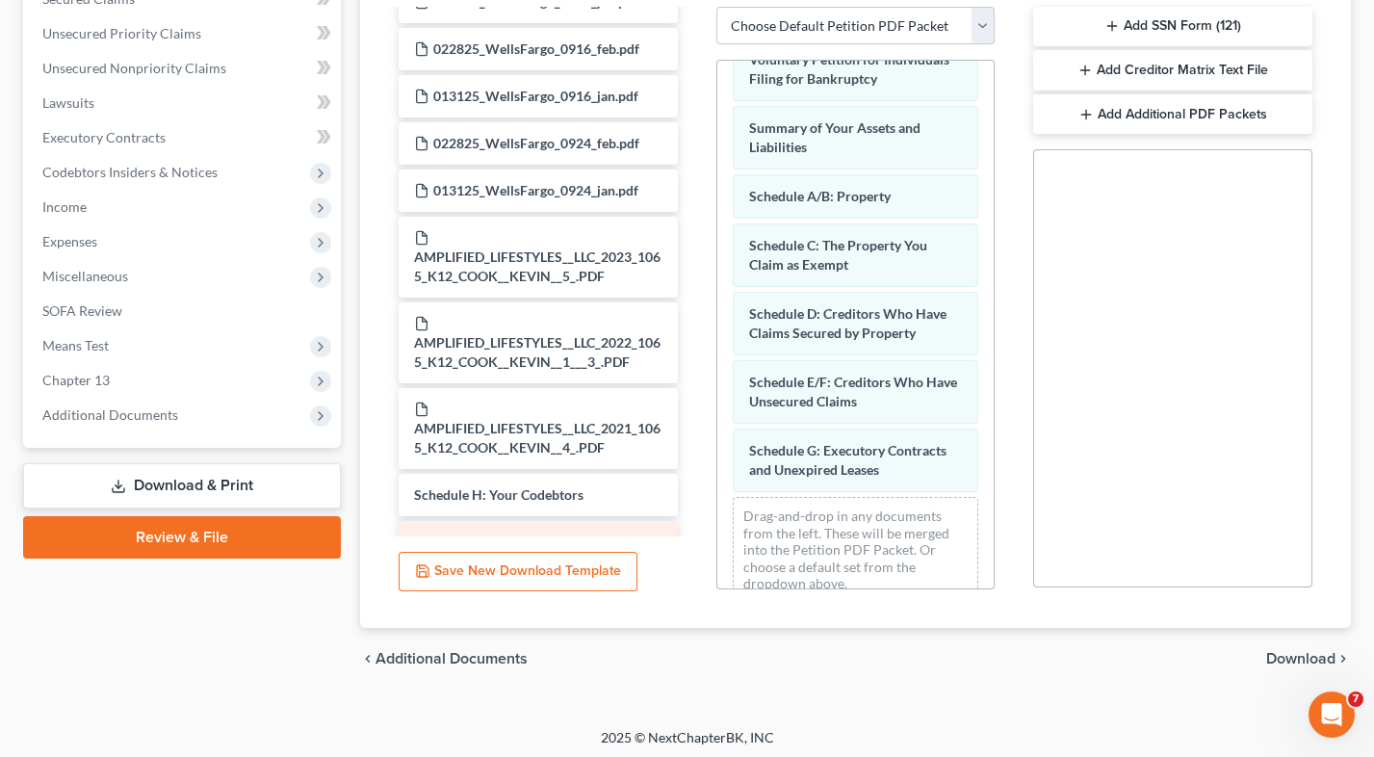
scroll to position [38, 0]
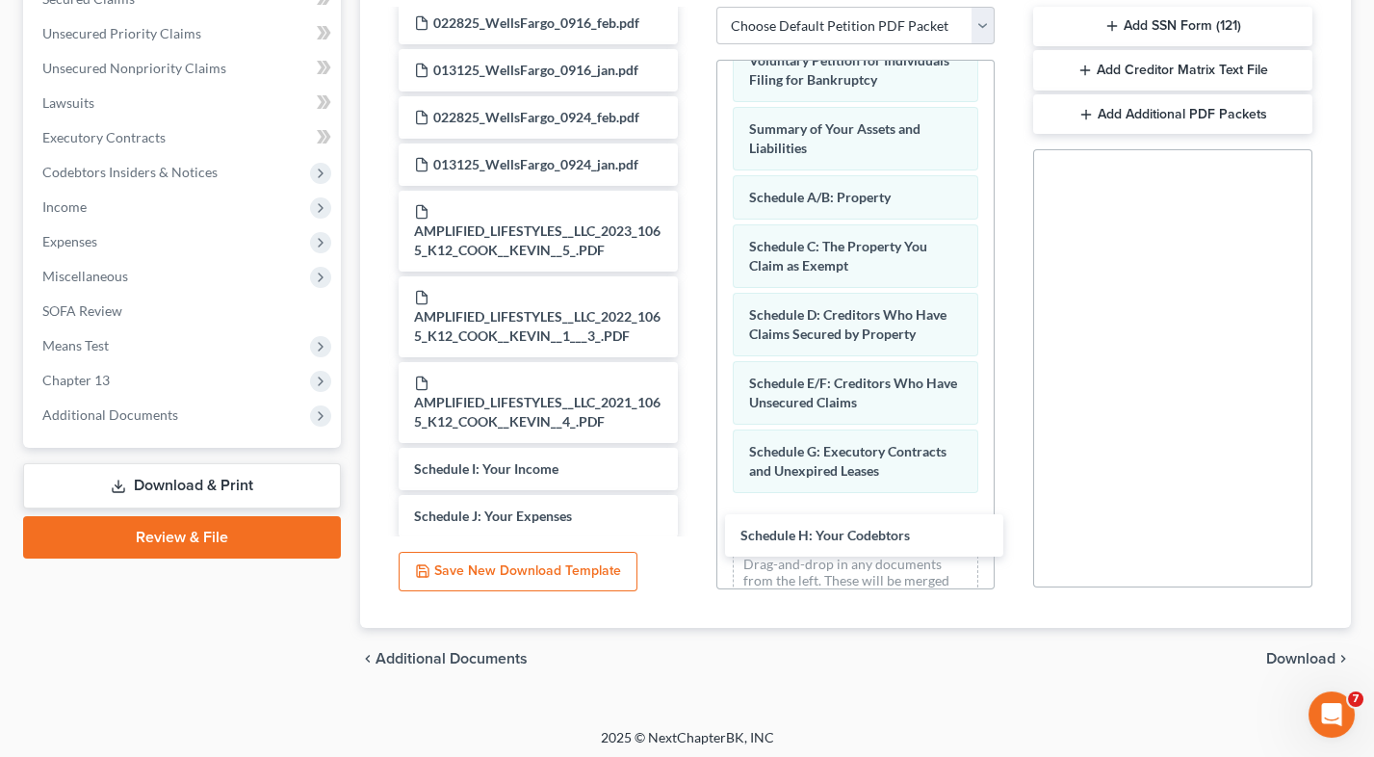
drag, startPoint x: 481, startPoint y: 412, endPoint x: 805, endPoint y: 531, distance: 344.8
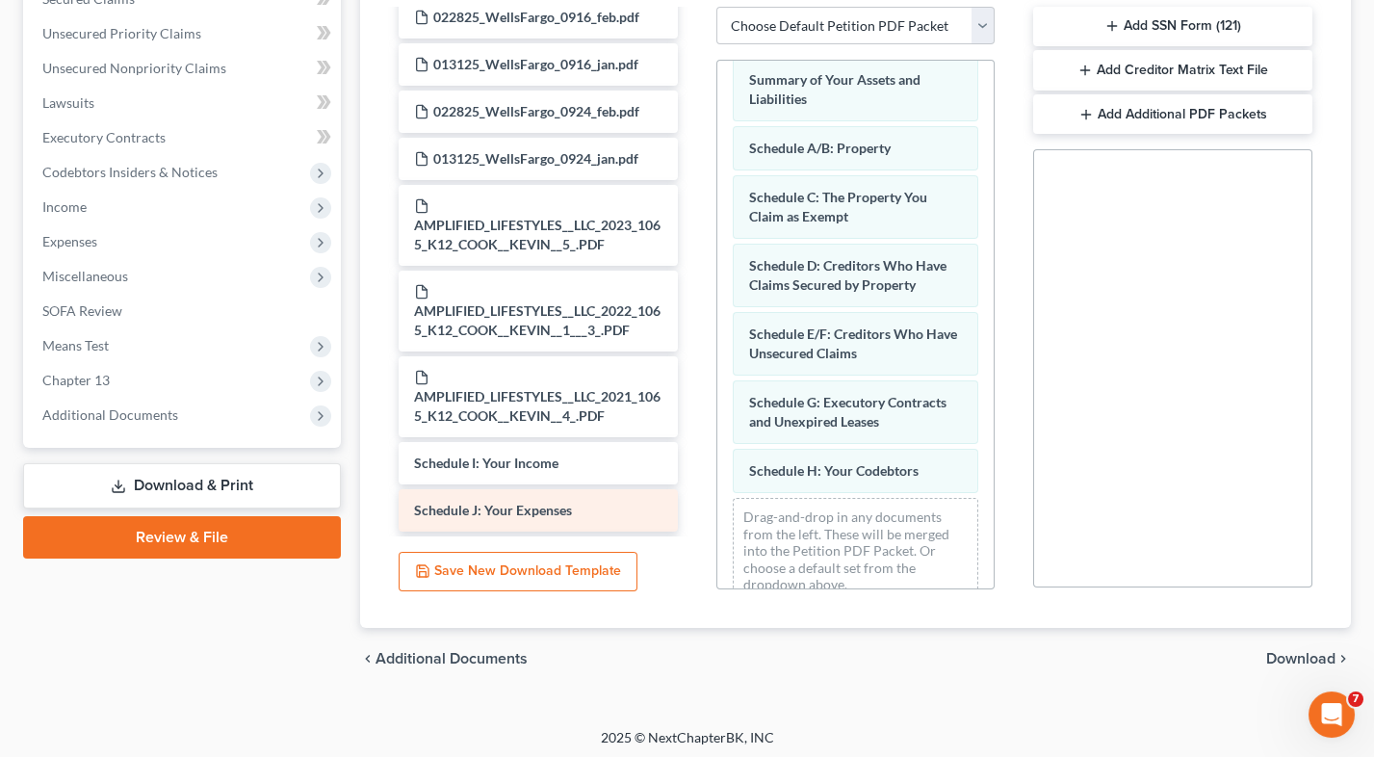
scroll to position [86, 0]
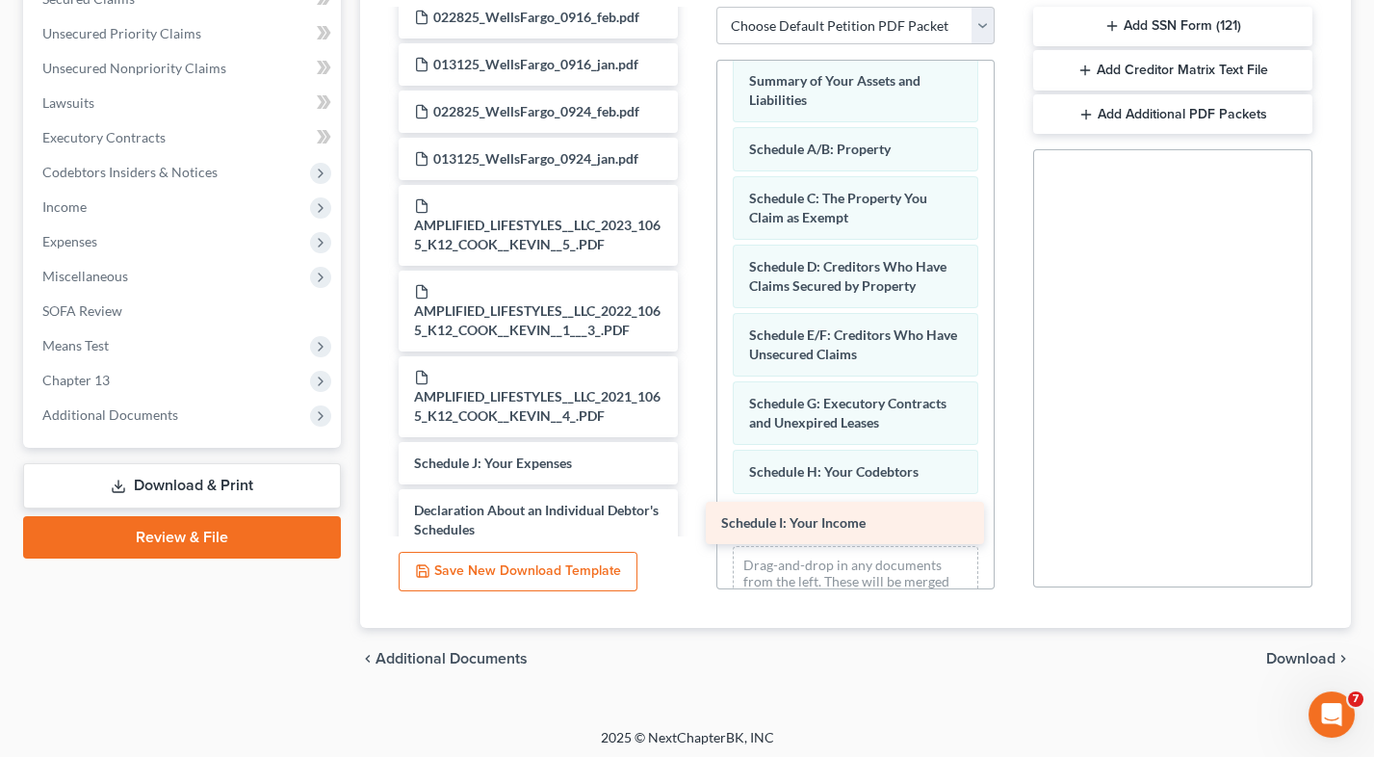
drag, startPoint x: 516, startPoint y: 374, endPoint x: 827, endPoint y: 516, distance: 342.0
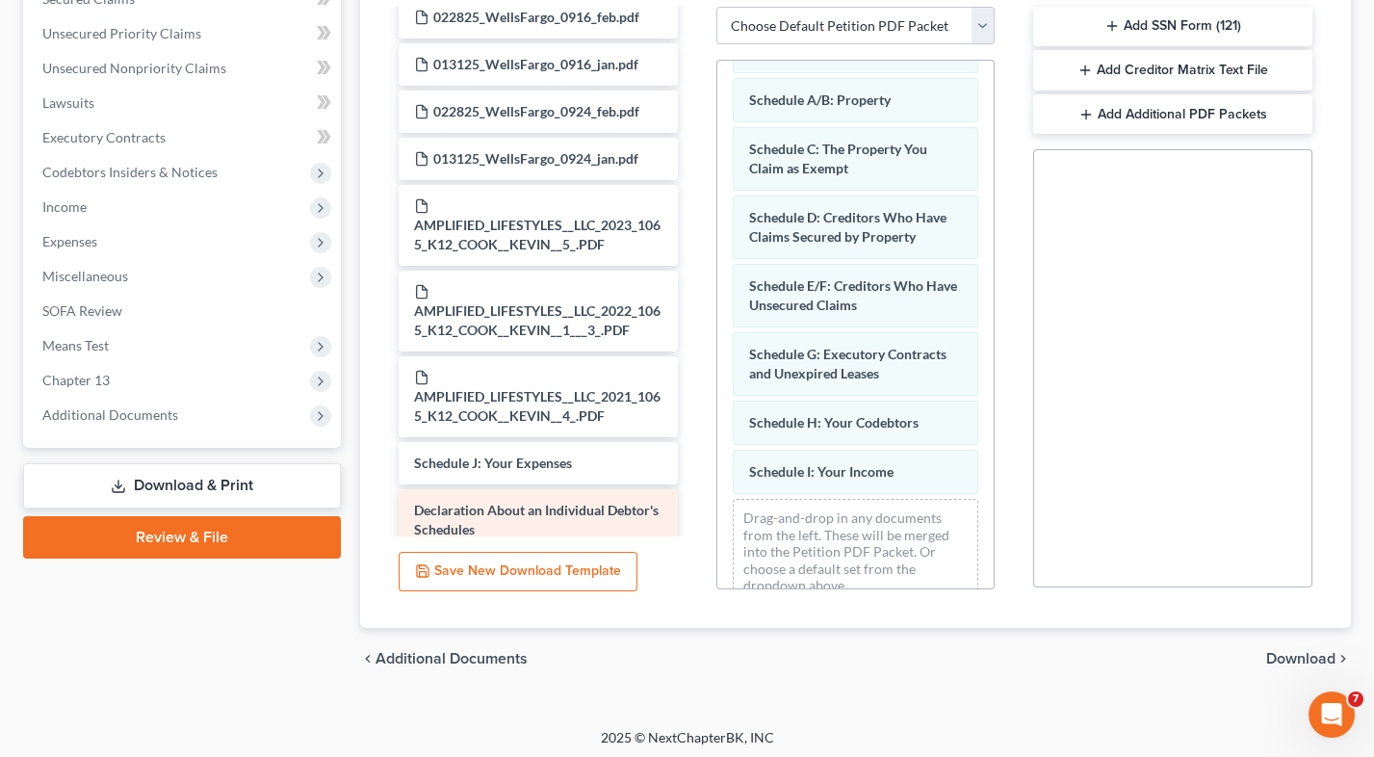
scroll to position [134, 0]
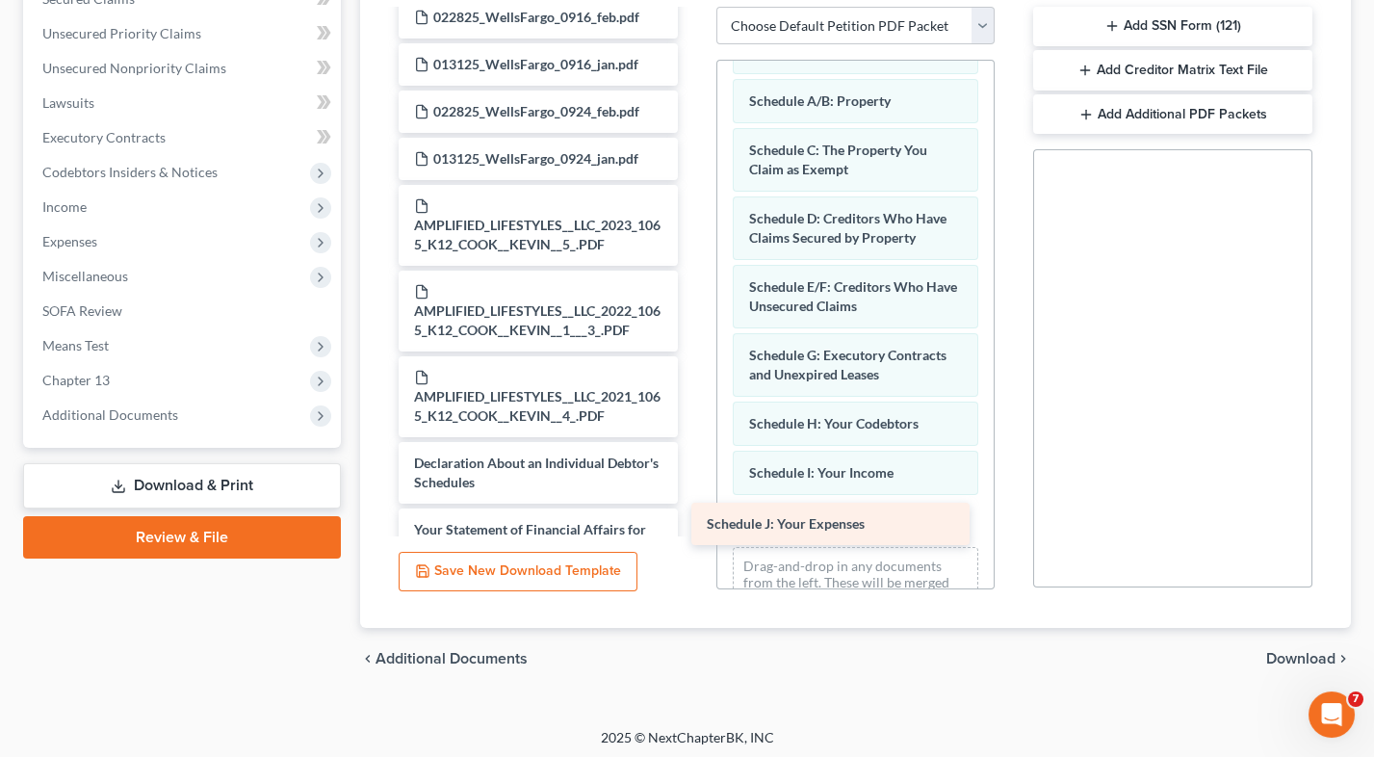
drag, startPoint x: 519, startPoint y: 379, endPoint x: 826, endPoint y: 529, distance: 341.4
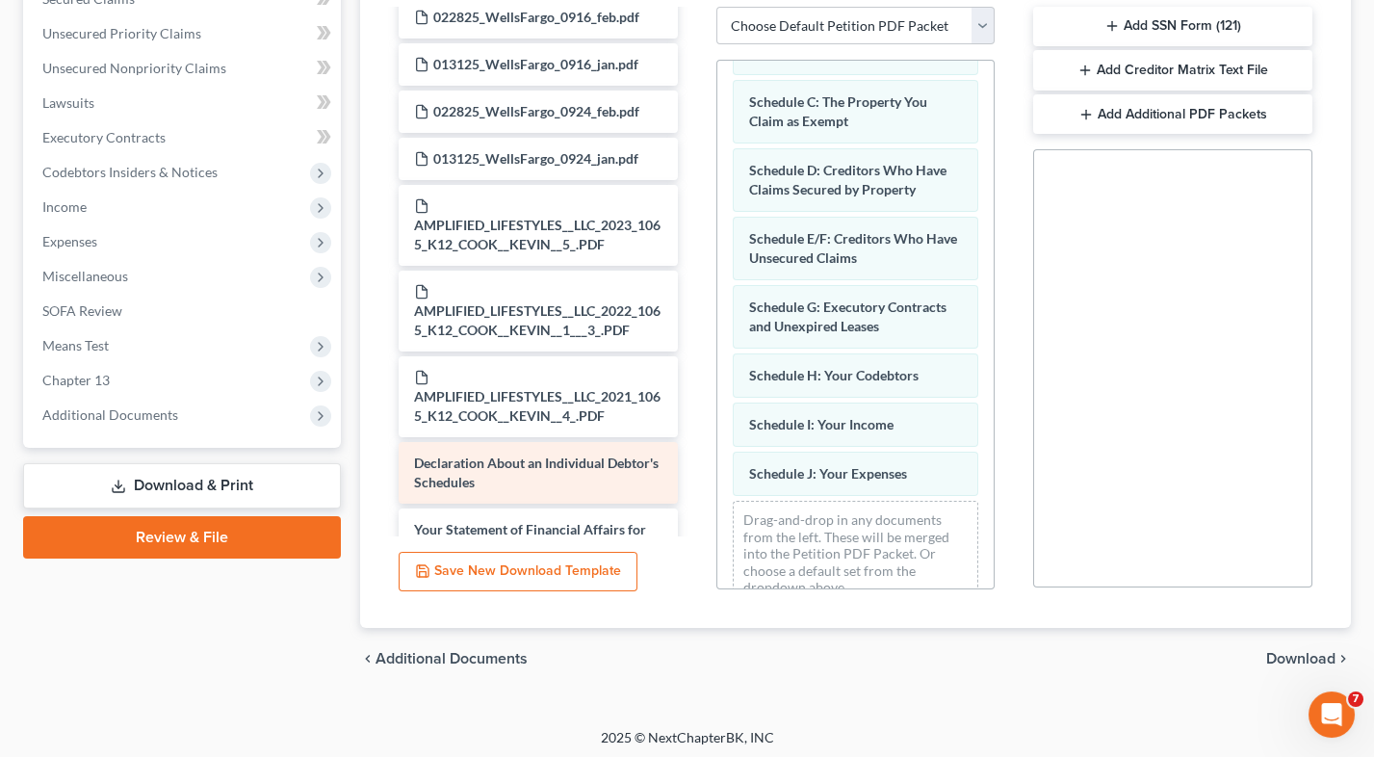
scroll to position [181, 0]
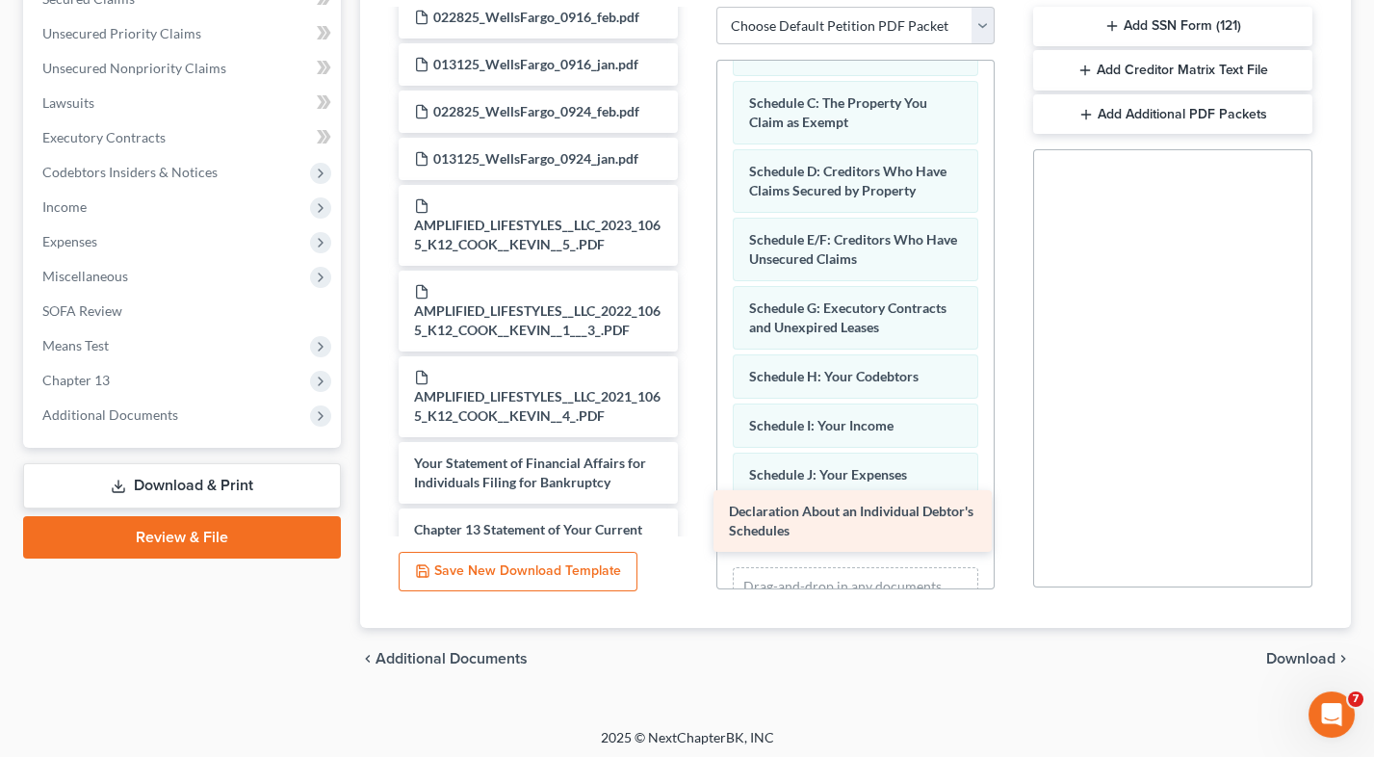
drag, startPoint x: 513, startPoint y: 374, endPoint x: 828, endPoint y: 506, distance: 341.7
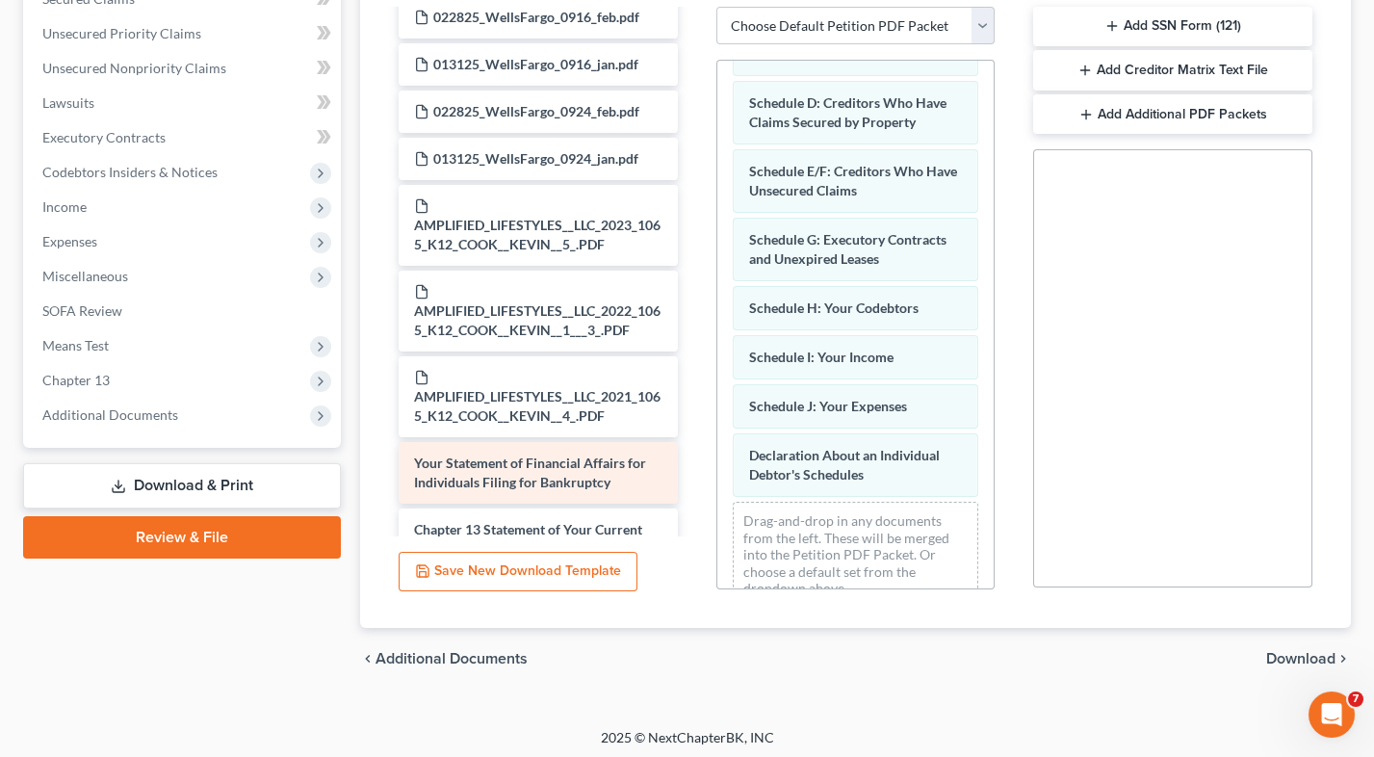
scroll to position [248, 0]
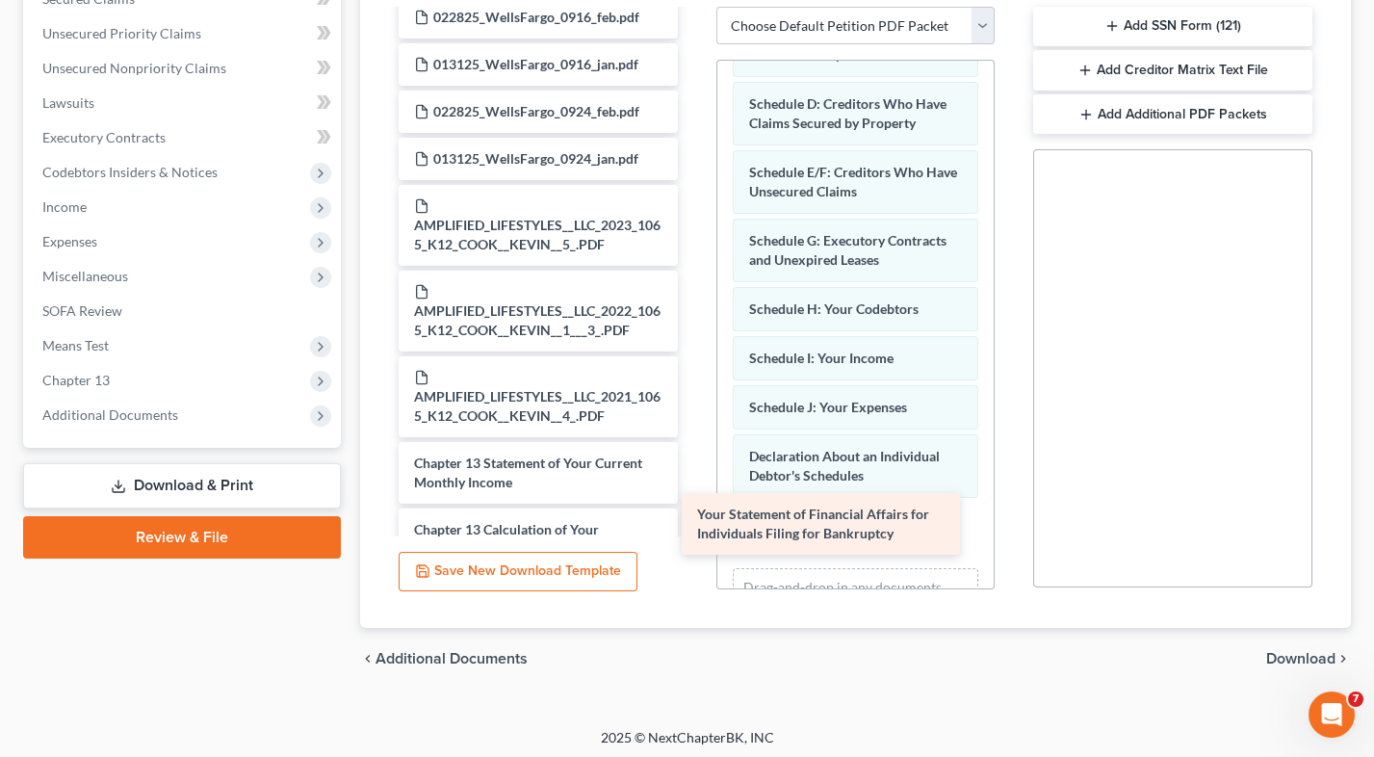
drag, startPoint x: 529, startPoint y: 389, endPoint x: 828, endPoint y: 519, distance: 326.4
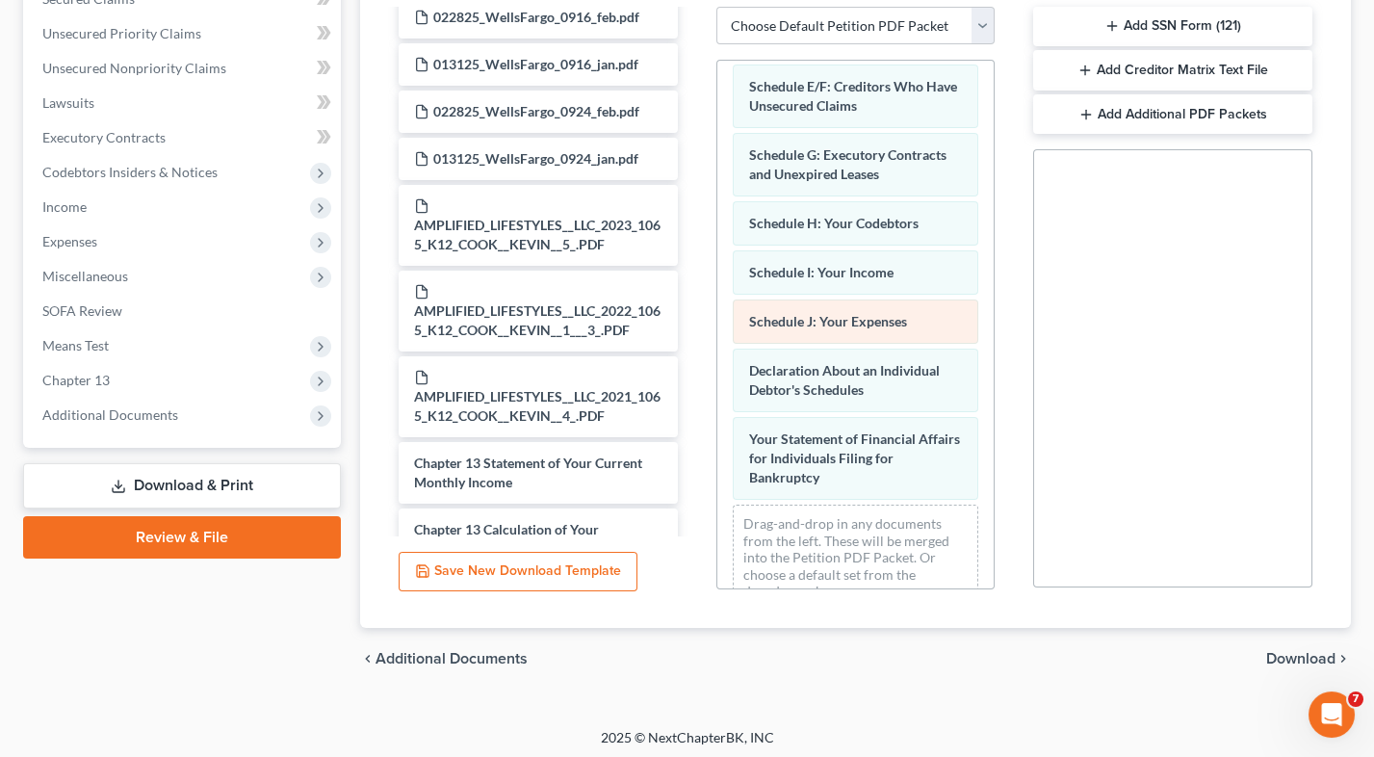
scroll to position [333, 0]
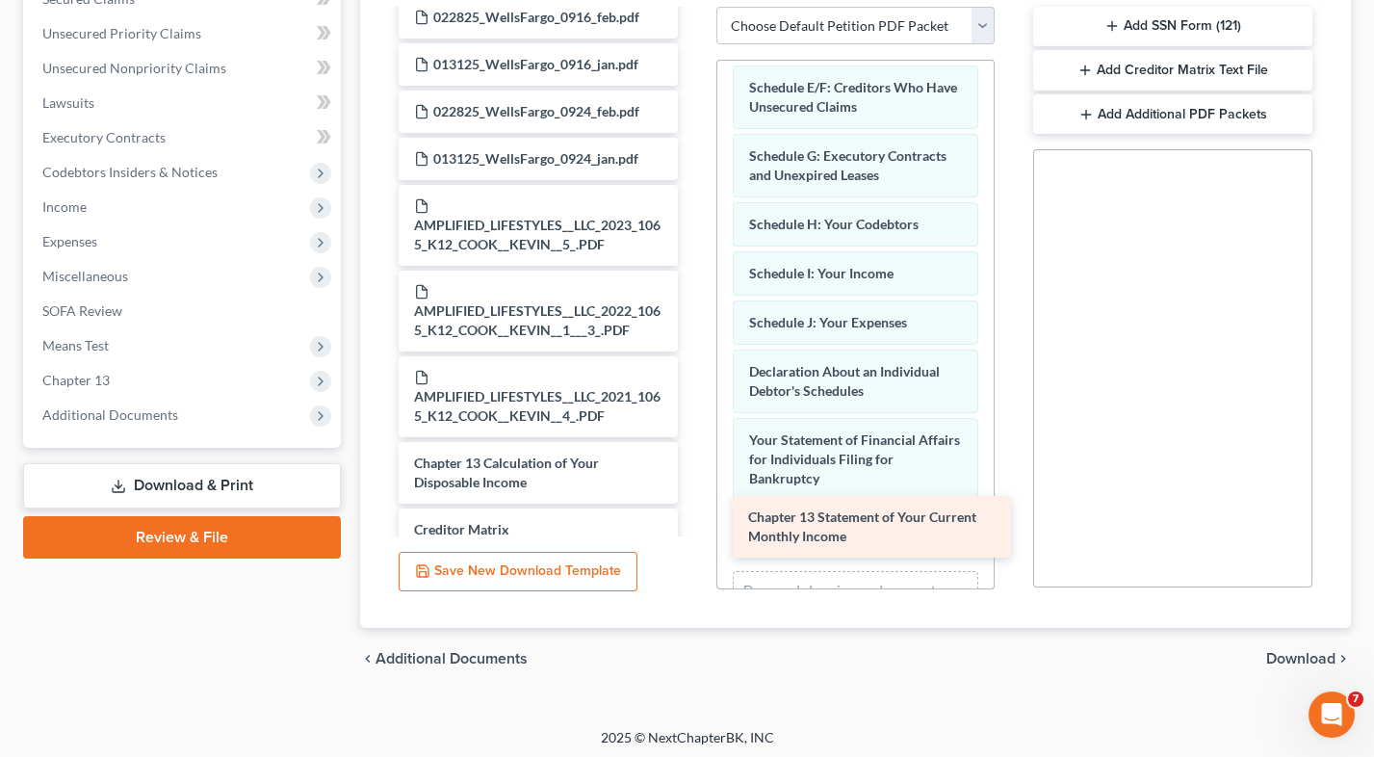
drag, startPoint x: 514, startPoint y: 365, endPoint x: 834, endPoint y: 487, distance: 342.2
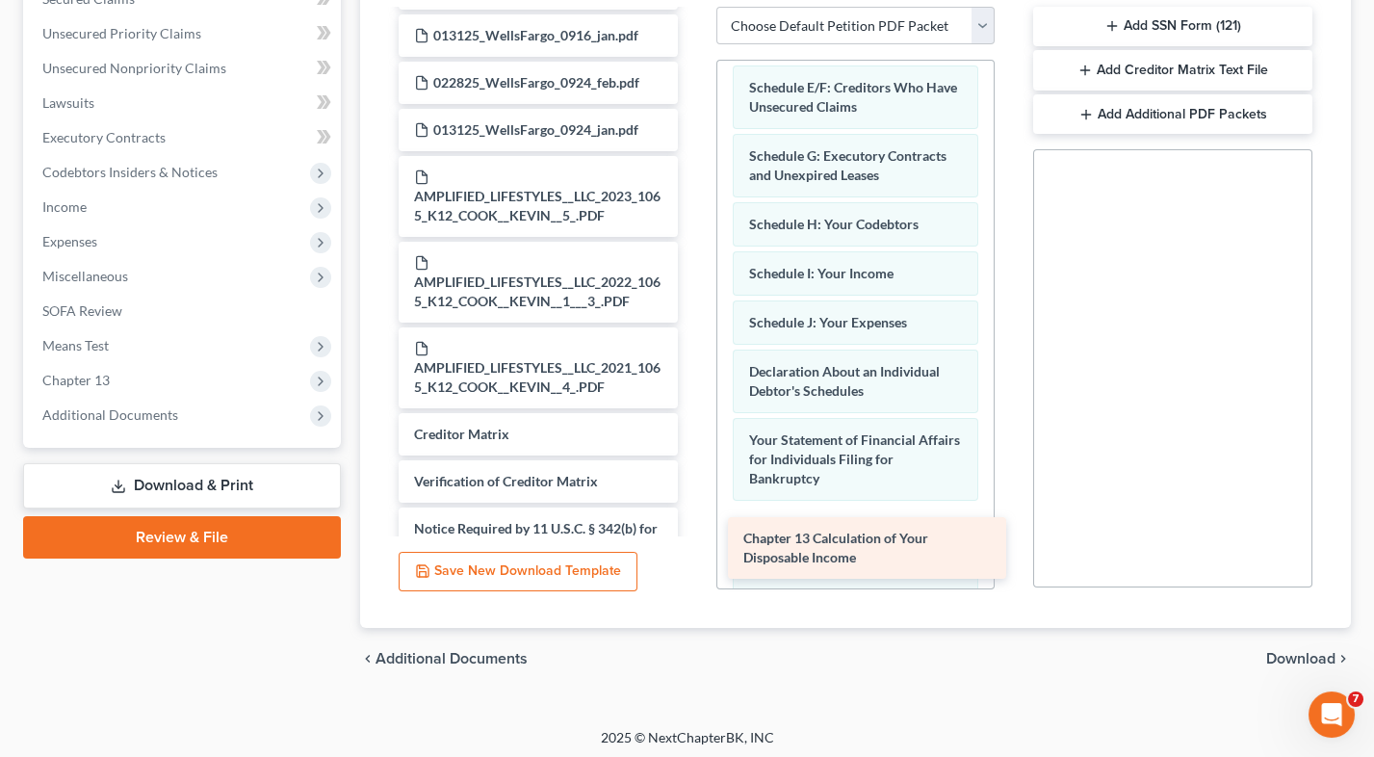
scroll to position [6193, 0]
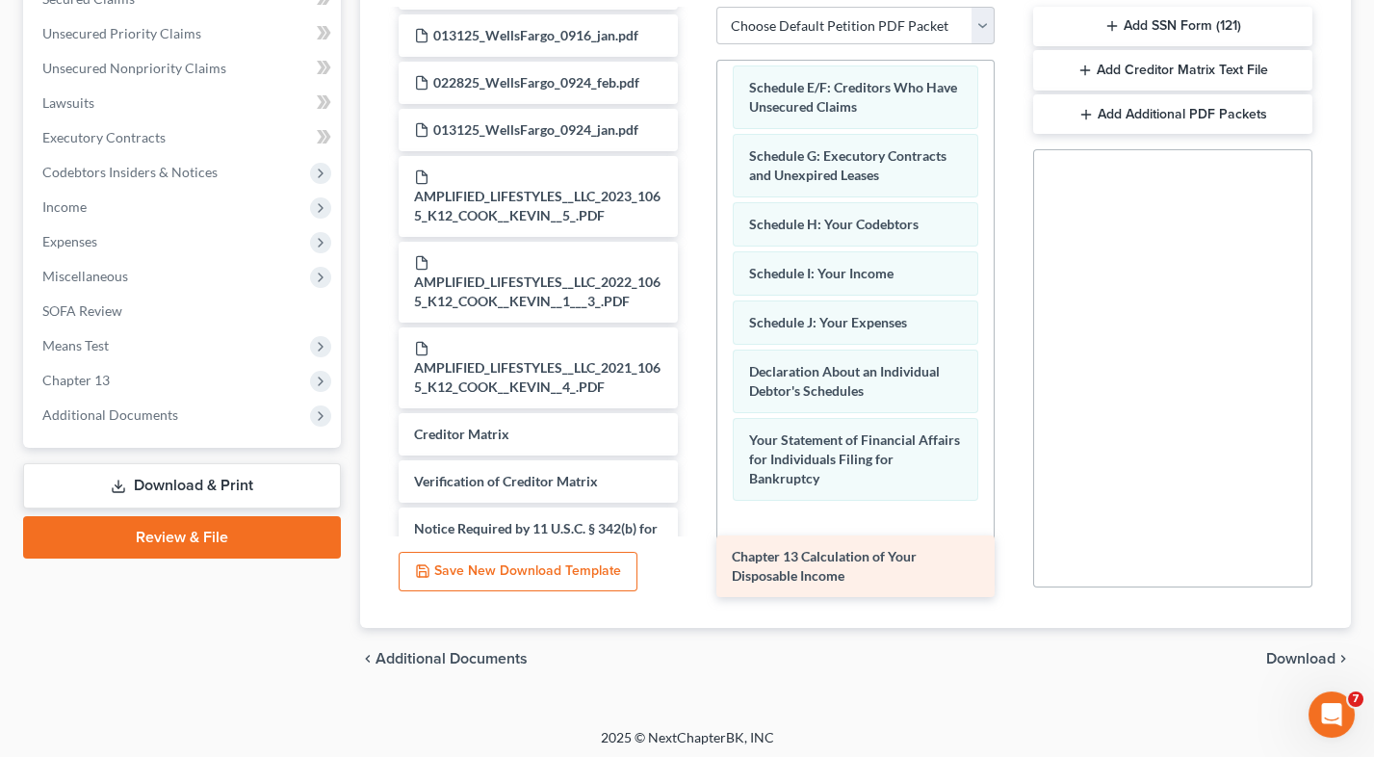
drag, startPoint x: 508, startPoint y: 389, endPoint x: 826, endPoint y: 567, distance: 364.2
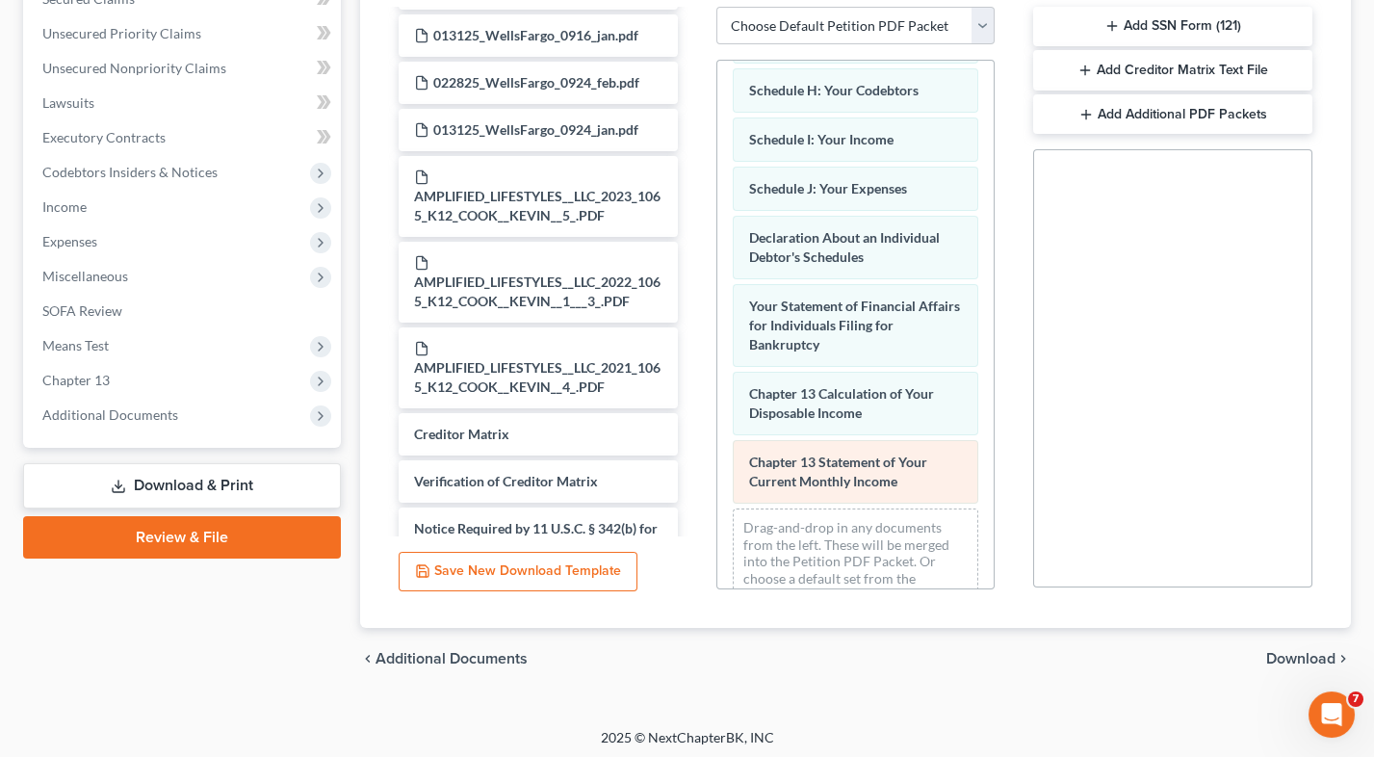
scroll to position [466, 0]
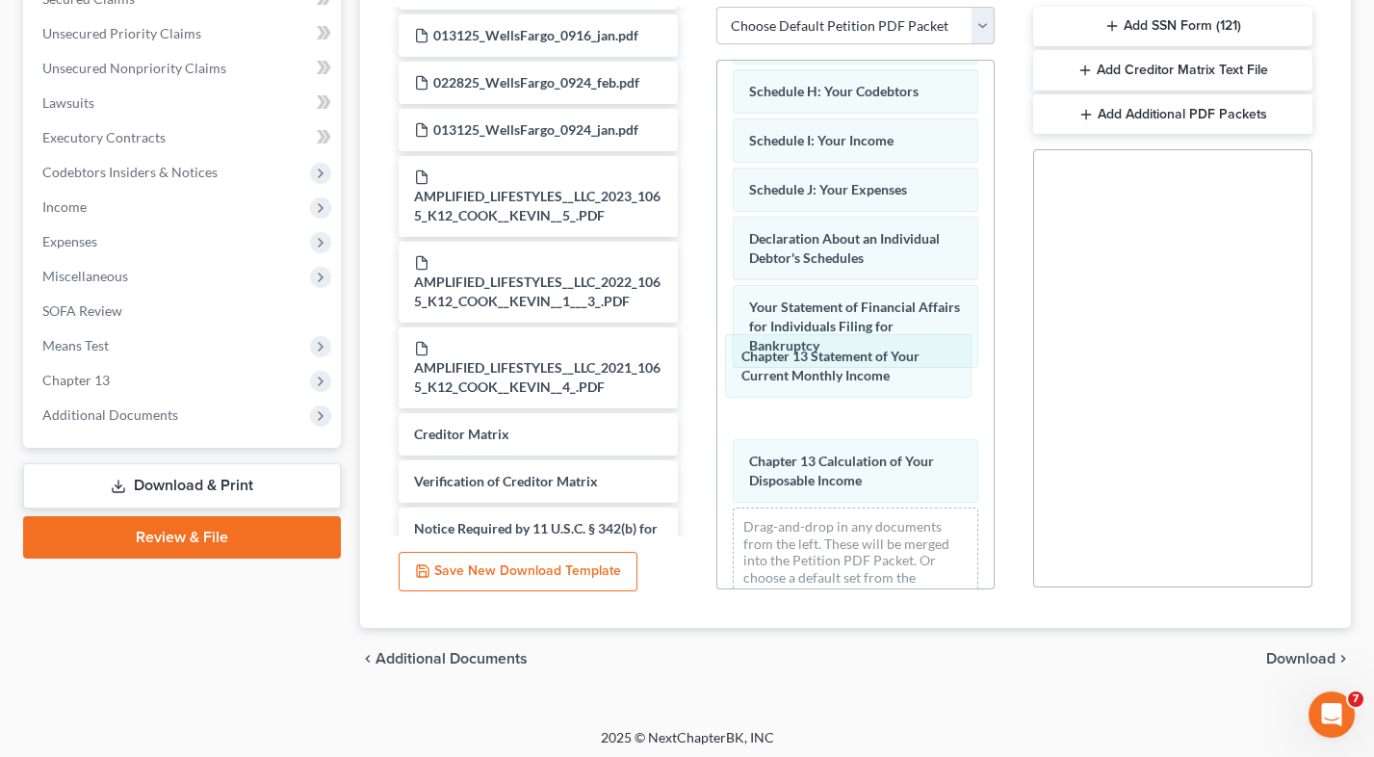
drag, startPoint x: 817, startPoint y: 446, endPoint x: 811, endPoint y: 367, distance: 79.2
click at [811, 367] on div "Chapter 13 Statement of Your Current Monthly Income Voluntary Petition for Indi…" at bounding box center [855, 111] width 277 height 1033
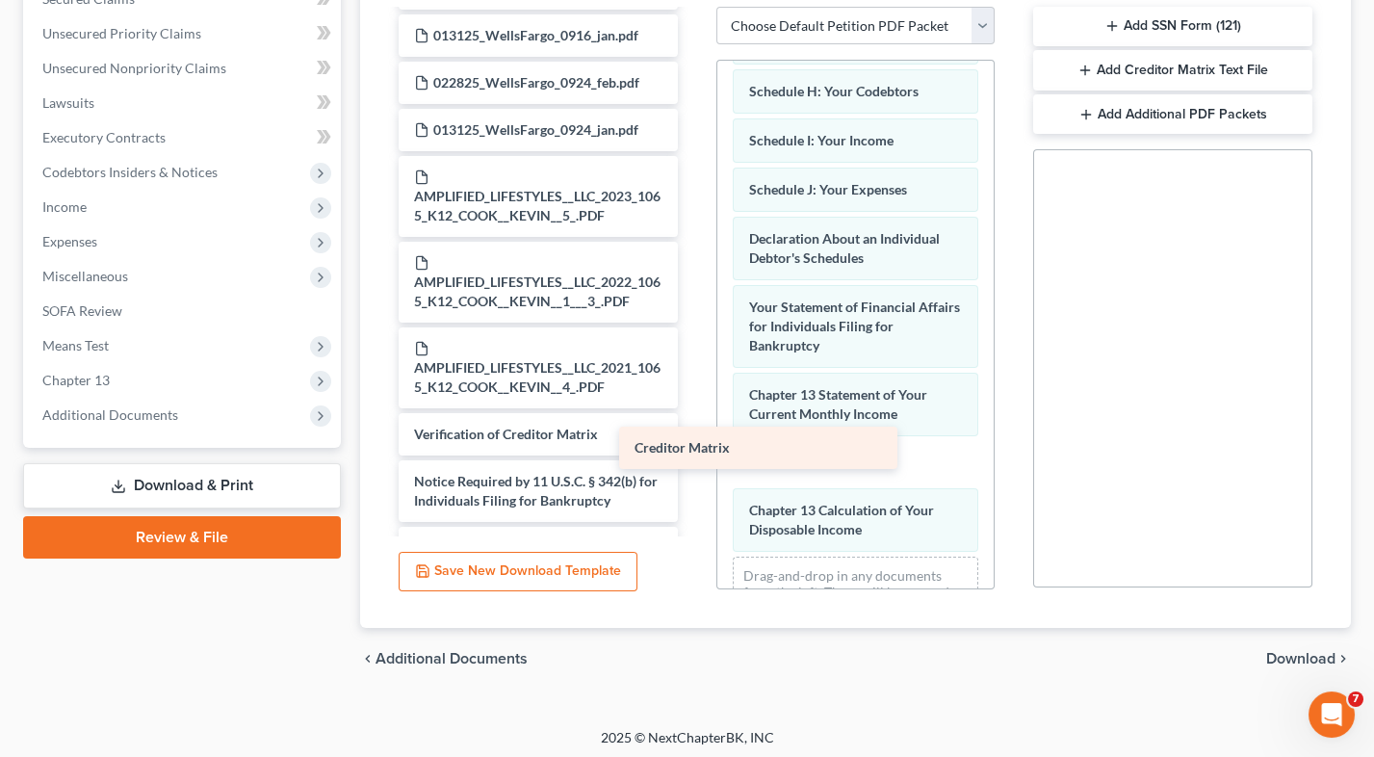
scroll to position [6148, 0]
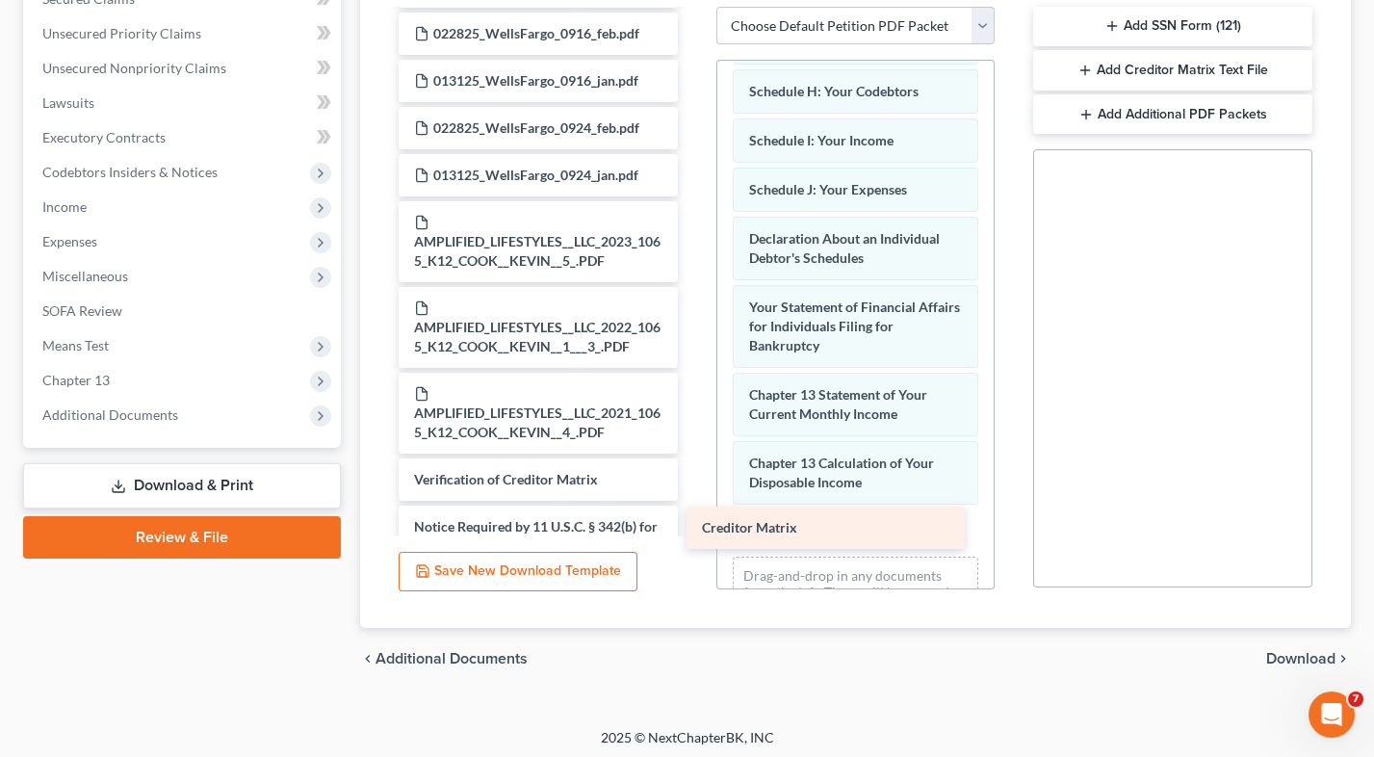
drag, startPoint x: 550, startPoint y: 354, endPoint x: 846, endPoint y: 528, distance: 343.4
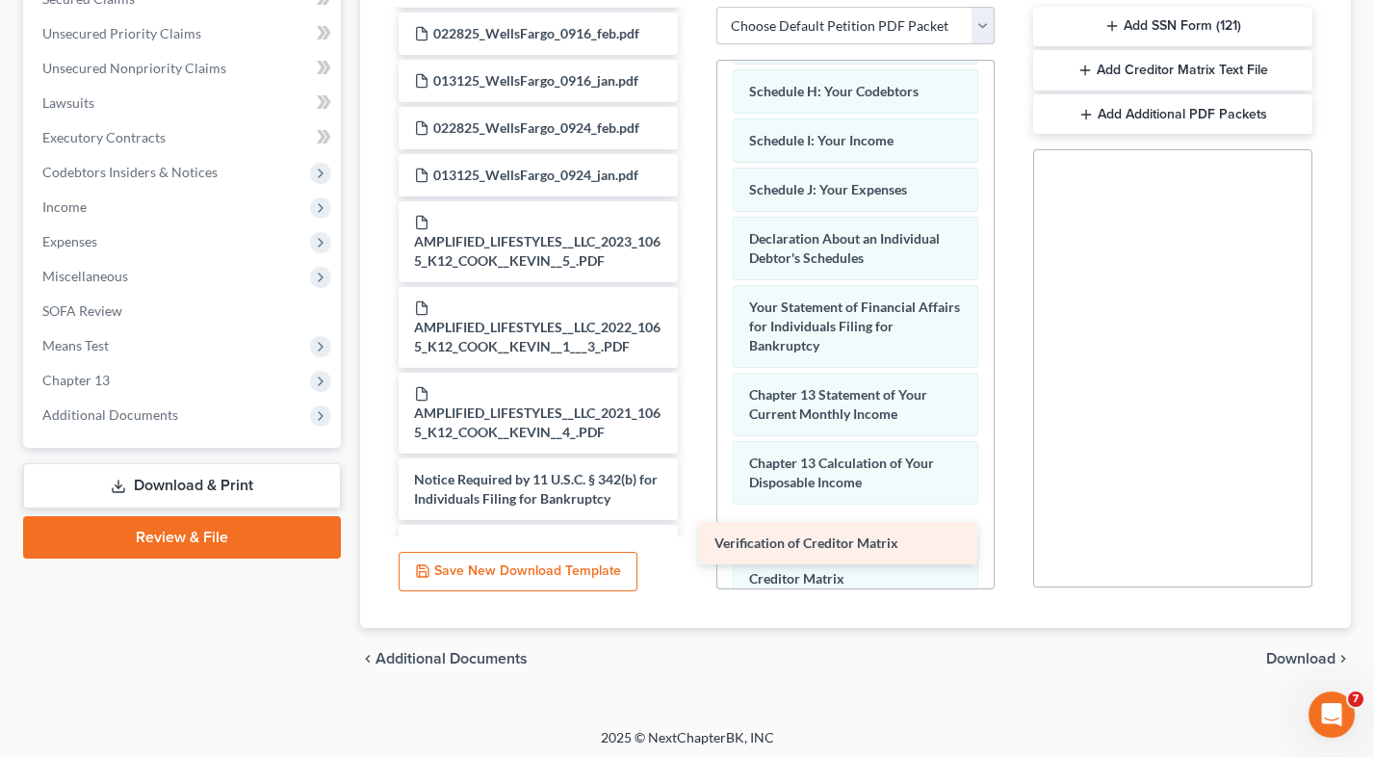
scroll to position [6101, 0]
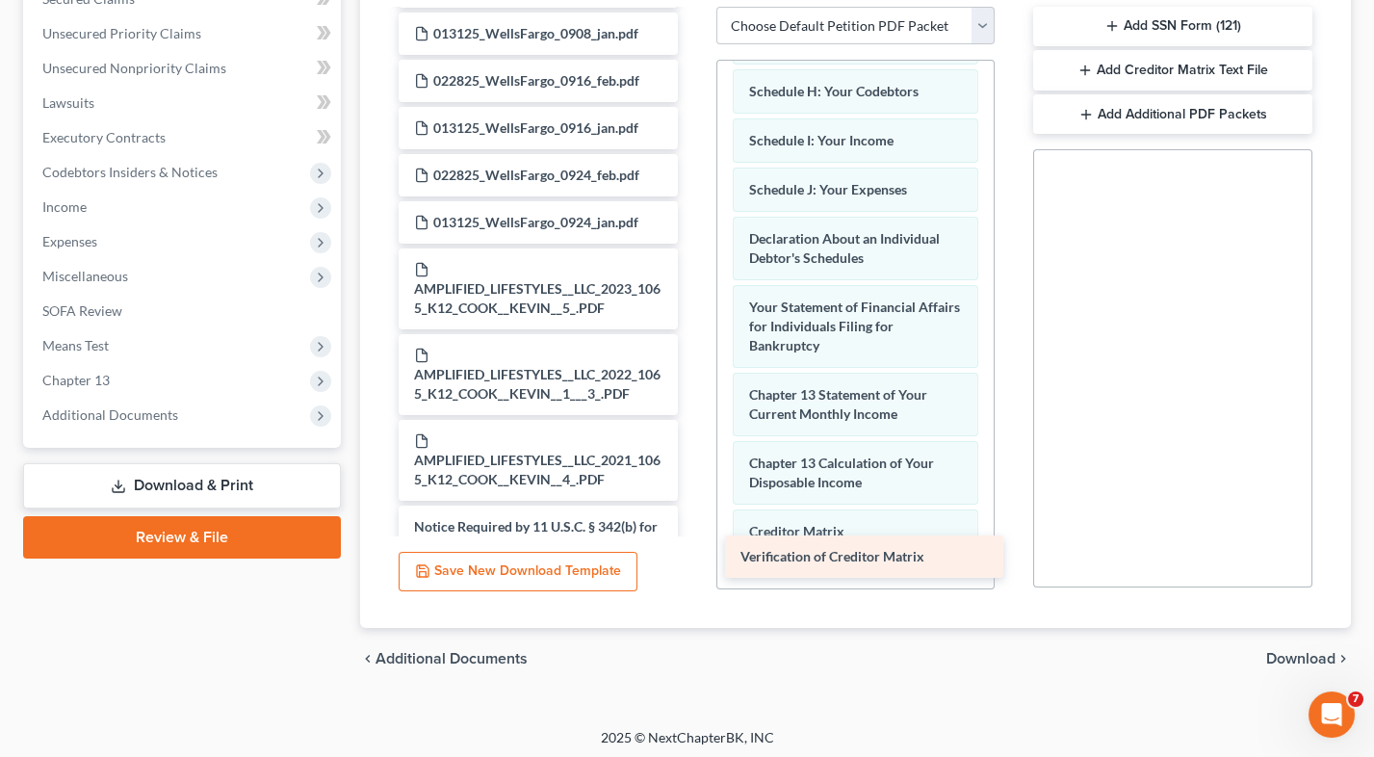
drag, startPoint x: 553, startPoint y: 397, endPoint x: 879, endPoint y: 558, distance: 364.2
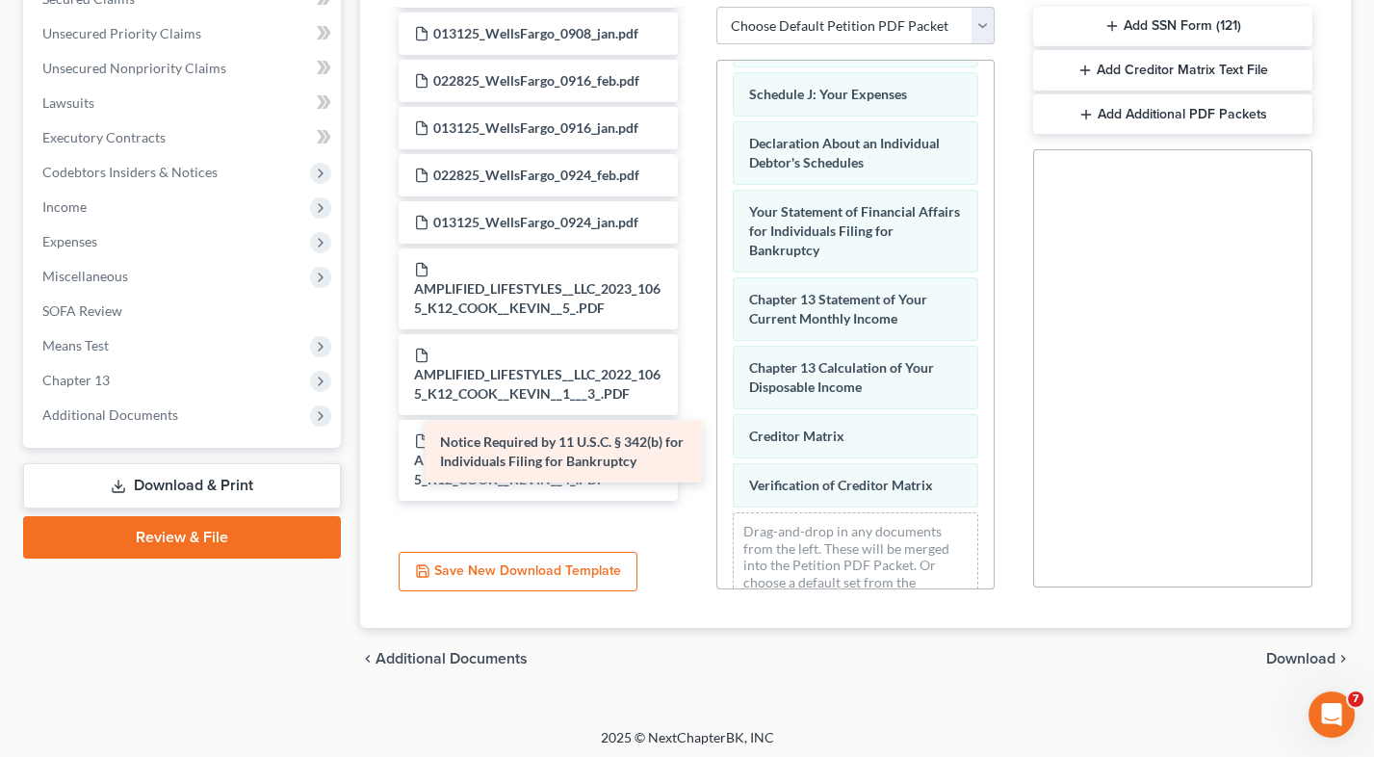
scroll to position [6036, 0]
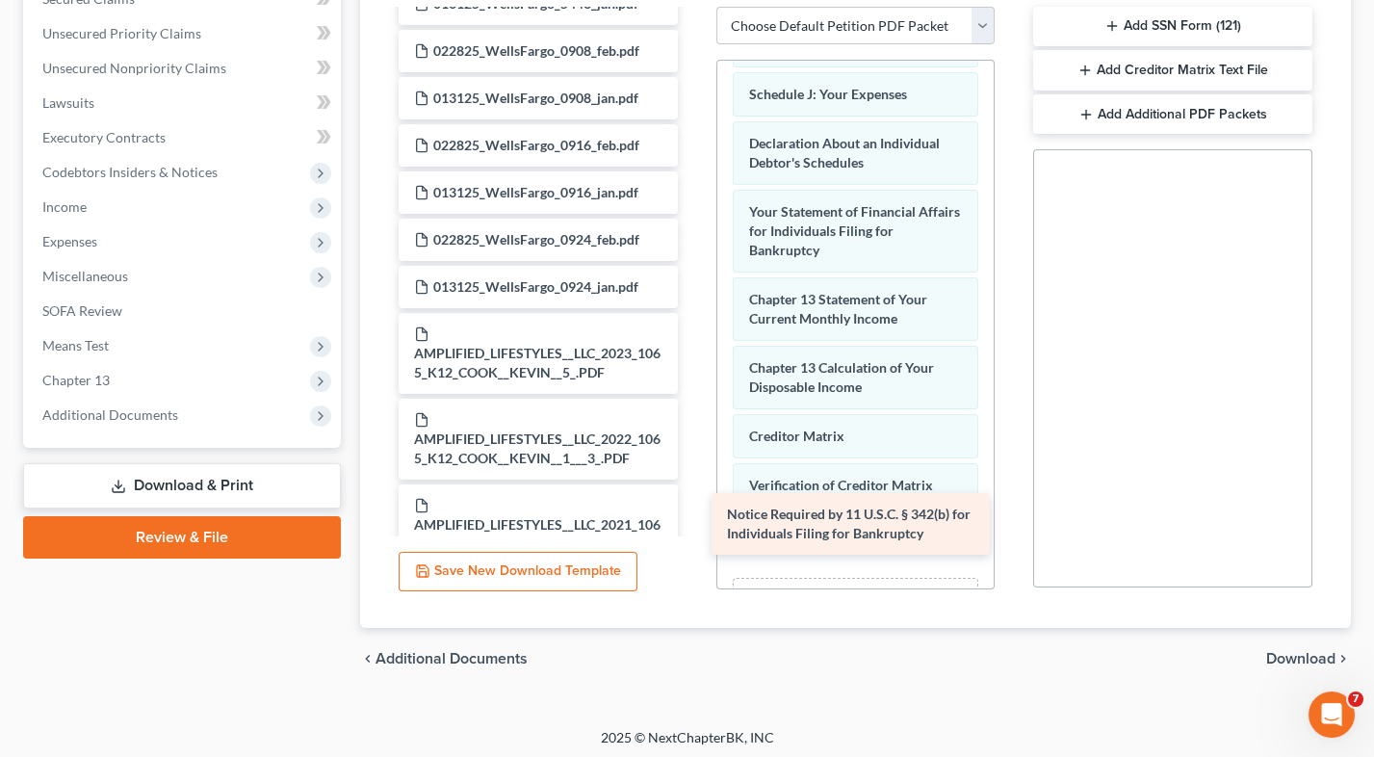
drag, startPoint x: 622, startPoint y: 453, endPoint x: 937, endPoint y: 514, distance: 320.6
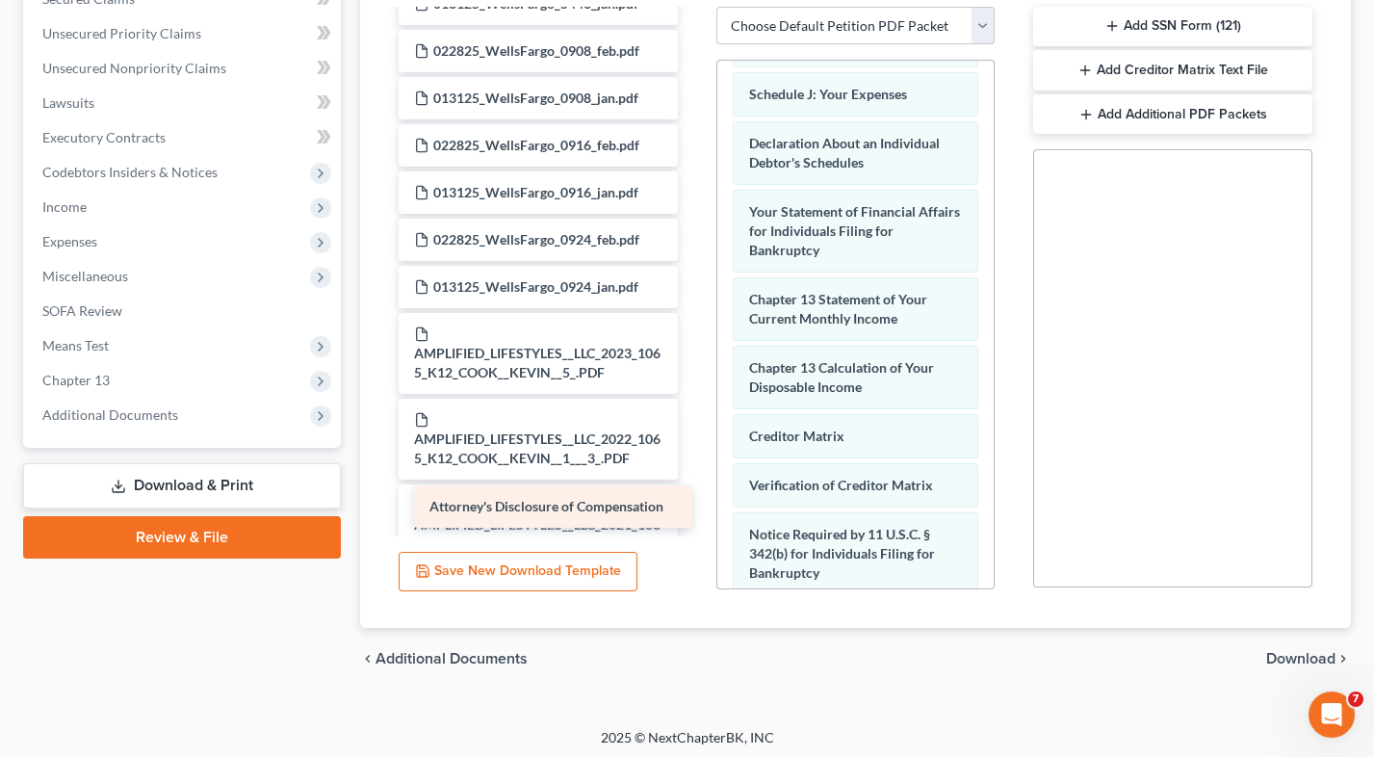
scroll to position [5990, 0]
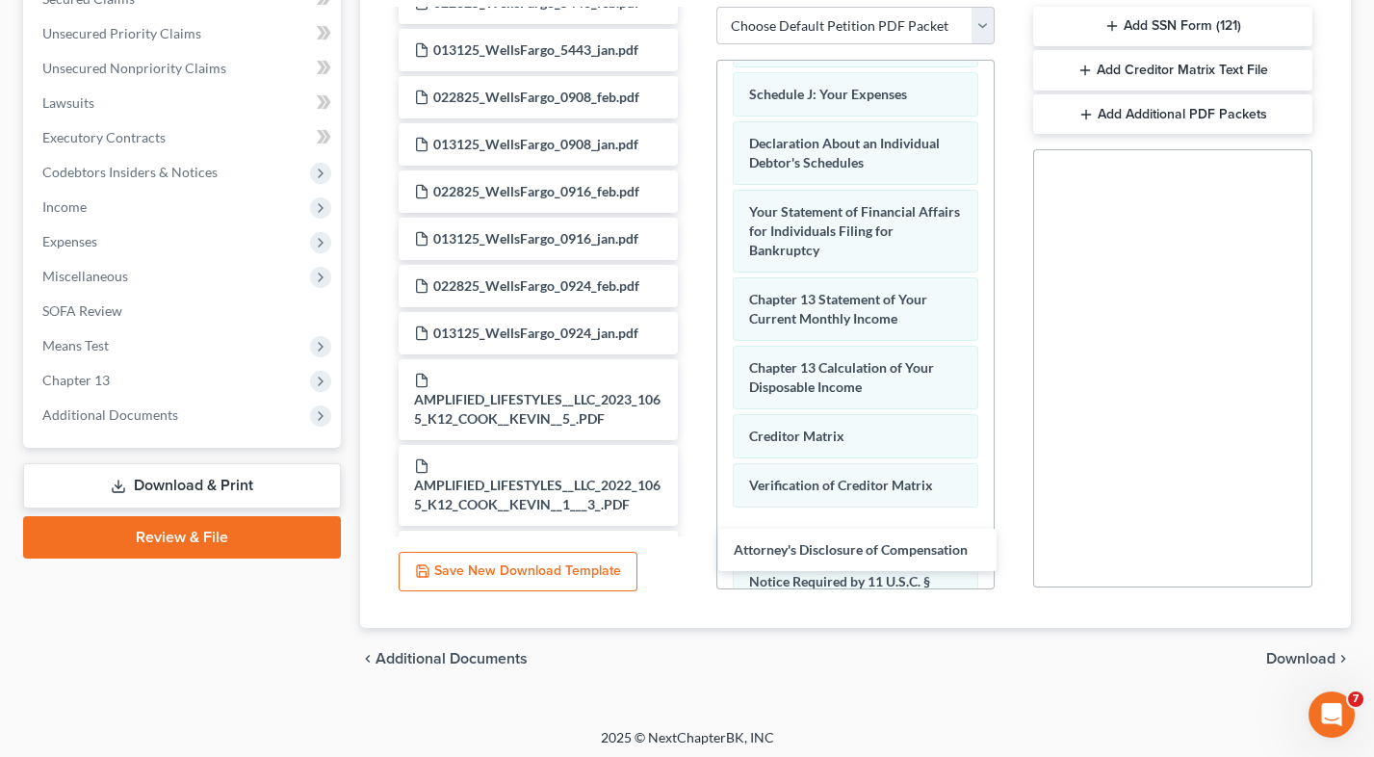
drag, startPoint x: 536, startPoint y: 503, endPoint x: 856, endPoint y: 584, distance: 329.9
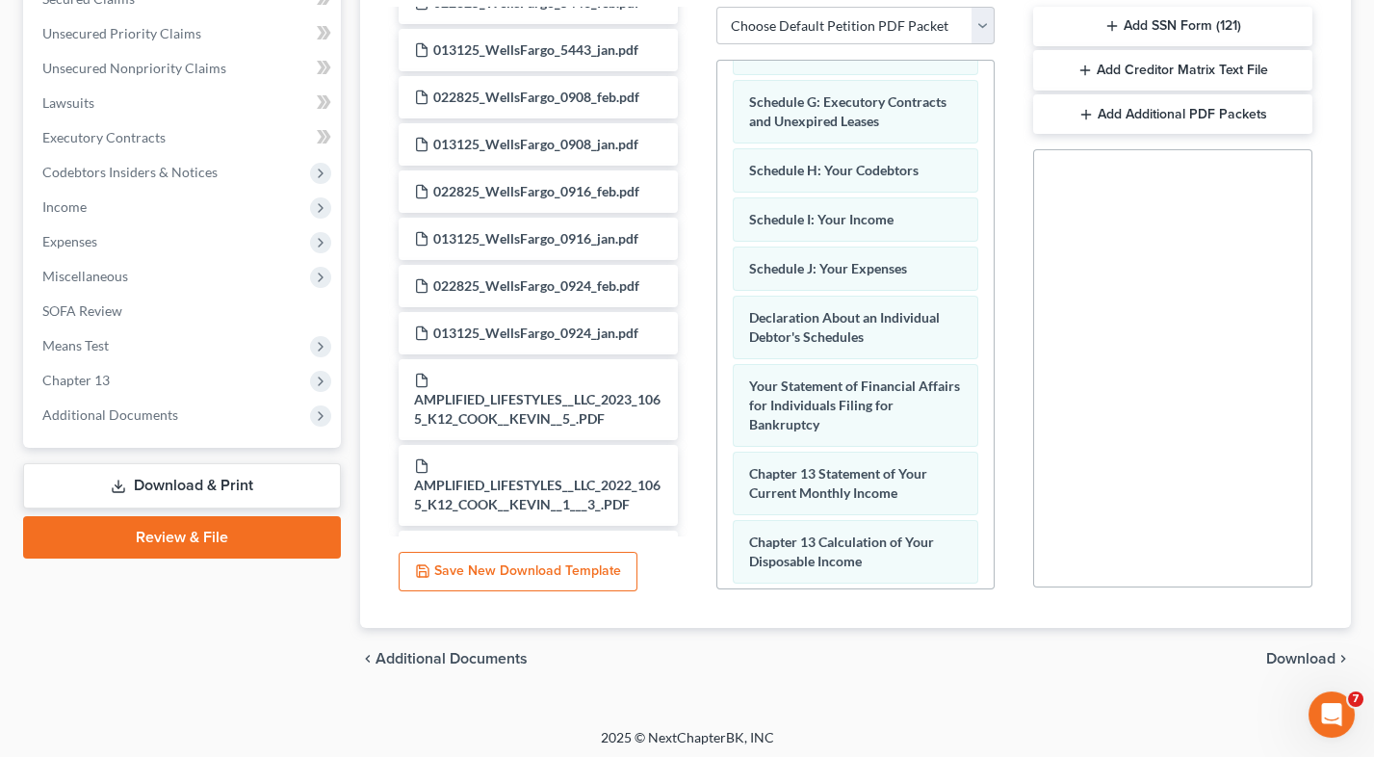
scroll to position [401, 0]
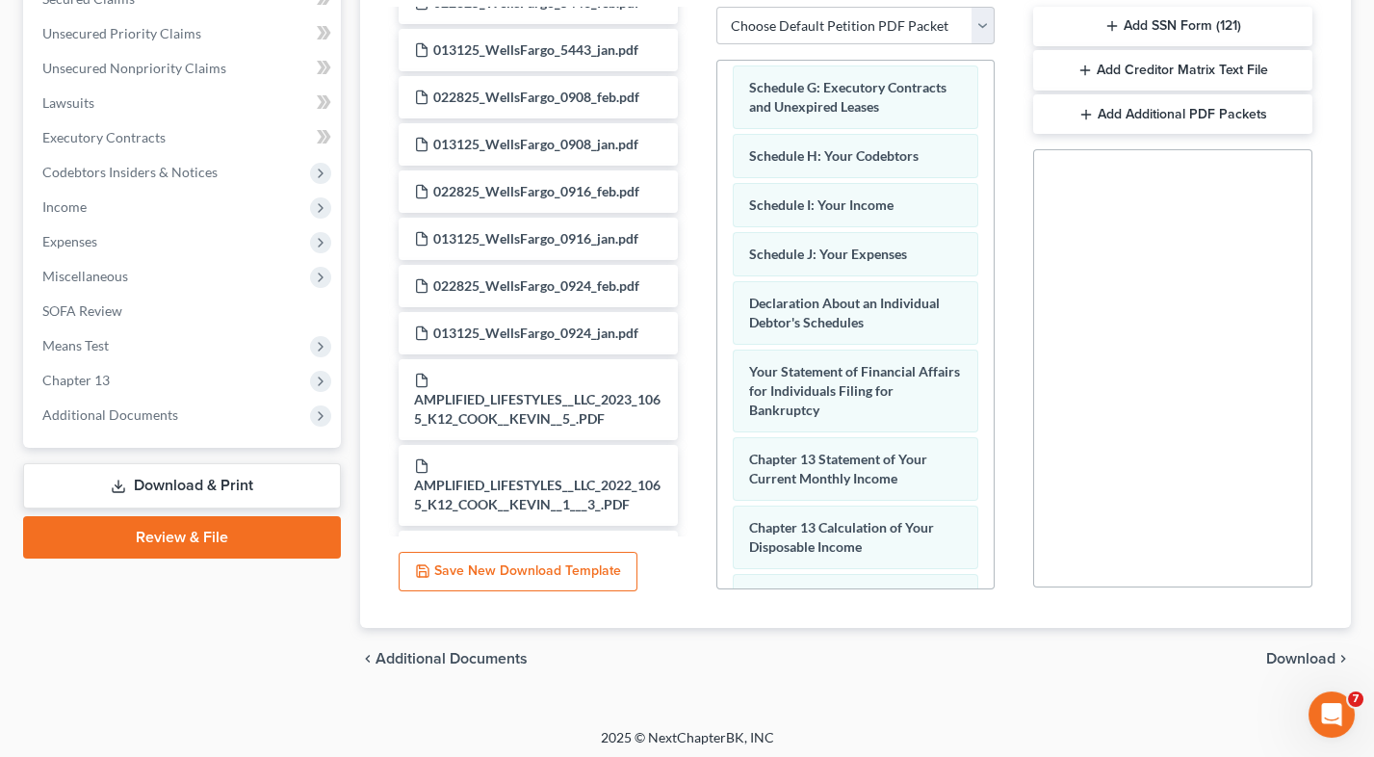
click at [1295, 511] on span "Download" at bounding box center [1300, 658] width 69 height 15
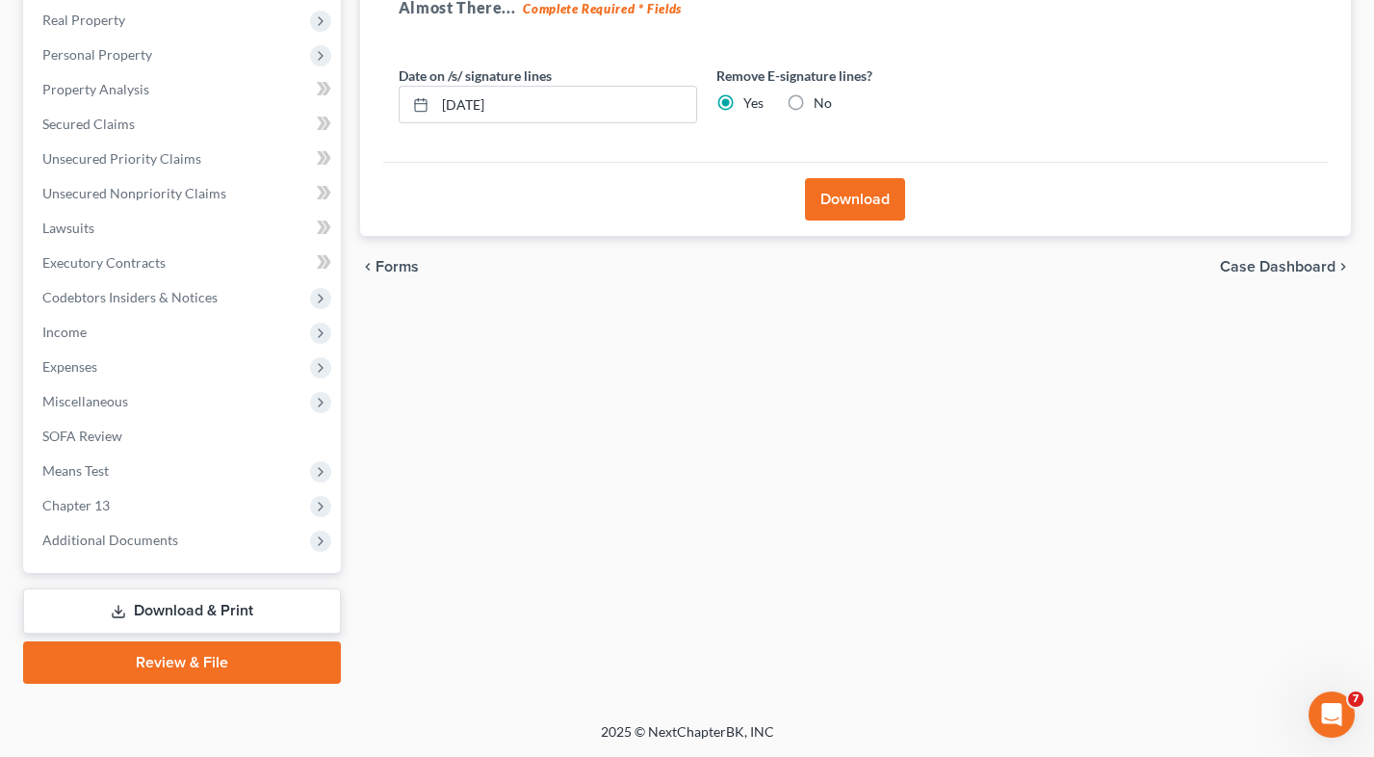
scroll to position [282, 0]
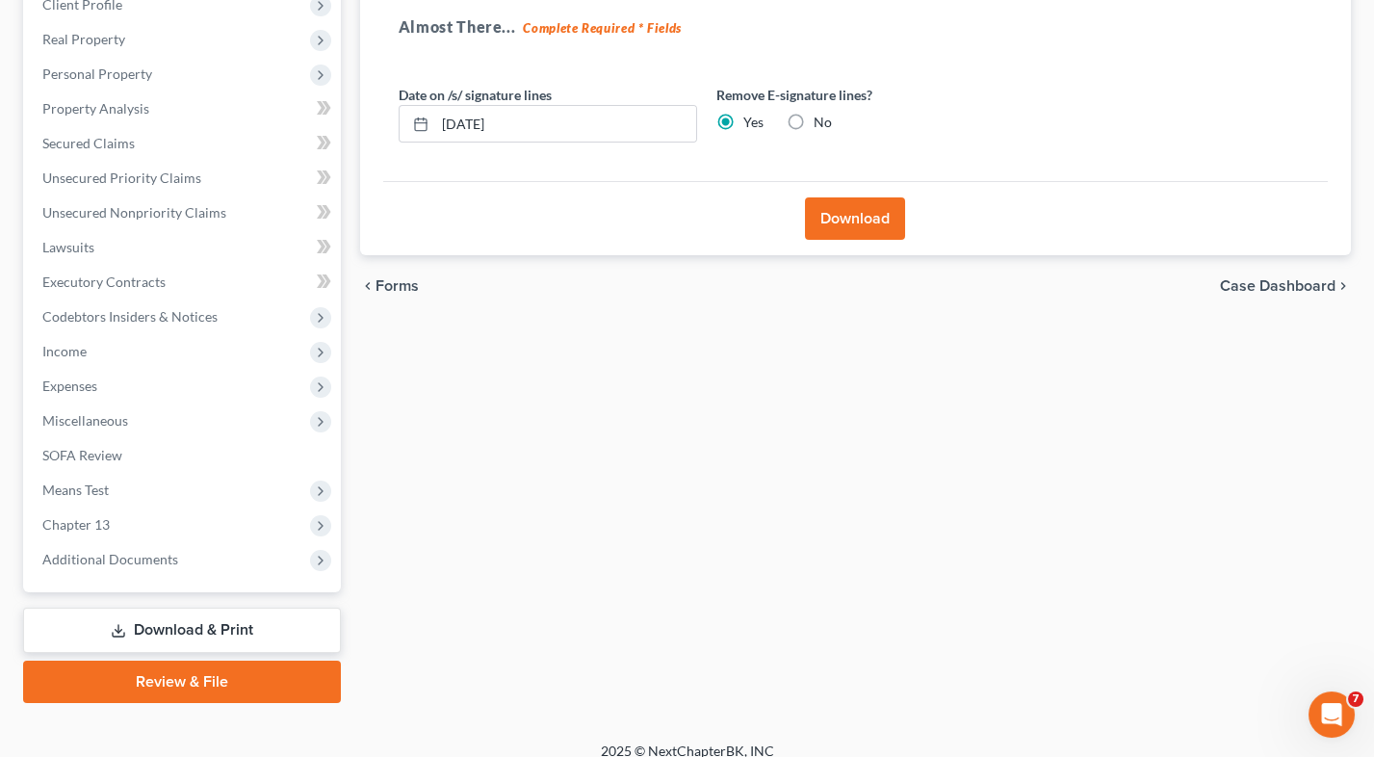
click at [813, 116] on label "No" at bounding box center [822, 122] width 18 height 19
click at [821, 116] on input "No" at bounding box center [827, 119] width 13 height 13
radio input "true"
click at [743, 113] on label "Yes" at bounding box center [753, 122] width 20 height 19
click at [751, 113] on input "Yes" at bounding box center [757, 119] width 13 height 13
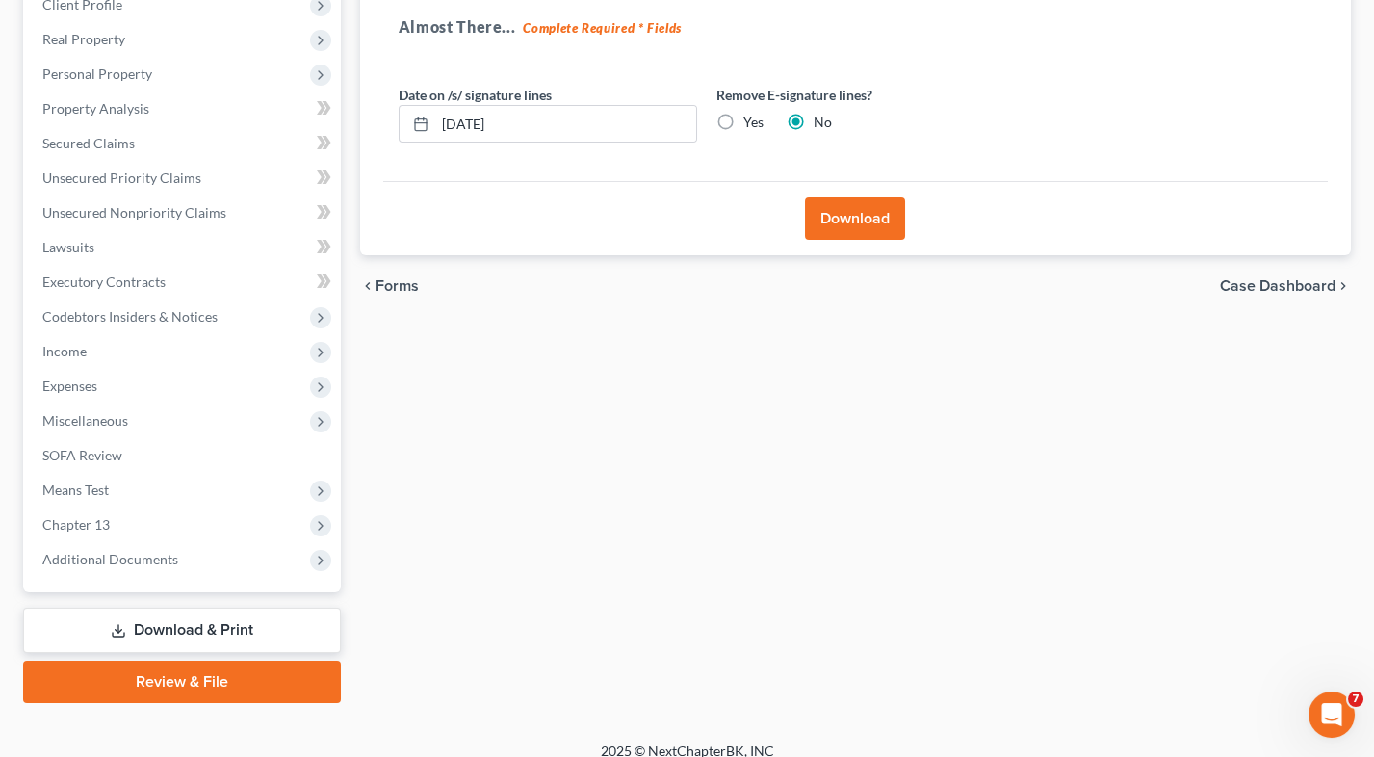
radio input "true"
click at [813, 115] on label "No" at bounding box center [822, 122] width 18 height 19
click at [821, 115] on input "No" at bounding box center [827, 119] width 13 height 13
radio input "true"
click at [743, 115] on label "Yes" at bounding box center [753, 122] width 20 height 19
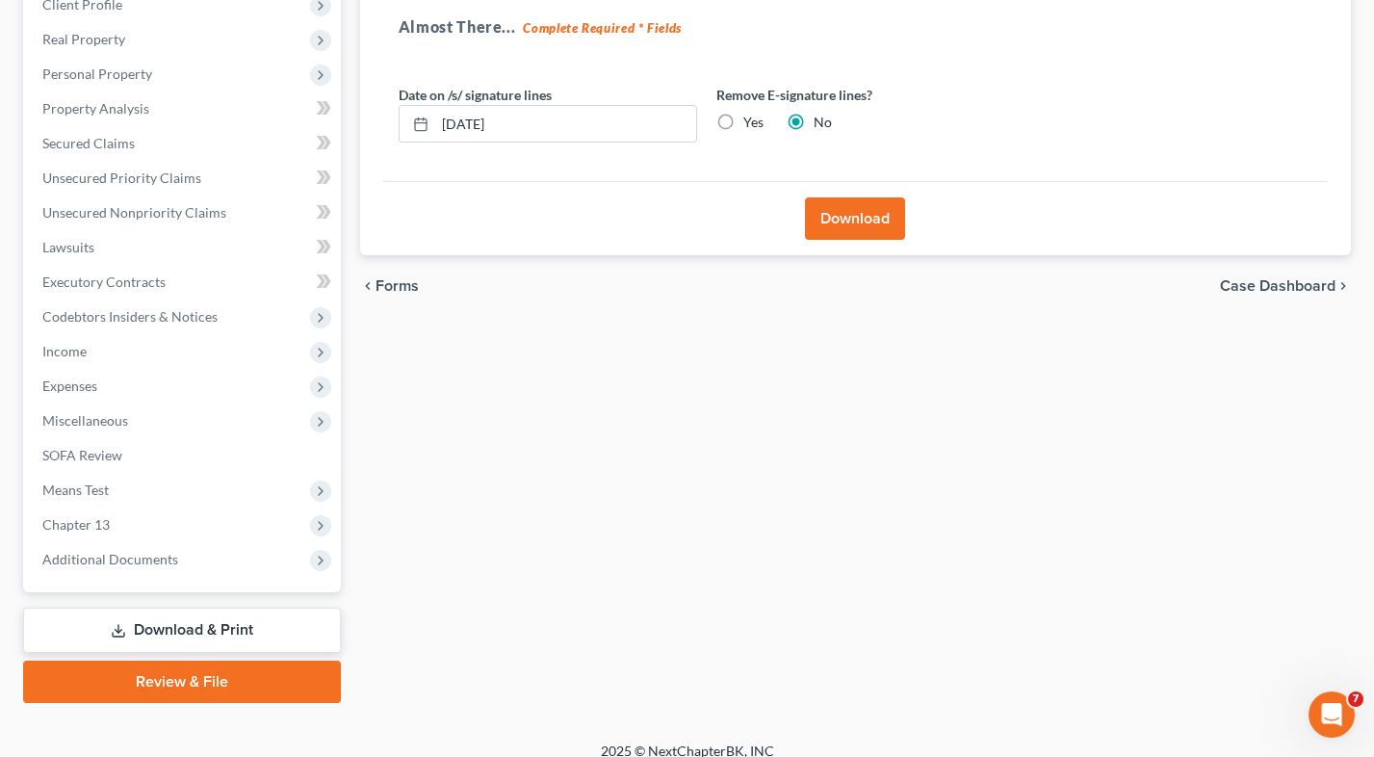
click at [751, 115] on input "Yes" at bounding box center [757, 119] width 13 height 13
radio input "true"
radio input "false"
click at [863, 218] on button "Download" at bounding box center [855, 218] width 100 height 42
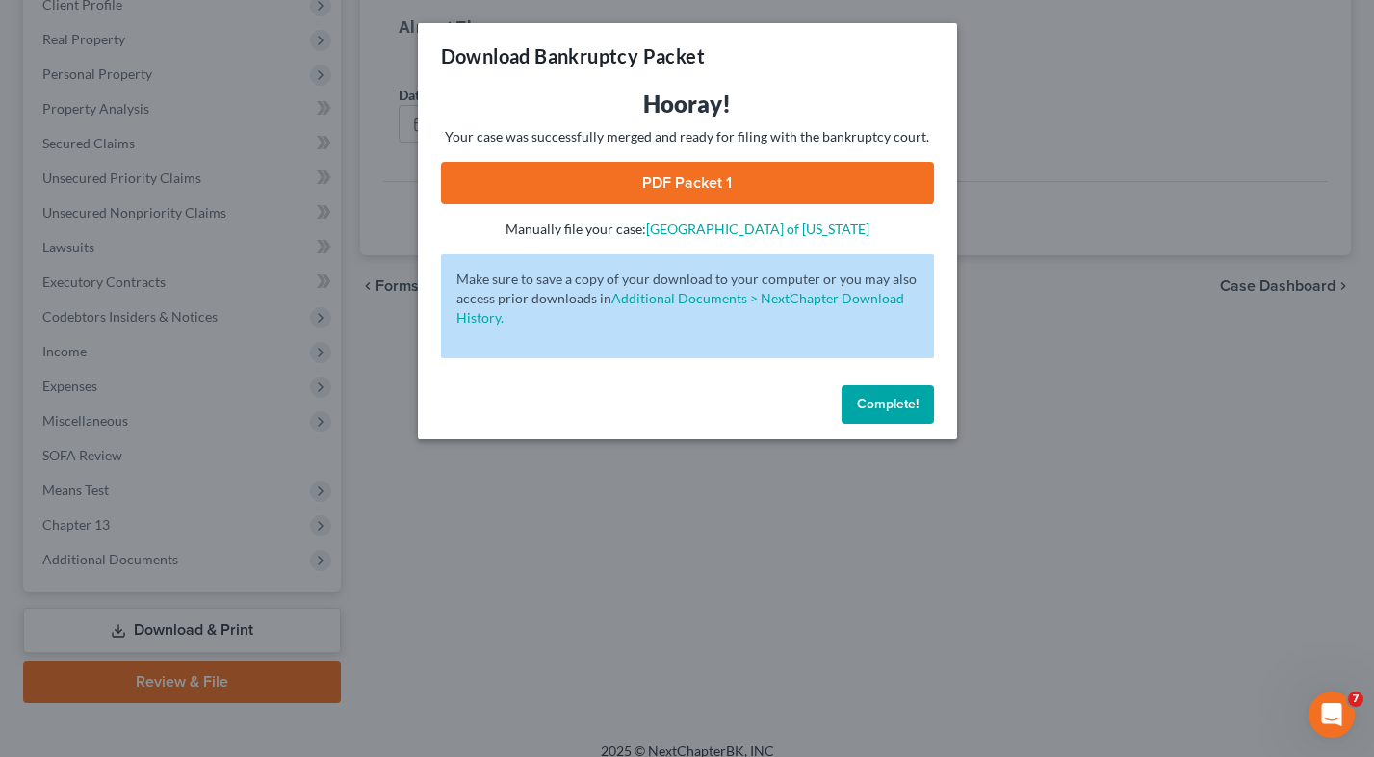
click at [701, 179] on link "PDF Packet 1" at bounding box center [687, 183] width 493 height 42
